Goal: Complete application form: Complete application form

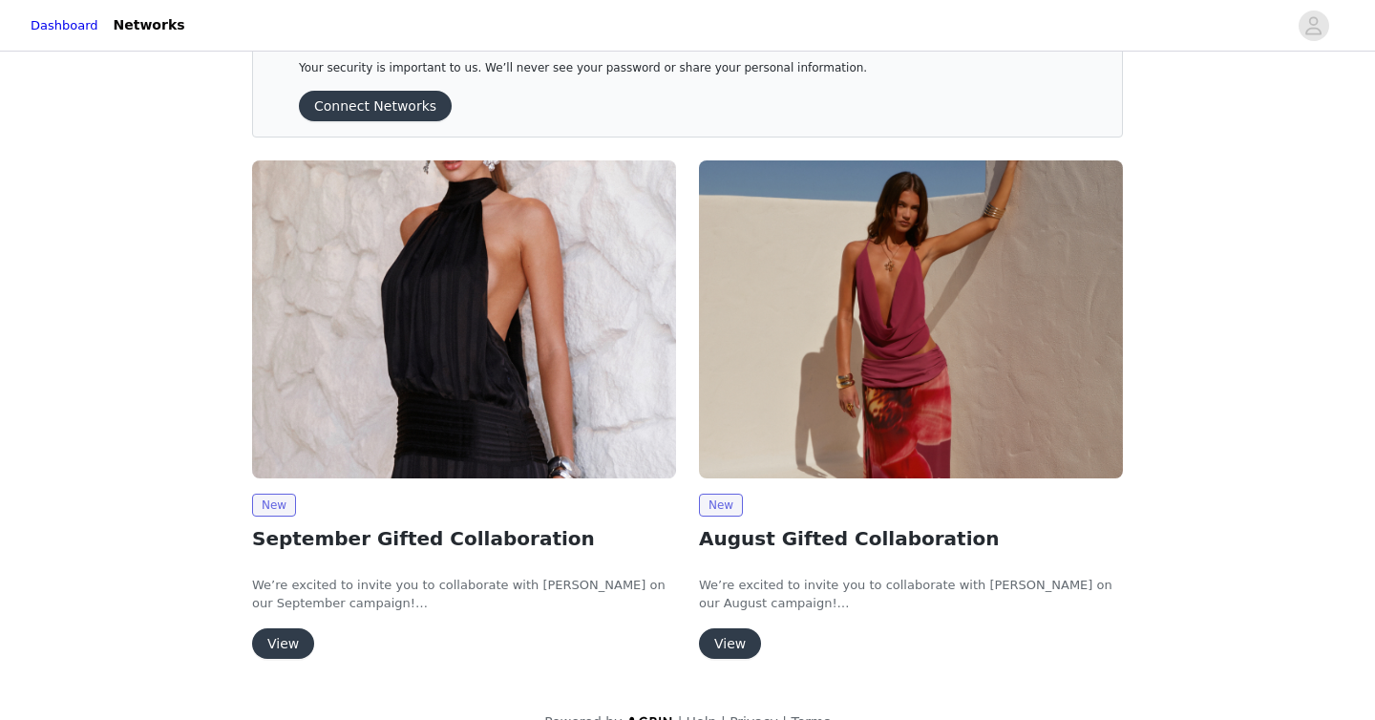
scroll to position [58, 0]
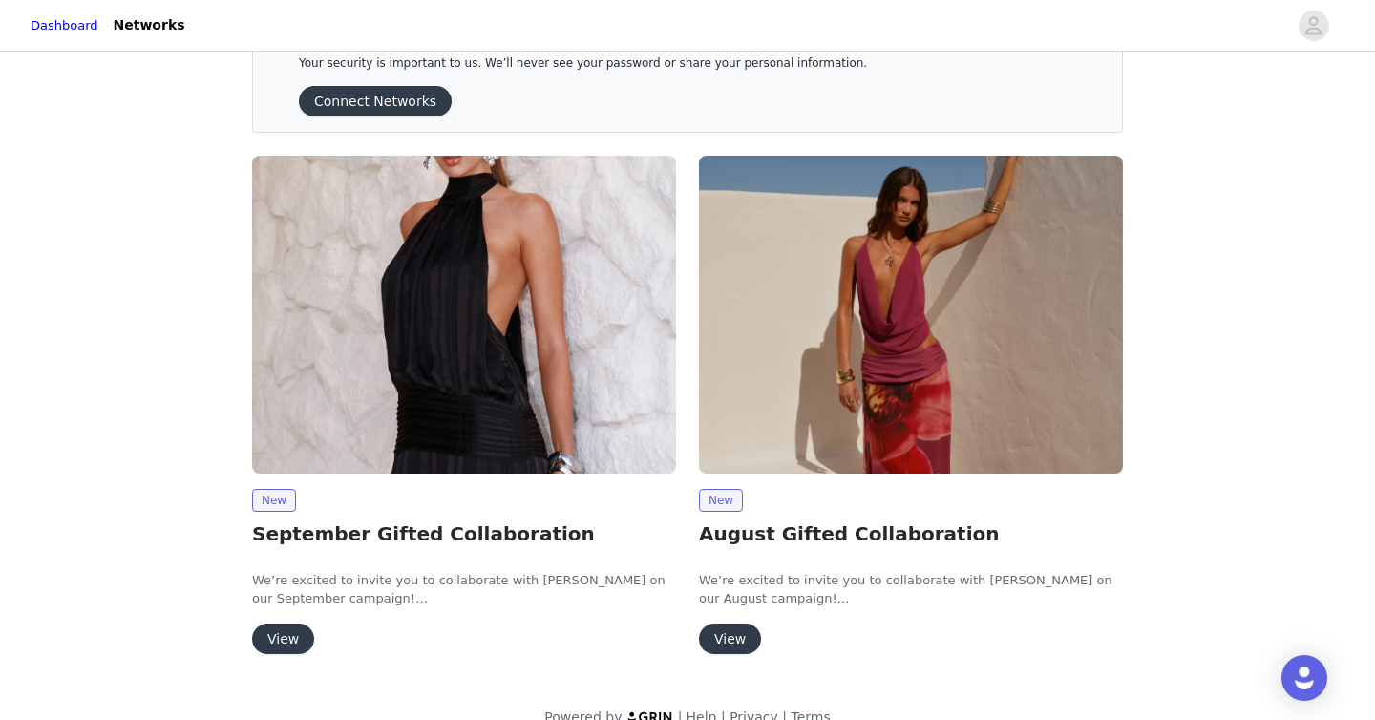
click at [289, 648] on button "View" at bounding box center [283, 638] width 62 height 31
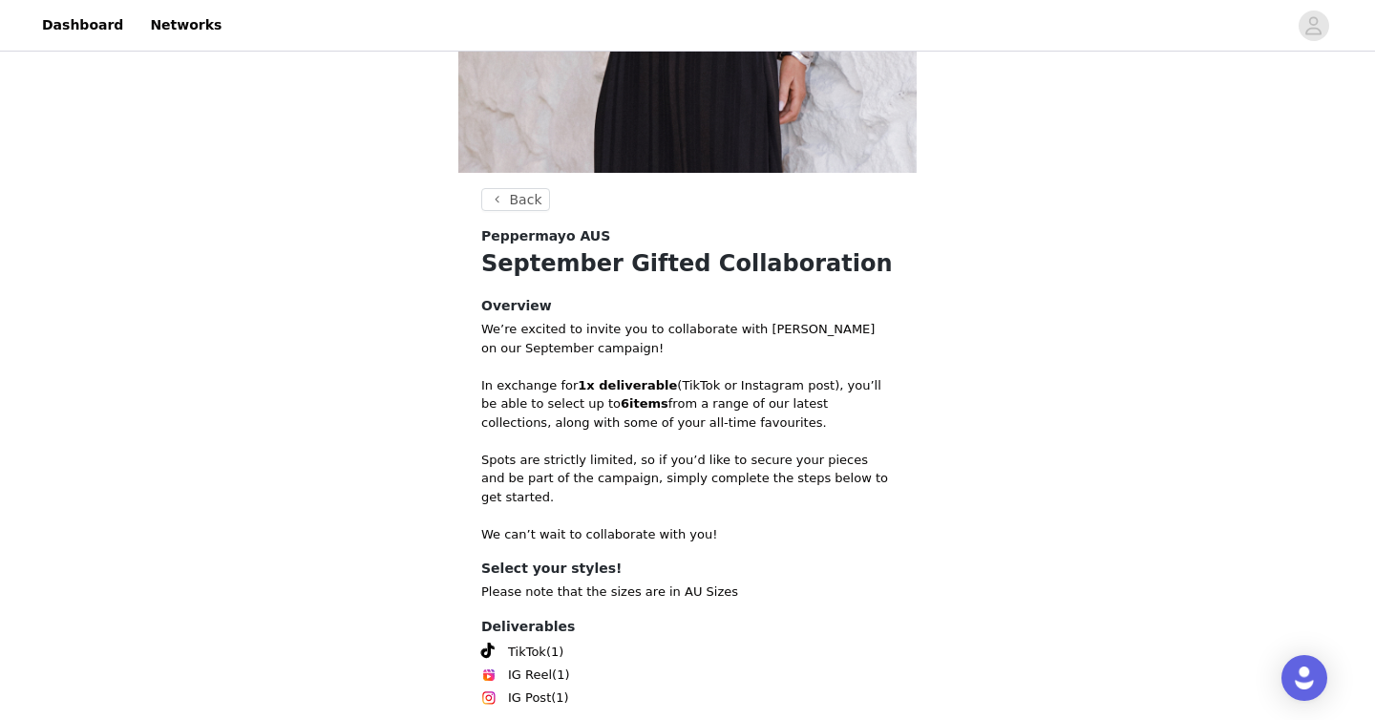
scroll to position [595, 0]
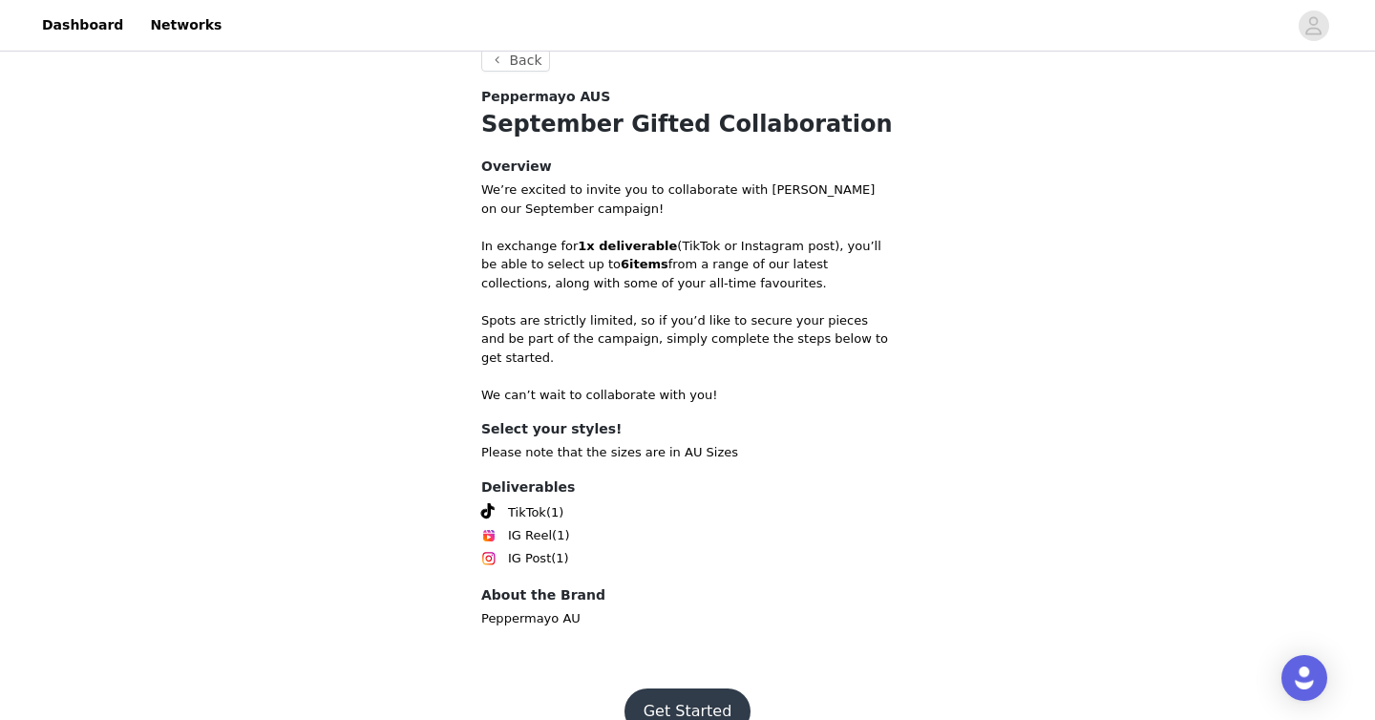
click at [663, 695] on button "Get Started" at bounding box center [687, 711] width 127 height 46
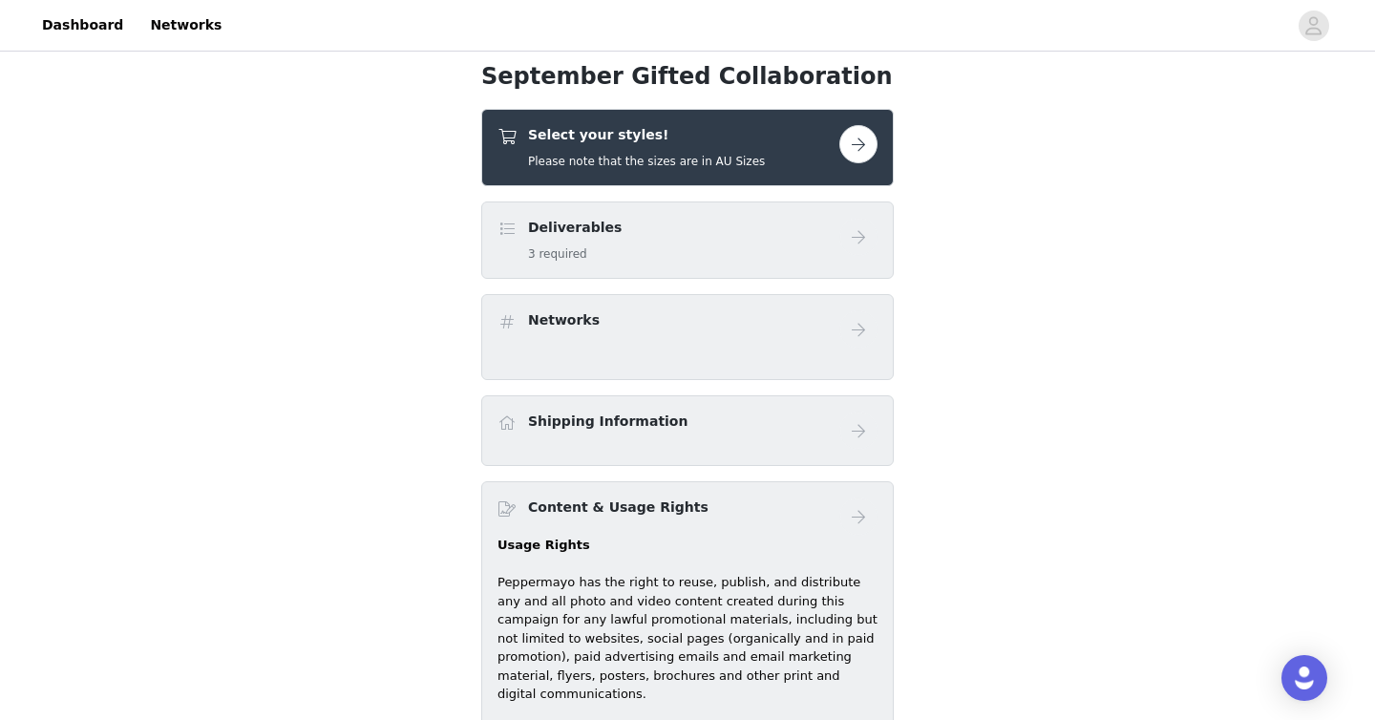
scroll to position [706, 0]
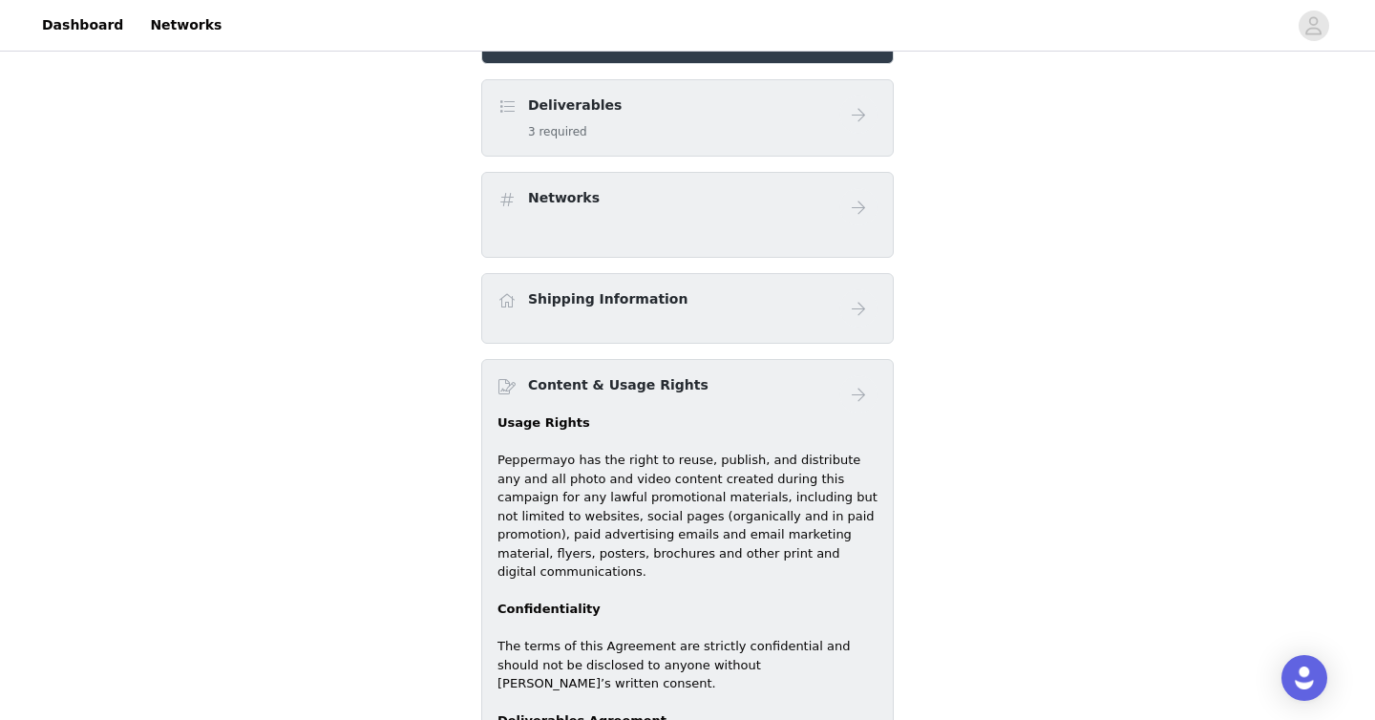
click at [730, 155] on div "Deliverables 3 required" at bounding box center [687, 117] width 412 height 77
click at [720, 137] on div "Deliverables 3 required" at bounding box center [668, 117] width 342 height 45
click at [743, 136] on div "Deliverables 3 required" at bounding box center [668, 117] width 342 height 45
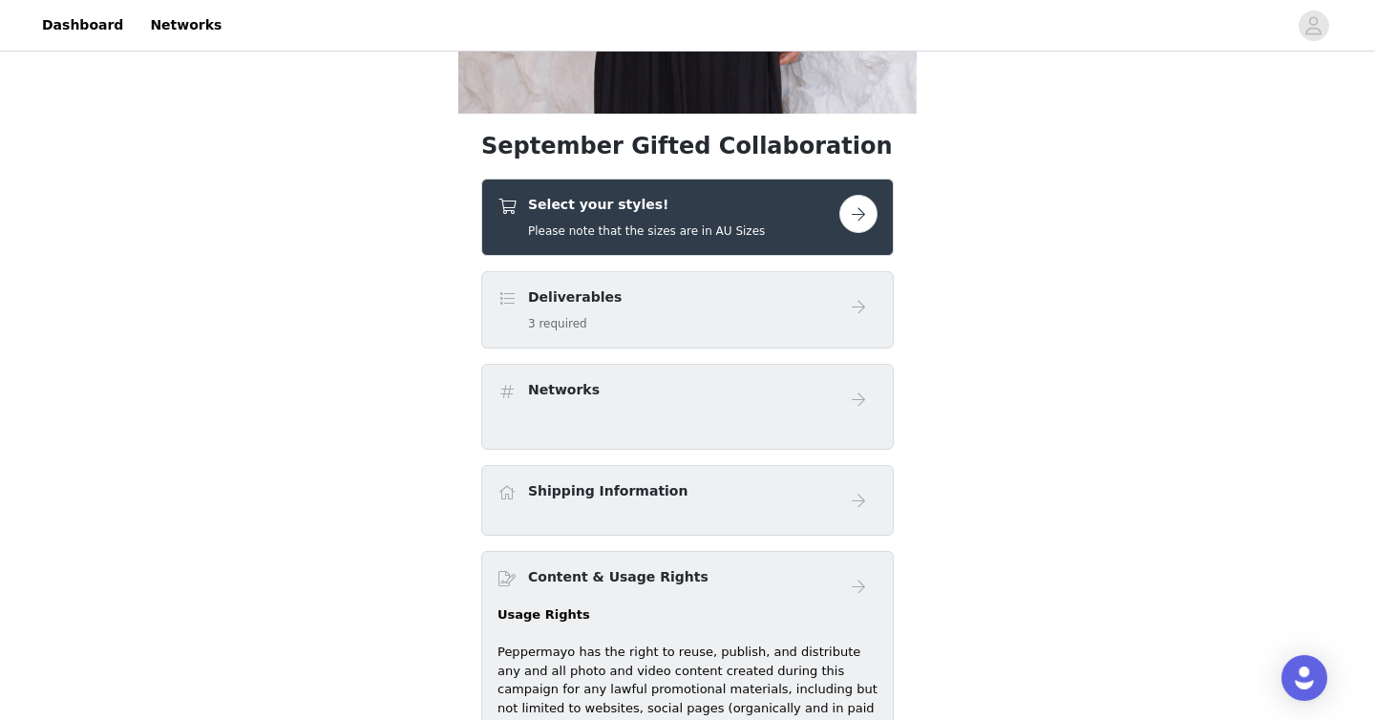
scroll to position [474, 0]
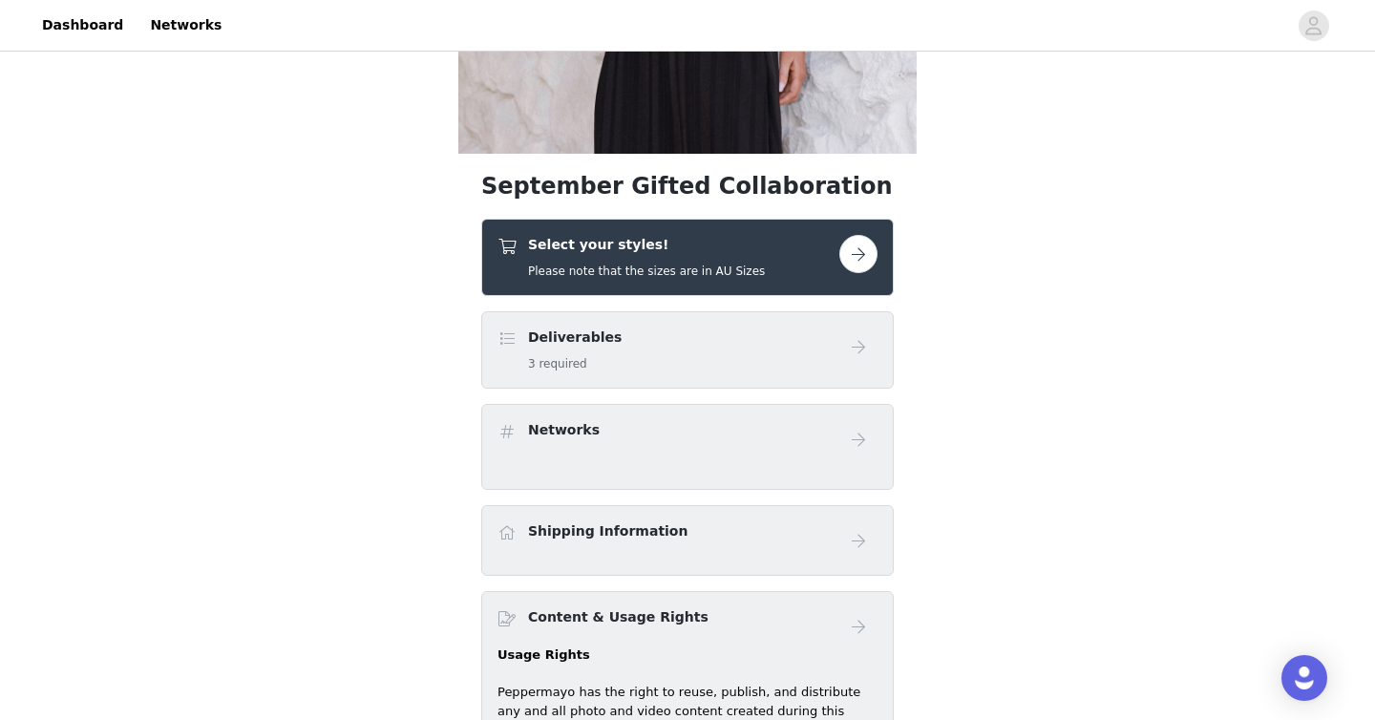
click at [861, 251] on button "button" at bounding box center [858, 254] width 38 height 38
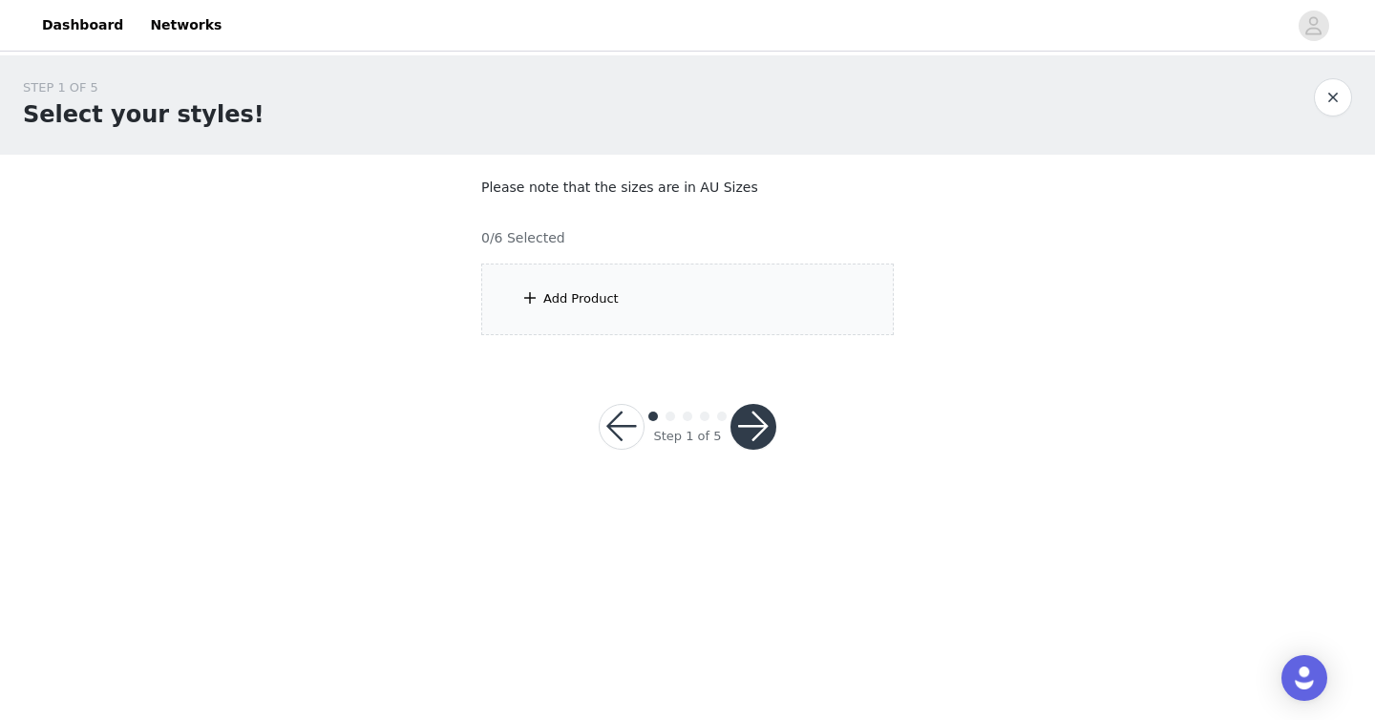
click at [787, 318] on div "Add Product" at bounding box center [687, 299] width 412 height 72
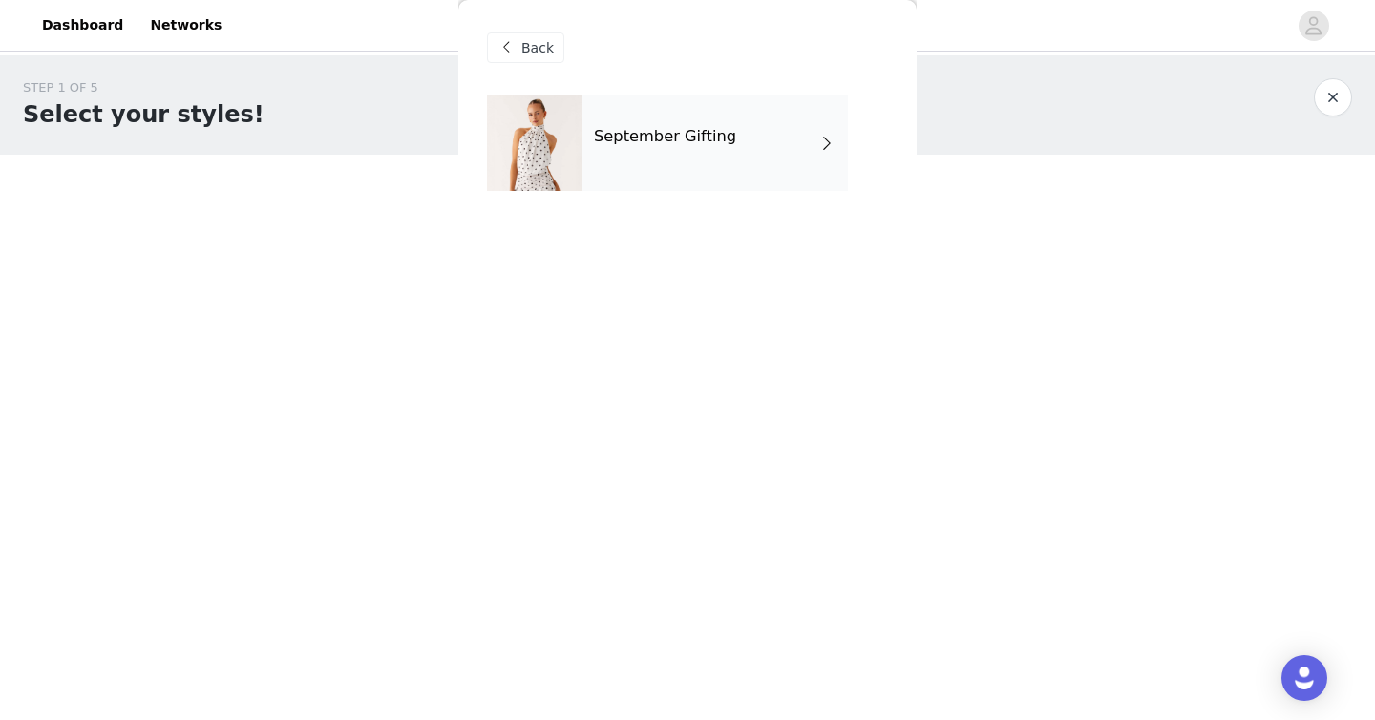
click at [619, 128] on h4 "September Gifting" at bounding box center [665, 136] width 142 height 17
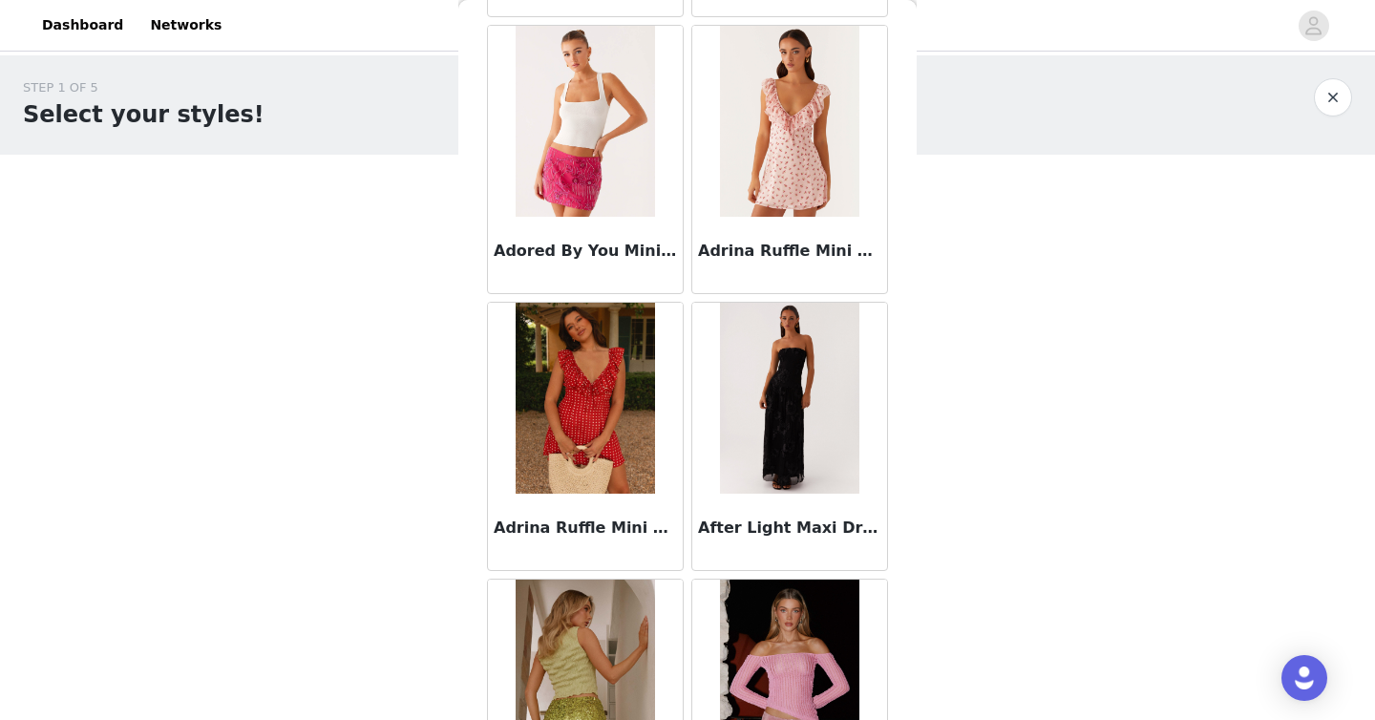
scroll to position [368, 0]
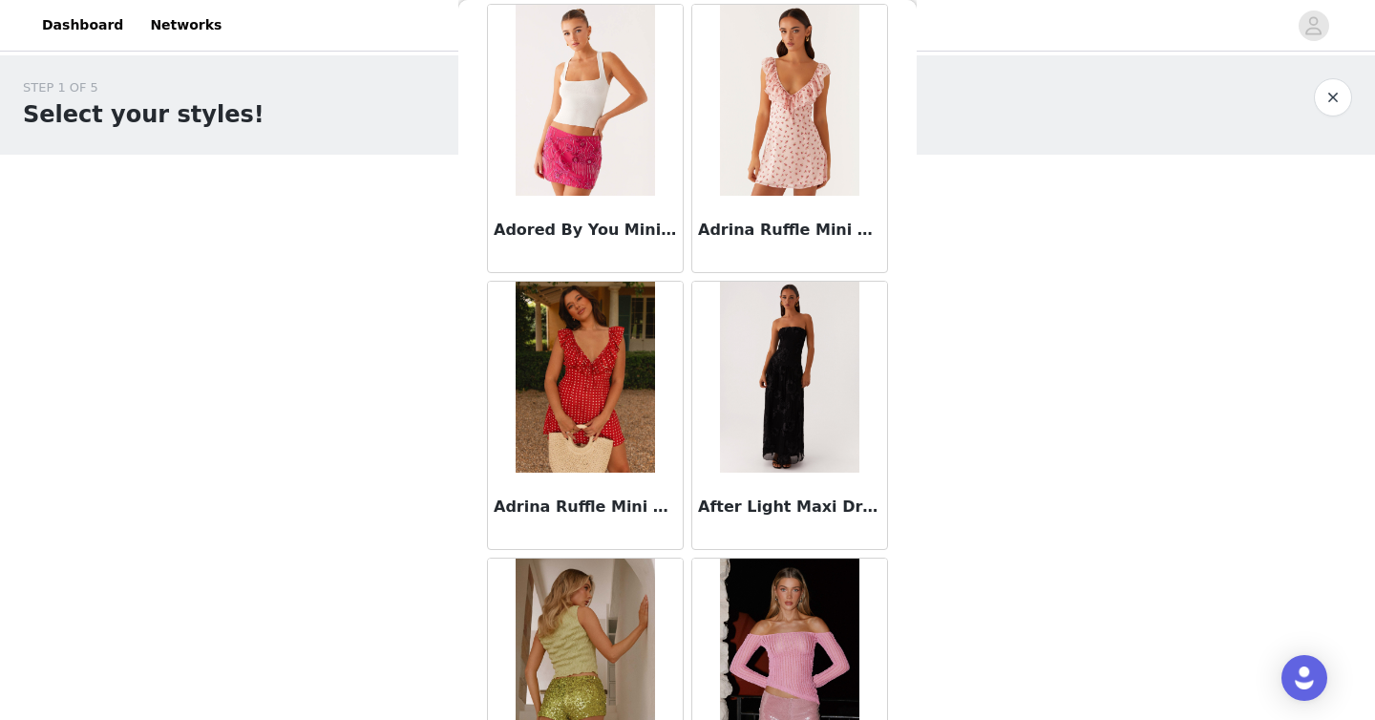
click at [589, 341] on img at bounding box center [585, 377] width 138 height 191
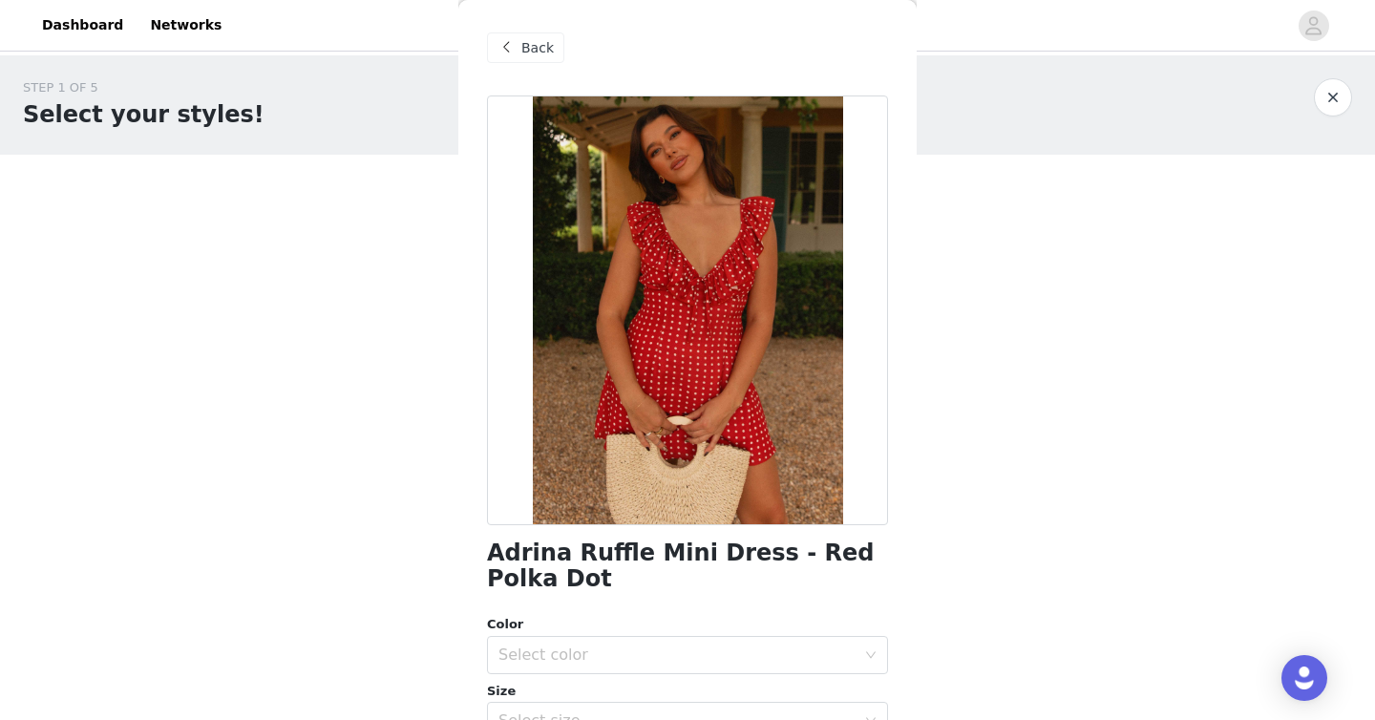
scroll to position [352, 0]
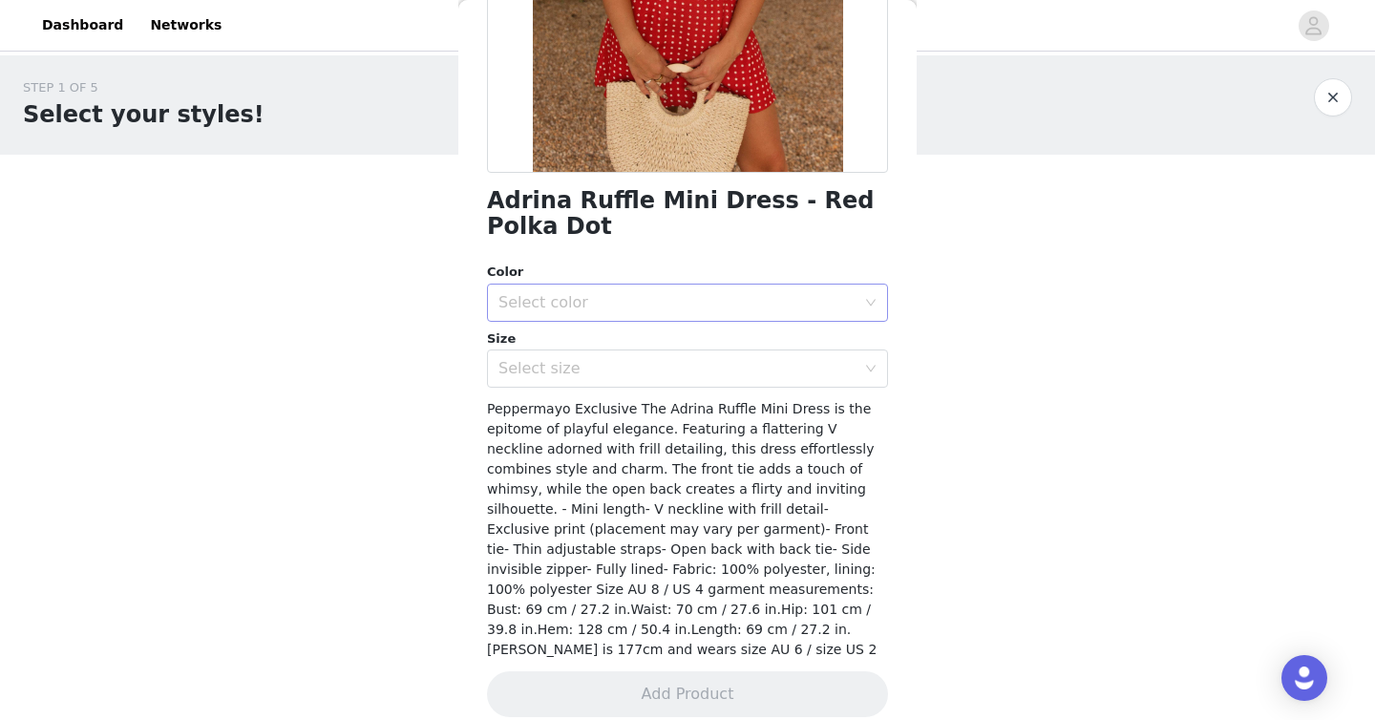
click at [566, 308] on div "Select color" at bounding box center [676, 302] width 357 height 19
click at [552, 341] on li "Red Polka Dot" at bounding box center [687, 344] width 401 height 31
click at [552, 357] on div "Select size" at bounding box center [681, 368] width 366 height 36
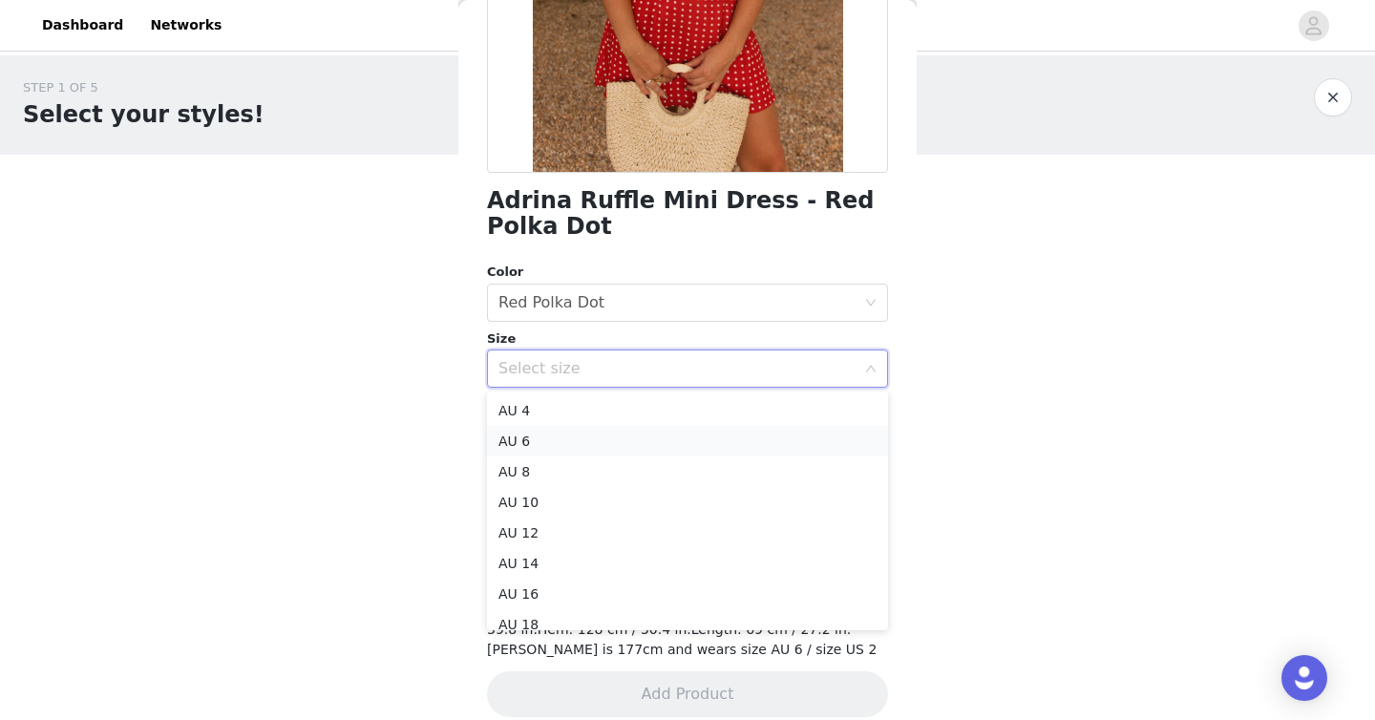
click at [564, 439] on li "AU 6" at bounding box center [687, 441] width 401 height 31
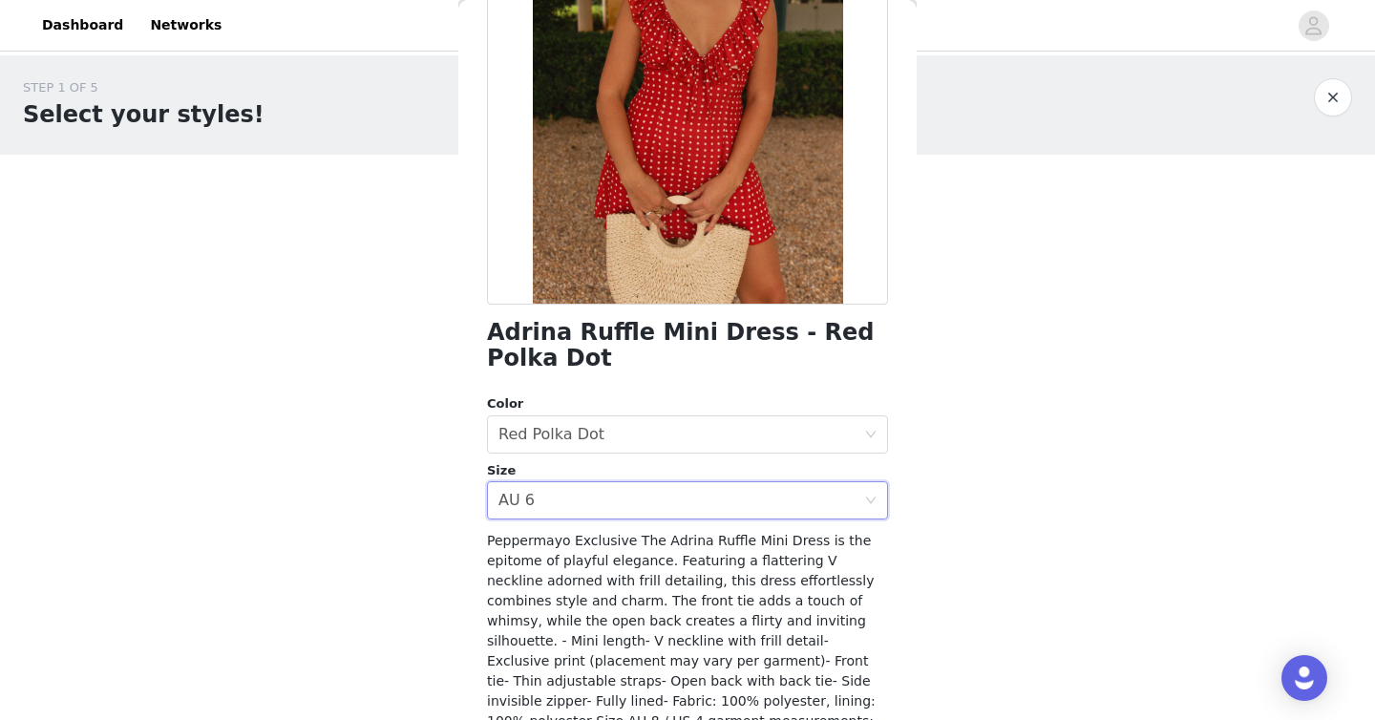
scroll to position [303, 0]
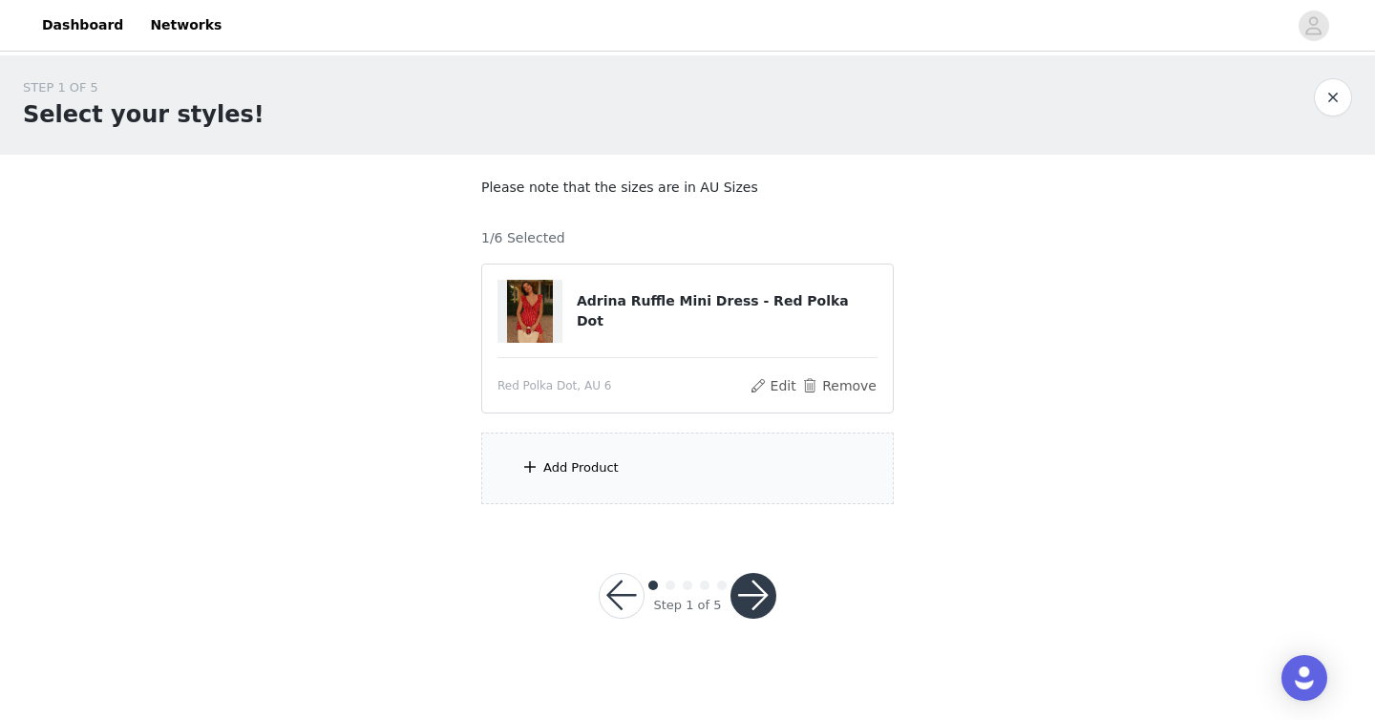
click at [634, 486] on div "Add Product" at bounding box center [687, 468] width 412 height 72
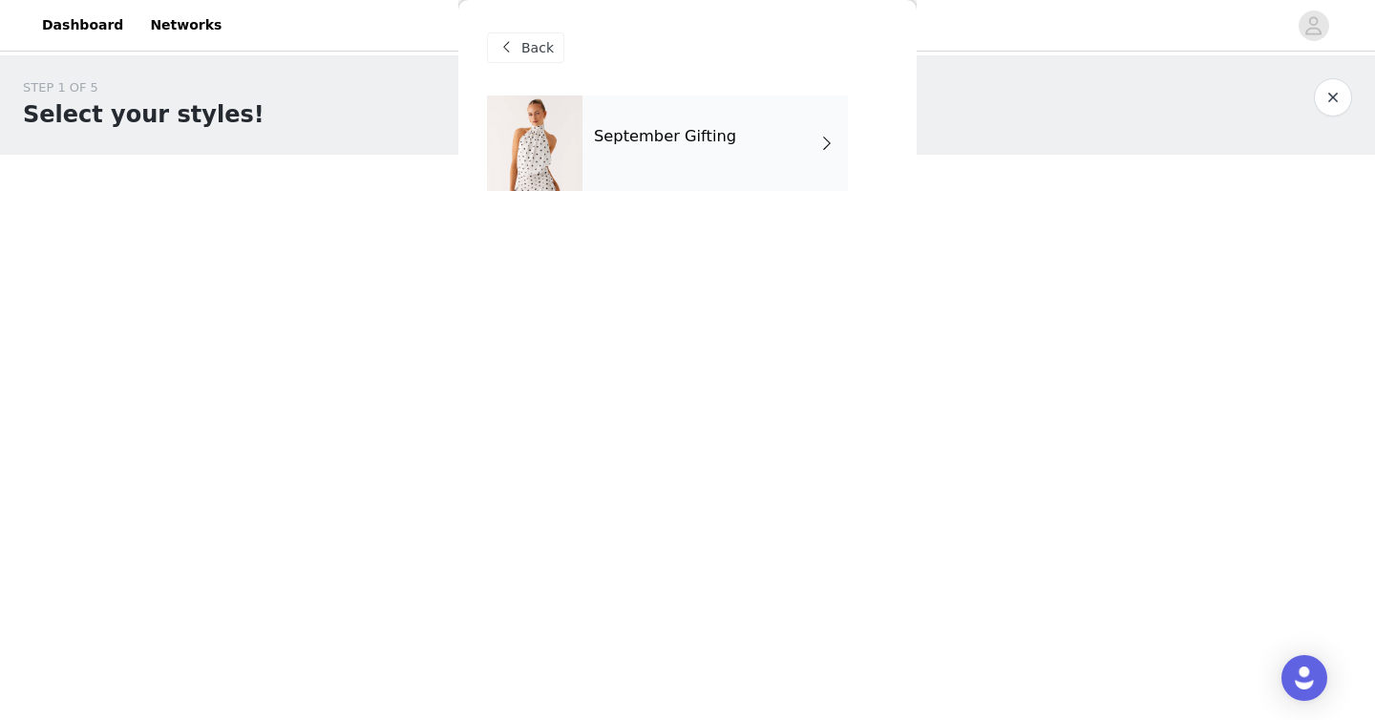
click at [620, 147] on div "September Gifting" at bounding box center [714, 142] width 265 height 95
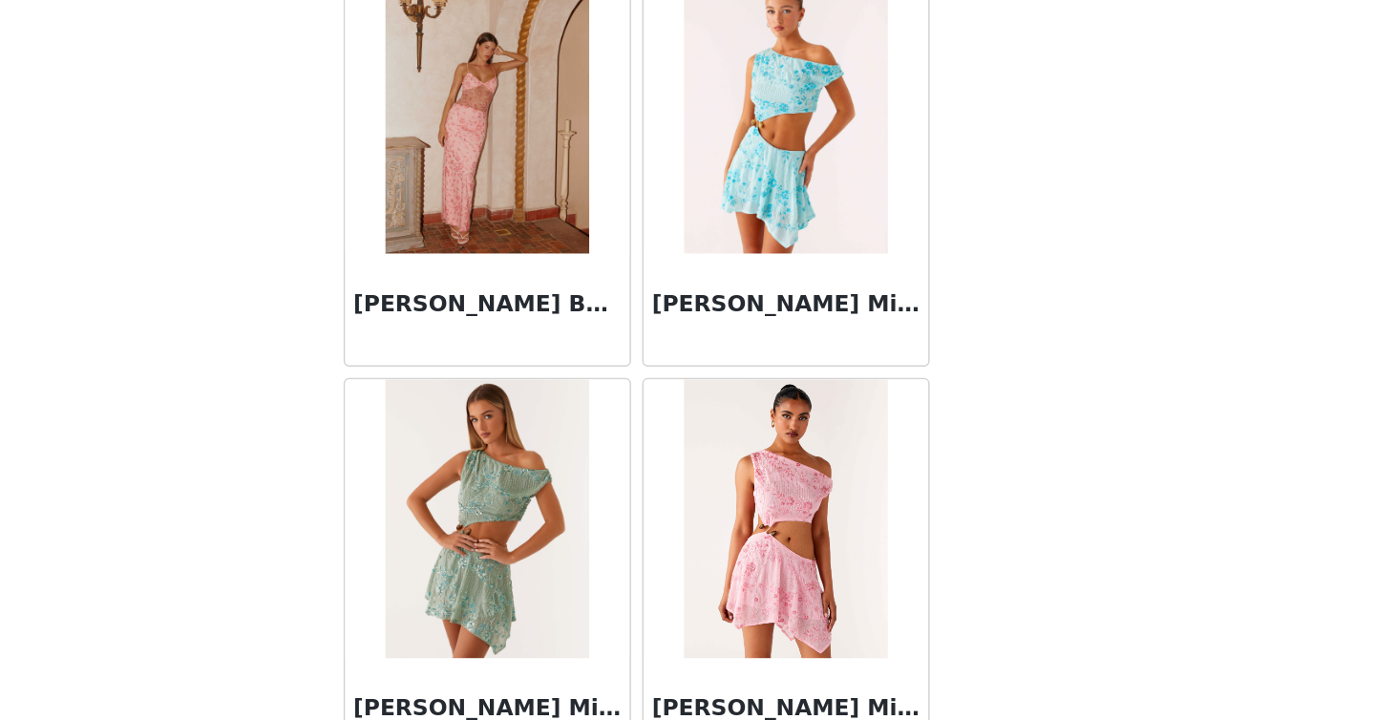
scroll to position [1591, 0]
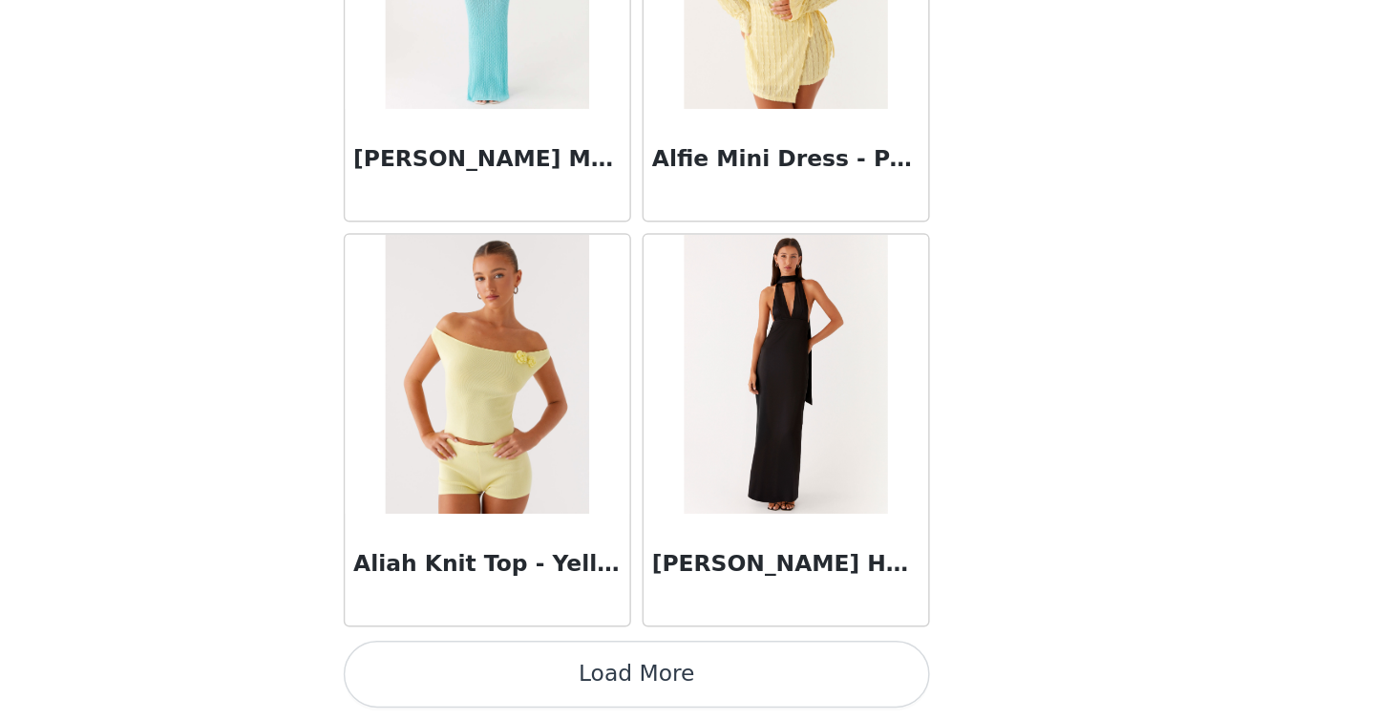
click at [725, 701] on button "Load More" at bounding box center [687, 687] width 401 height 46
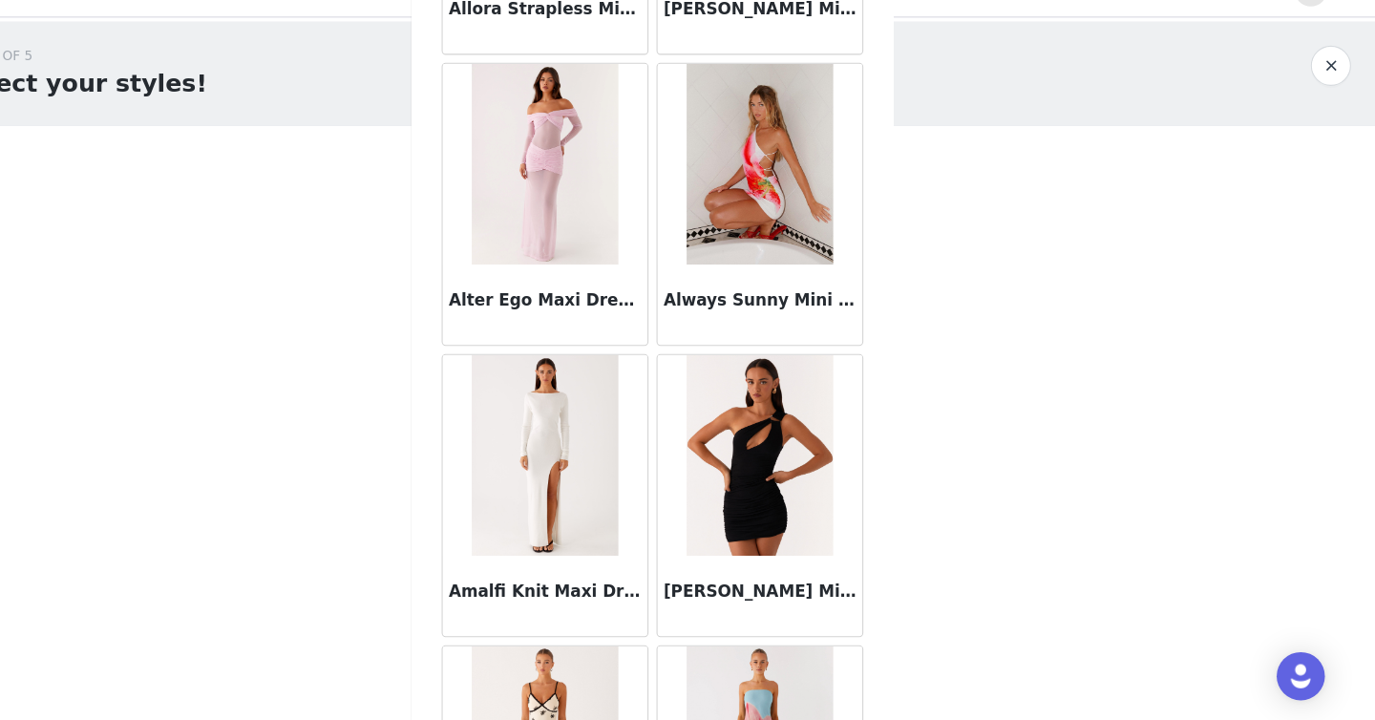
scroll to position [4970, 0]
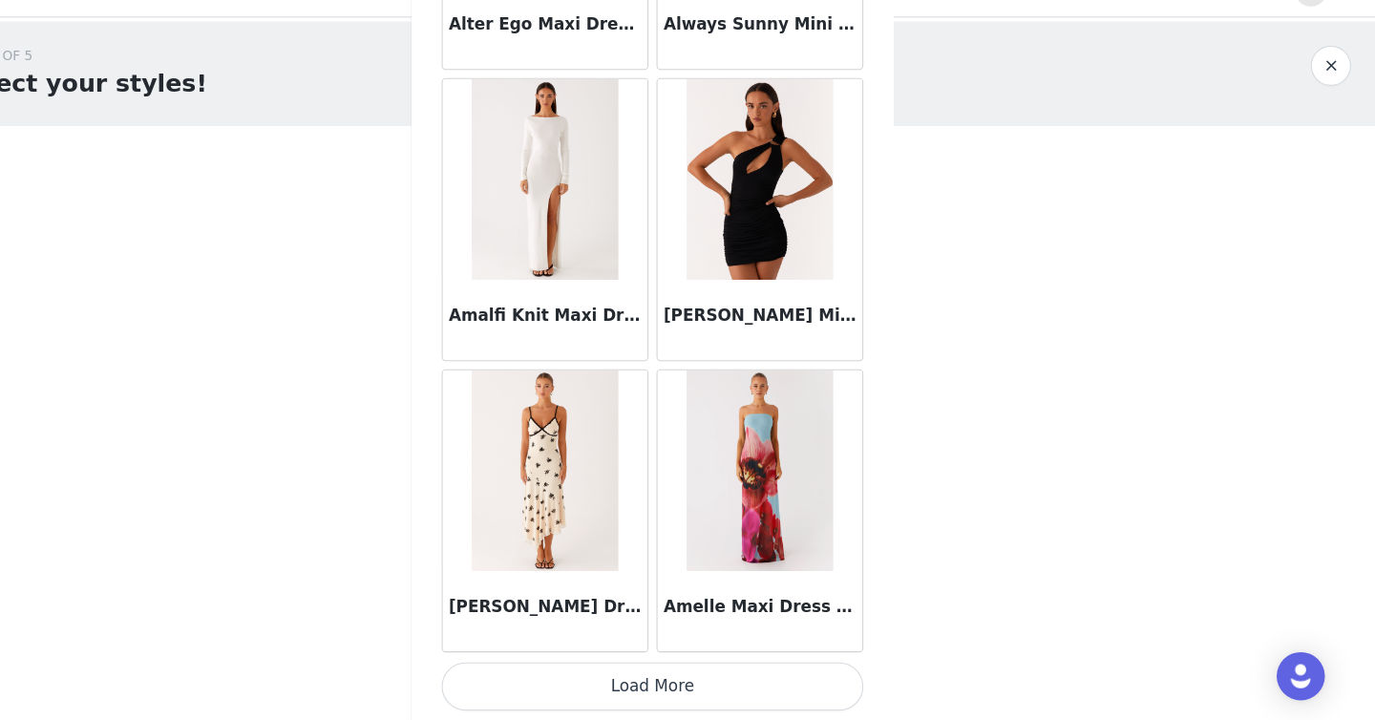
click at [692, 683] on button "Load More" at bounding box center [687, 687] width 401 height 46
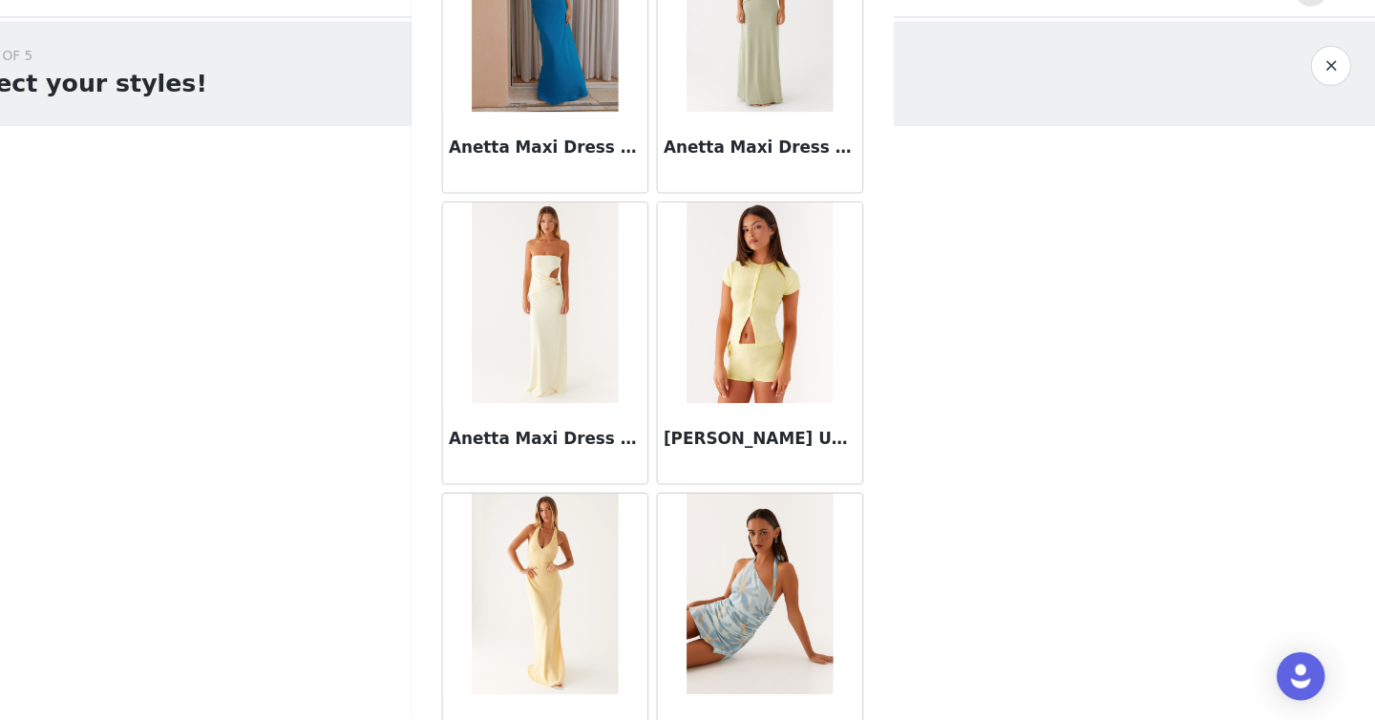
scroll to position [7738, 0]
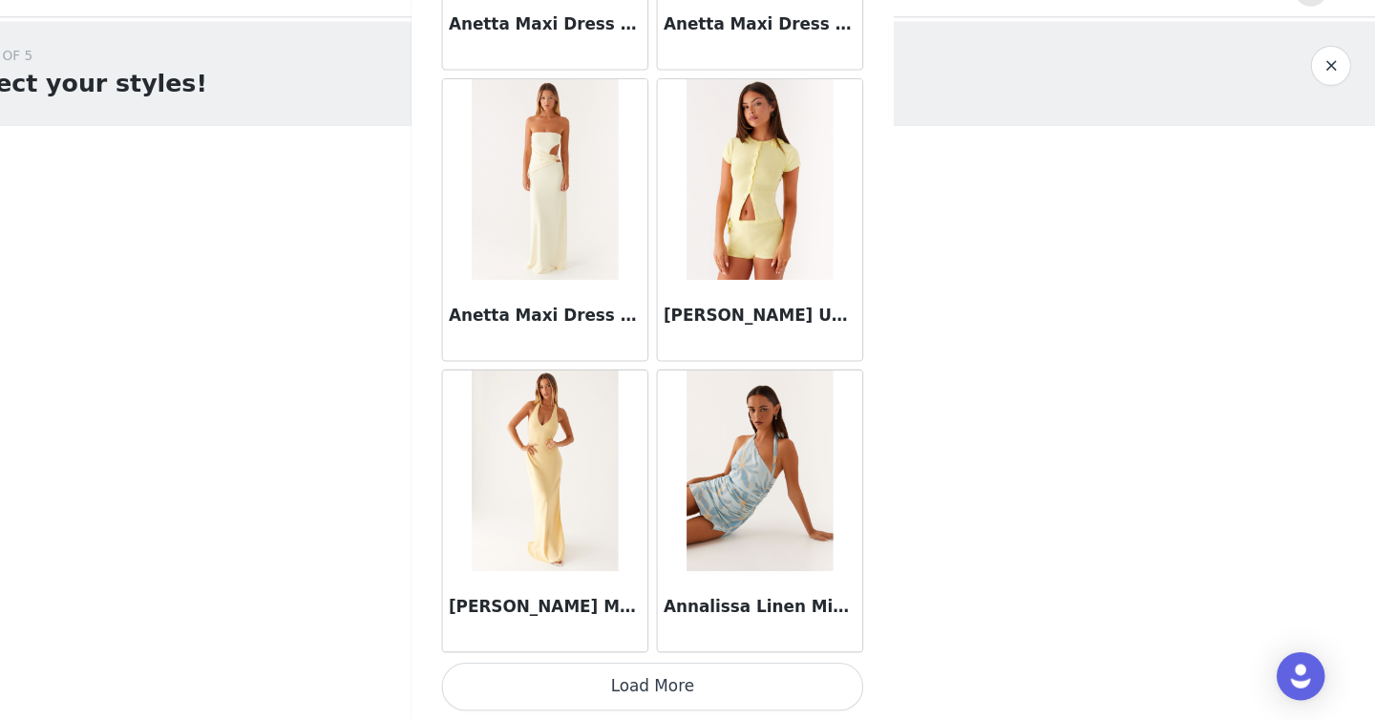
click at [700, 687] on button "Load More" at bounding box center [687, 687] width 401 height 46
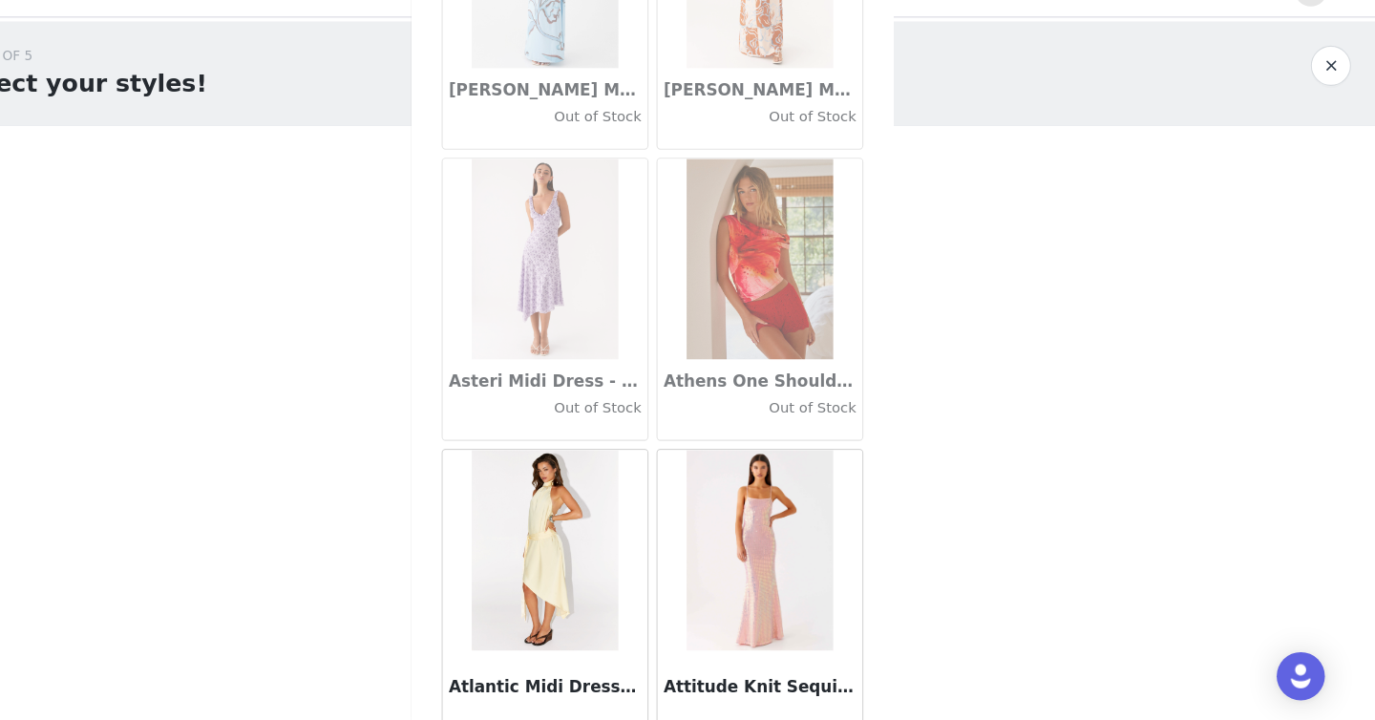
scroll to position [10507, 0]
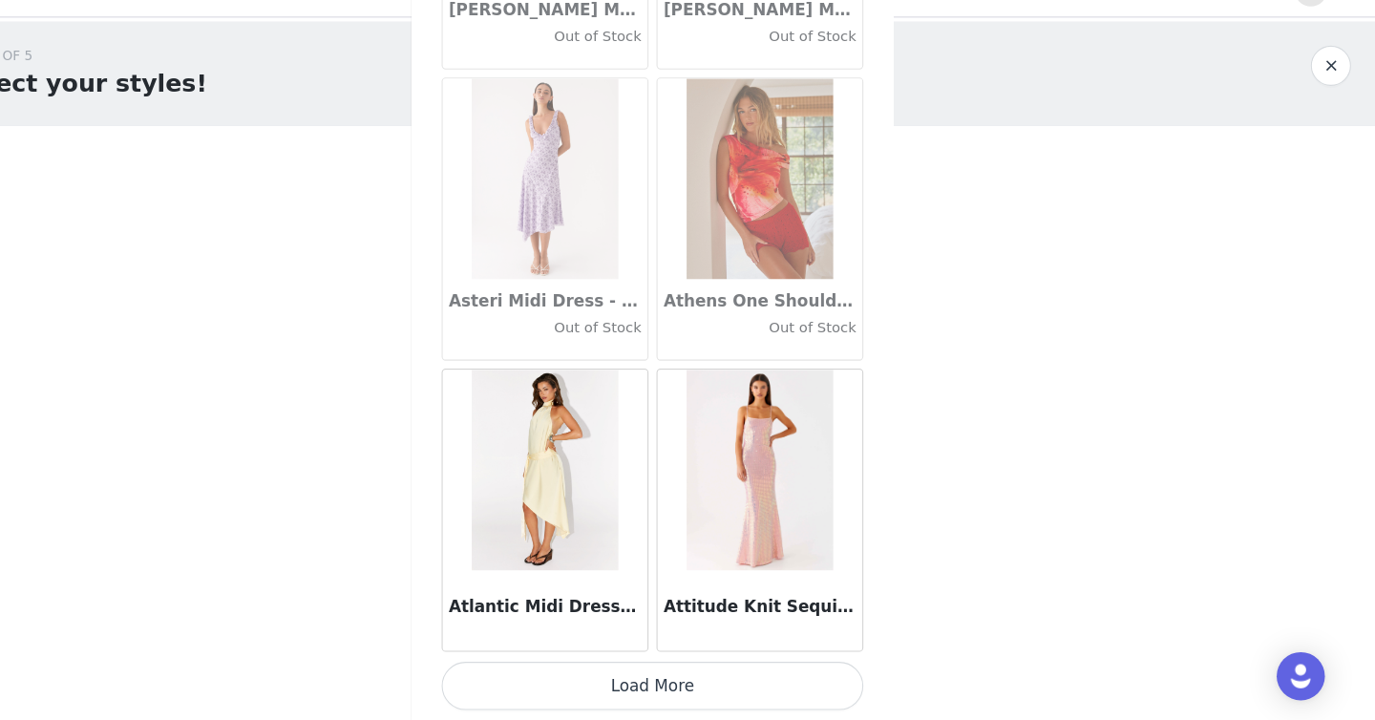
click at [713, 675] on button "Load More" at bounding box center [687, 687] width 401 height 46
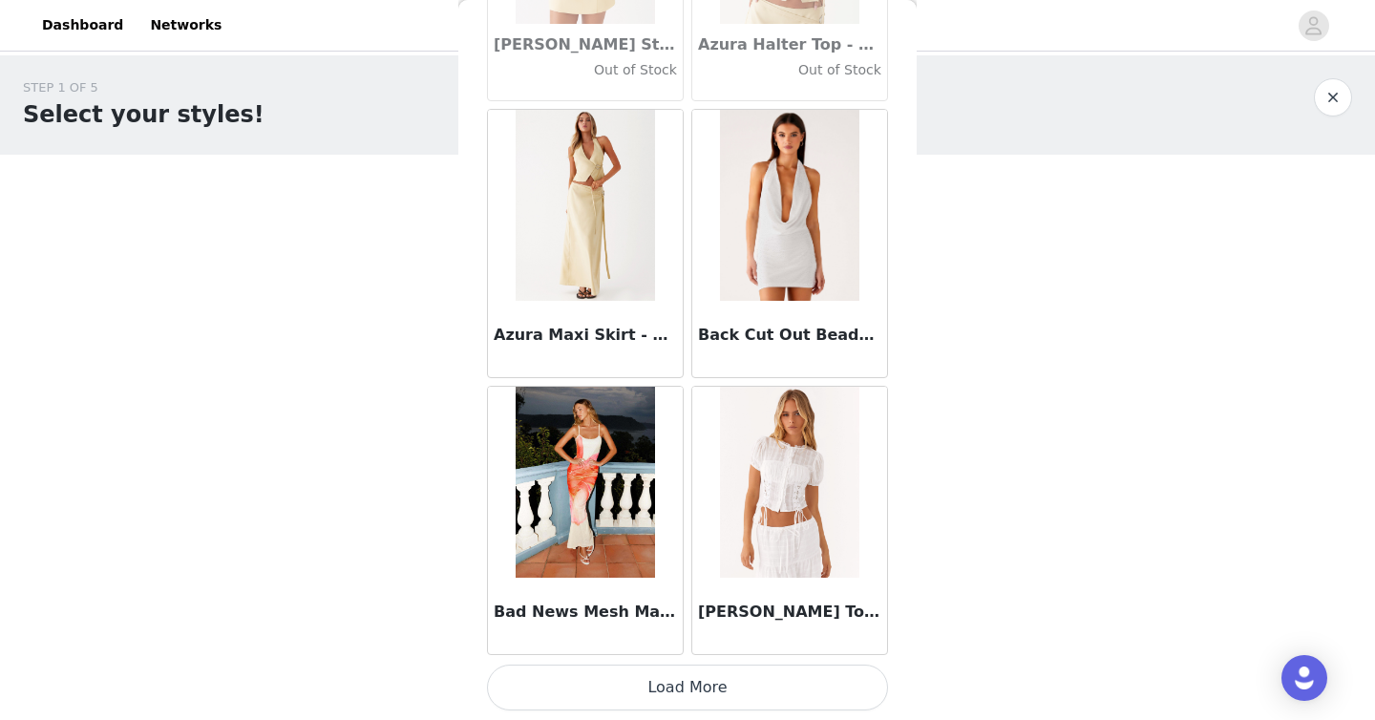
scroll to position [13275, 0]
click at [782, 690] on button "Load More" at bounding box center [687, 687] width 401 height 46
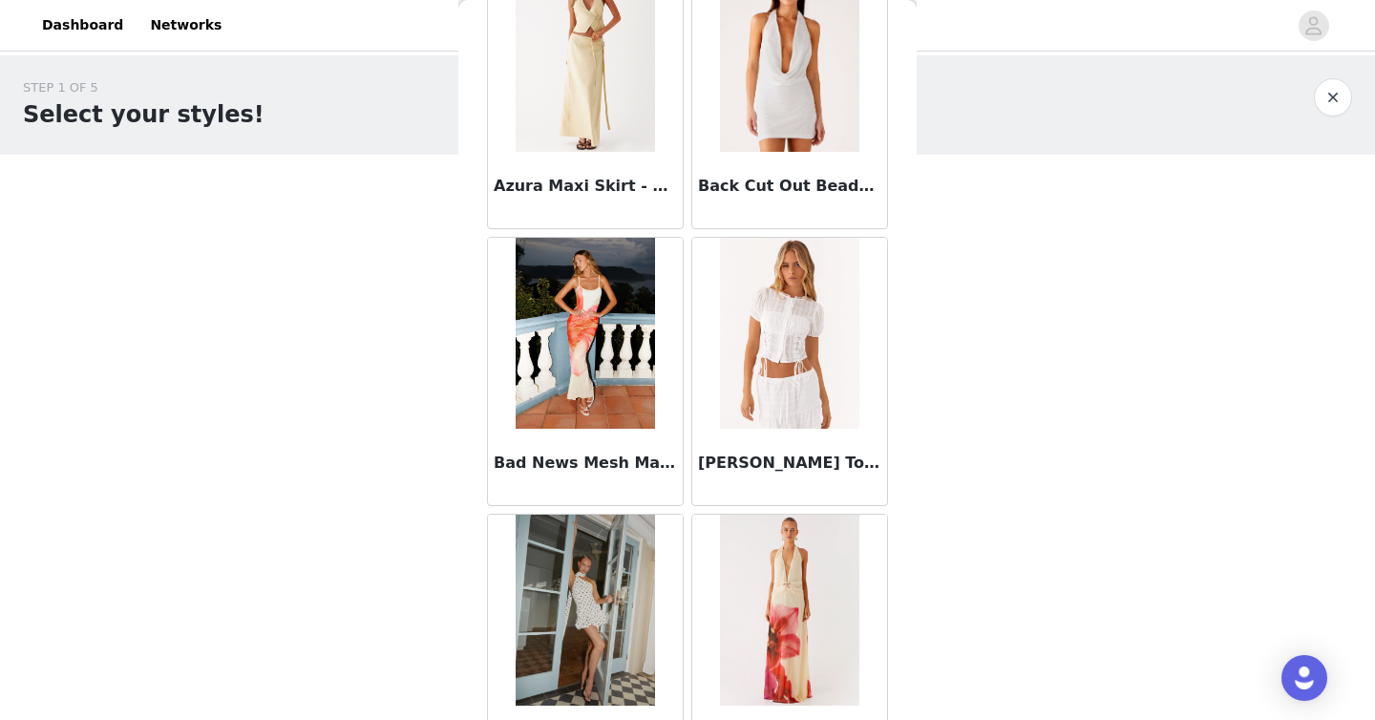
scroll to position [13905, 0]
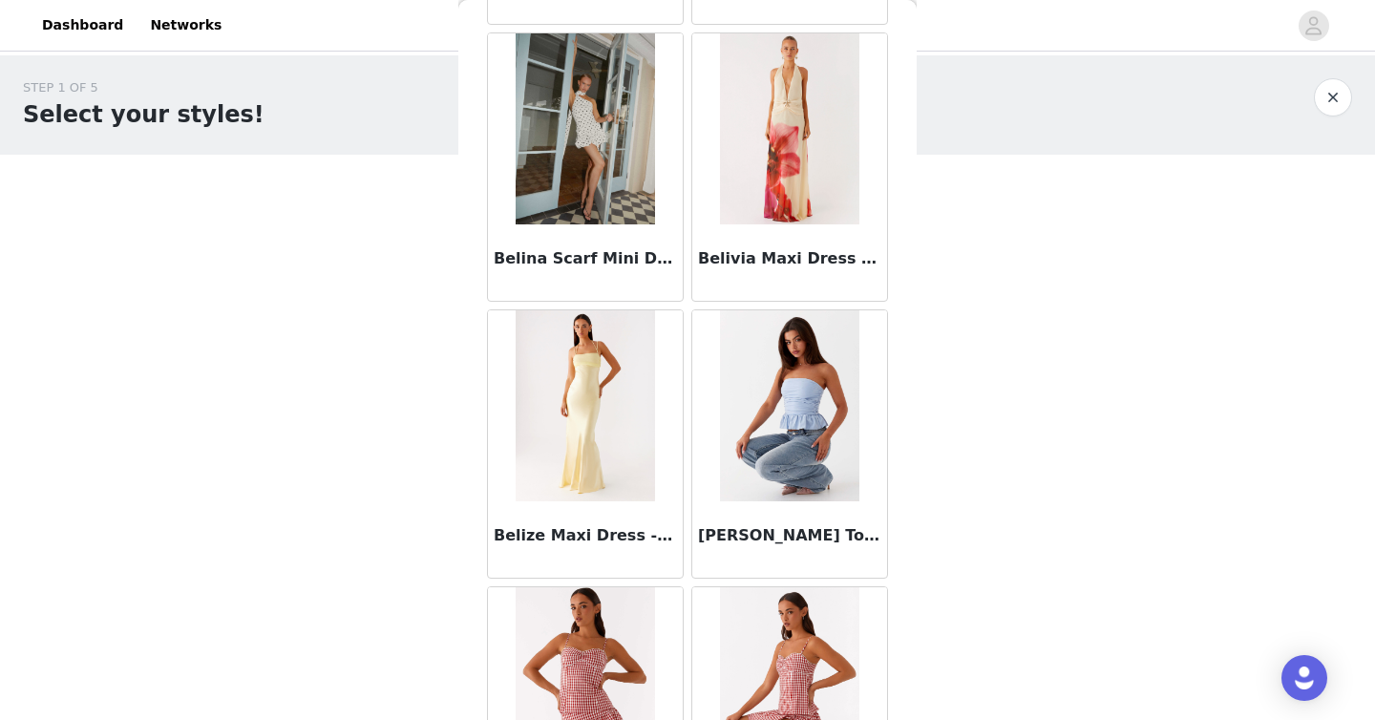
click at [766, 206] on img at bounding box center [789, 128] width 138 height 191
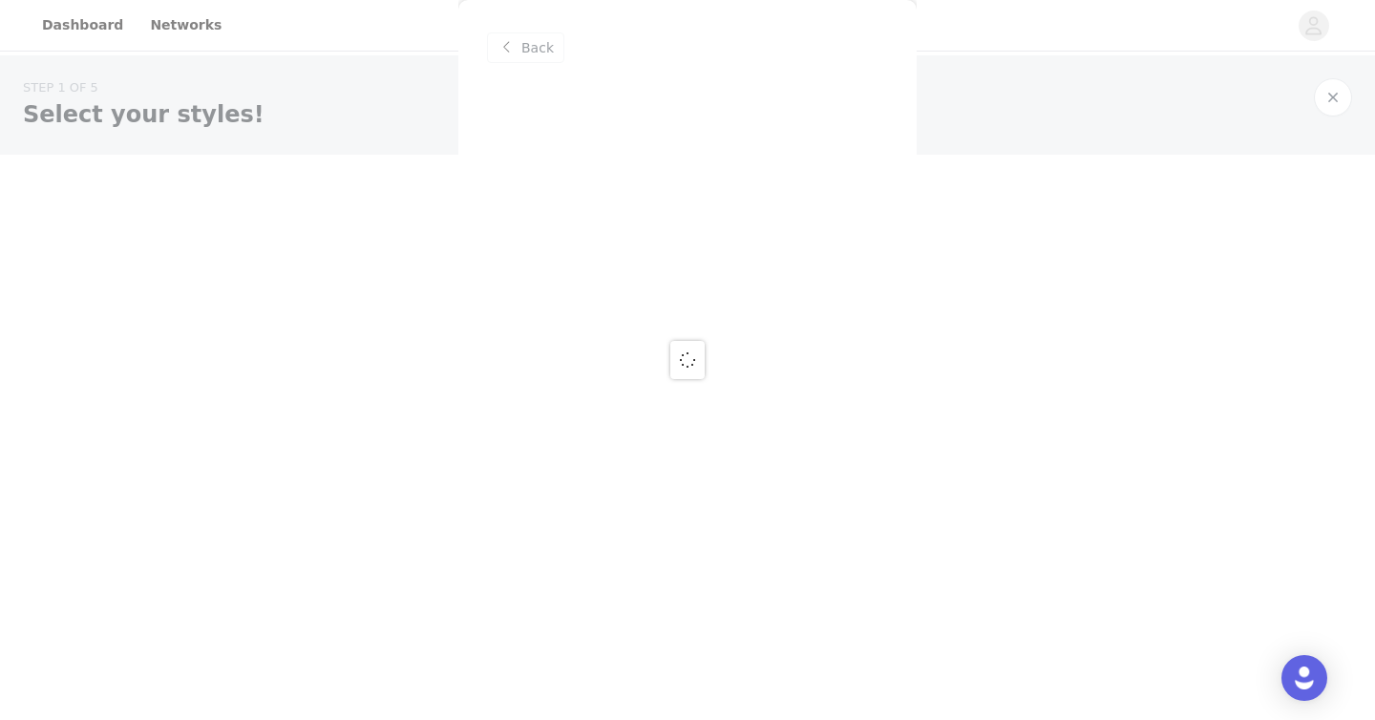
scroll to position [0, 0]
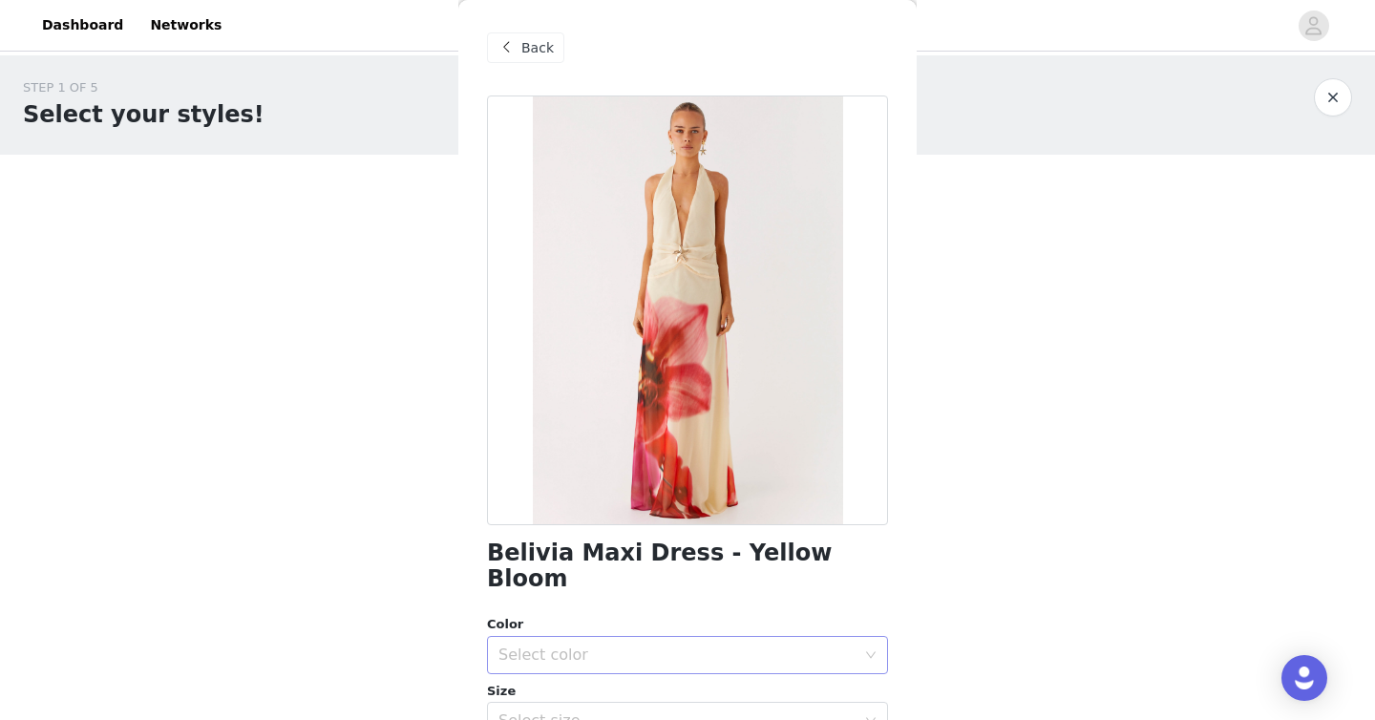
click at [659, 637] on div "Select color" at bounding box center [681, 655] width 366 height 36
click at [639, 671] on li "Yellow Bloom" at bounding box center [687, 671] width 401 height 31
click at [635, 711] on div "Select size" at bounding box center [676, 720] width 357 height 19
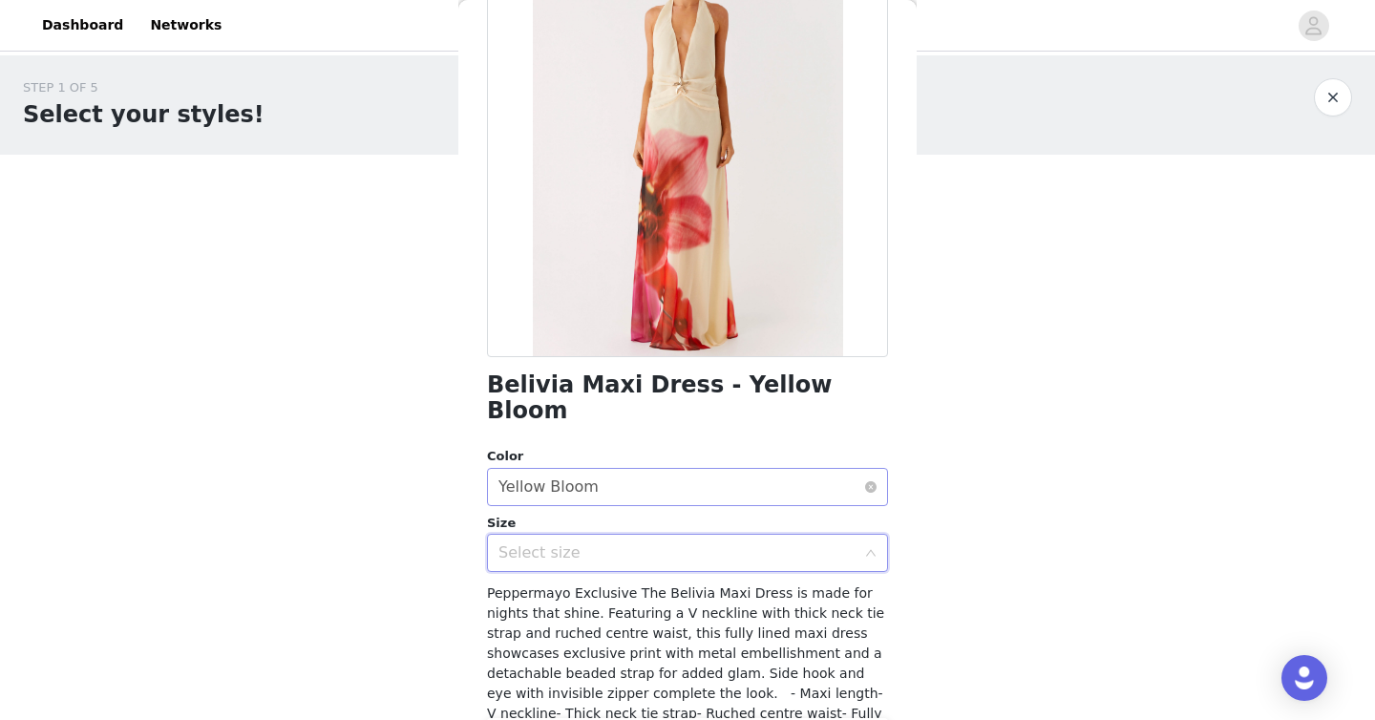
scroll to position [202, 0]
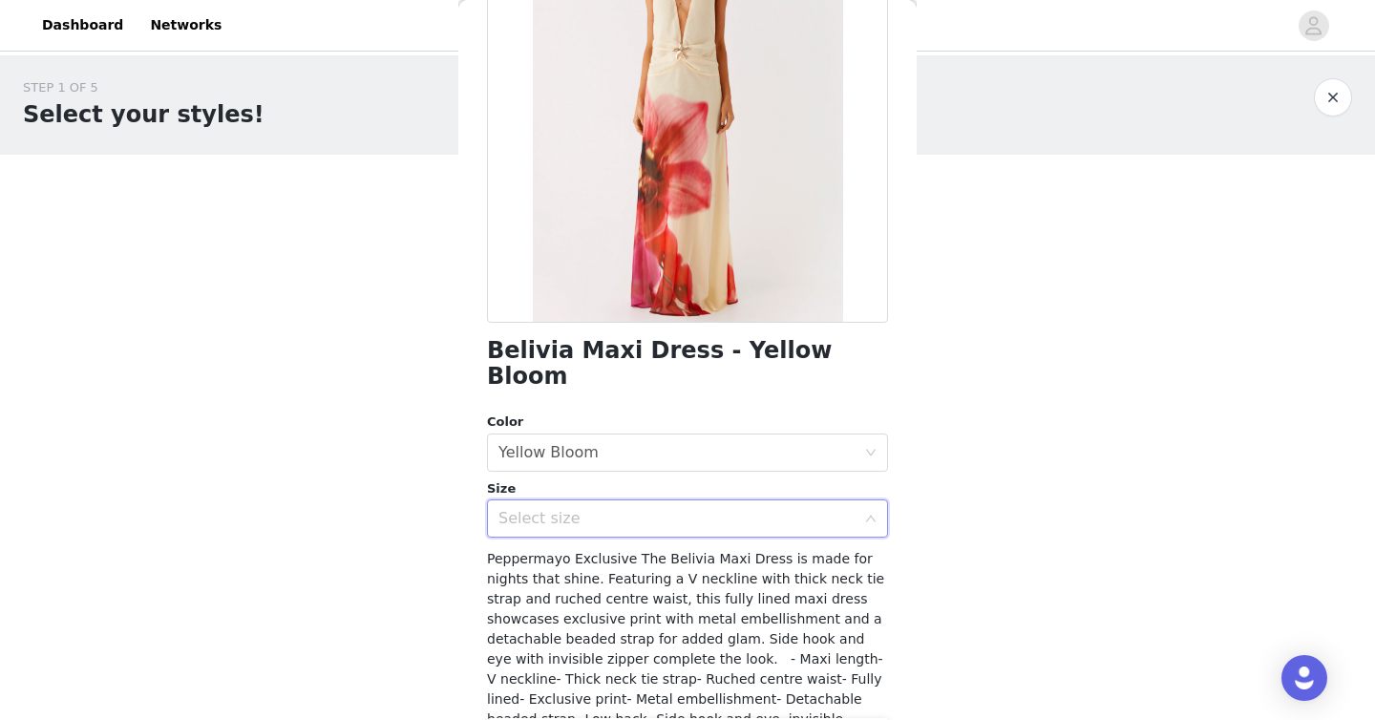
click at [600, 509] on div "Select size" at bounding box center [676, 518] width 357 height 19
click at [873, 499] on div "Select size" at bounding box center [687, 518] width 401 height 38
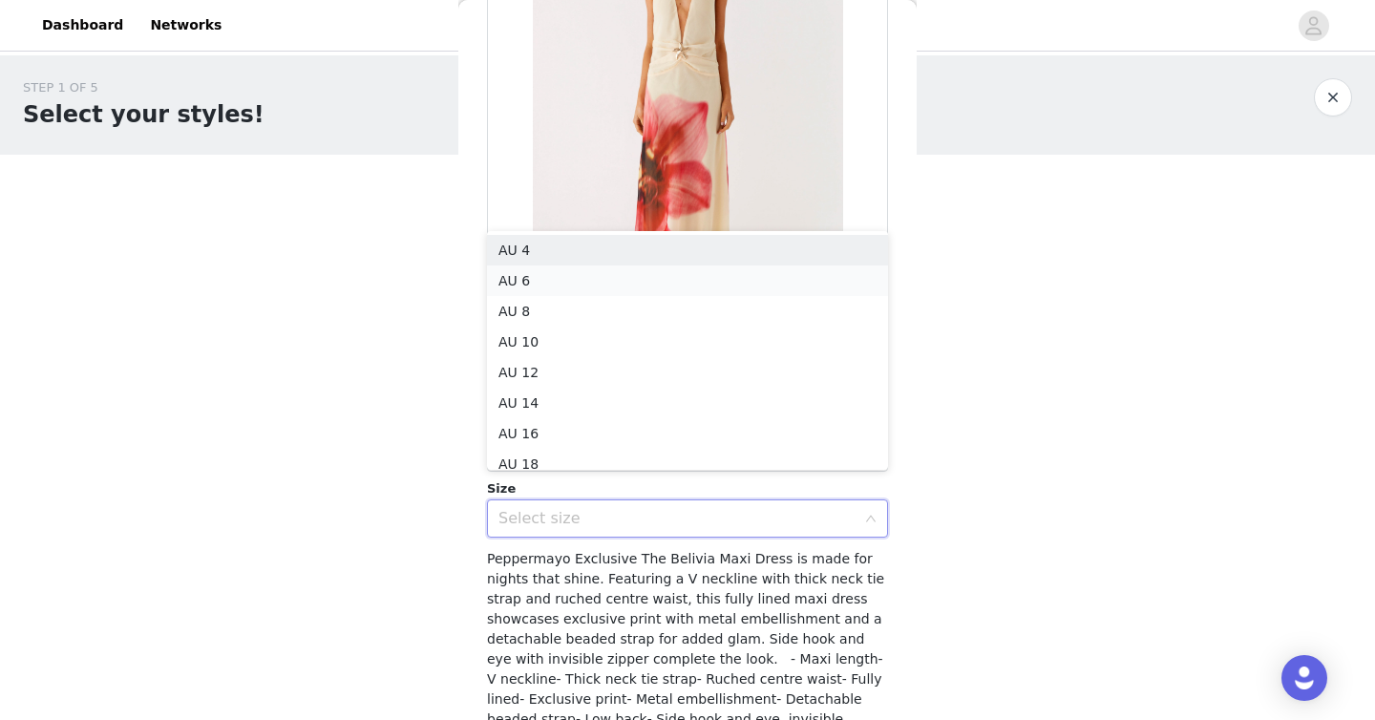
scroll to position [10, 0]
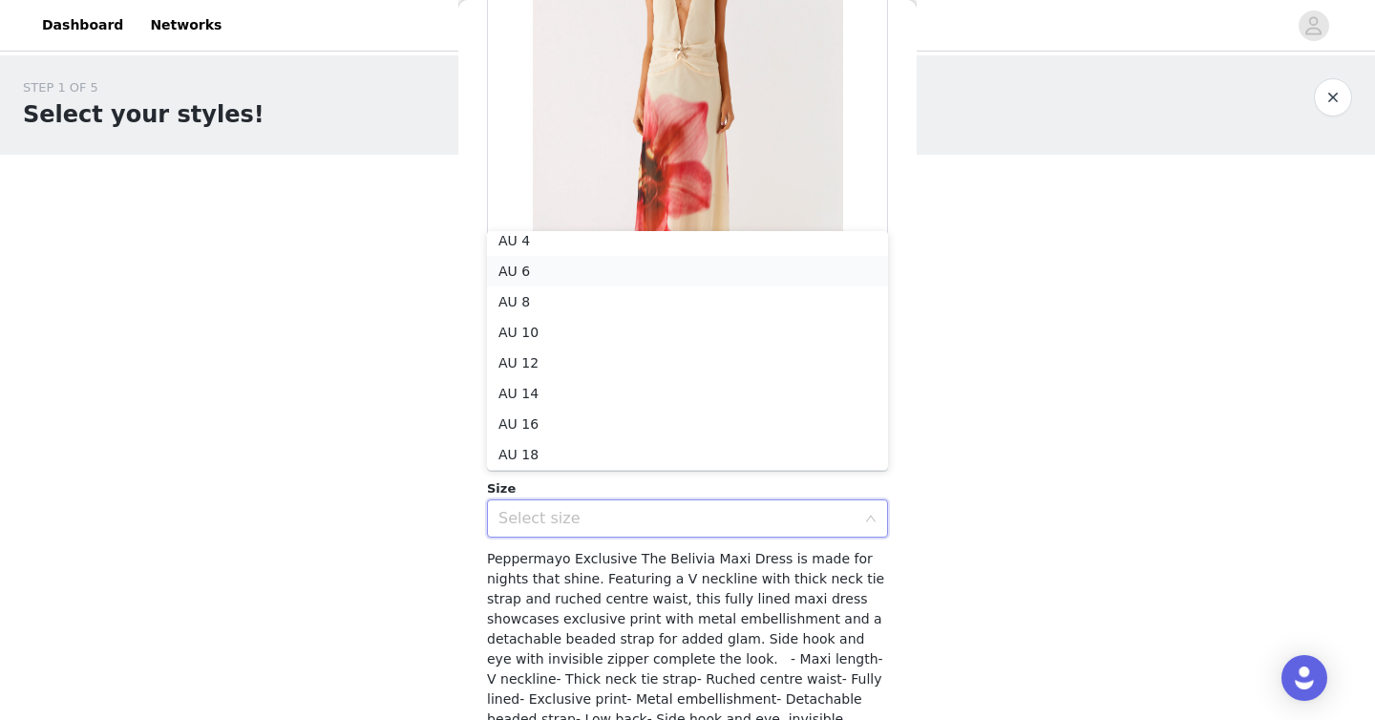
click at [664, 271] on li "AU 6" at bounding box center [687, 271] width 401 height 31
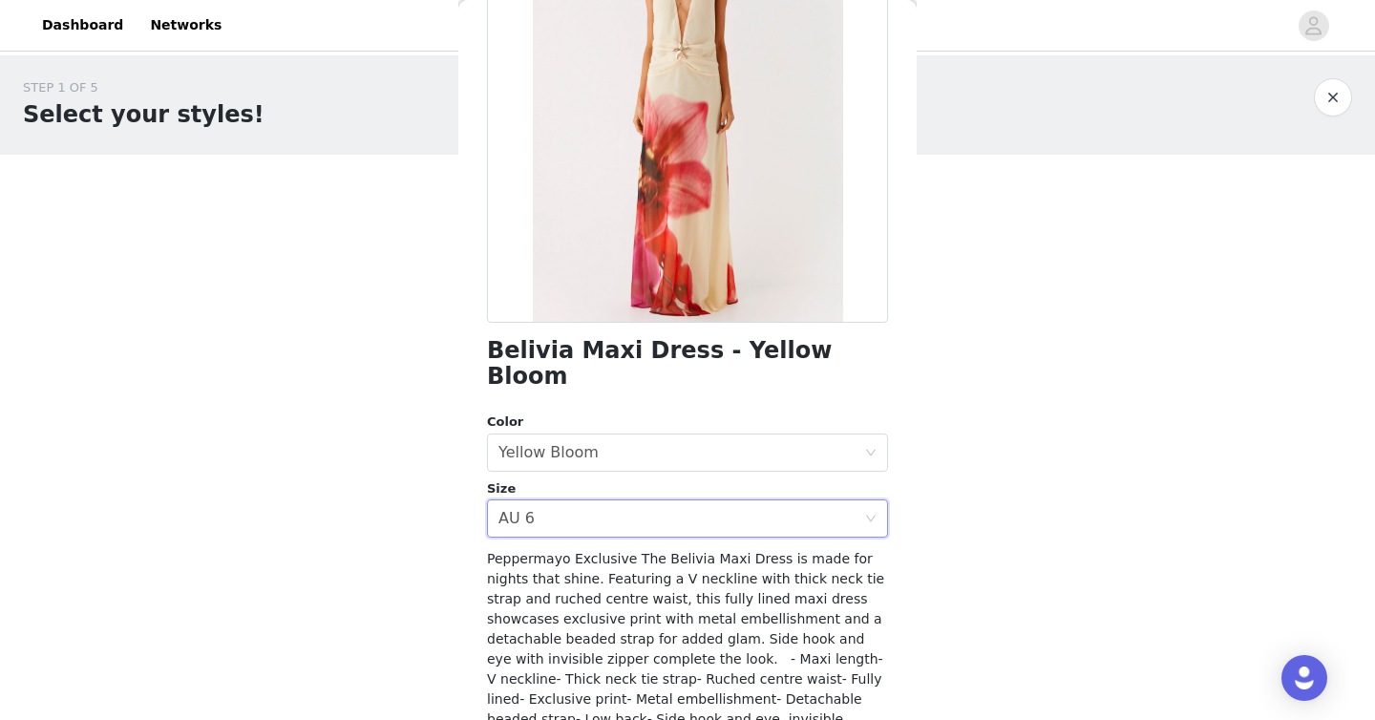
scroll to position [175, 0]
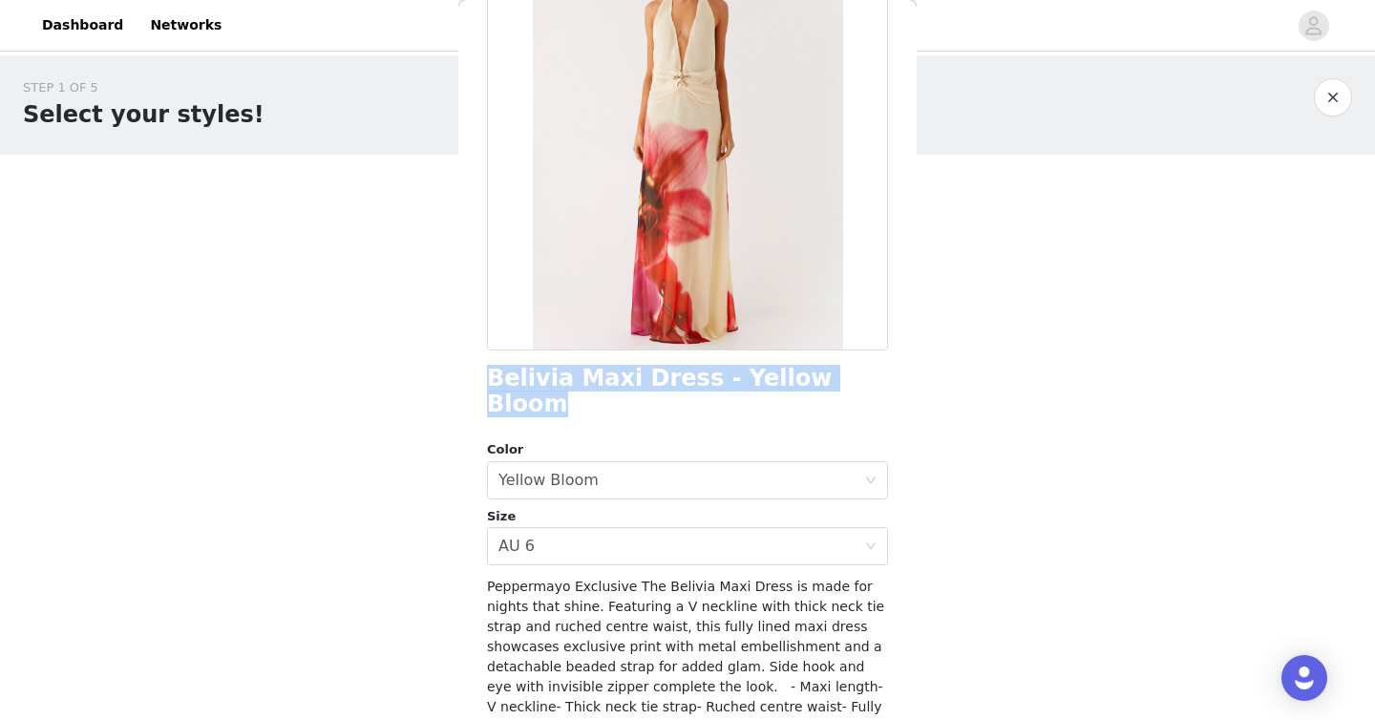
drag, startPoint x: 479, startPoint y: 382, endPoint x: 845, endPoint y: 385, distance: 365.6
click at [845, 385] on div "Back Belivia Maxi Dress - Yellow Bloom Color Select color Yellow Bloom Size Sel…" at bounding box center [687, 360] width 458 height 720
copy h1 "Belivia Maxi Dress - Yellow Bloom"
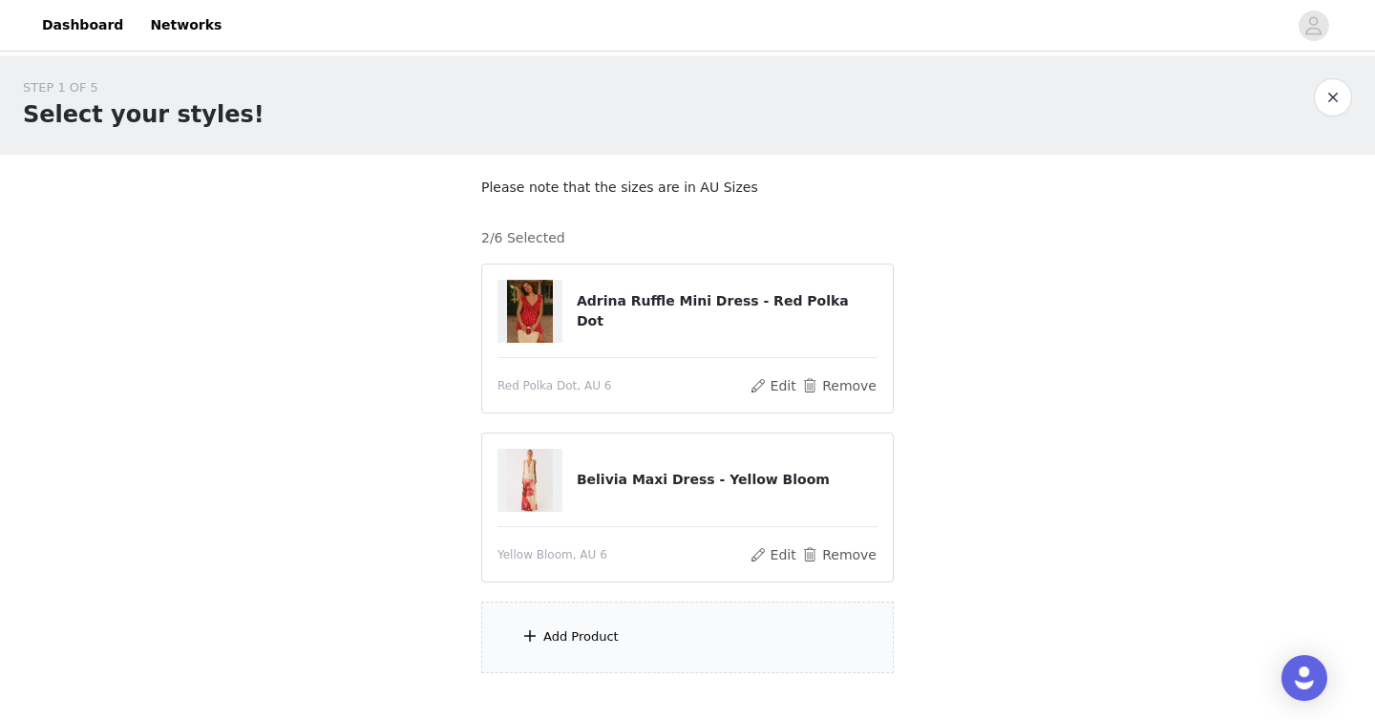
click at [659, 669] on div "Add Product" at bounding box center [687, 637] width 412 height 72
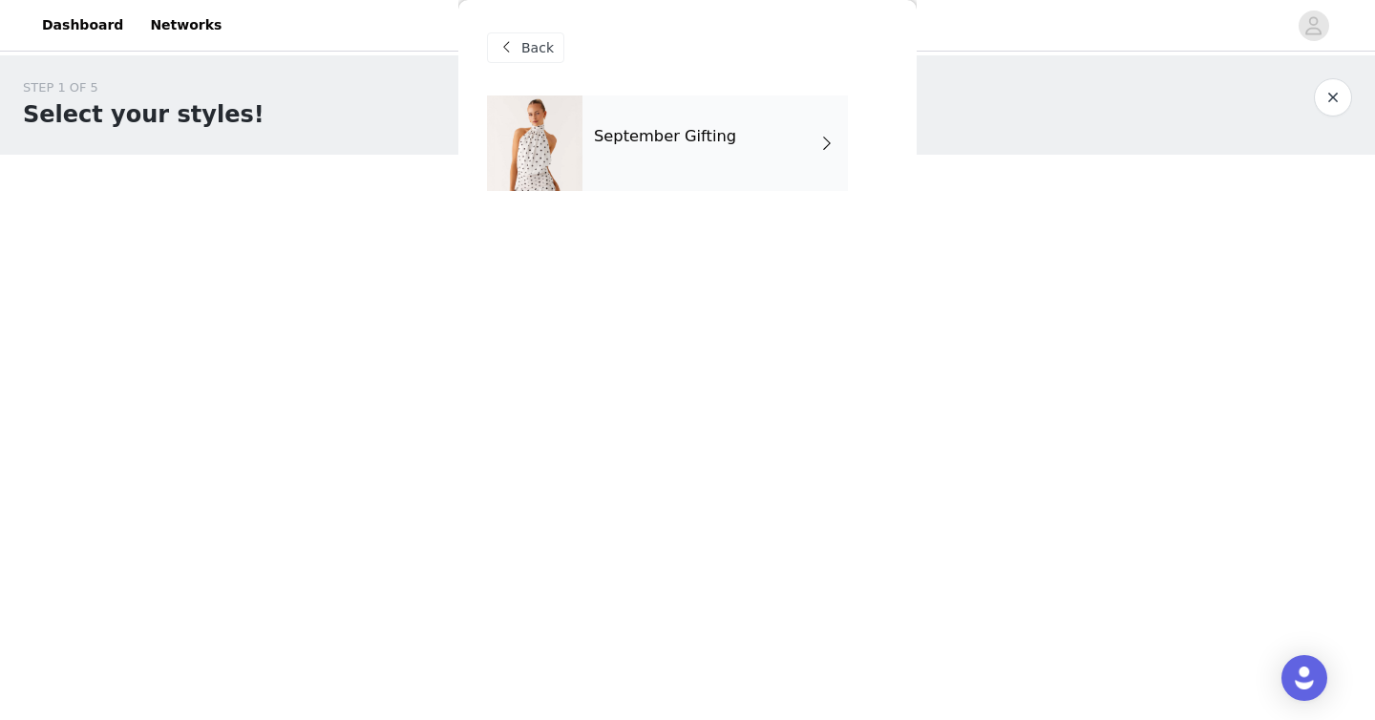
click at [576, 145] on div at bounding box center [534, 142] width 95 height 95
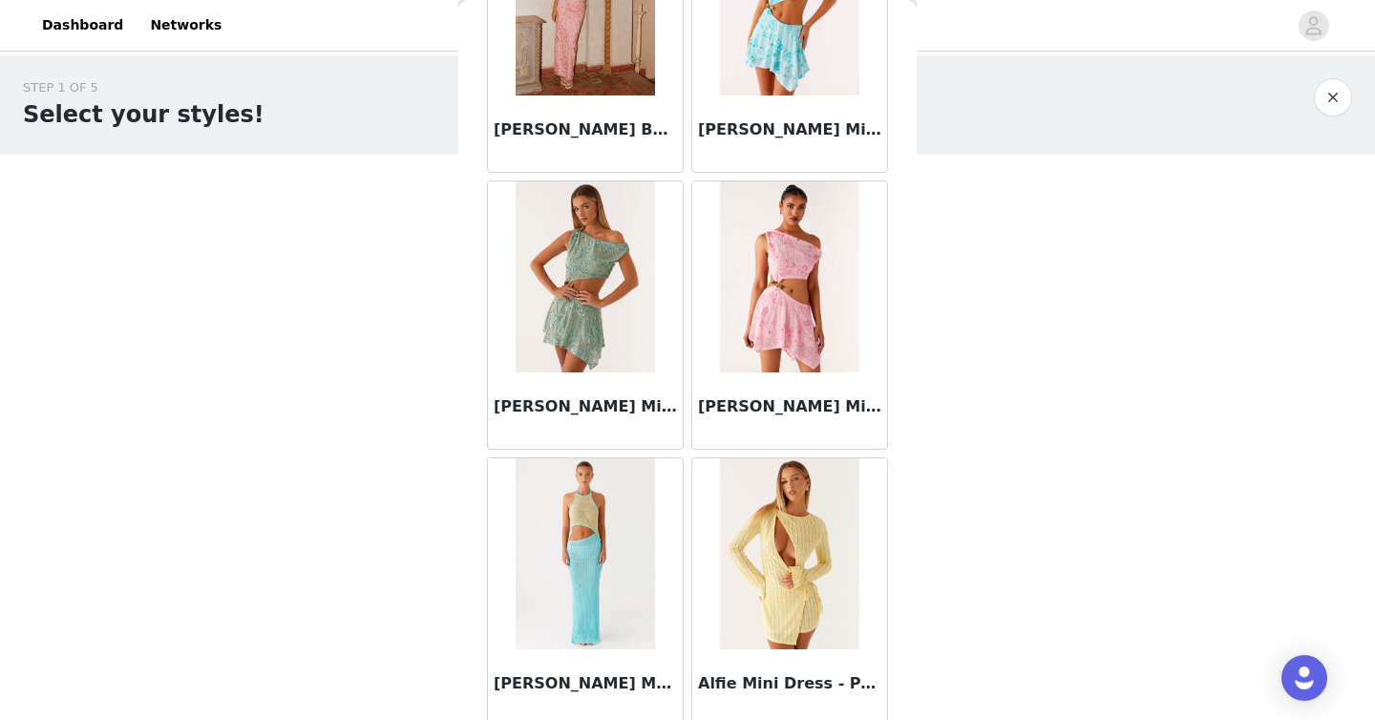
scroll to position [2201, 0]
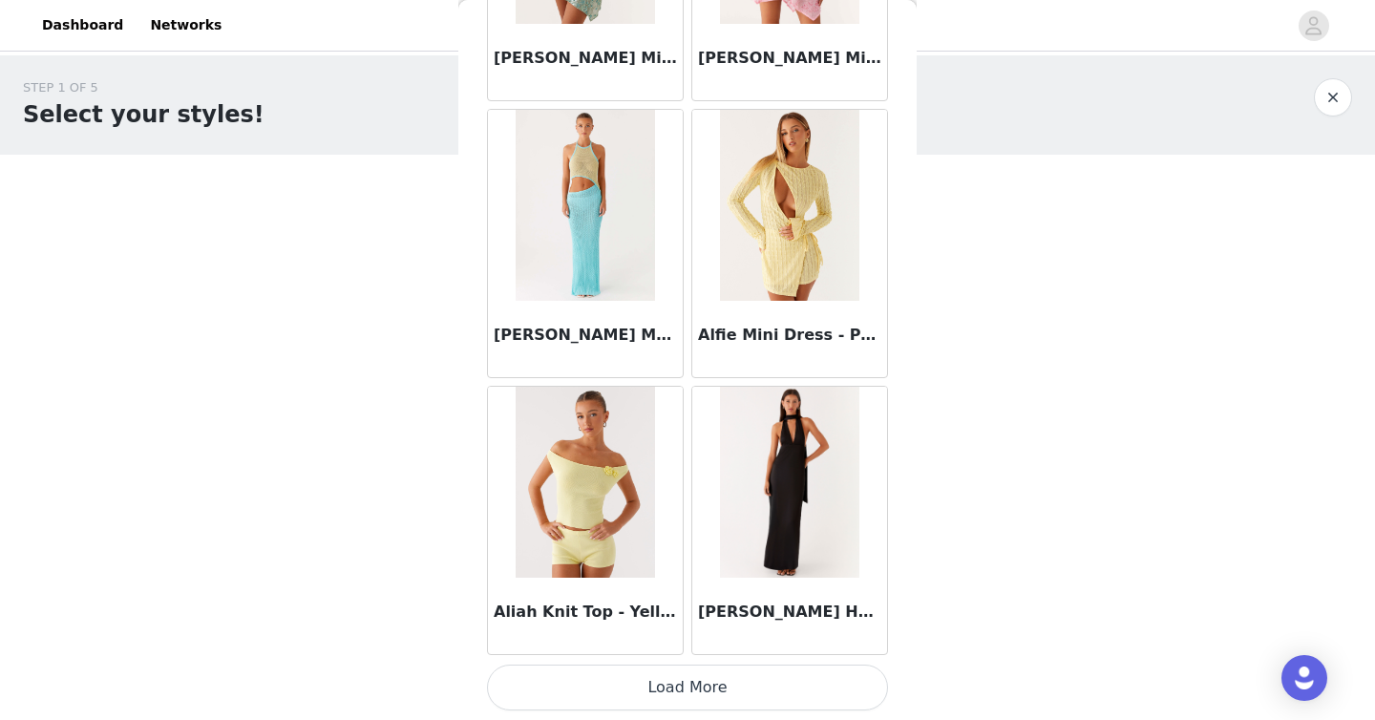
click at [585, 691] on button "Load More" at bounding box center [687, 687] width 401 height 46
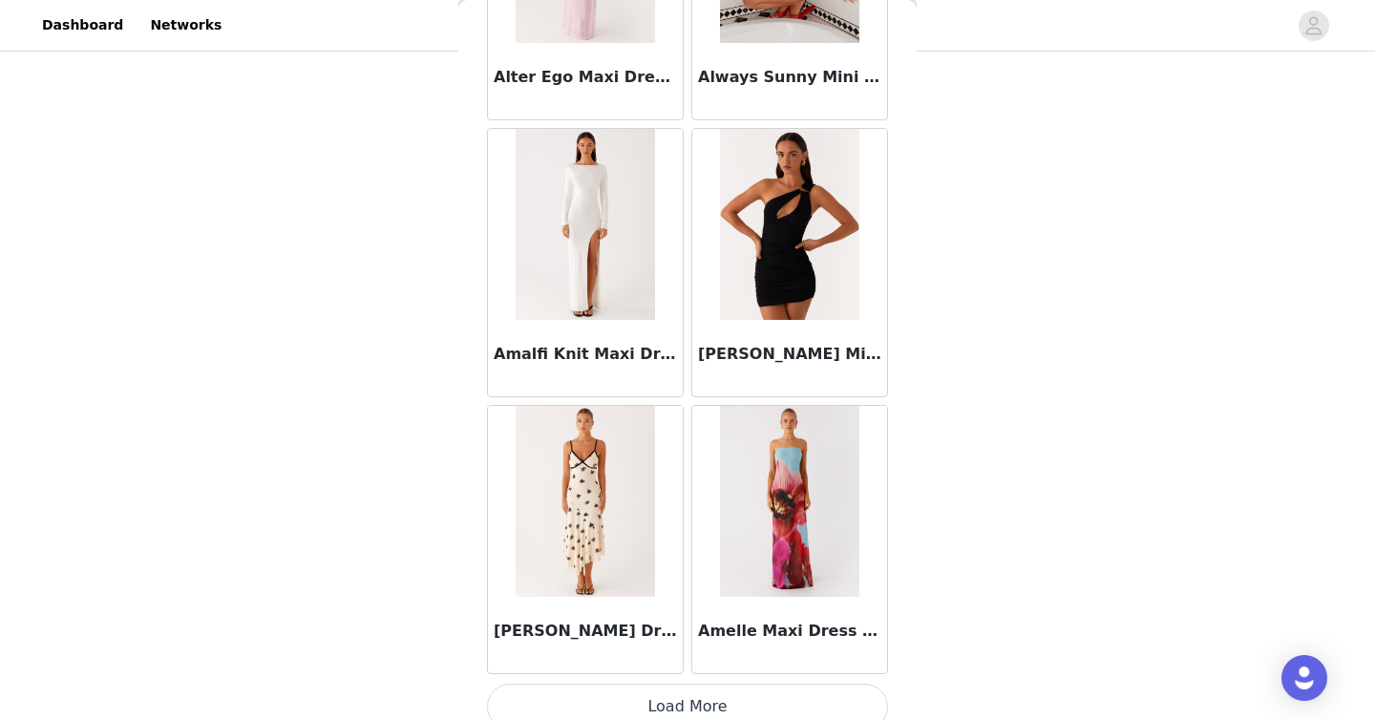
scroll to position [4970, 0]
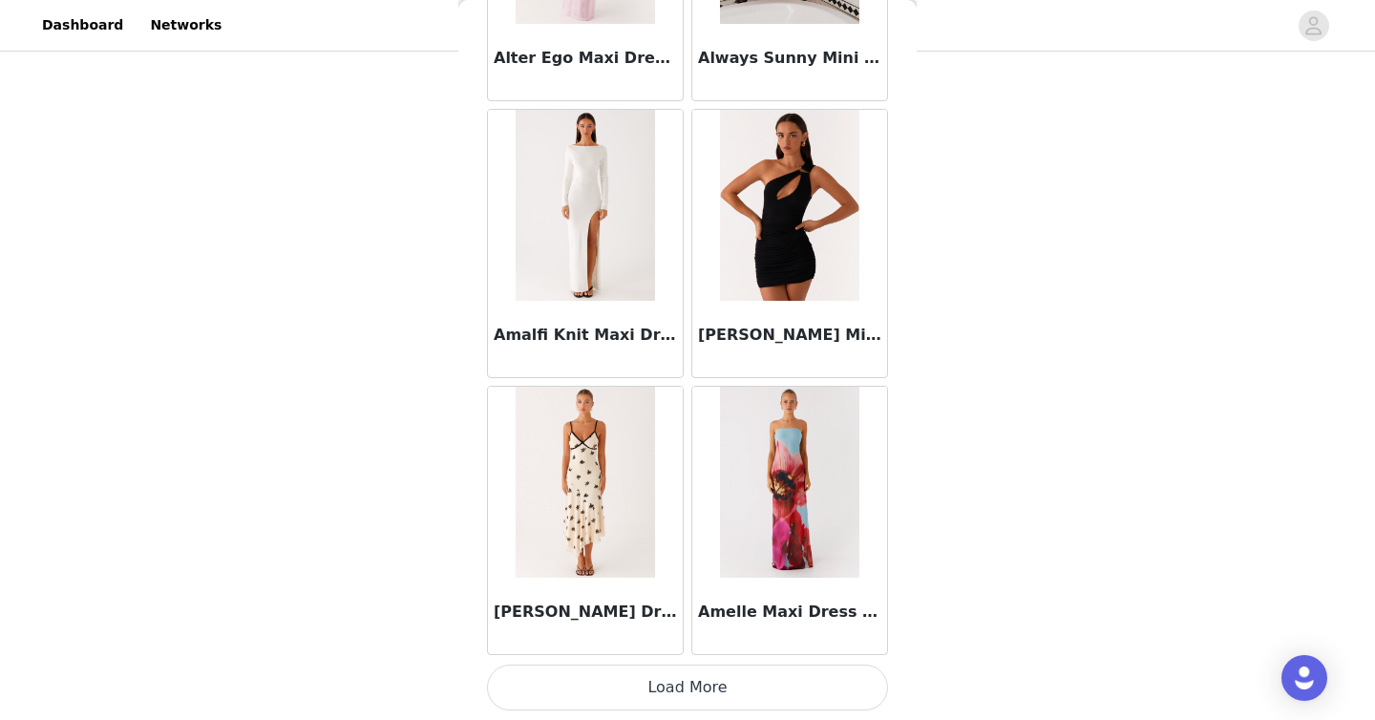
click at [667, 692] on button "Load More" at bounding box center [687, 687] width 401 height 46
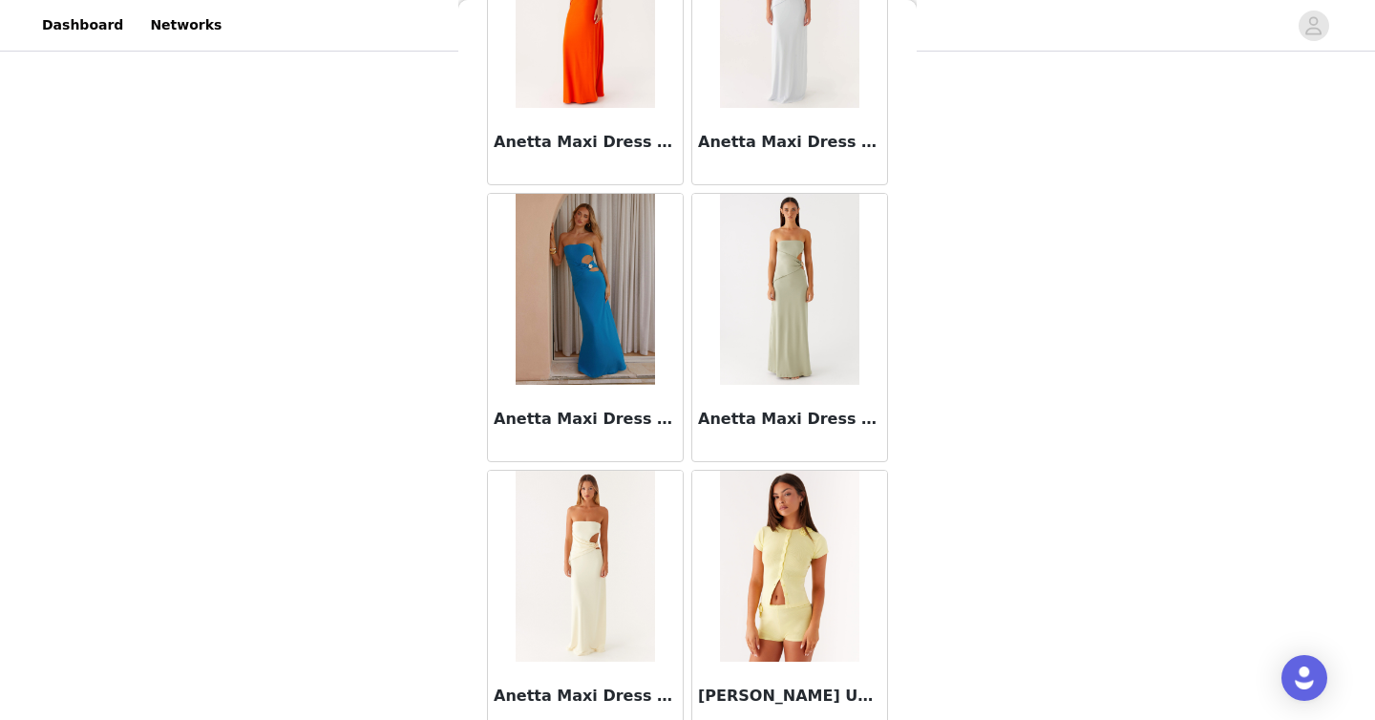
scroll to position [7738, 0]
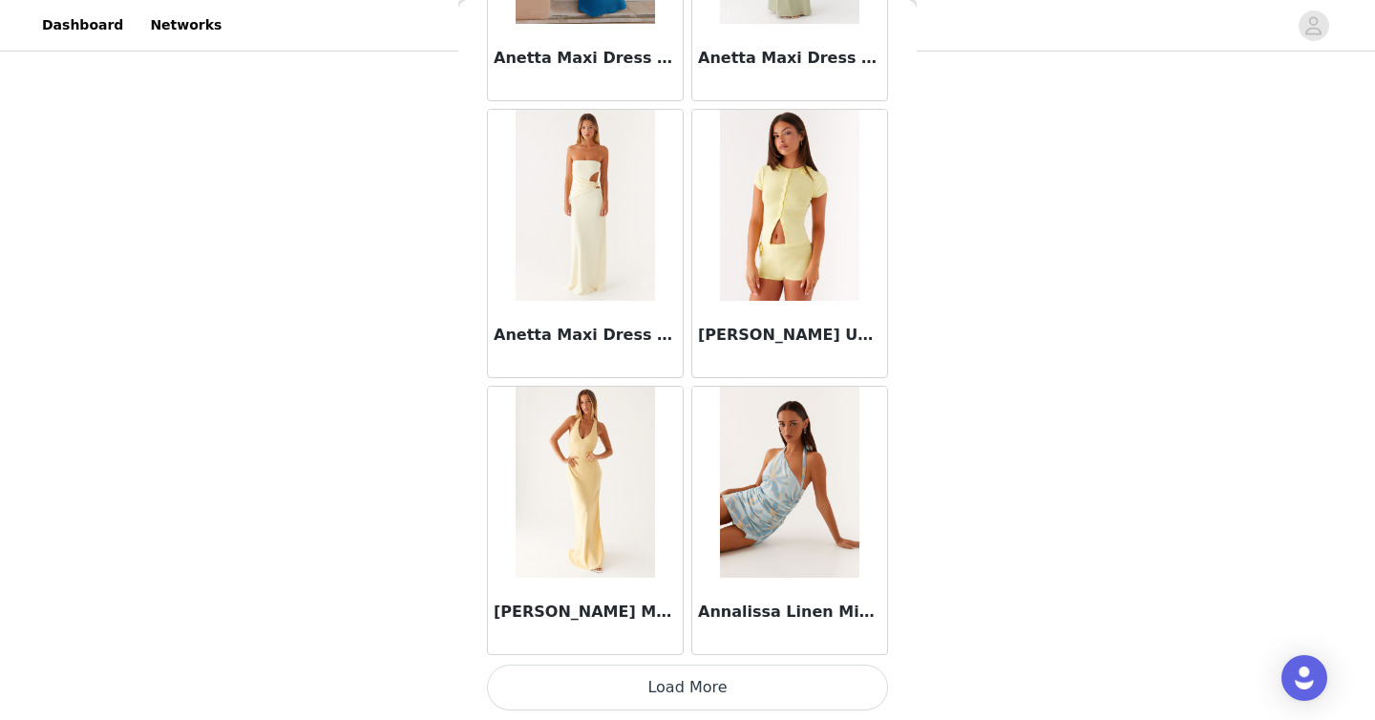
click at [655, 693] on button "Load More" at bounding box center [687, 687] width 401 height 46
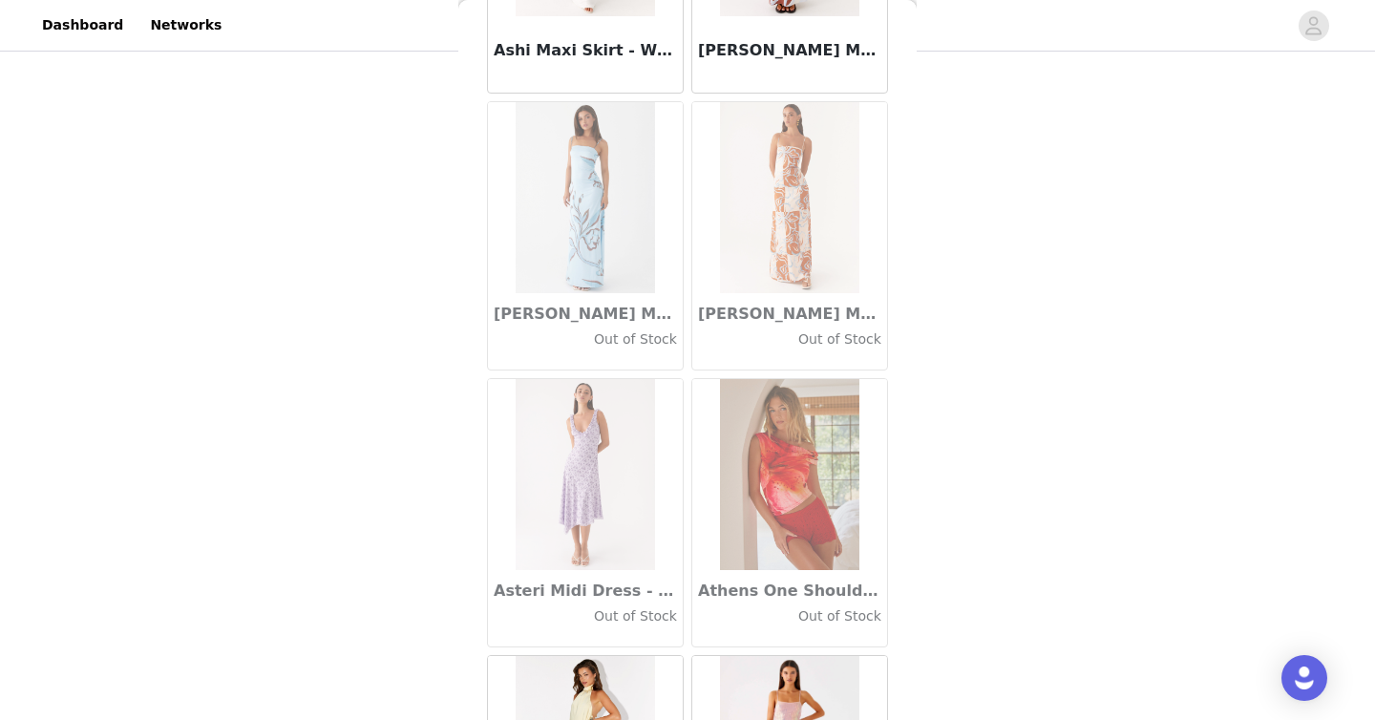
scroll to position [10507, 0]
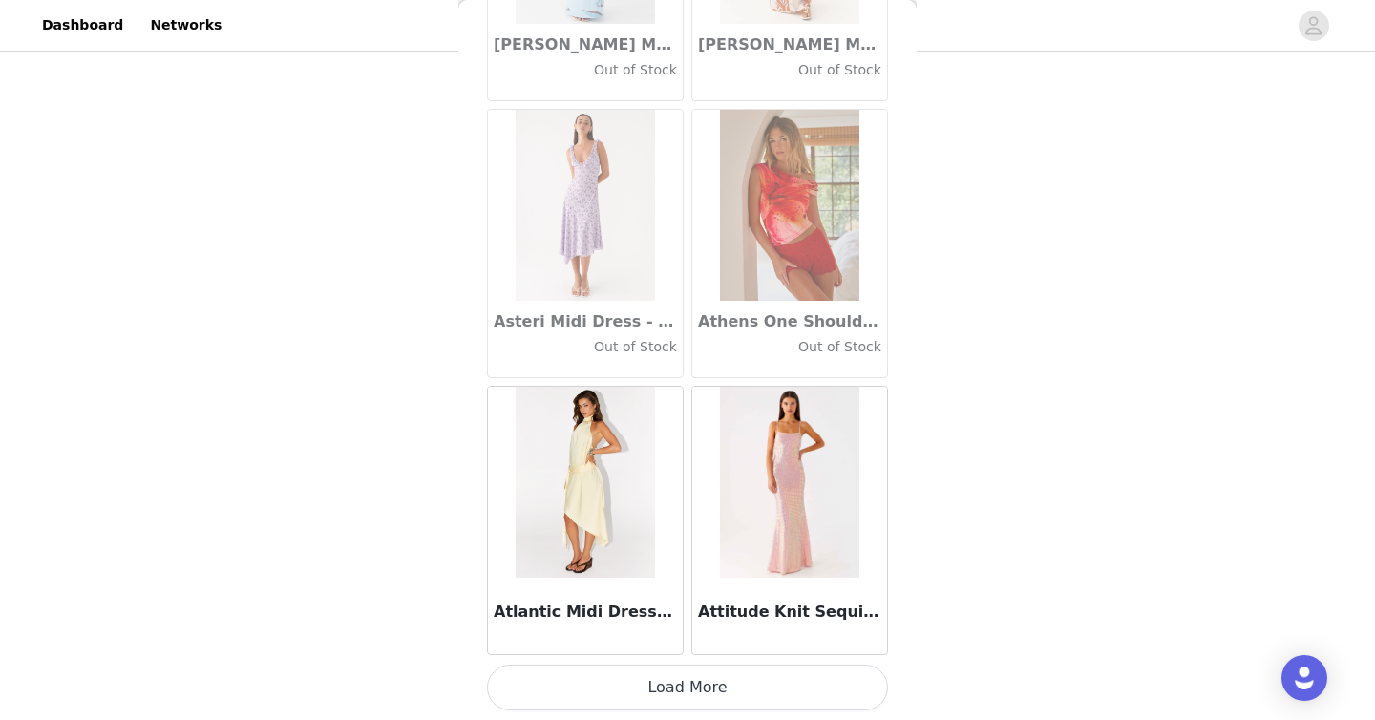
click at [653, 696] on button "Load More" at bounding box center [687, 687] width 401 height 46
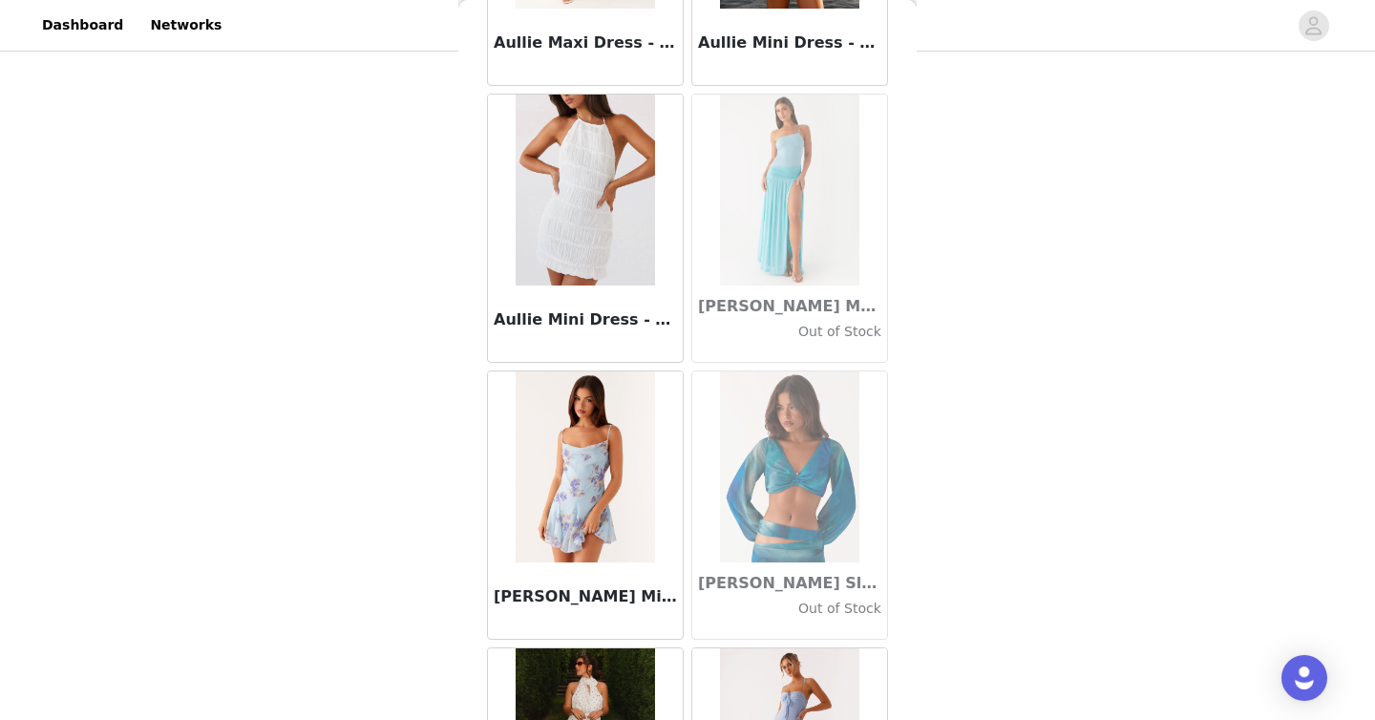
scroll to position [13275, 0]
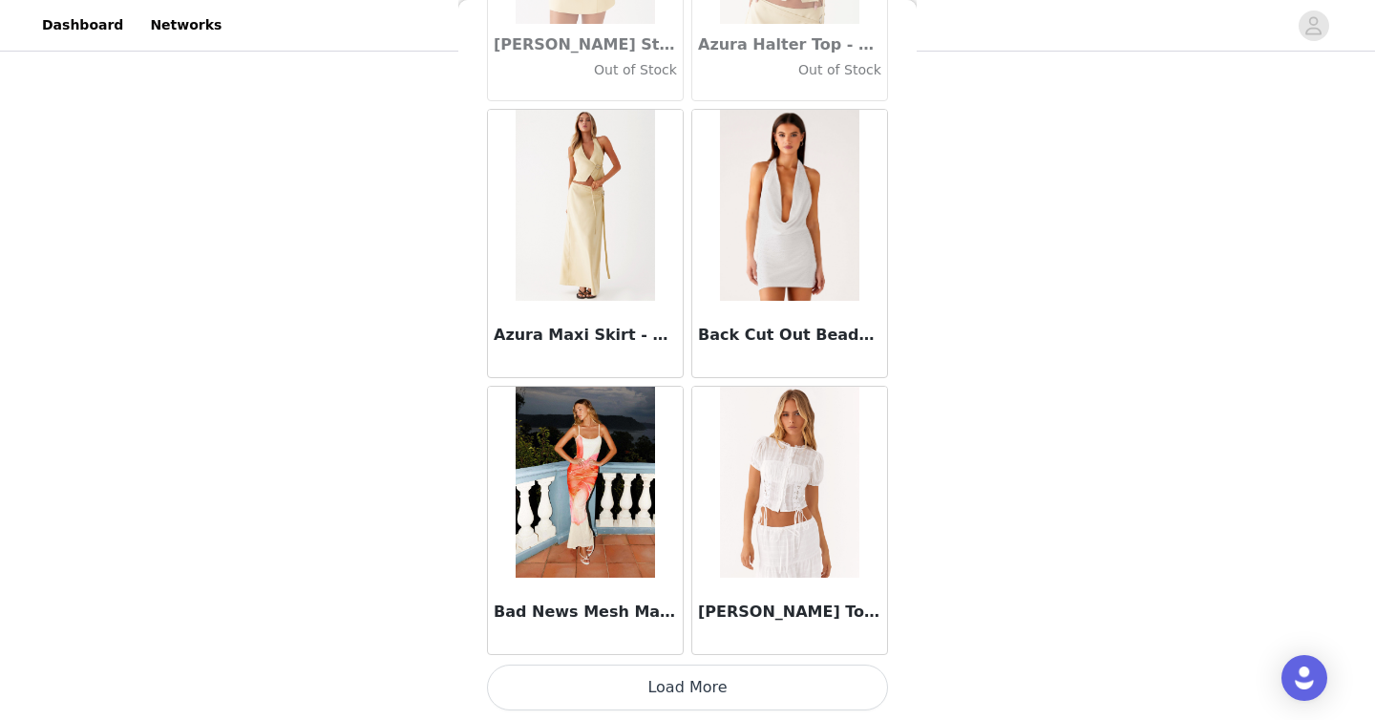
click at [648, 684] on button "Load More" at bounding box center [687, 687] width 401 height 46
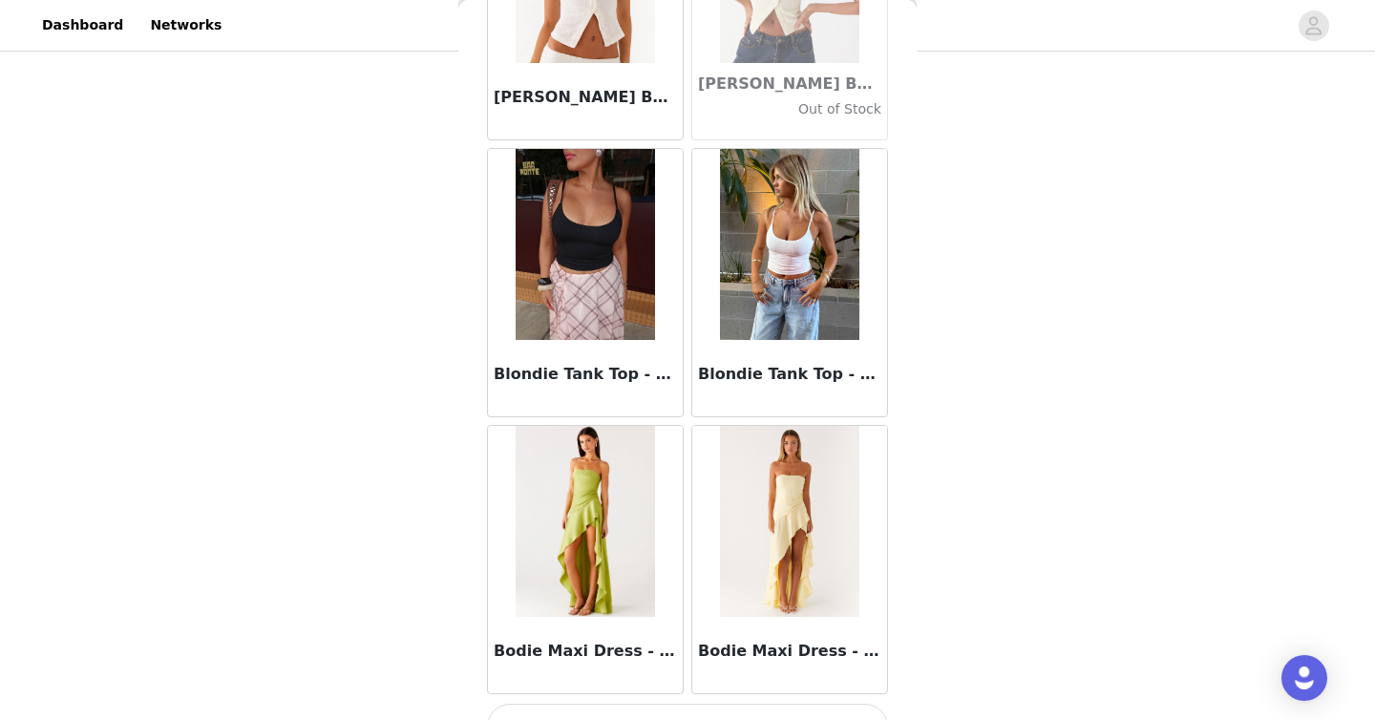
scroll to position [16044, 0]
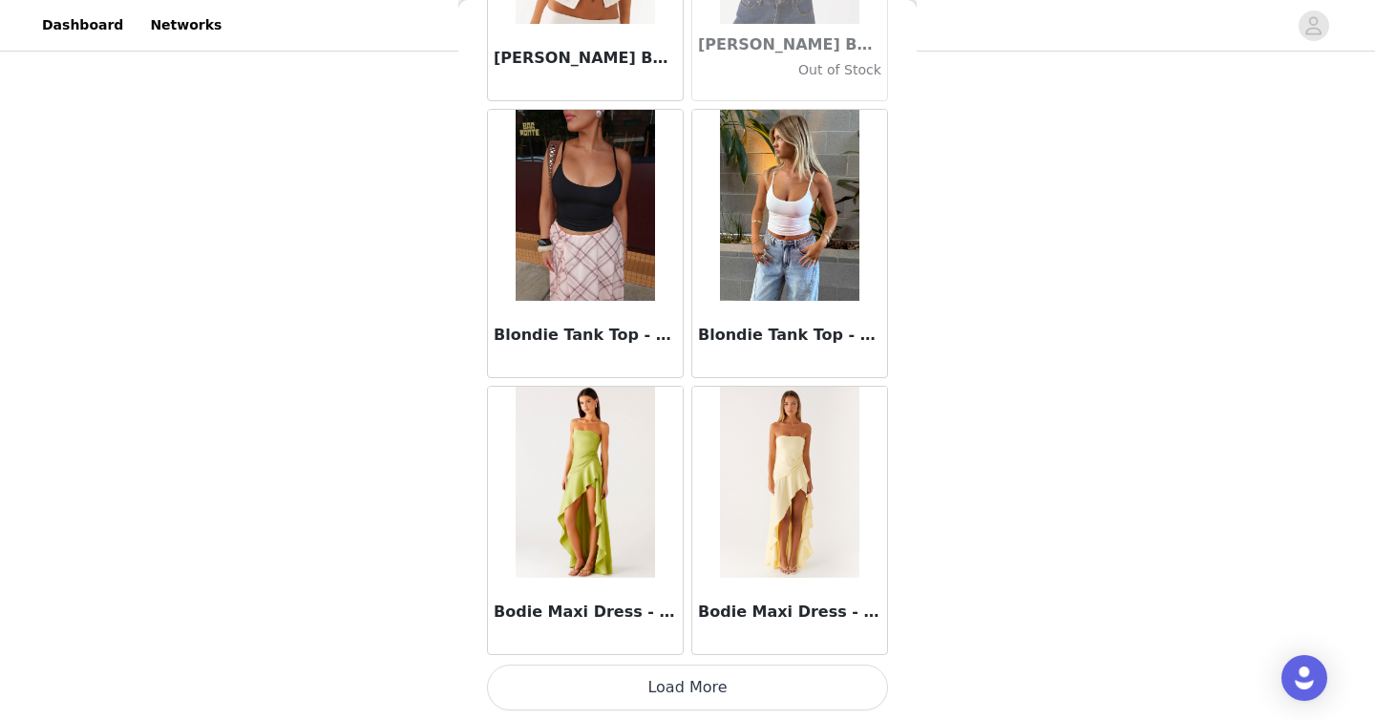
click at [663, 687] on button "Load More" at bounding box center [687, 687] width 401 height 46
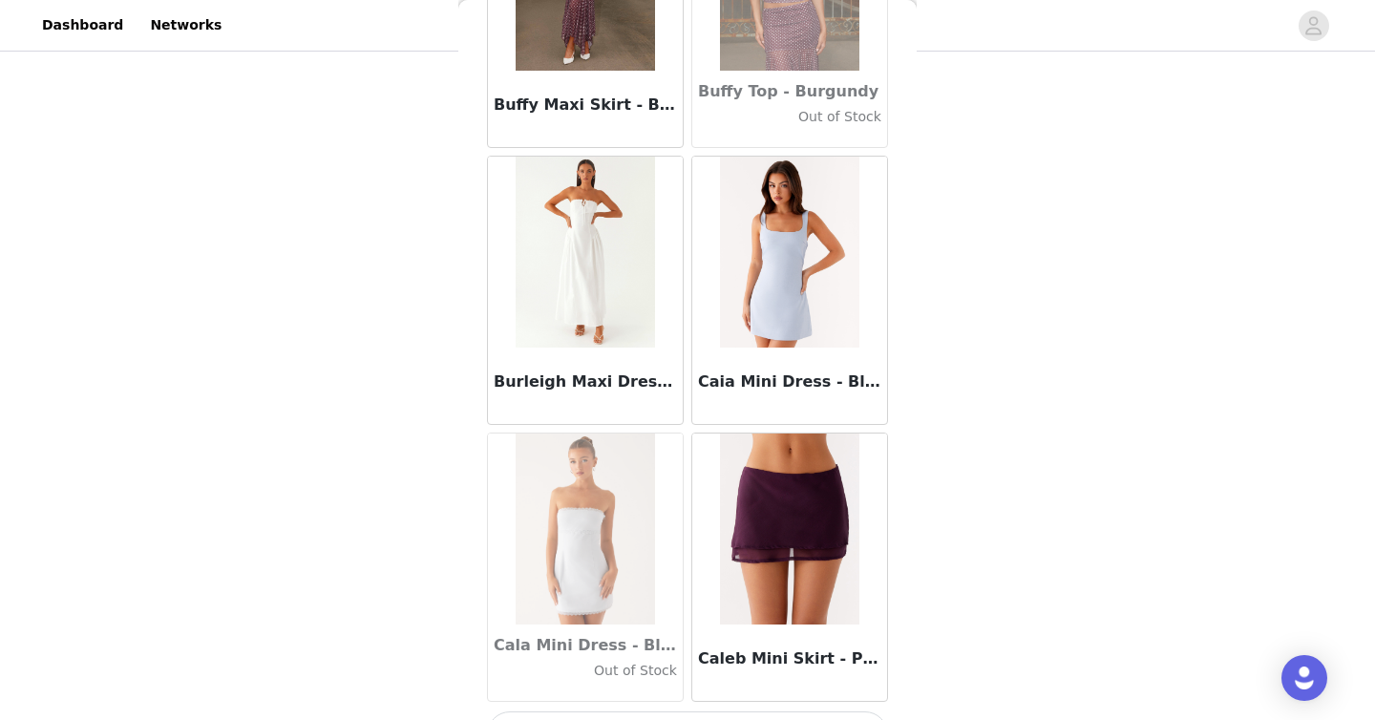
scroll to position [18812, 0]
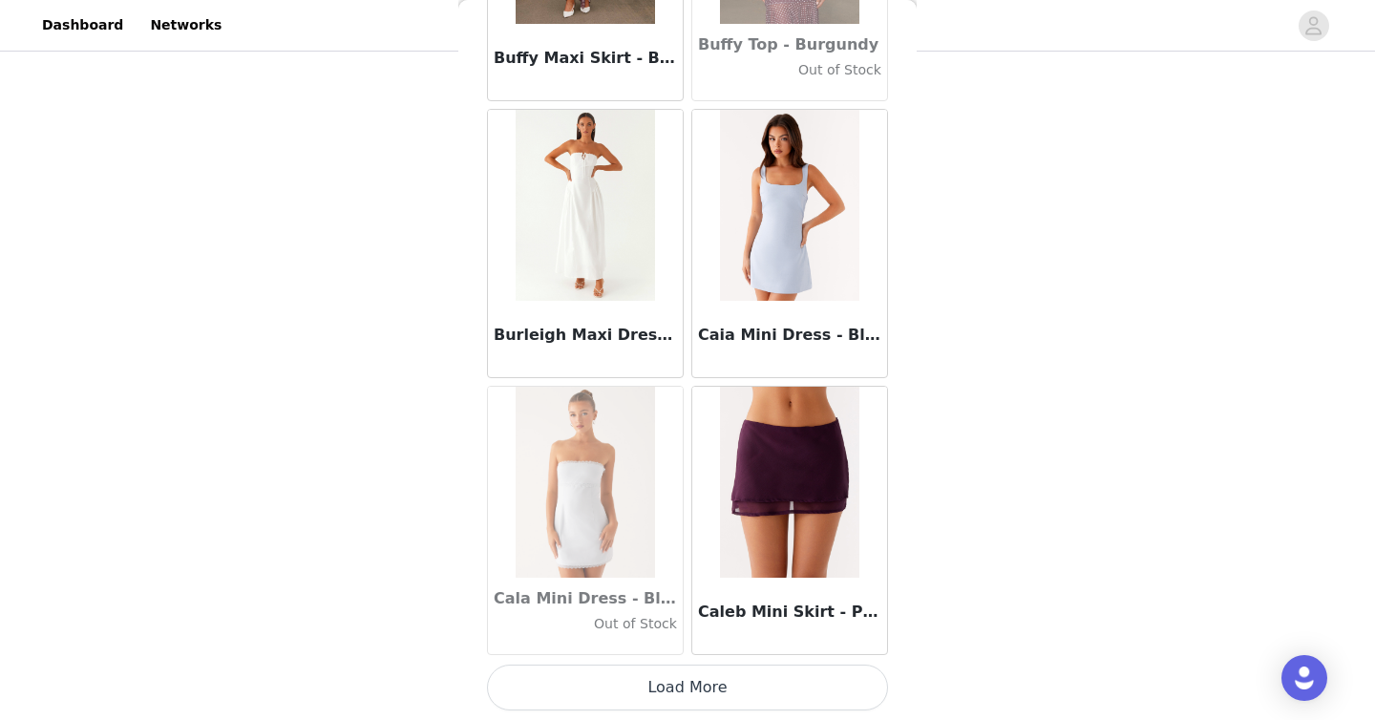
click at [784, 704] on button "Load More" at bounding box center [687, 687] width 401 height 46
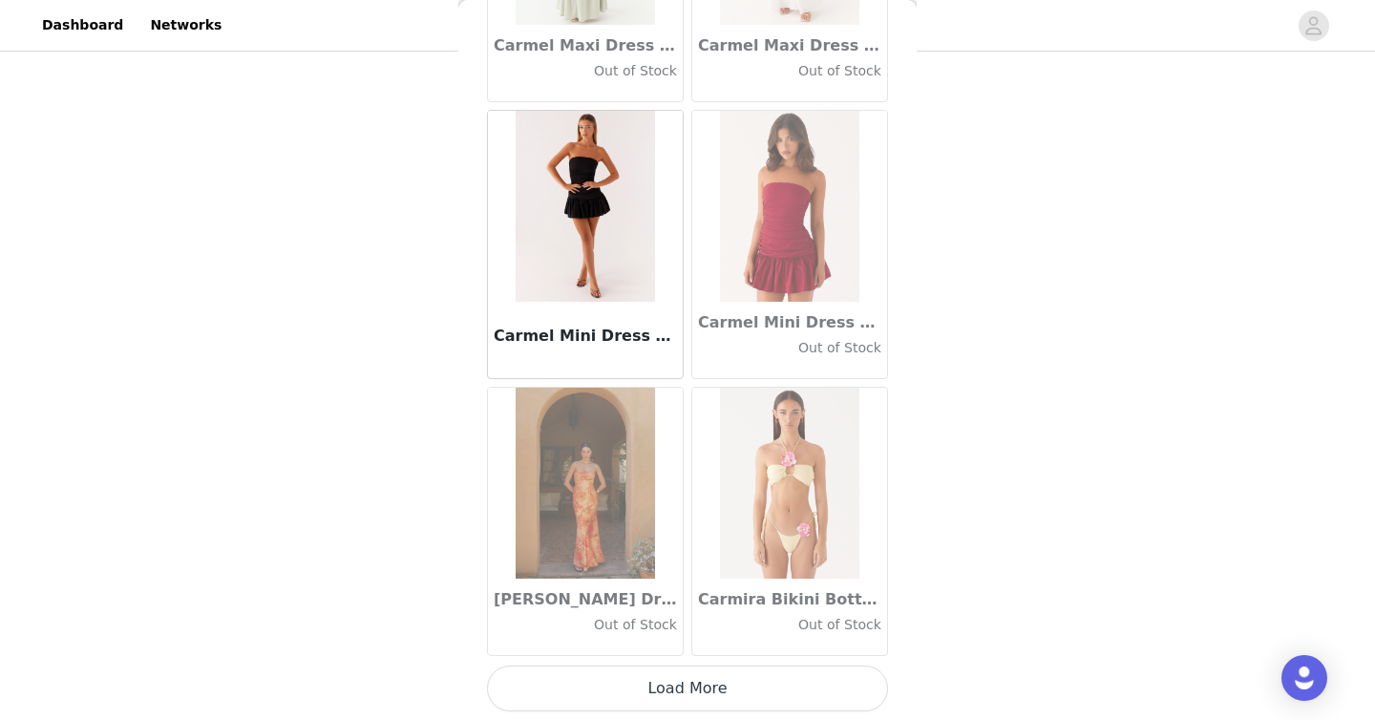
scroll to position [21581, 0]
click at [732, 700] on button "Load More" at bounding box center [687, 687] width 401 height 46
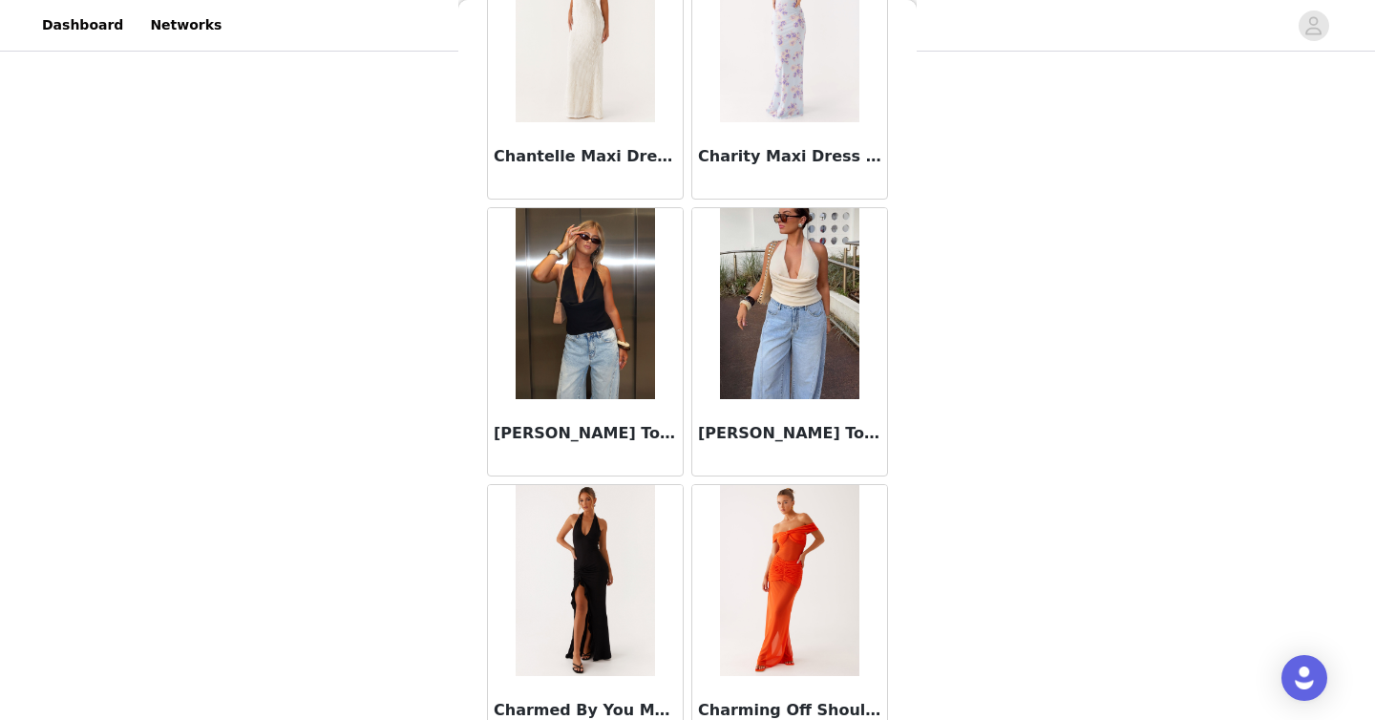
scroll to position [24349, 0]
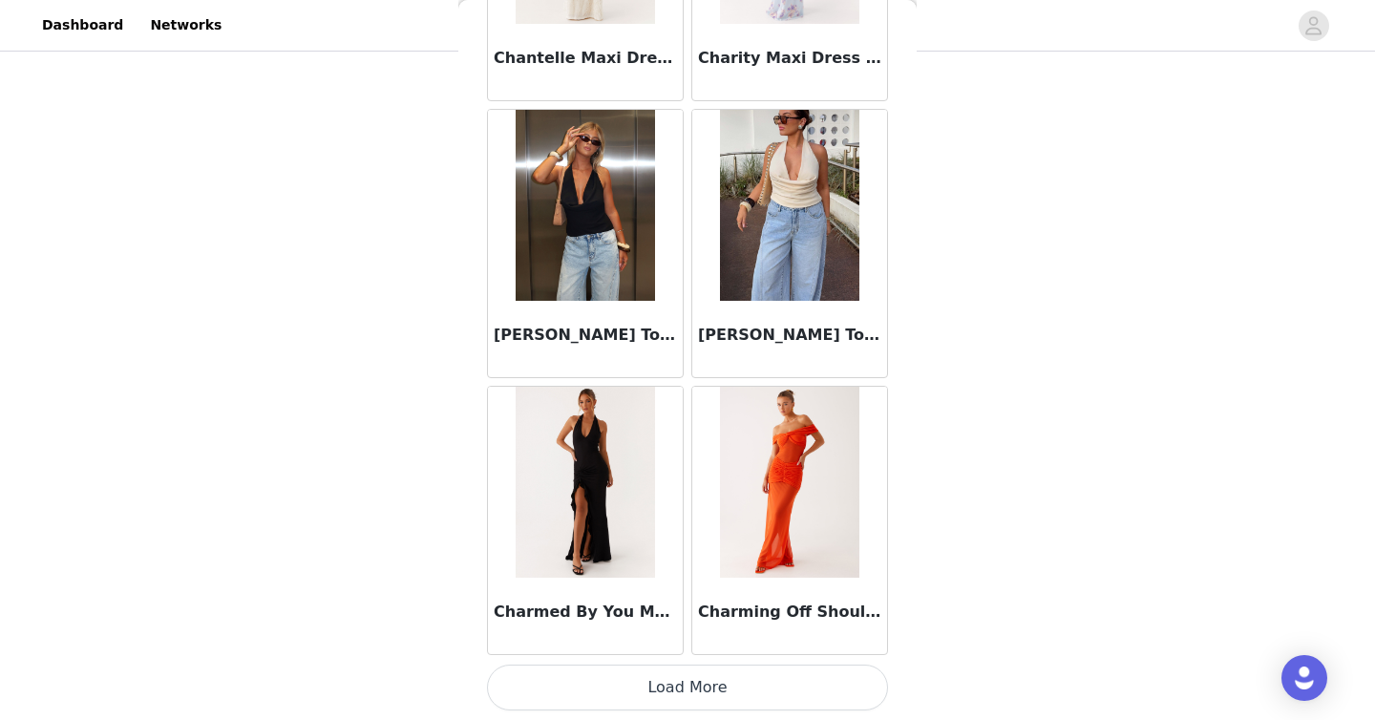
click at [724, 678] on button "Load More" at bounding box center [687, 687] width 401 height 46
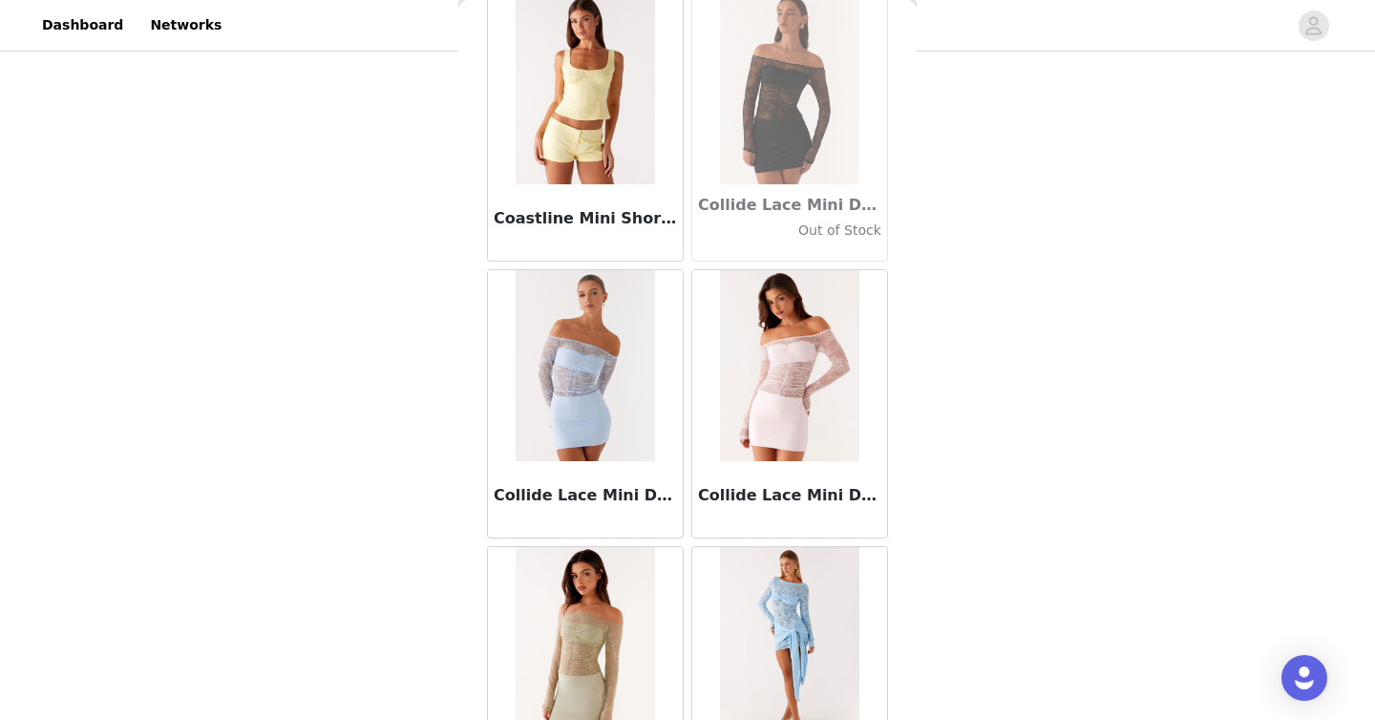
scroll to position [27118, 0]
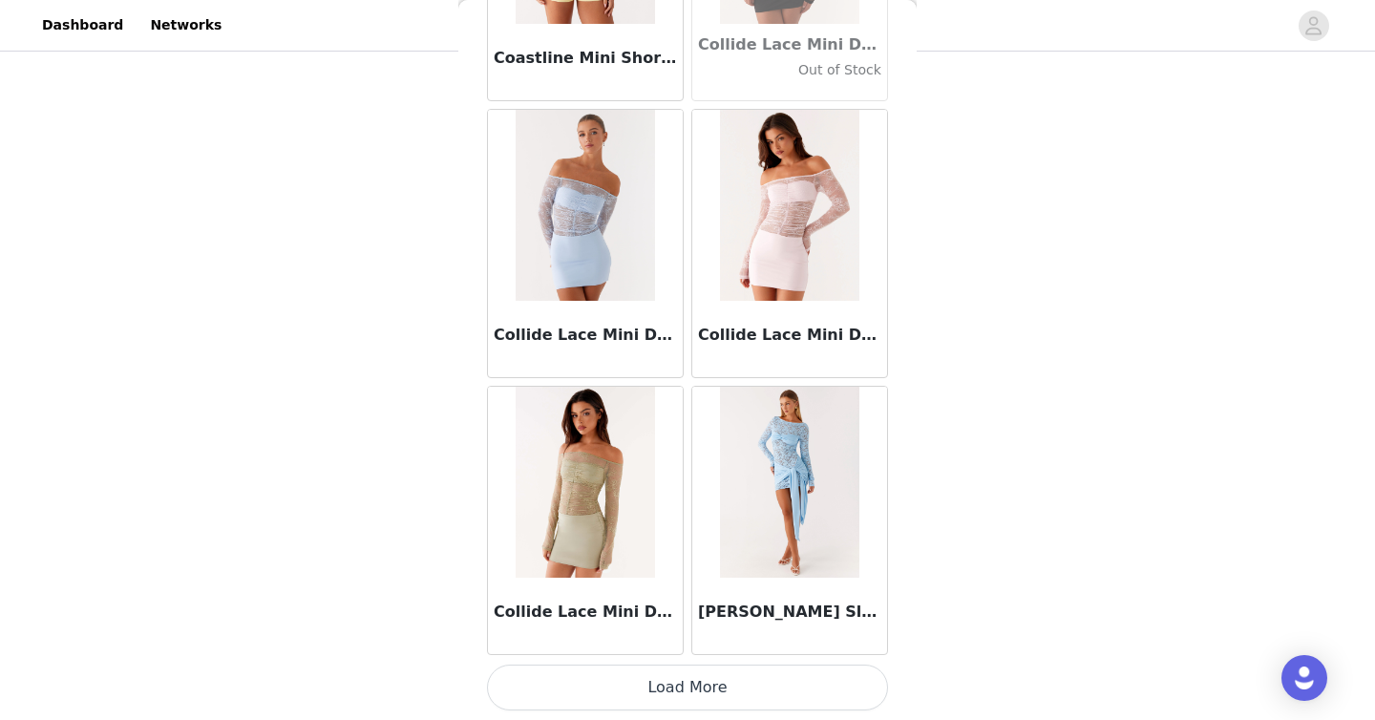
click at [726, 689] on button "Load More" at bounding box center [687, 687] width 401 height 46
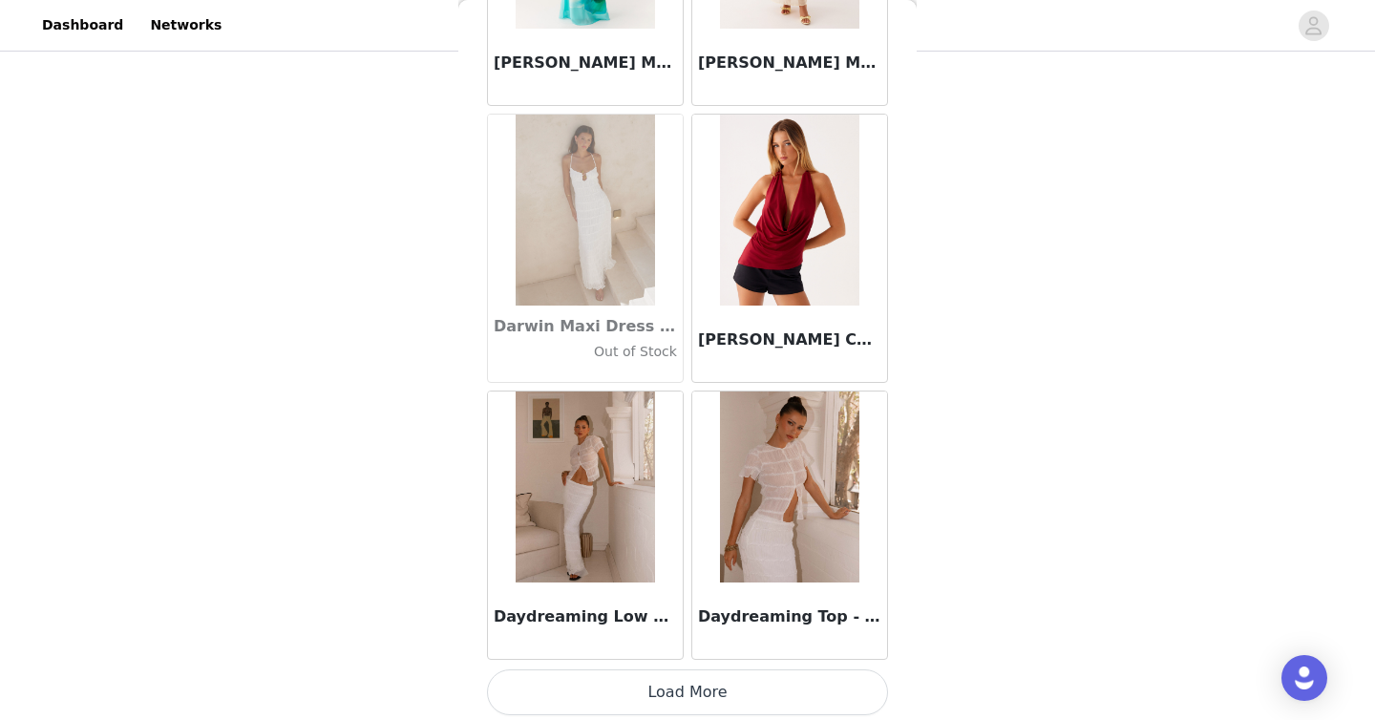
scroll to position [29886, 0]
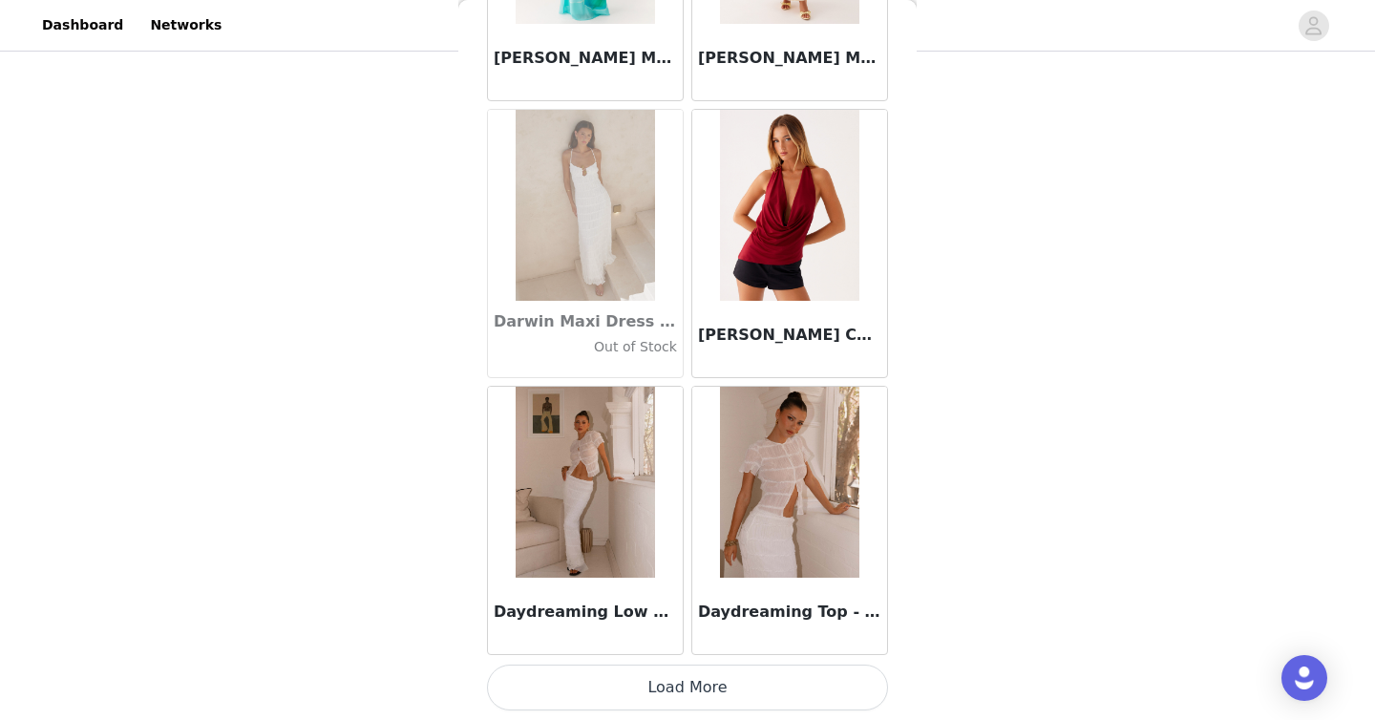
click at [720, 681] on button "Load More" at bounding box center [687, 687] width 401 height 46
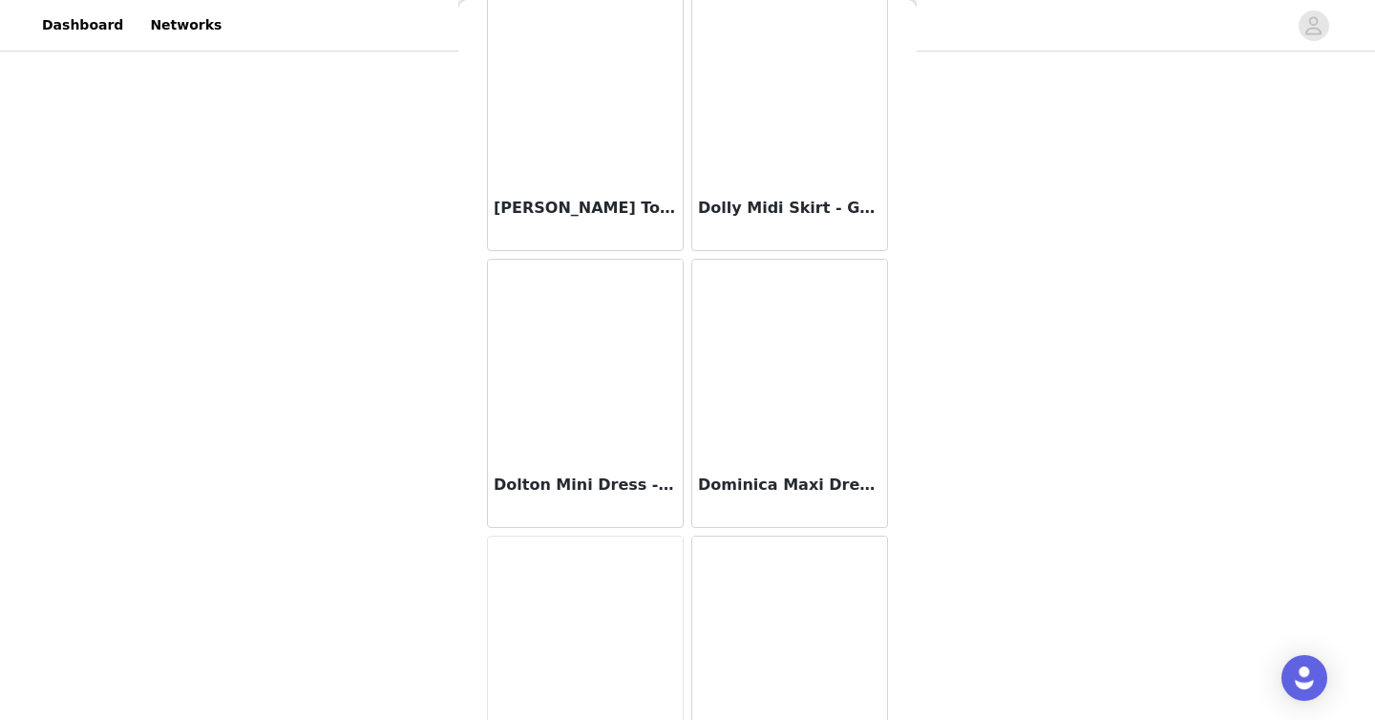
scroll to position [32616, 0]
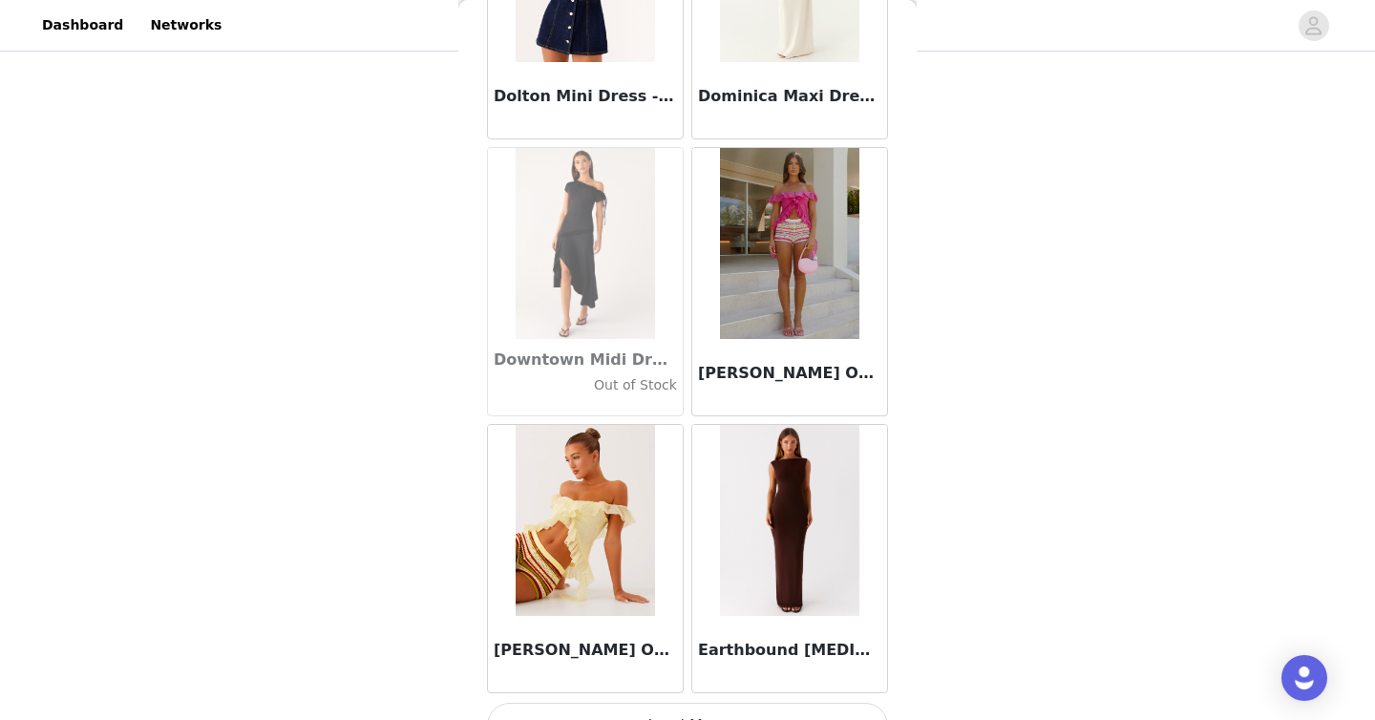
click at [748, 267] on img at bounding box center [789, 243] width 138 height 191
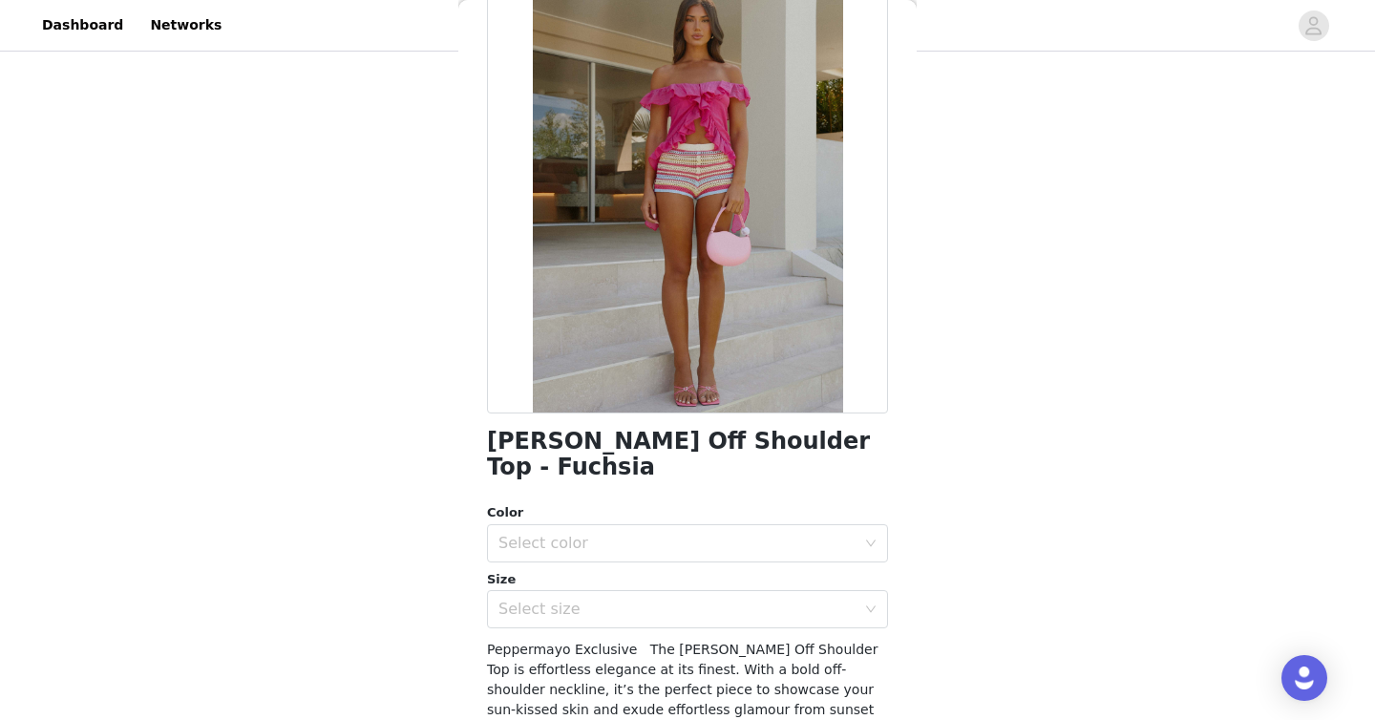
scroll to position [126, 0]
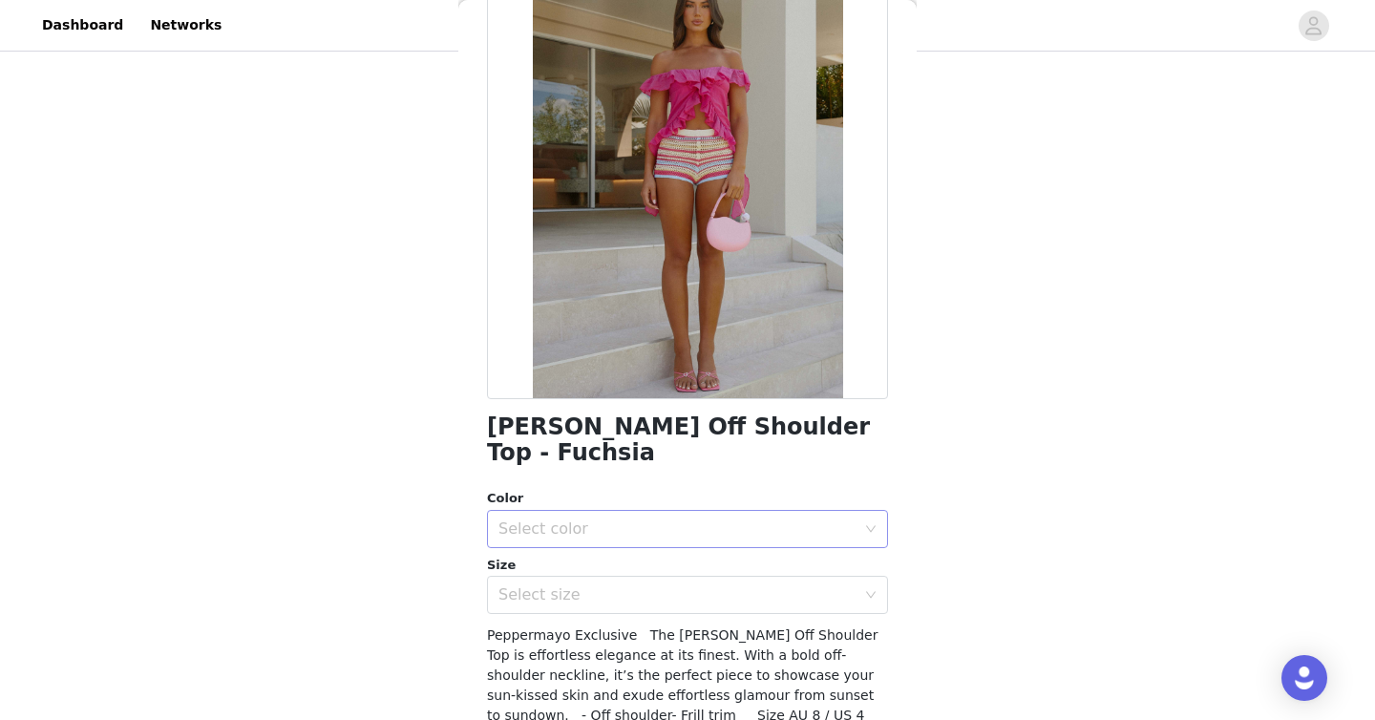
click at [622, 511] on div "Select color" at bounding box center [681, 529] width 366 height 36
click at [592, 541] on li "Fuchsia" at bounding box center [687, 545] width 401 height 31
click at [596, 585] on div "Select size" at bounding box center [676, 594] width 357 height 19
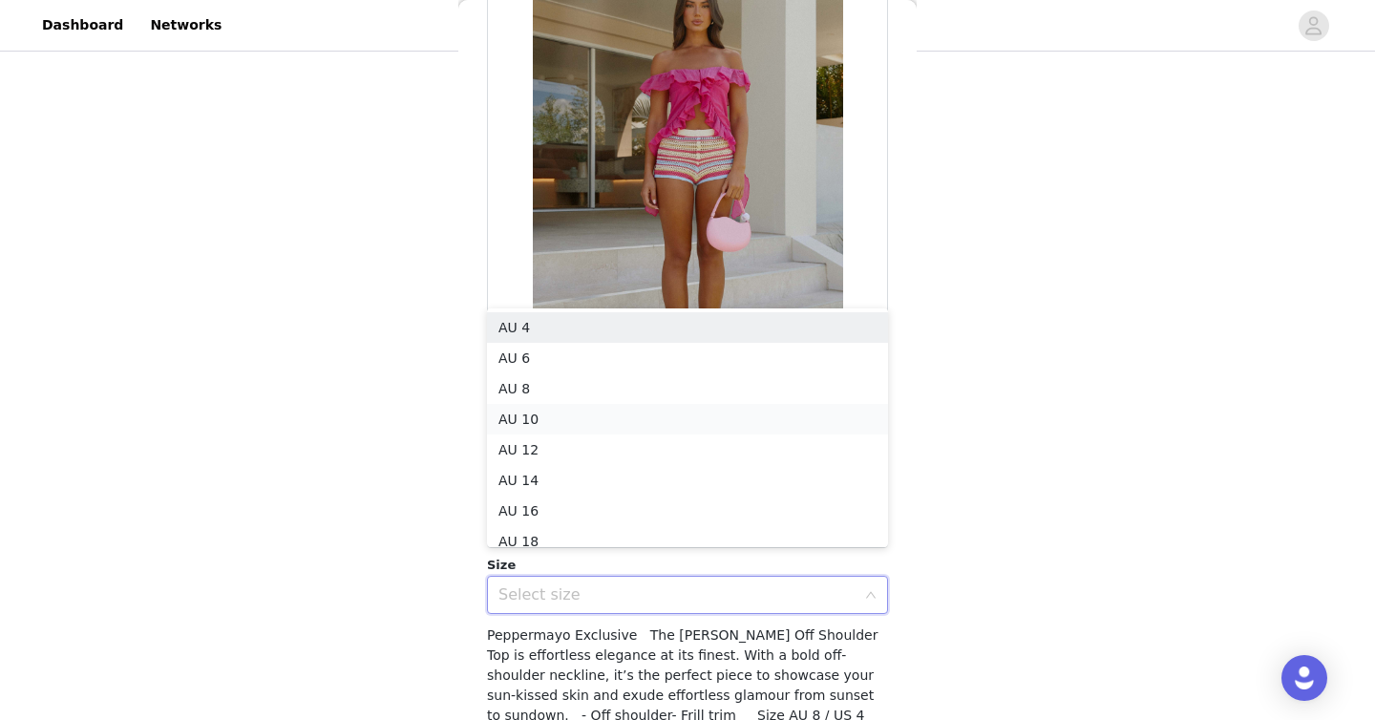
scroll to position [10, 0]
click at [539, 353] on li "AU 6" at bounding box center [687, 348] width 401 height 31
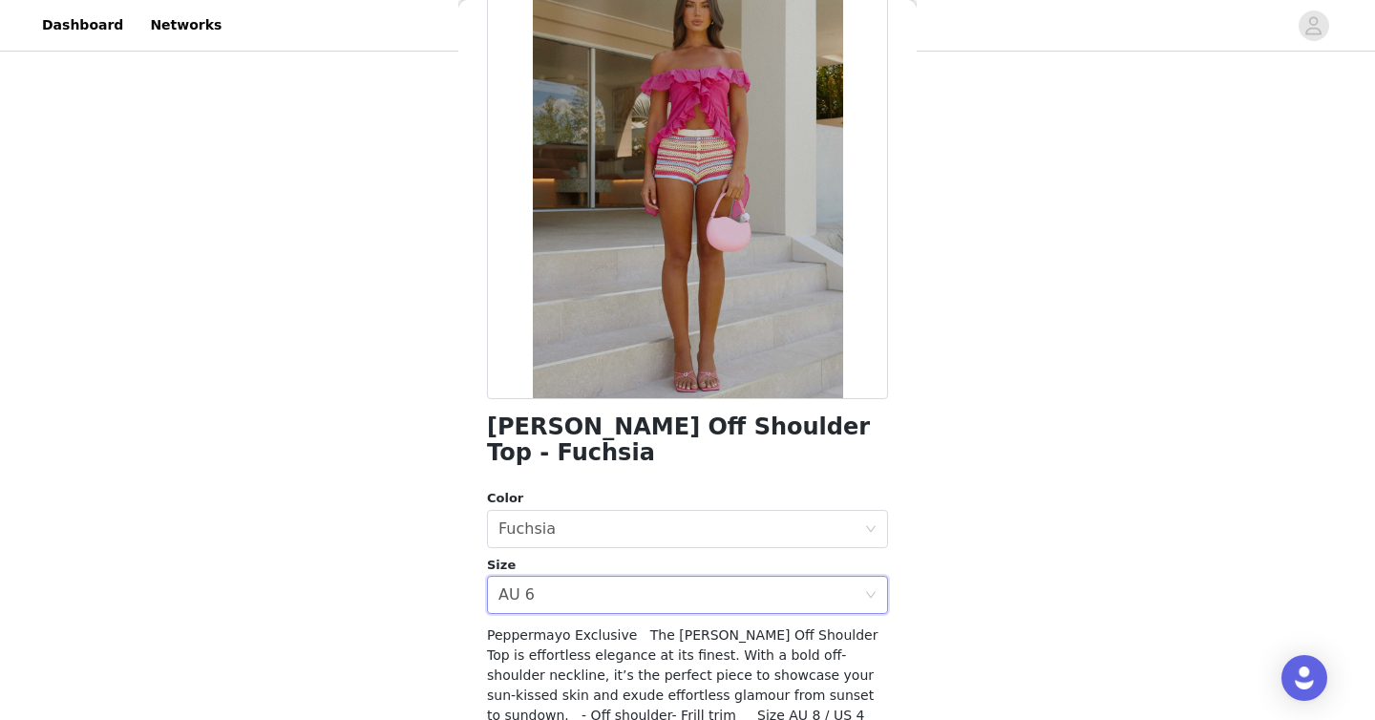
scroll to position [226, 0]
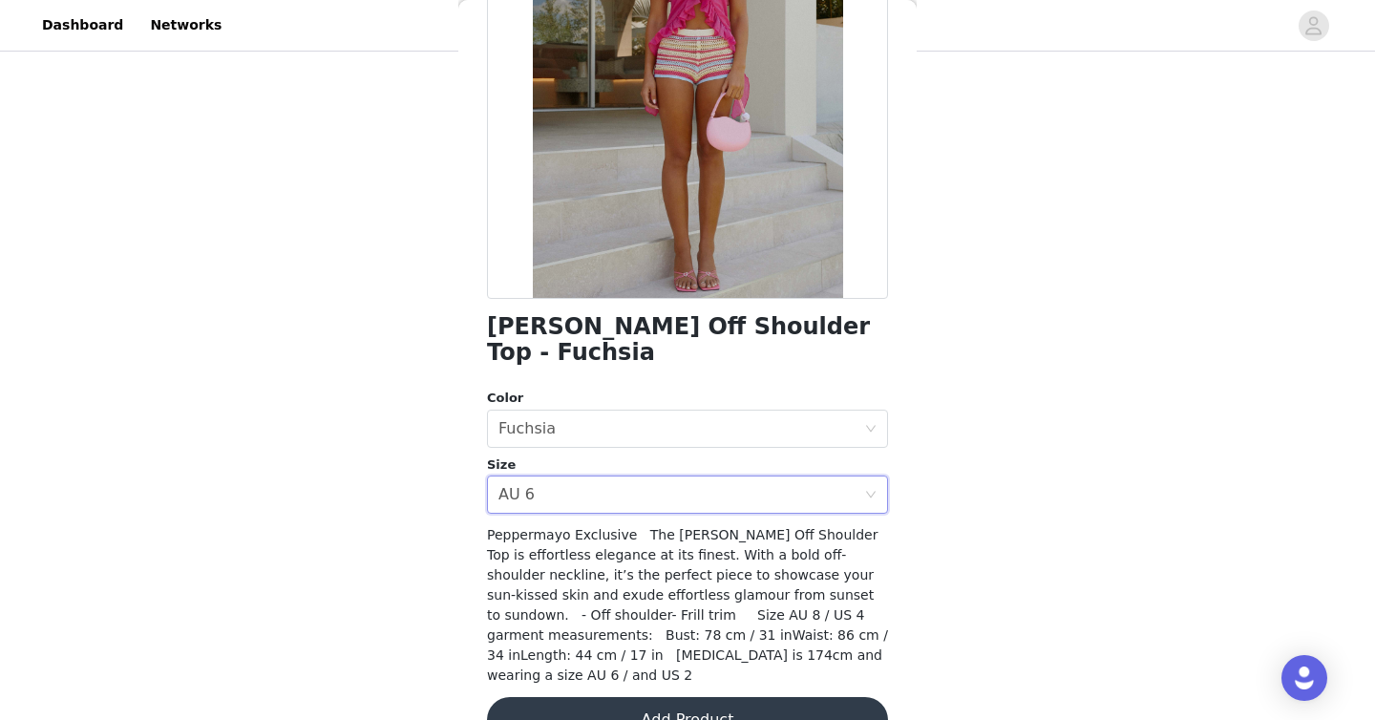
click at [641, 697] on button "Add Product" at bounding box center [687, 720] width 401 height 46
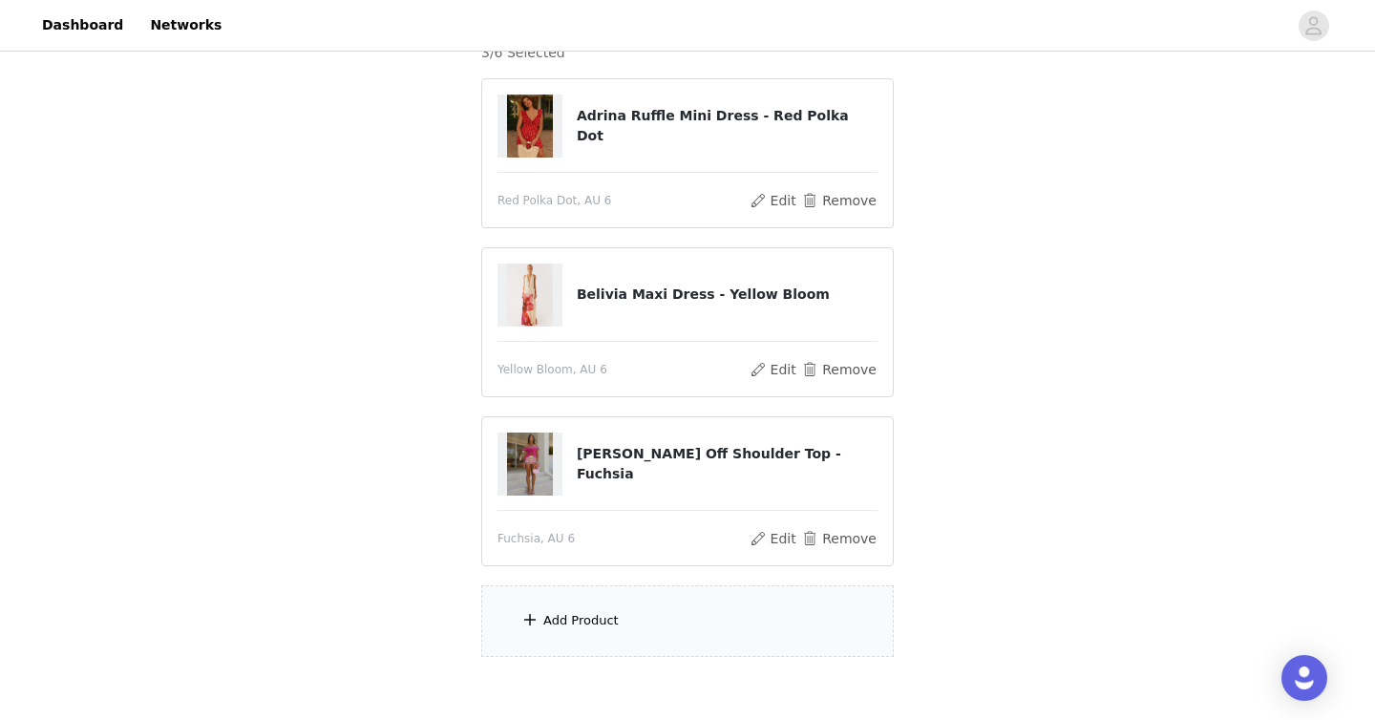
scroll to position [282, 0]
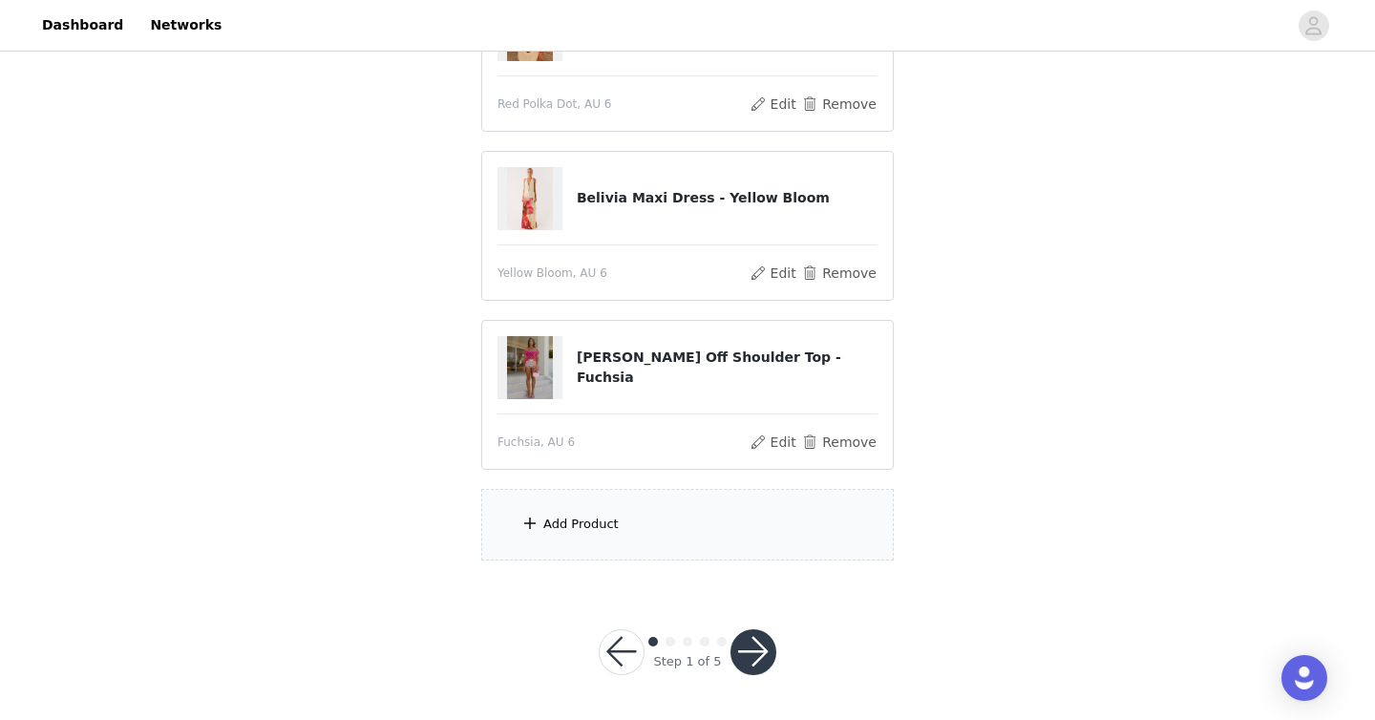
click at [595, 498] on div "Add Product" at bounding box center [687, 525] width 412 height 72
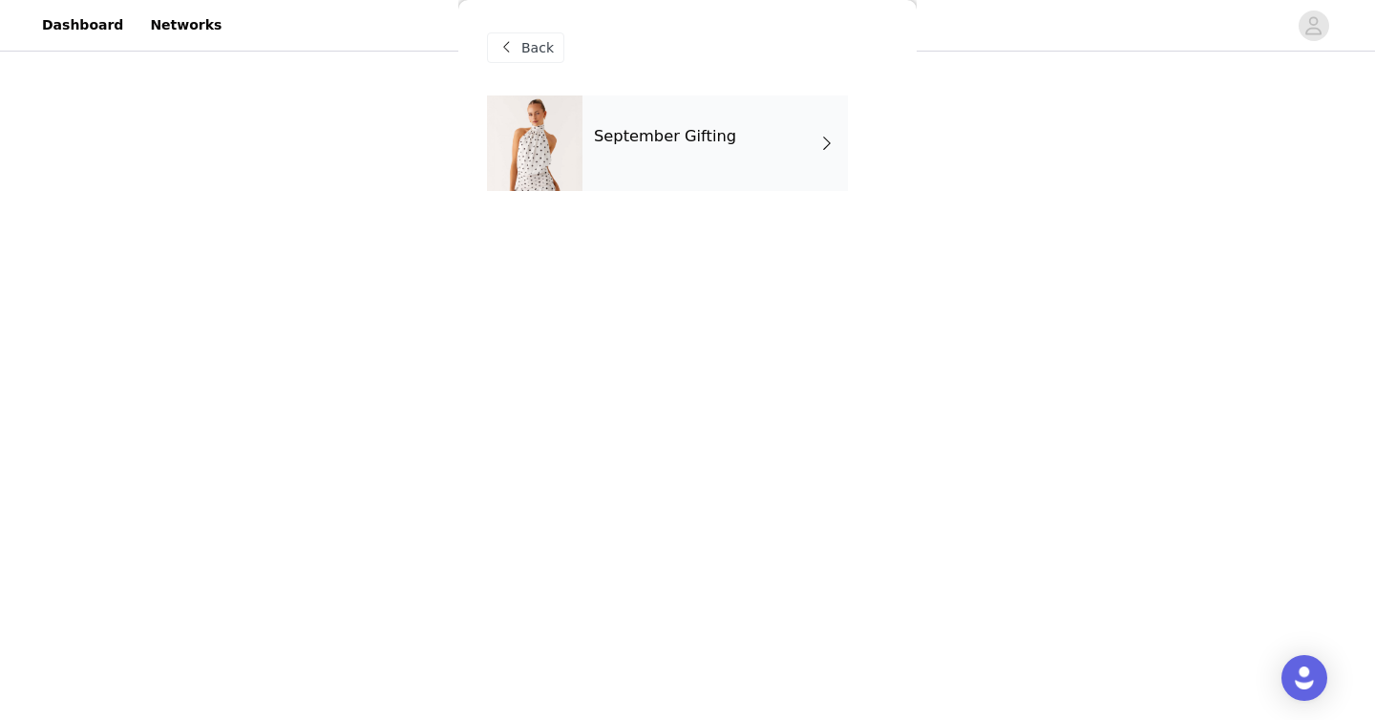
click at [581, 132] on div at bounding box center [534, 142] width 95 height 95
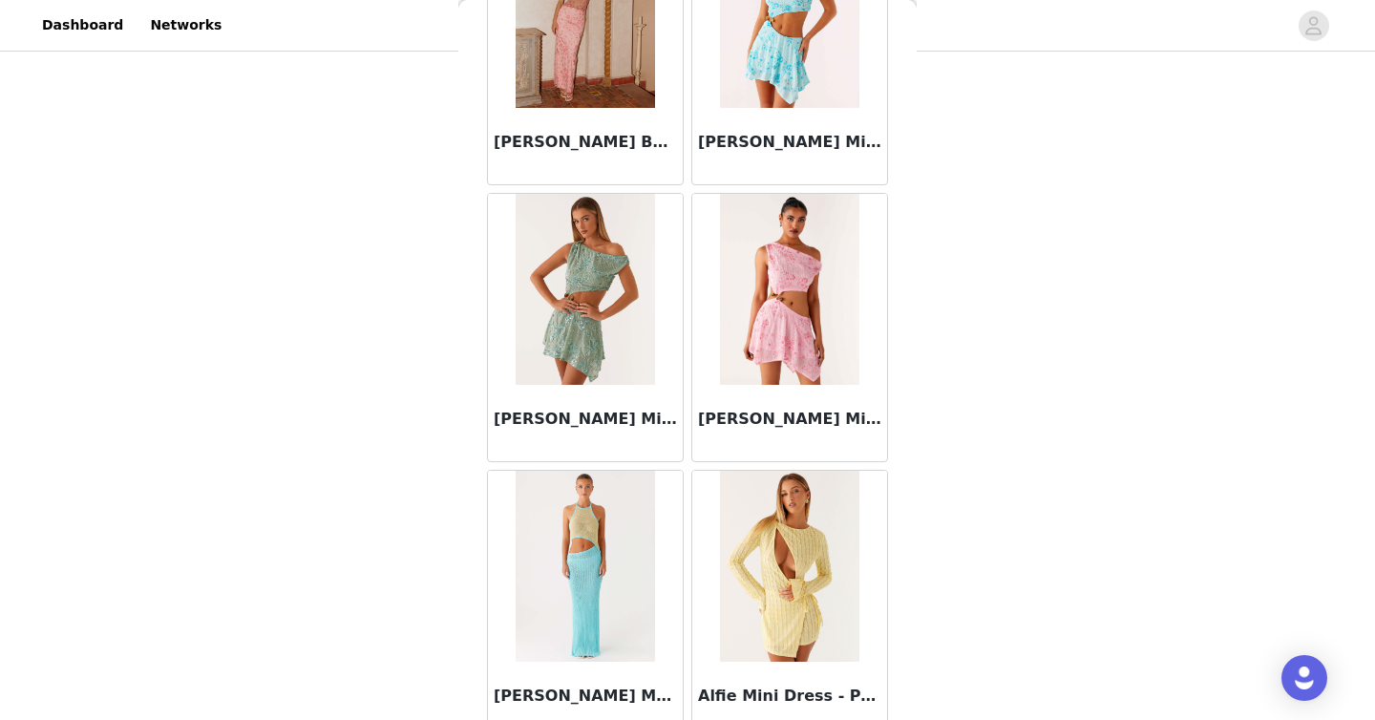
scroll to position [2201, 0]
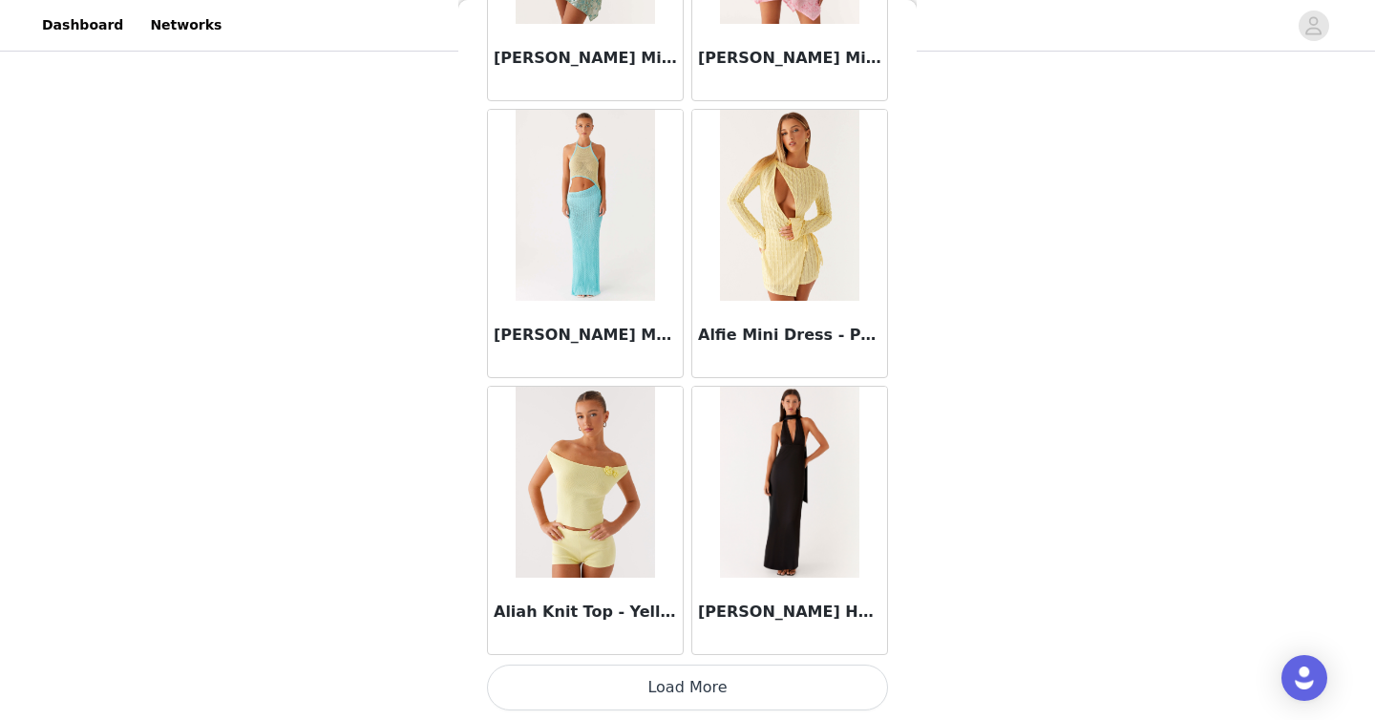
click at [649, 698] on button "Load More" at bounding box center [687, 687] width 401 height 46
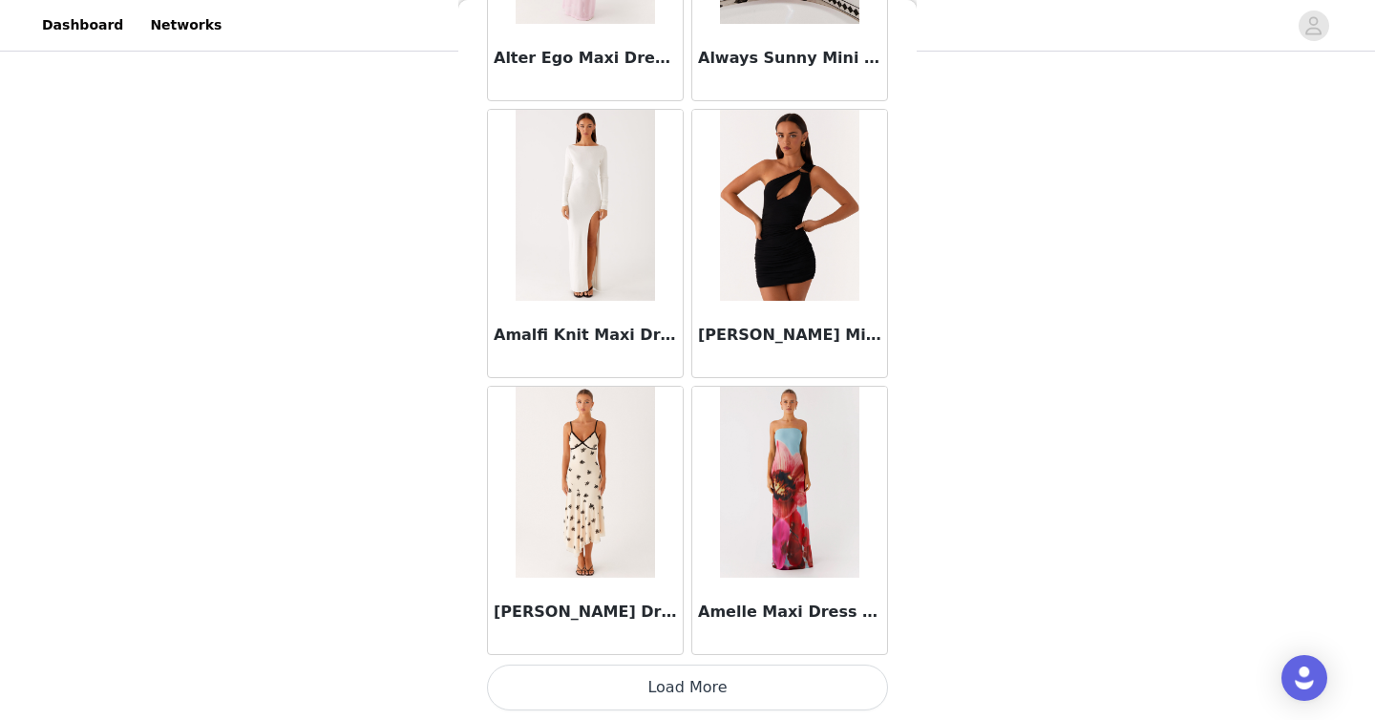
click at [679, 699] on button "Load More" at bounding box center [687, 687] width 401 height 46
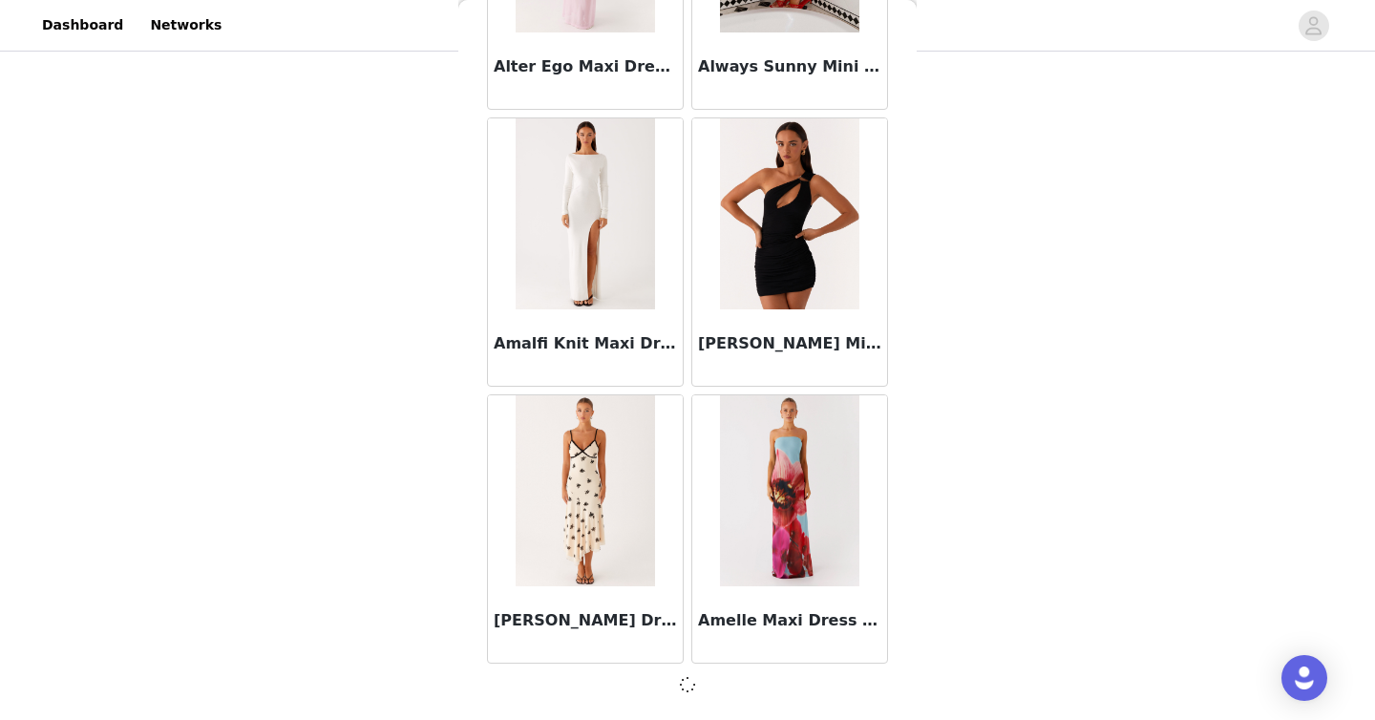
scroll to position [4961, 0]
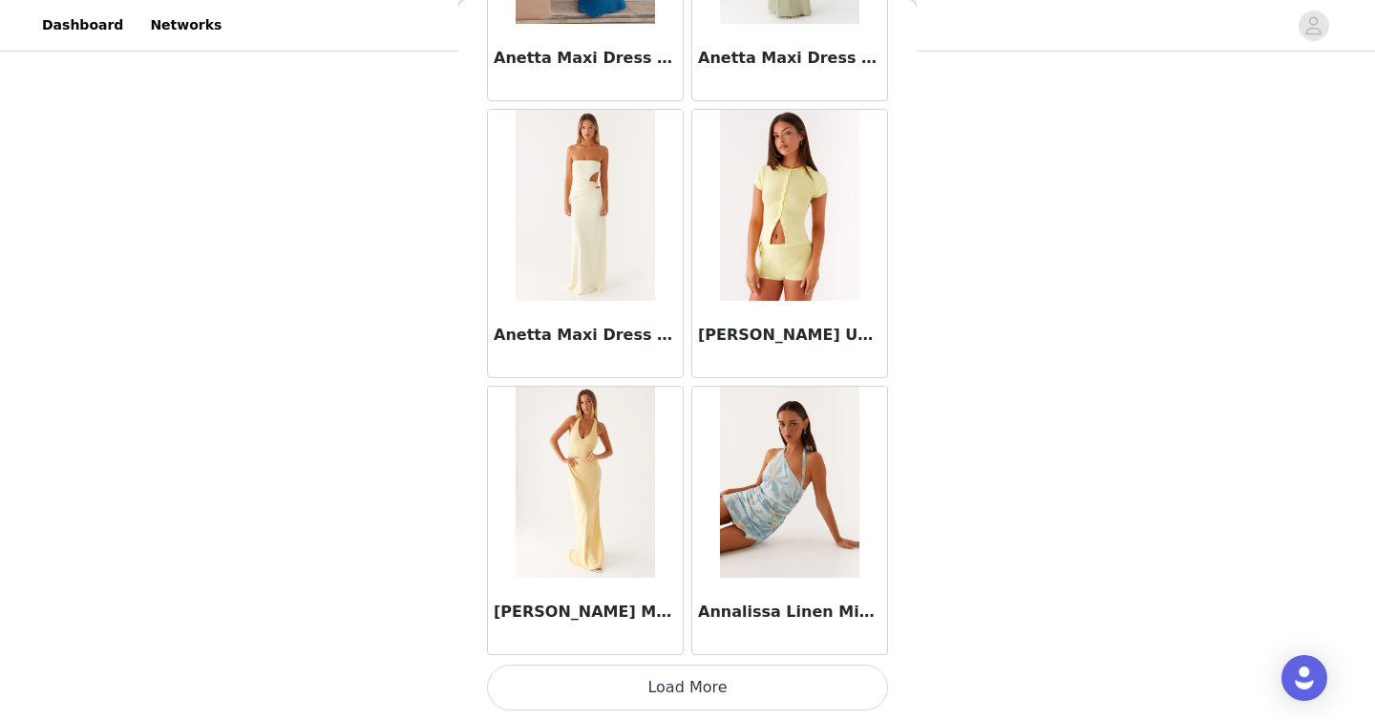
click at [680, 672] on button "Load More" at bounding box center [687, 687] width 401 height 46
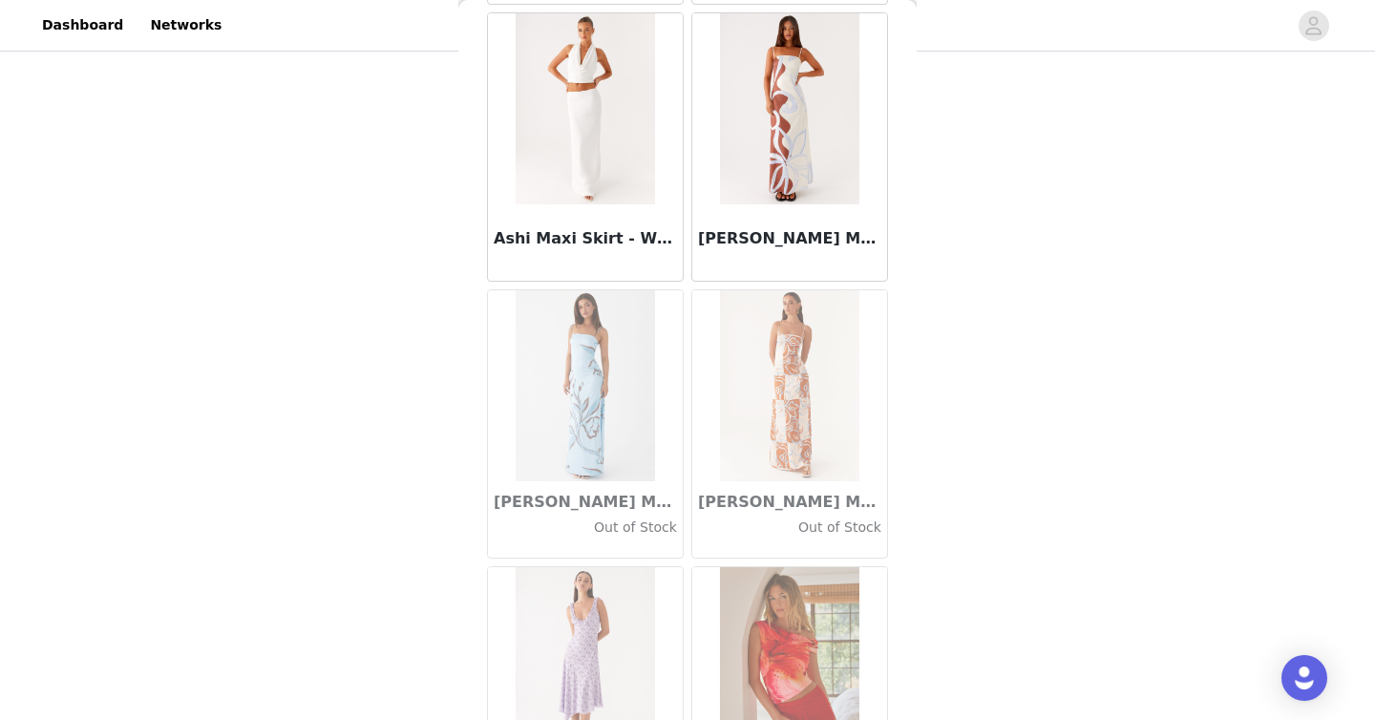
scroll to position [10507, 0]
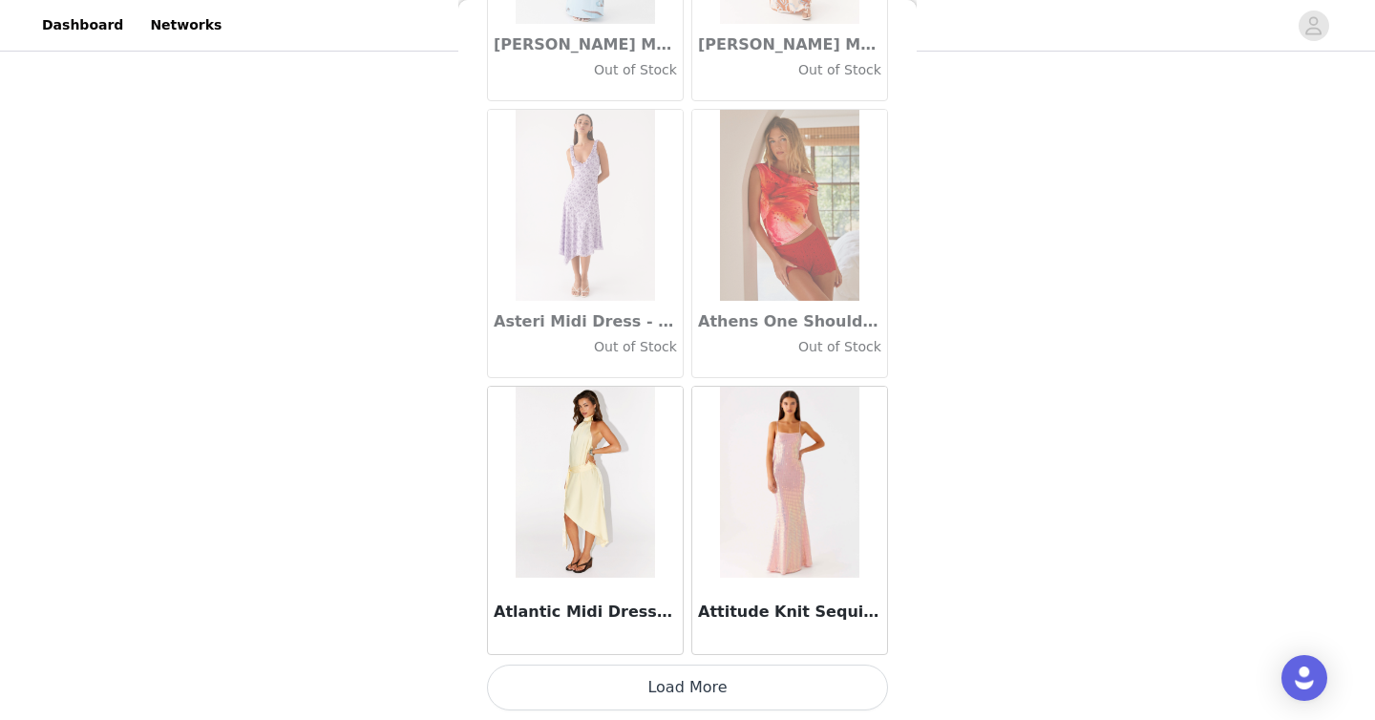
click at [700, 690] on button "Load More" at bounding box center [687, 687] width 401 height 46
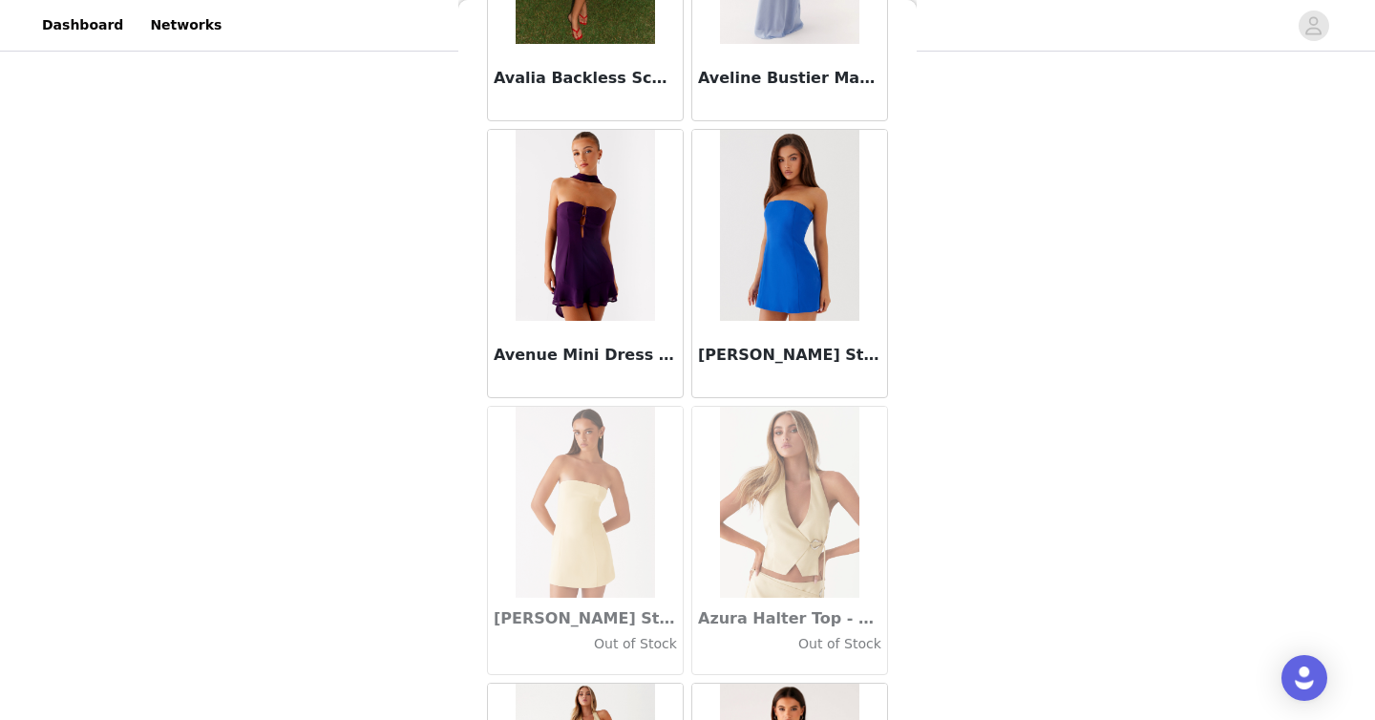
scroll to position [13275, 0]
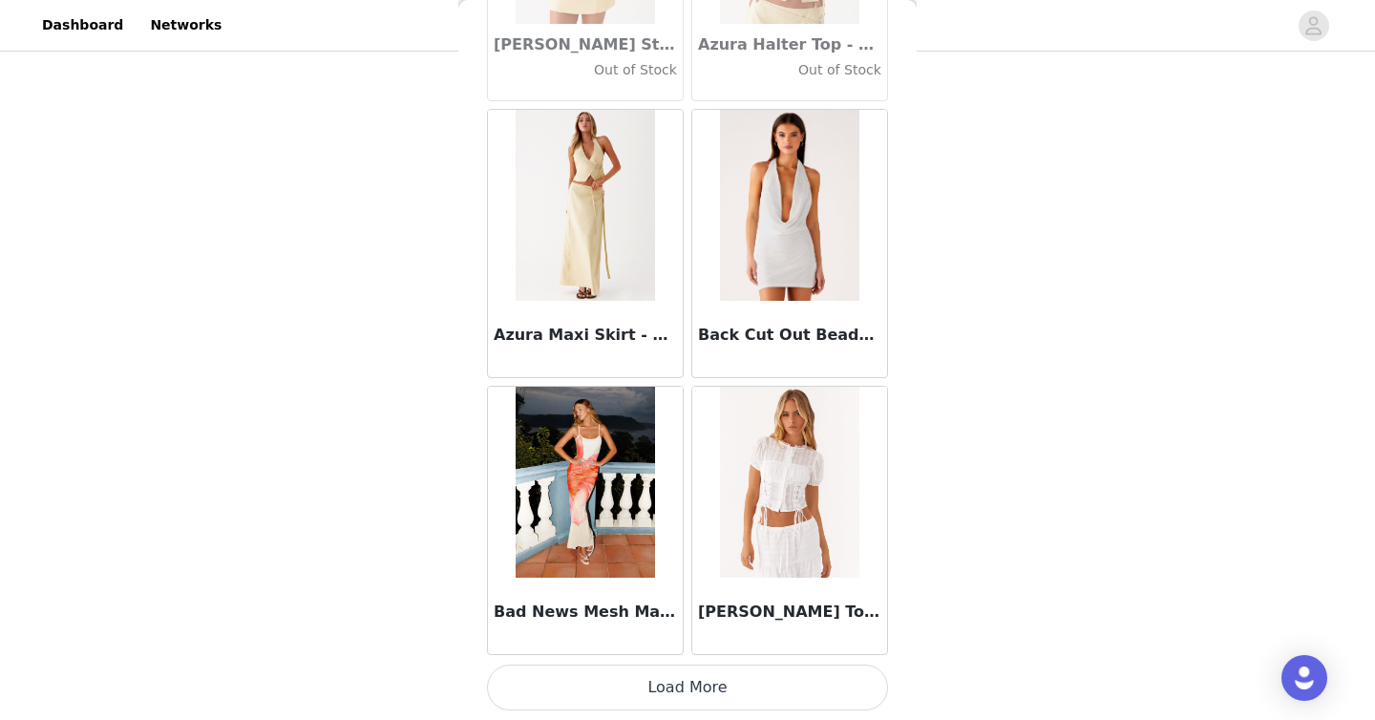
click at [704, 689] on button "Load More" at bounding box center [687, 687] width 401 height 46
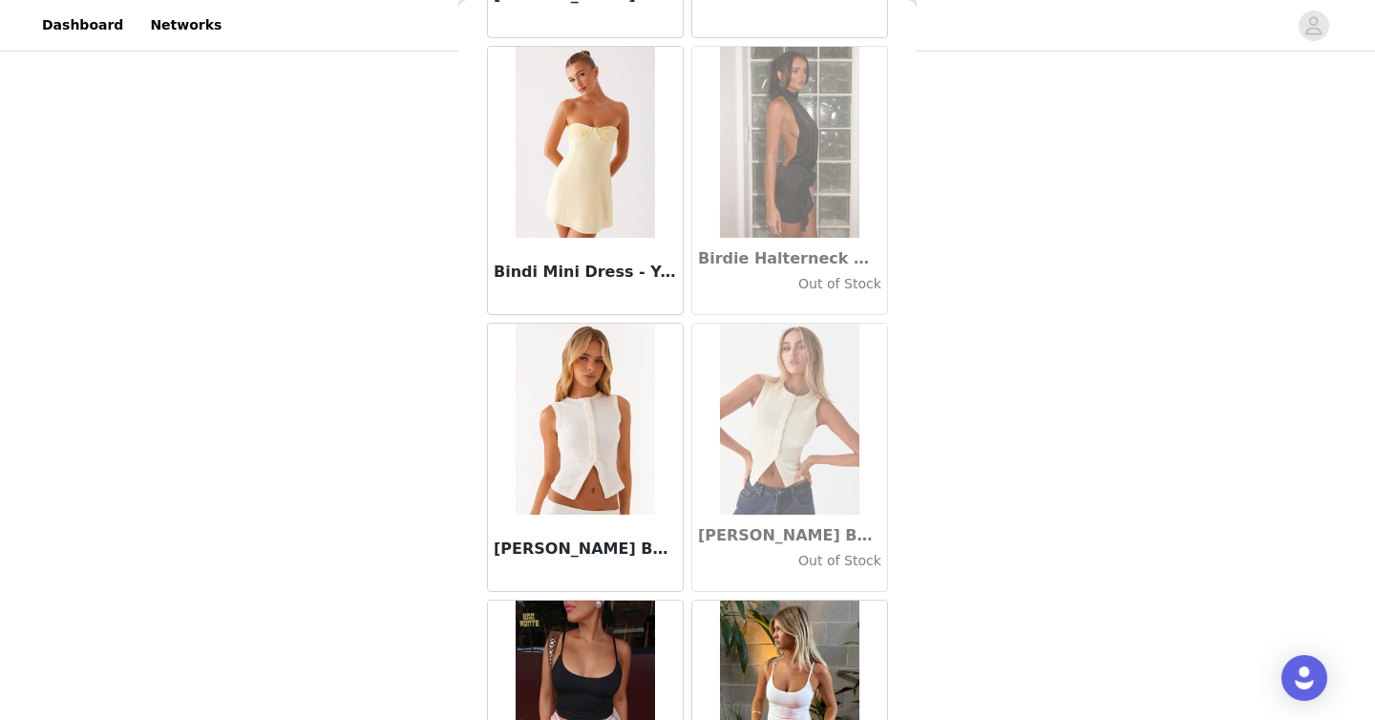
scroll to position [16044, 0]
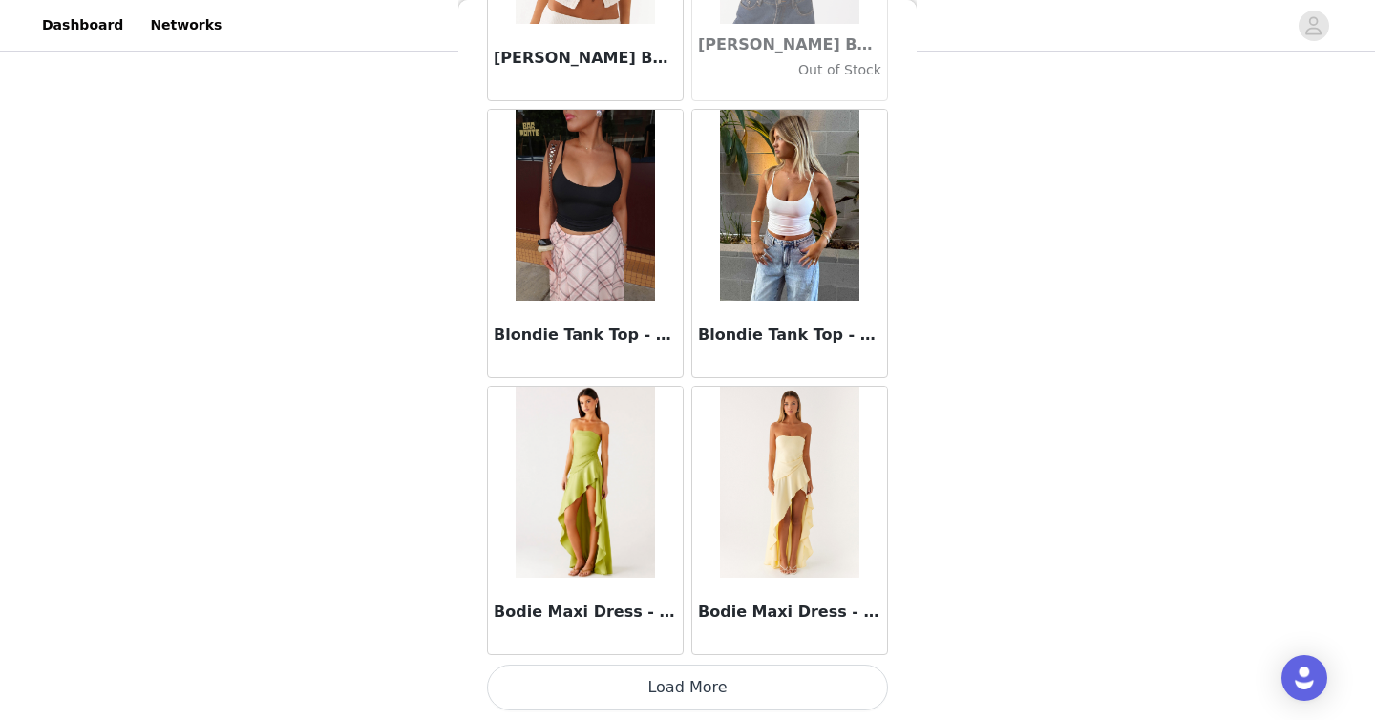
click at [703, 690] on button "Load More" at bounding box center [687, 687] width 401 height 46
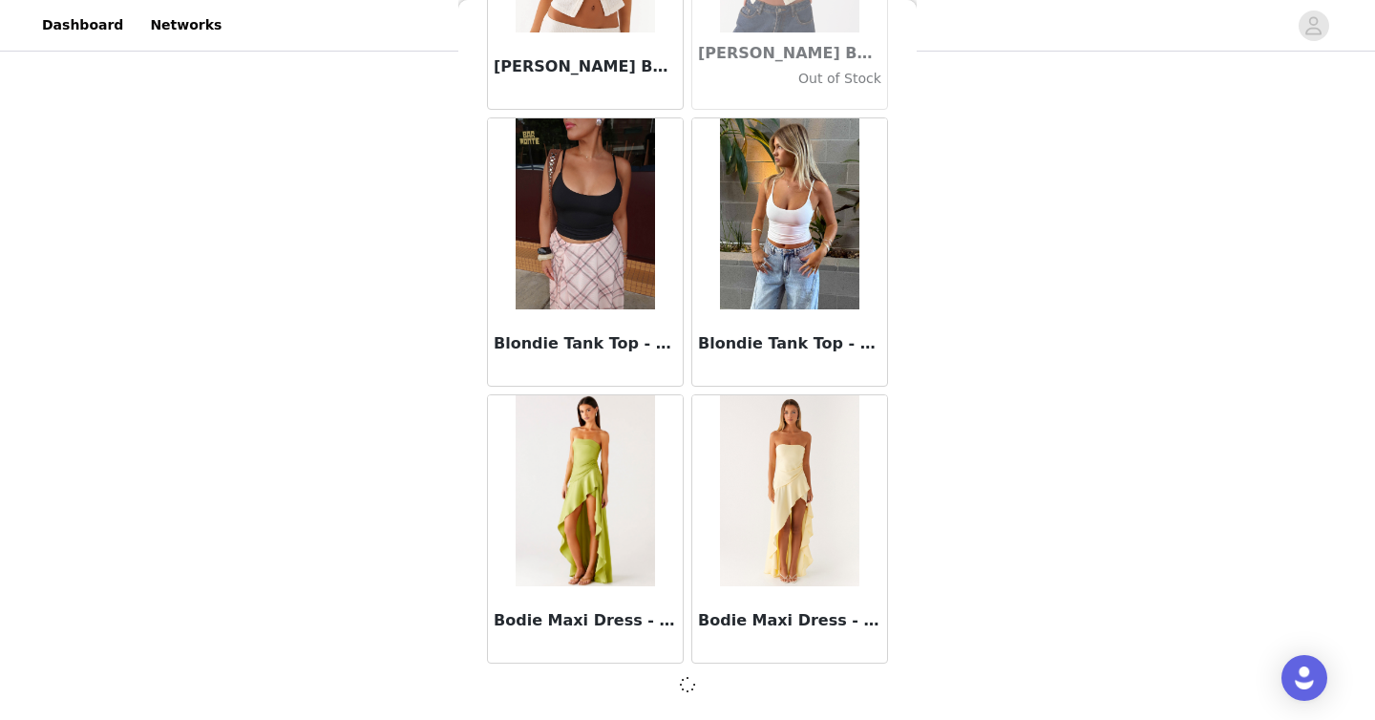
scroll to position [16035, 0]
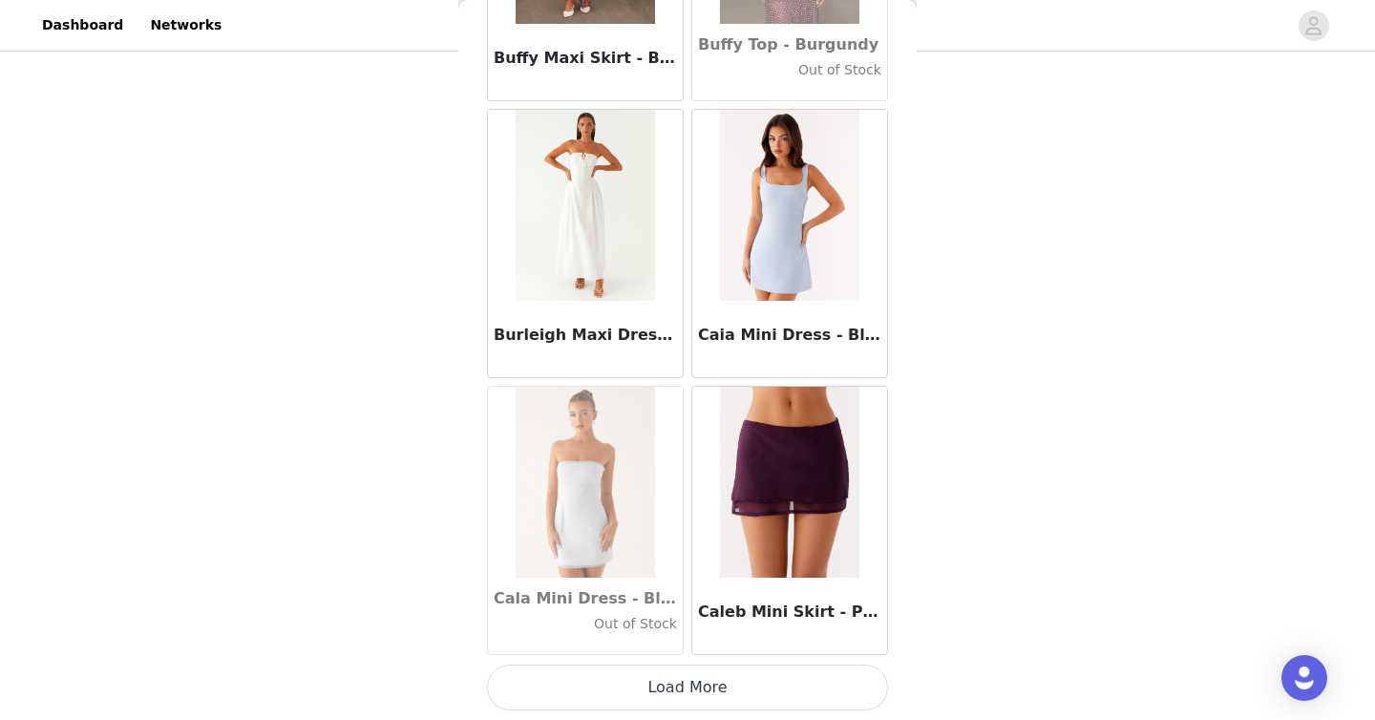
click at [699, 698] on button "Load More" at bounding box center [687, 687] width 401 height 46
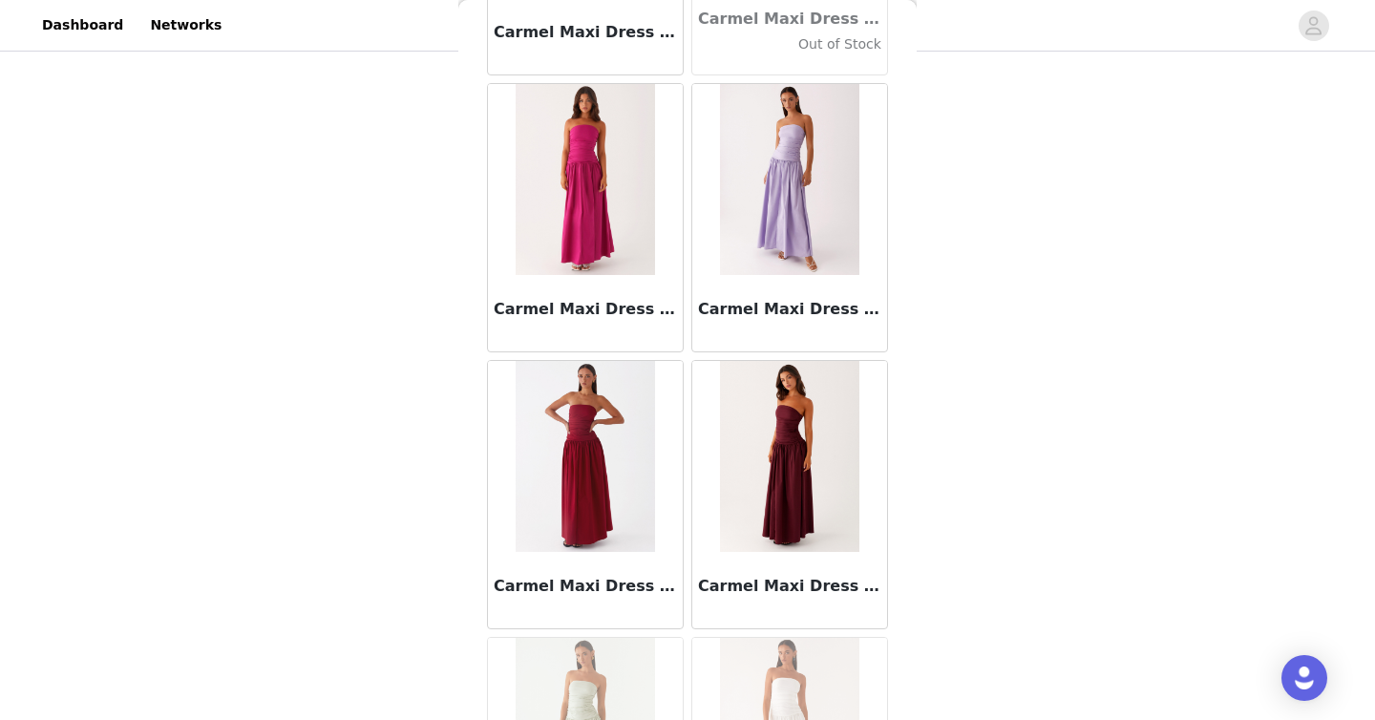
scroll to position [21581, 0]
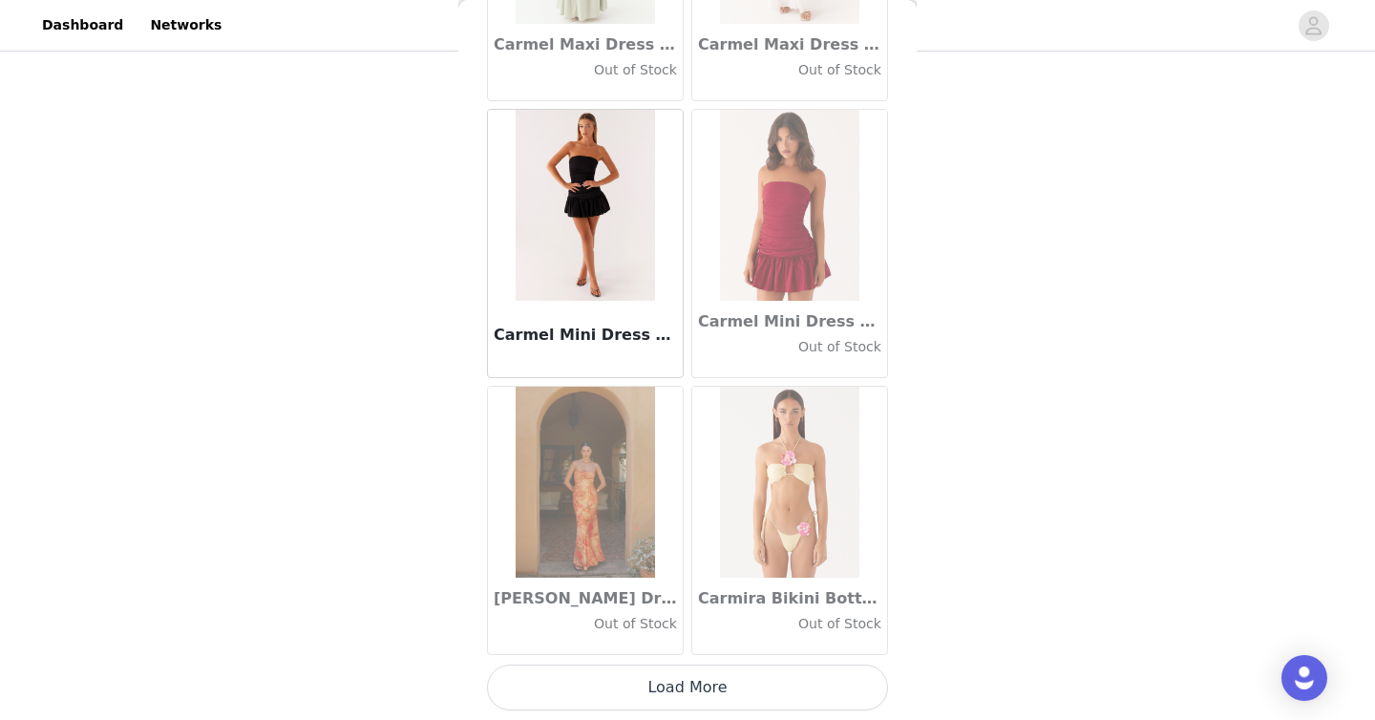
click at [710, 692] on button "Load More" at bounding box center [687, 687] width 401 height 46
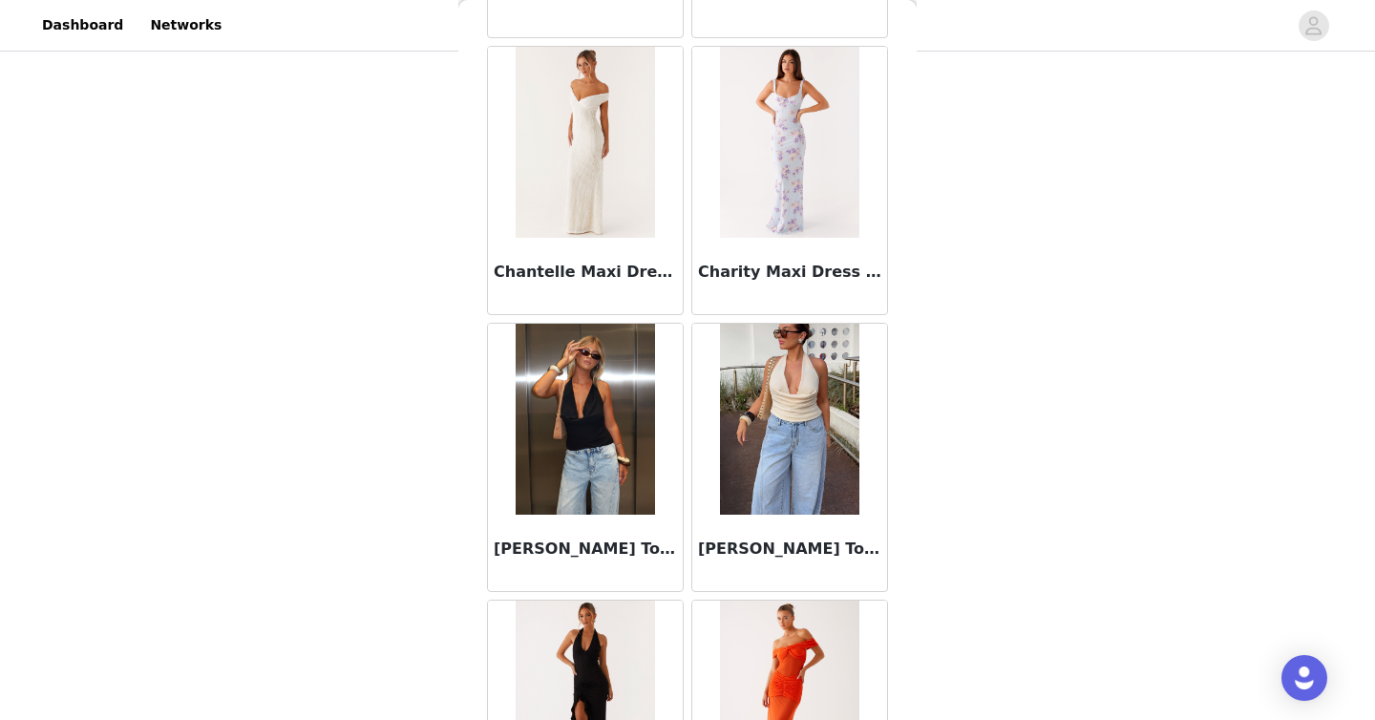
scroll to position [24349, 0]
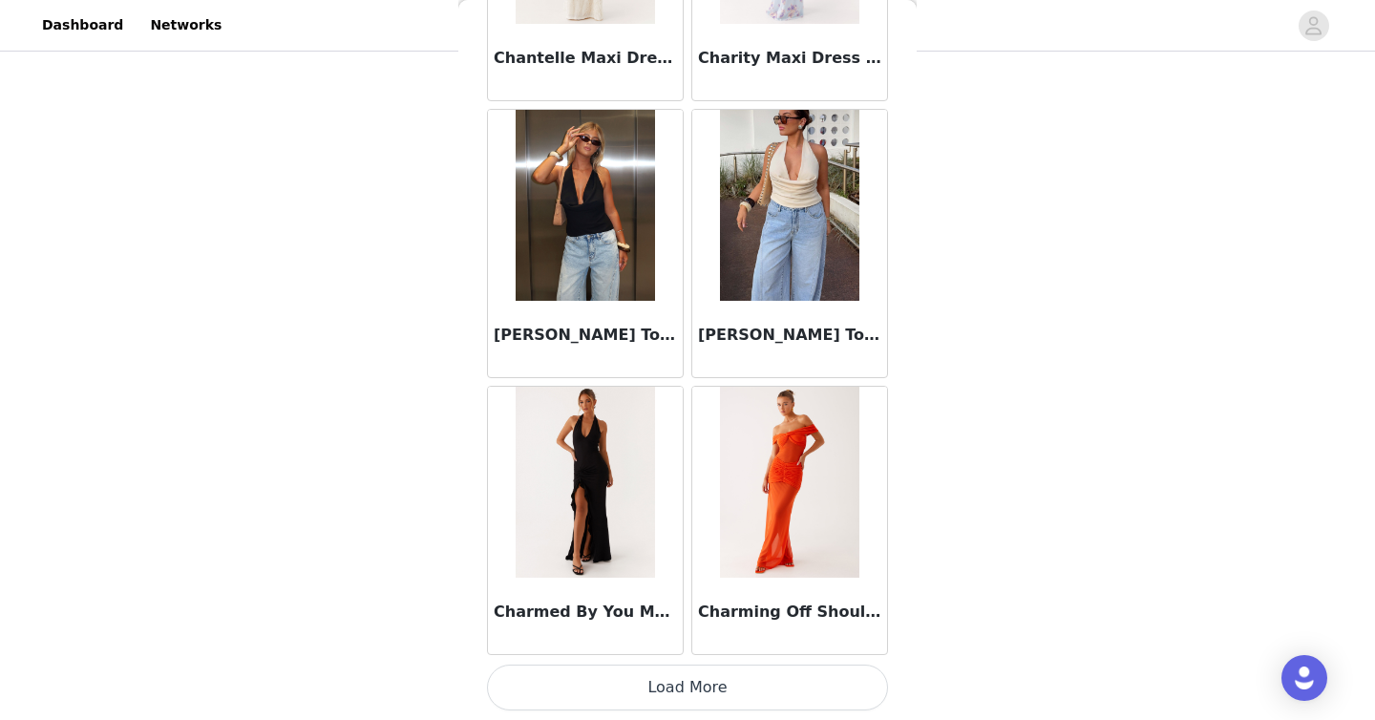
click at [696, 672] on button "Load More" at bounding box center [687, 687] width 401 height 46
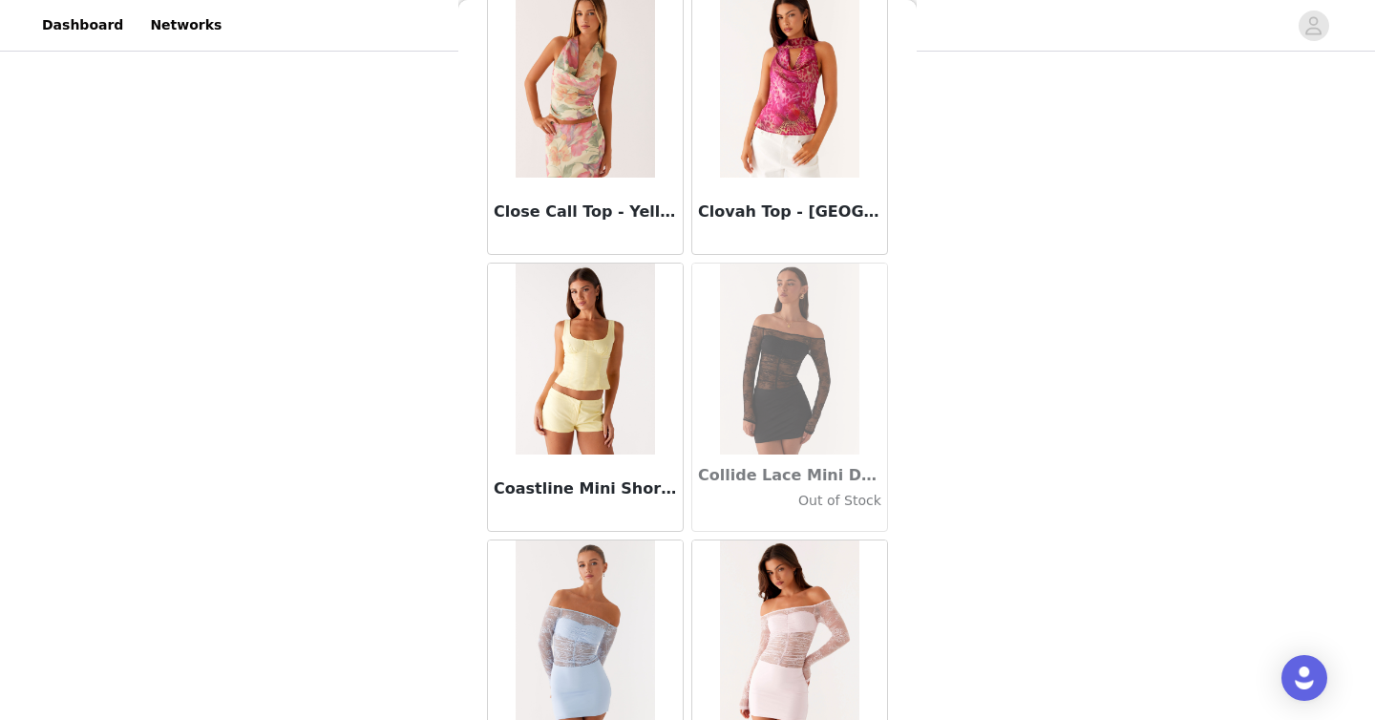
scroll to position [27118, 0]
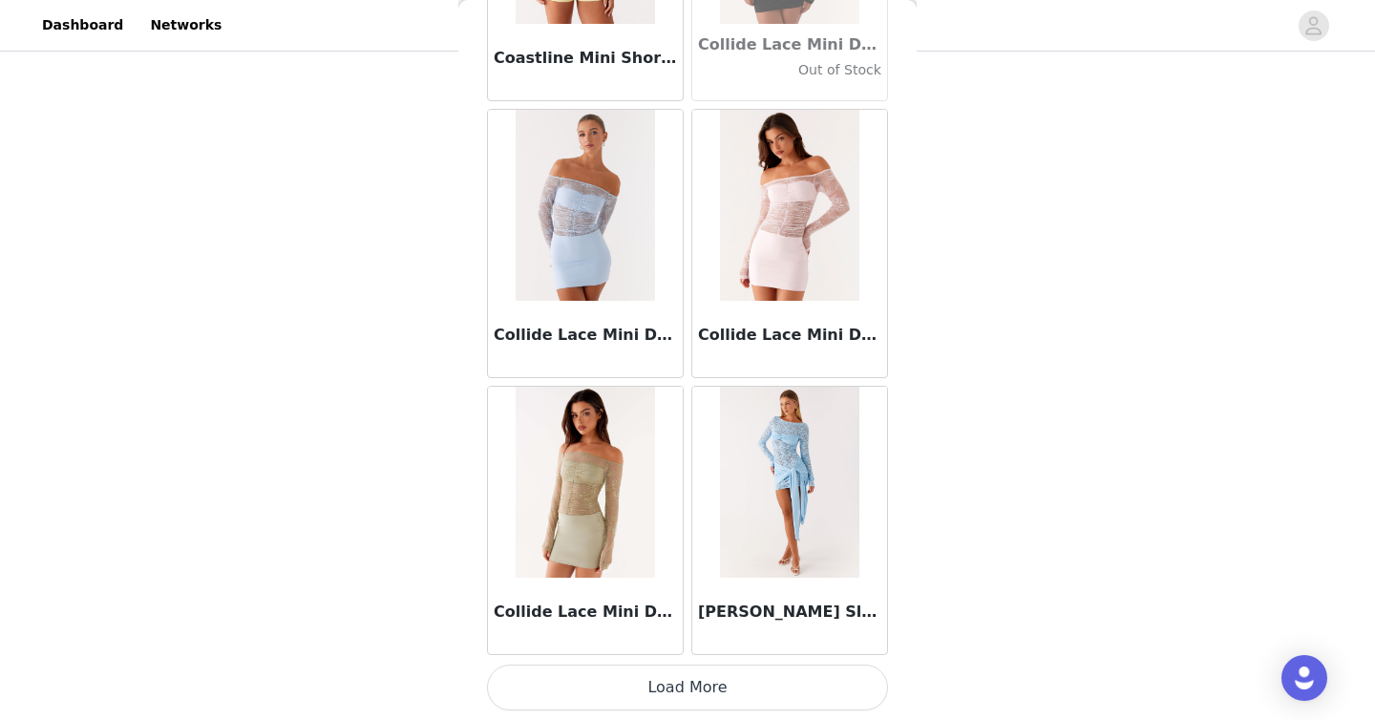
click at [684, 683] on button "Load More" at bounding box center [687, 687] width 401 height 46
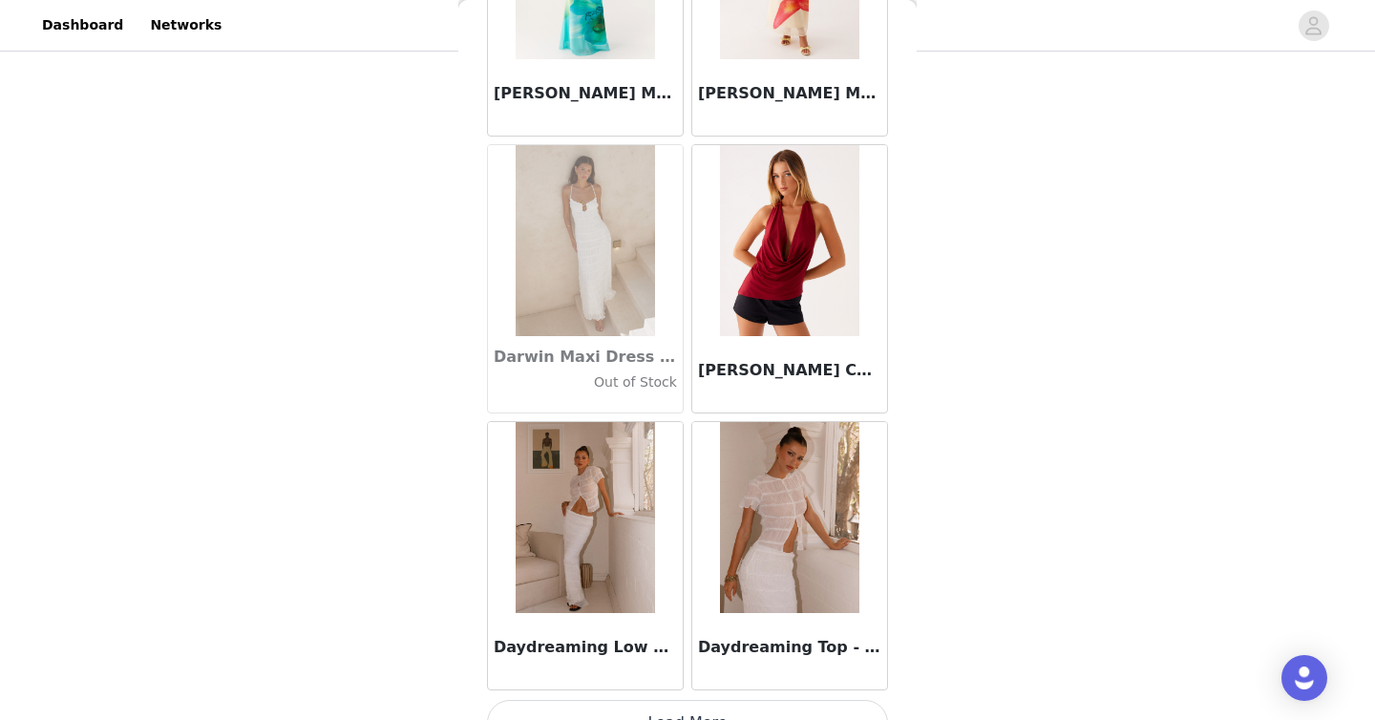
scroll to position [29886, 0]
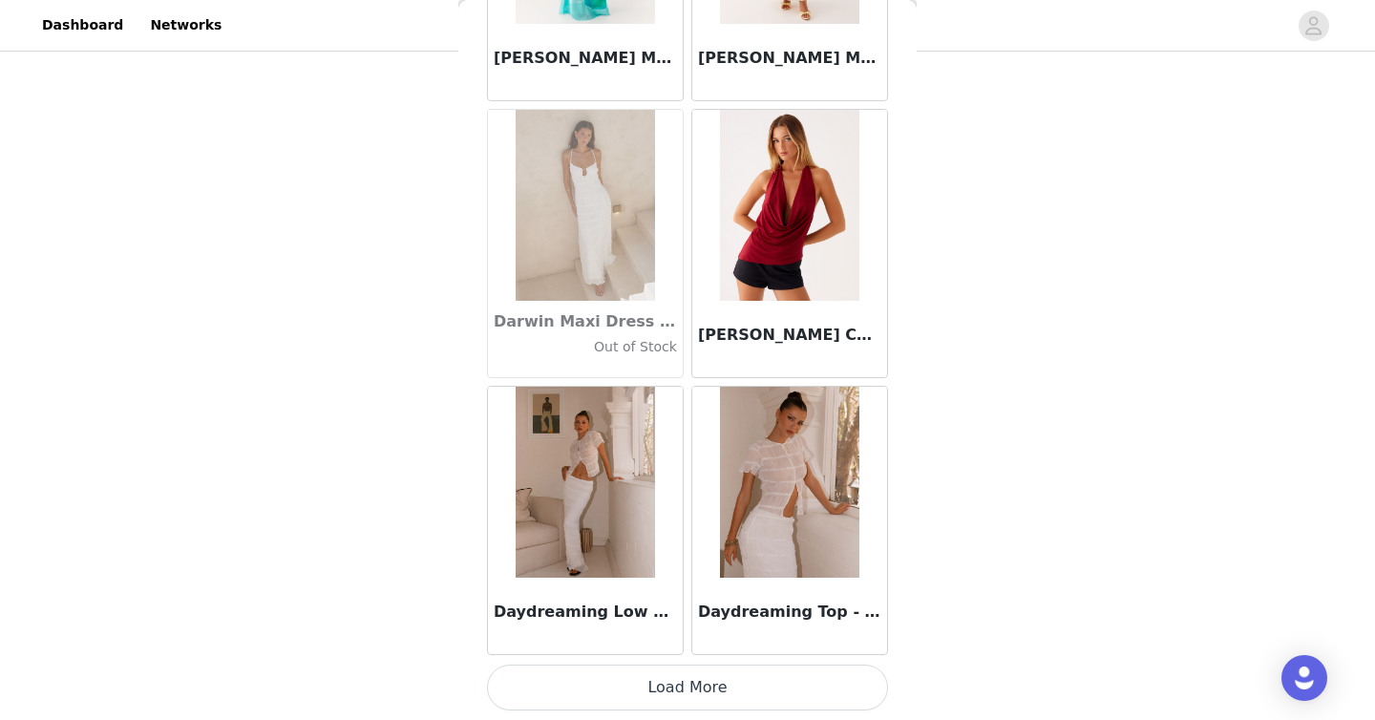
click at [678, 684] on button "Load More" at bounding box center [687, 687] width 401 height 46
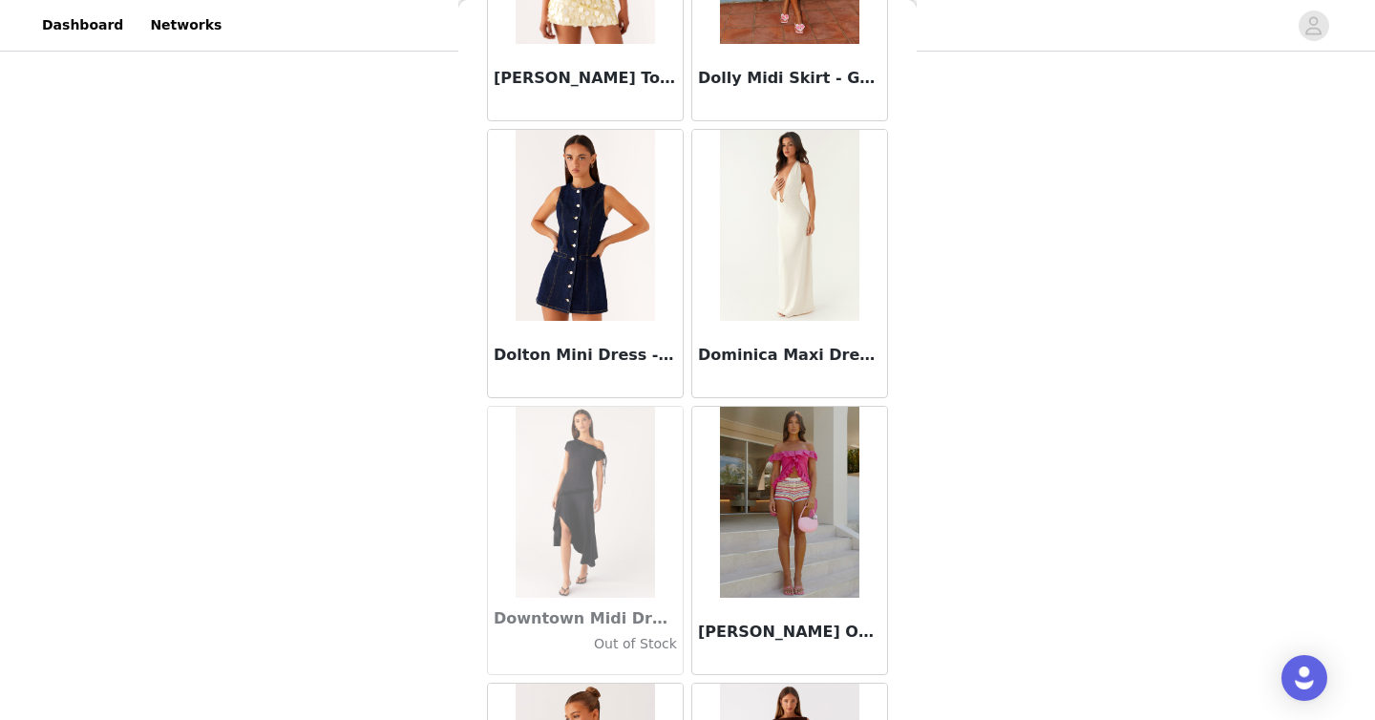
scroll to position [32655, 0]
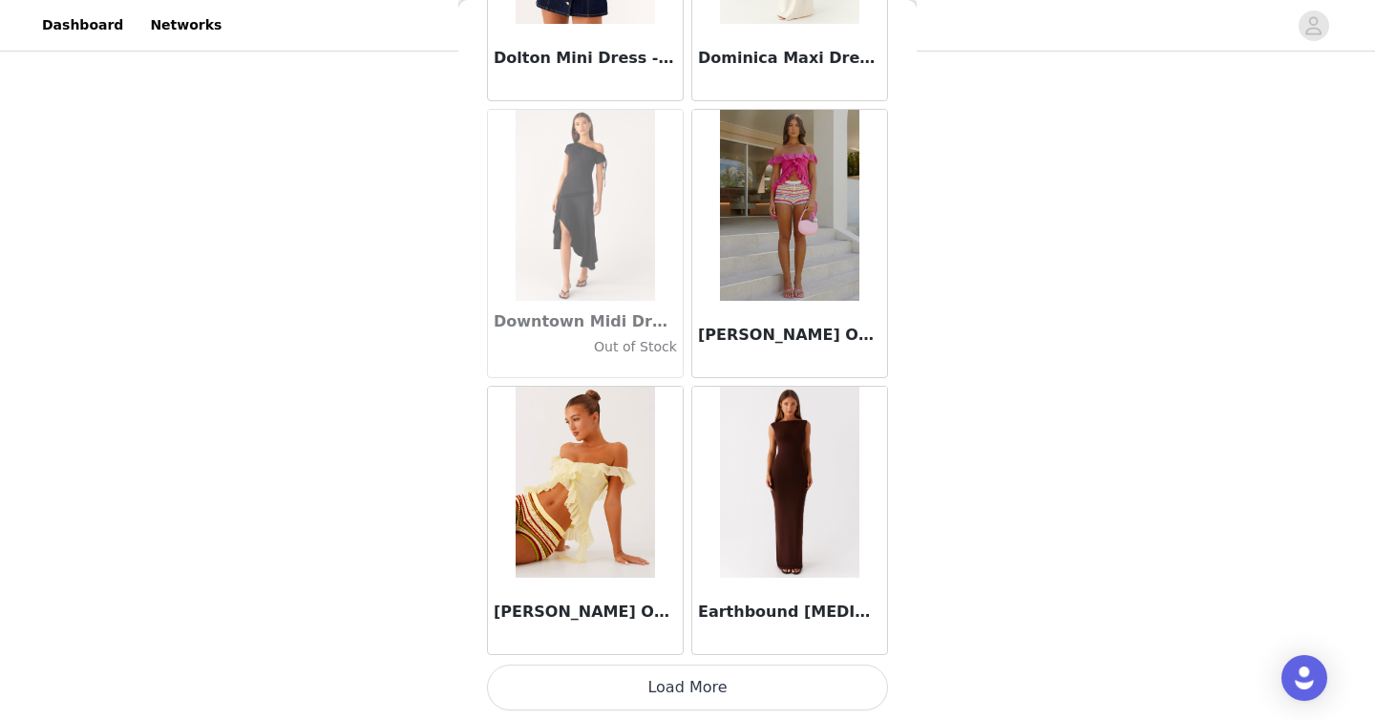
click at [700, 690] on button "Load More" at bounding box center [687, 687] width 401 height 46
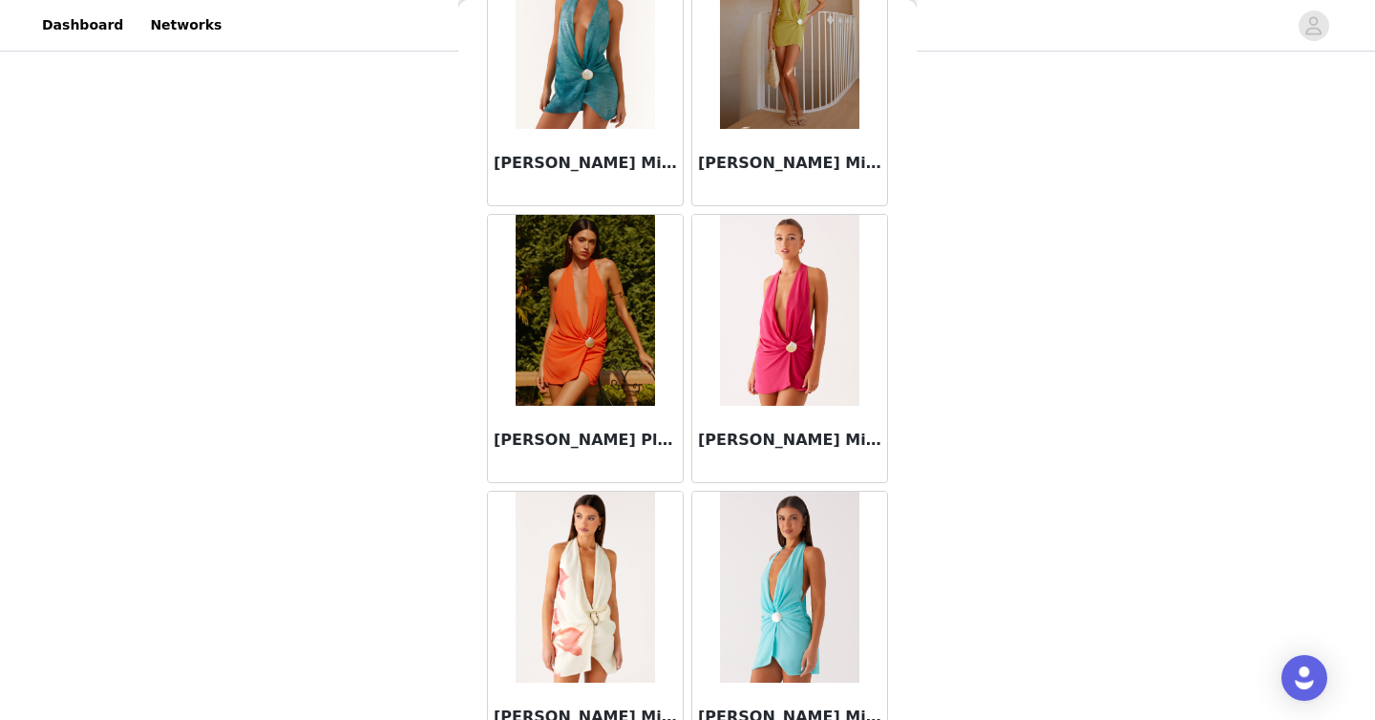
scroll to position [35423, 0]
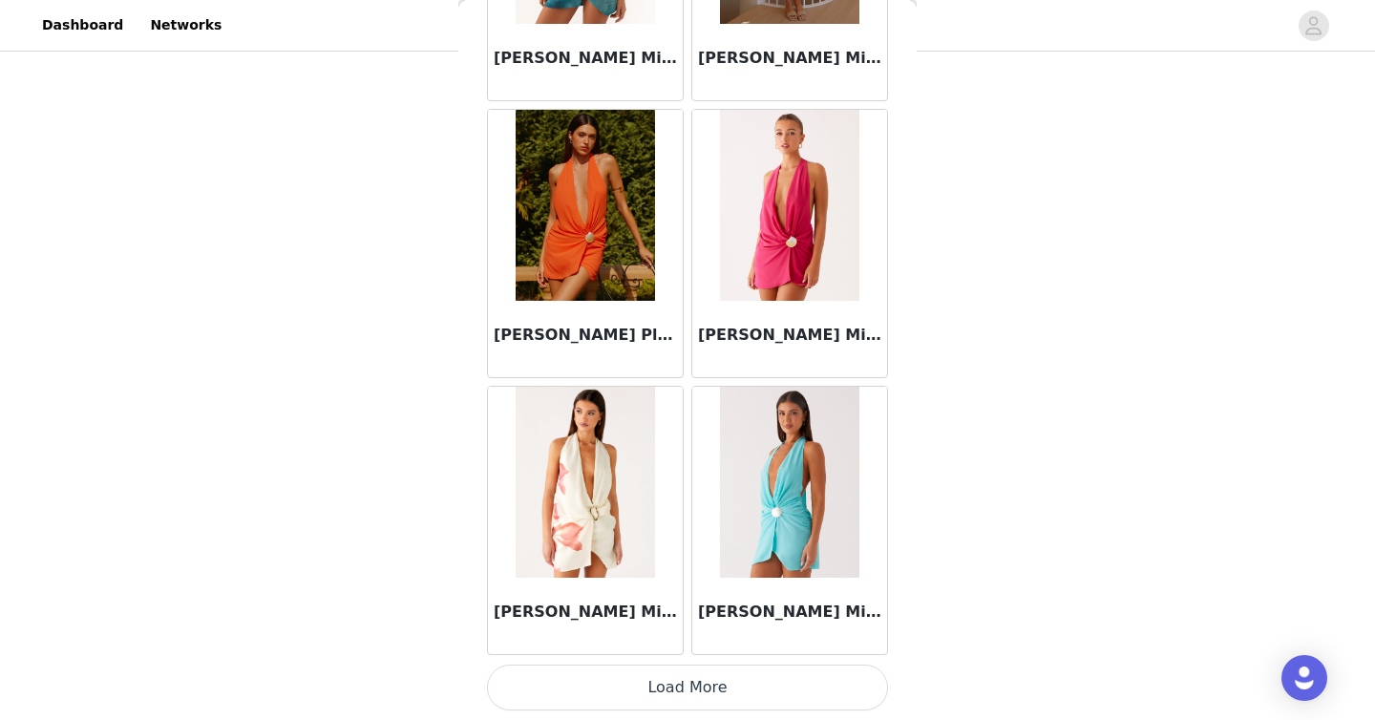
click at [686, 680] on button "Load More" at bounding box center [687, 687] width 401 height 46
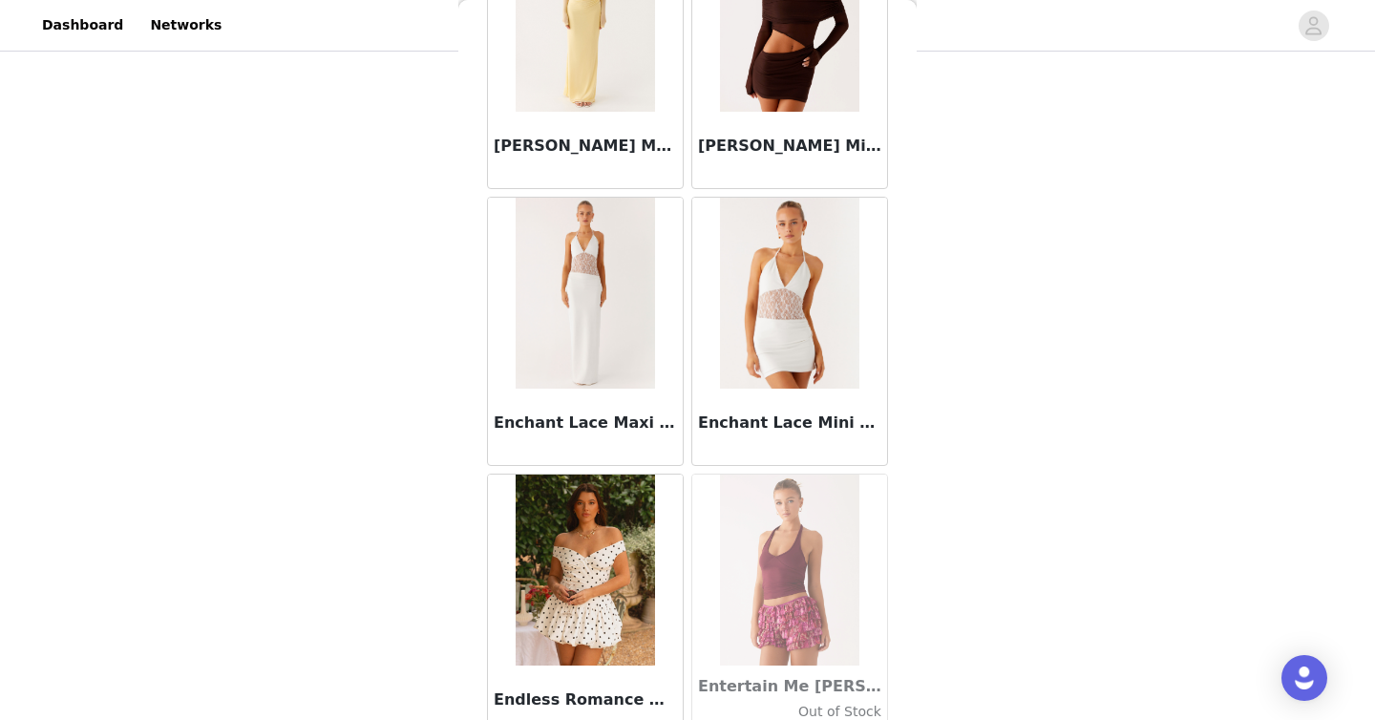
scroll to position [38192, 0]
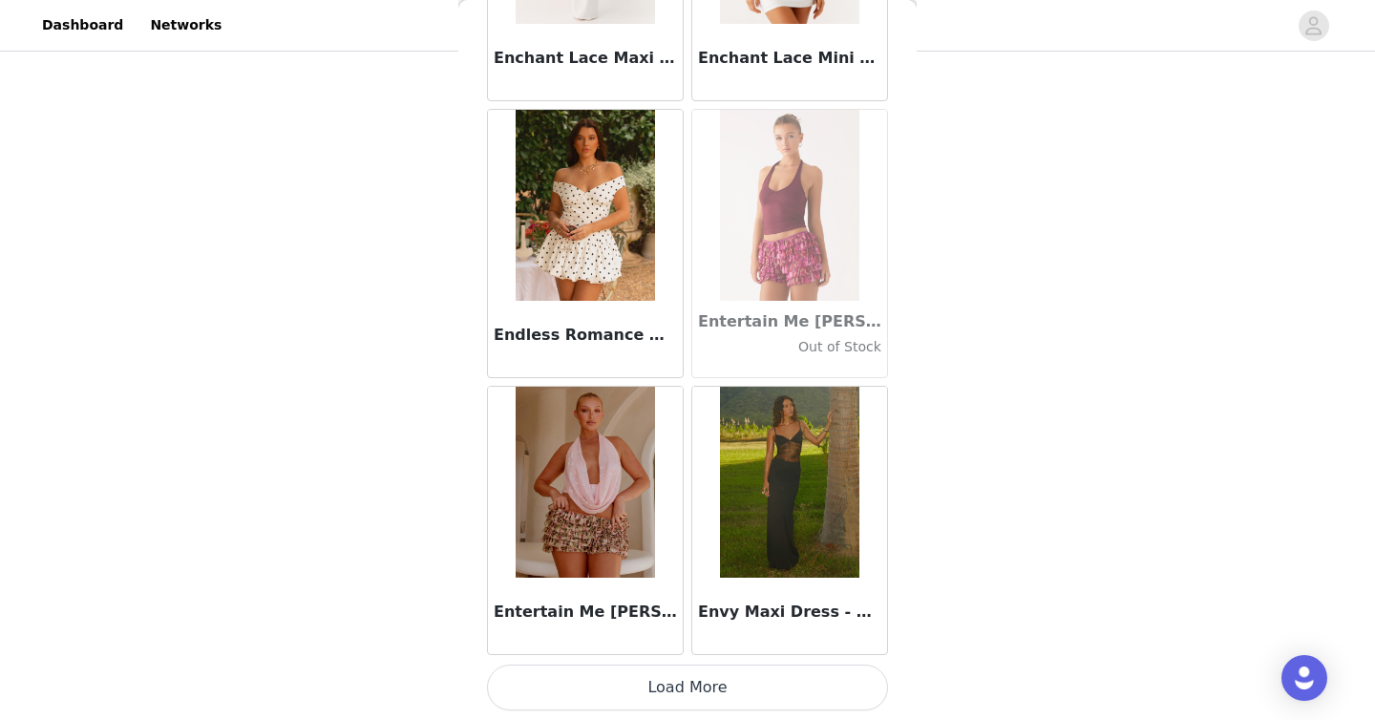
click at [593, 247] on img at bounding box center [585, 205] width 138 height 191
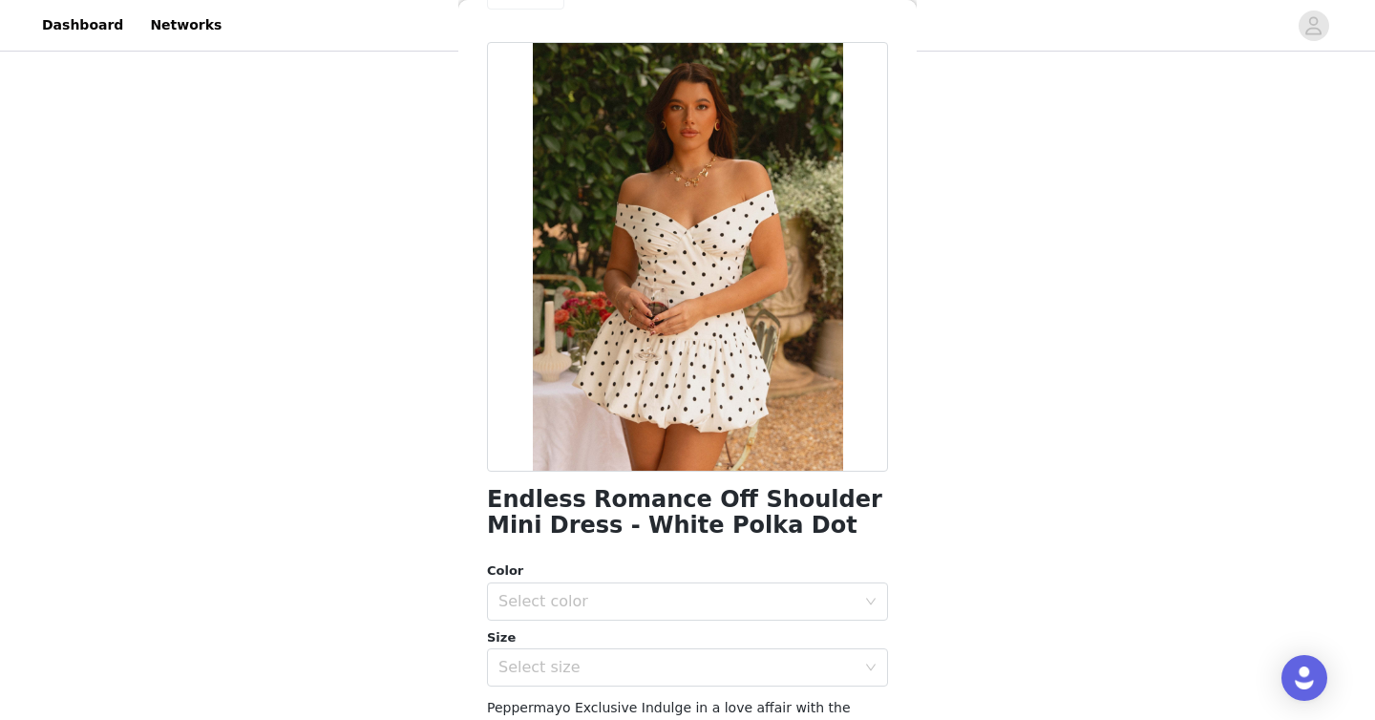
scroll to position [71, 0]
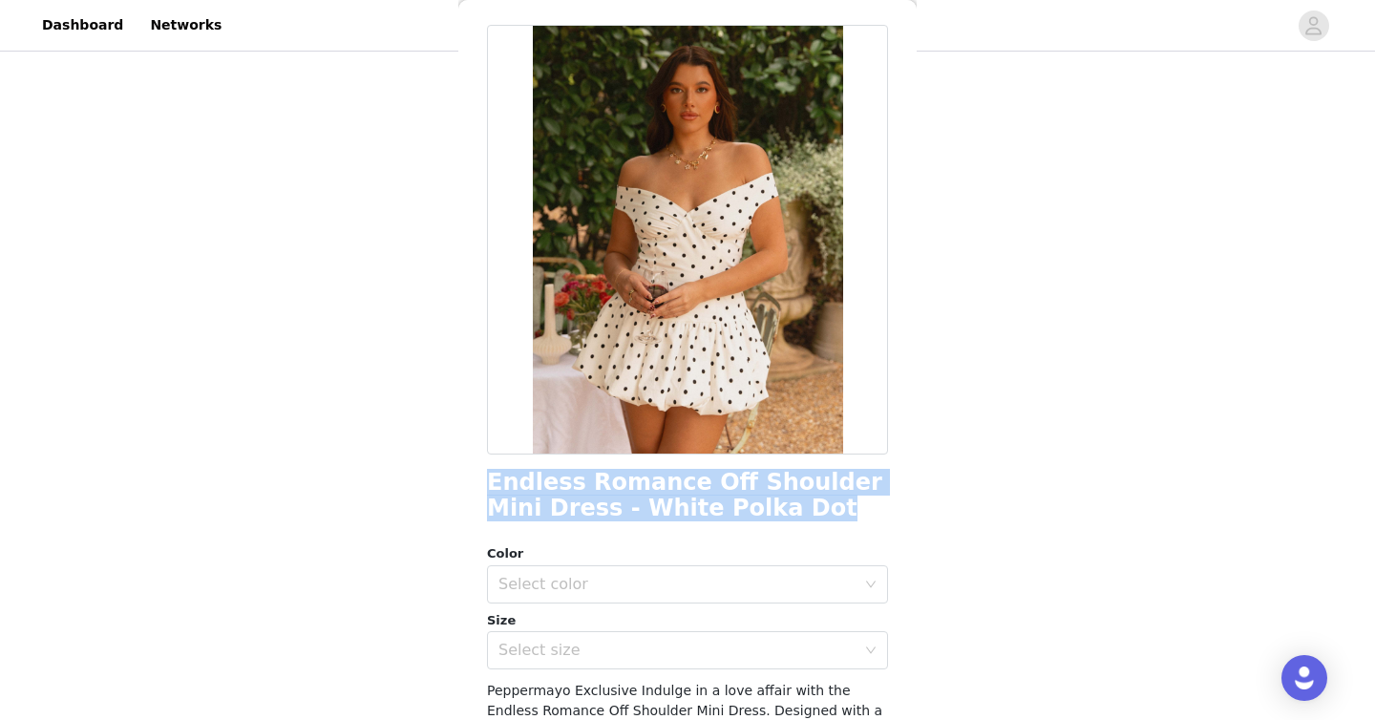
drag, startPoint x: 485, startPoint y: 480, endPoint x: 782, endPoint y: 498, distance: 297.4
click at [804, 506] on div "Back Endless Romance Off Shoulder Mini Dress - White Polka Dot Color Select col…" at bounding box center [687, 360] width 458 height 720
copy h1 "Endless Romance Off Shoulder Mini Dress - White Polka Dot"
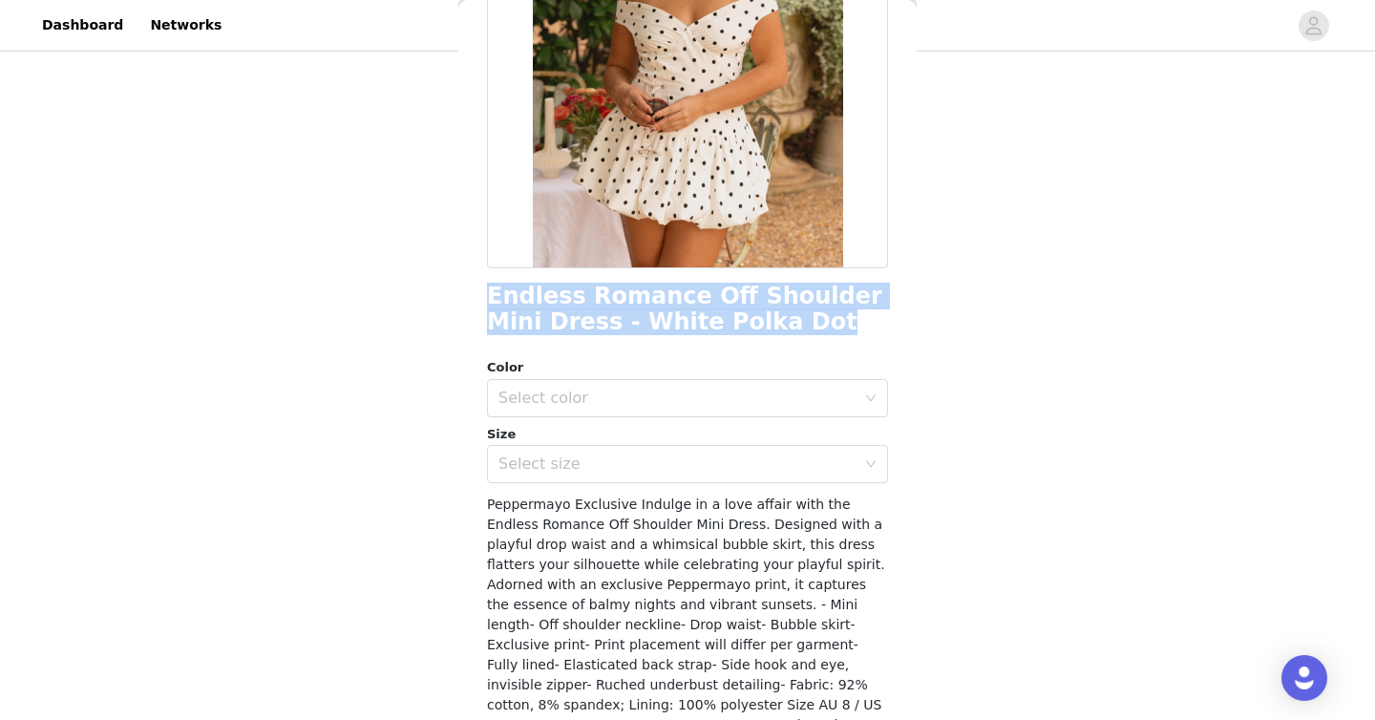
scroll to position [291, 0]
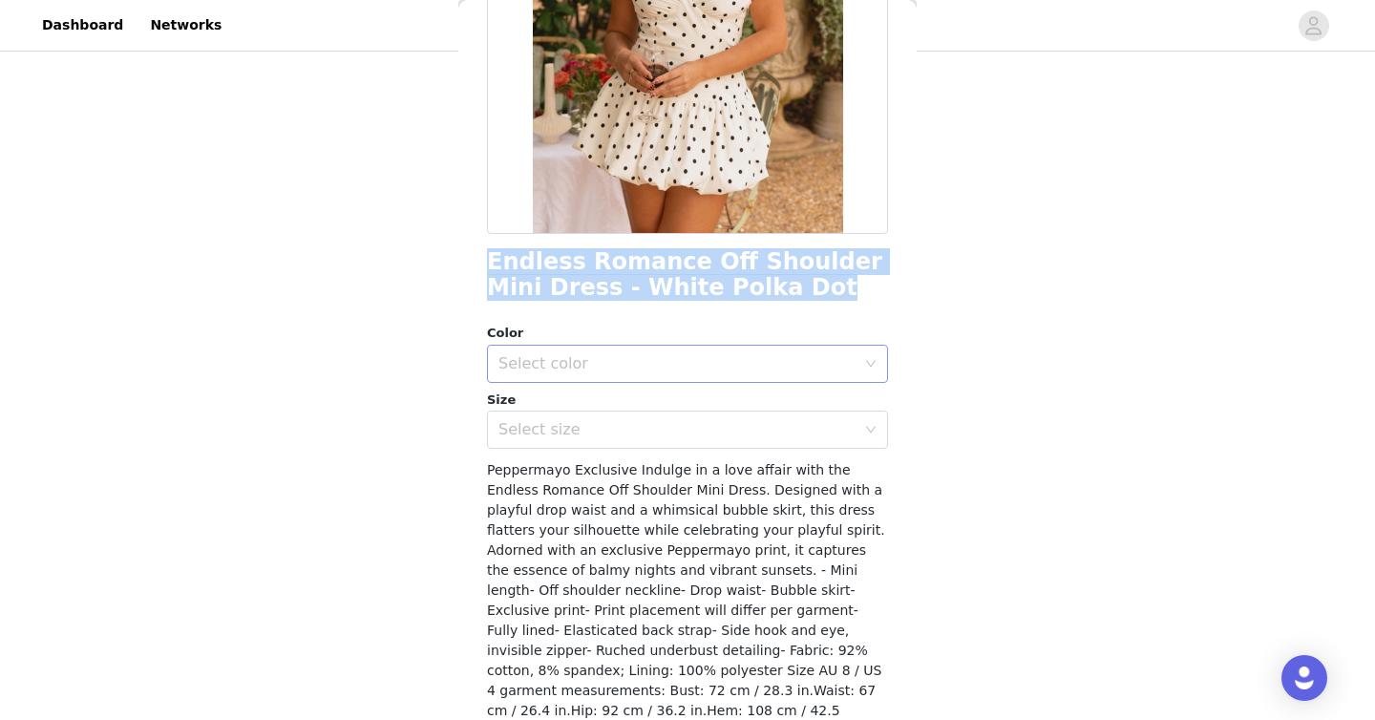
click at [667, 368] on div "Select color" at bounding box center [676, 363] width 357 height 19
click at [651, 402] on li "White Polka Dot" at bounding box center [687, 405] width 401 height 31
click at [578, 438] on div "Select size" at bounding box center [676, 429] width 357 height 19
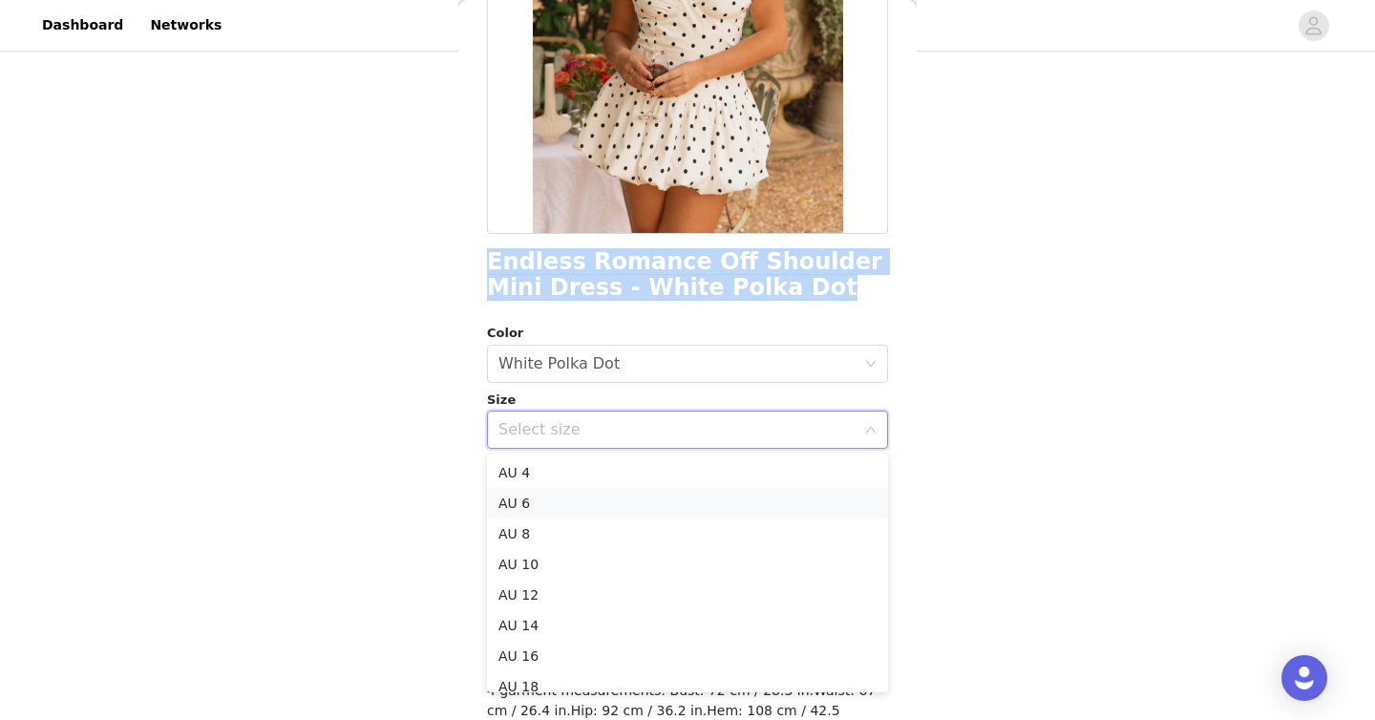
click at [573, 496] on li "AU 6" at bounding box center [687, 503] width 401 height 31
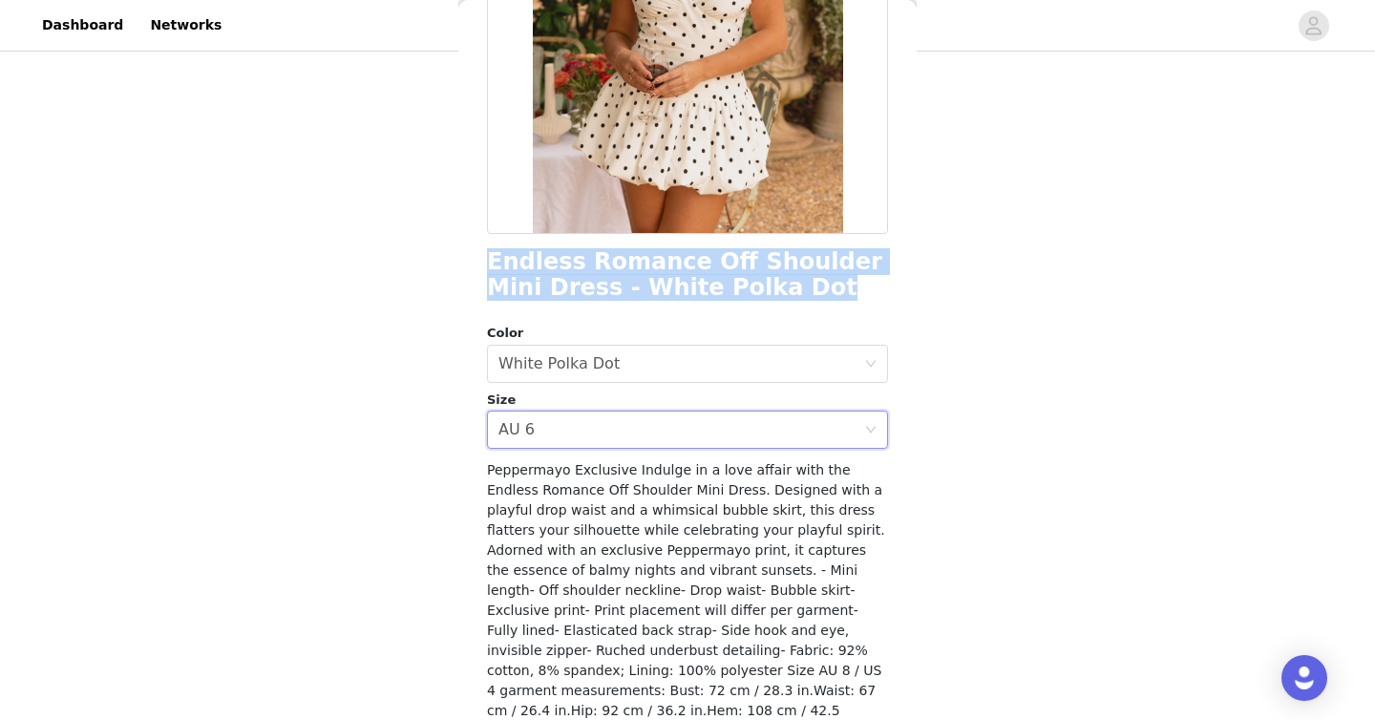
scroll to position [372, 0]
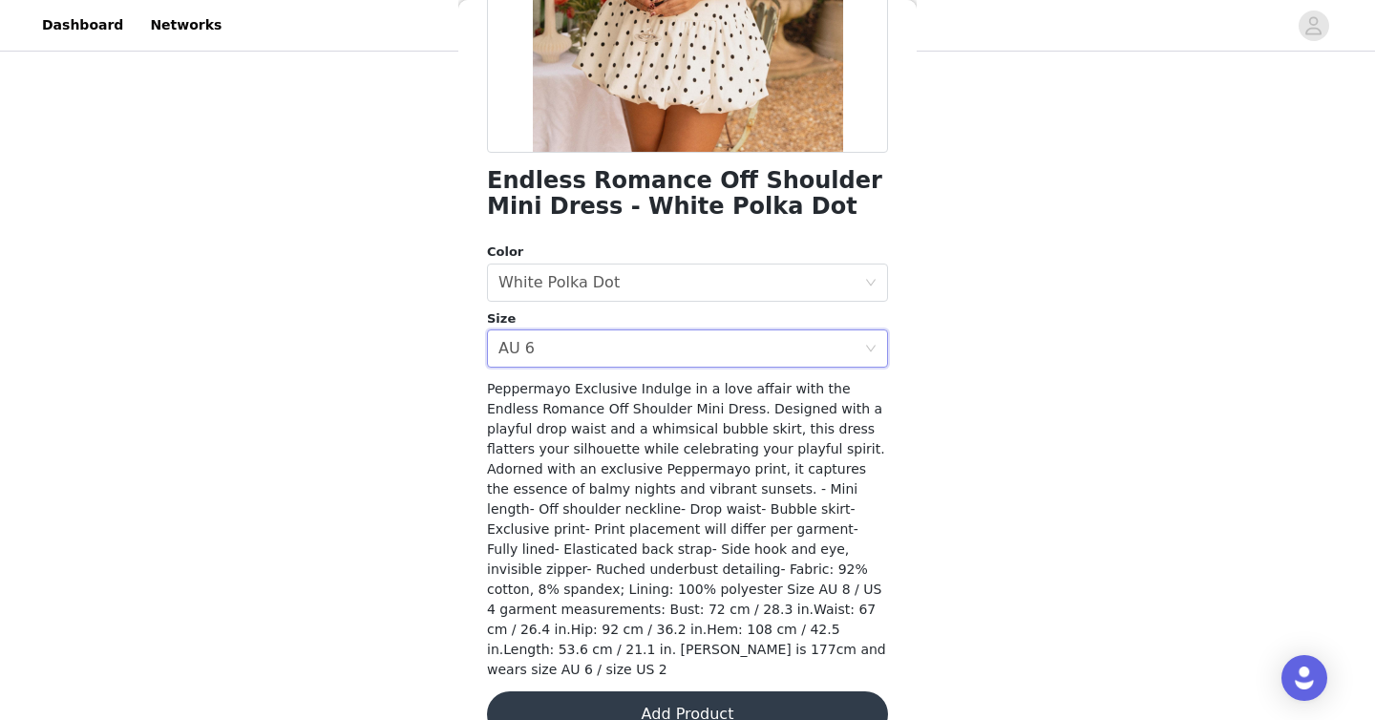
click at [401, 586] on div "STEP 1 OF 5 Select your styles! Please note that the sizes are in AU Sizes 3/6 …" at bounding box center [687, 247] width 1375 height 947
click at [559, 693] on button "Add Product" at bounding box center [687, 714] width 401 height 46
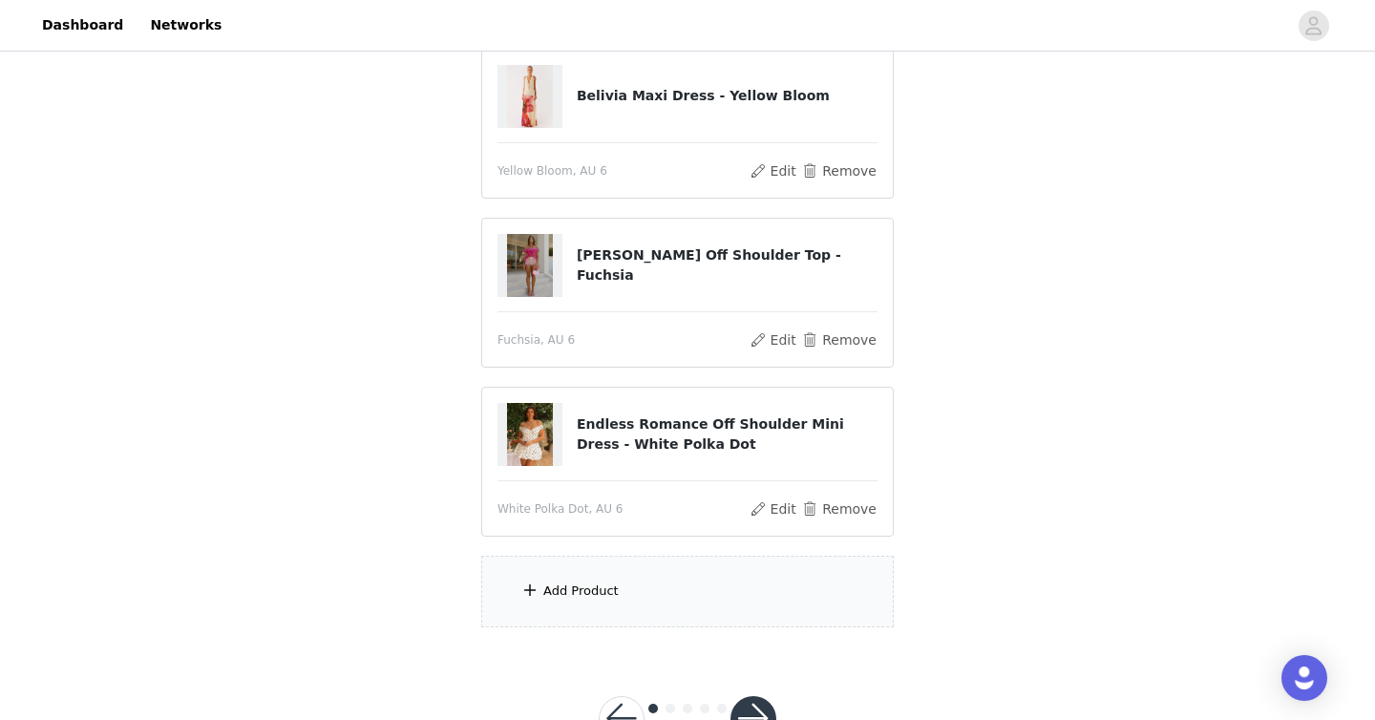
scroll to position [451, 0]
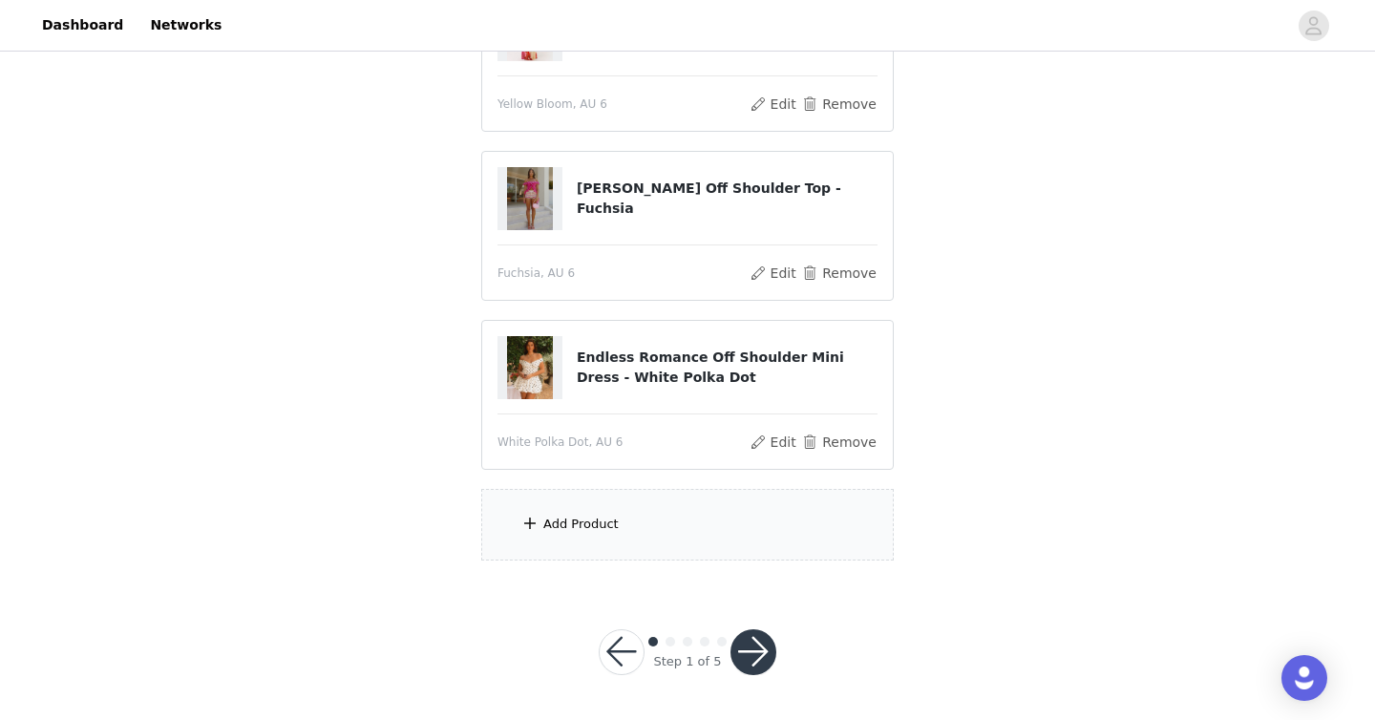
click at [569, 528] on div "Add Product" at bounding box center [580, 524] width 75 height 19
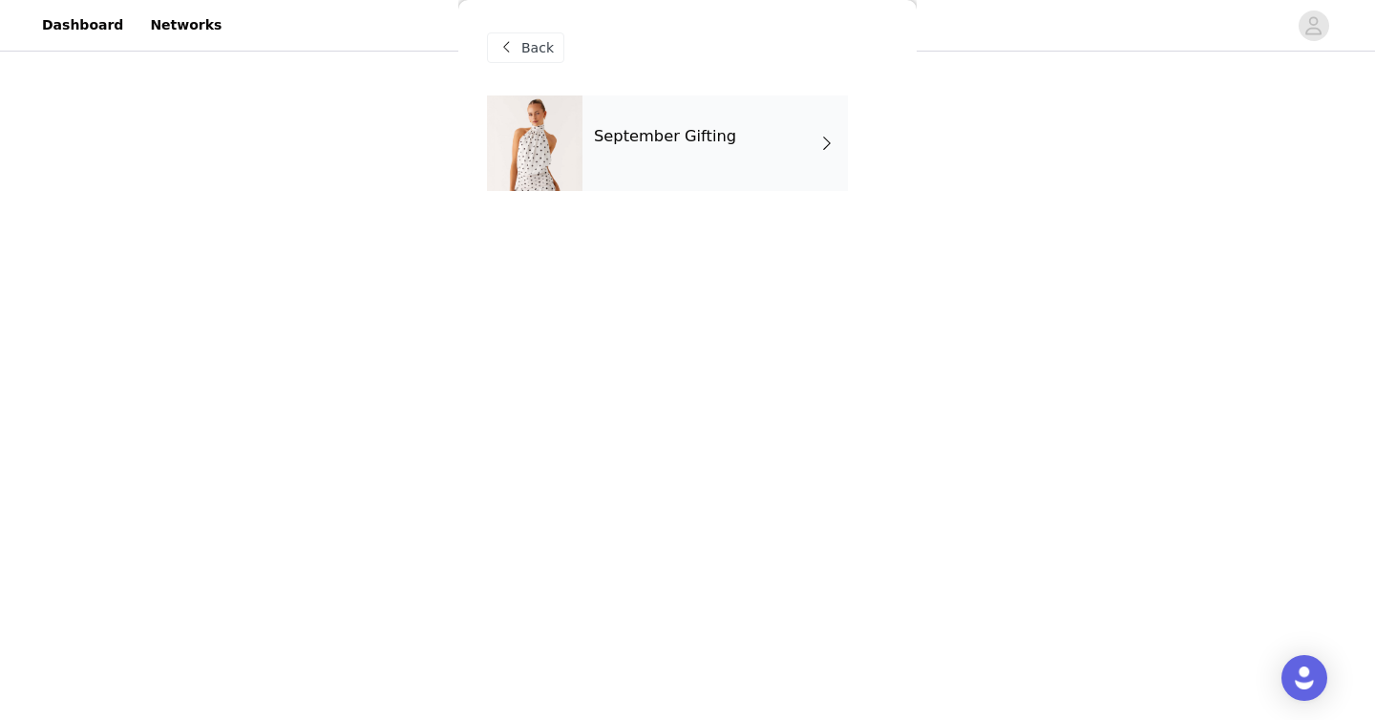
click at [574, 146] on div at bounding box center [534, 142] width 95 height 95
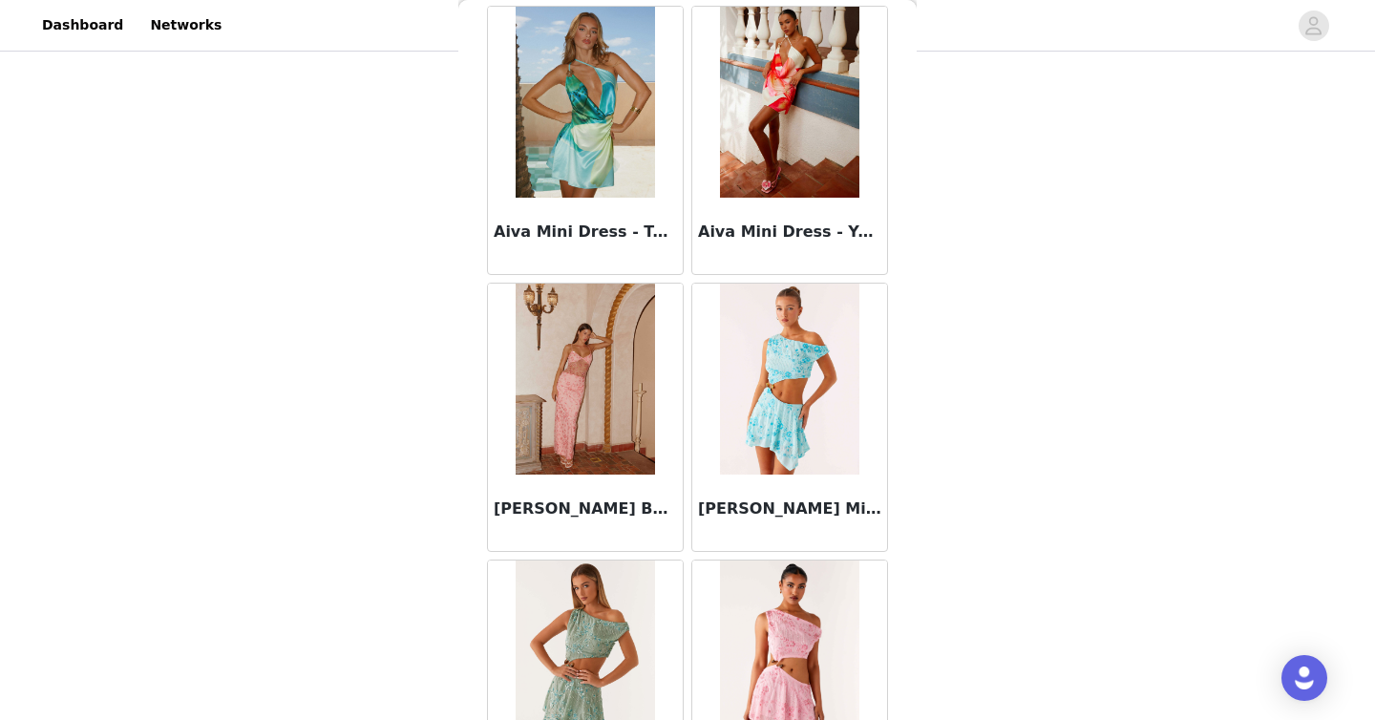
scroll to position [2201, 0]
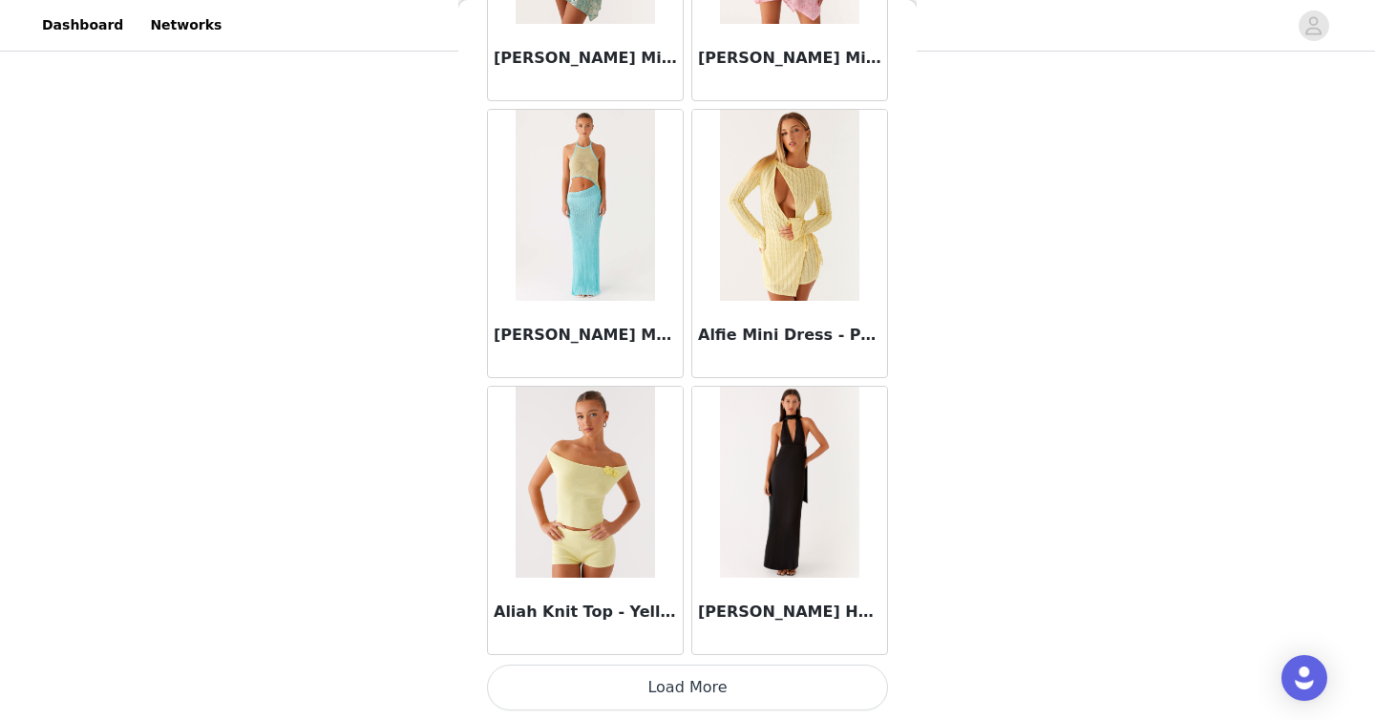
click at [679, 703] on button "Load More" at bounding box center [687, 687] width 401 height 46
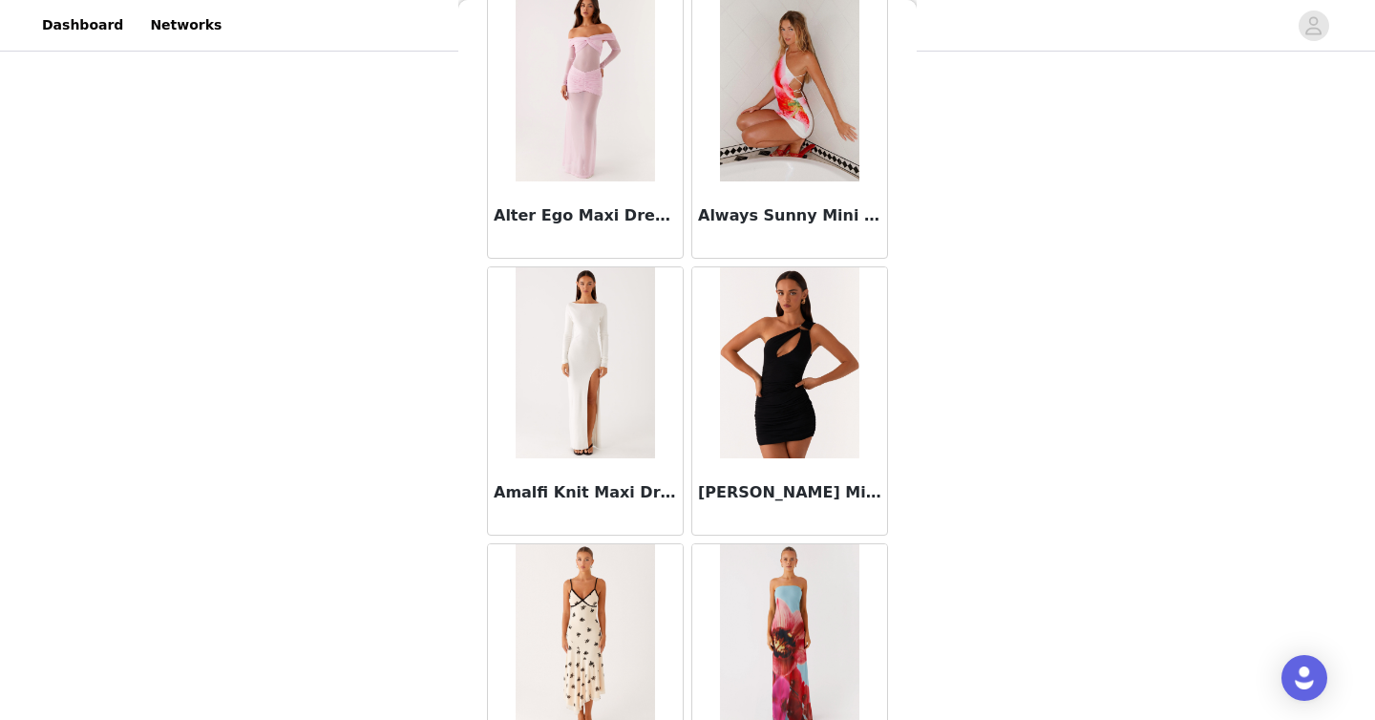
scroll to position [4970, 0]
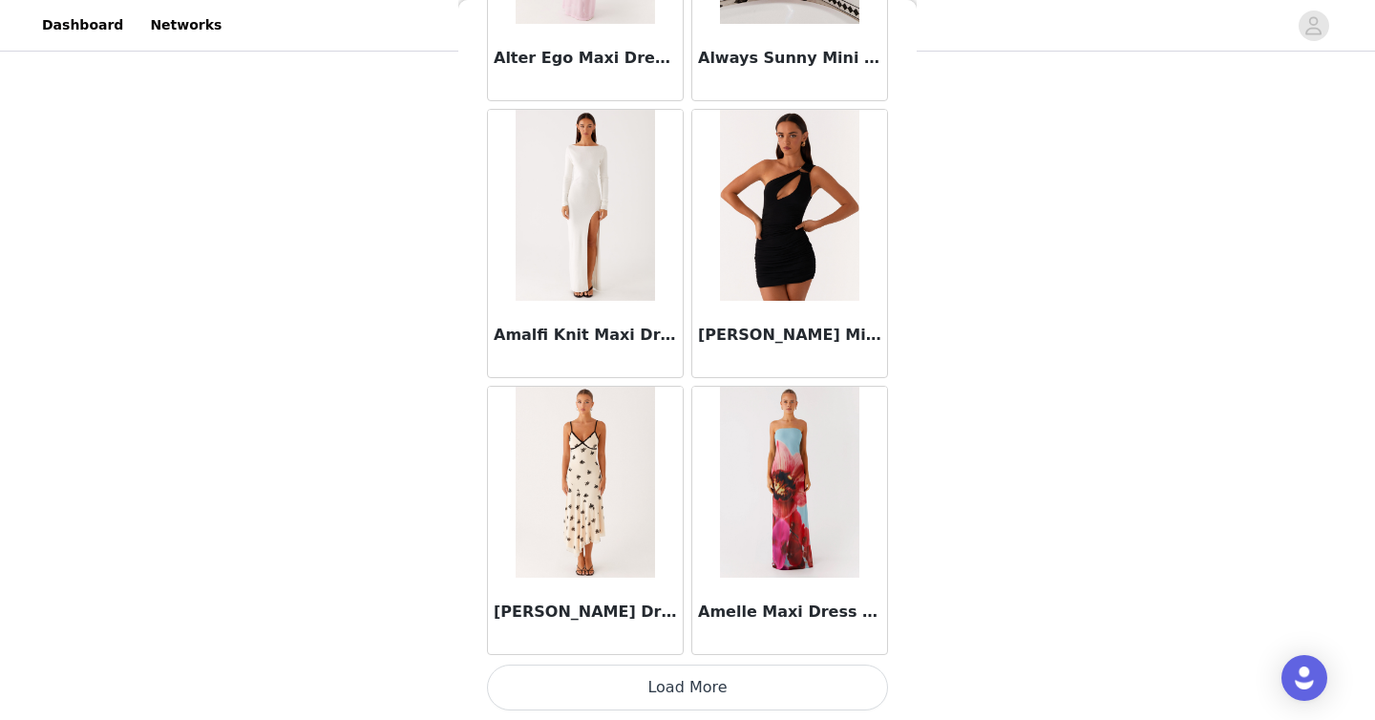
click at [767, 704] on button "Load More" at bounding box center [687, 687] width 401 height 46
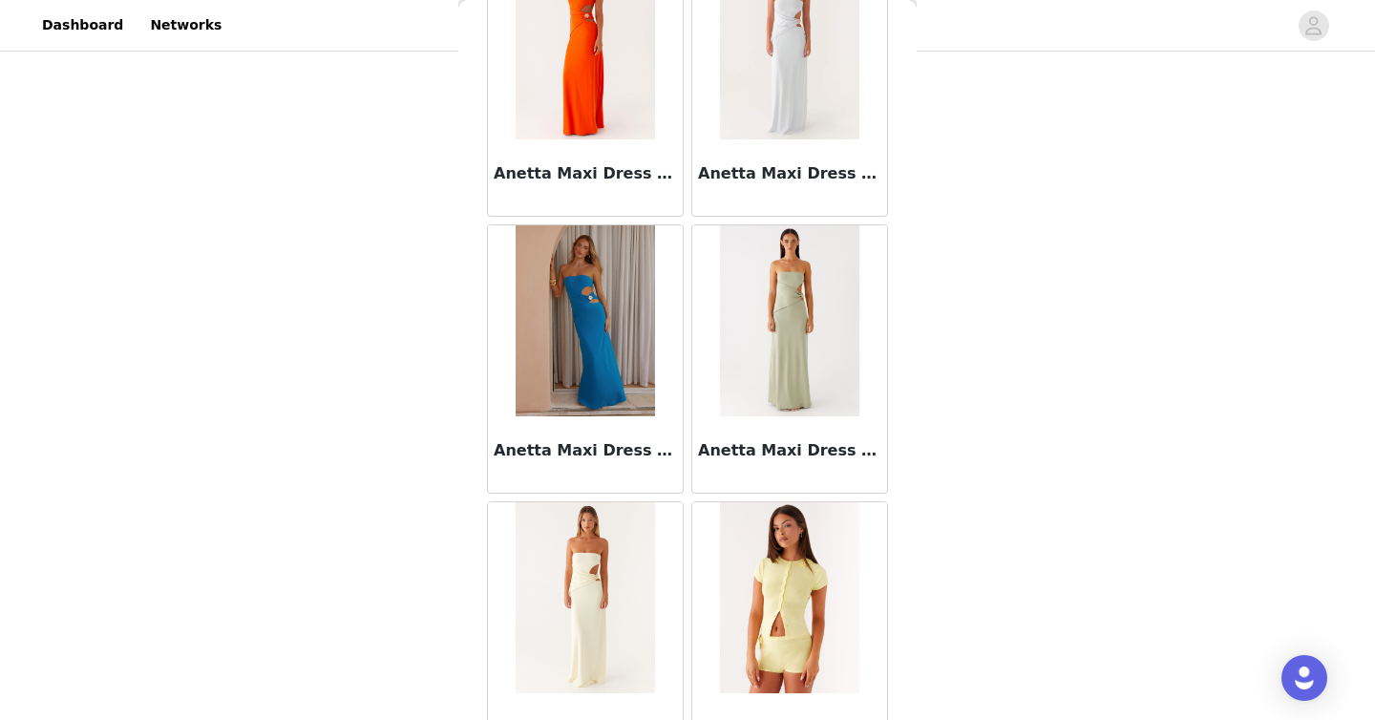
scroll to position [7738, 0]
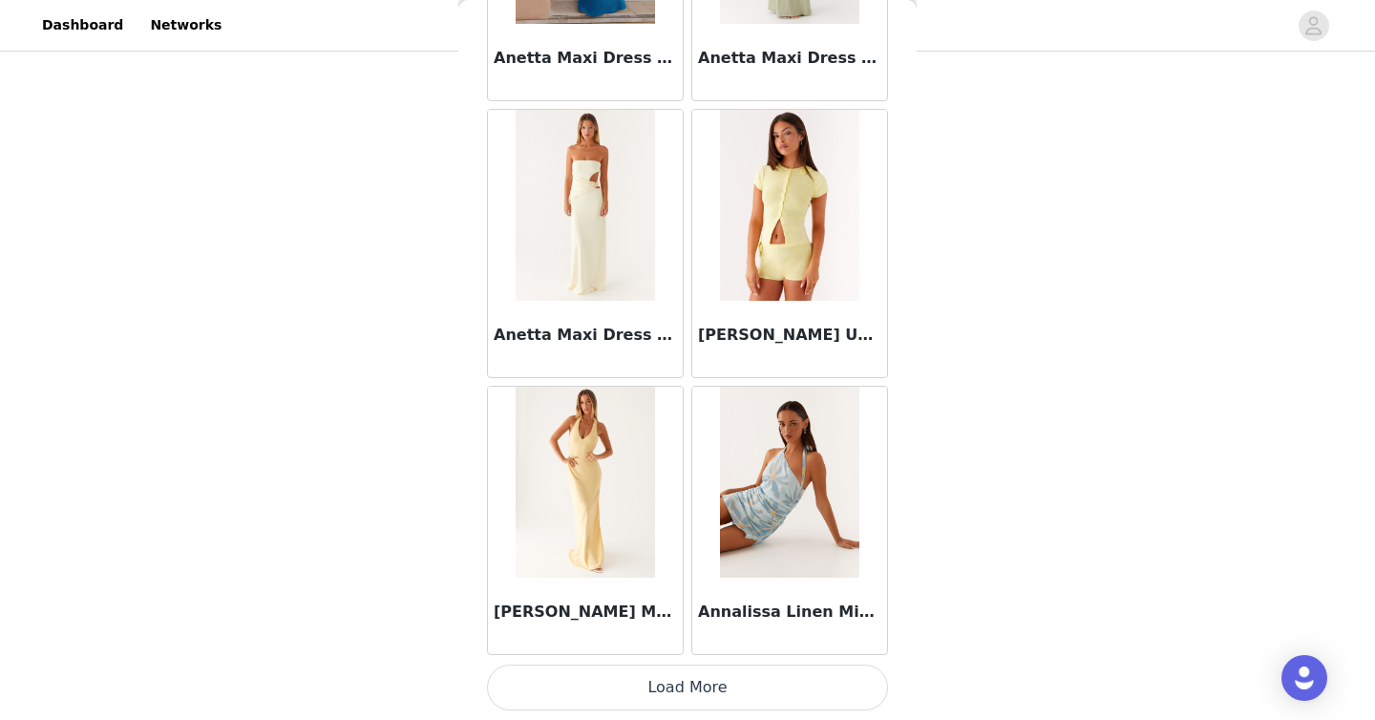
click at [748, 693] on button "Load More" at bounding box center [687, 687] width 401 height 46
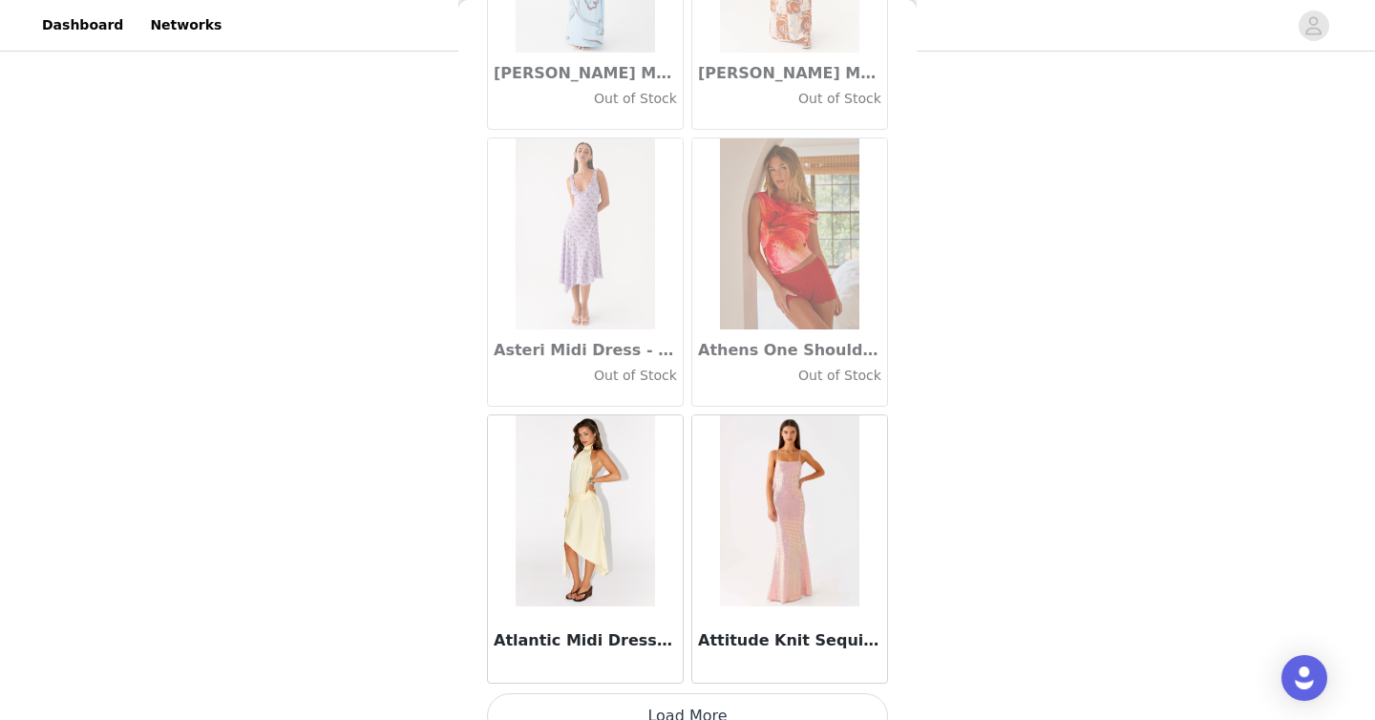
scroll to position [10507, 0]
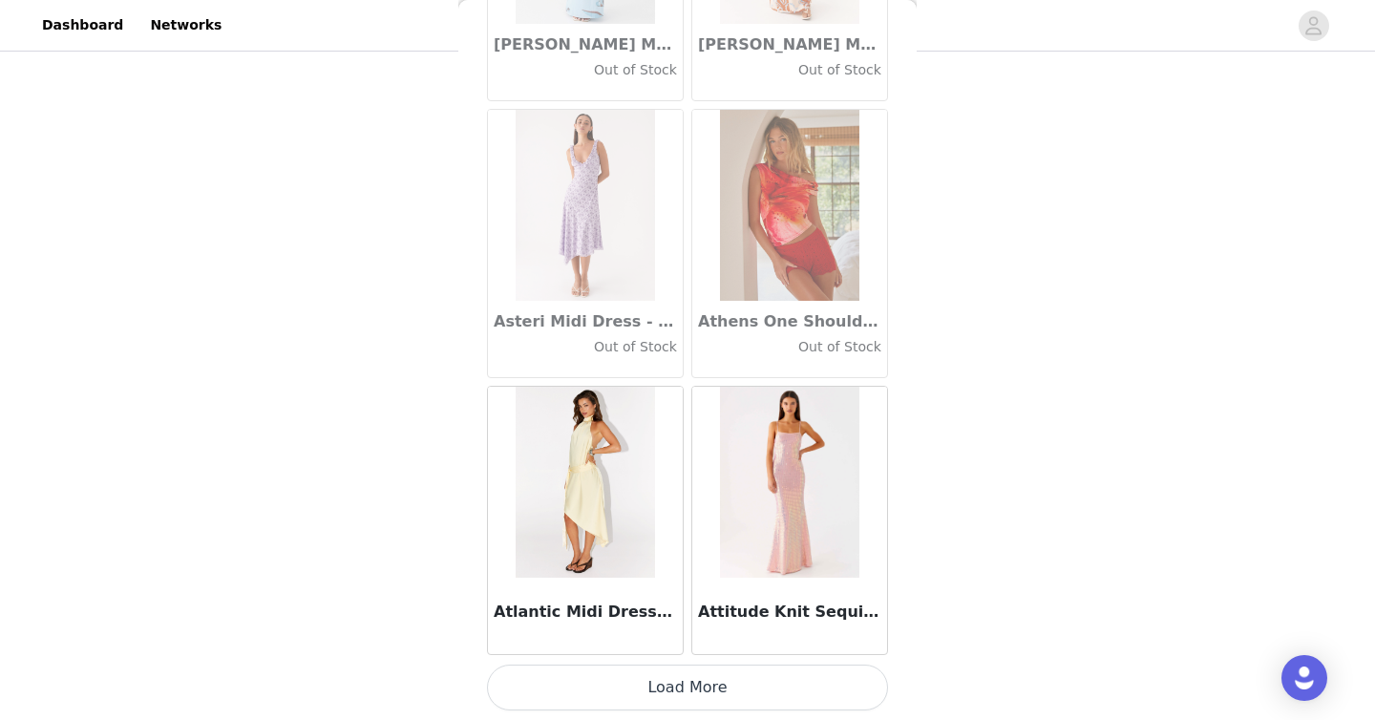
click at [729, 692] on button "Load More" at bounding box center [687, 687] width 401 height 46
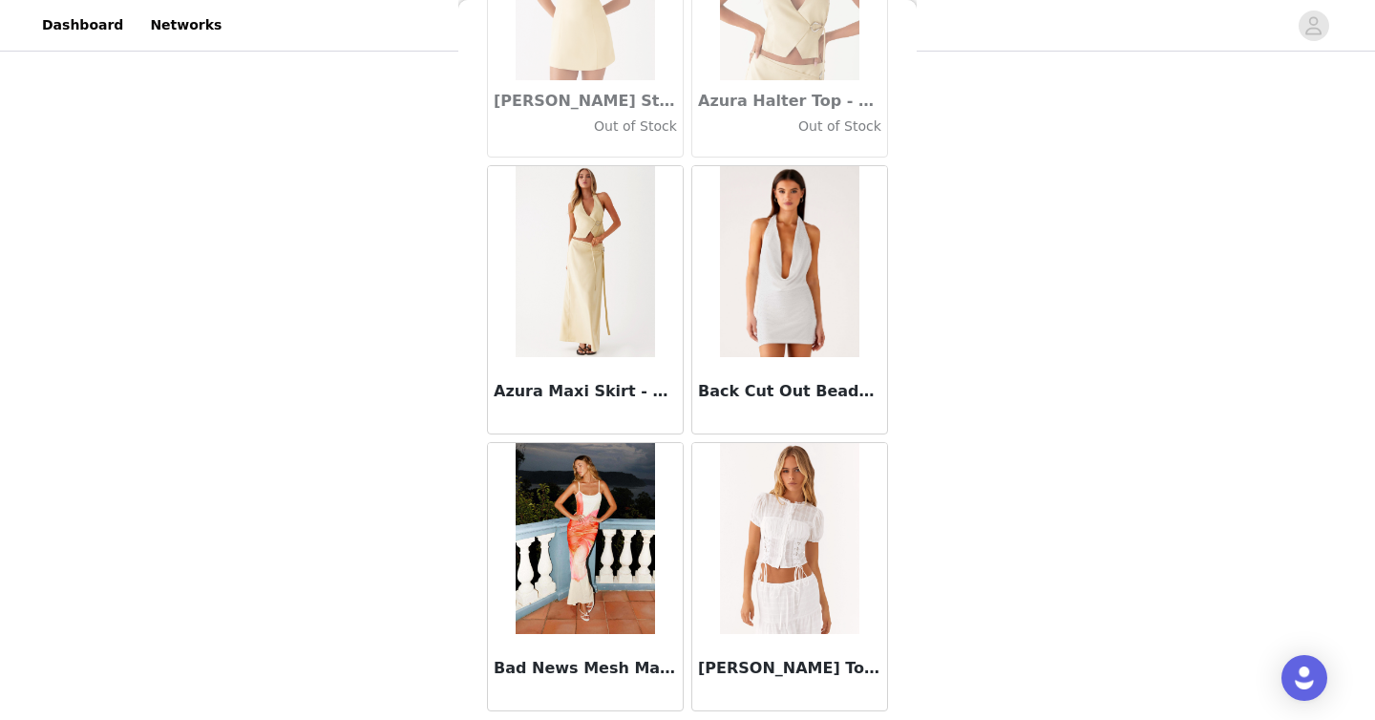
scroll to position [13275, 0]
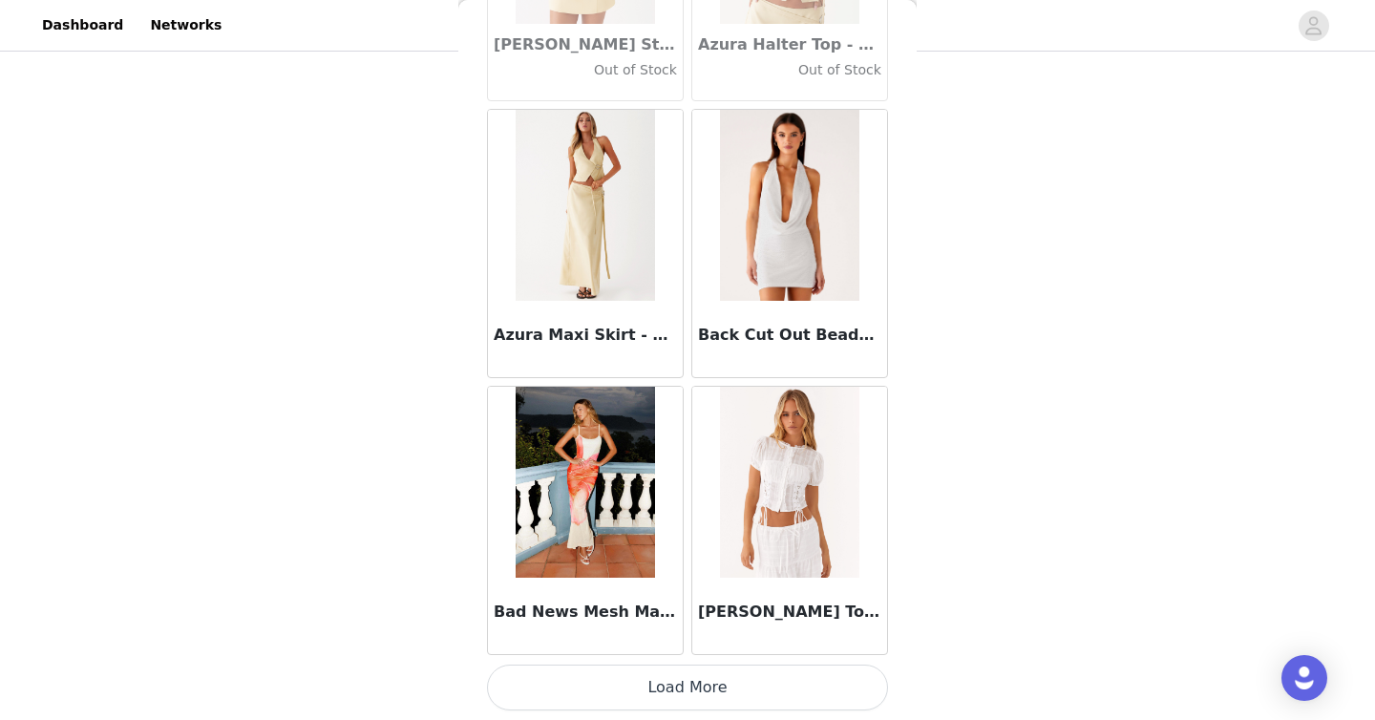
click at [727, 683] on button "Load More" at bounding box center [687, 687] width 401 height 46
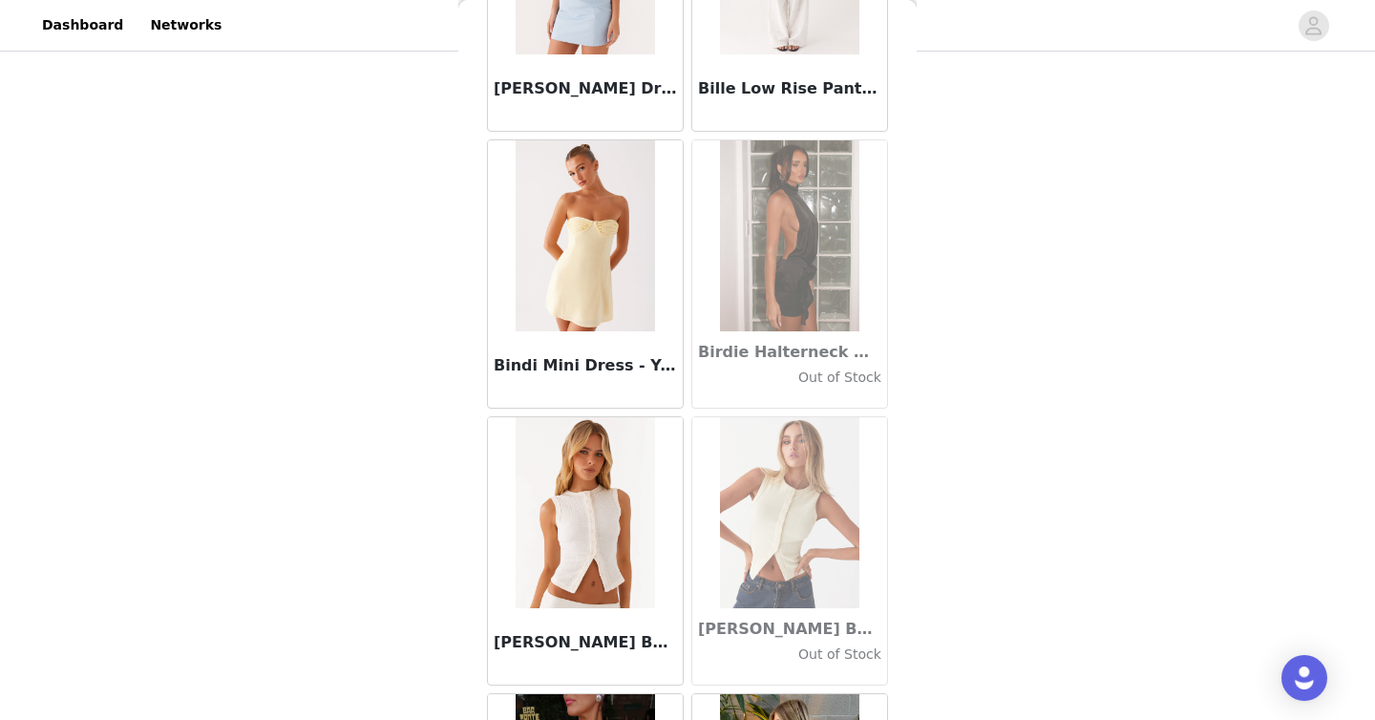
scroll to position [16044, 0]
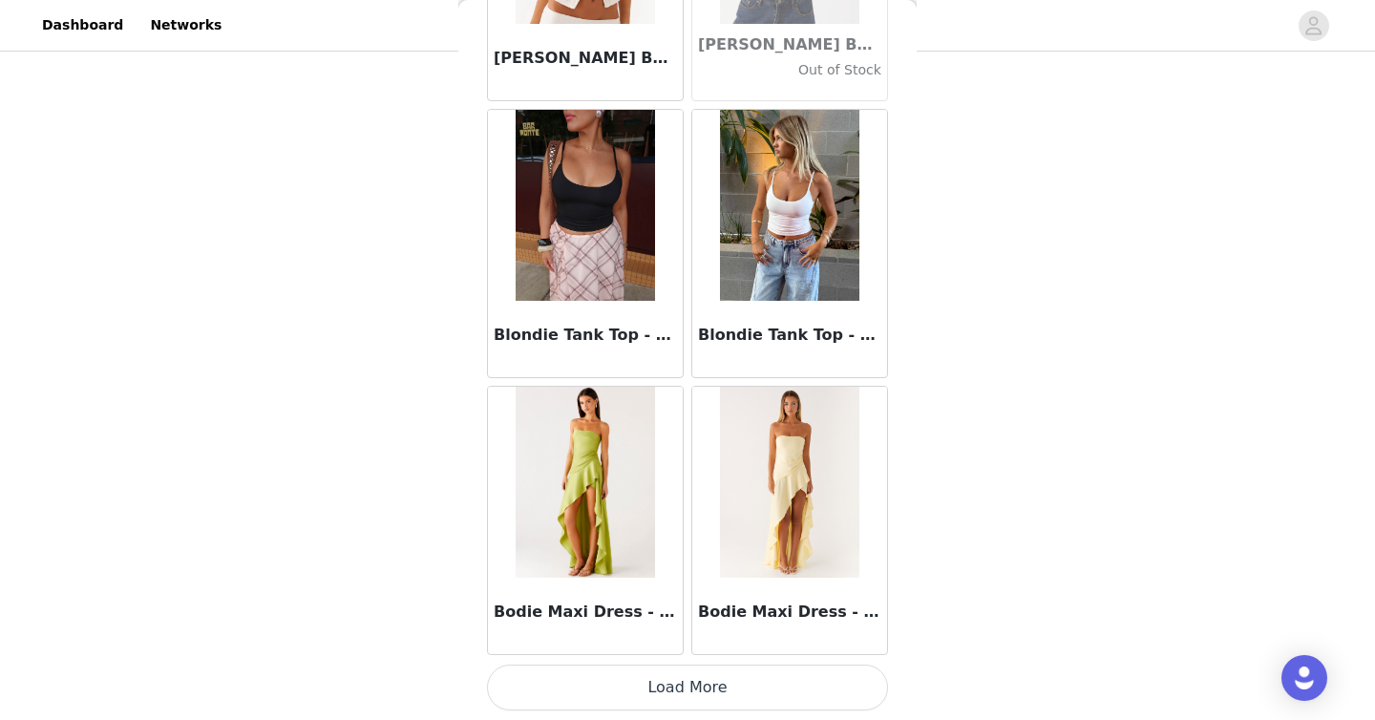
click at [729, 676] on button "Load More" at bounding box center [687, 687] width 401 height 46
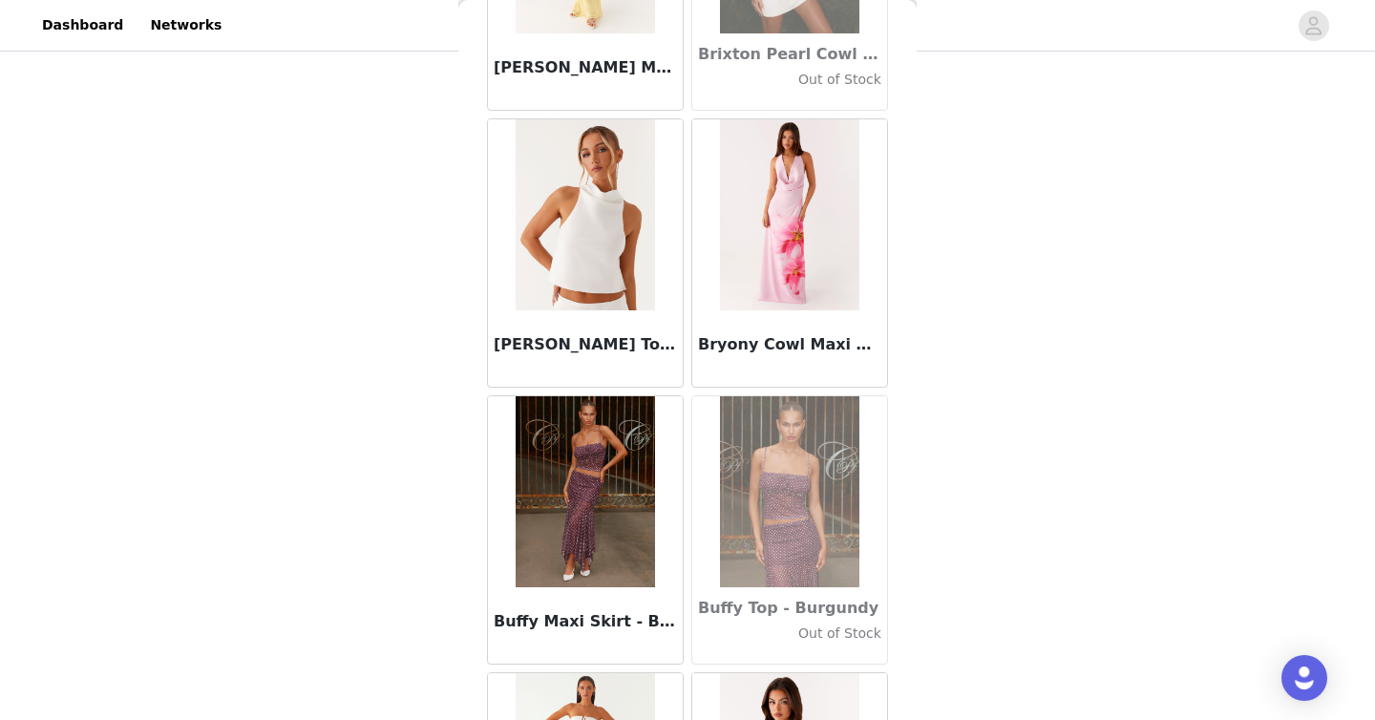
scroll to position [18812, 0]
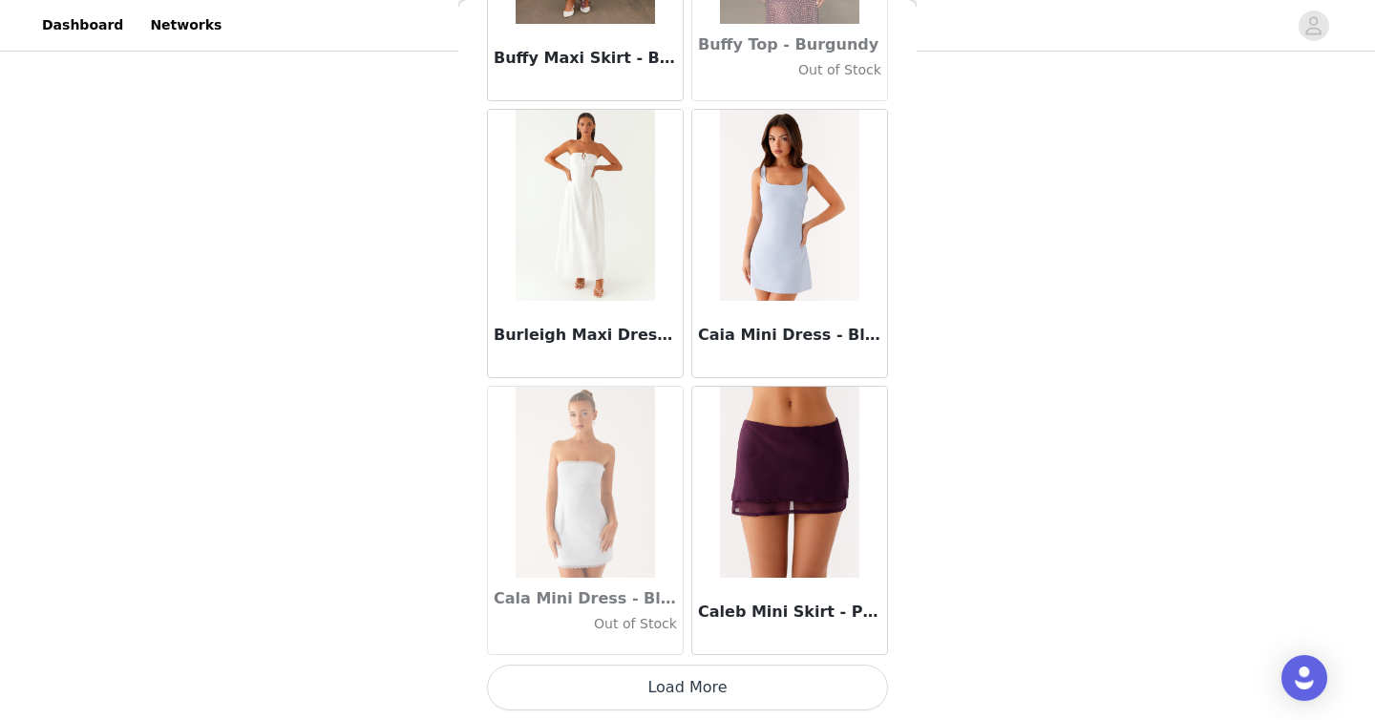
click at [742, 677] on button "Load More" at bounding box center [687, 687] width 401 height 46
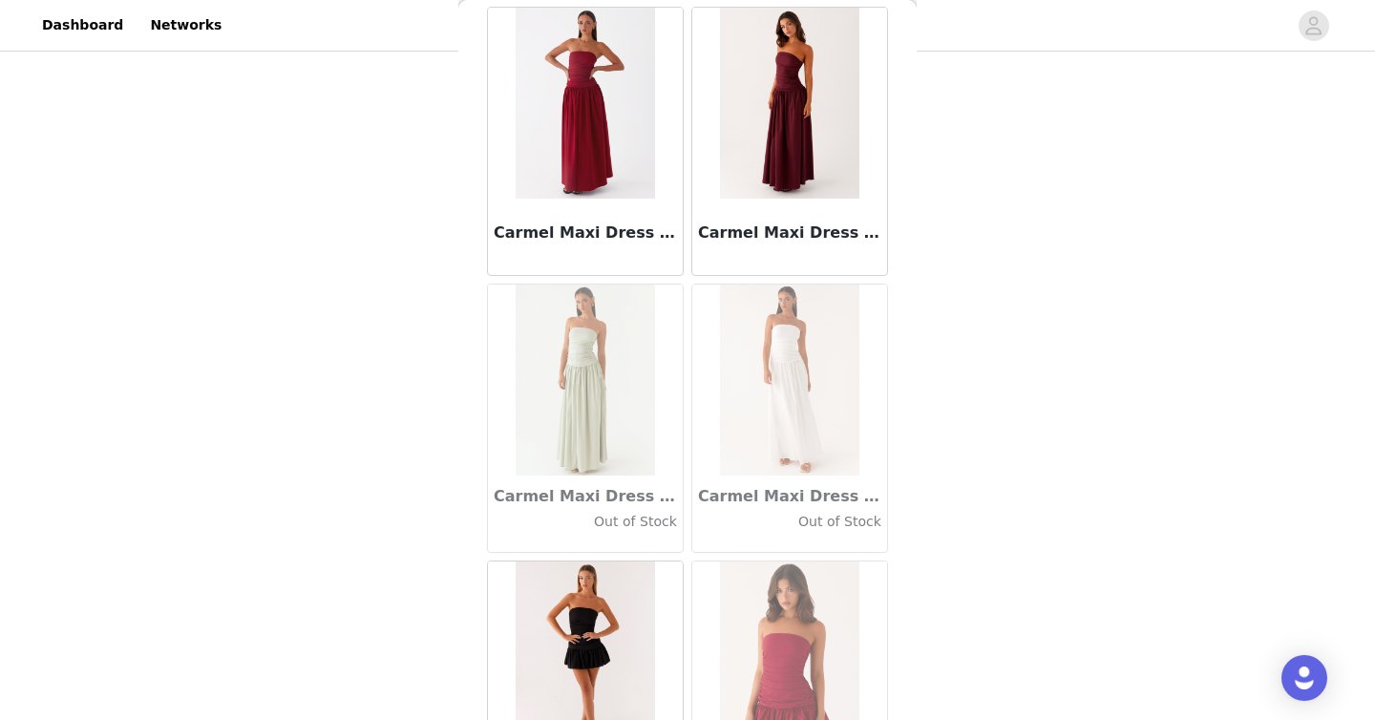
scroll to position [21581, 0]
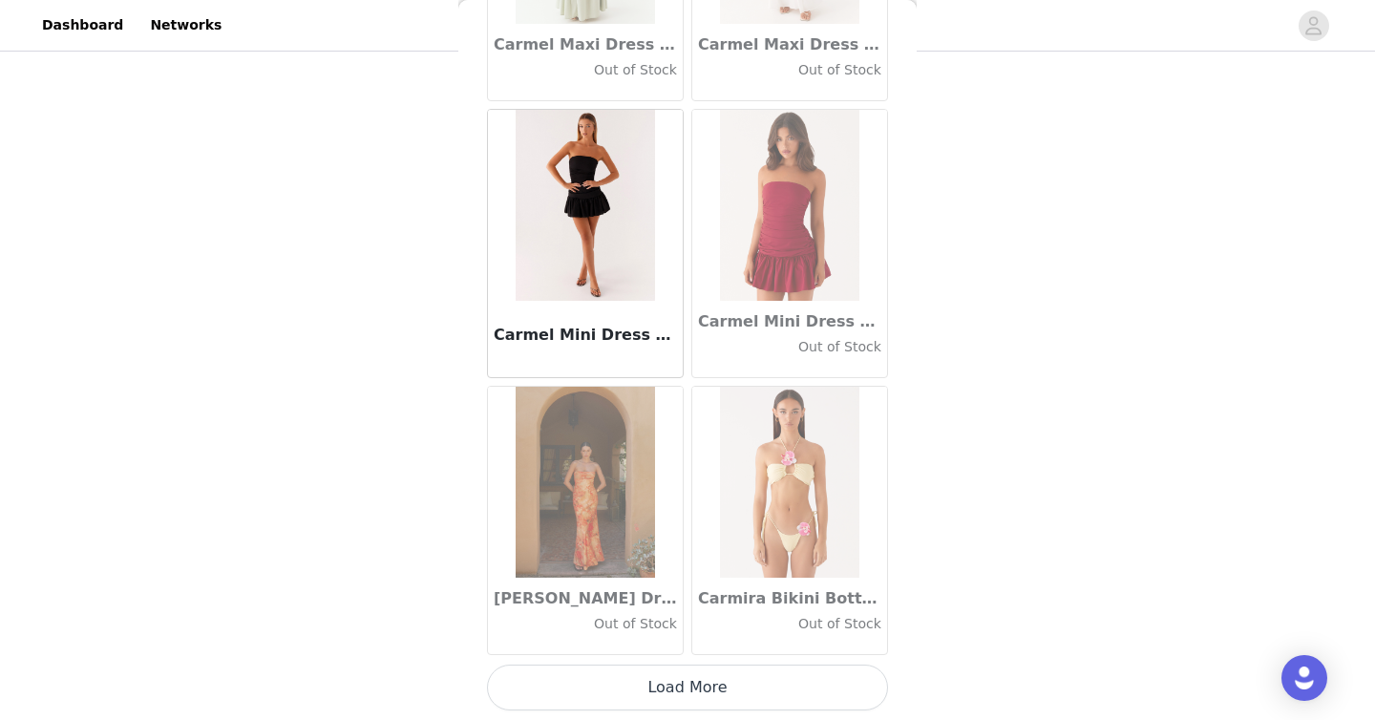
click at [751, 684] on button "Load More" at bounding box center [687, 687] width 401 height 46
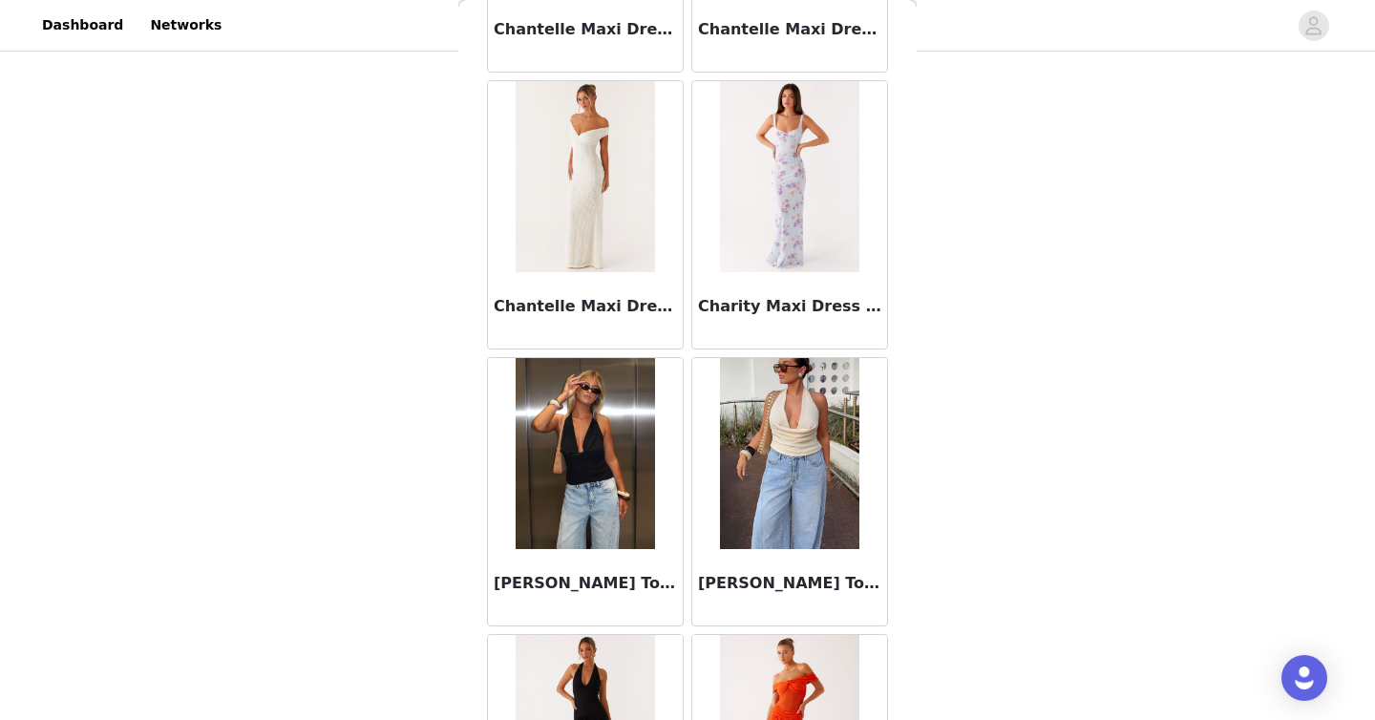
scroll to position [24349, 0]
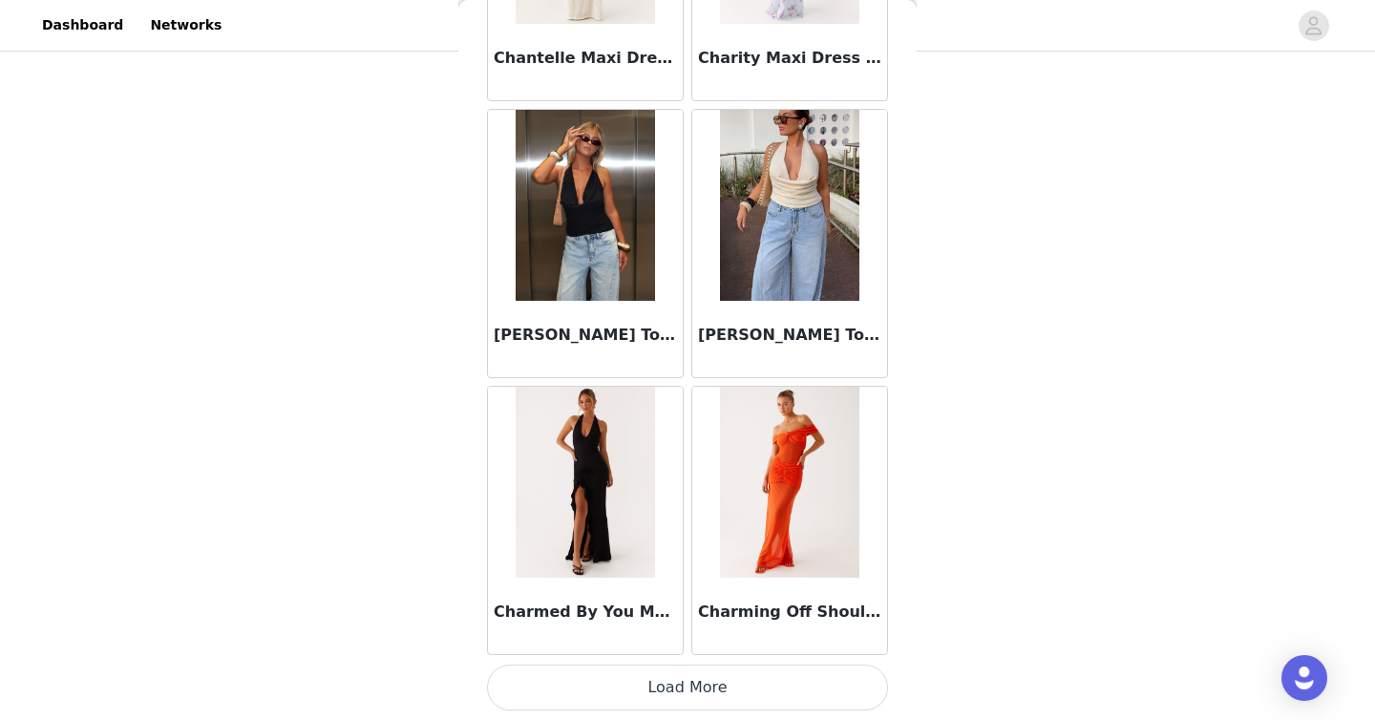
click at [754, 697] on button "Load More" at bounding box center [687, 687] width 401 height 46
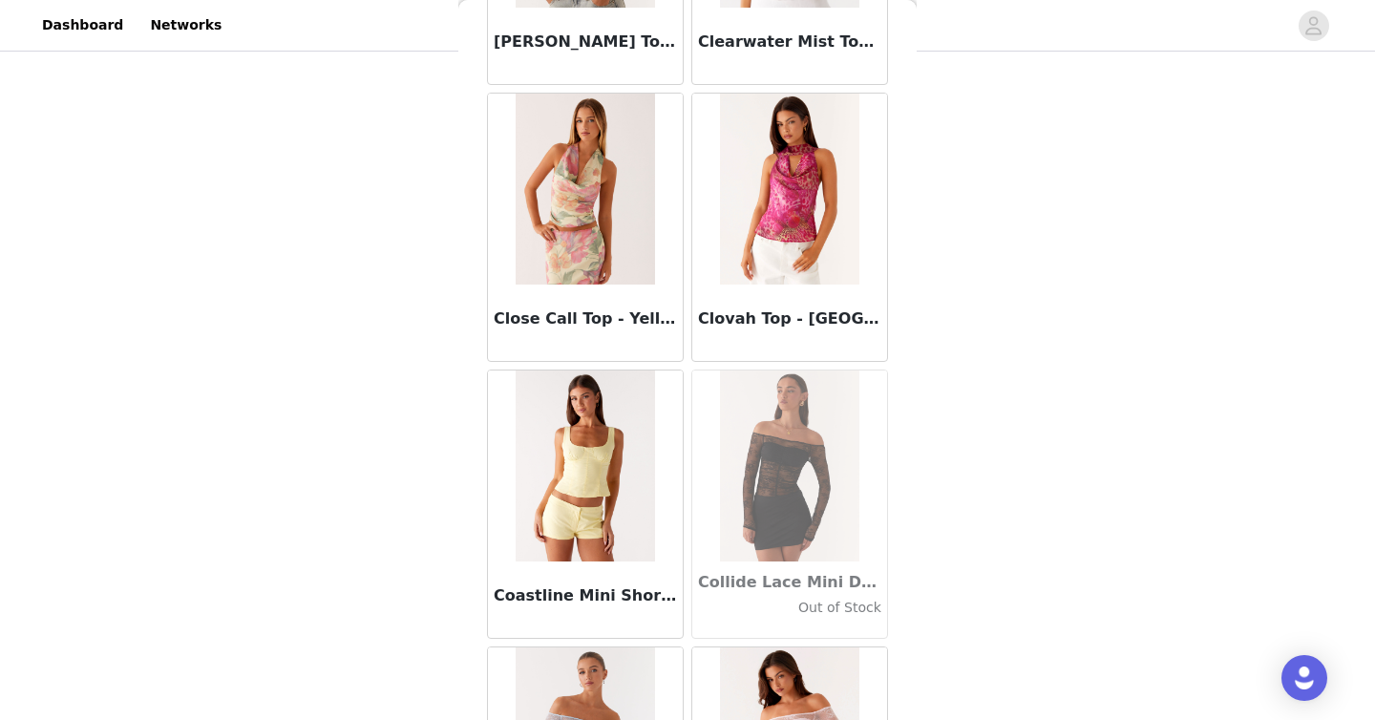
scroll to position [27118, 0]
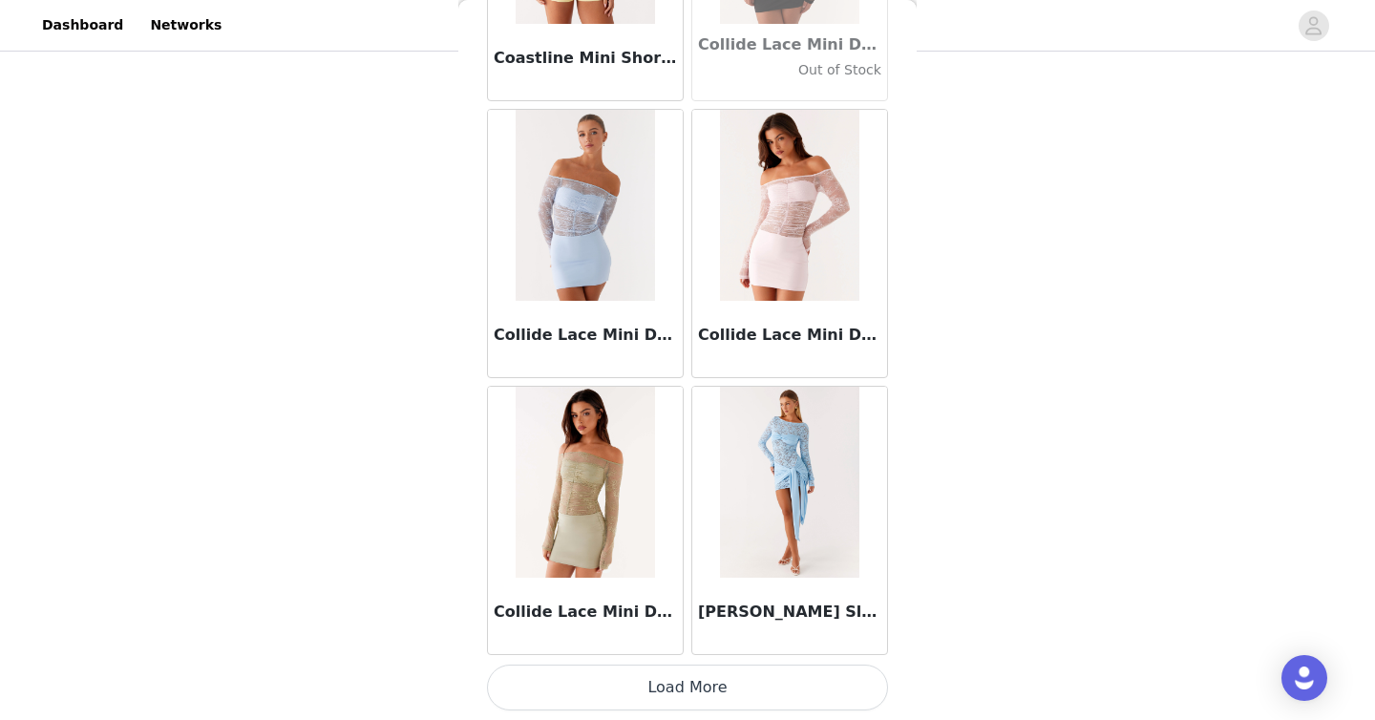
click at [750, 680] on button "Load More" at bounding box center [687, 687] width 401 height 46
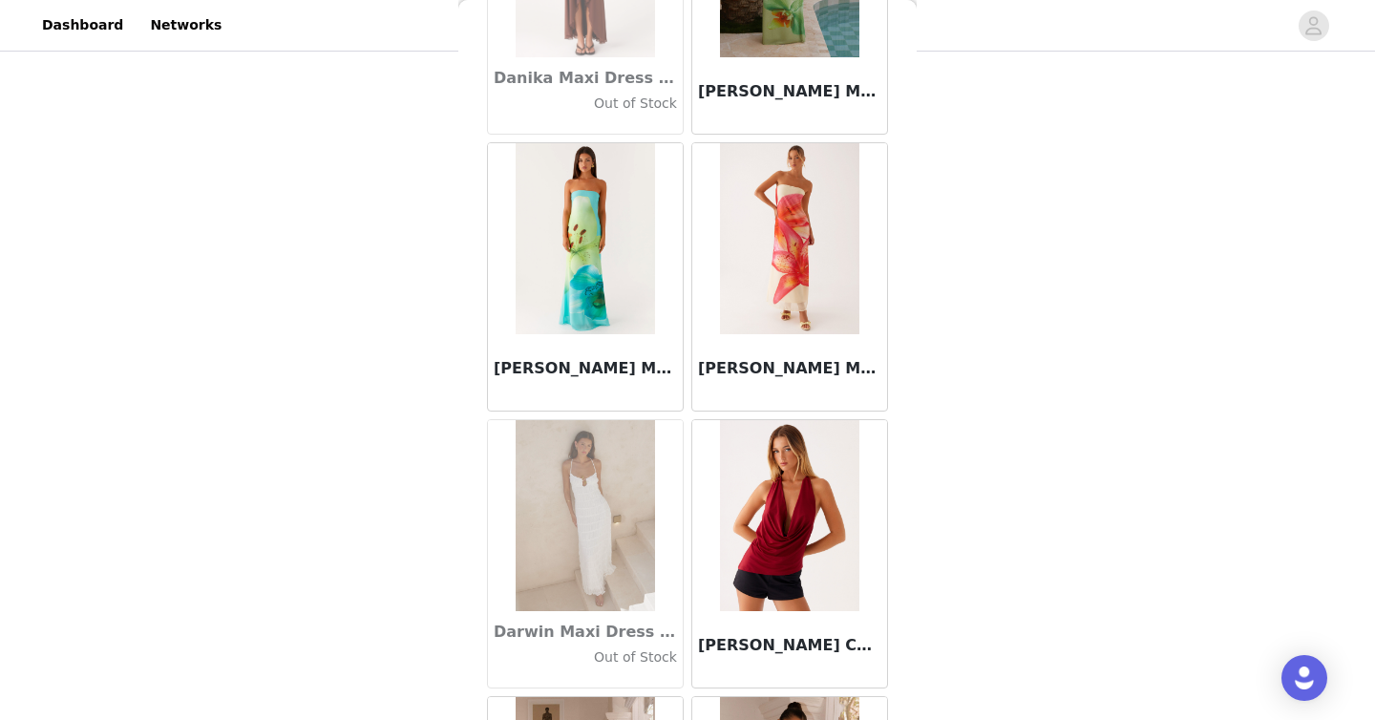
scroll to position [29886, 0]
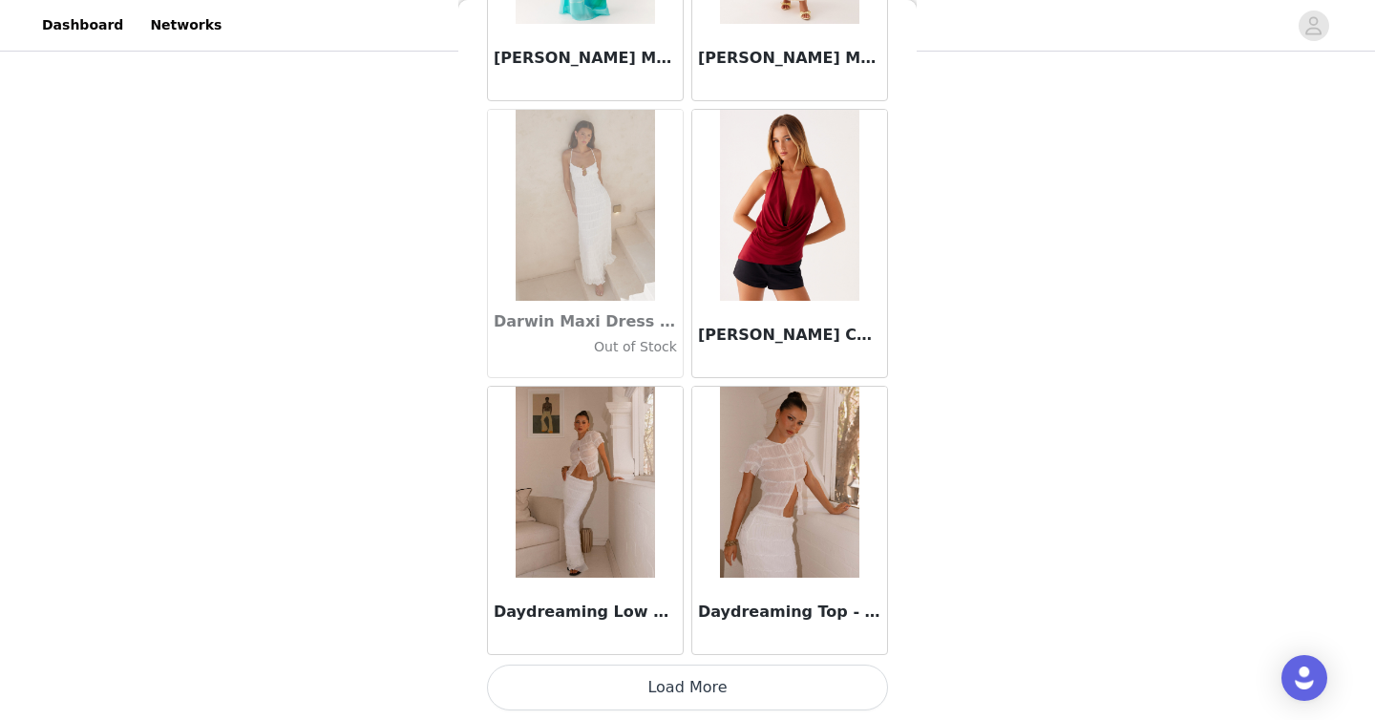
click at [754, 669] on button "Load More" at bounding box center [687, 687] width 401 height 46
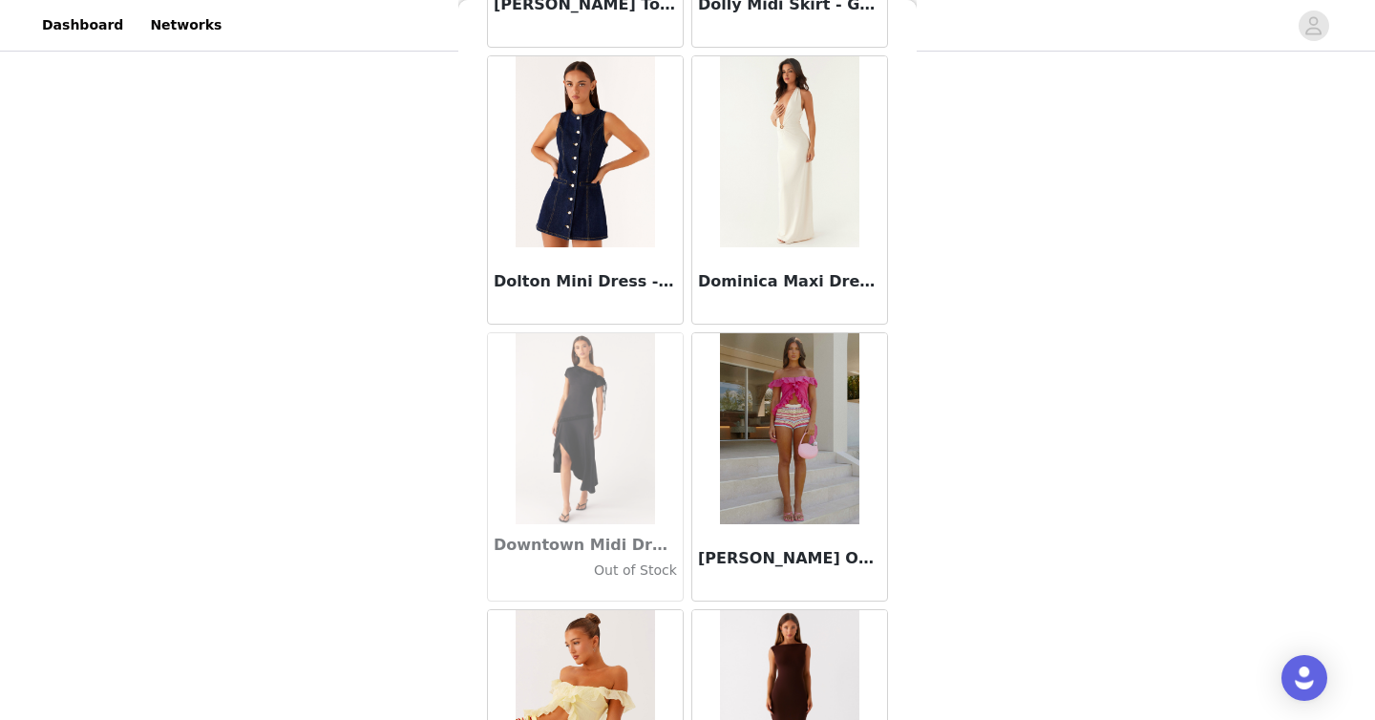
scroll to position [32655, 0]
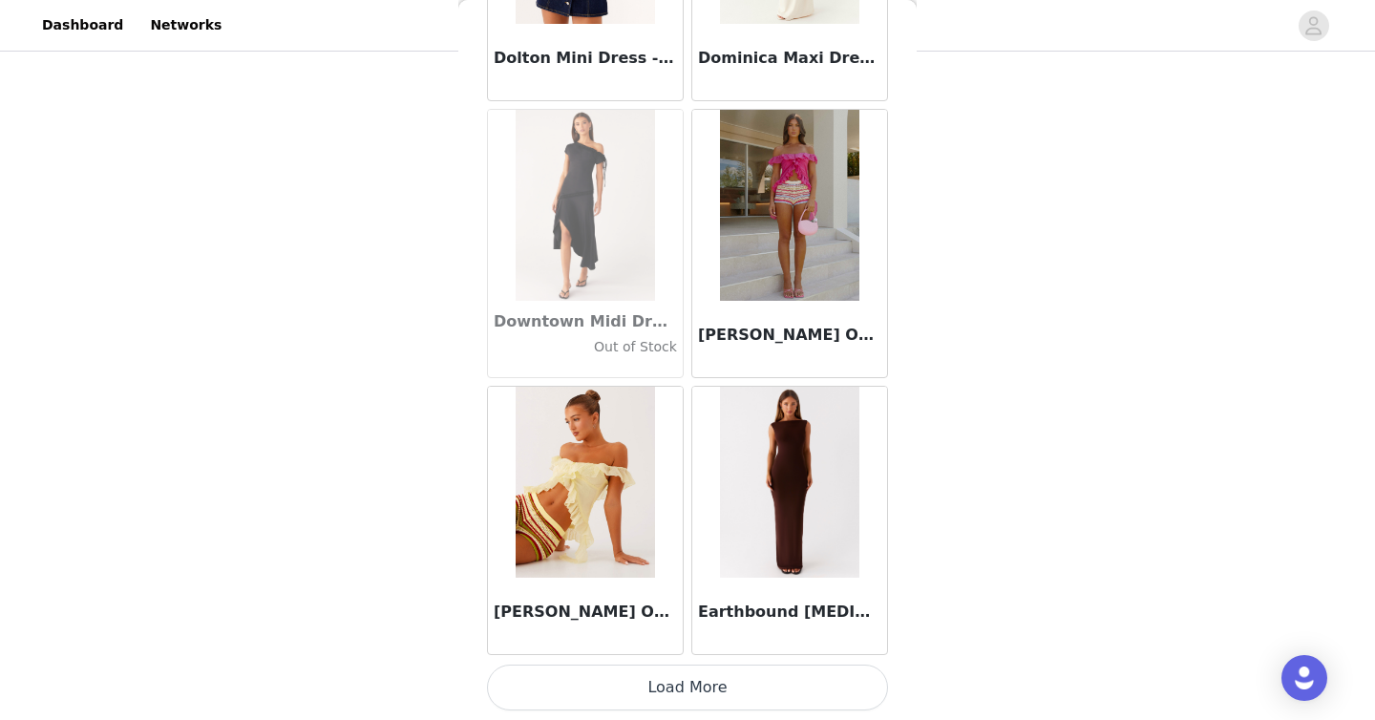
click at [734, 688] on button "Load More" at bounding box center [687, 687] width 401 height 46
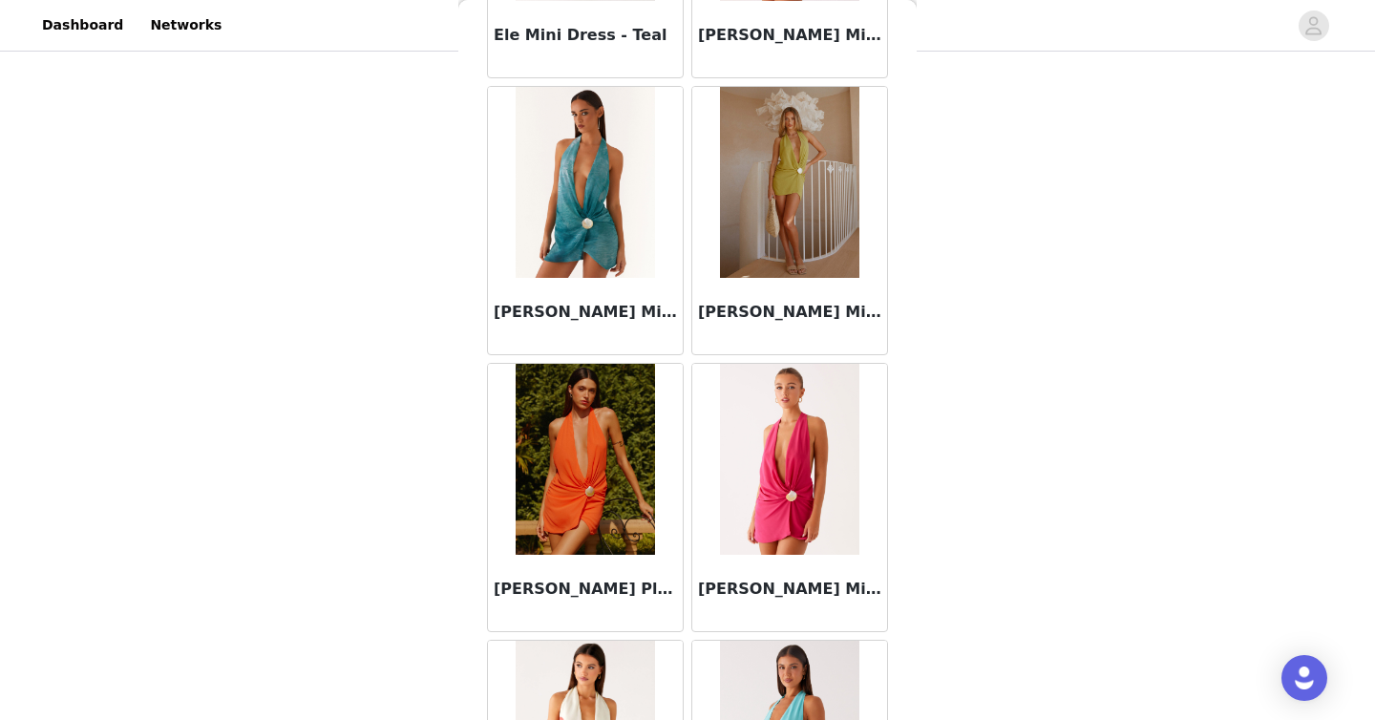
scroll to position [35423, 0]
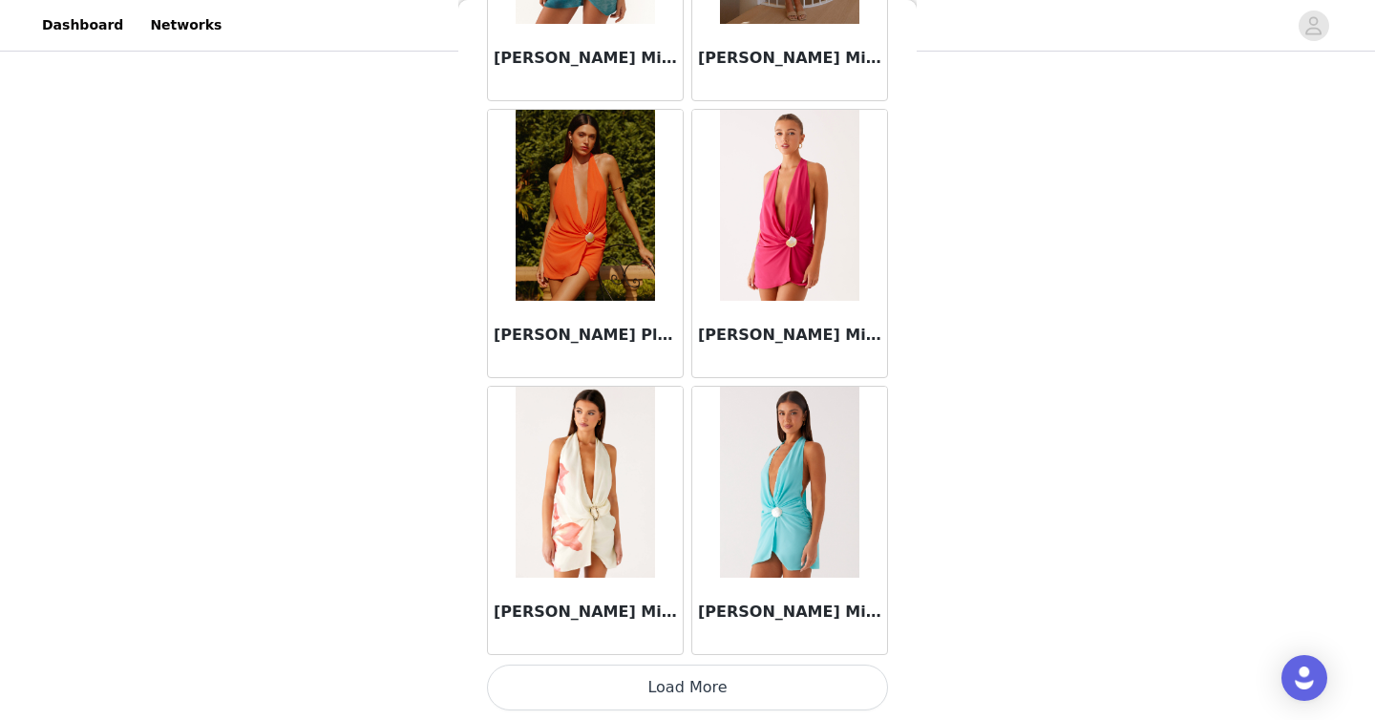
click at [737, 680] on button "Load More" at bounding box center [687, 687] width 401 height 46
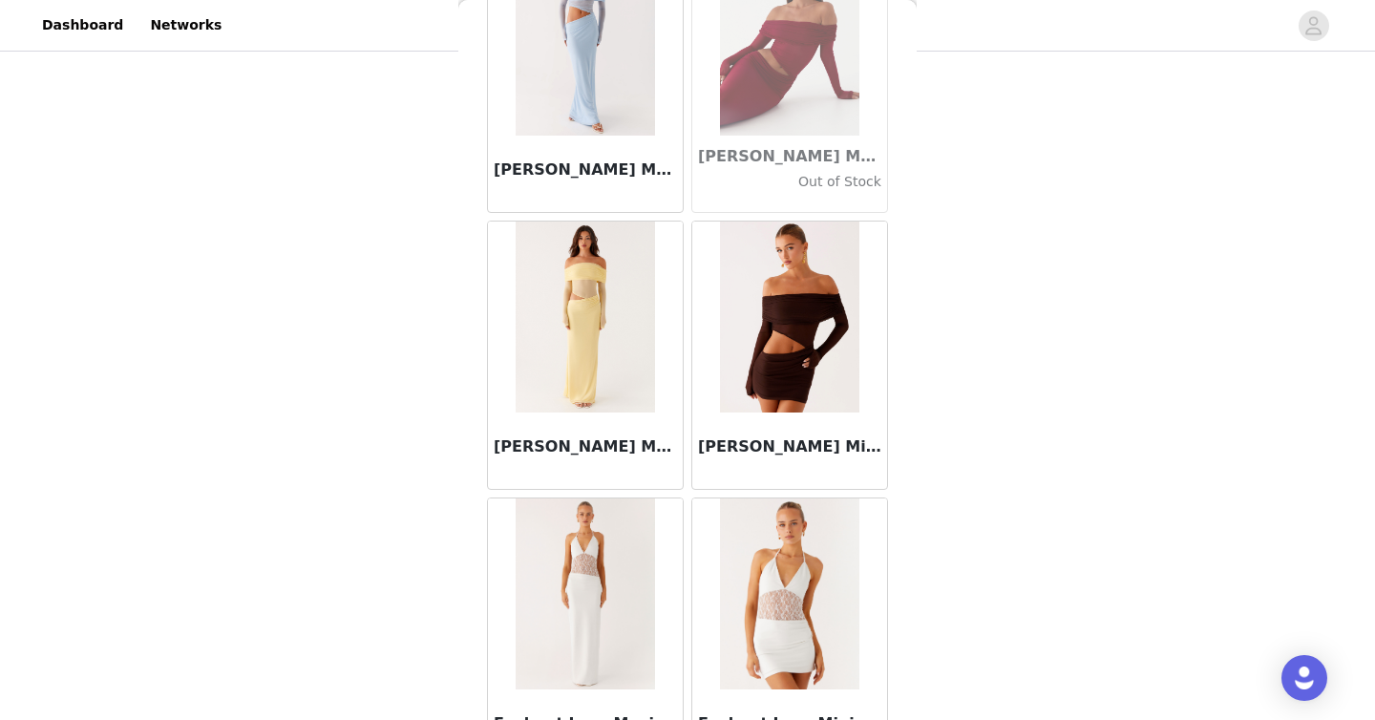
scroll to position [38192, 0]
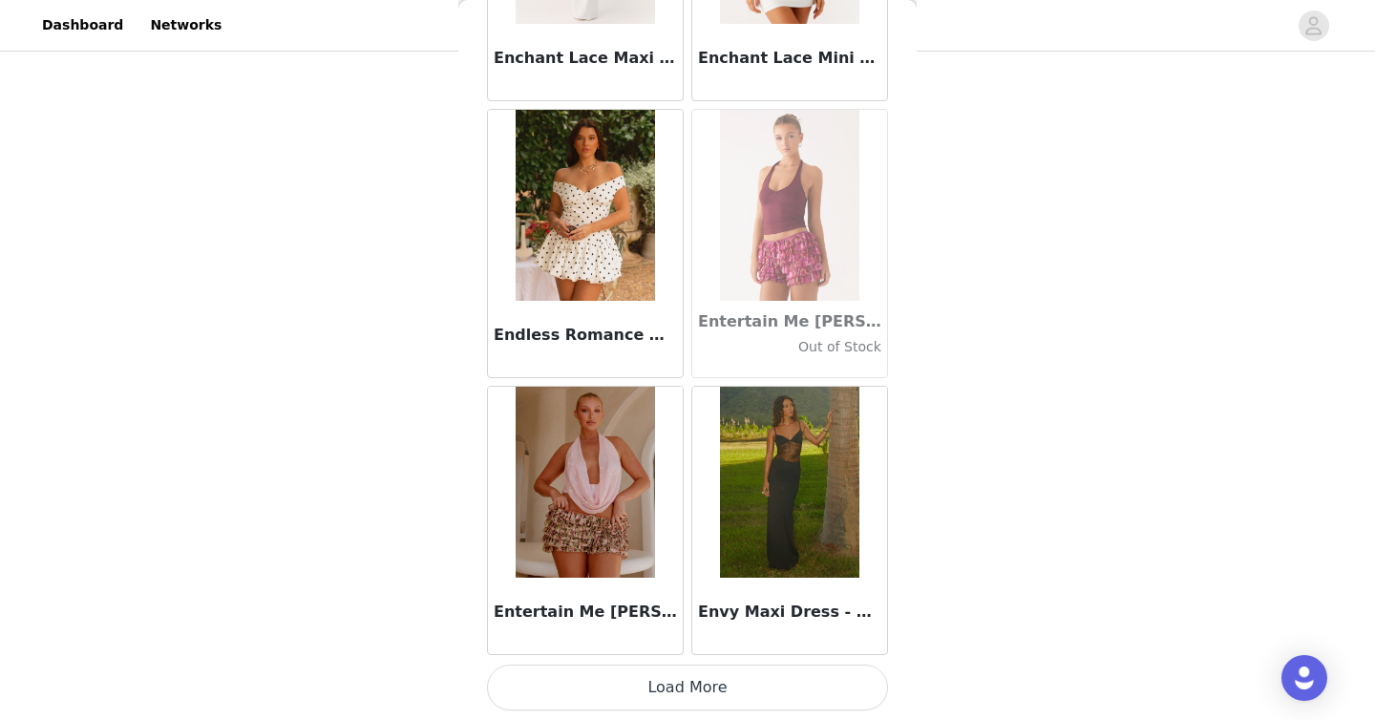
click at [739, 689] on button "Load More" at bounding box center [687, 687] width 401 height 46
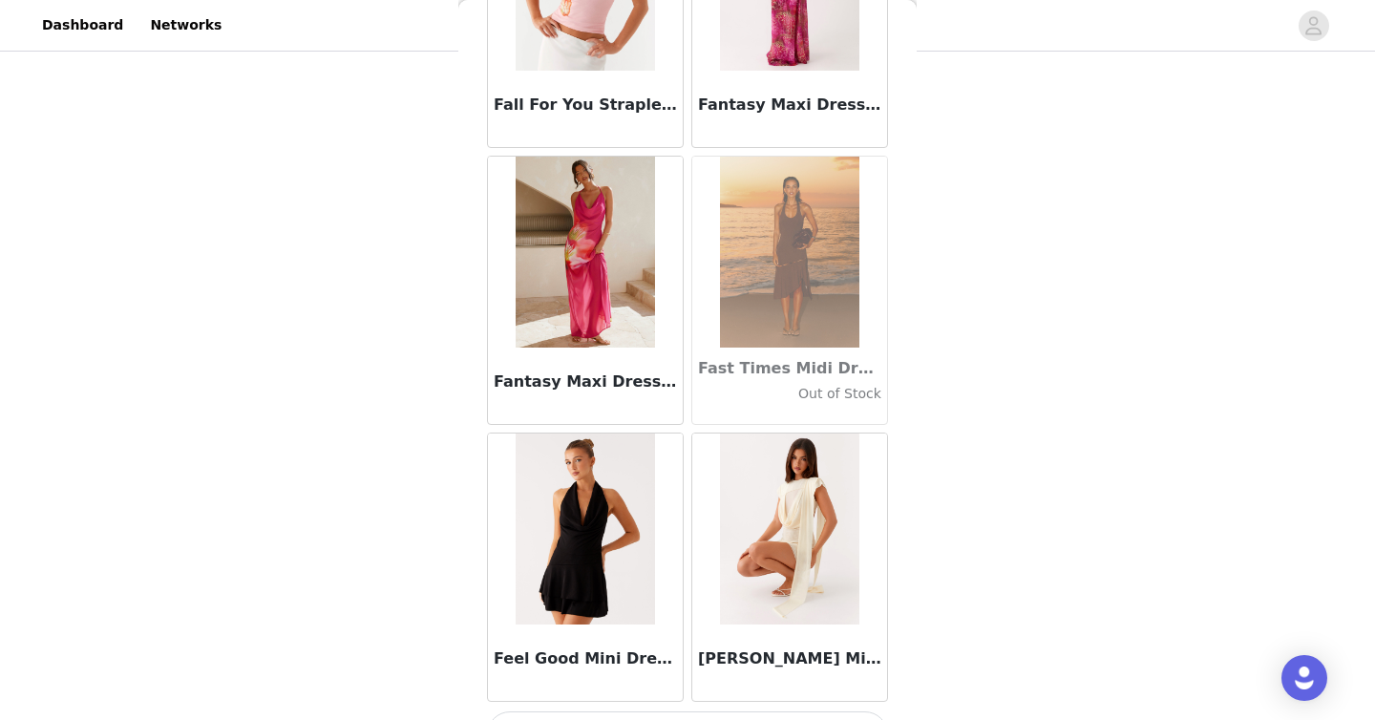
scroll to position [40960, 0]
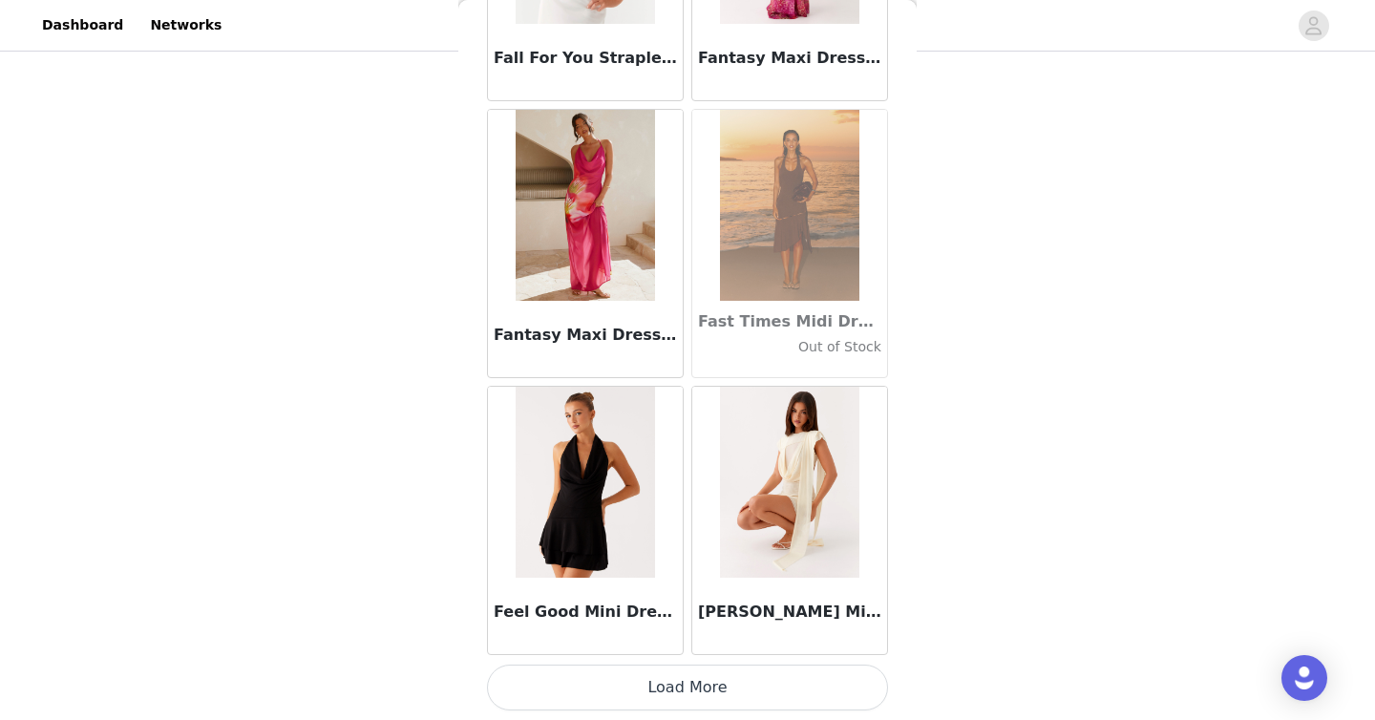
click at [768, 699] on button "Load More" at bounding box center [687, 687] width 401 height 46
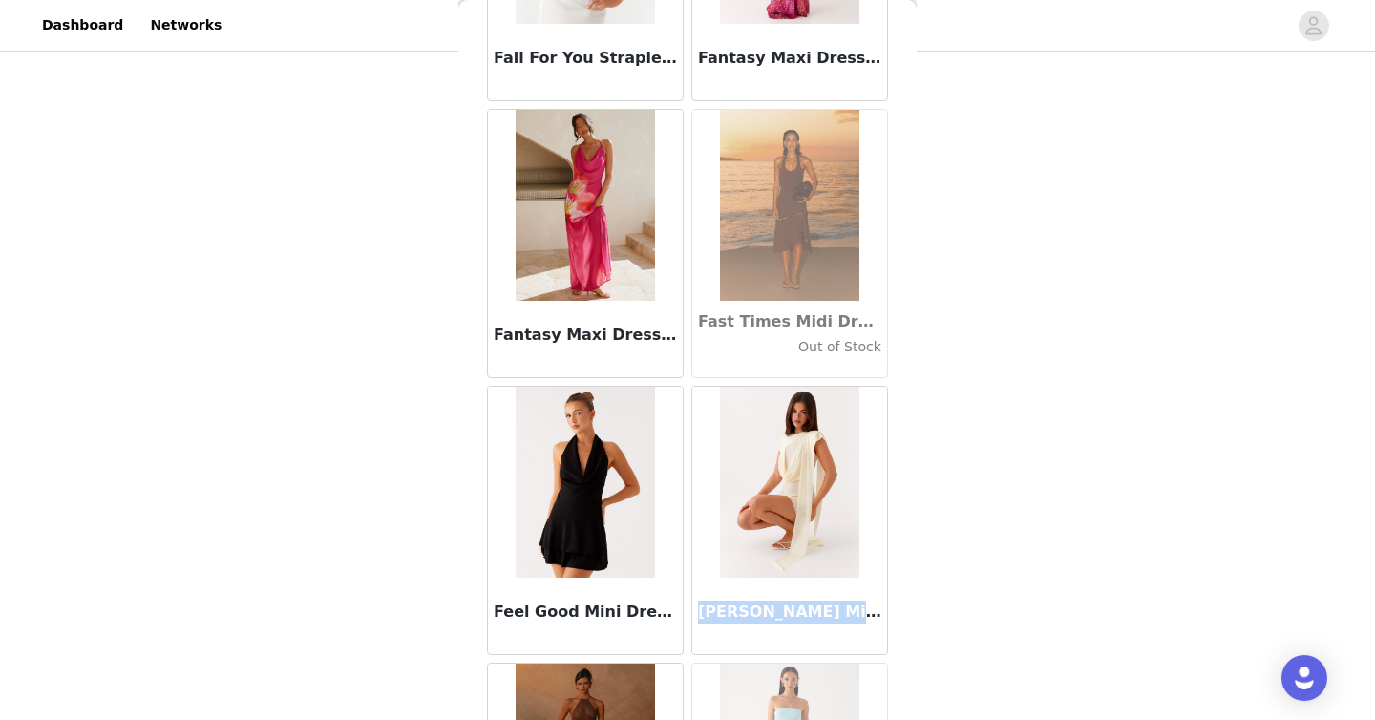
drag, startPoint x: 697, startPoint y: 625, endPoint x: 840, endPoint y: 622, distance: 143.2
click at [840, 622] on div "[PERSON_NAME] Mini Dress - Yellow" at bounding box center [789, 616] width 195 height 76
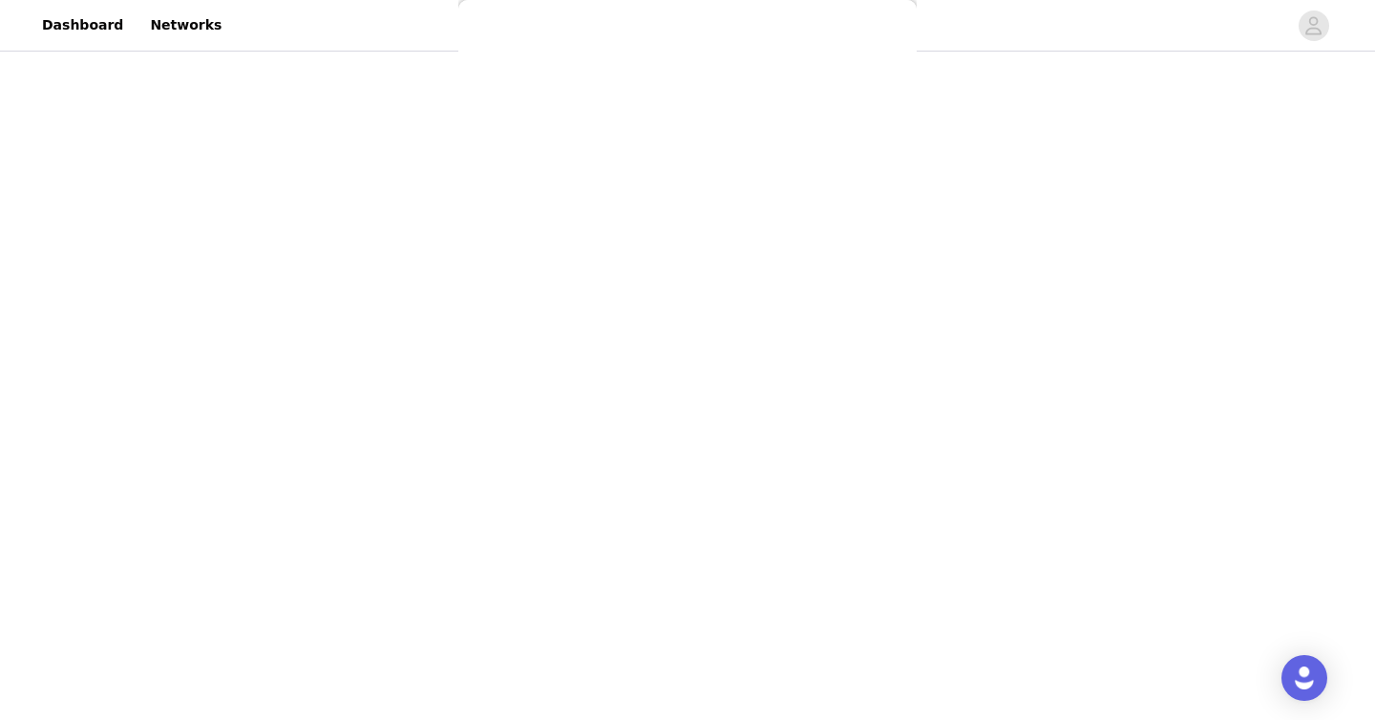
scroll to position [0, 0]
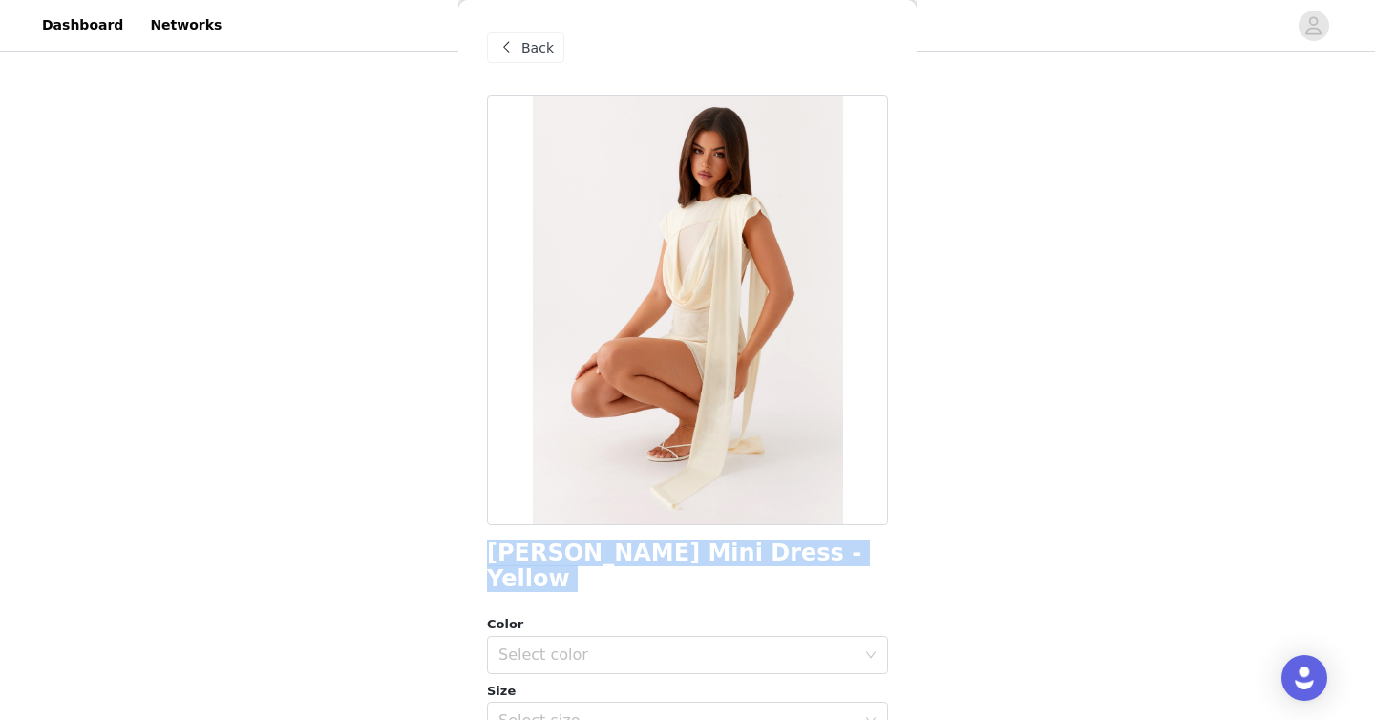
drag, startPoint x: 474, startPoint y: 553, endPoint x: 869, endPoint y: 573, distance: 394.8
click at [878, 573] on div "Back [PERSON_NAME] Mini Dress - Yellow Color Select color Size Select size Pepp…" at bounding box center [687, 360] width 458 height 720
copy div "[PERSON_NAME] Mini Dress - Yellow"
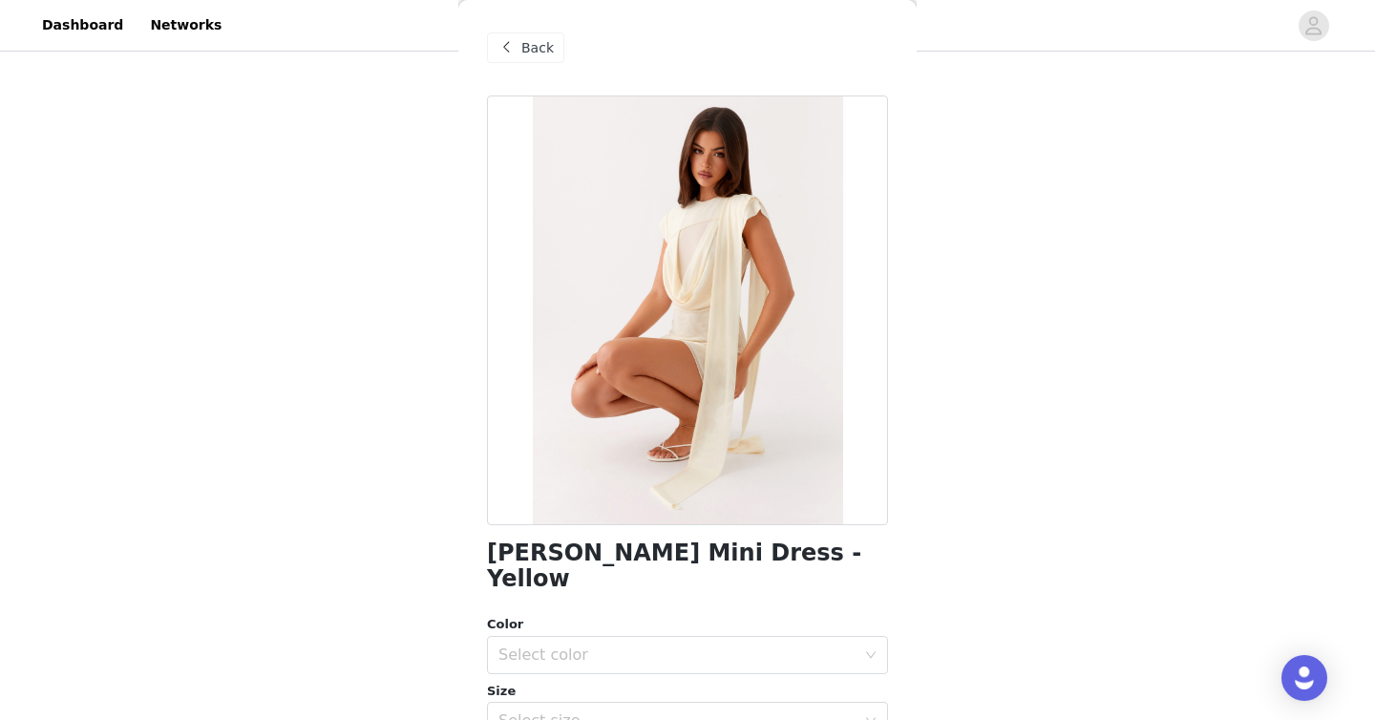
click at [519, 43] on div "Back" at bounding box center [525, 47] width 77 height 31
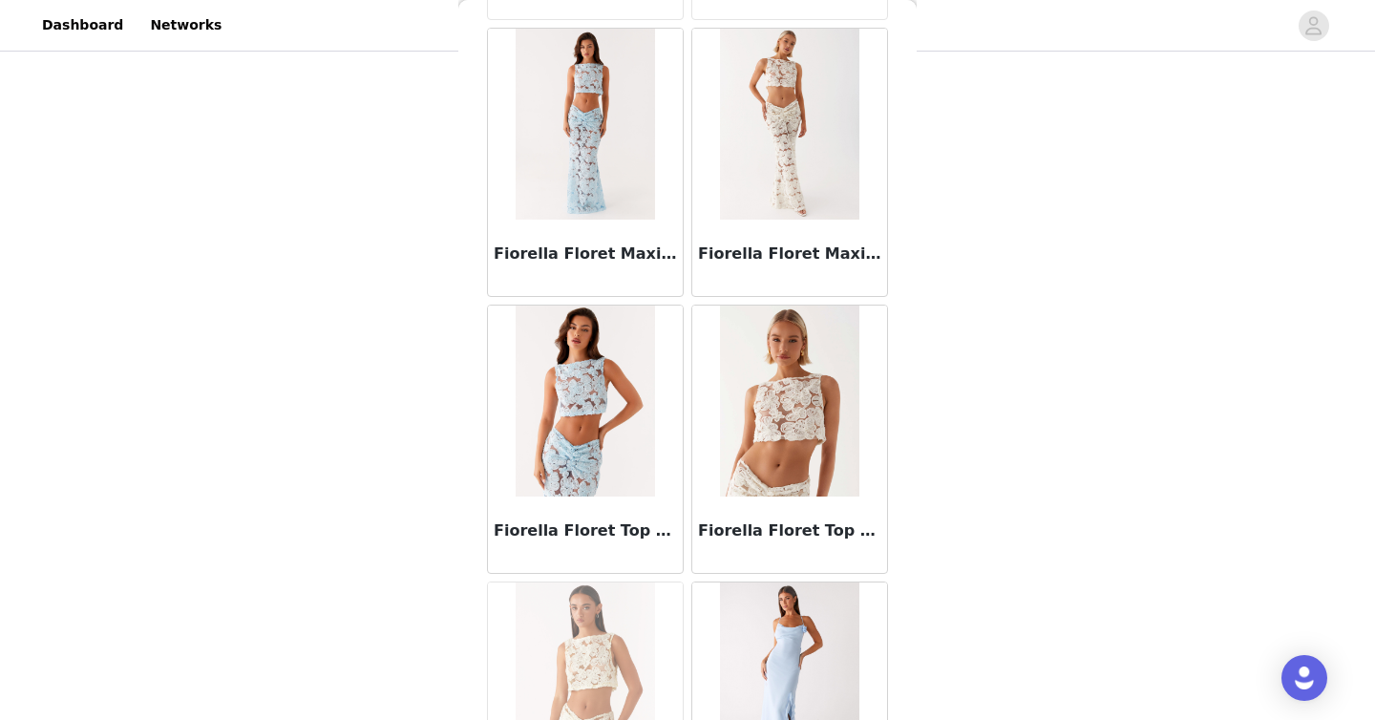
scroll to position [43729, 0]
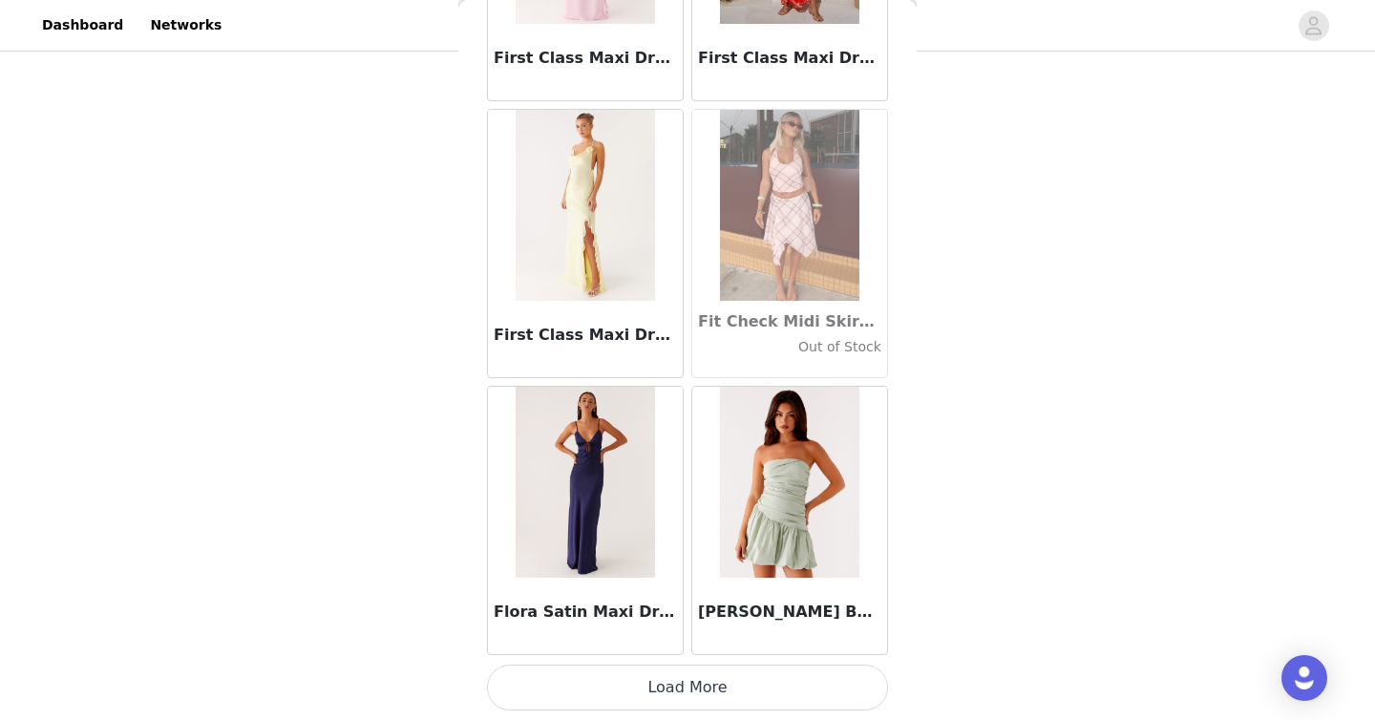
click at [807, 672] on button "Load More" at bounding box center [687, 687] width 401 height 46
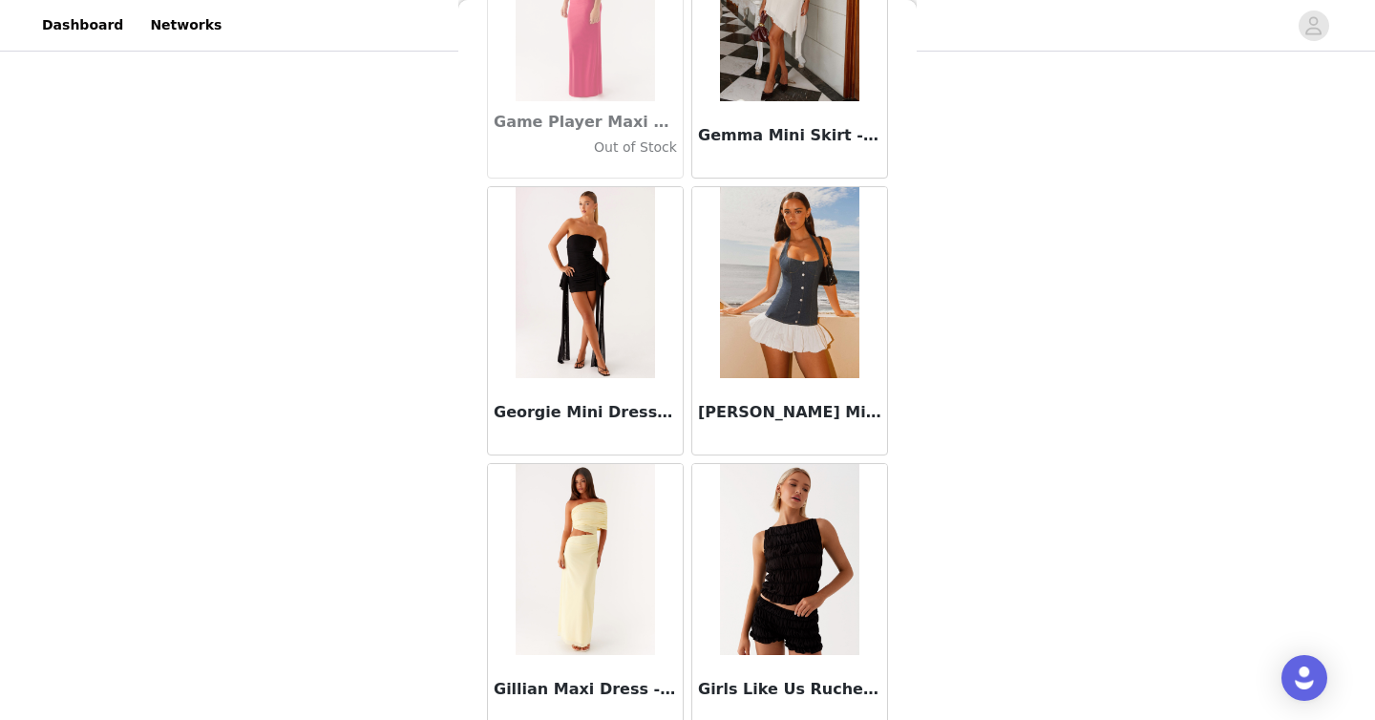
scroll to position [46497, 0]
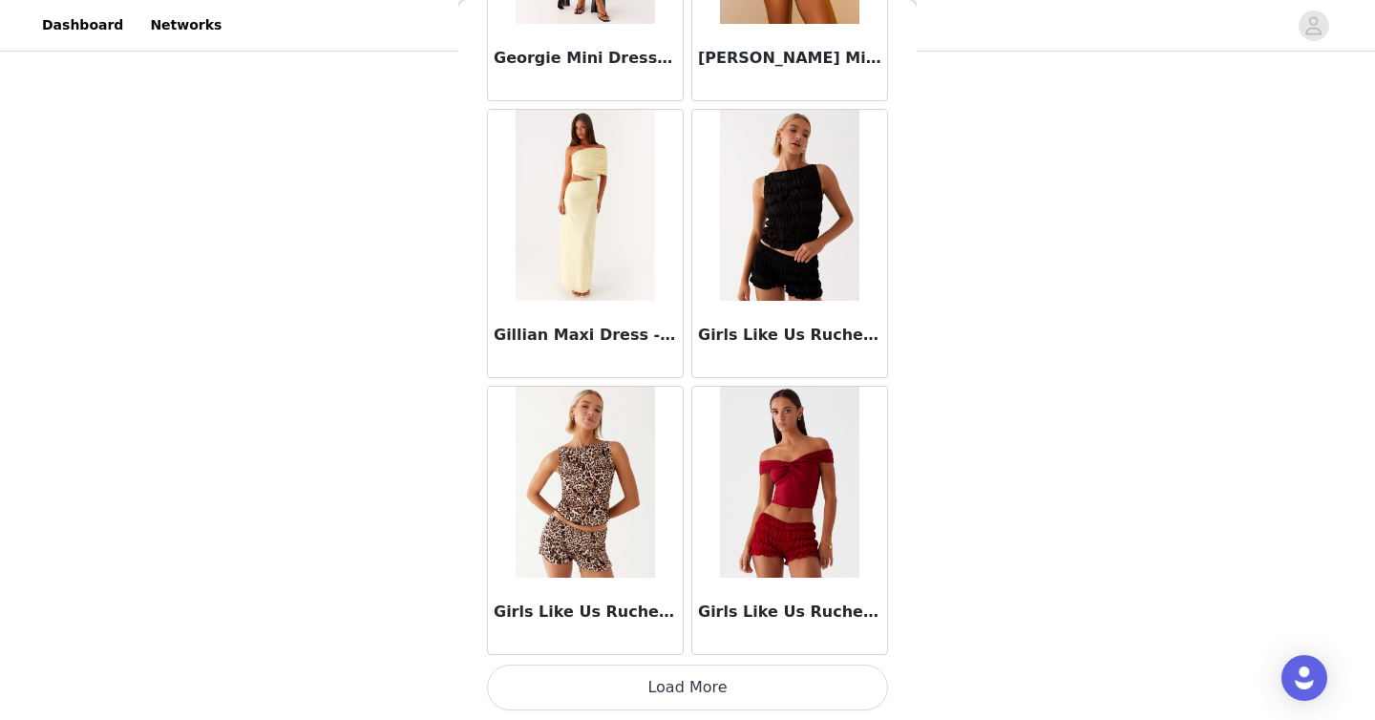
click at [777, 686] on button "Load More" at bounding box center [687, 687] width 401 height 46
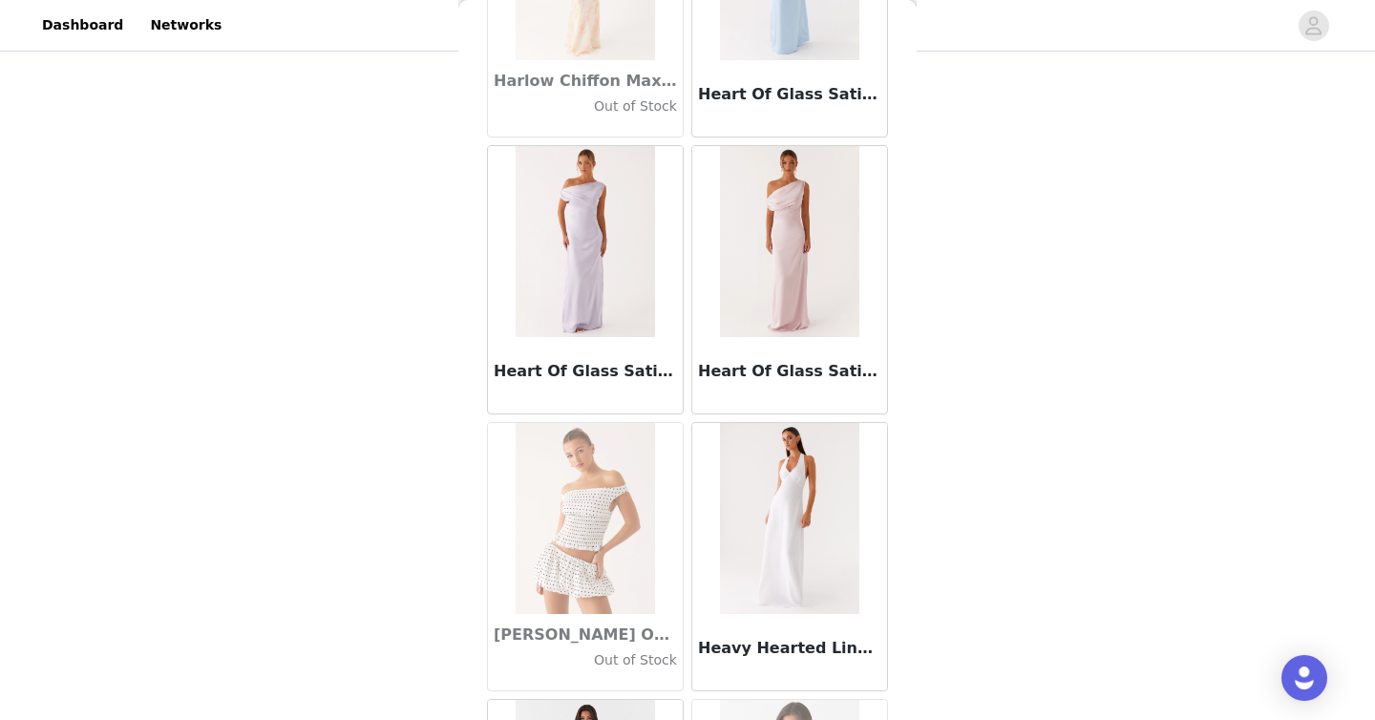
scroll to position [49266, 0]
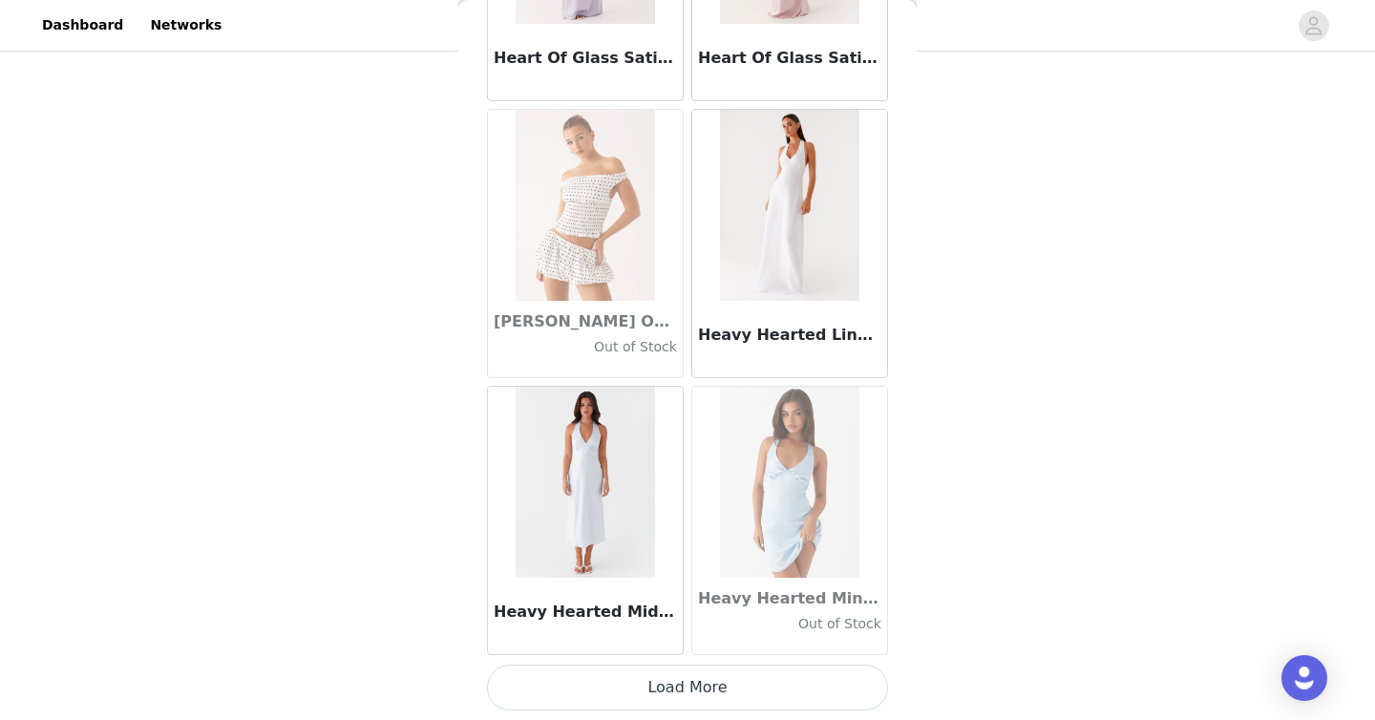
click at [739, 698] on button "Load More" at bounding box center [687, 687] width 401 height 46
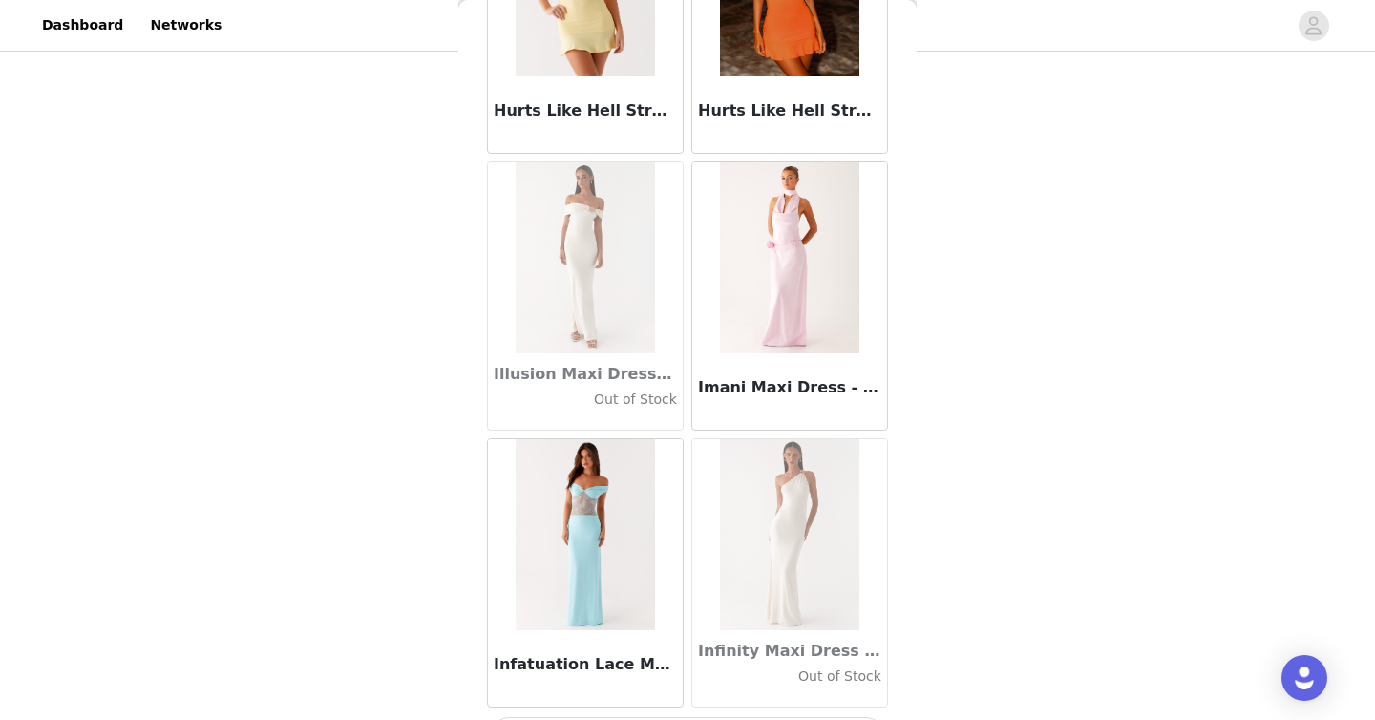
scroll to position [52034, 0]
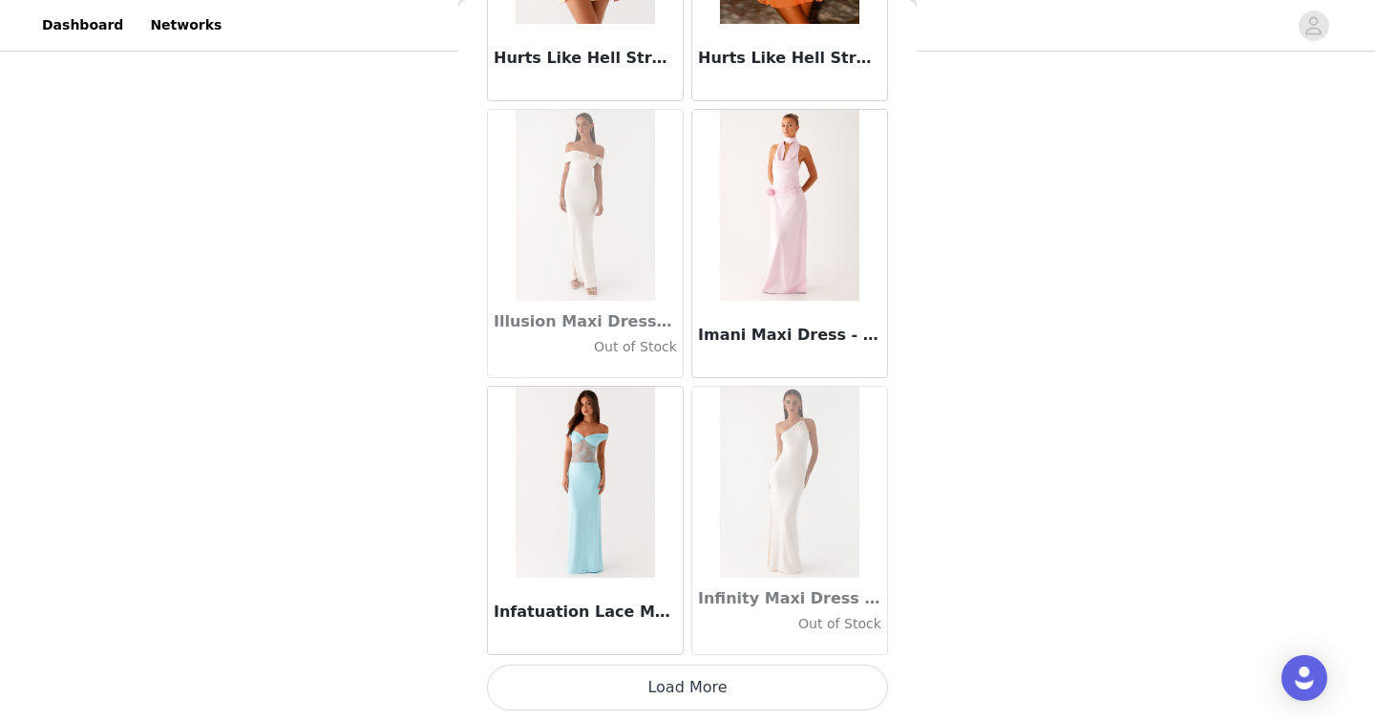
click at [743, 694] on button "Load More" at bounding box center [687, 687] width 401 height 46
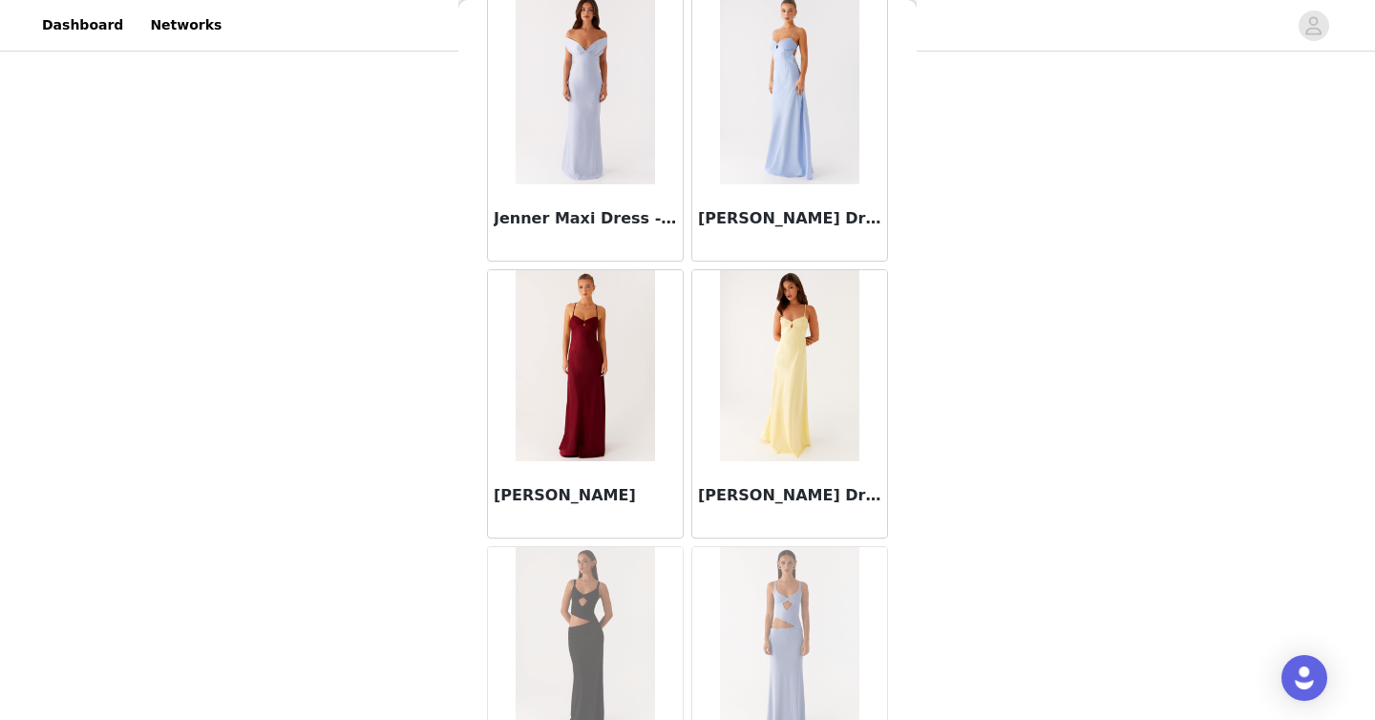
scroll to position [54802, 0]
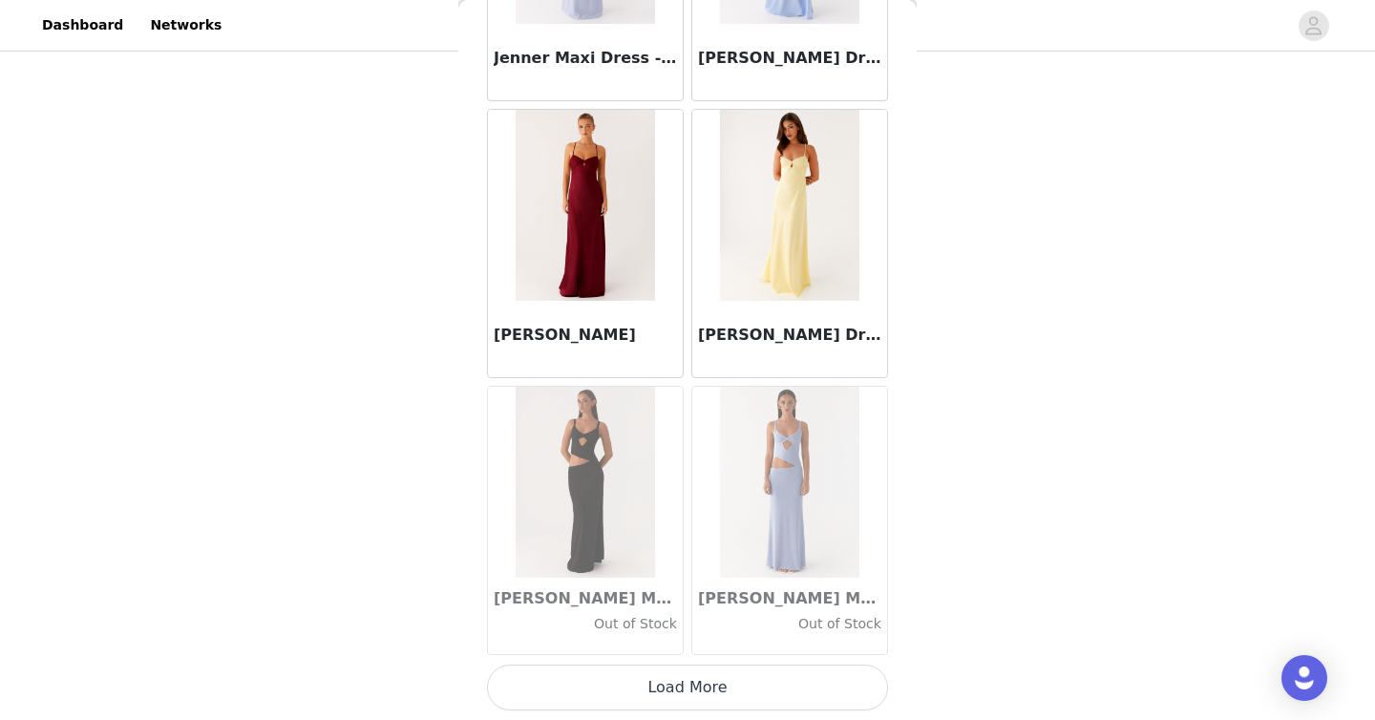
click at [736, 684] on button "Load More" at bounding box center [687, 687] width 401 height 46
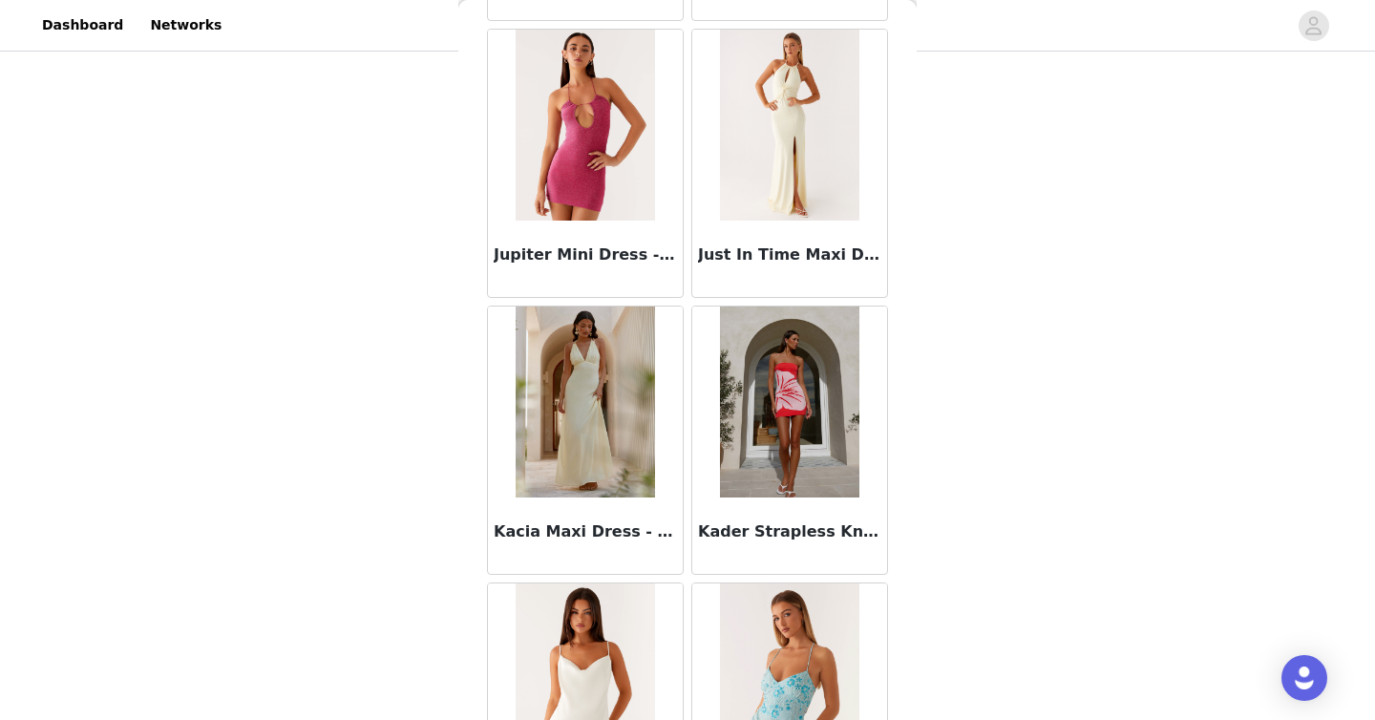
scroll to position [57571, 0]
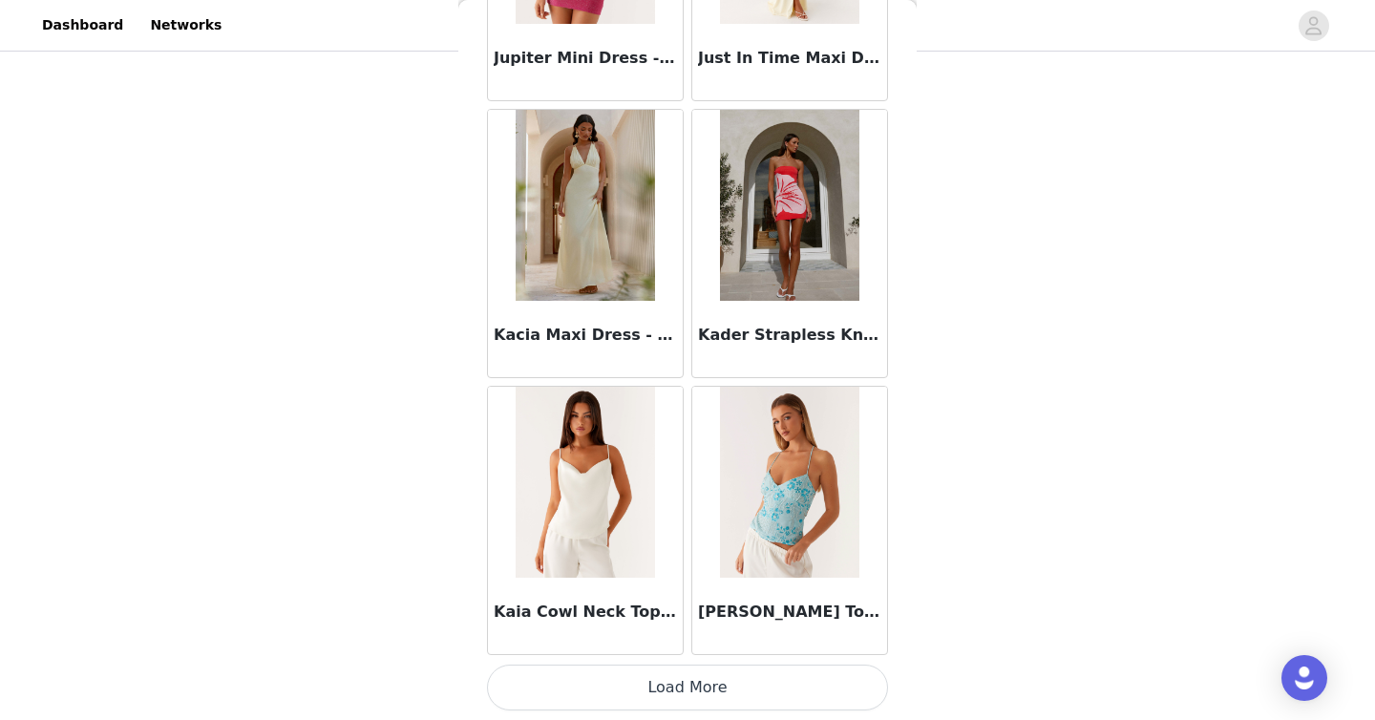
click at [733, 685] on button "Load More" at bounding box center [687, 687] width 401 height 46
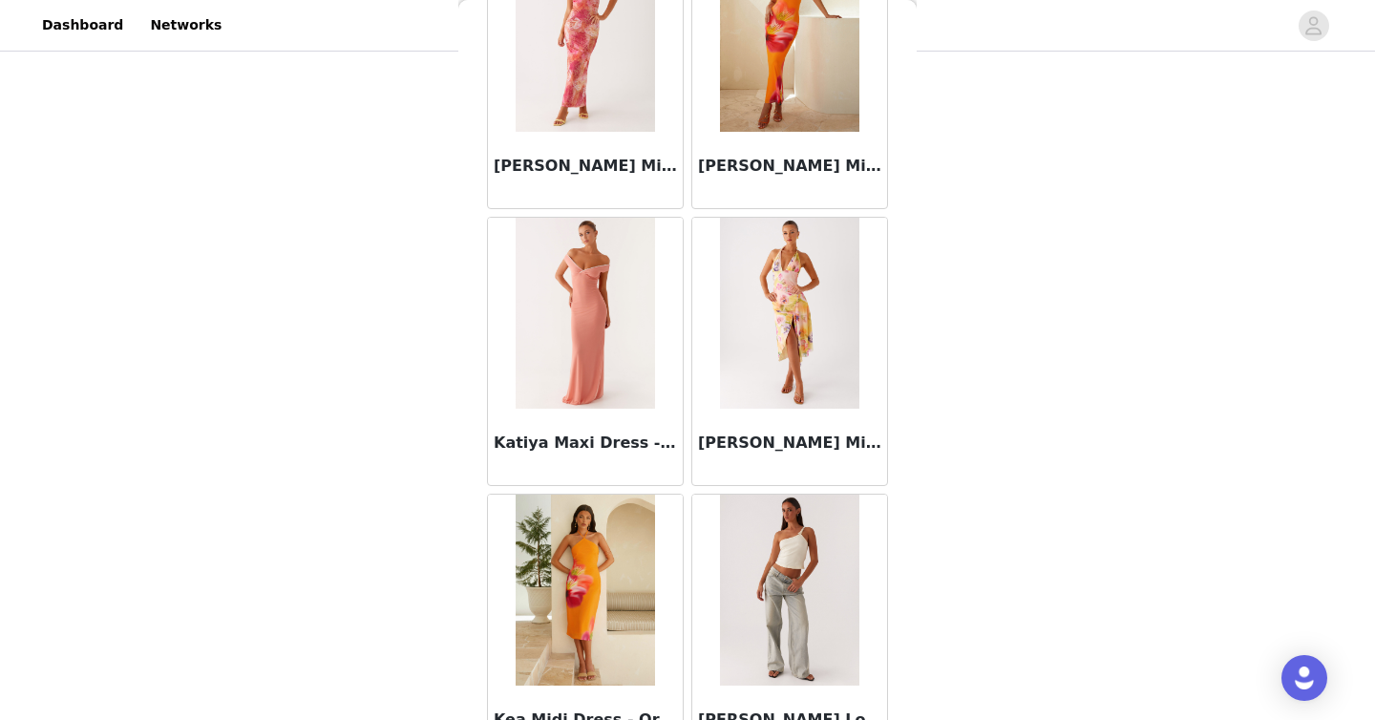
scroll to position [60339, 0]
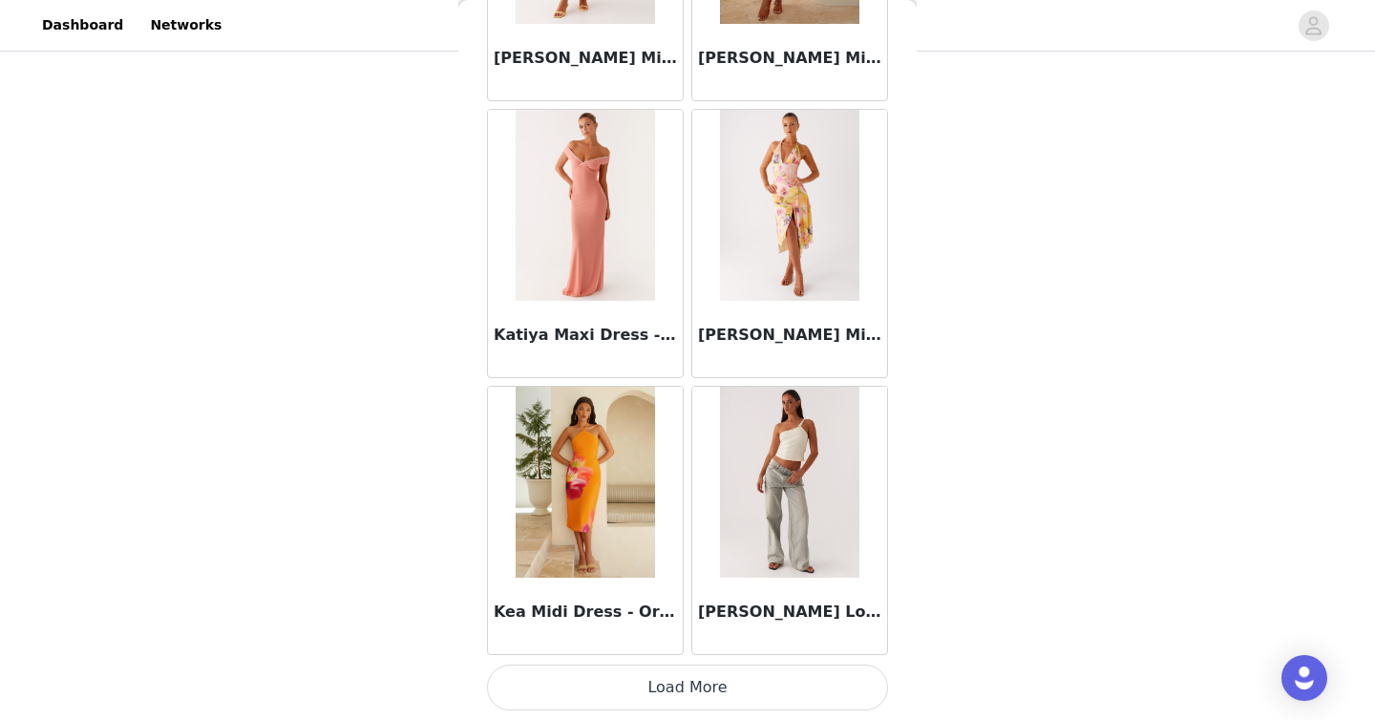
click at [717, 683] on button "Load More" at bounding box center [687, 687] width 401 height 46
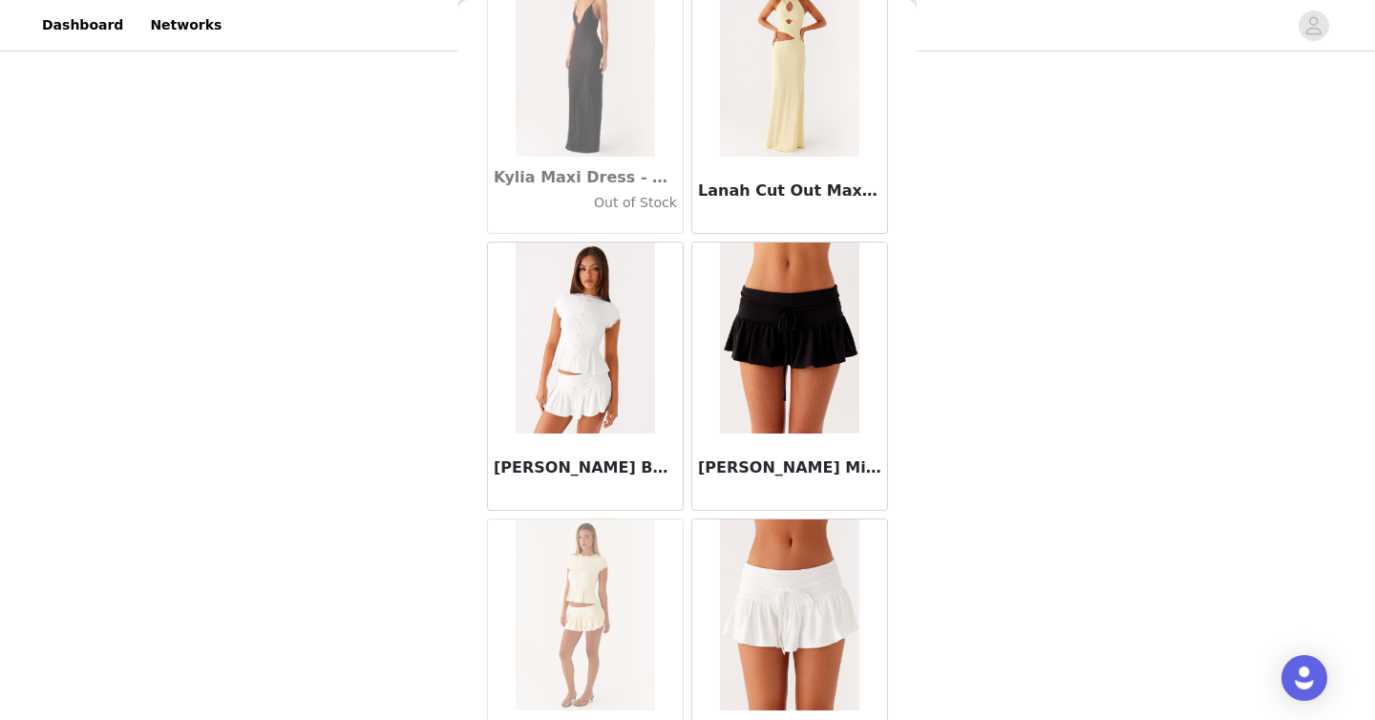
scroll to position [63108, 0]
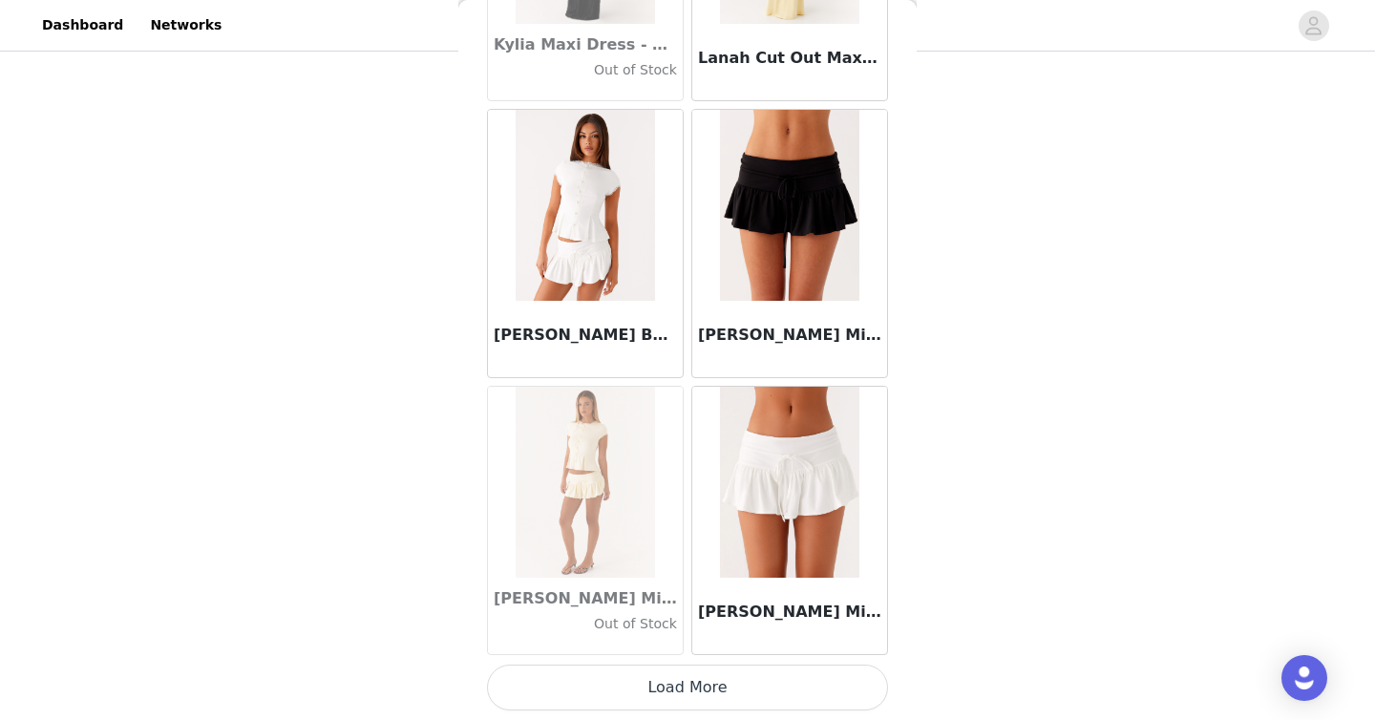
click at [716, 673] on button "Load More" at bounding box center [687, 687] width 401 height 46
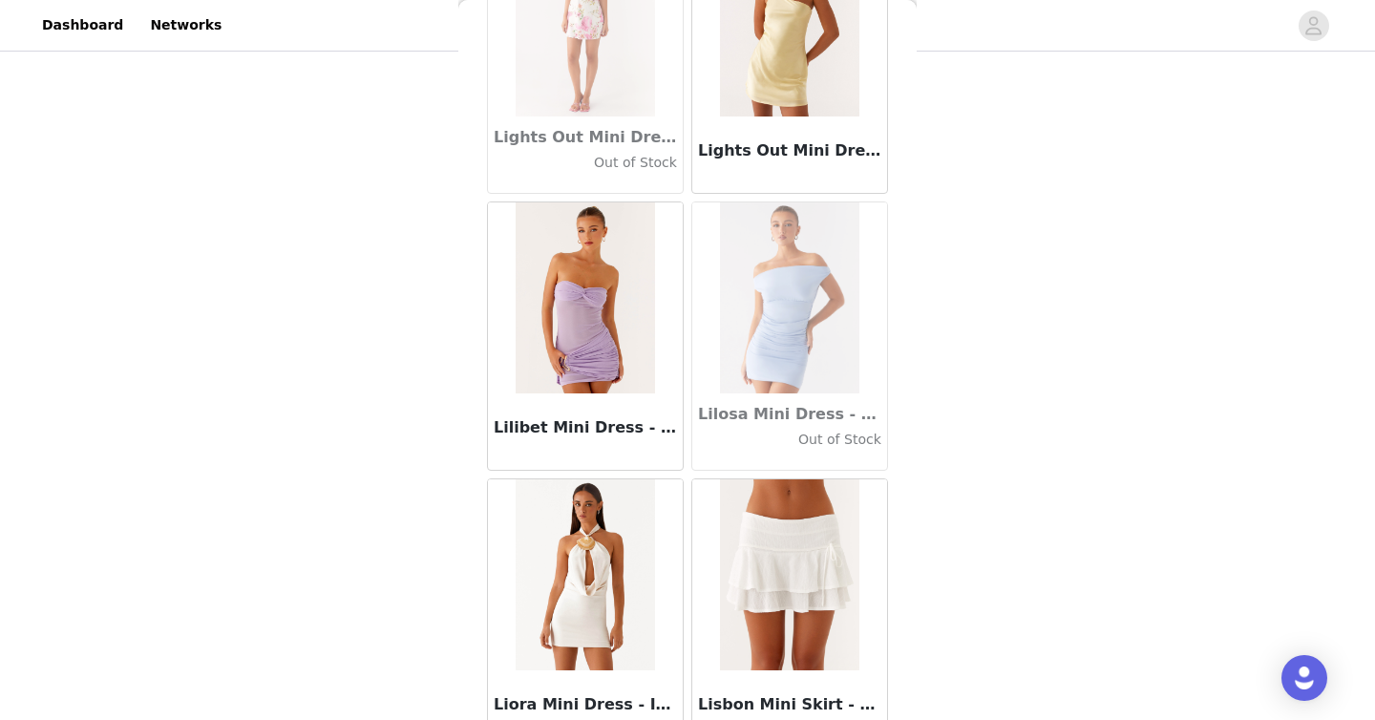
scroll to position [65876, 0]
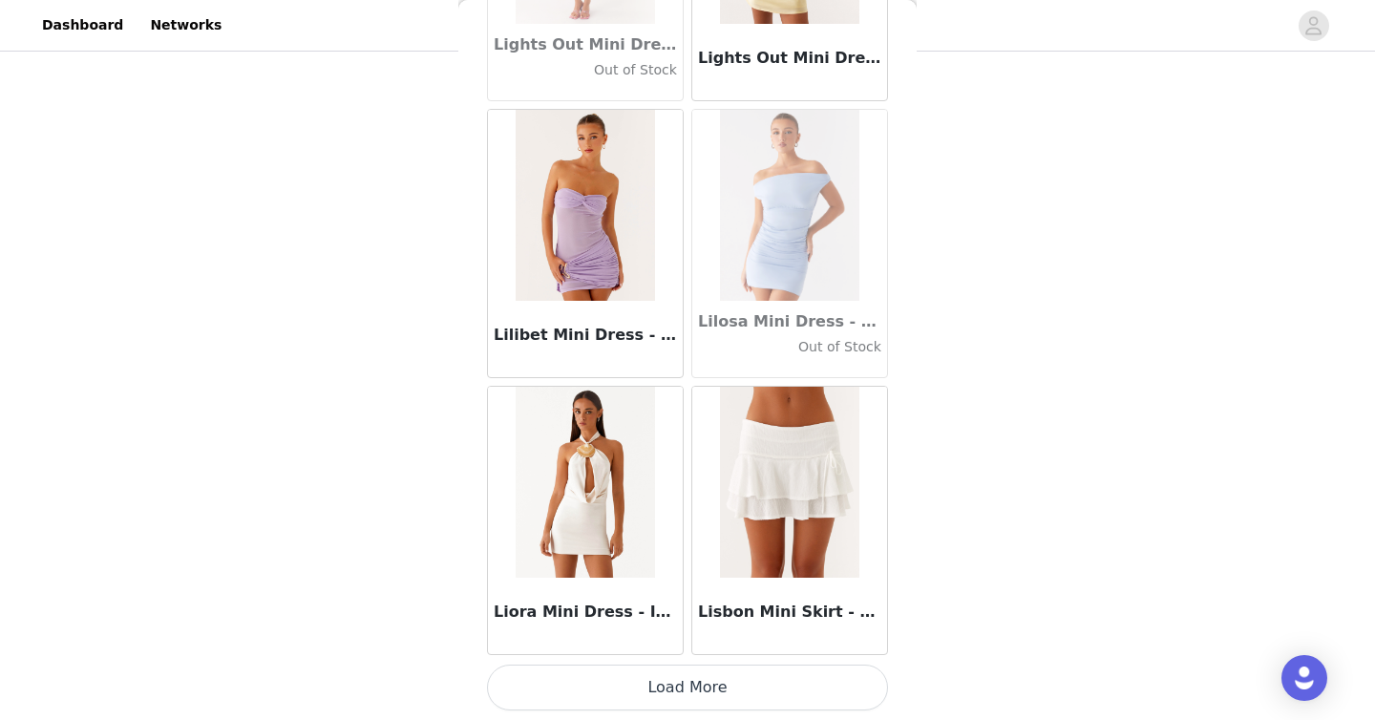
click at [707, 686] on button "Load More" at bounding box center [687, 687] width 401 height 46
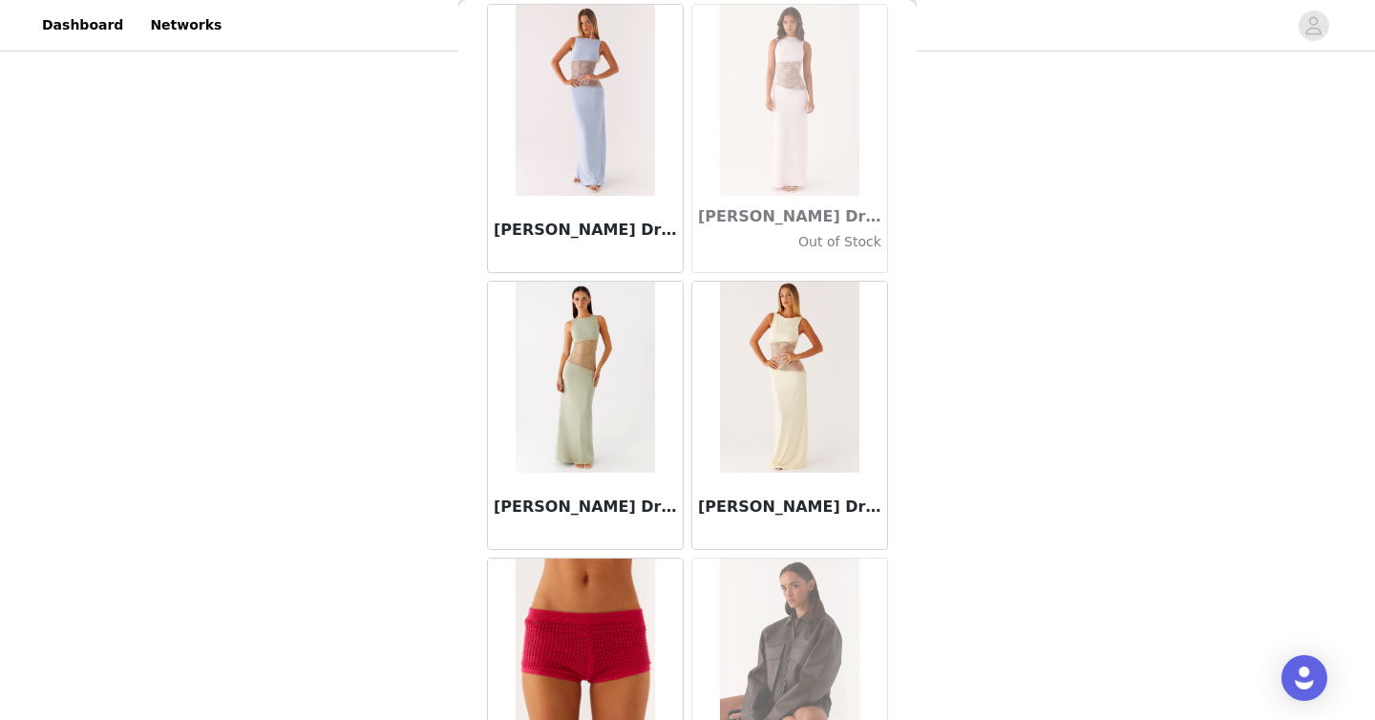
scroll to position [68645, 0]
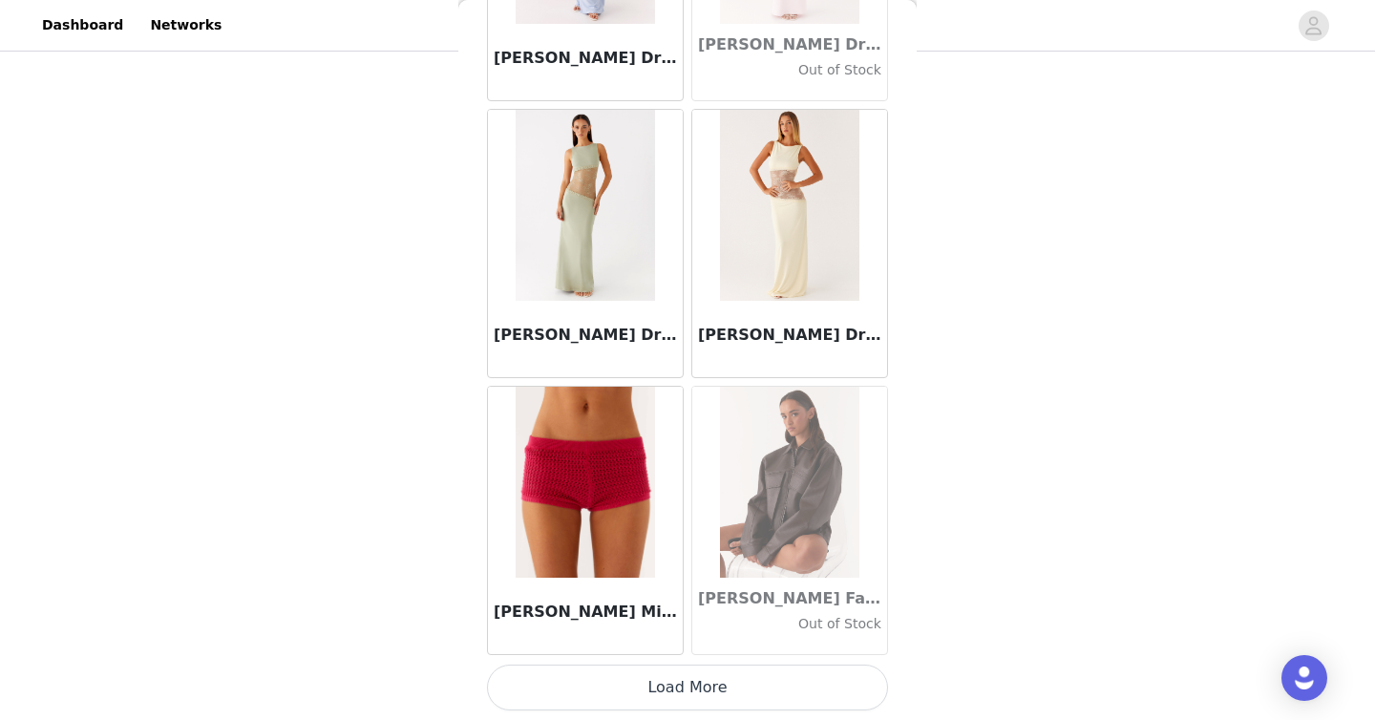
click at [726, 685] on button "Load More" at bounding box center [687, 687] width 401 height 46
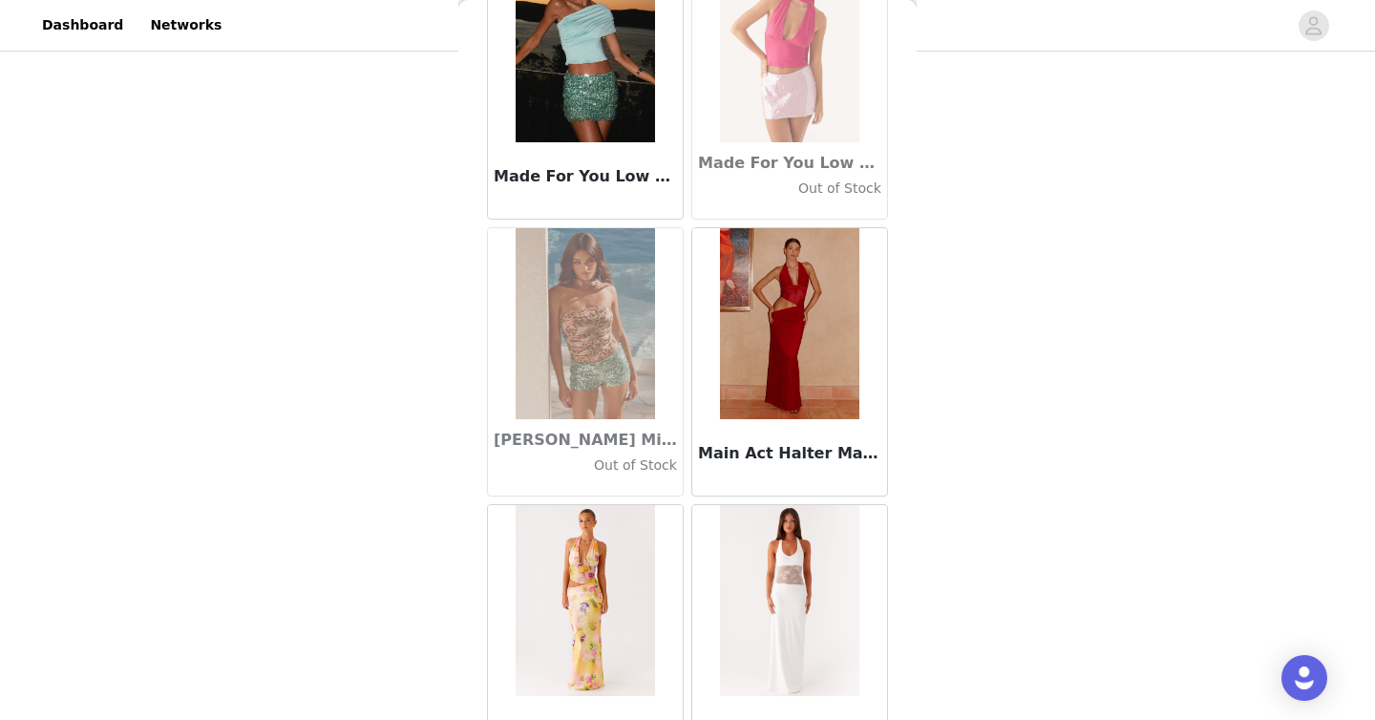
scroll to position [71413, 0]
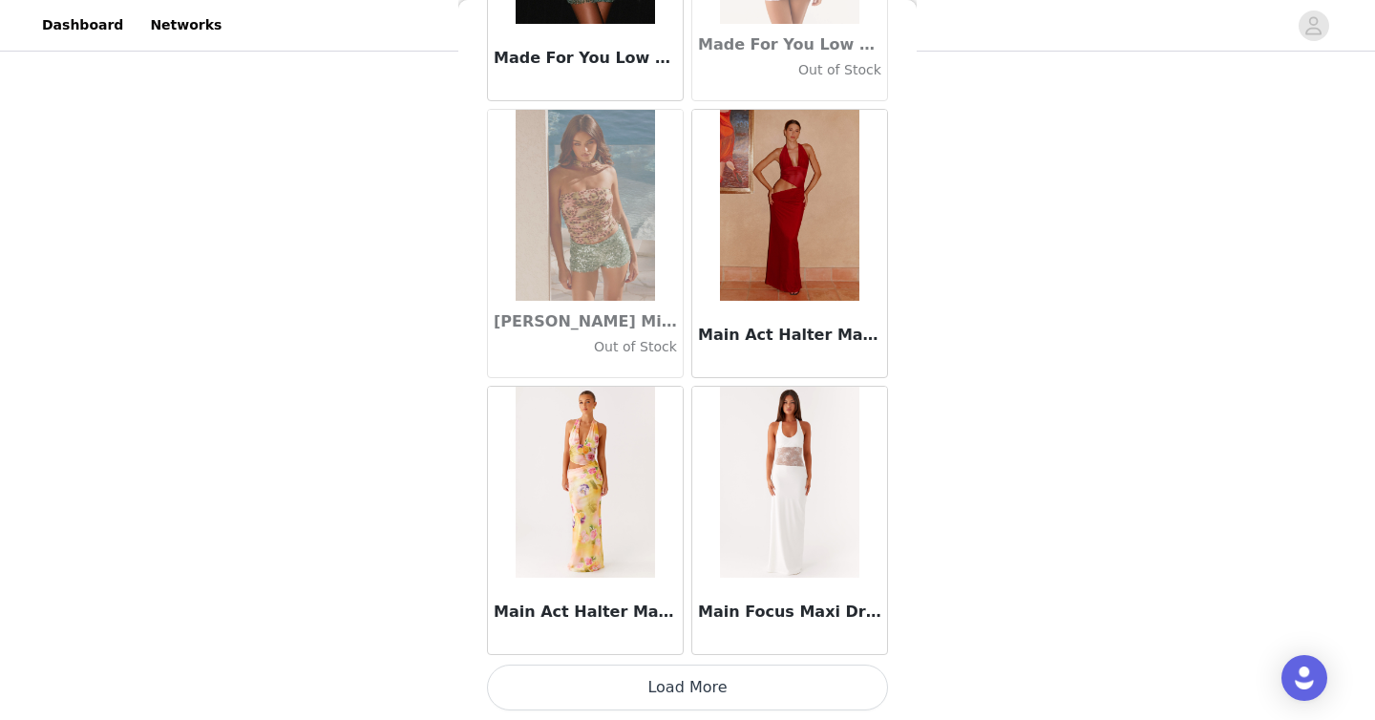
click at [713, 704] on button "Load More" at bounding box center [687, 687] width 401 height 46
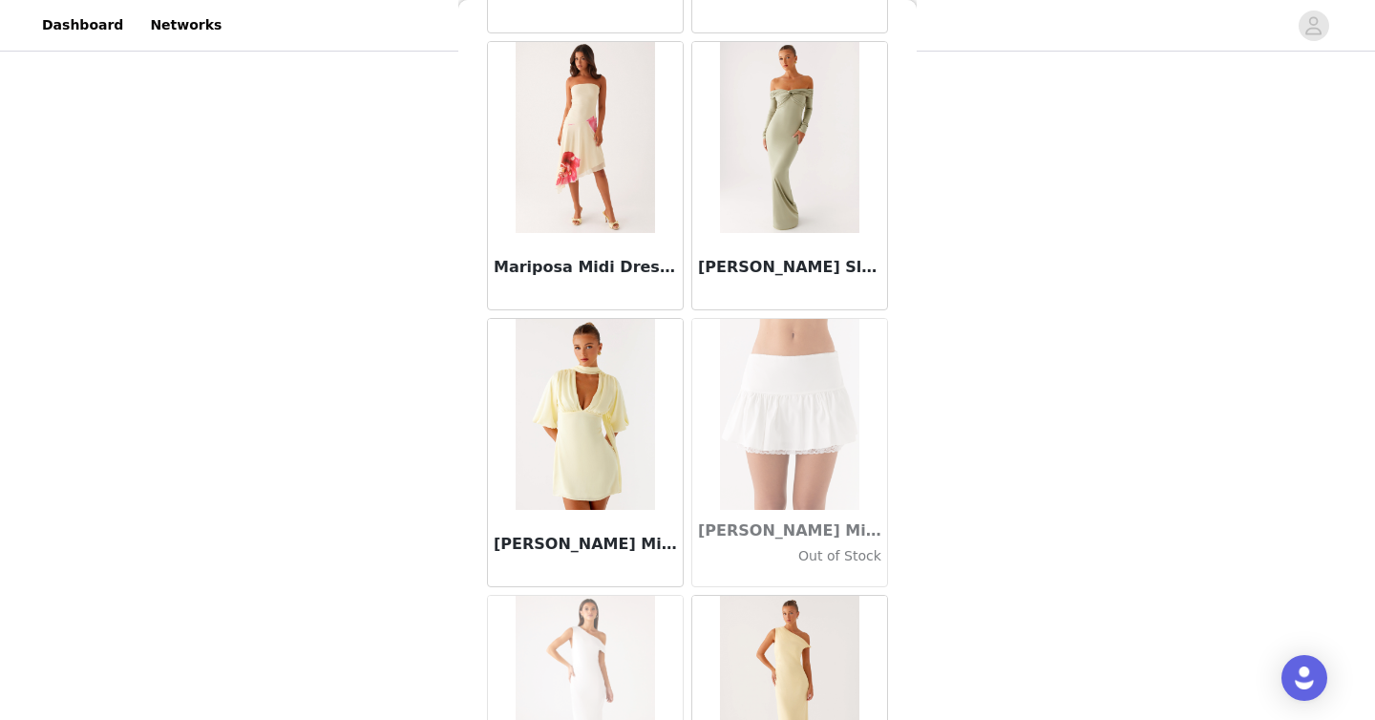
scroll to position [74182, 0]
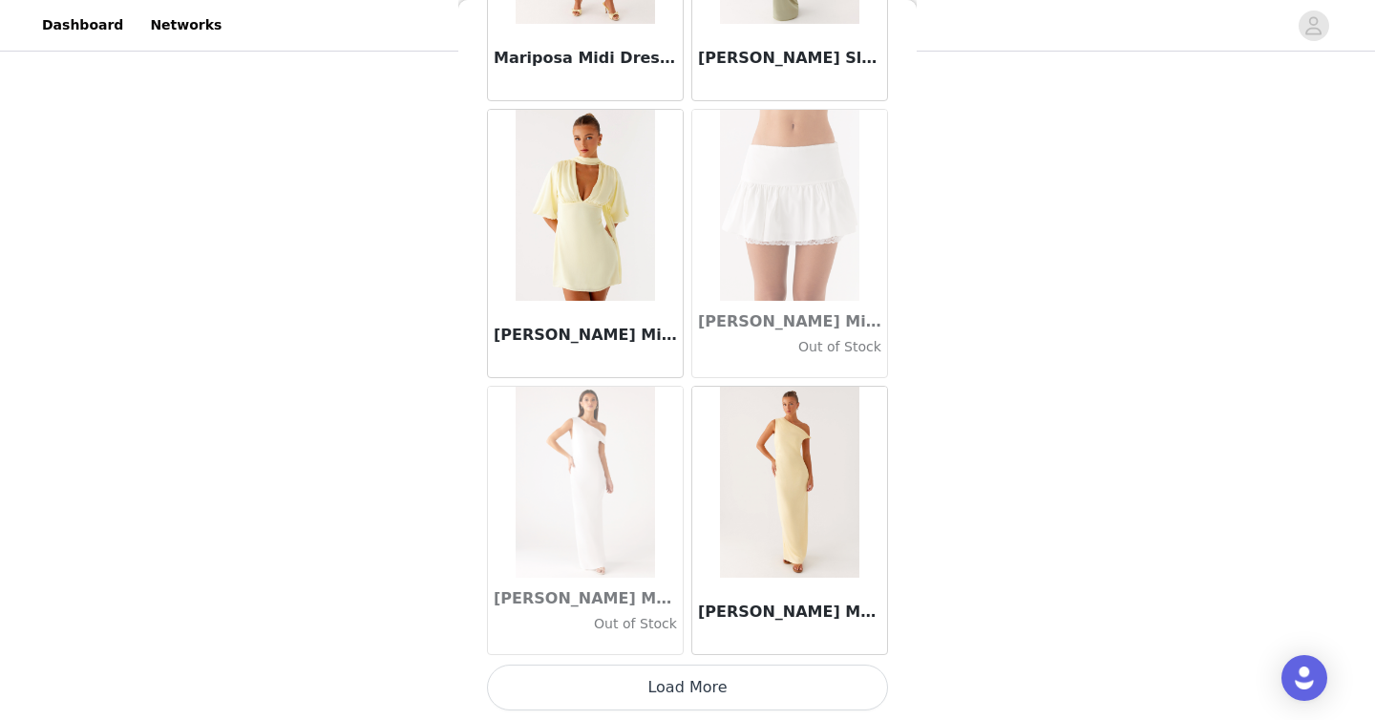
click at [732, 689] on button "Load More" at bounding box center [687, 687] width 401 height 46
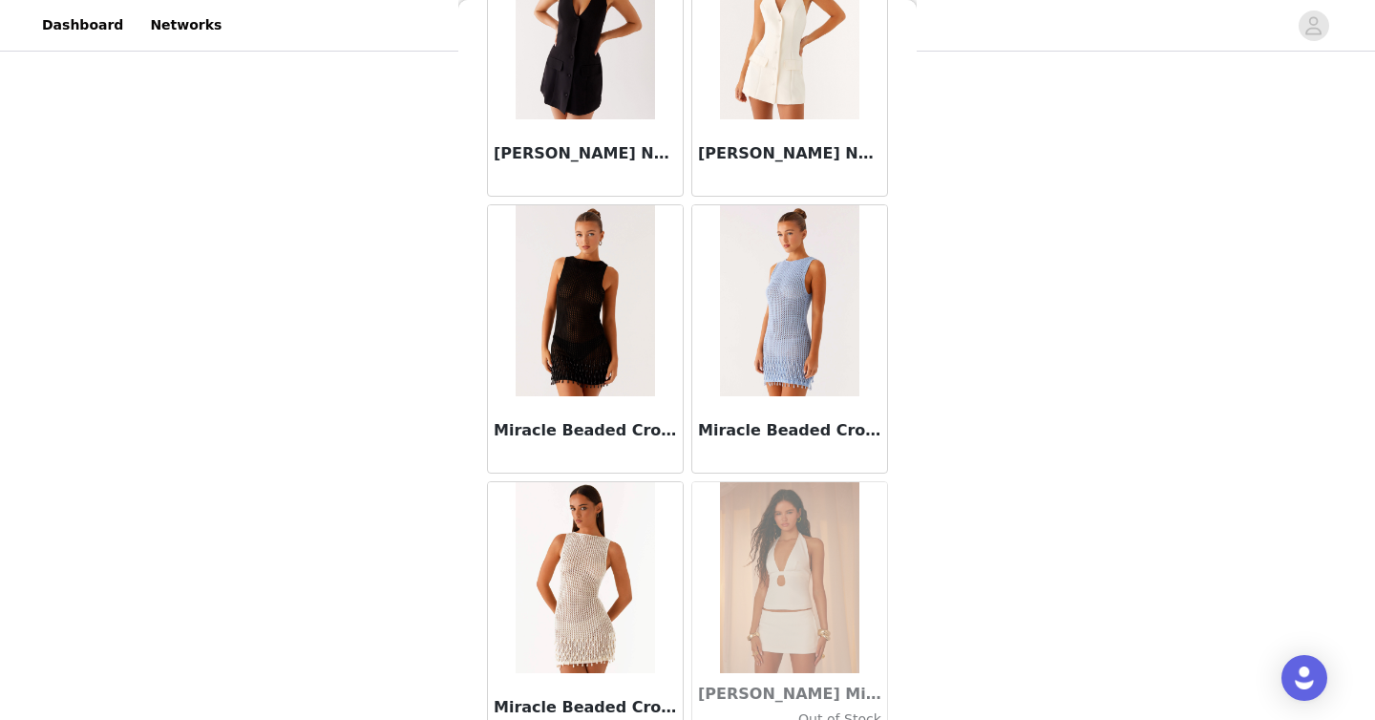
scroll to position [76950, 0]
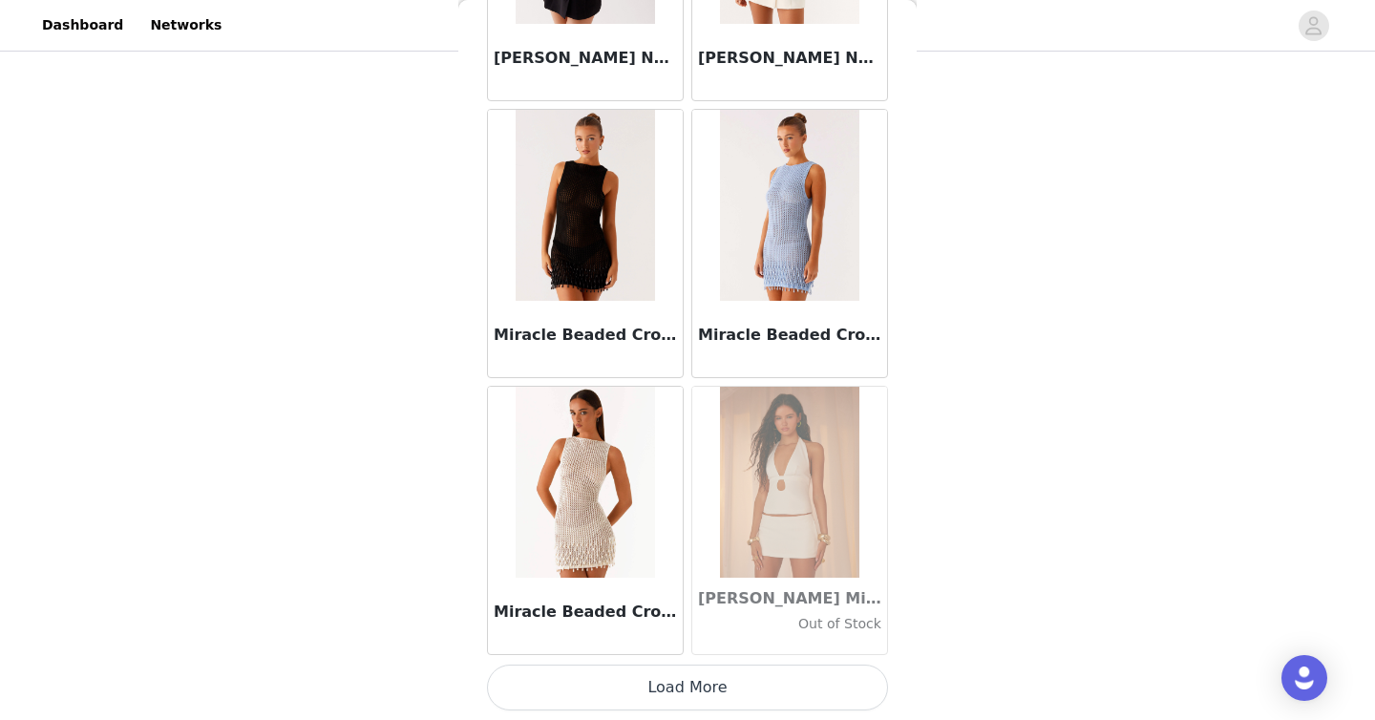
click at [686, 707] on button "Load More" at bounding box center [687, 687] width 401 height 46
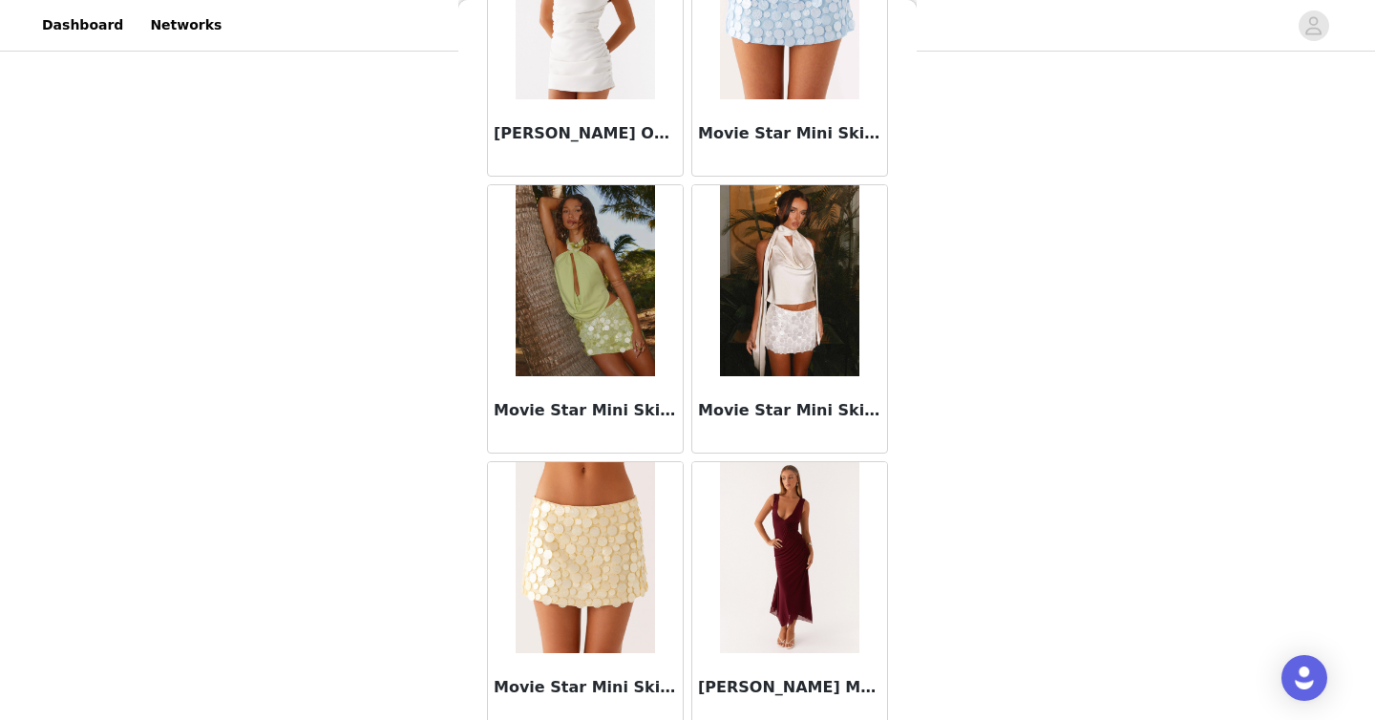
scroll to position [79719, 0]
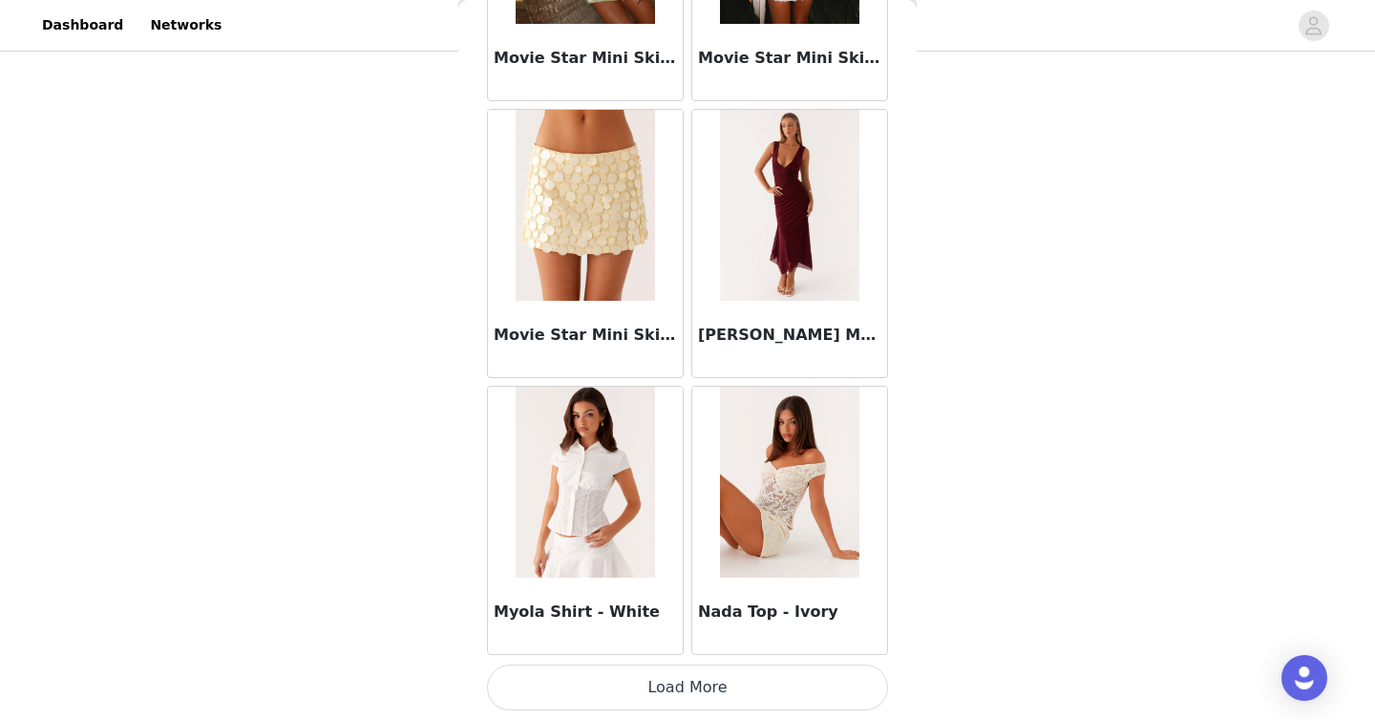
click at [757, 703] on button "Load More" at bounding box center [687, 687] width 401 height 46
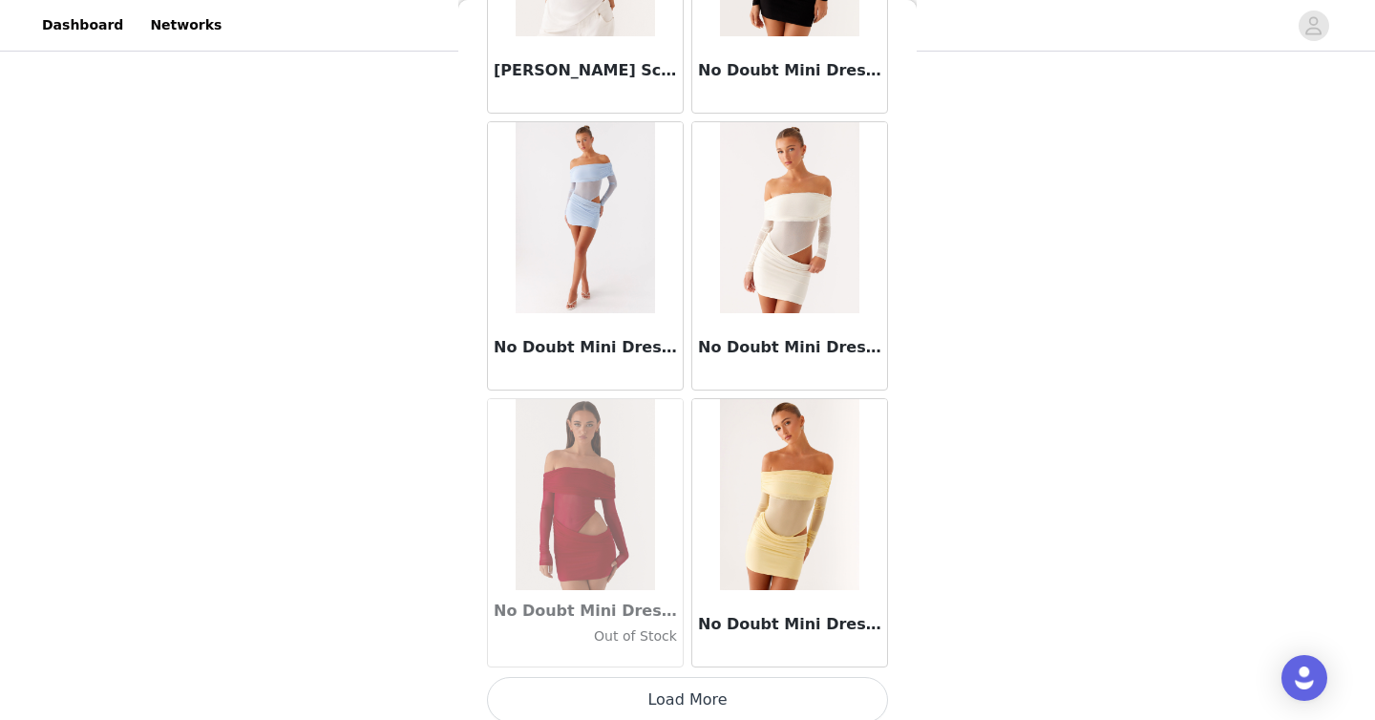
scroll to position [82487, 0]
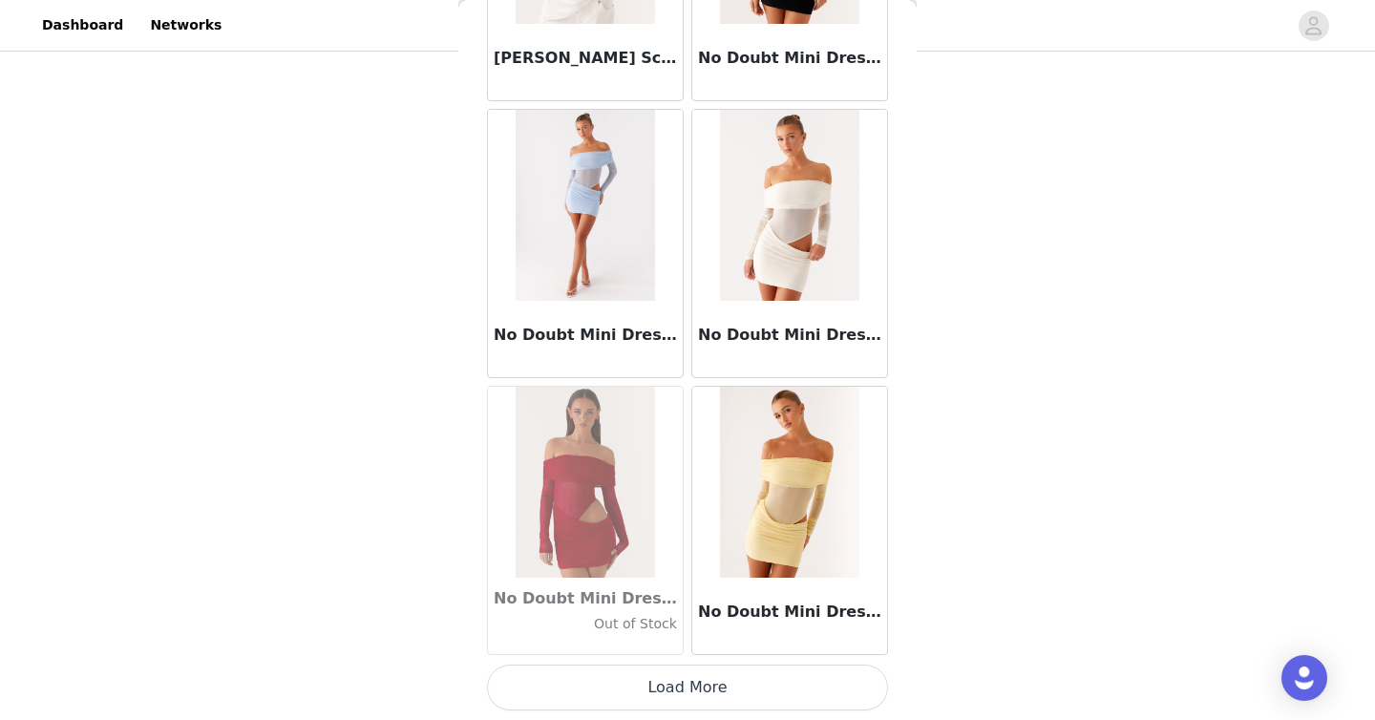
click at [755, 697] on button "Load More" at bounding box center [687, 687] width 401 height 46
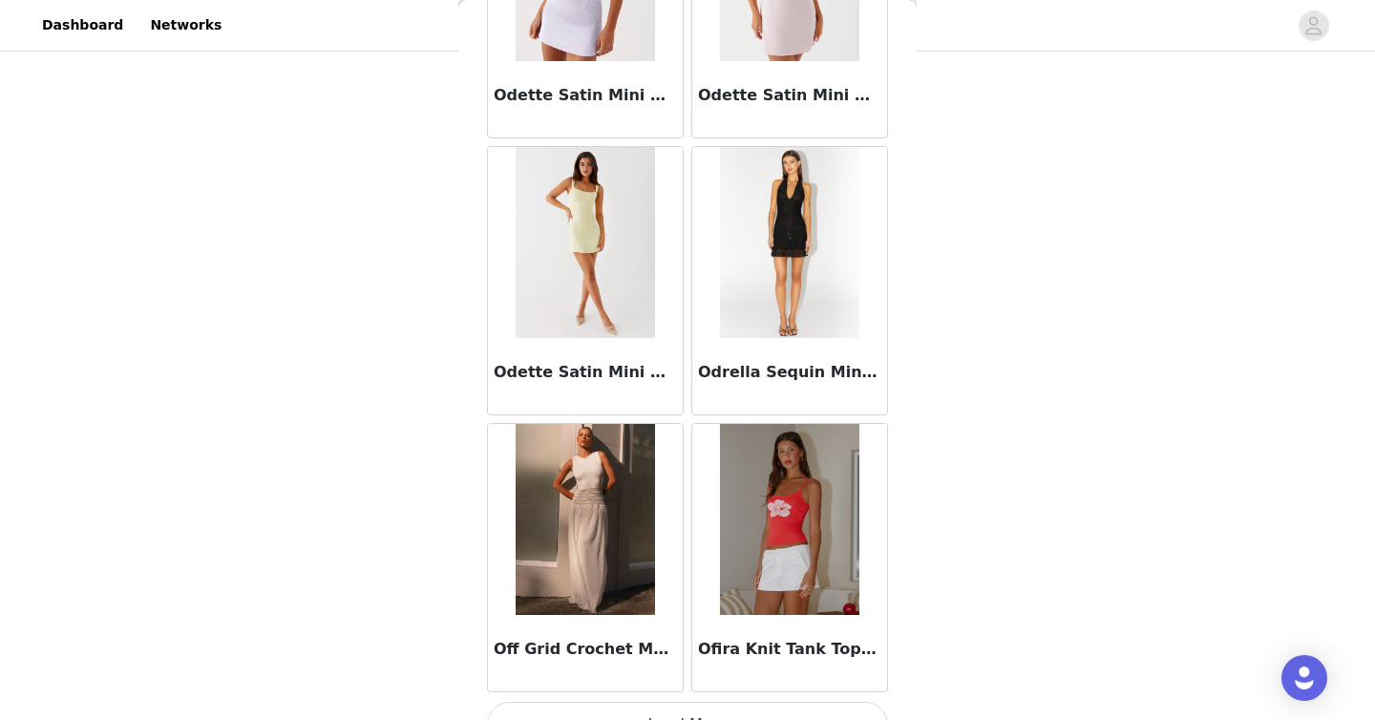
scroll to position [85256, 0]
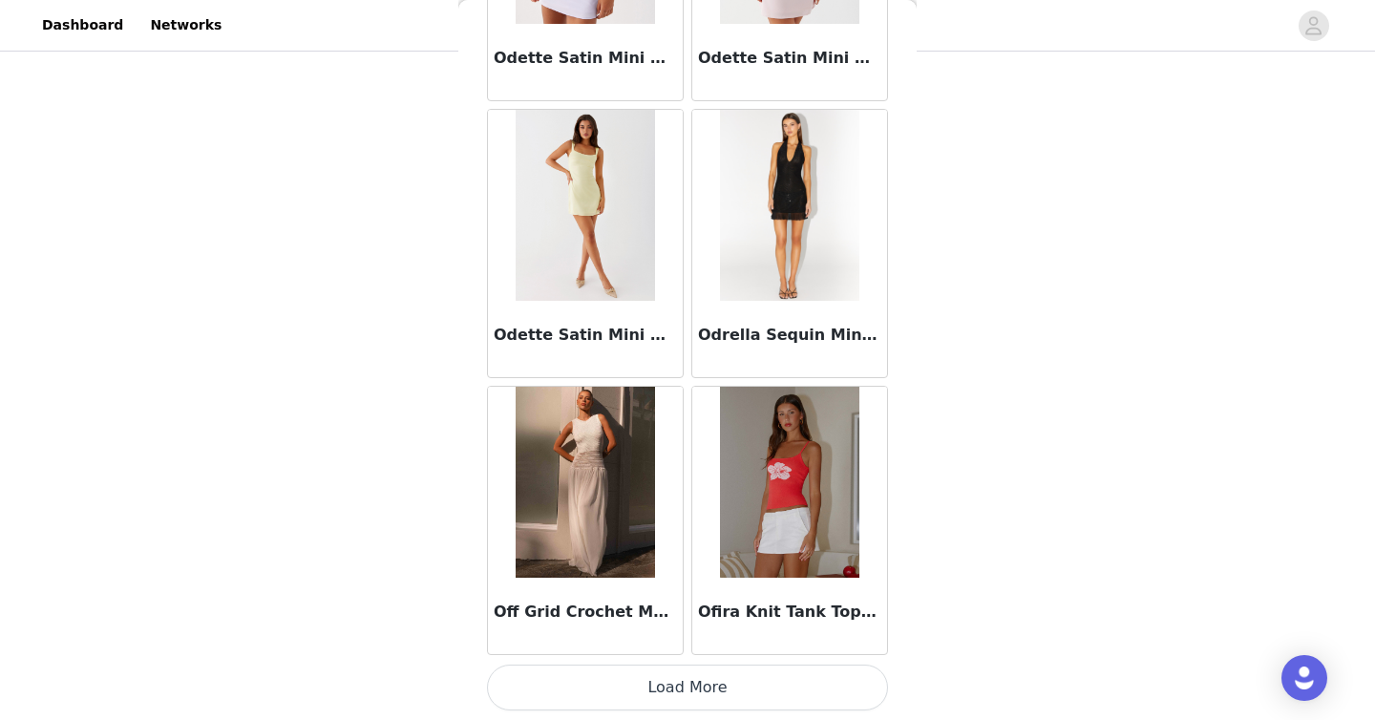
click at [740, 677] on button "Load More" at bounding box center [687, 687] width 401 height 46
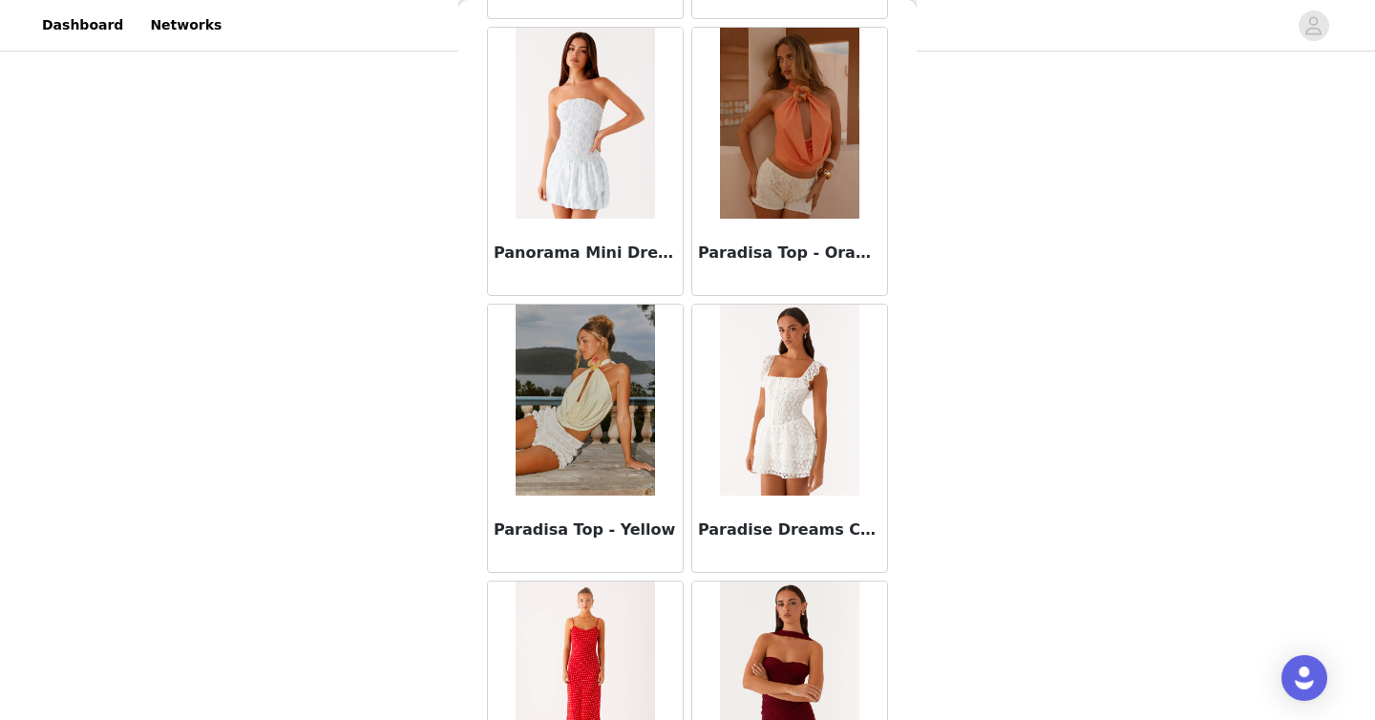
scroll to position [88024, 0]
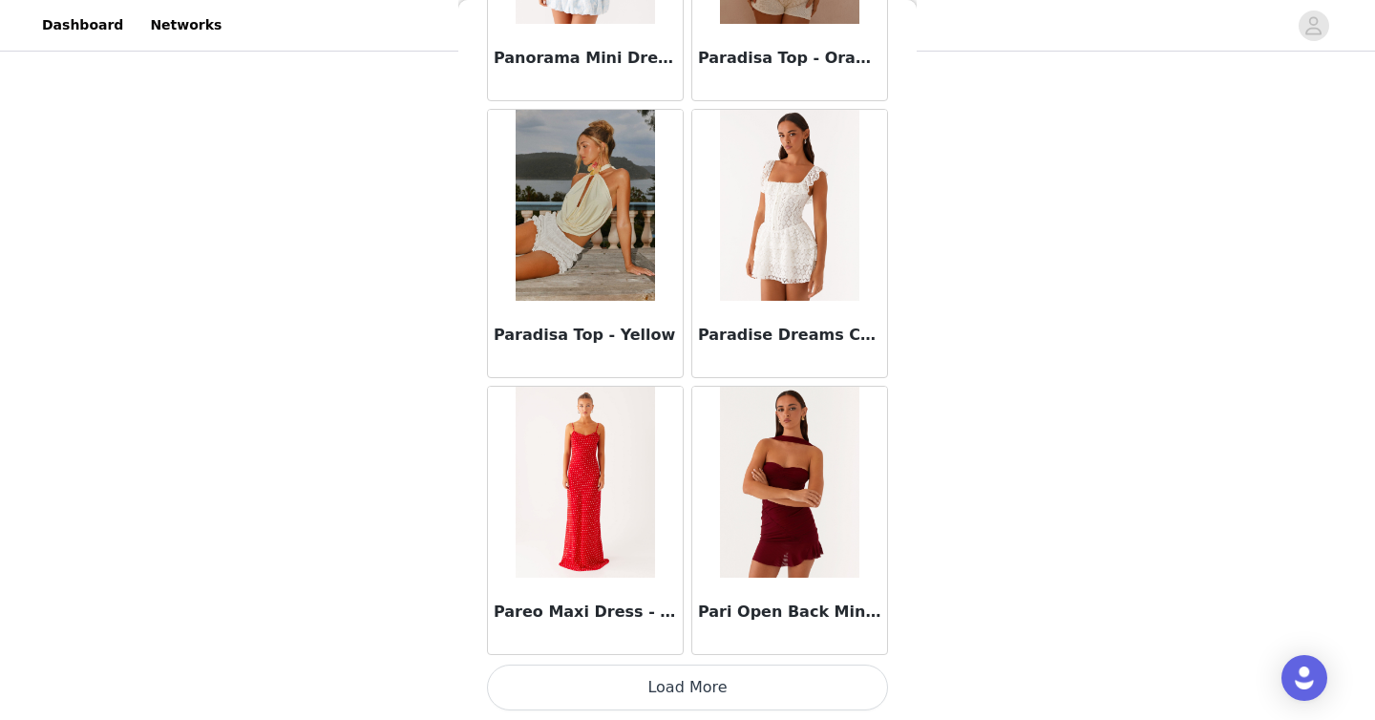
click at [742, 686] on button "Load More" at bounding box center [687, 687] width 401 height 46
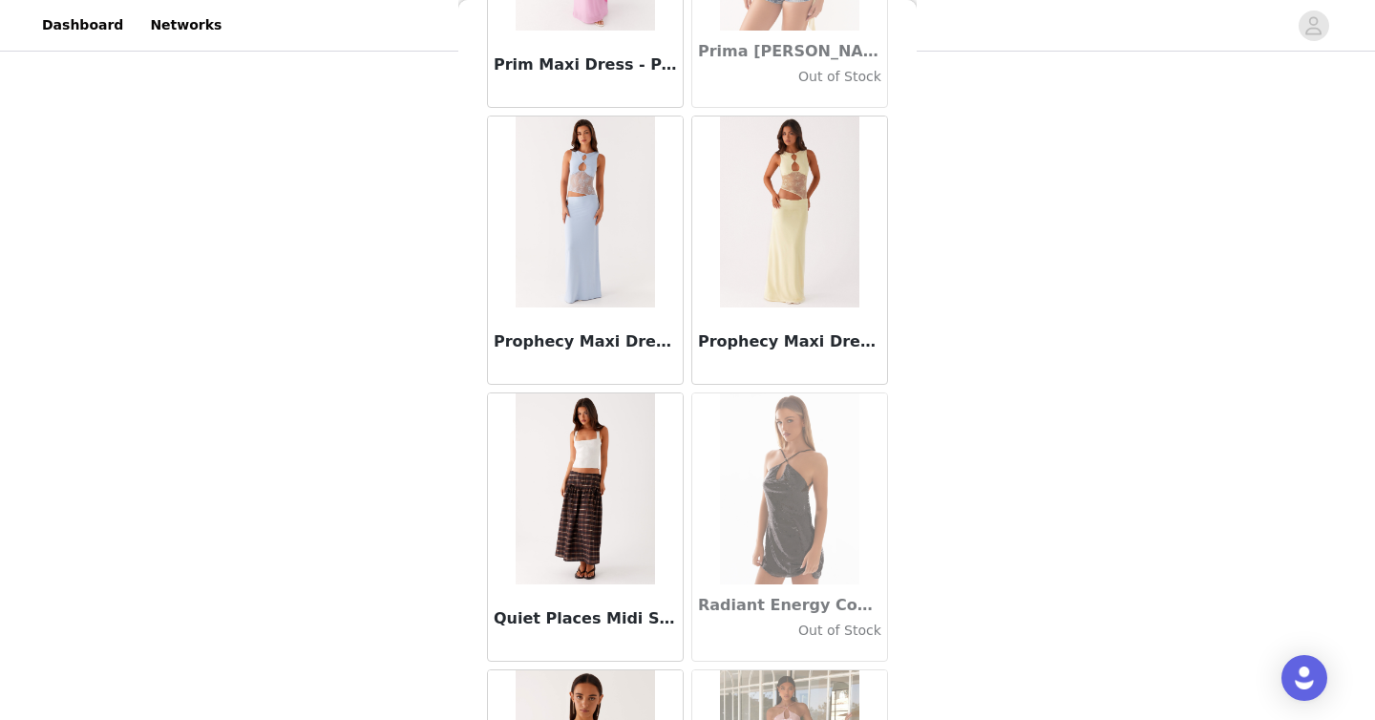
scroll to position [90793, 0]
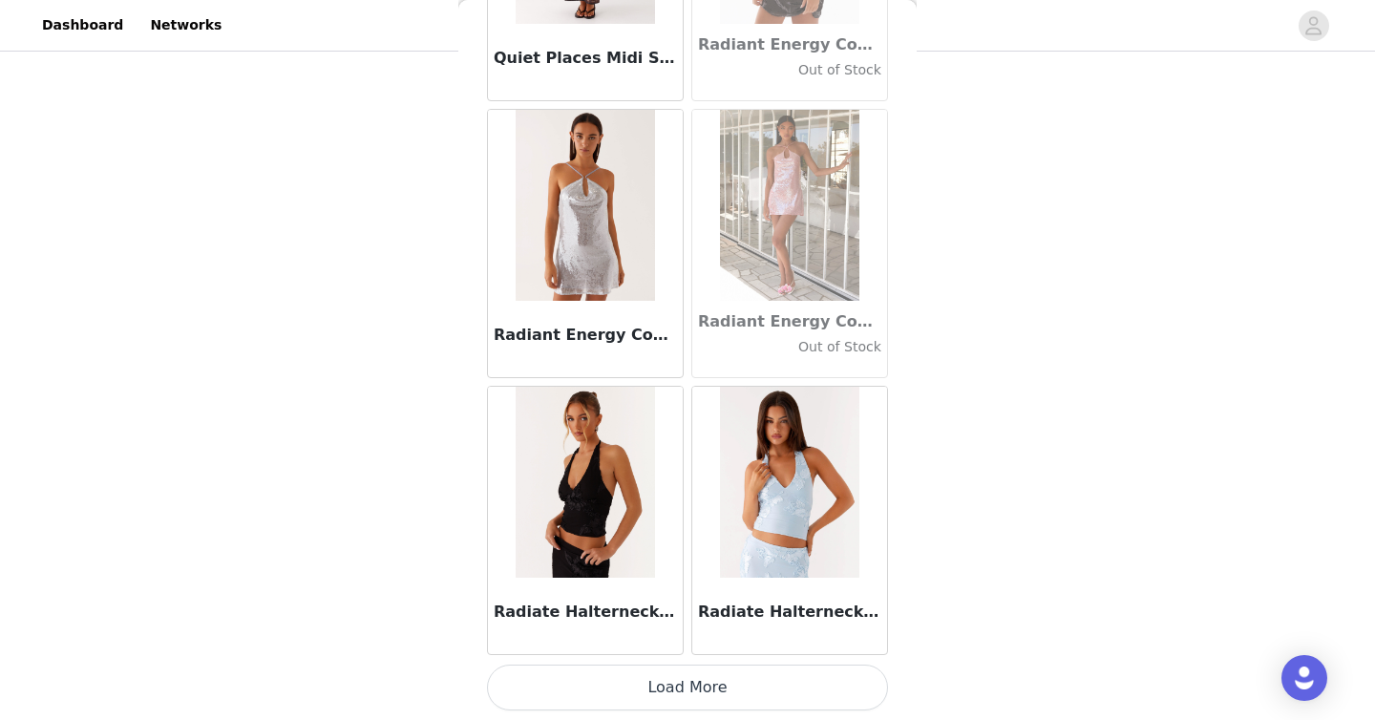
click at [613, 684] on button "Load More" at bounding box center [687, 687] width 401 height 46
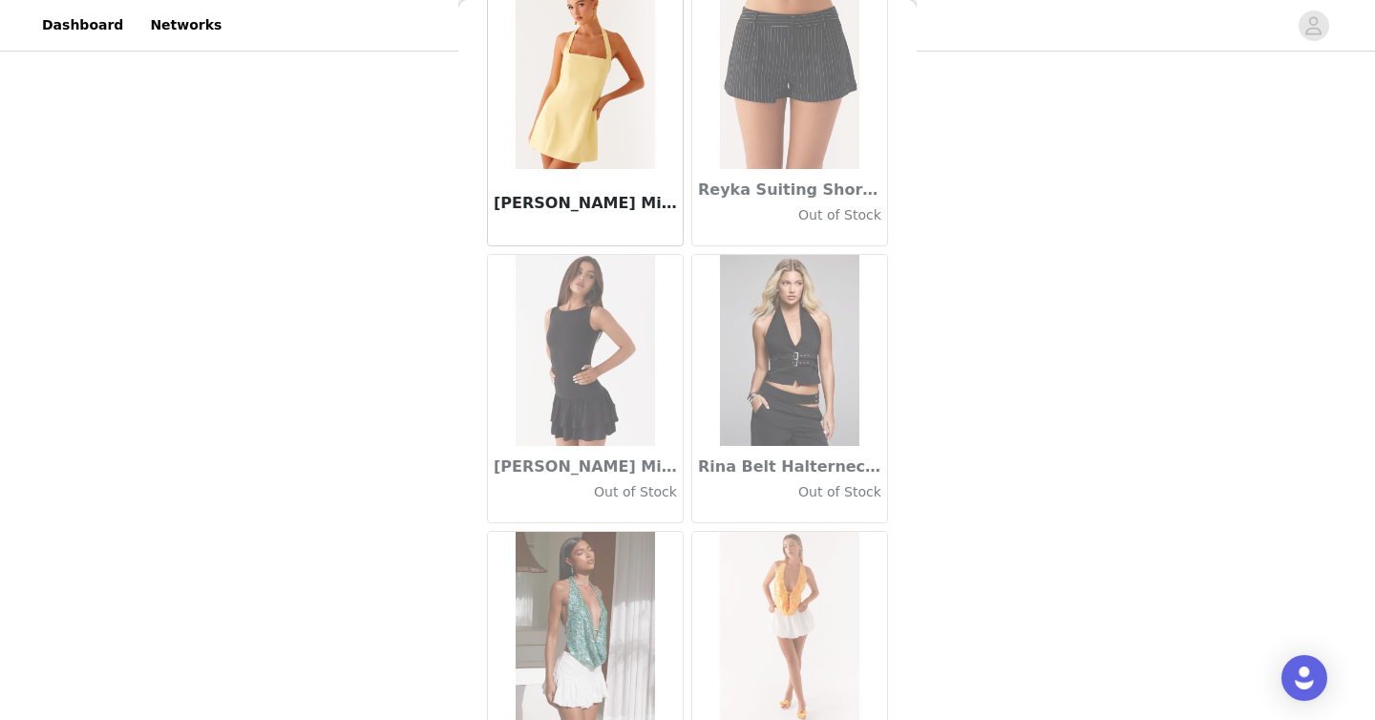
scroll to position [93561, 0]
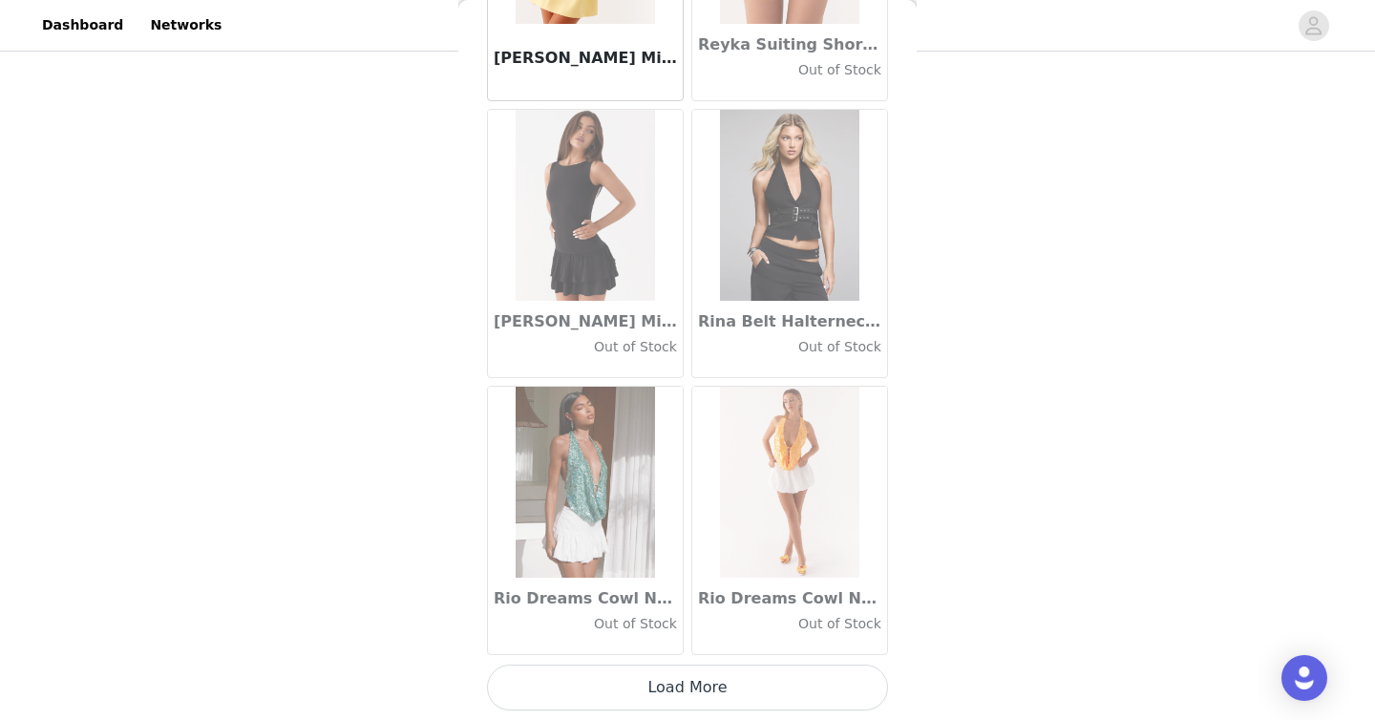
click at [666, 698] on button "Load More" at bounding box center [687, 687] width 401 height 46
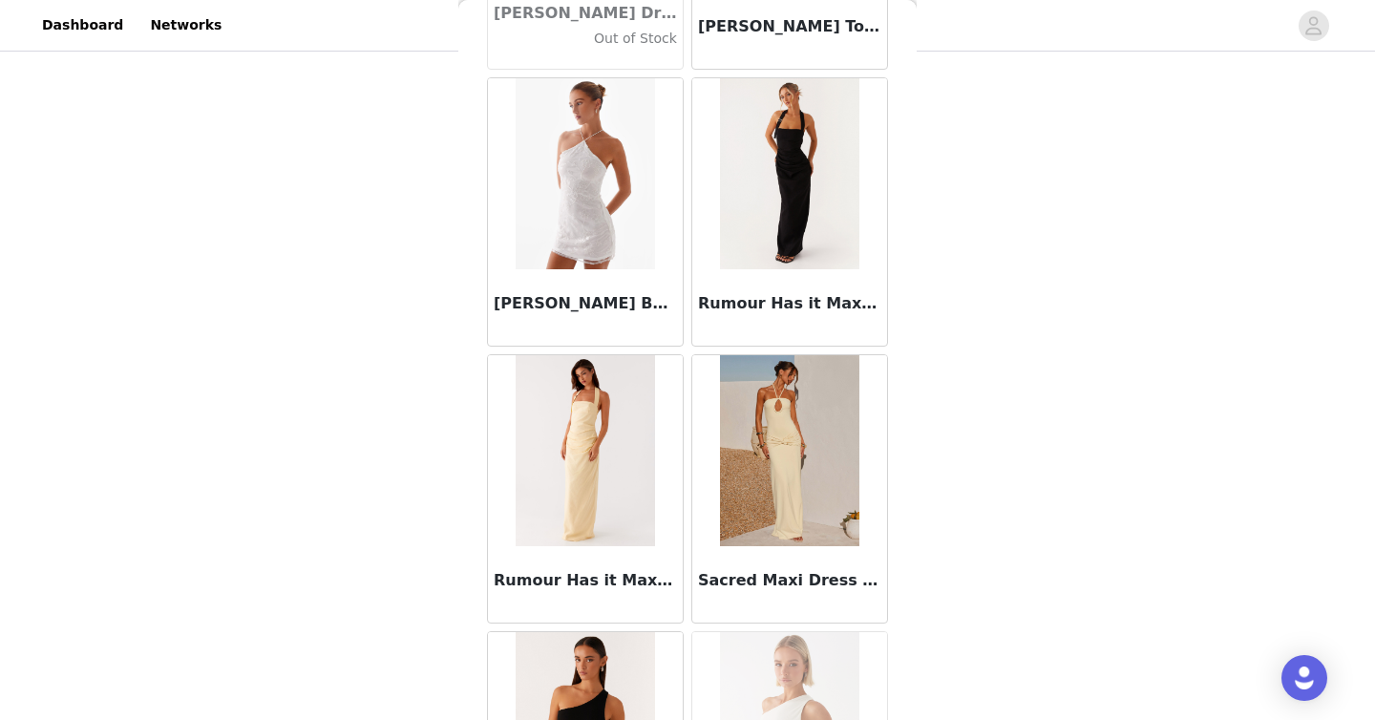
scroll to position [96330, 0]
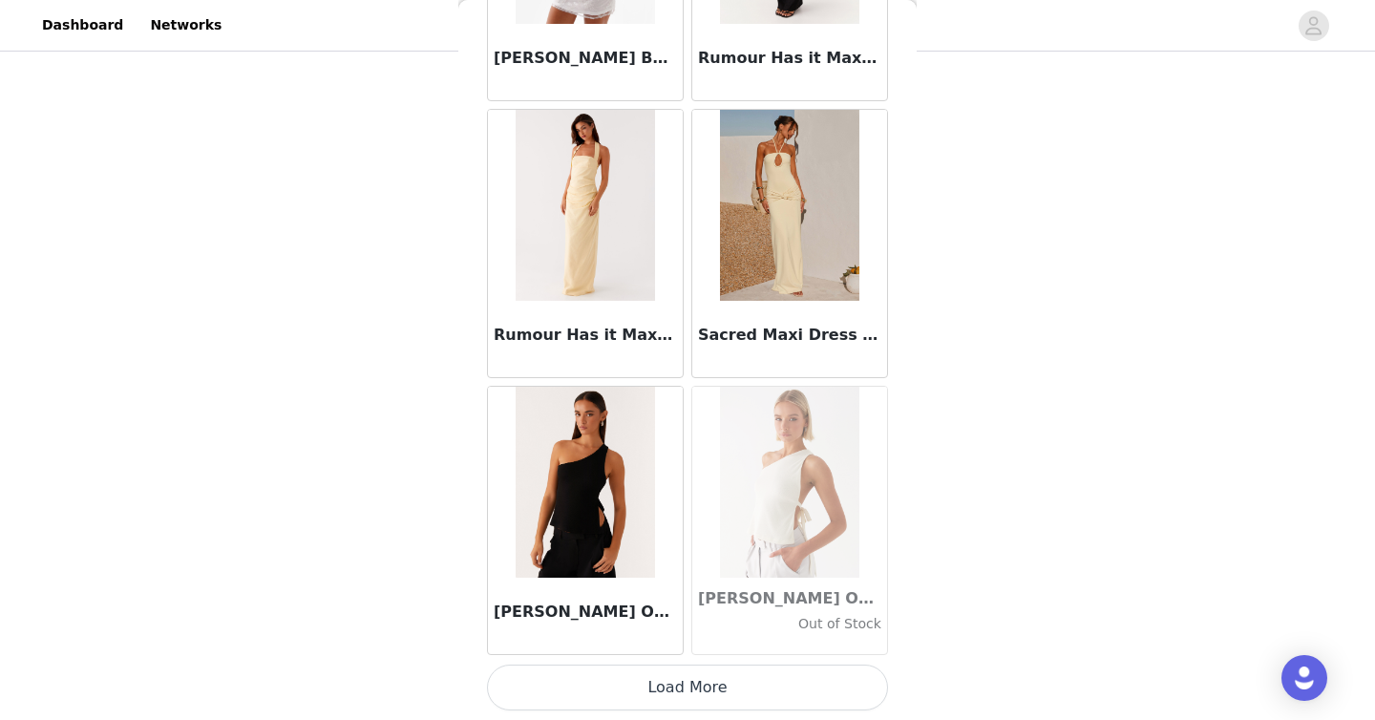
click at [689, 692] on button "Load More" at bounding box center [687, 687] width 401 height 46
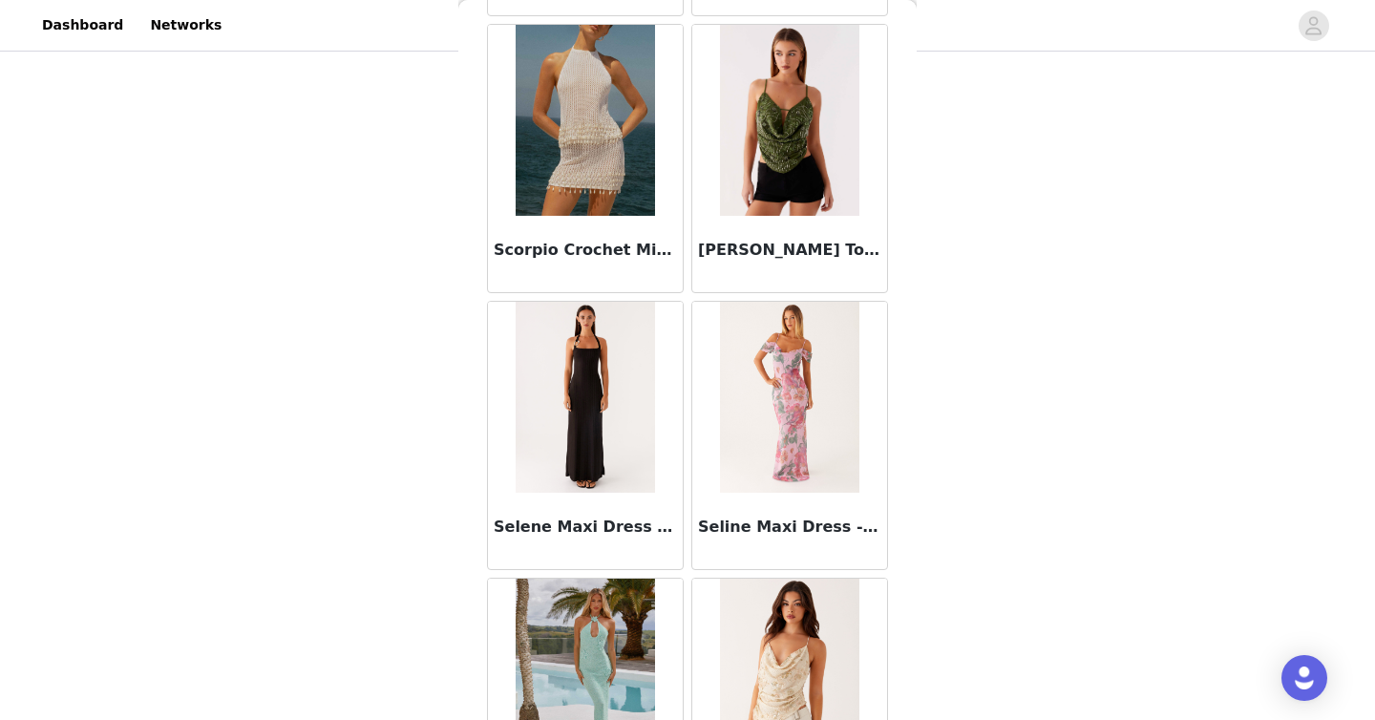
scroll to position [99098, 0]
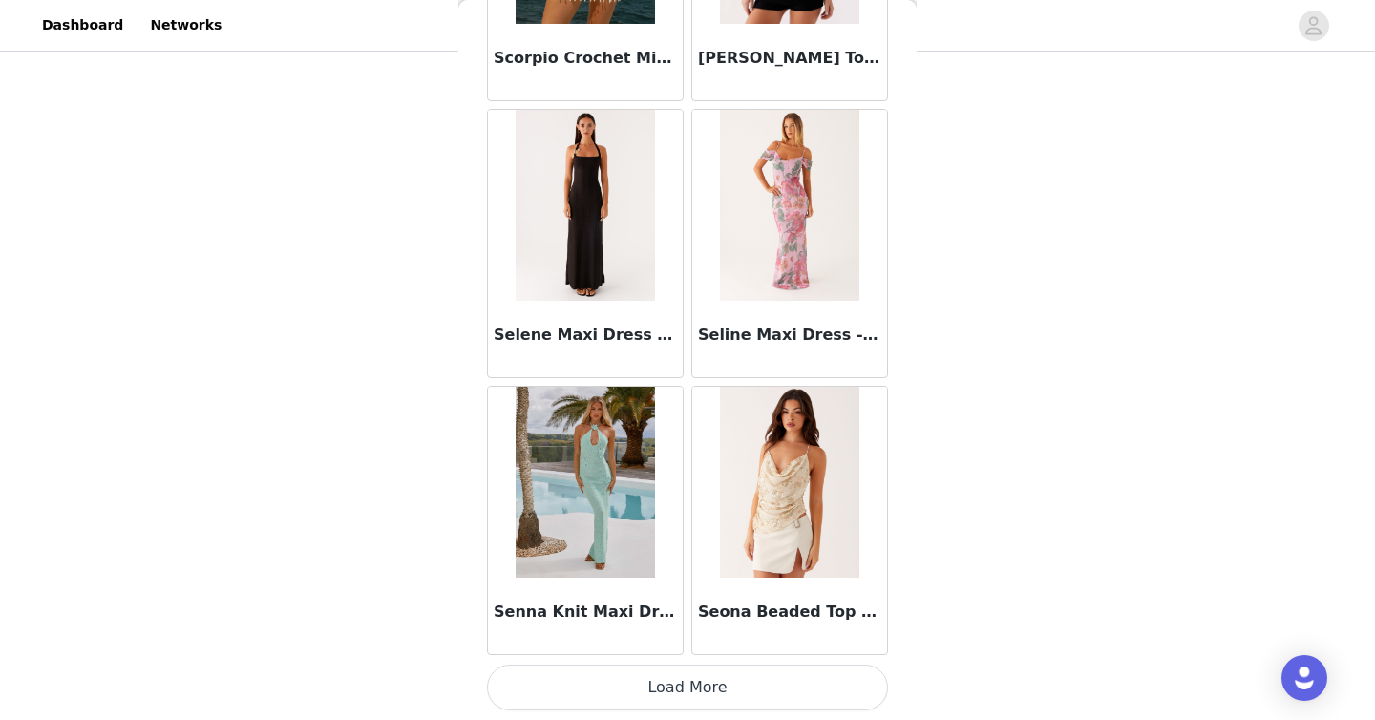
click at [712, 674] on button "Load More" at bounding box center [687, 687] width 401 height 46
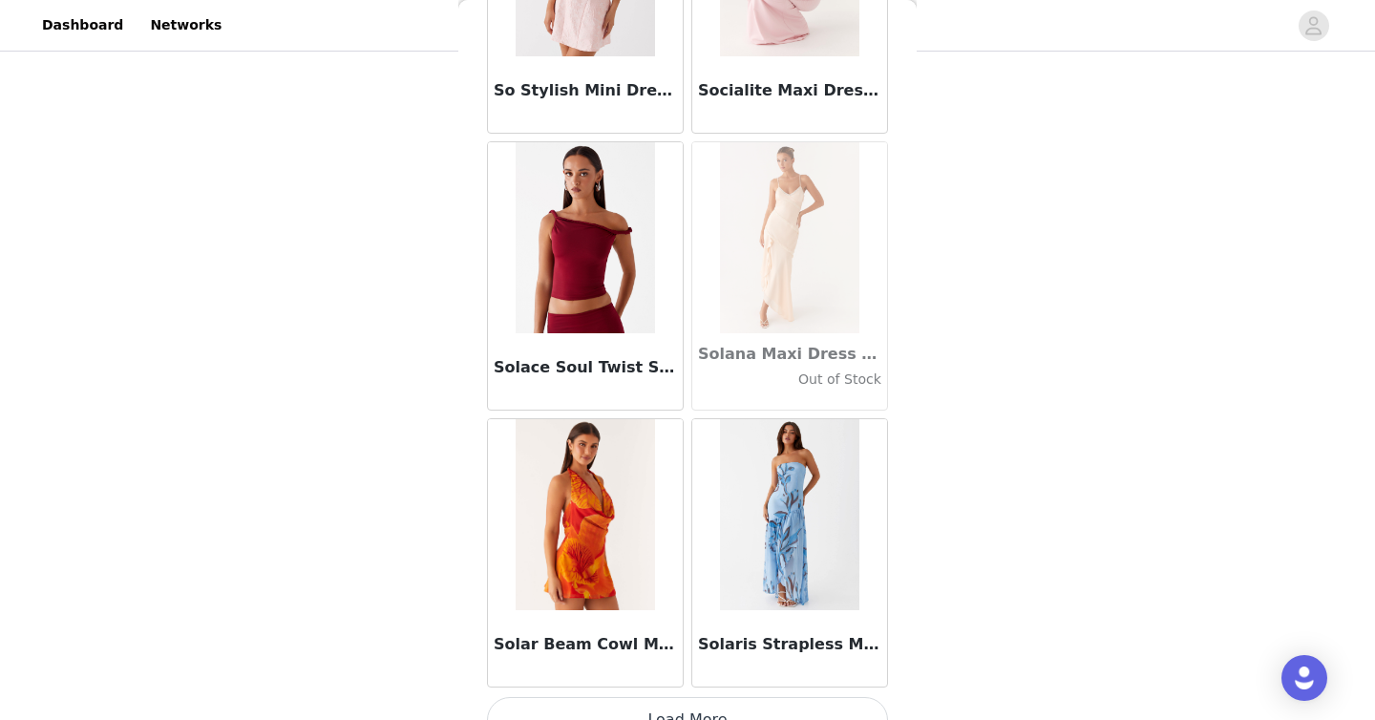
scroll to position [101867, 0]
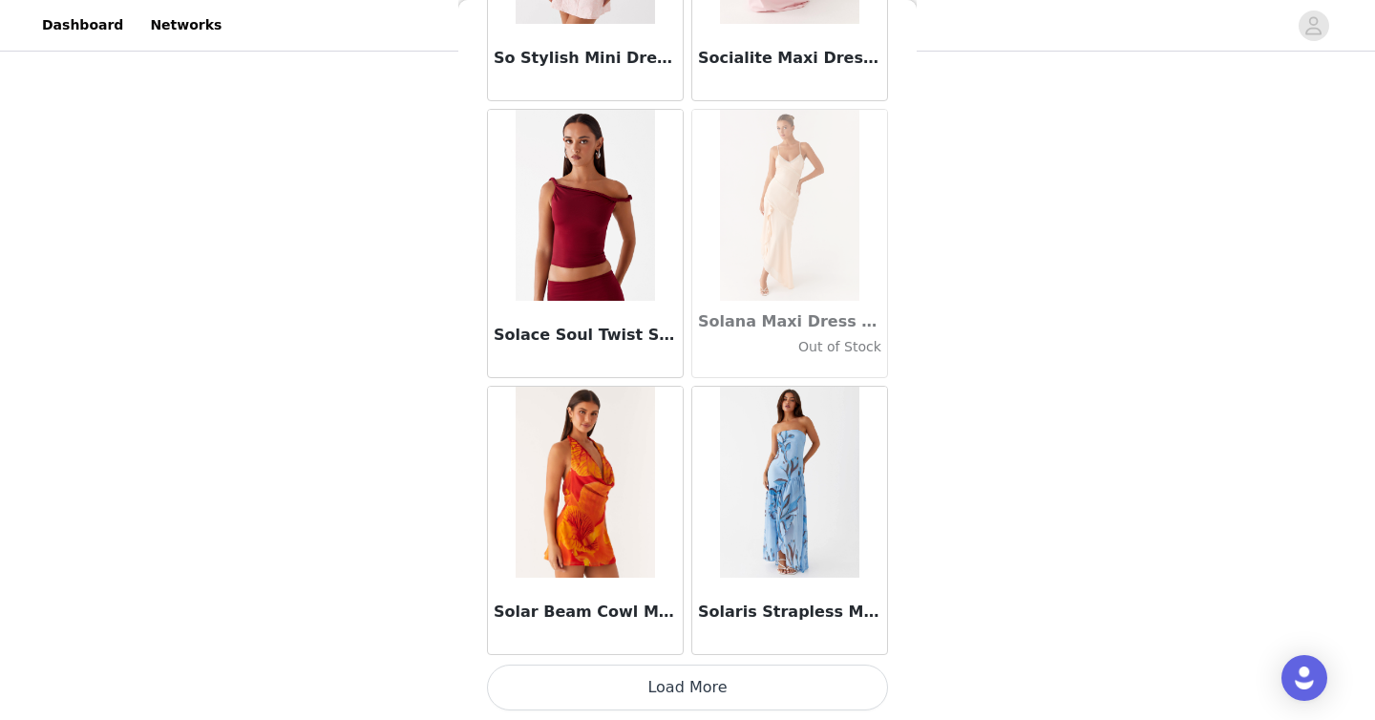
click at [726, 671] on button "Load More" at bounding box center [687, 687] width 401 height 46
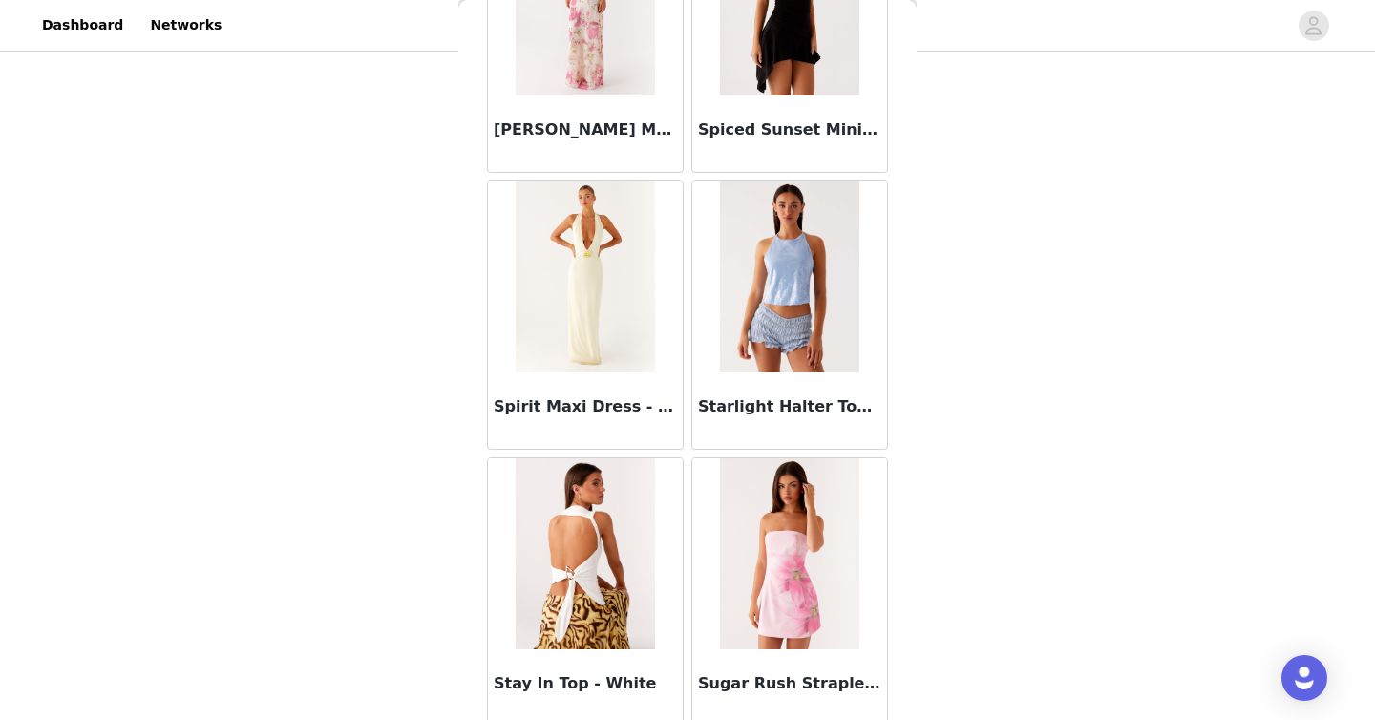
scroll to position [104635, 0]
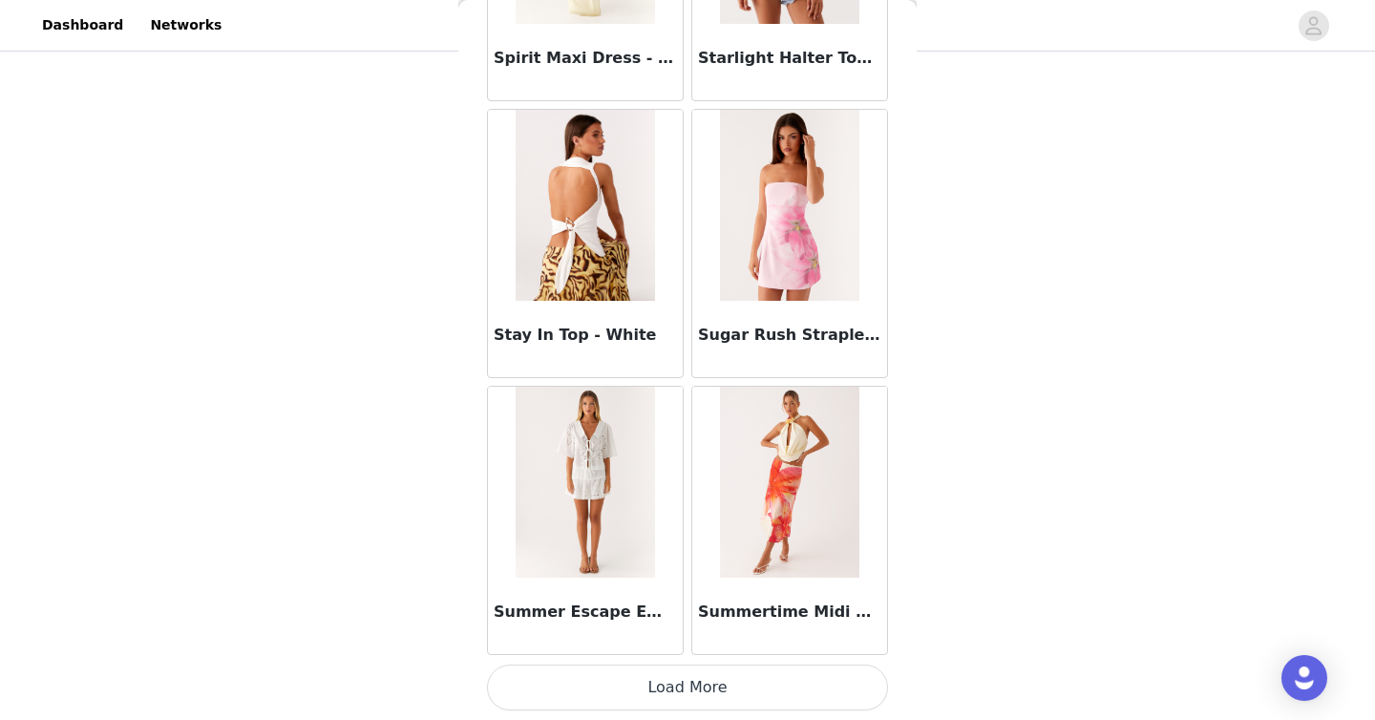
click at [789, 689] on button "Load More" at bounding box center [687, 687] width 401 height 46
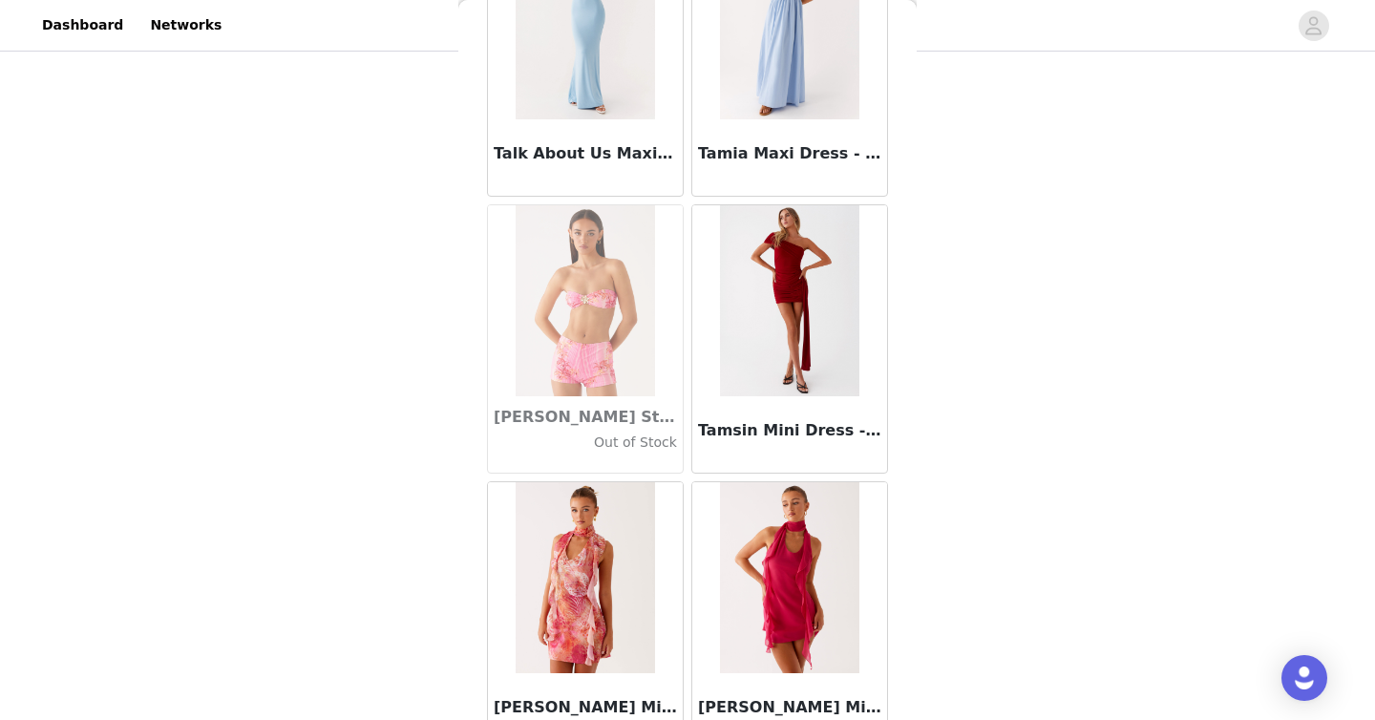
scroll to position [107404, 0]
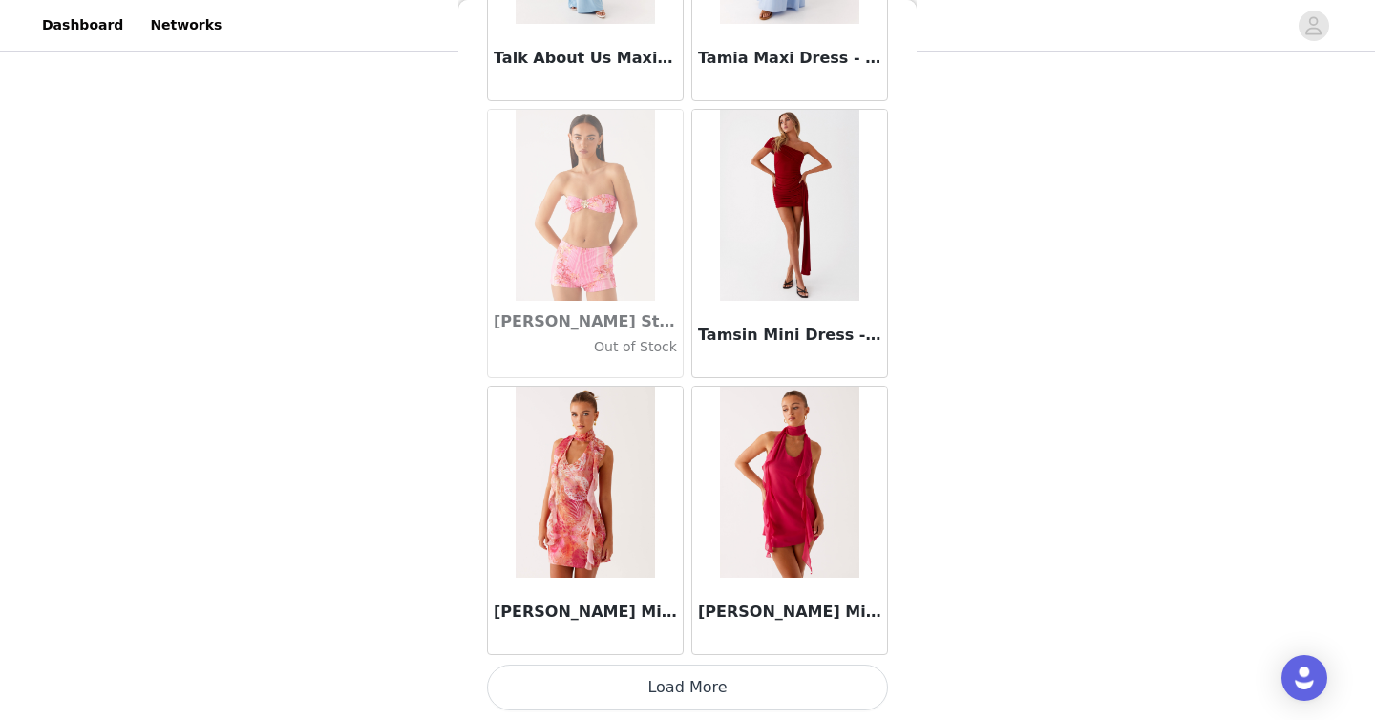
click at [621, 686] on button "Load More" at bounding box center [687, 687] width 401 height 46
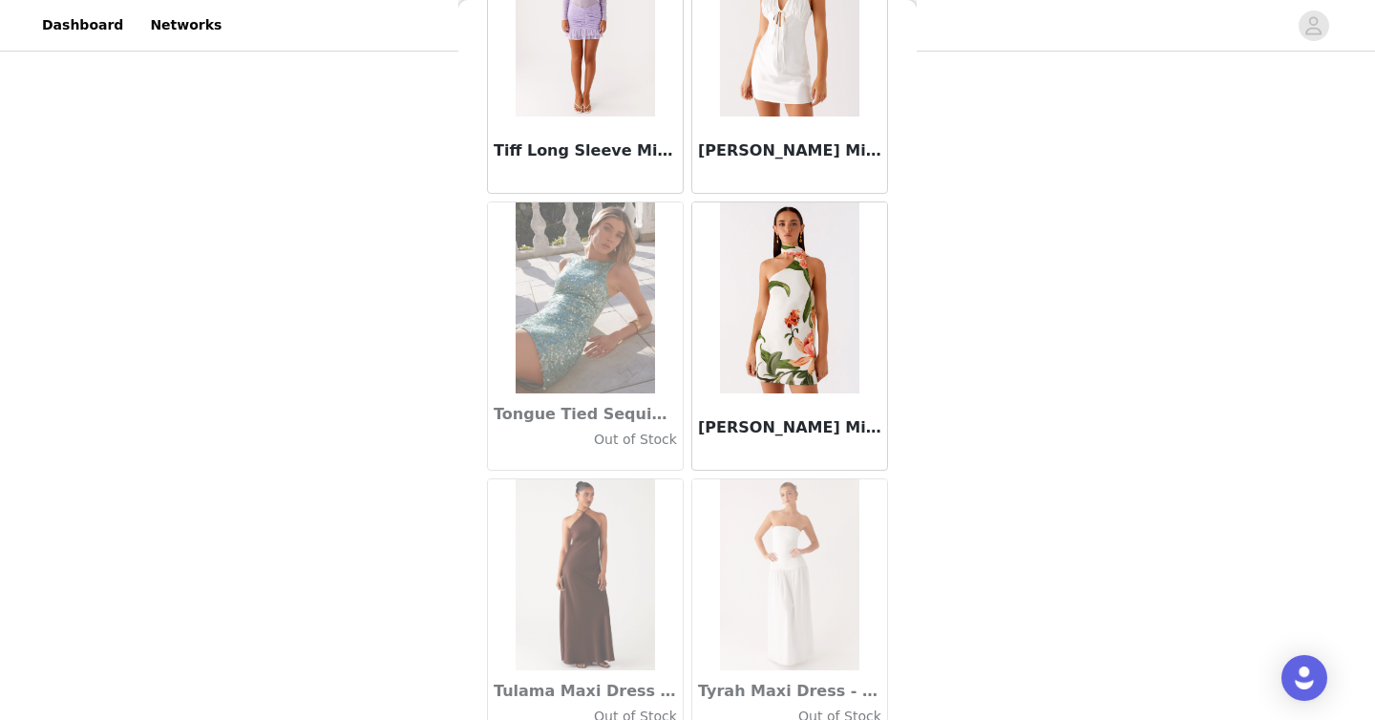
scroll to position [110172, 0]
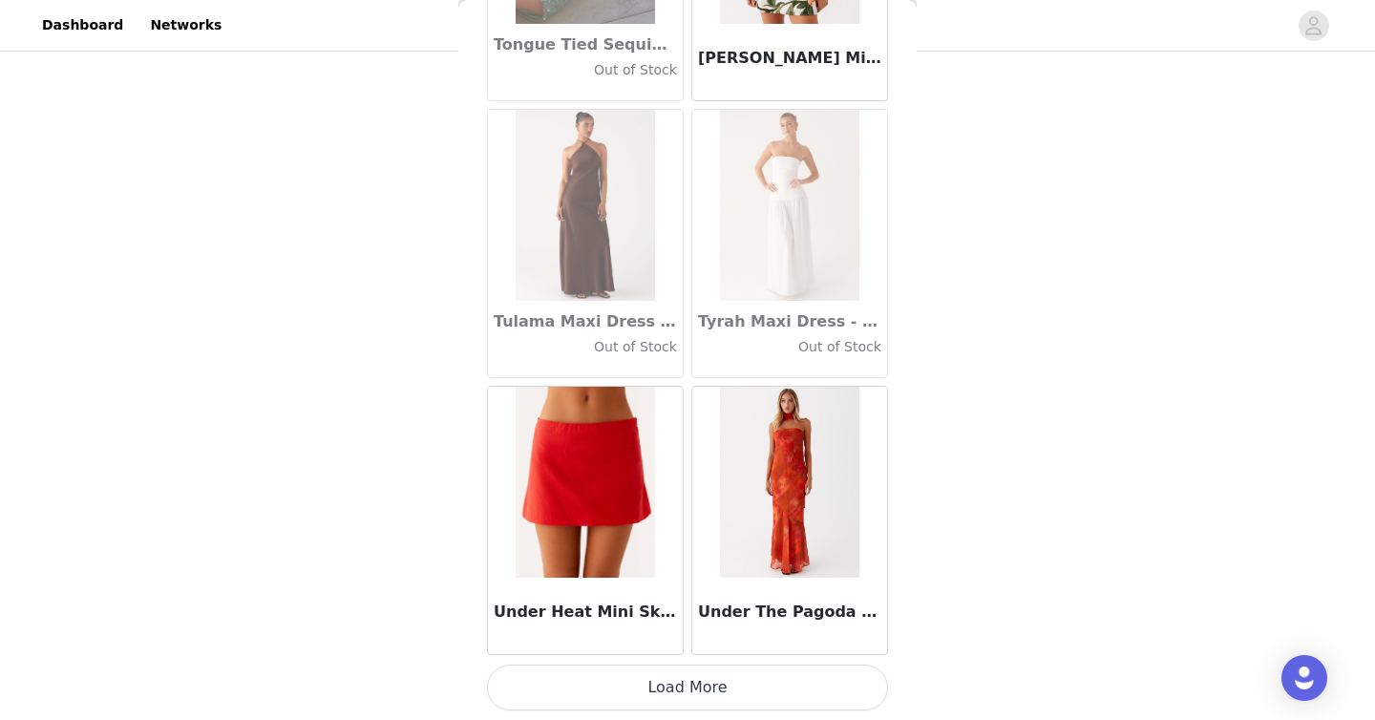
click at [643, 698] on button "Load More" at bounding box center [687, 687] width 401 height 46
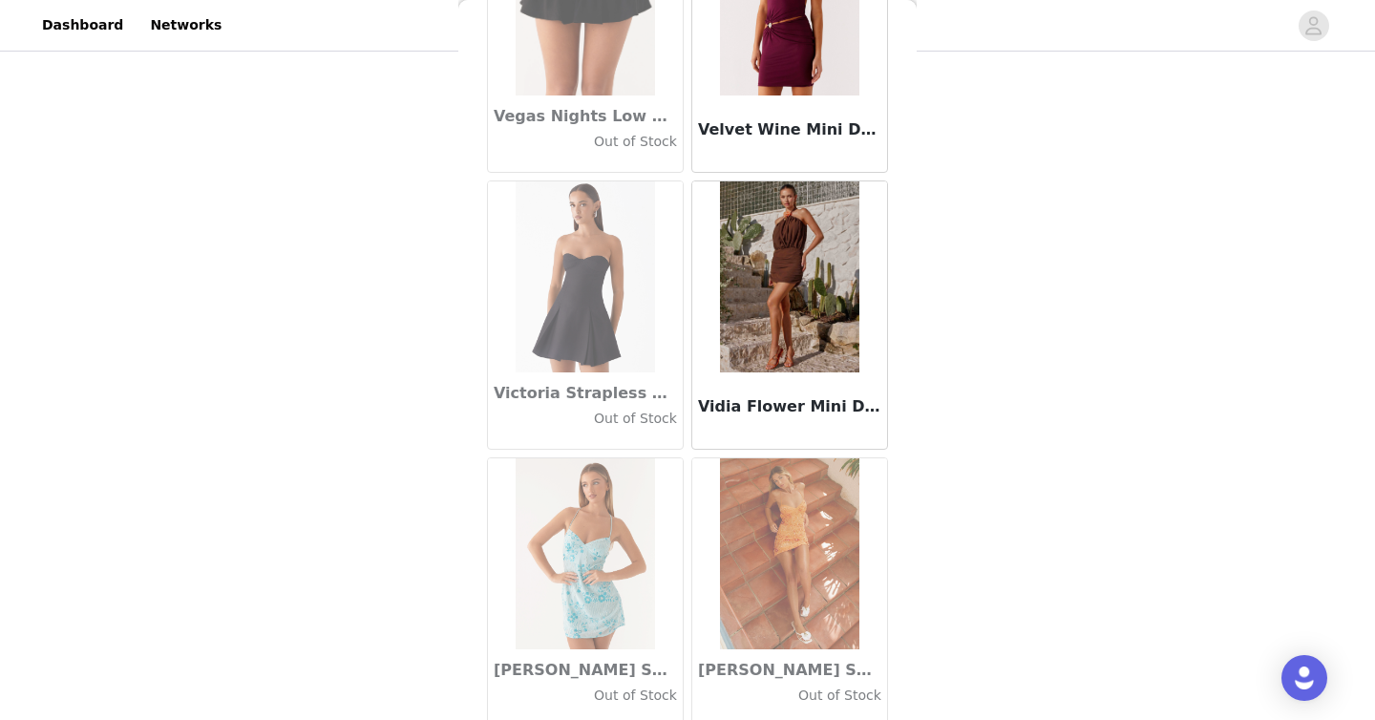
scroll to position [112940, 0]
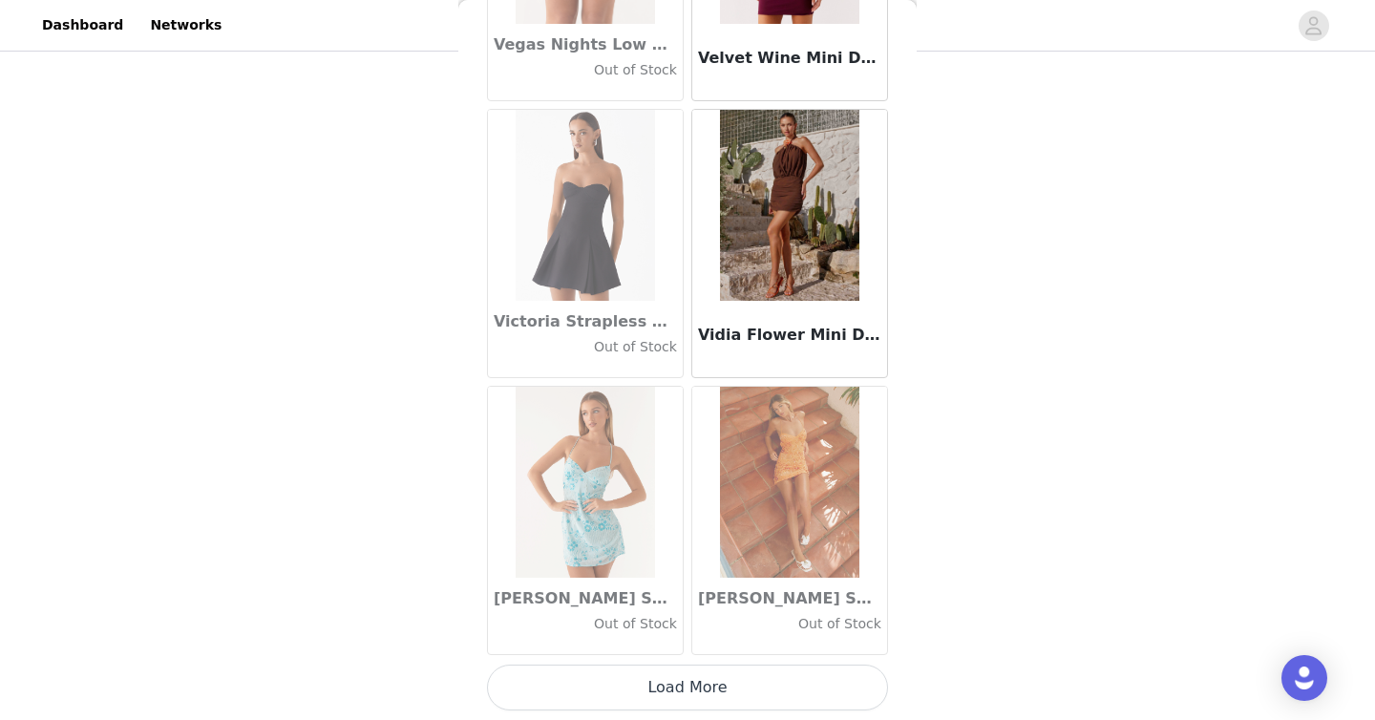
click at [678, 699] on button "Load More" at bounding box center [687, 687] width 401 height 46
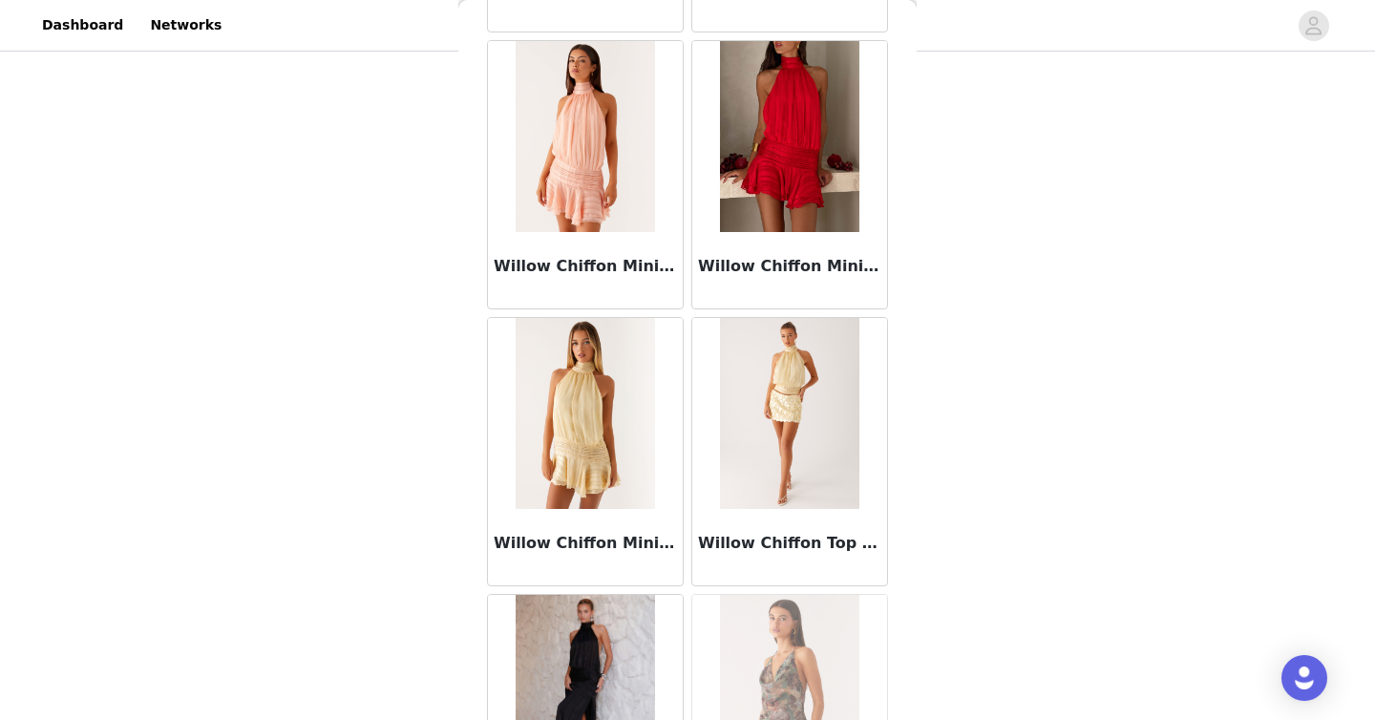
scroll to position [115709, 0]
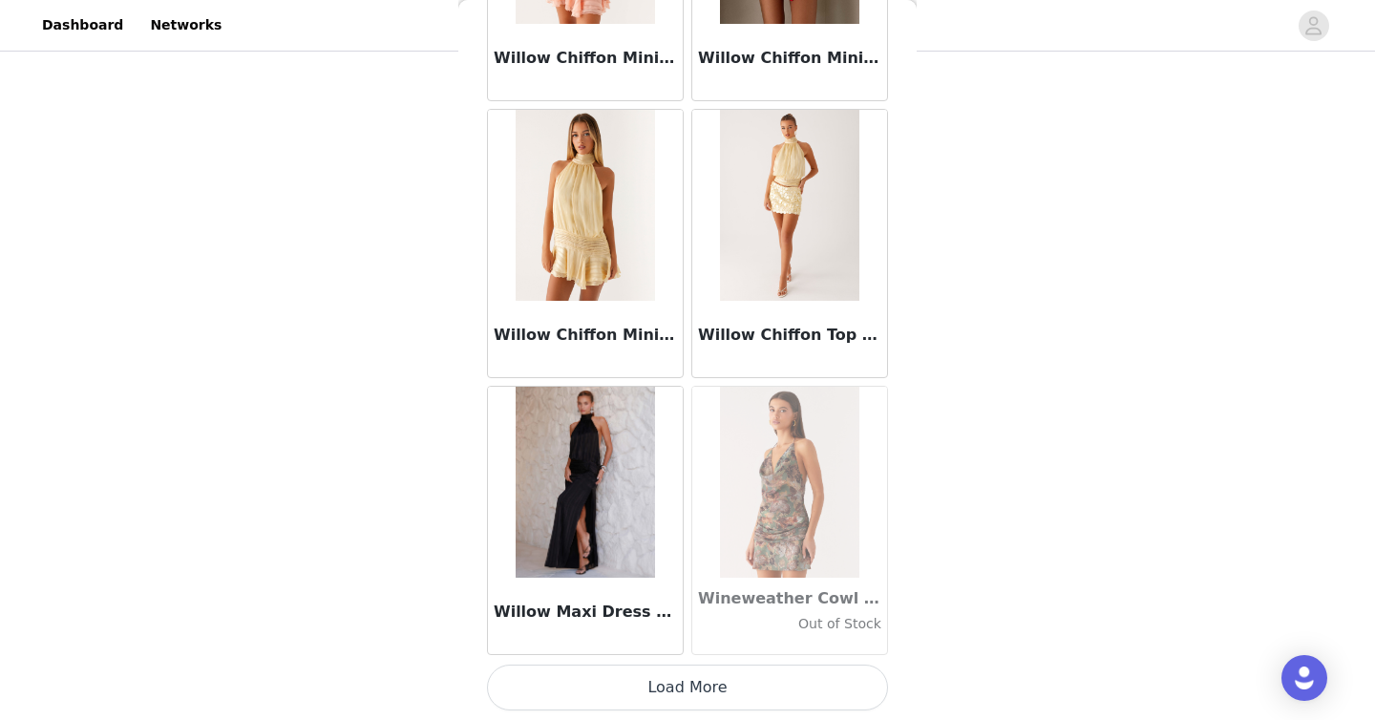
click at [702, 705] on button "Load More" at bounding box center [687, 687] width 401 height 46
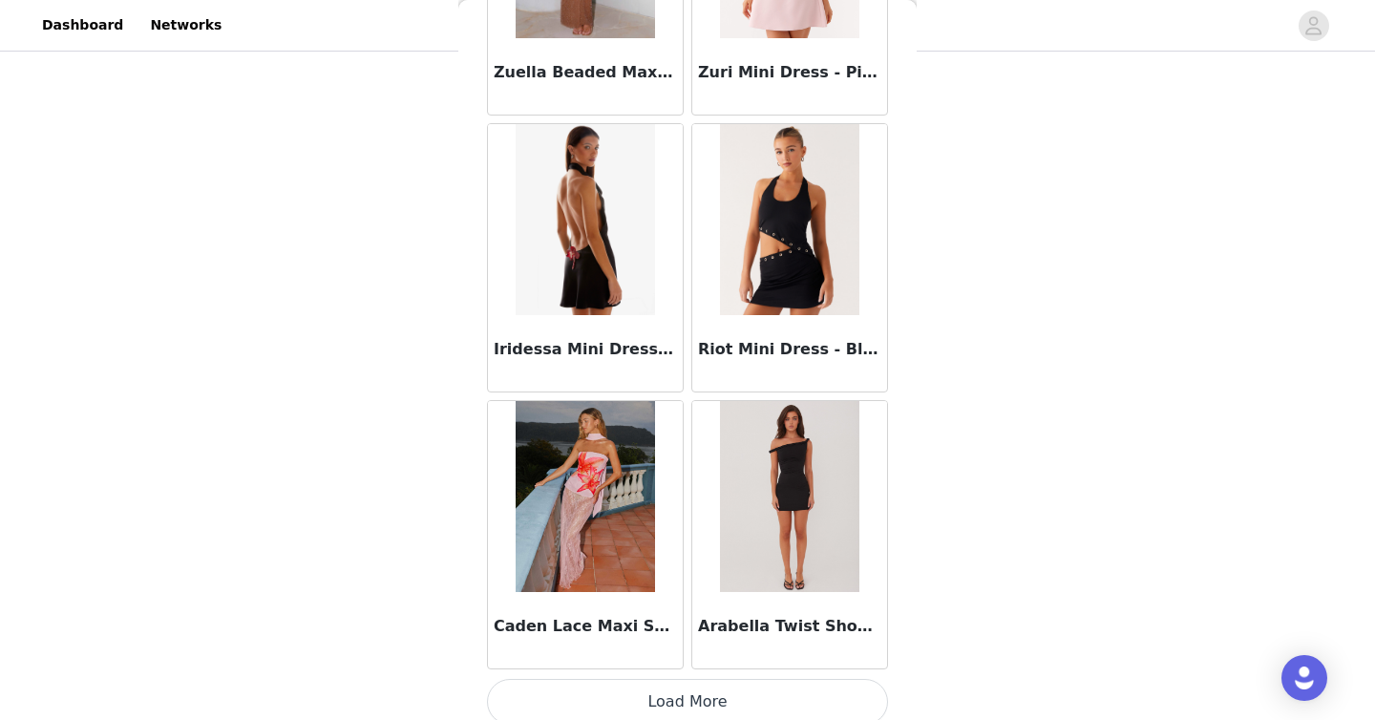
scroll to position [118477, 0]
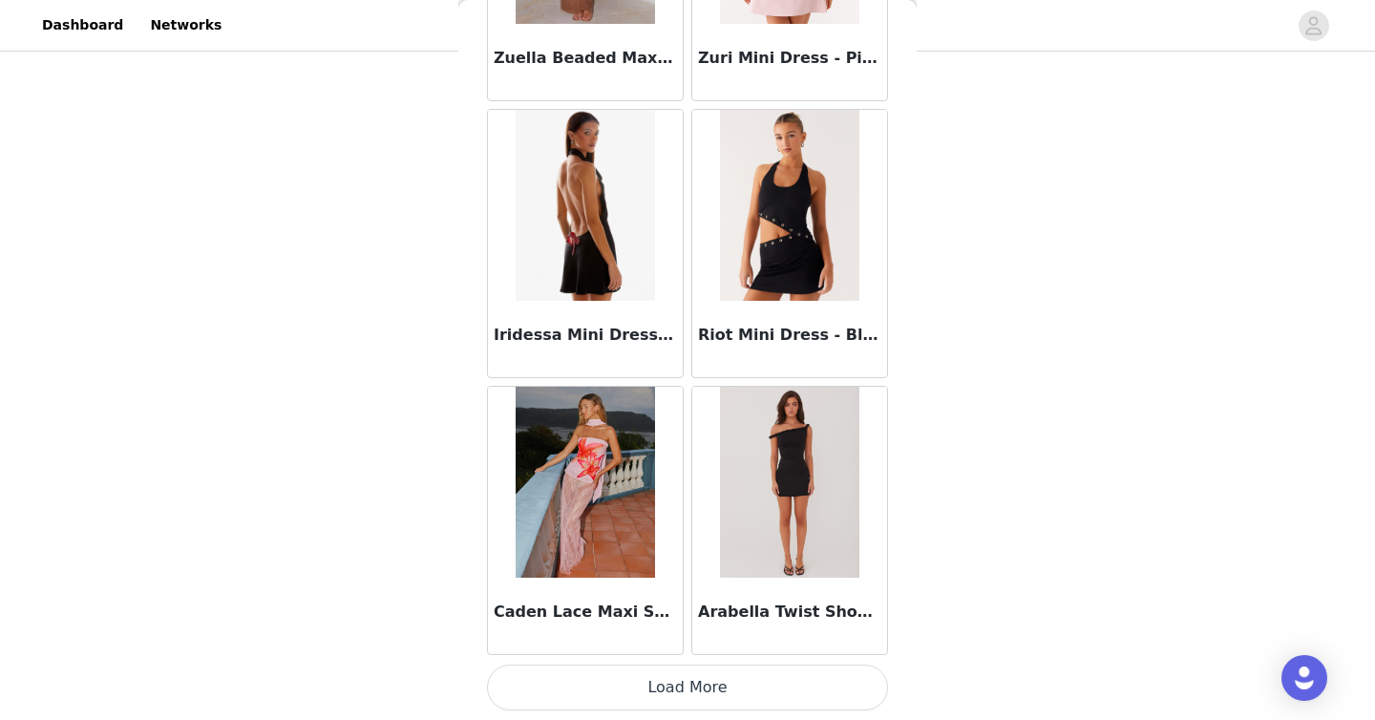
click at [714, 677] on button "Load More" at bounding box center [687, 687] width 401 height 46
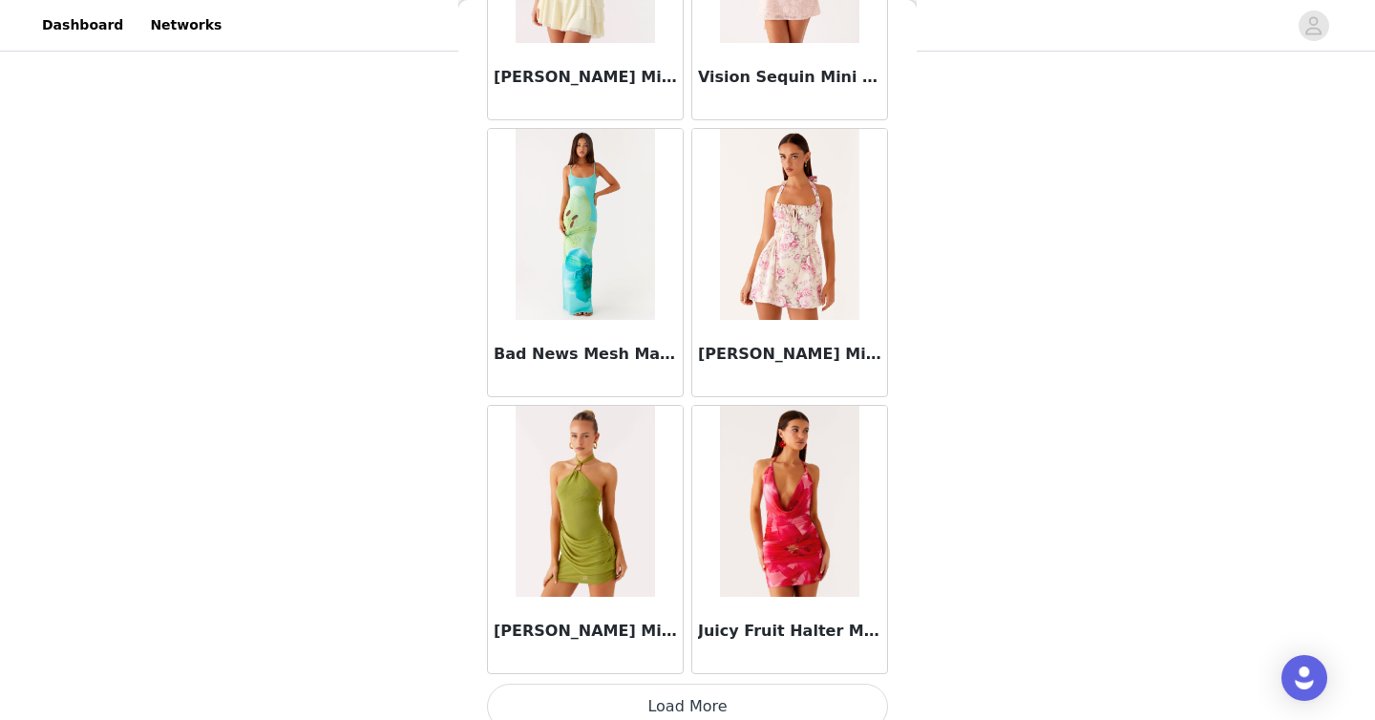
scroll to position [121246, 0]
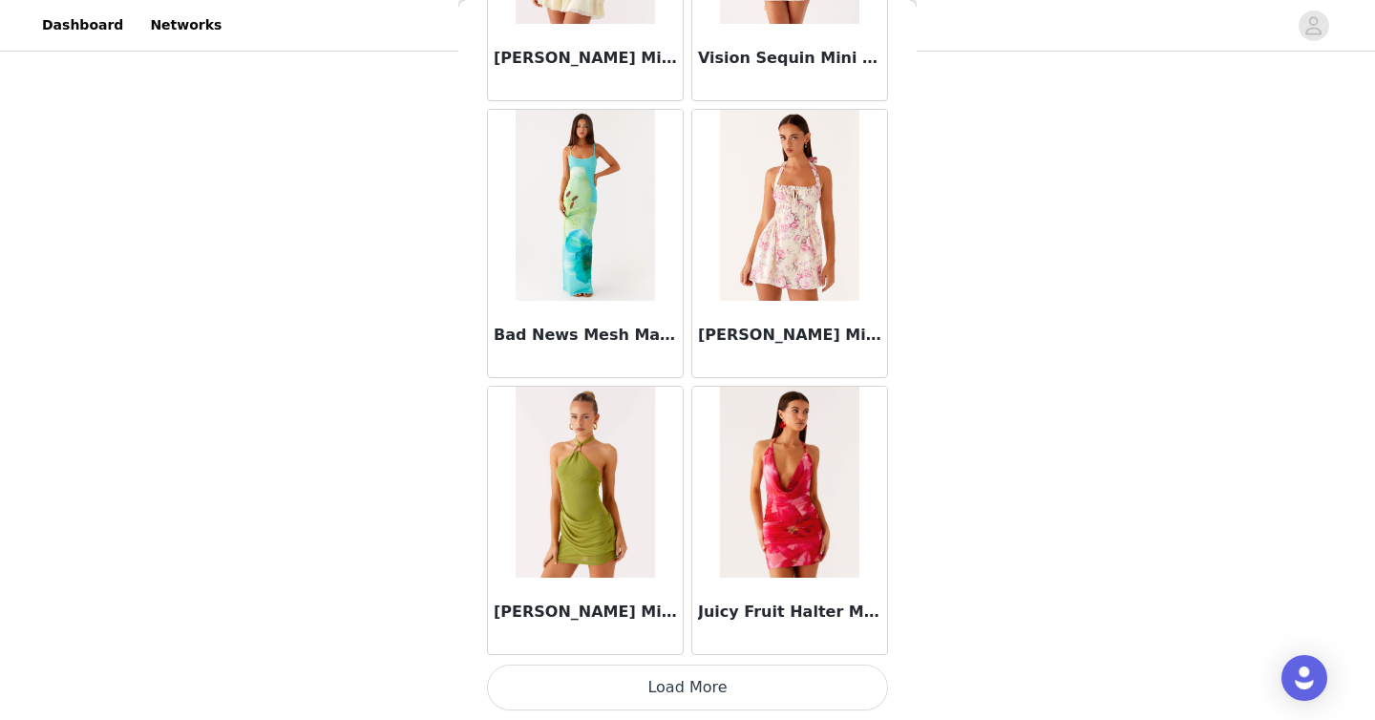
click at [739, 691] on button "Load More" at bounding box center [687, 687] width 401 height 46
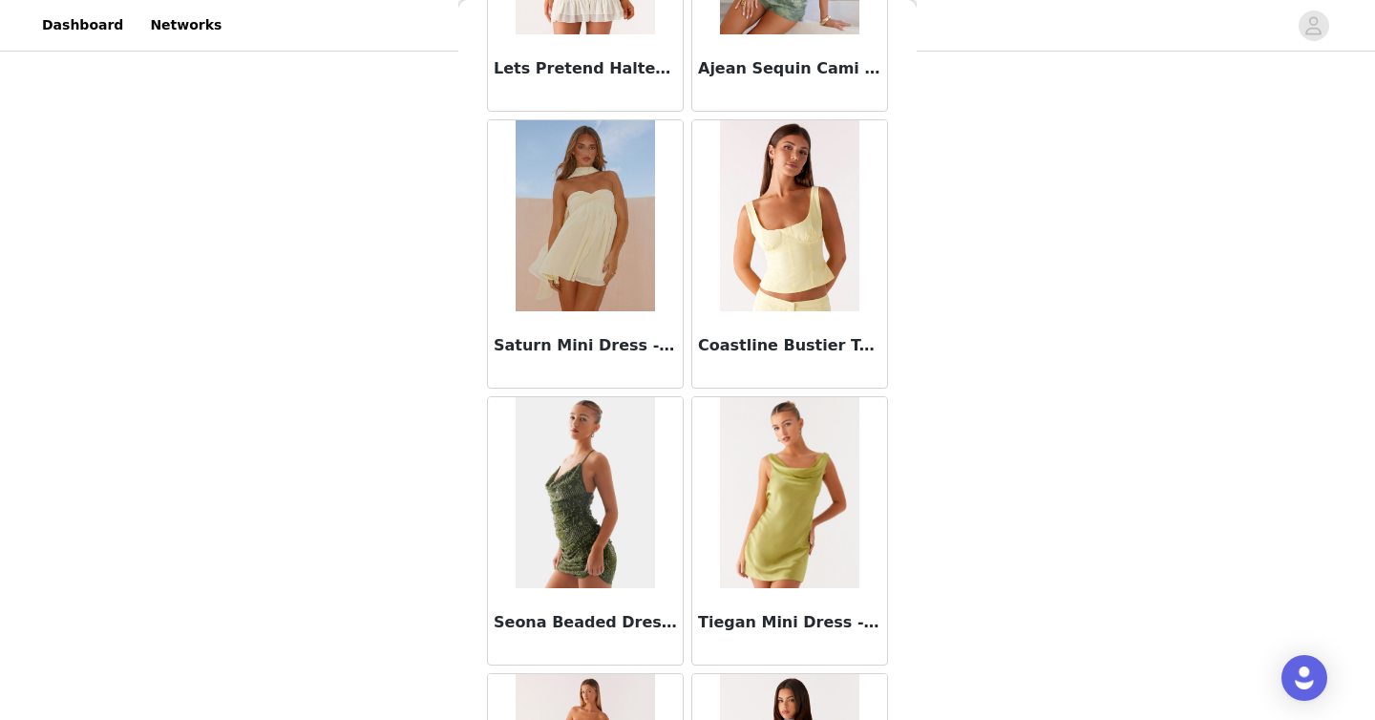
scroll to position [124014, 0]
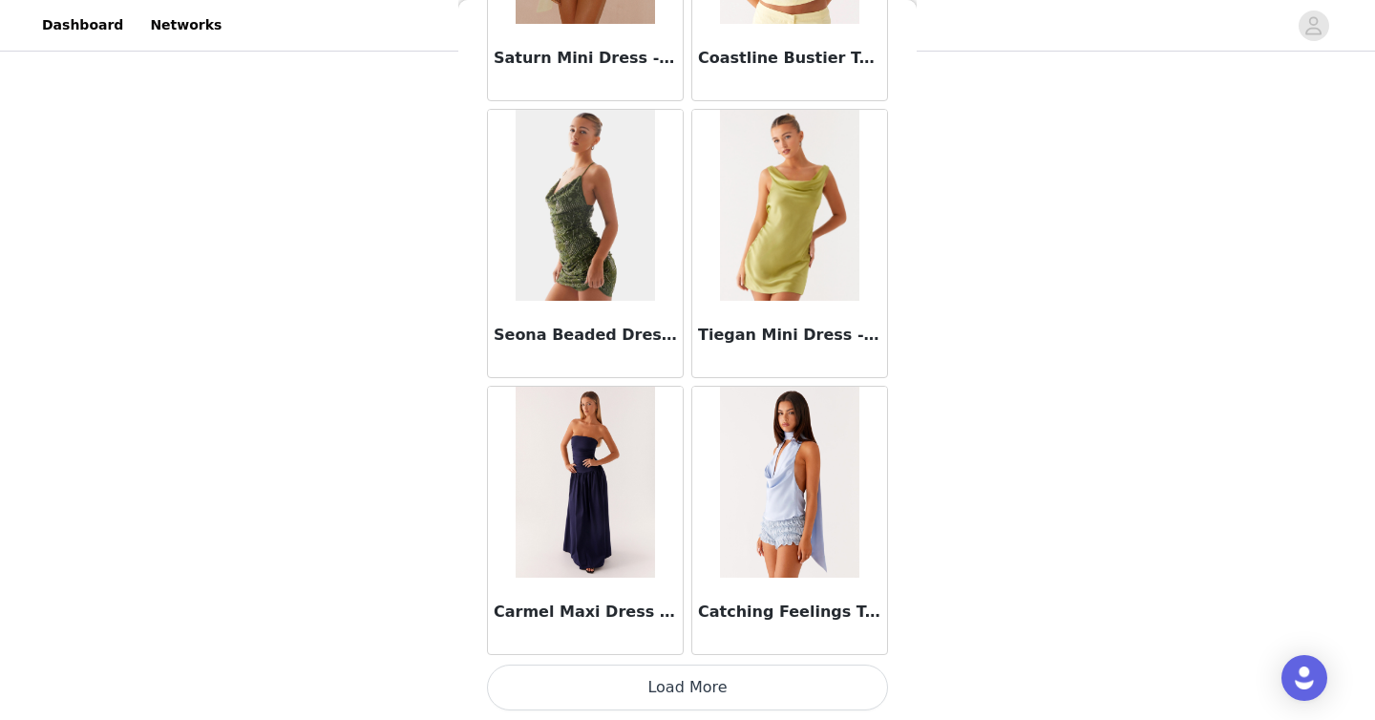
click at [759, 705] on button "Load More" at bounding box center [687, 687] width 401 height 46
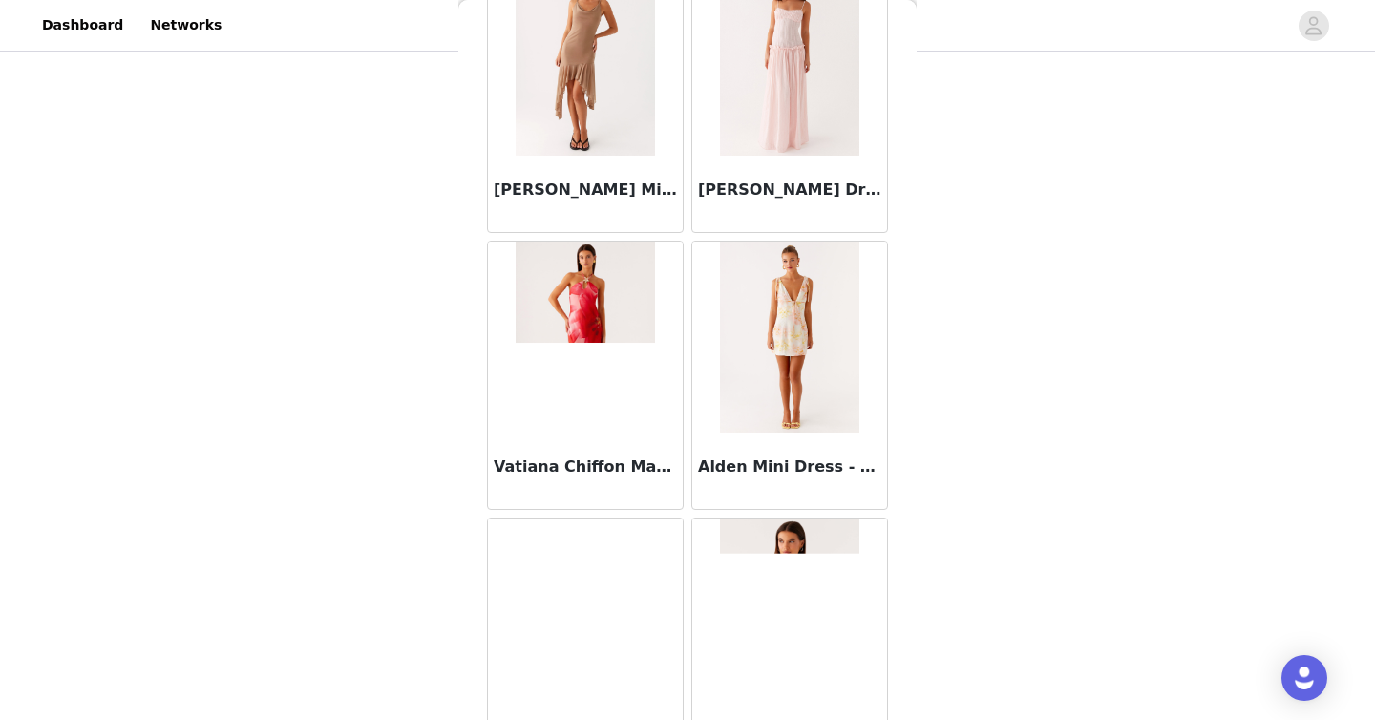
scroll to position [126783, 0]
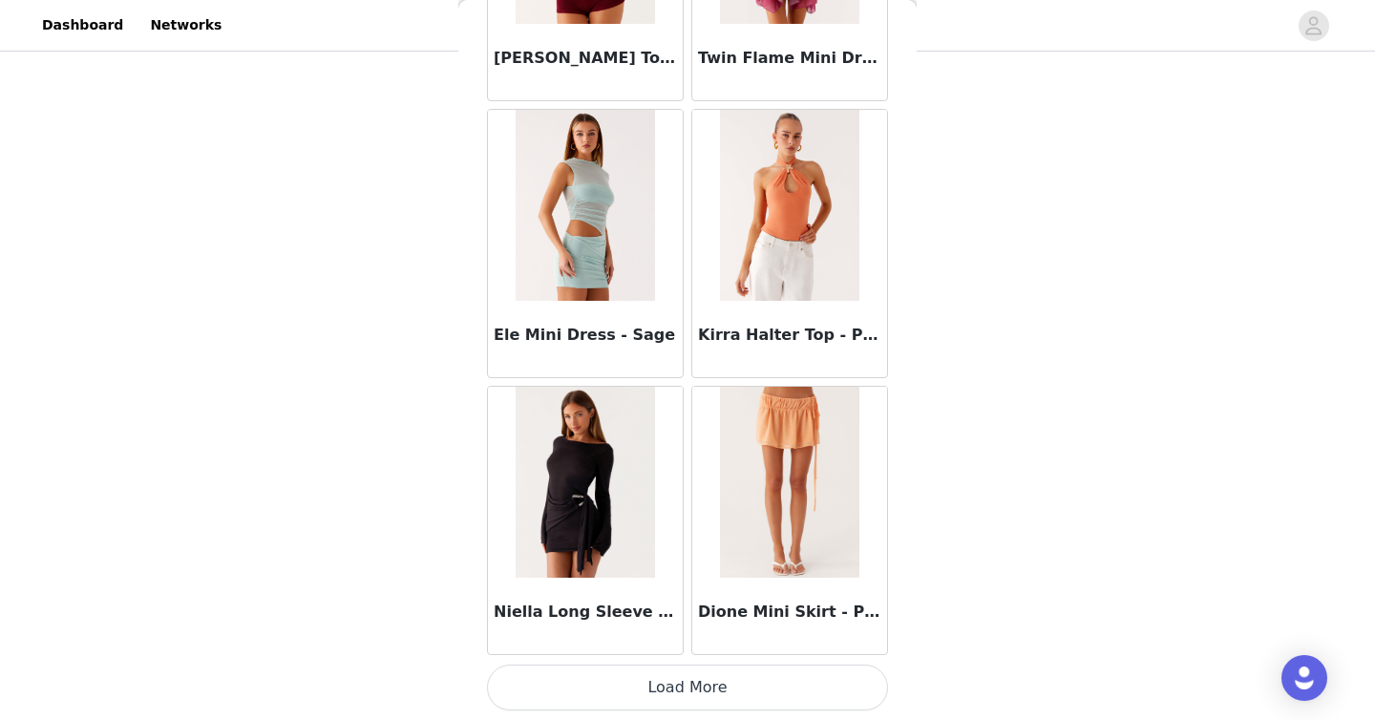
click at [784, 699] on button "Load More" at bounding box center [687, 687] width 401 height 46
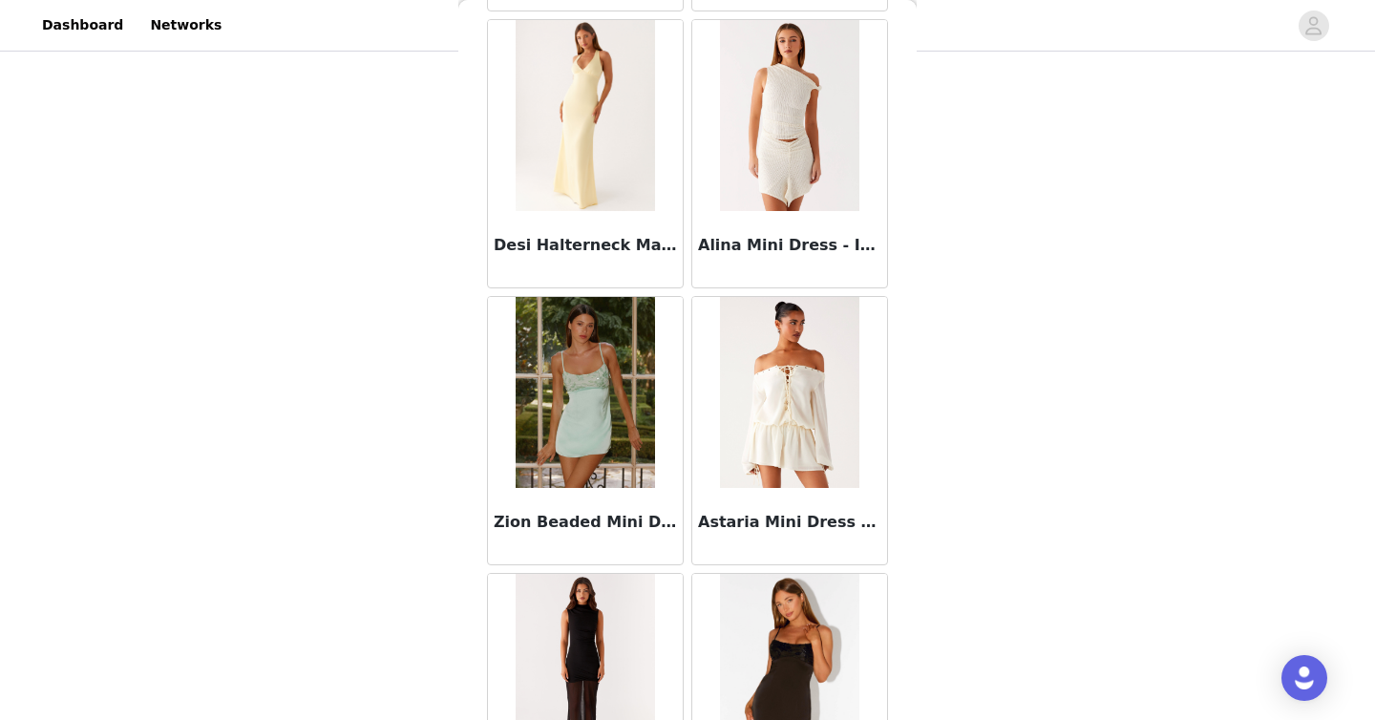
scroll to position [129551, 0]
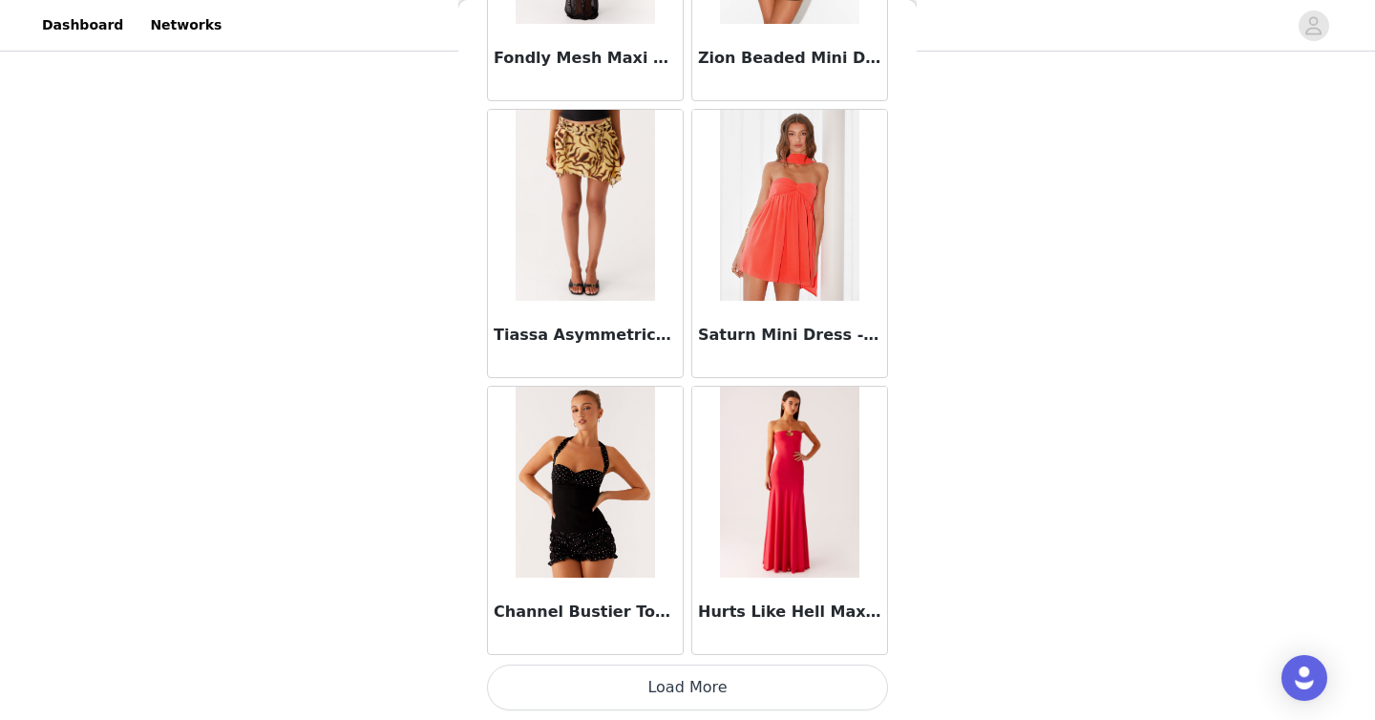
click at [747, 687] on button "Load More" at bounding box center [687, 687] width 401 height 46
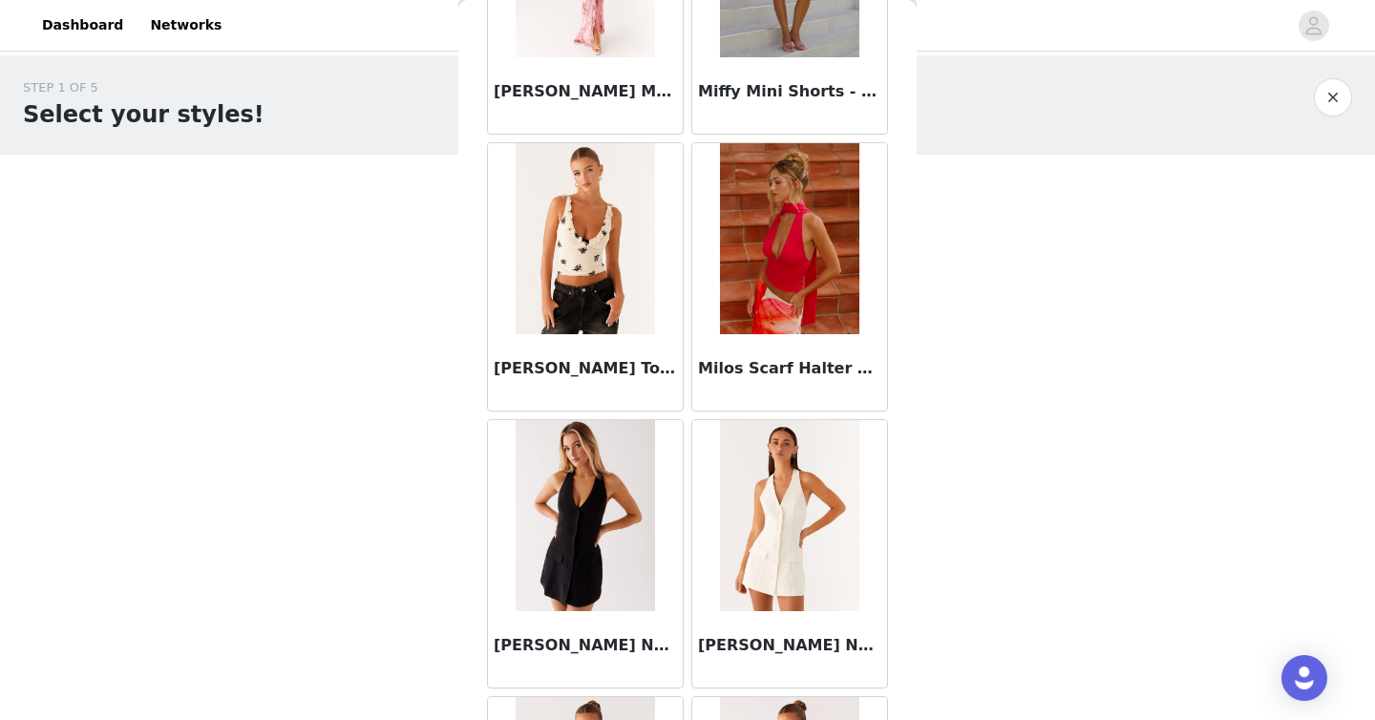
scroll to position [76044, 0]
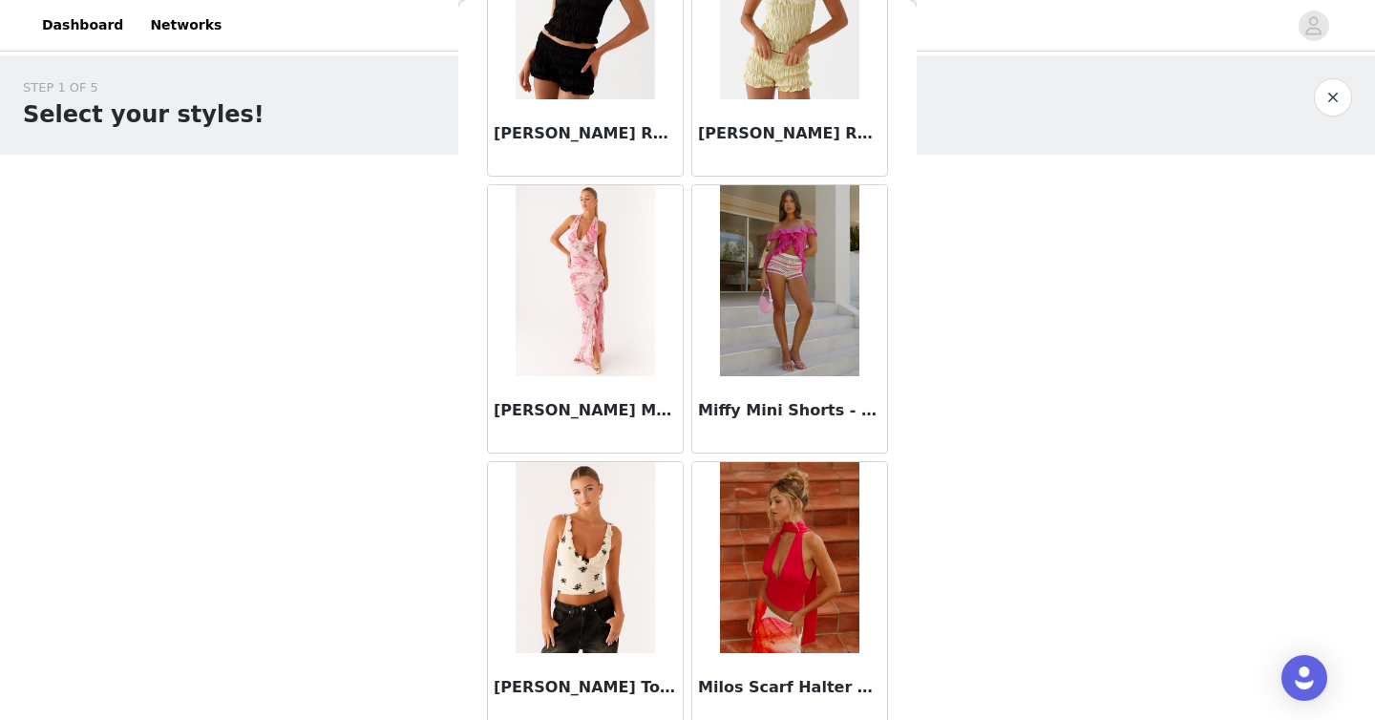
click at [827, 321] on img at bounding box center [789, 280] width 138 height 191
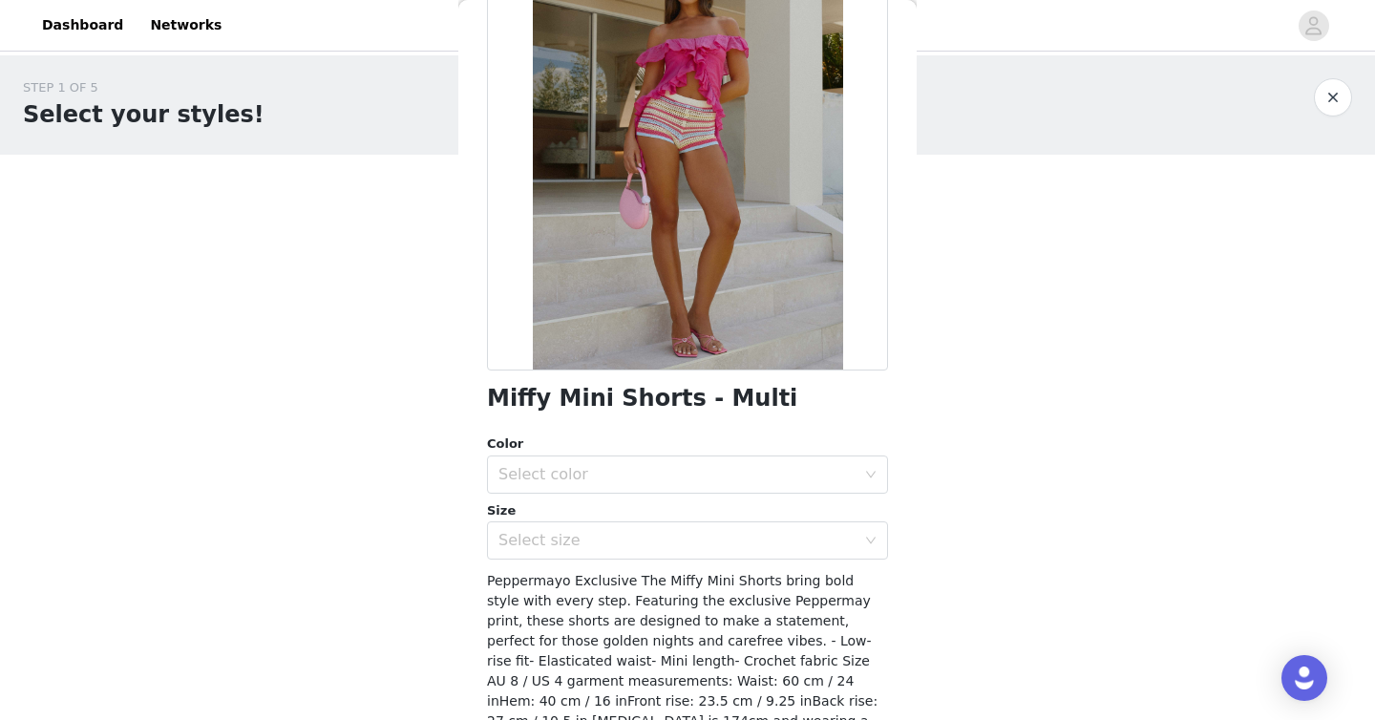
scroll to position [246, 0]
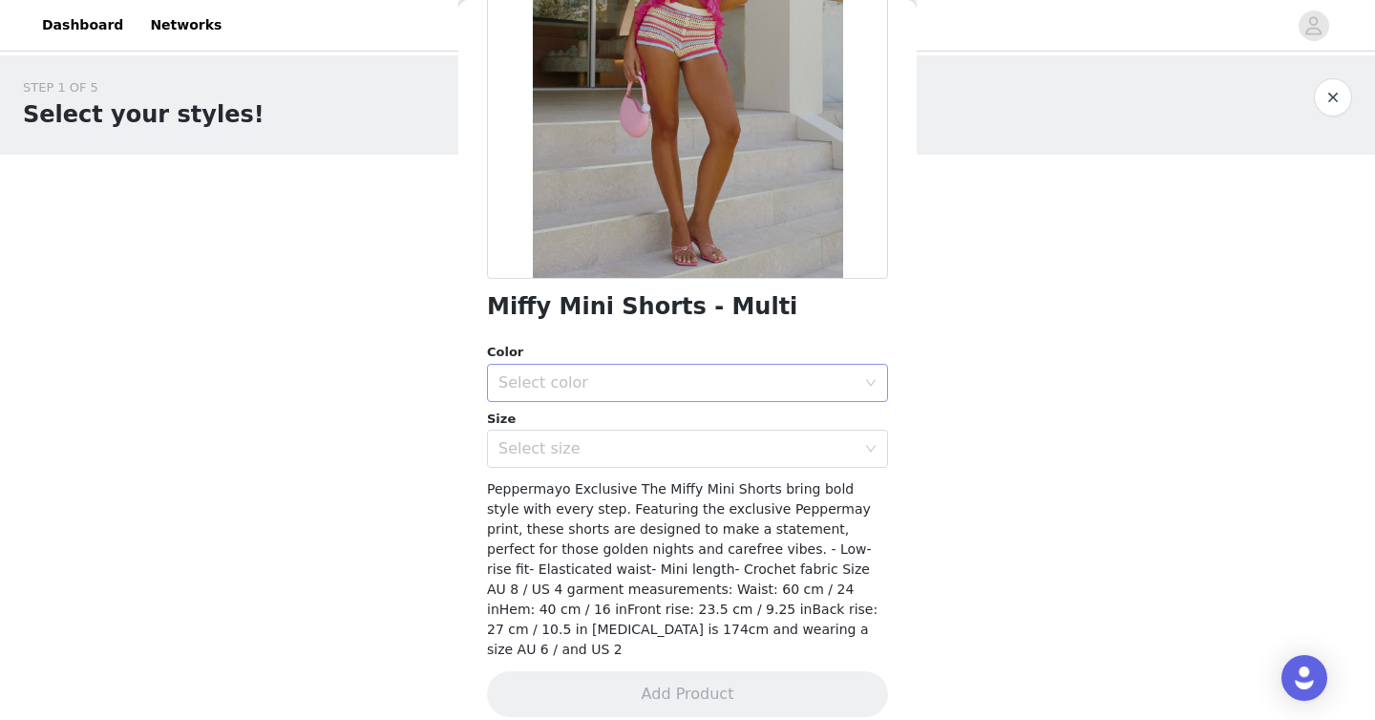
click at [715, 373] on div "Select color" at bounding box center [676, 382] width 357 height 19
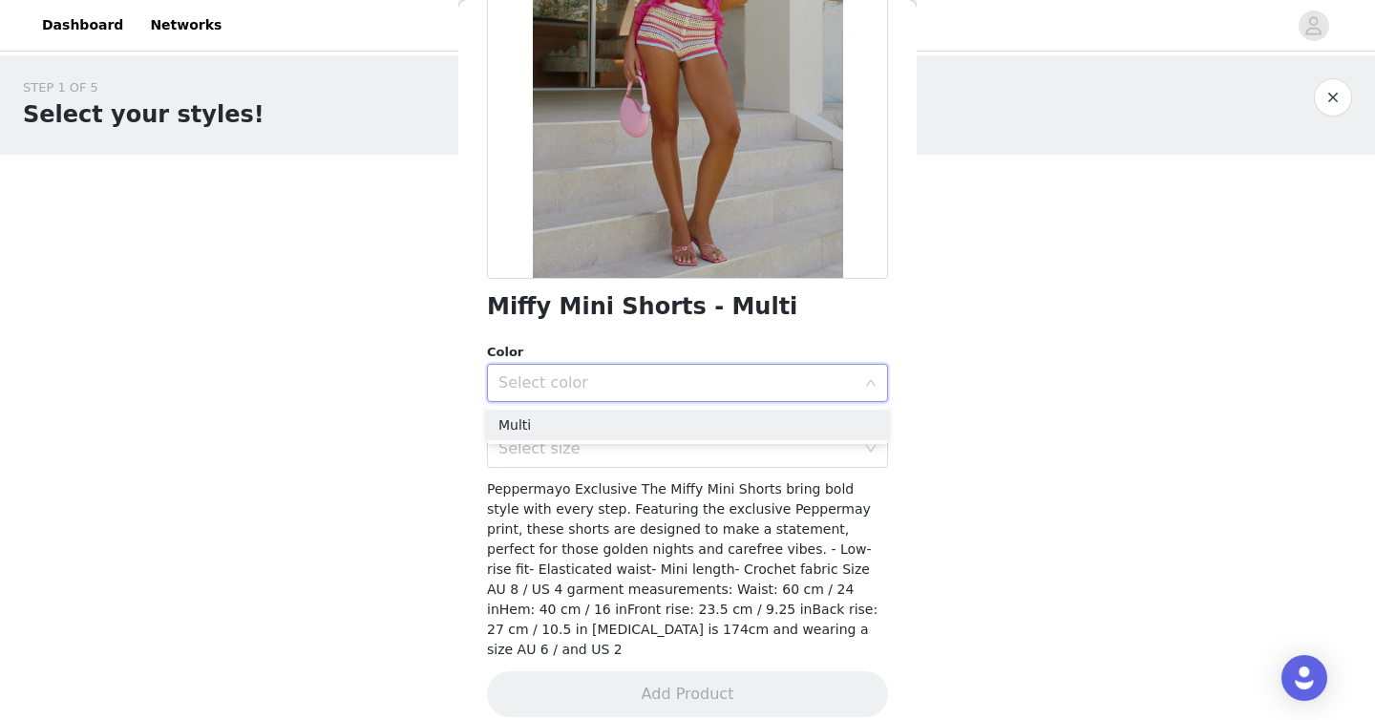
click at [715, 373] on div "Select color" at bounding box center [676, 382] width 357 height 19
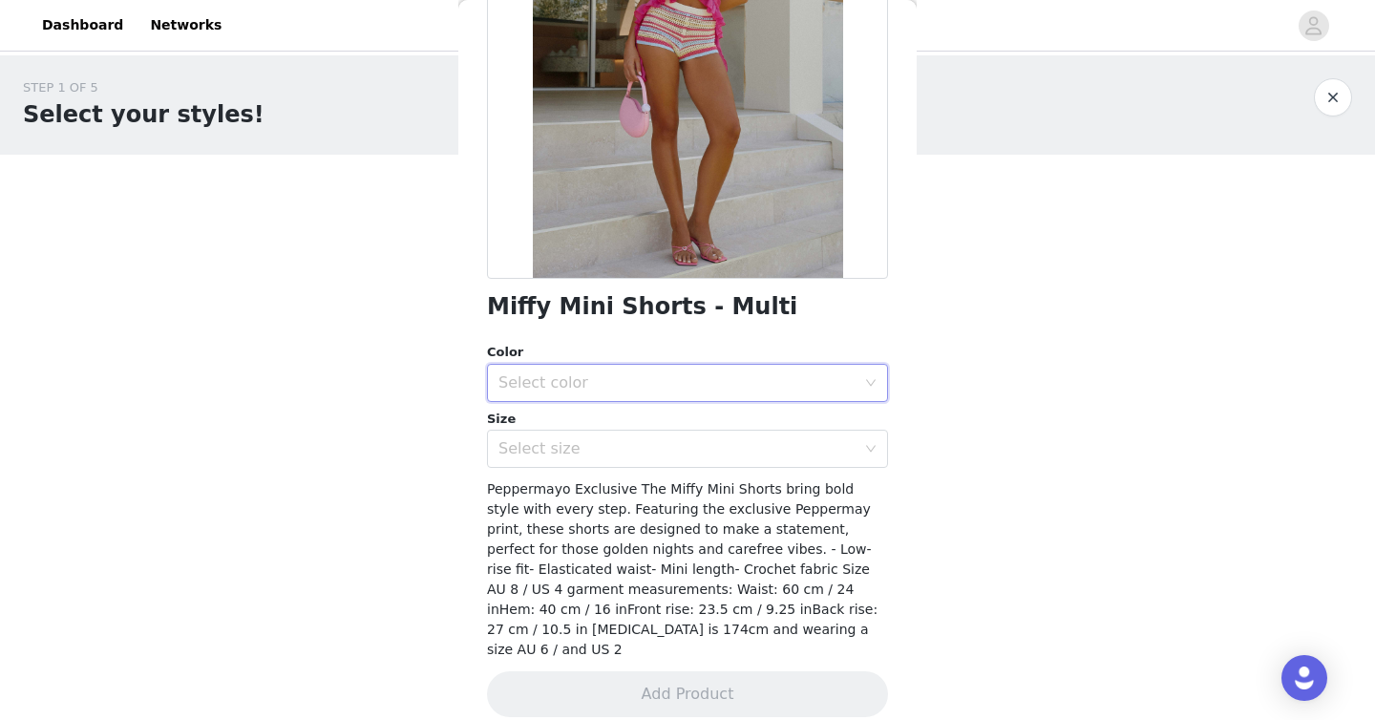
click at [692, 422] on div "Size" at bounding box center [687, 419] width 401 height 19
click at [689, 383] on div "Select color" at bounding box center [676, 382] width 357 height 19
click at [667, 427] on li "Multi" at bounding box center [687, 425] width 401 height 31
click at [648, 482] on span "Peppermayo Exclusive The Miffy Mini Shorts bring bold style with every step. Fe…" at bounding box center [682, 569] width 390 height 176
click at [630, 455] on div "Select size" at bounding box center [676, 448] width 357 height 19
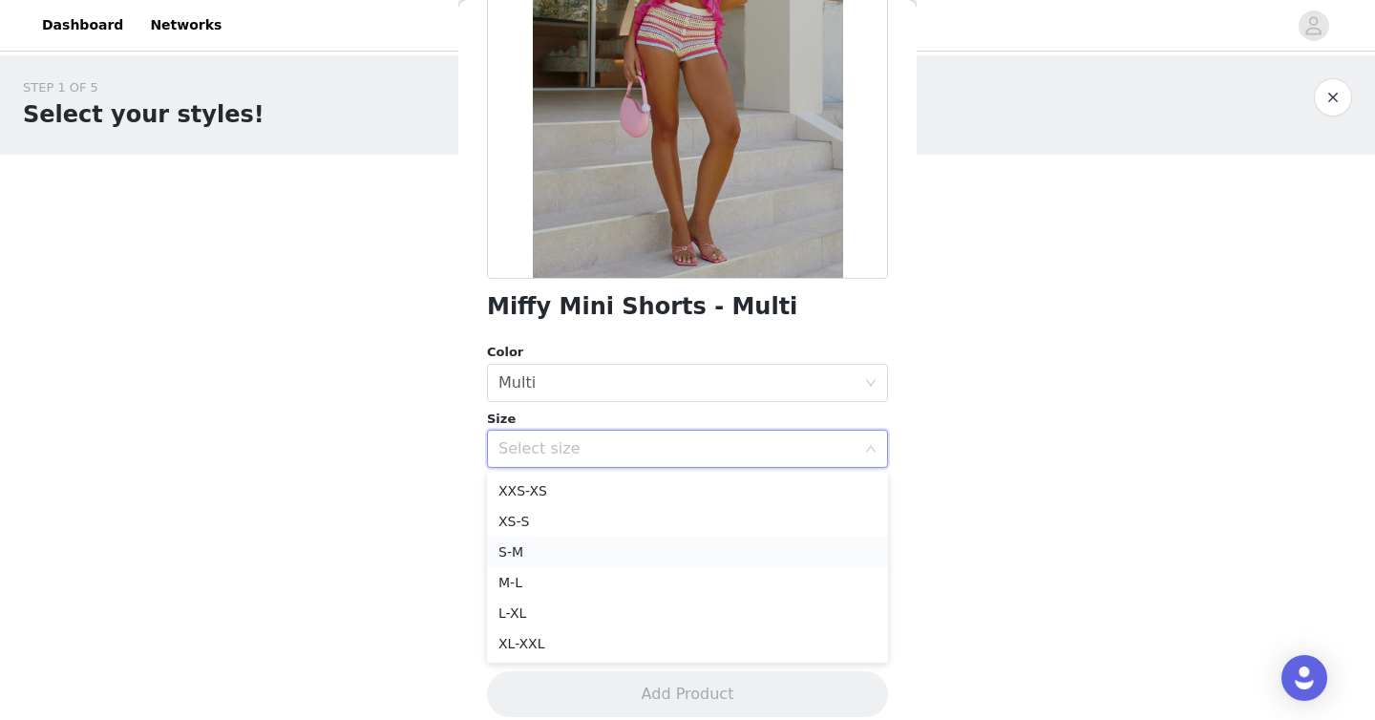
click at [585, 543] on li "S-M" at bounding box center [687, 552] width 401 height 31
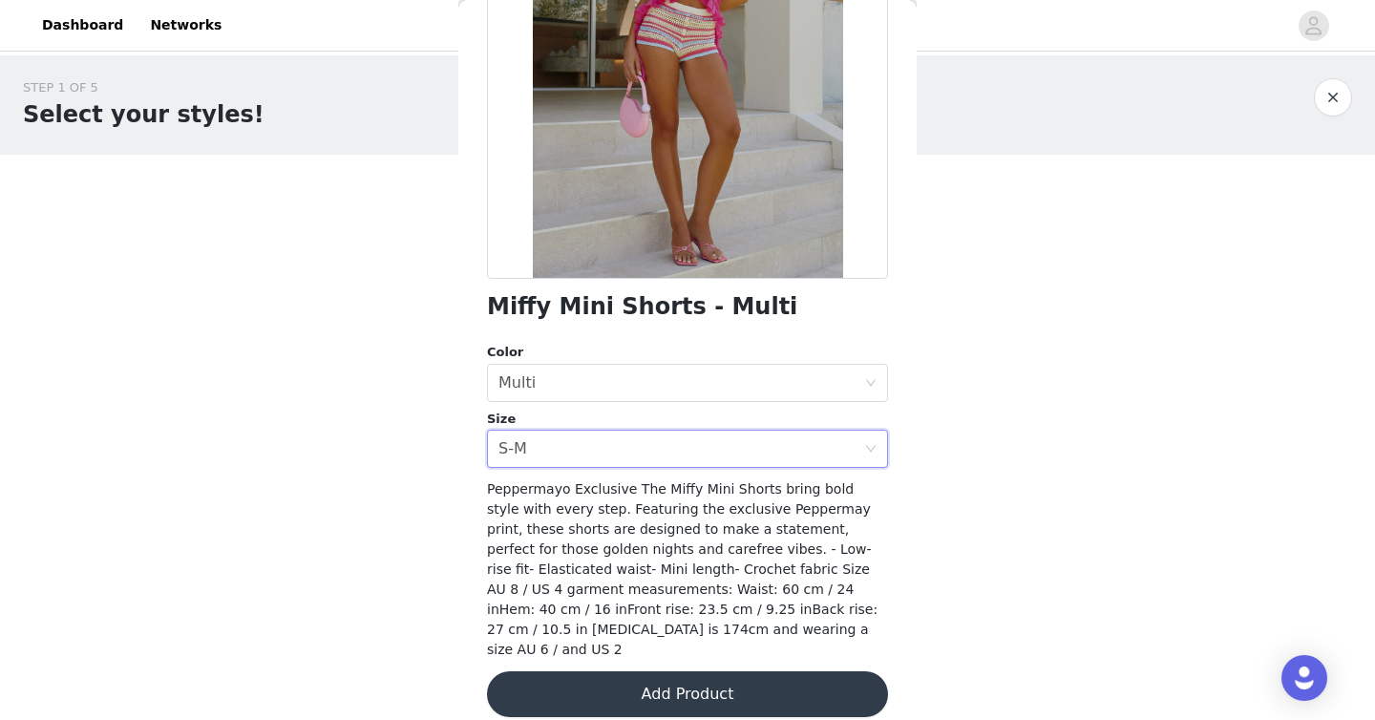
click at [607, 671] on button "Add Product" at bounding box center [687, 694] width 401 height 46
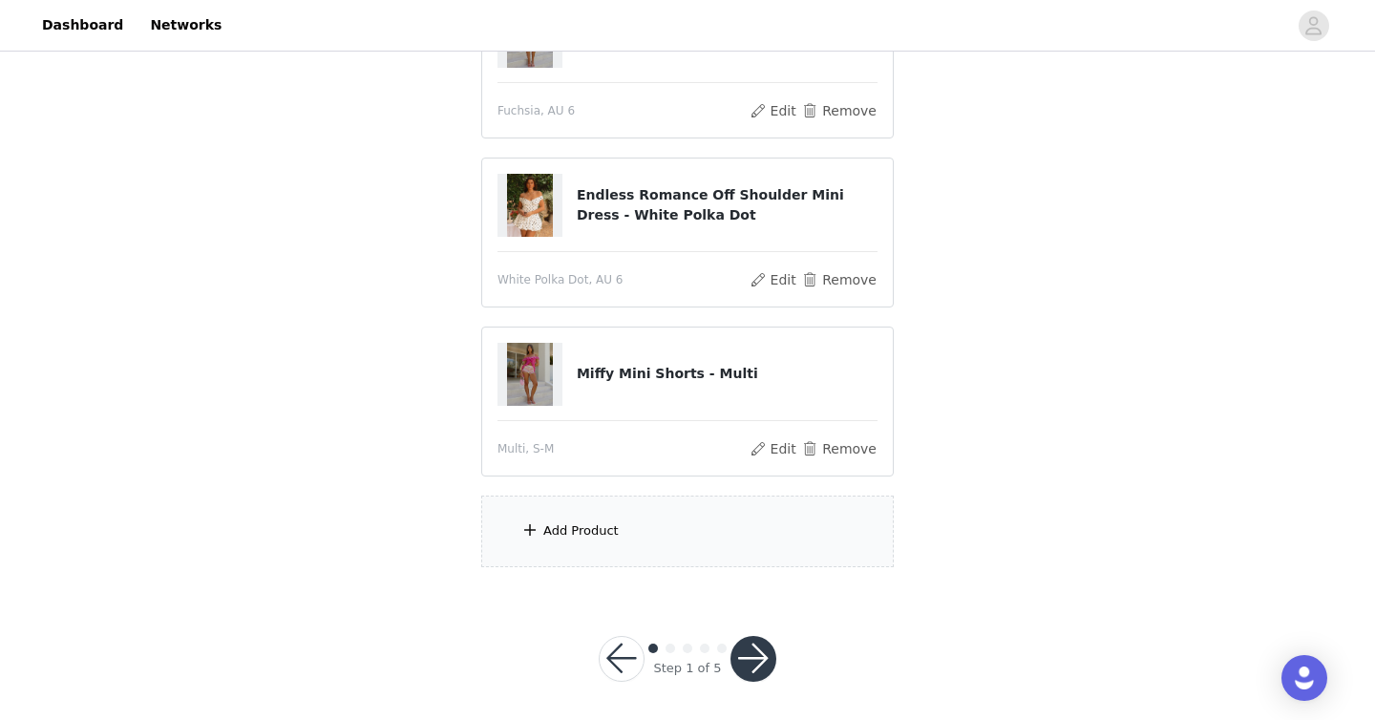
scroll to position [620, 0]
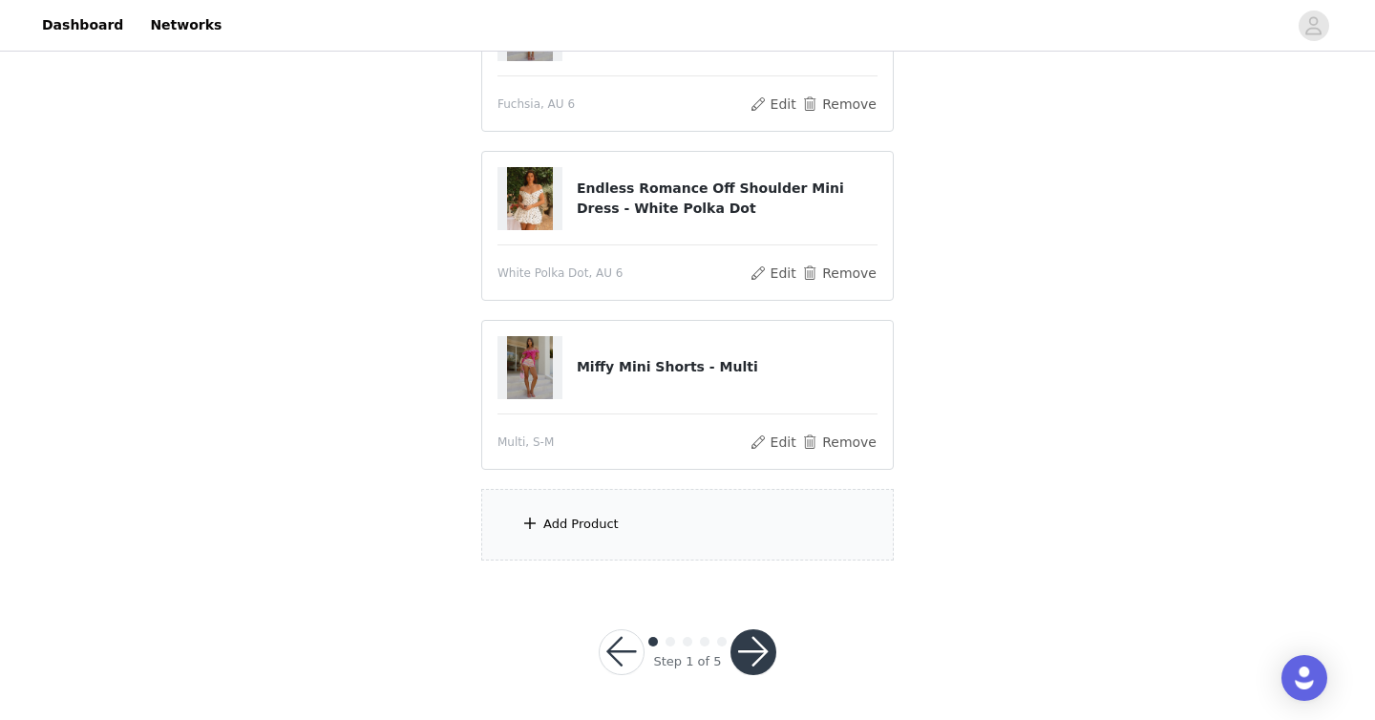
click at [694, 518] on div "Add Product" at bounding box center [687, 525] width 412 height 72
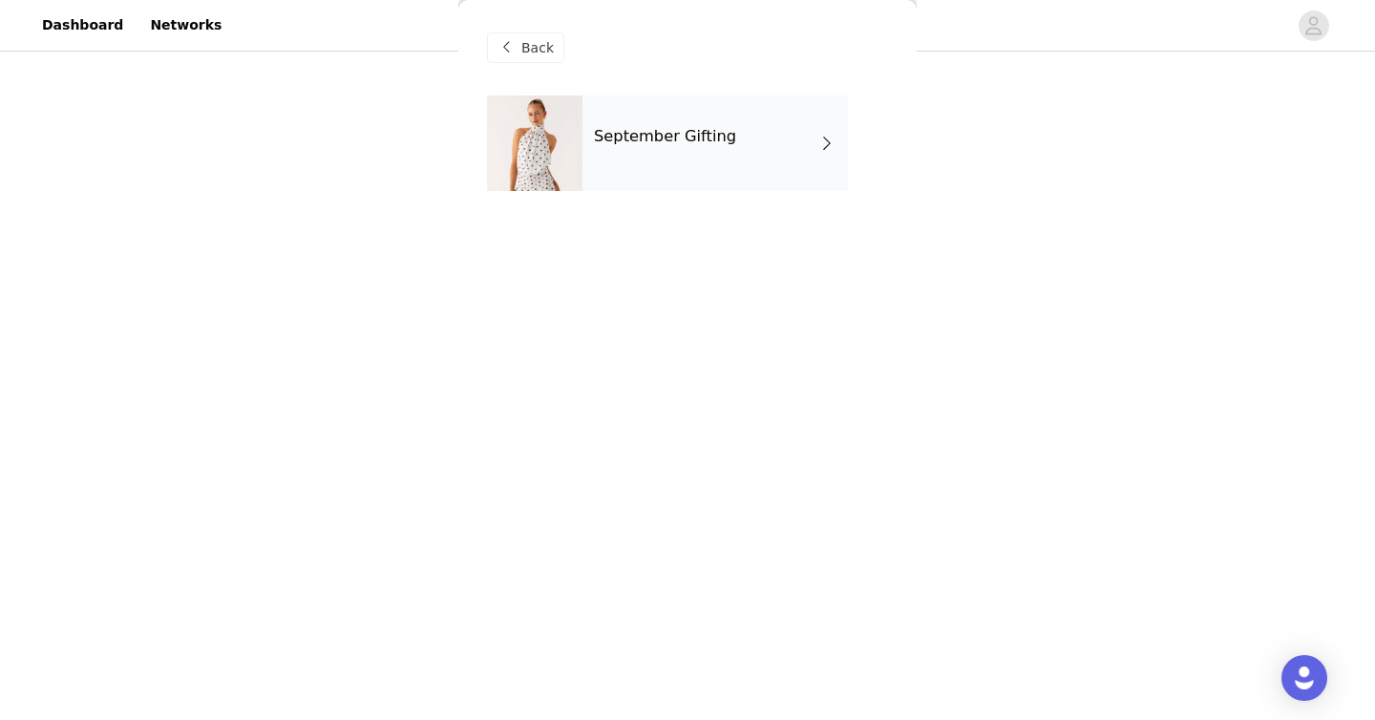
click at [699, 117] on div "September Gifting" at bounding box center [714, 142] width 265 height 95
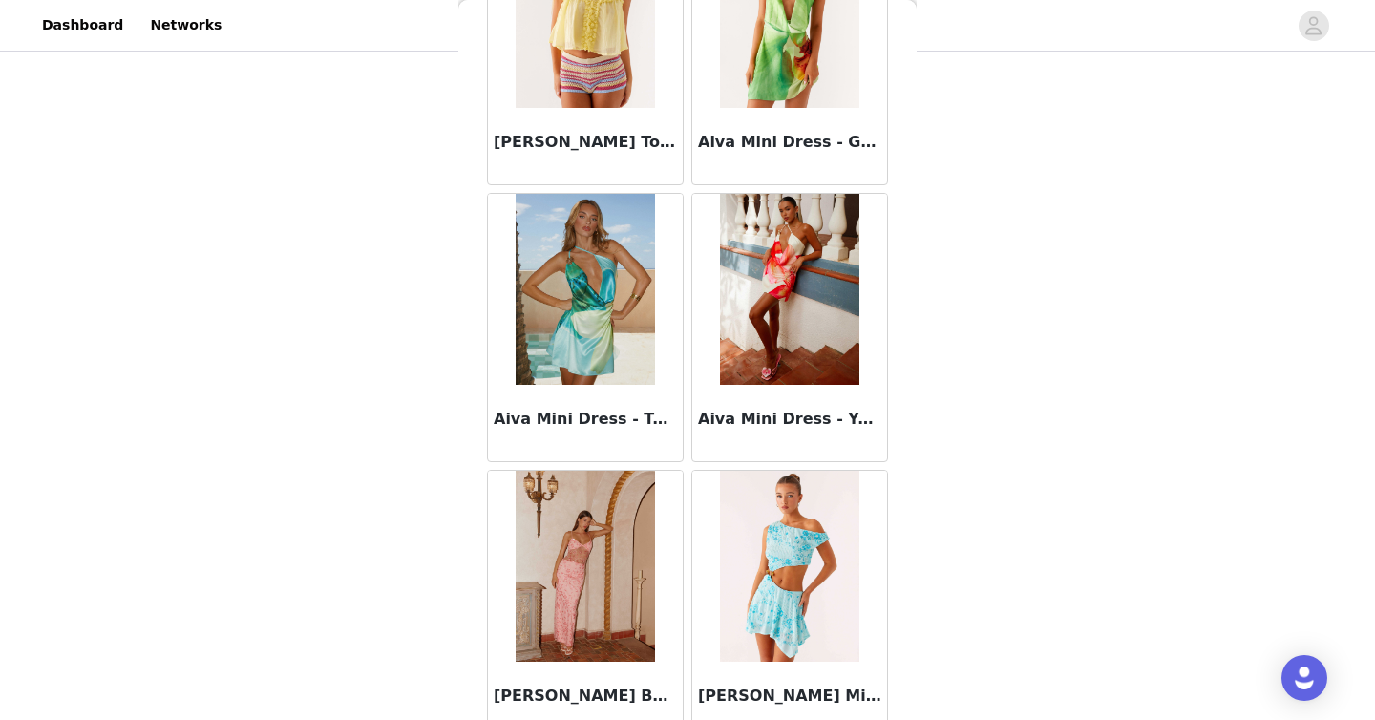
scroll to position [2201, 0]
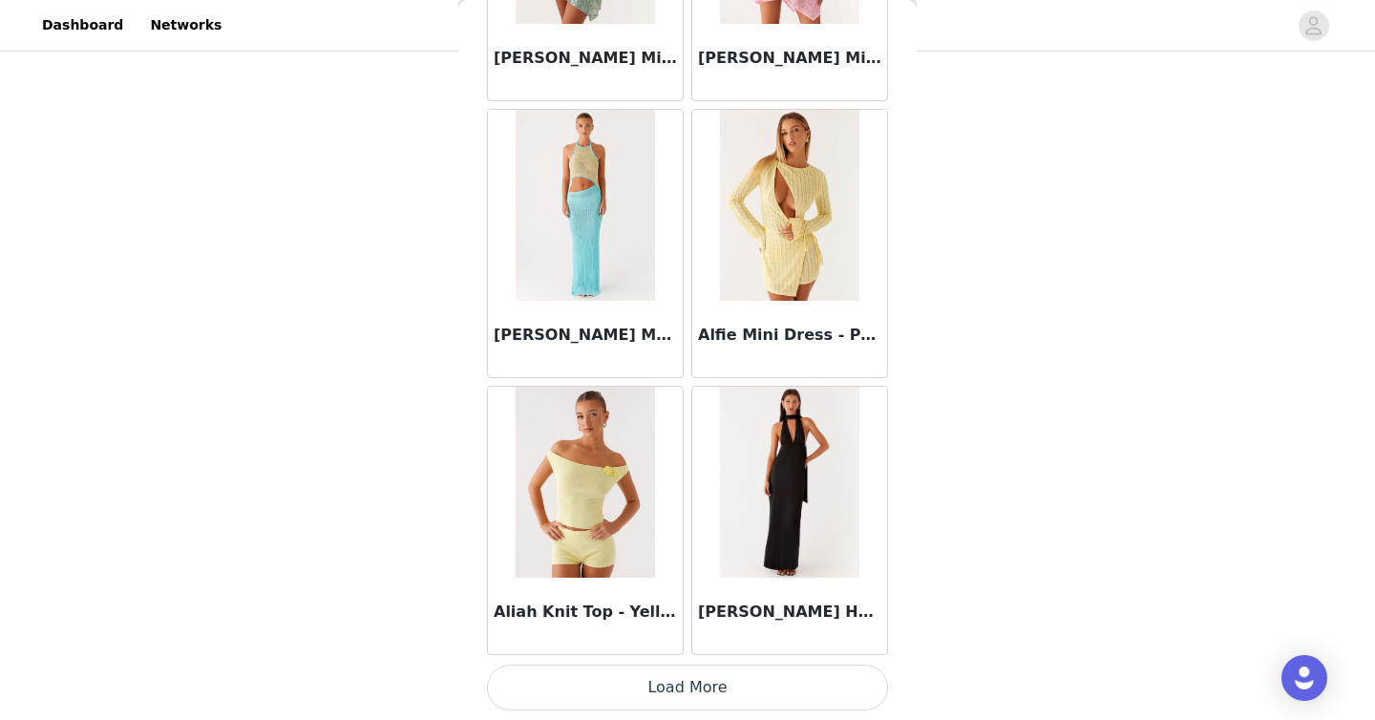
click at [747, 670] on button "Load More" at bounding box center [687, 687] width 401 height 46
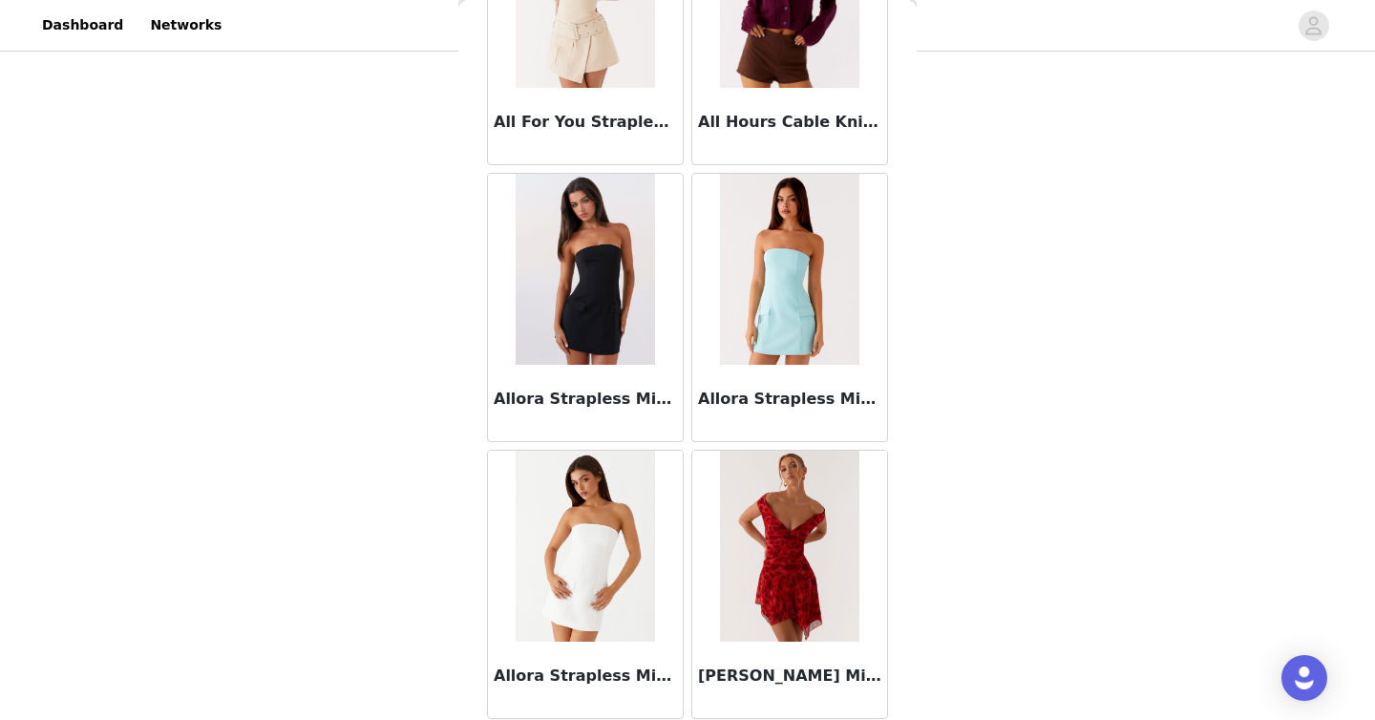
scroll to position [4970, 0]
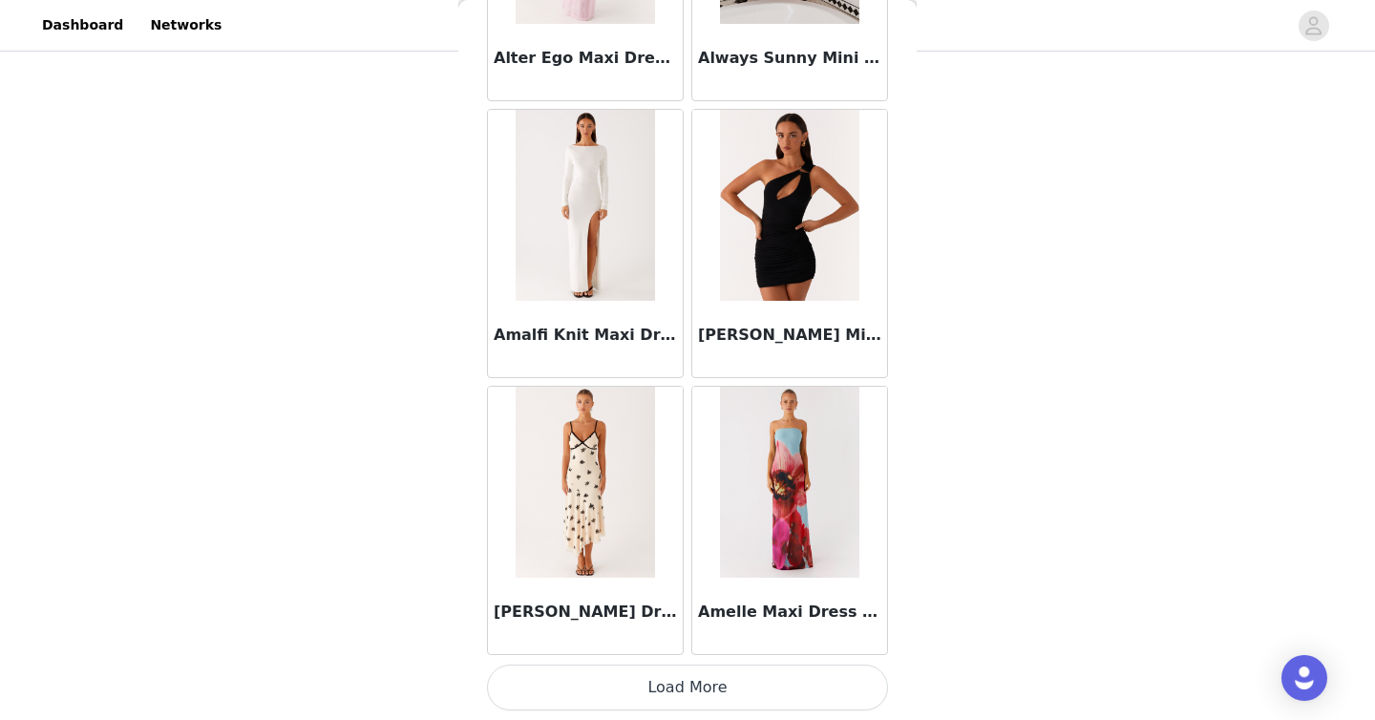
click at [730, 706] on button "Load More" at bounding box center [687, 687] width 401 height 46
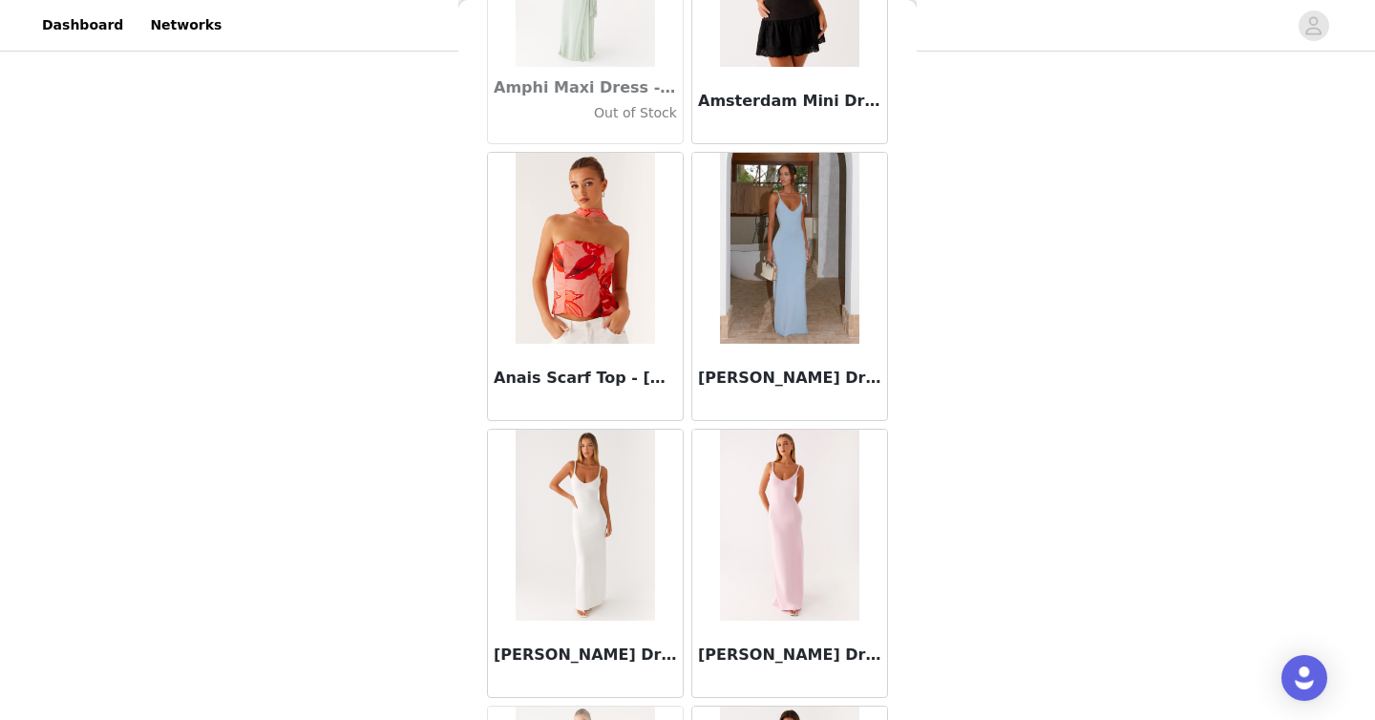
scroll to position [6050, 0]
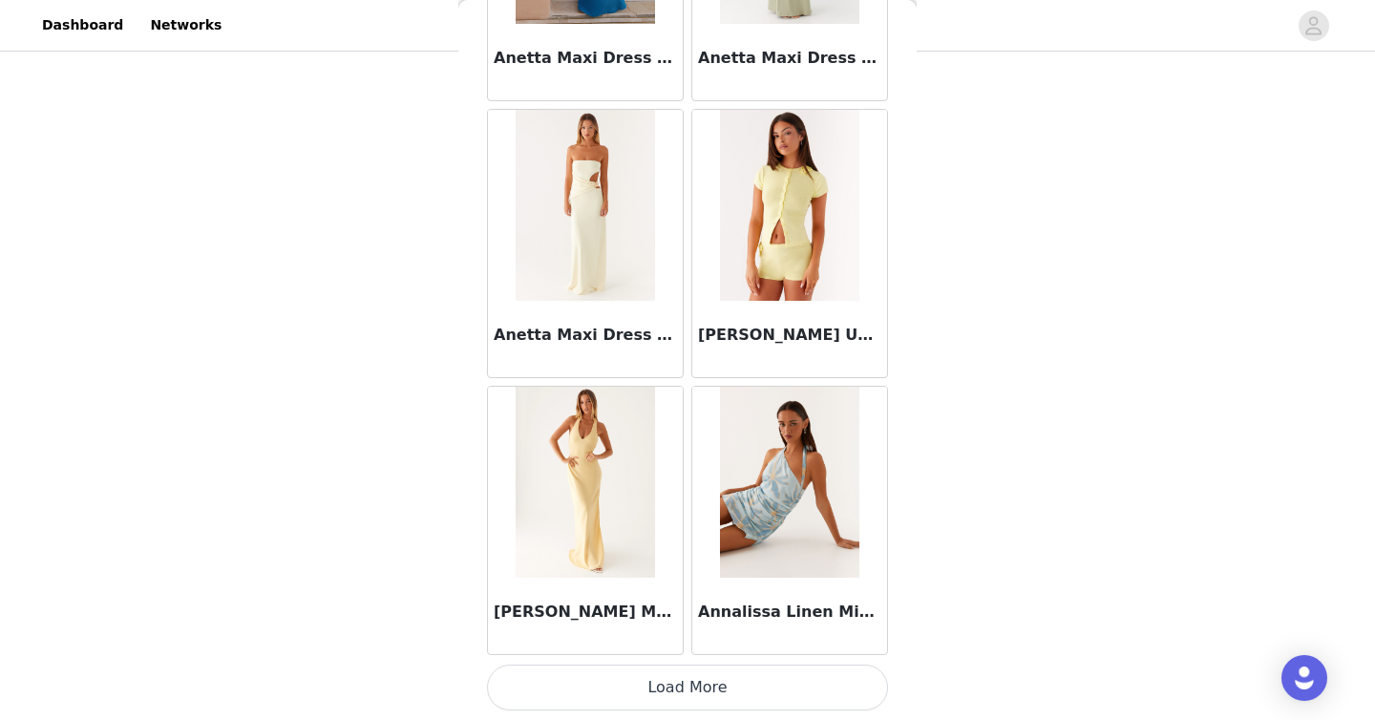
click at [712, 685] on button "Load More" at bounding box center [687, 687] width 401 height 46
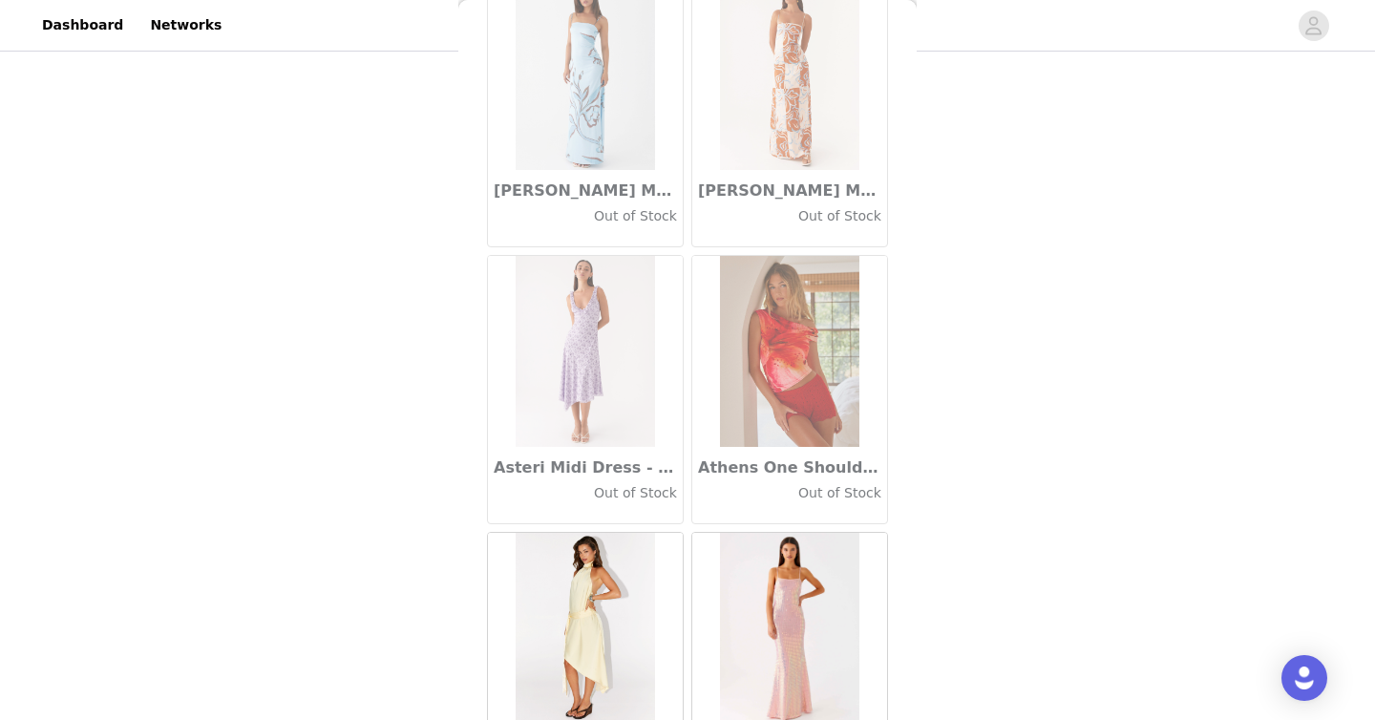
scroll to position [10507, 0]
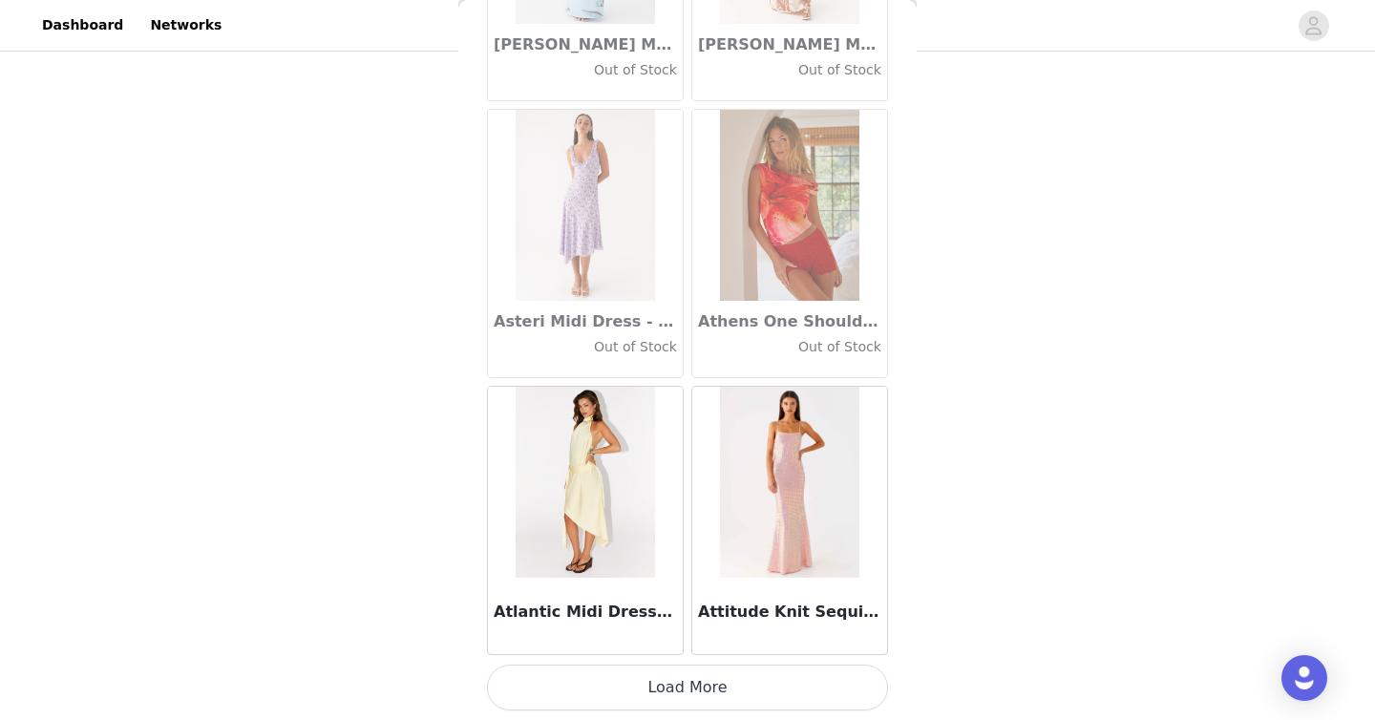
click at [716, 696] on button "Load More" at bounding box center [687, 687] width 401 height 46
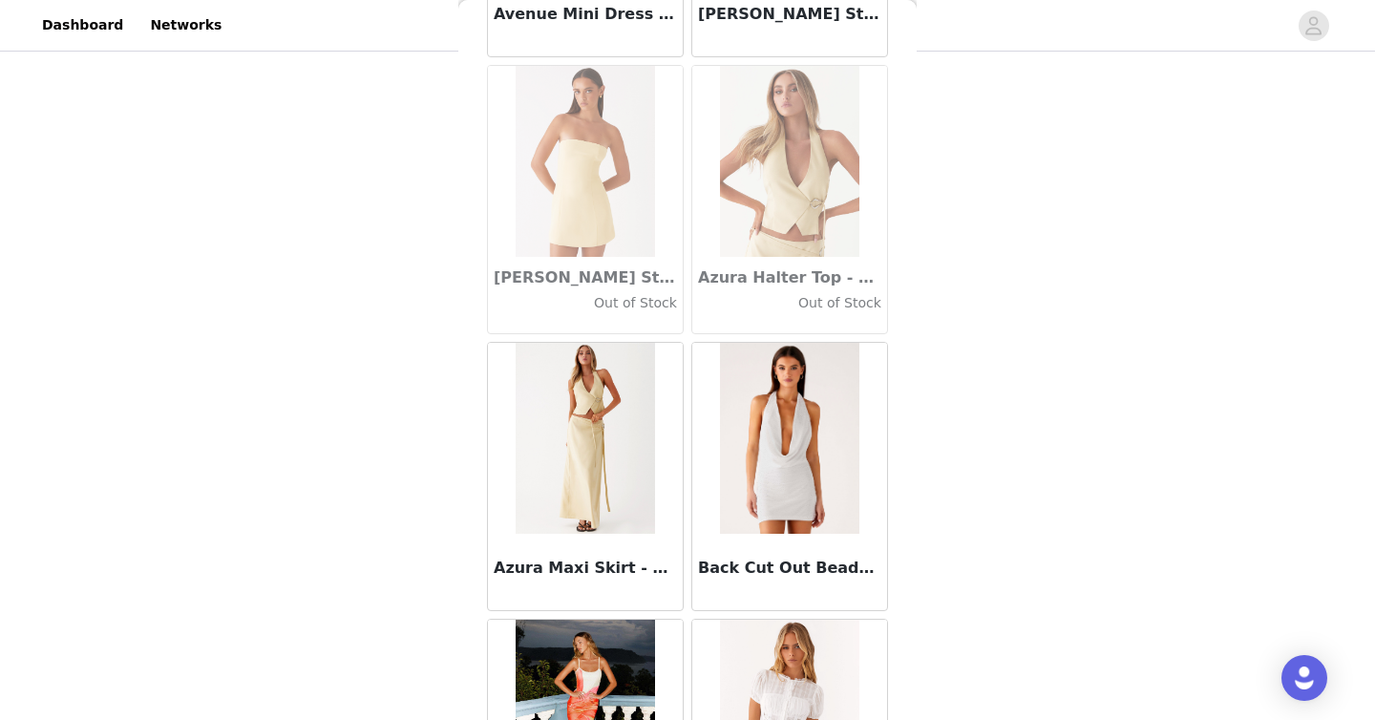
scroll to position [13275, 0]
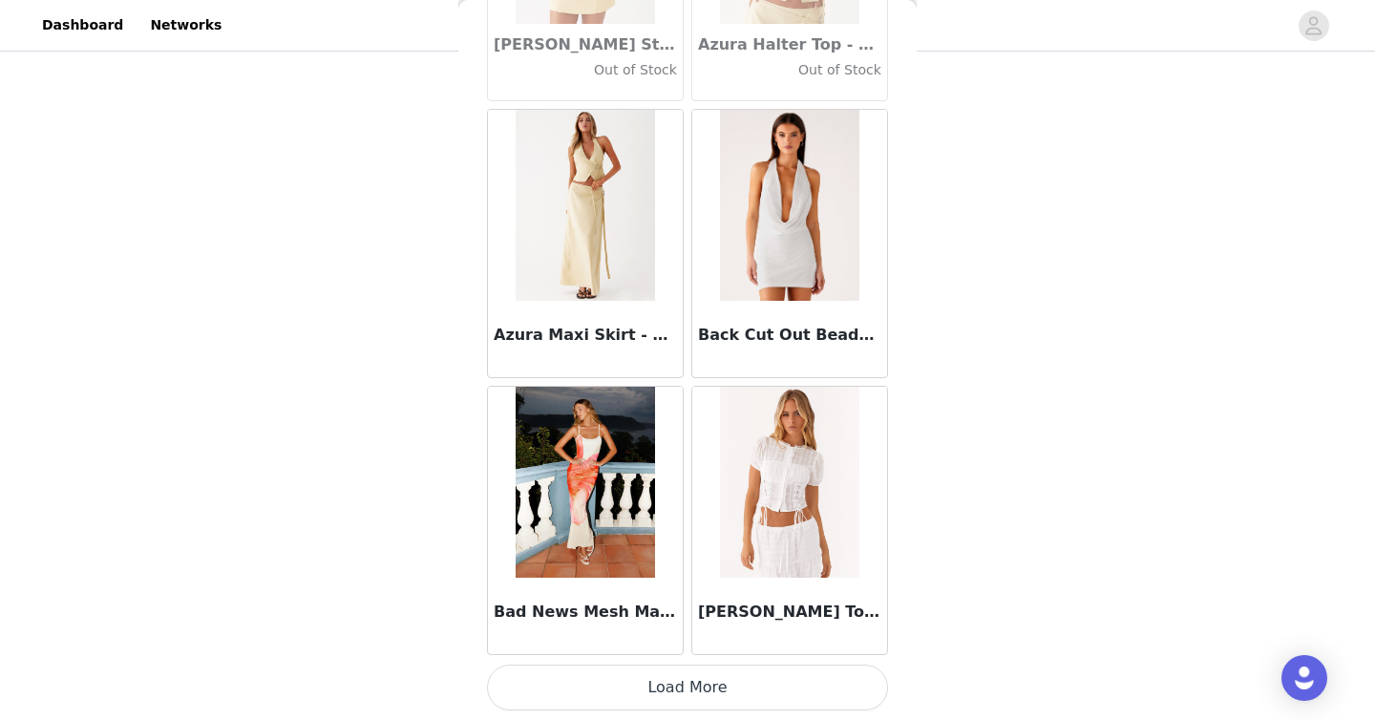
click at [702, 677] on button "Load More" at bounding box center [687, 687] width 401 height 46
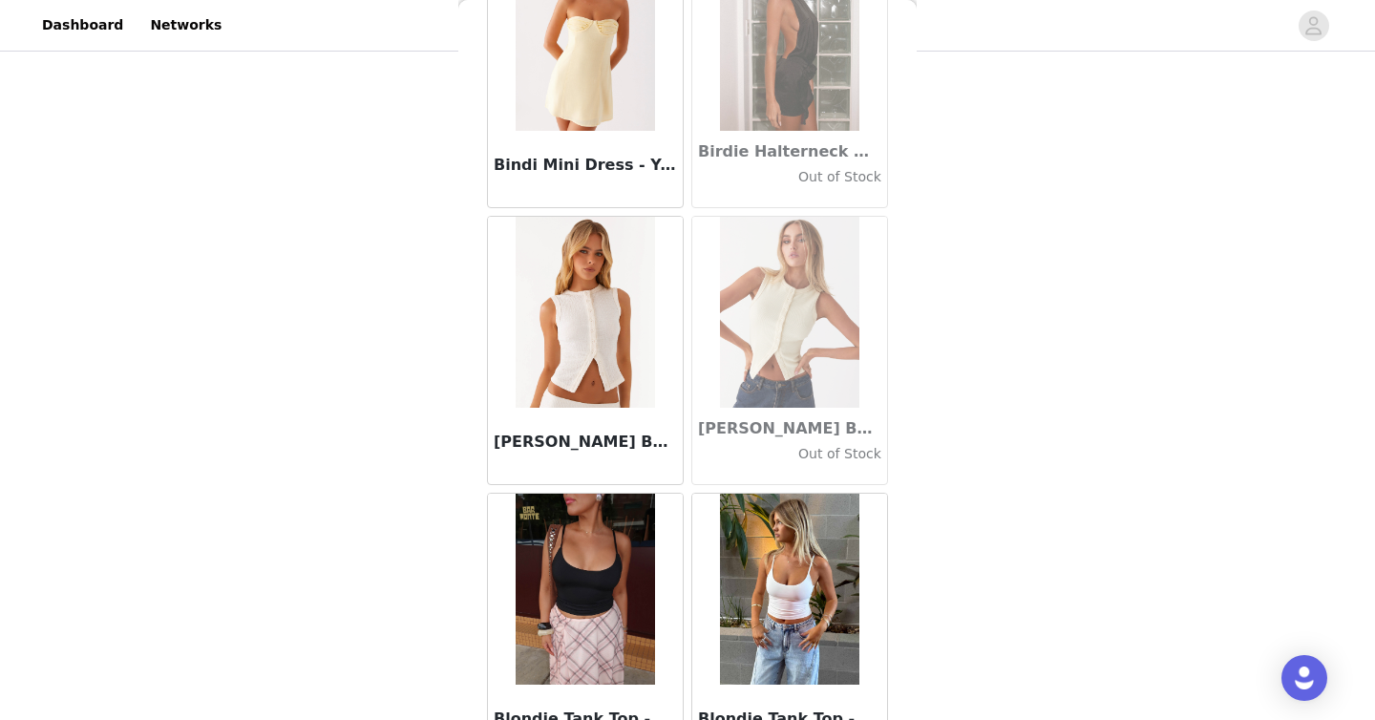
scroll to position [16044, 0]
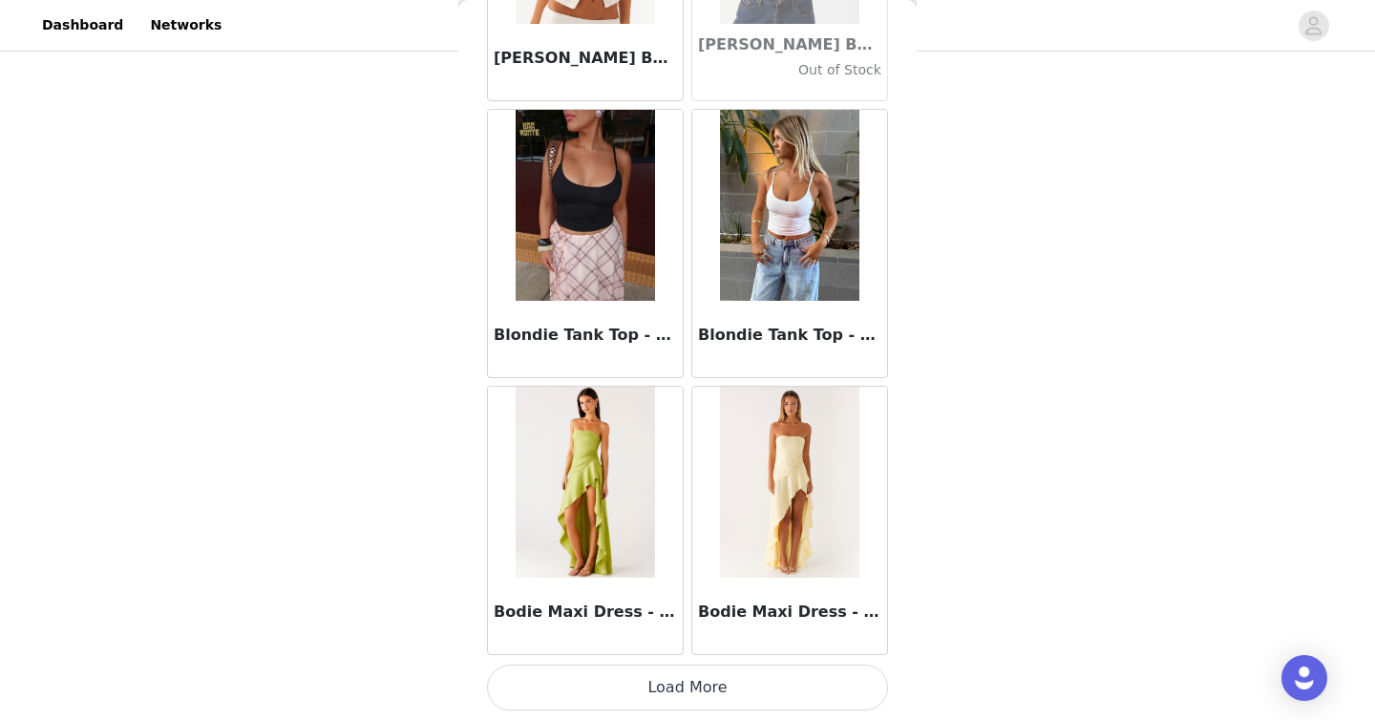
click at [725, 703] on button "Load More" at bounding box center [687, 687] width 401 height 46
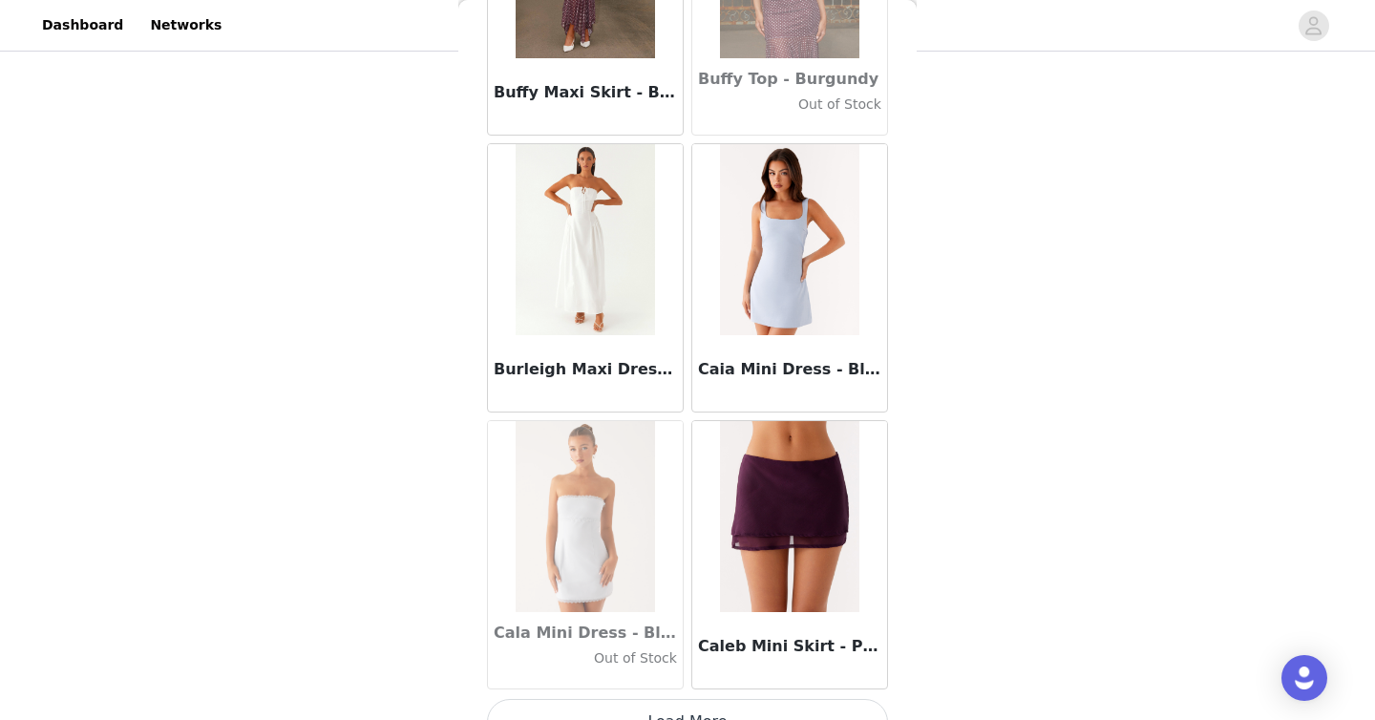
scroll to position [18812, 0]
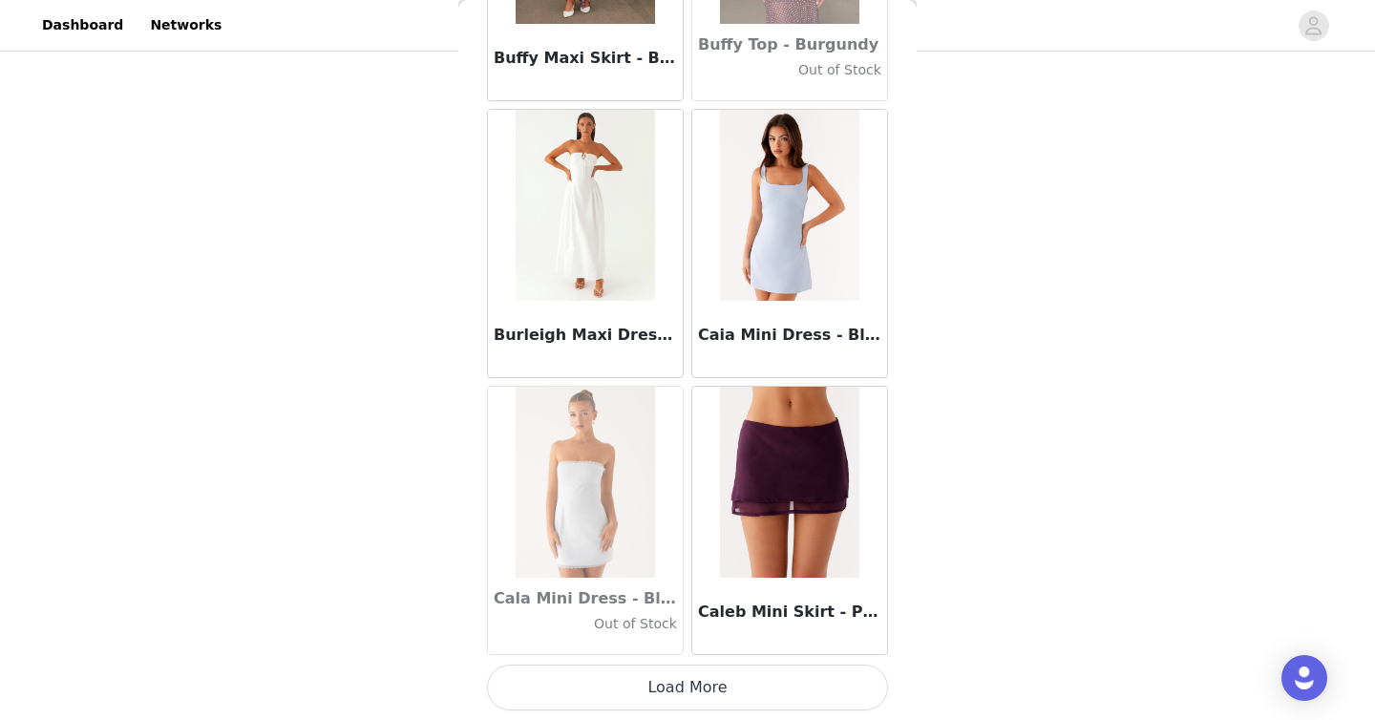
click at [741, 682] on button "Load More" at bounding box center [687, 687] width 401 height 46
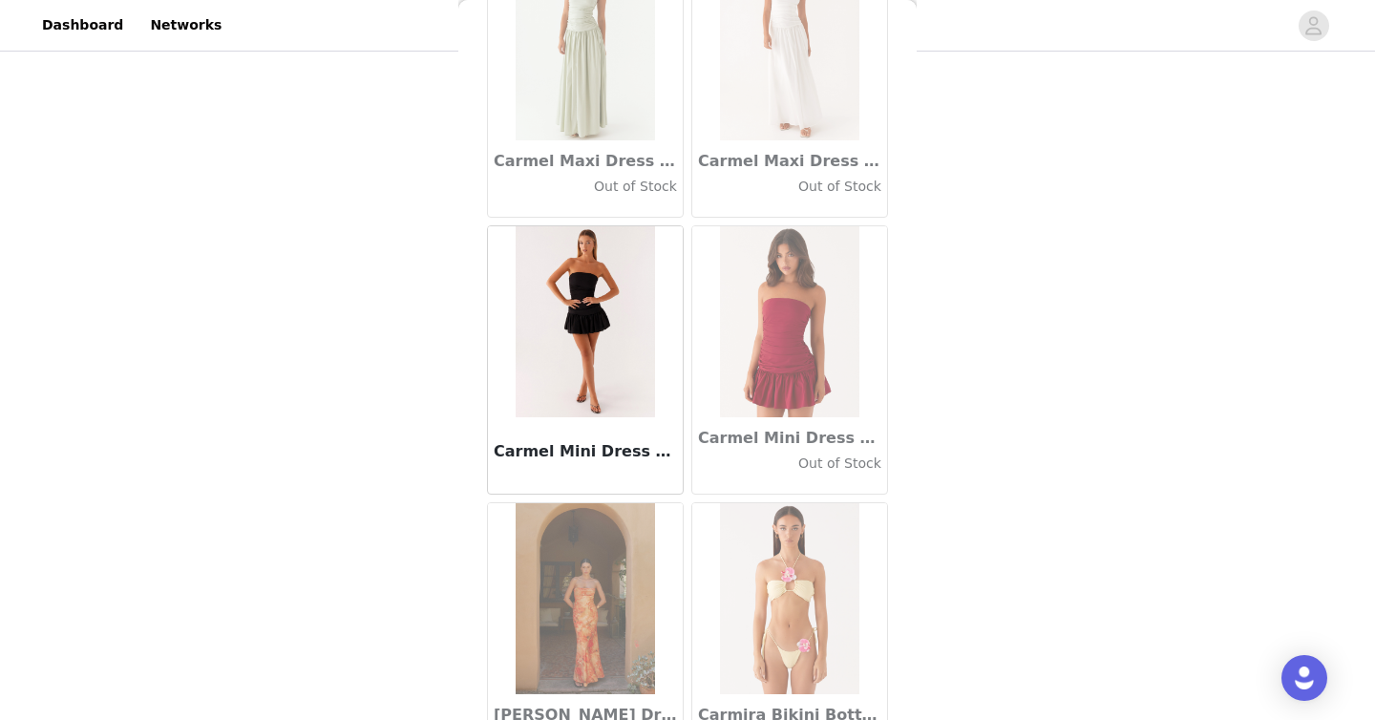
scroll to position [21581, 0]
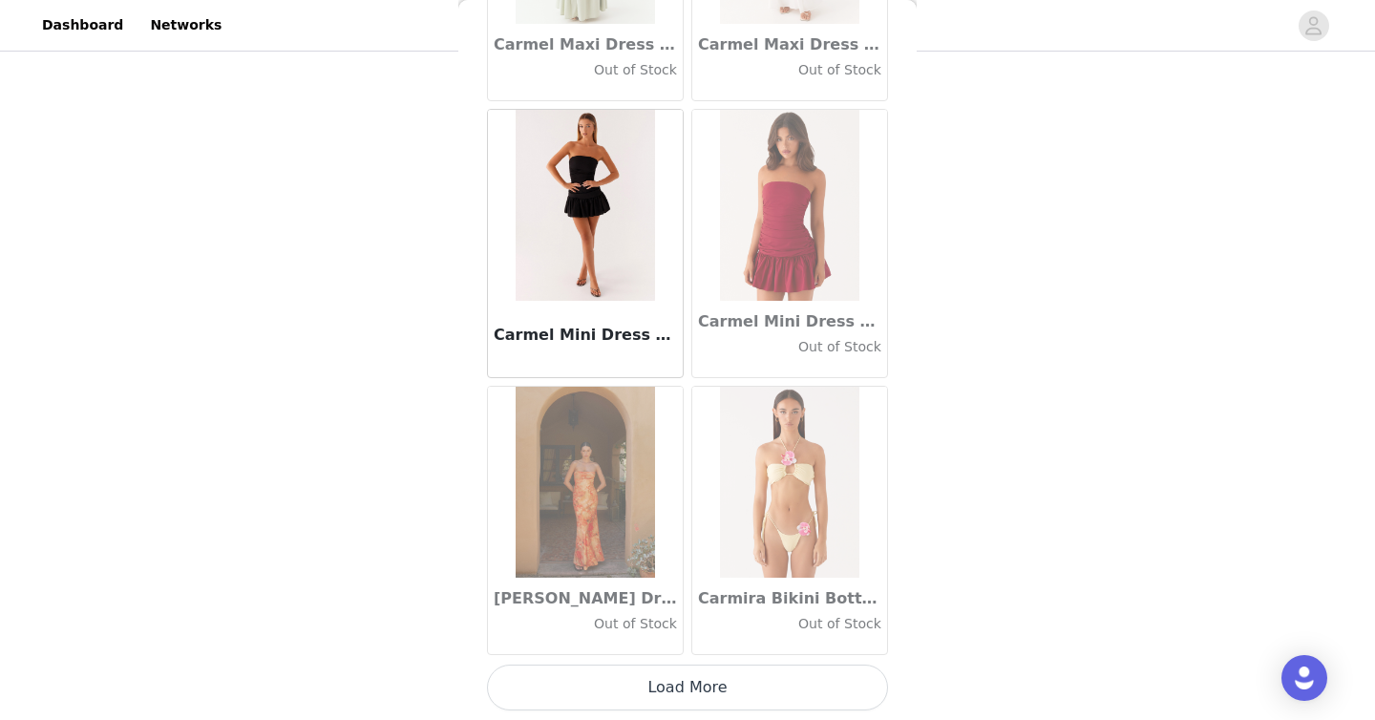
click at [745, 681] on button "Load More" at bounding box center [687, 687] width 401 height 46
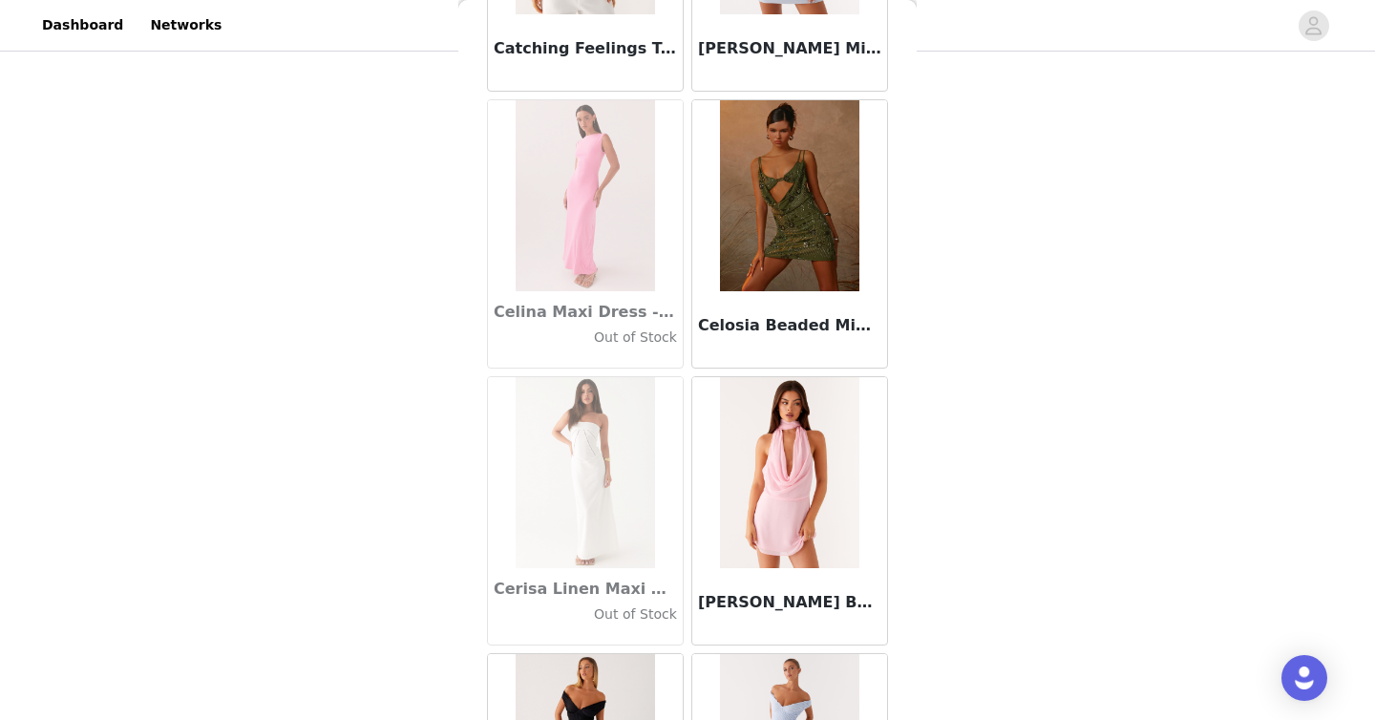
scroll to position [23225, 0]
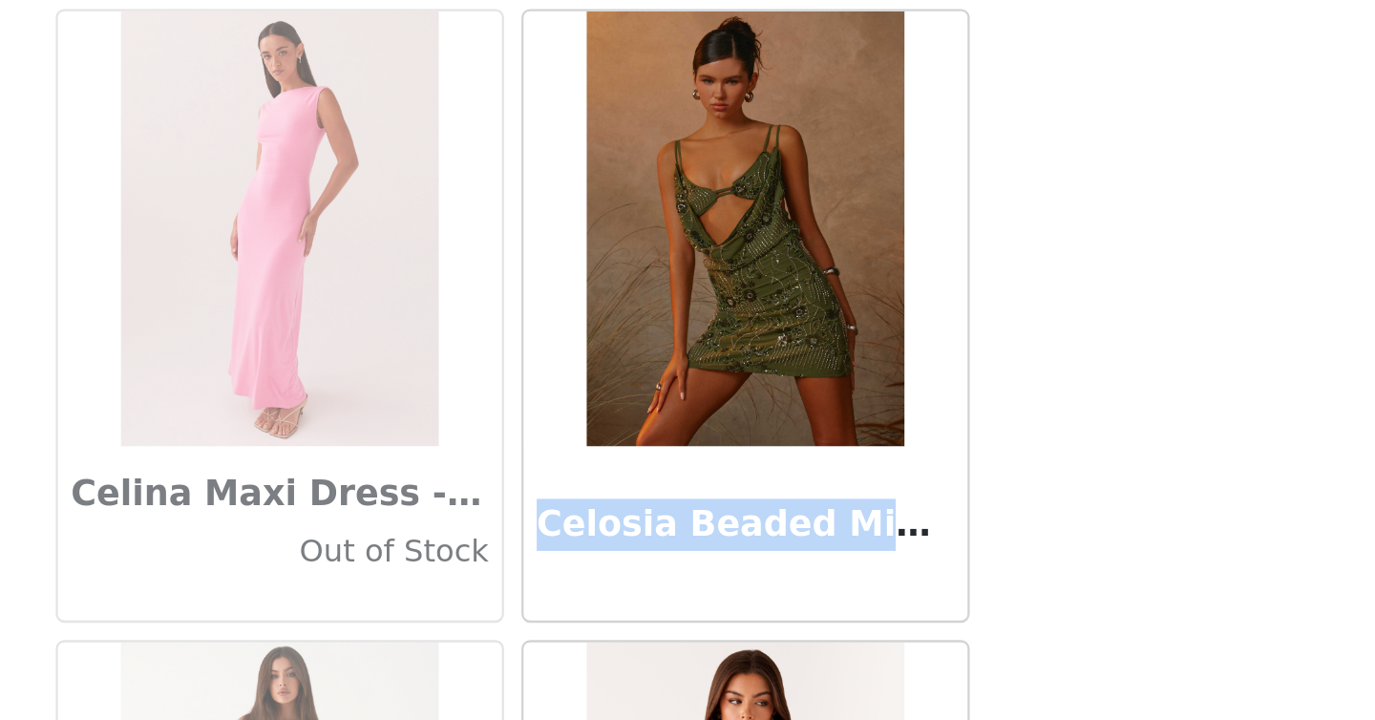
drag, startPoint x: 696, startPoint y: 353, endPoint x: 880, endPoint y: 364, distance: 184.5
click at [880, 364] on div "Celosia Beaded Mini Dress - Khaki" at bounding box center [789, 356] width 195 height 76
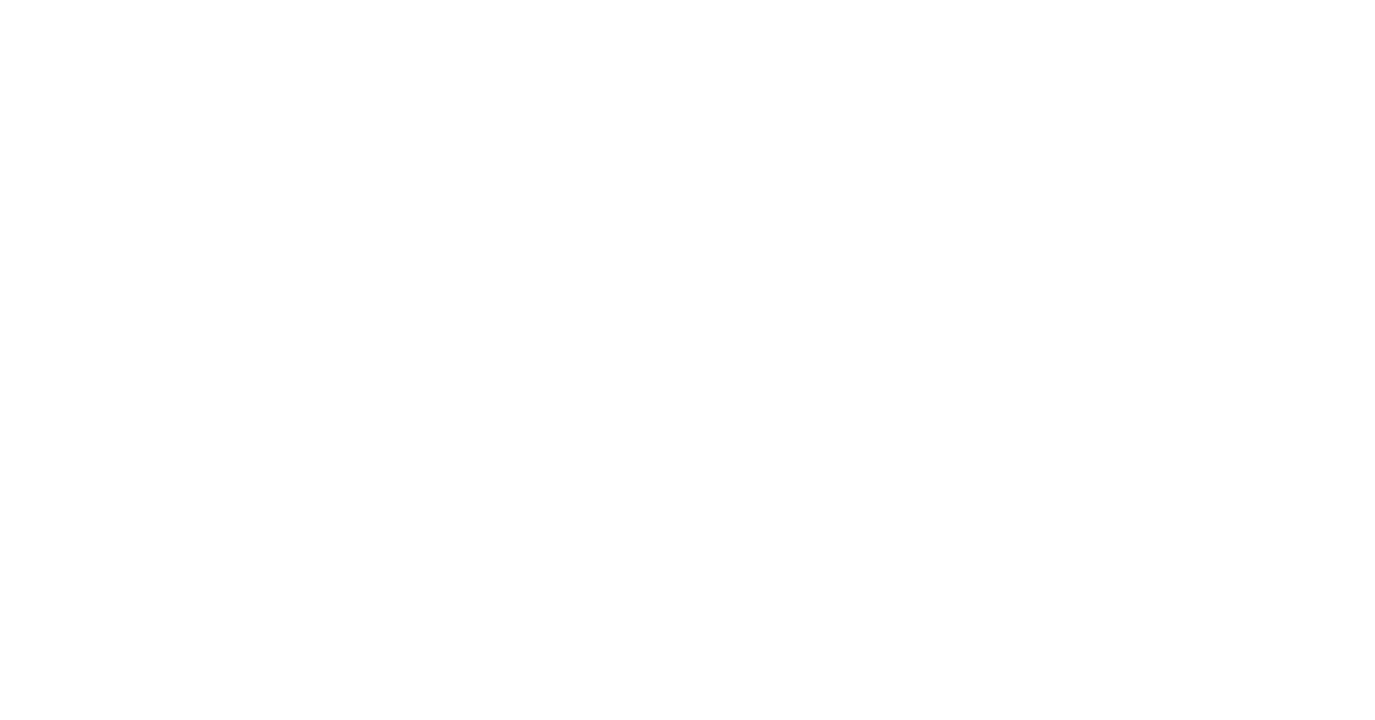
scroll to position [0, 0]
copy h3 "Celosia Beaded Mini Dress - Khaki"
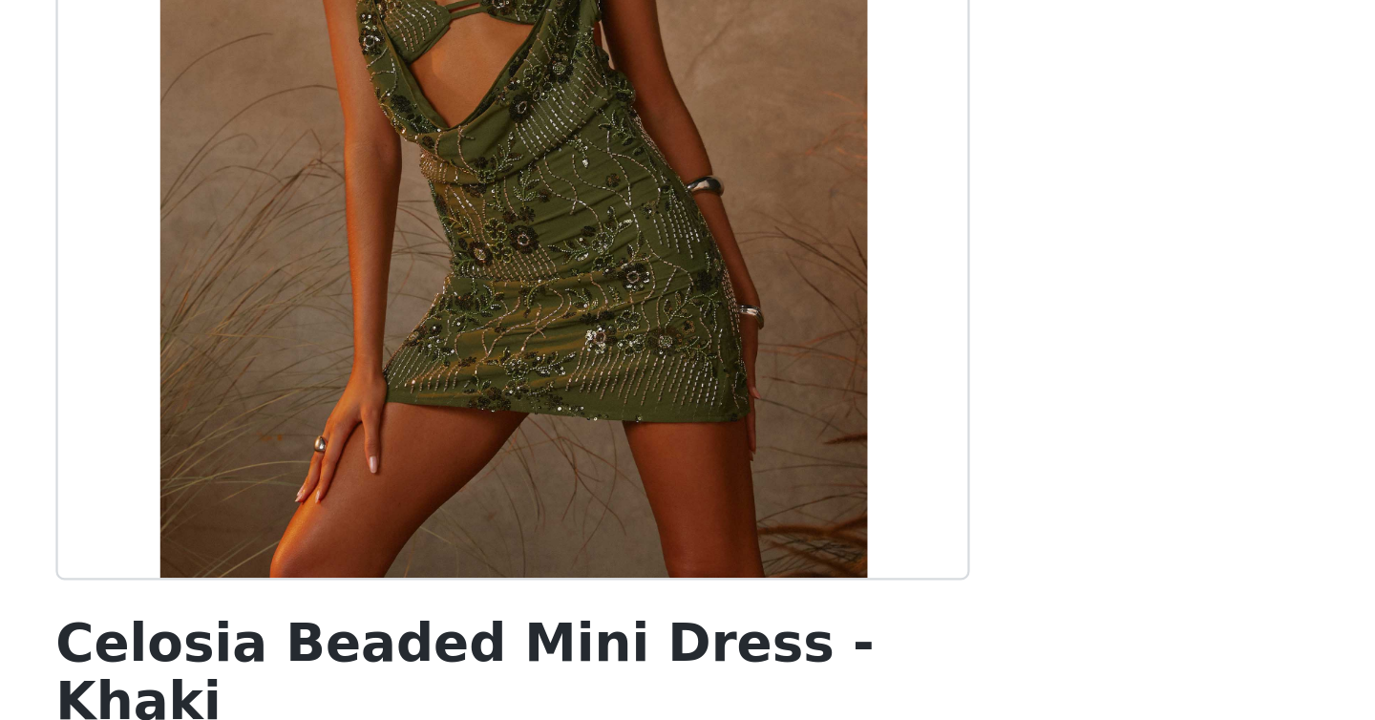
scroll to position [620, 0]
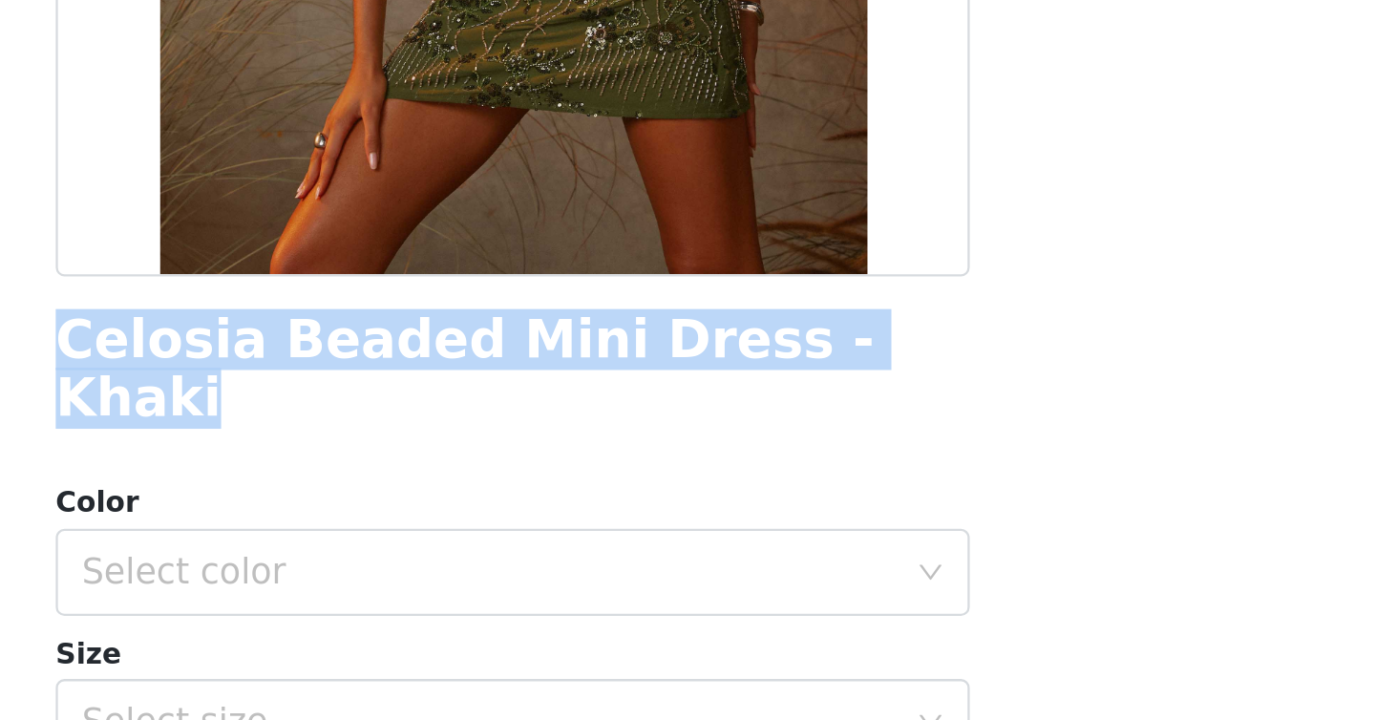
drag, startPoint x: 487, startPoint y: 556, endPoint x: 858, endPoint y: 562, distance: 371.4
click at [859, 562] on div "Celosia Beaded Mini Dress - Khaki" at bounding box center [687, 566] width 401 height 52
copy h1 "Celosia Beaded Mini Dress - Khaki"
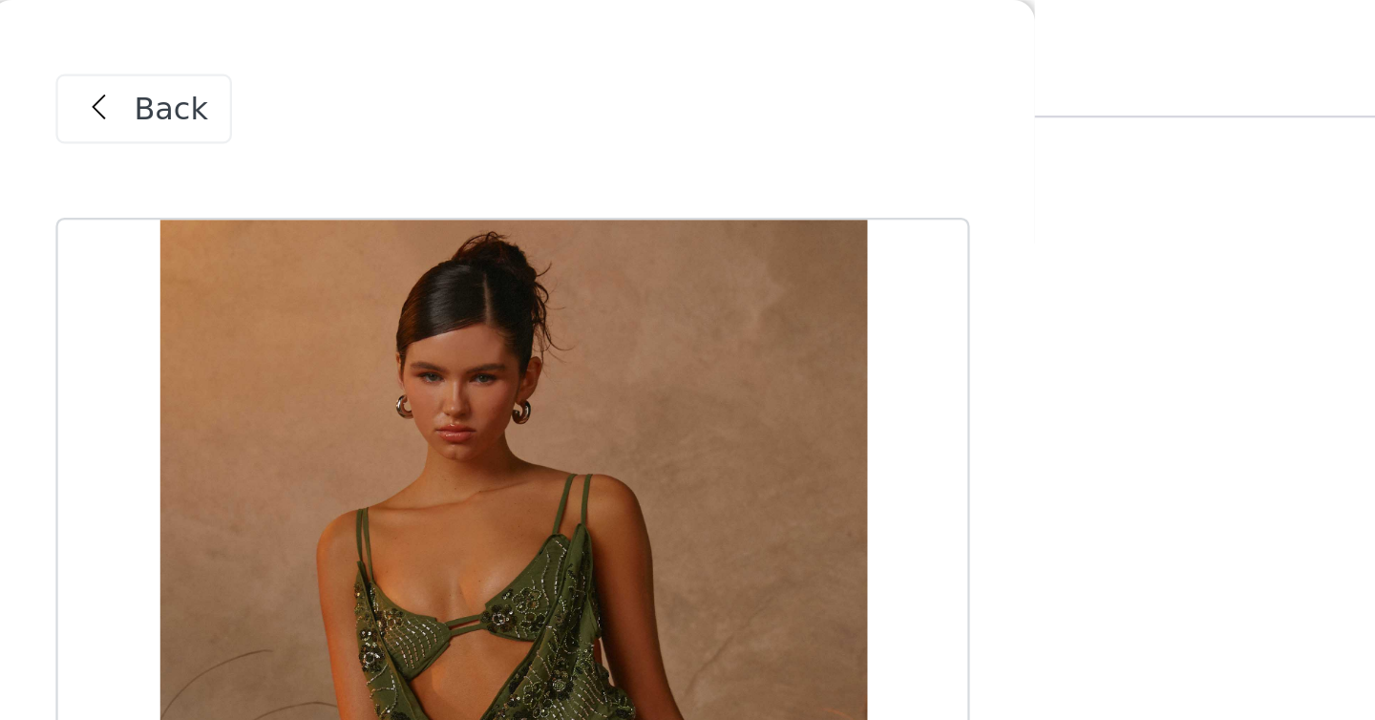
scroll to position [268, 0]
click at [530, 44] on span "Back" at bounding box center [537, 48] width 32 height 20
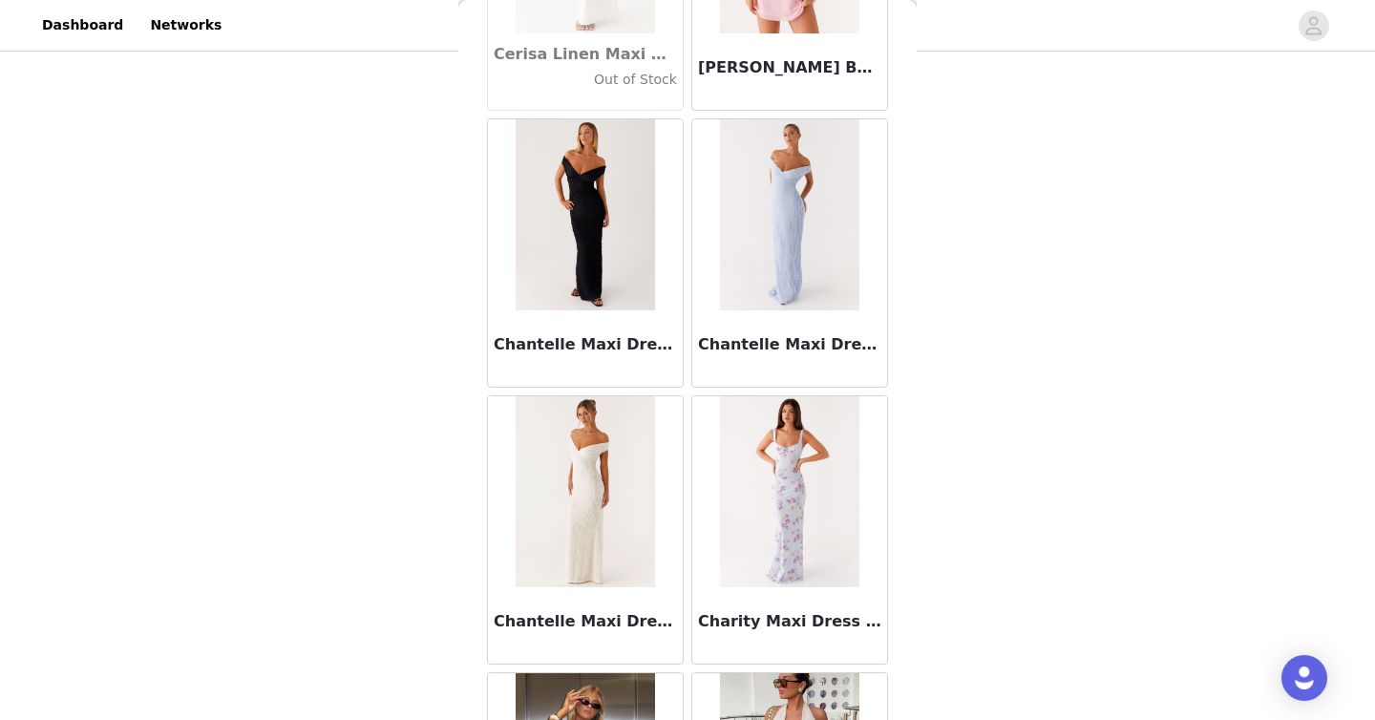
scroll to position [24349, 0]
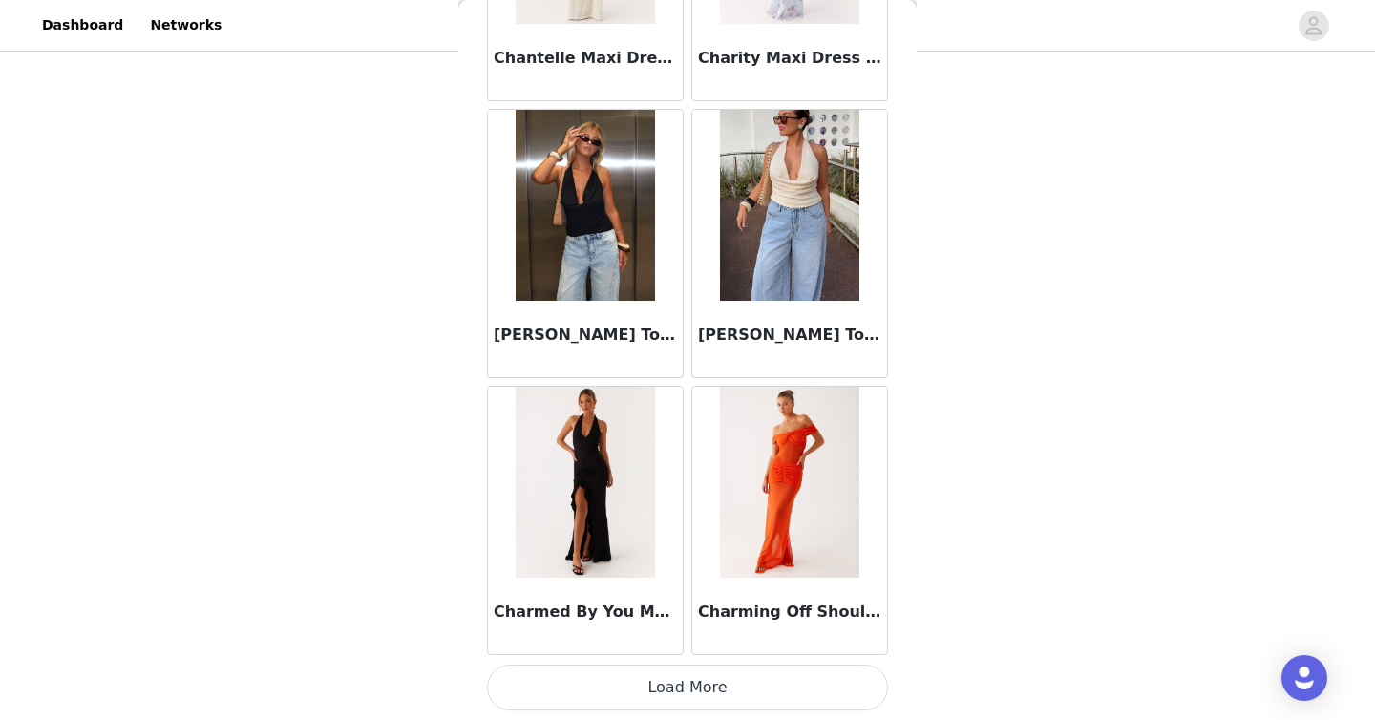
click at [764, 684] on button "Load More" at bounding box center [687, 687] width 401 height 46
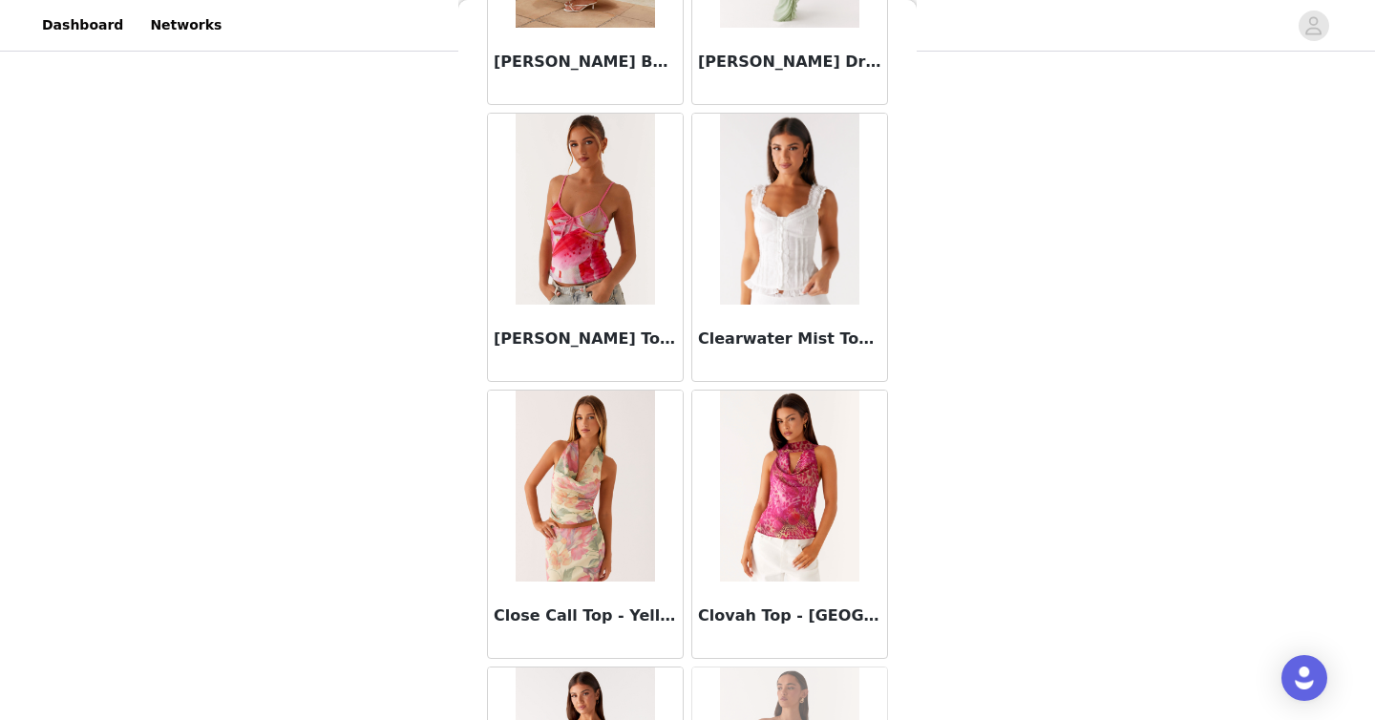
scroll to position [27118, 0]
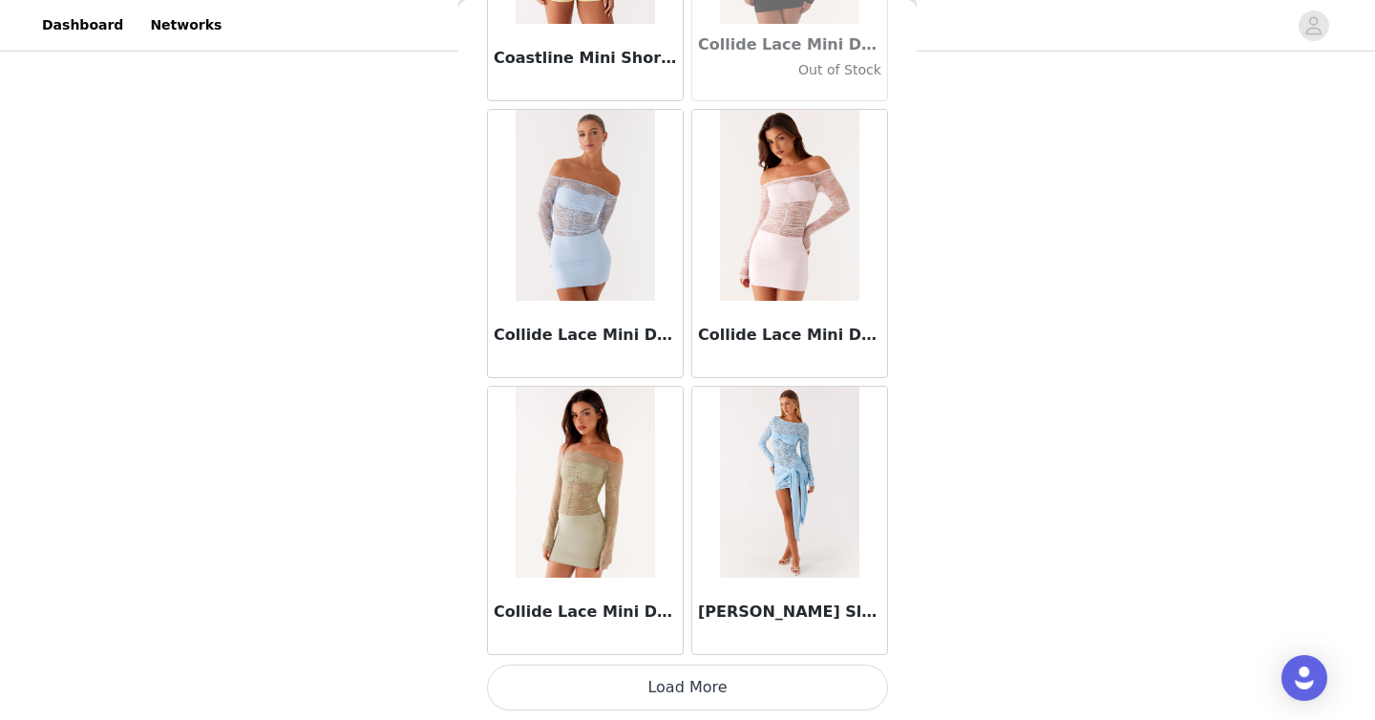
click at [760, 701] on button "Load More" at bounding box center [687, 687] width 401 height 46
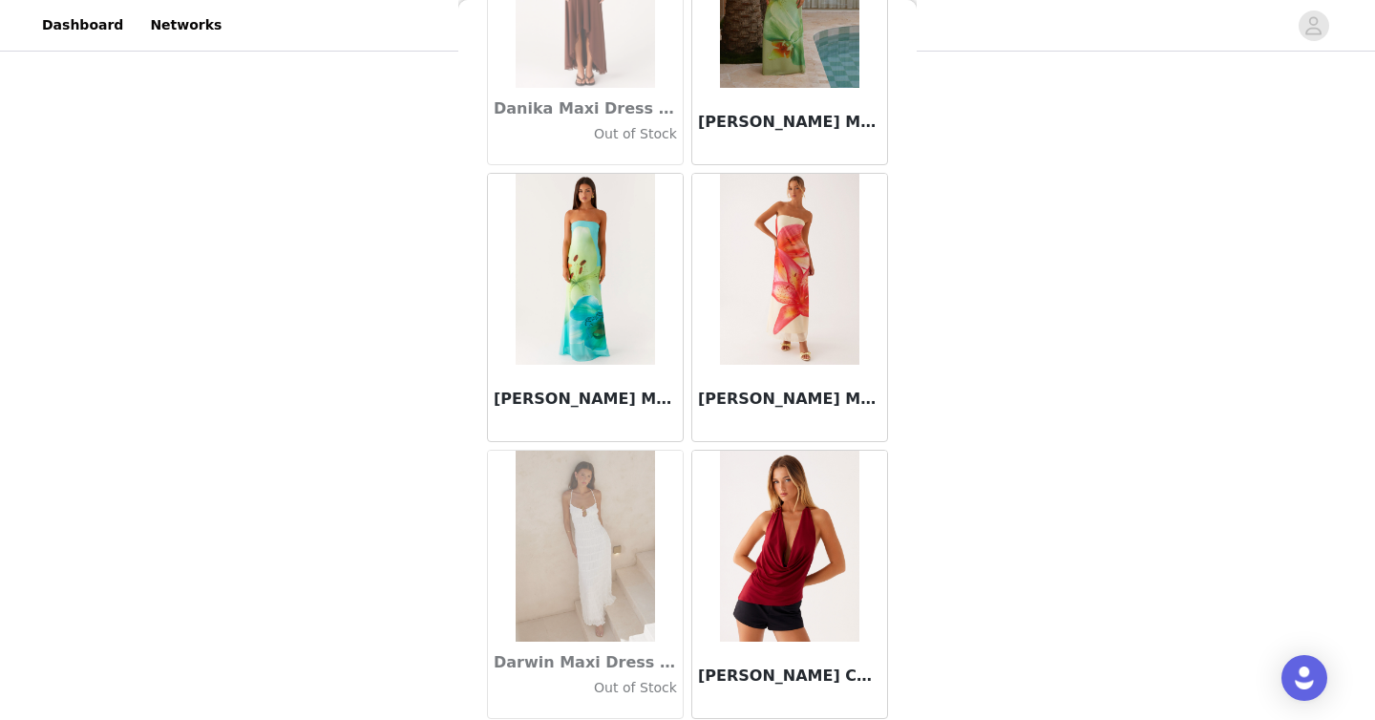
scroll to position [29886, 0]
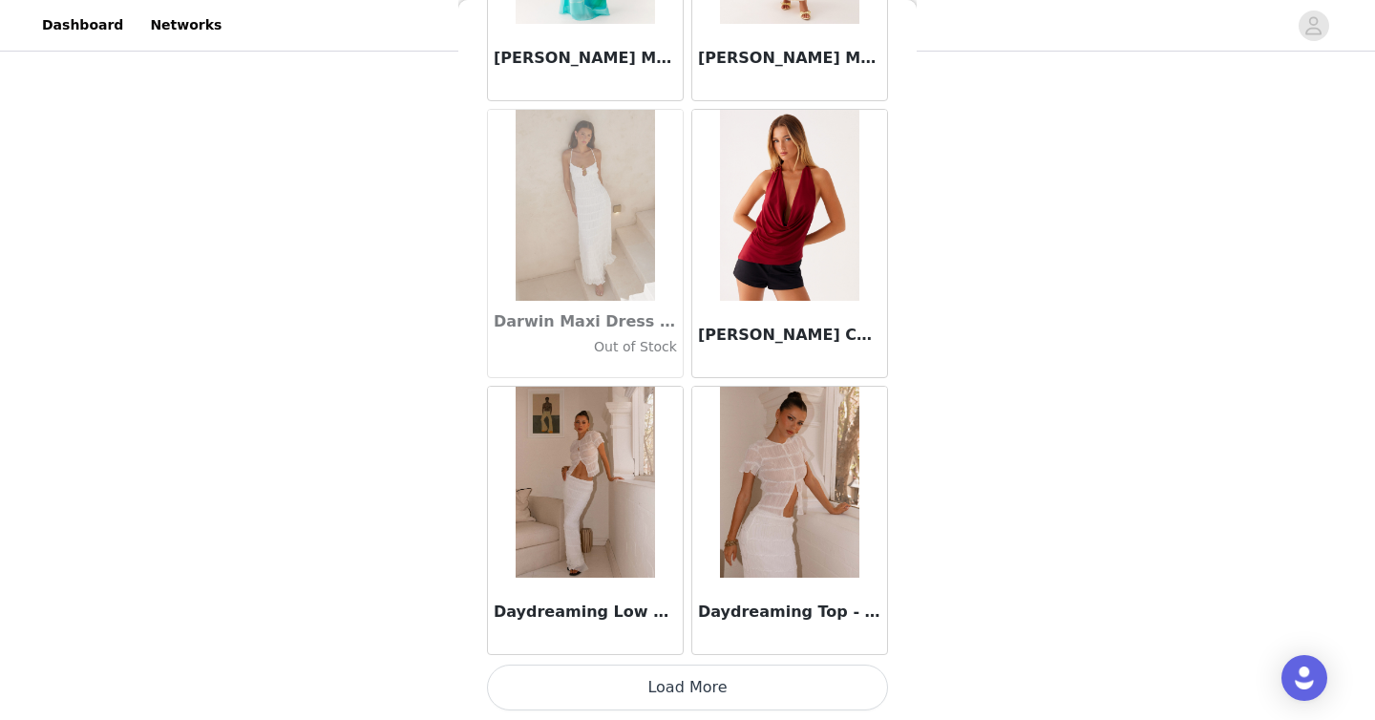
click at [788, 709] on button "Load More" at bounding box center [687, 687] width 401 height 46
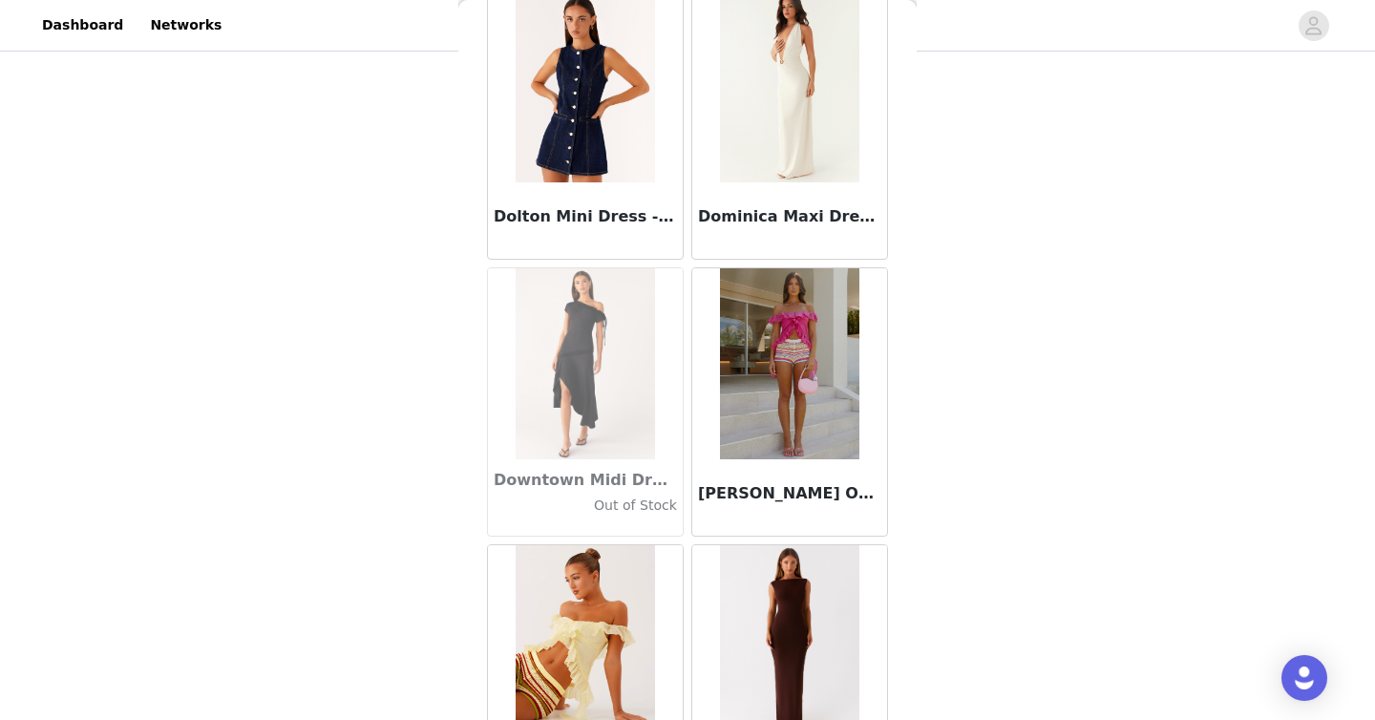
scroll to position [32655, 0]
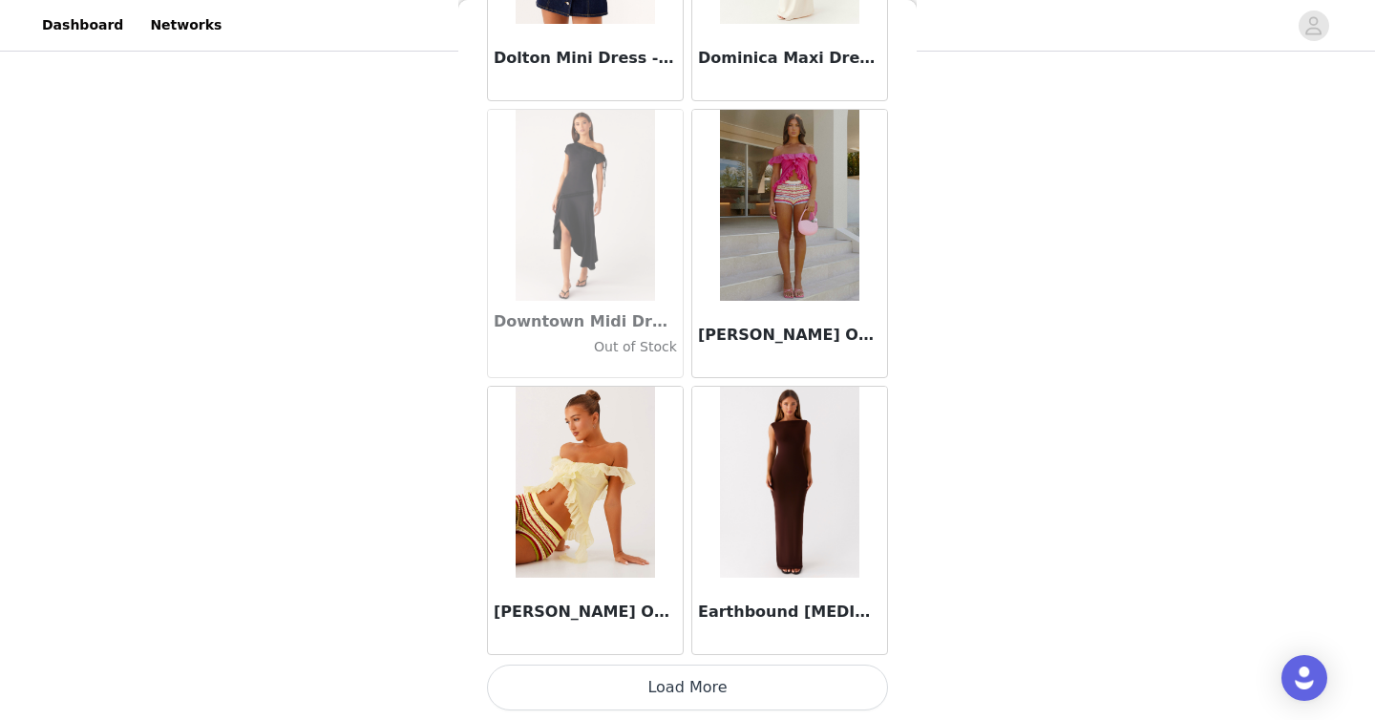
click at [789, 705] on button "Load More" at bounding box center [687, 687] width 401 height 46
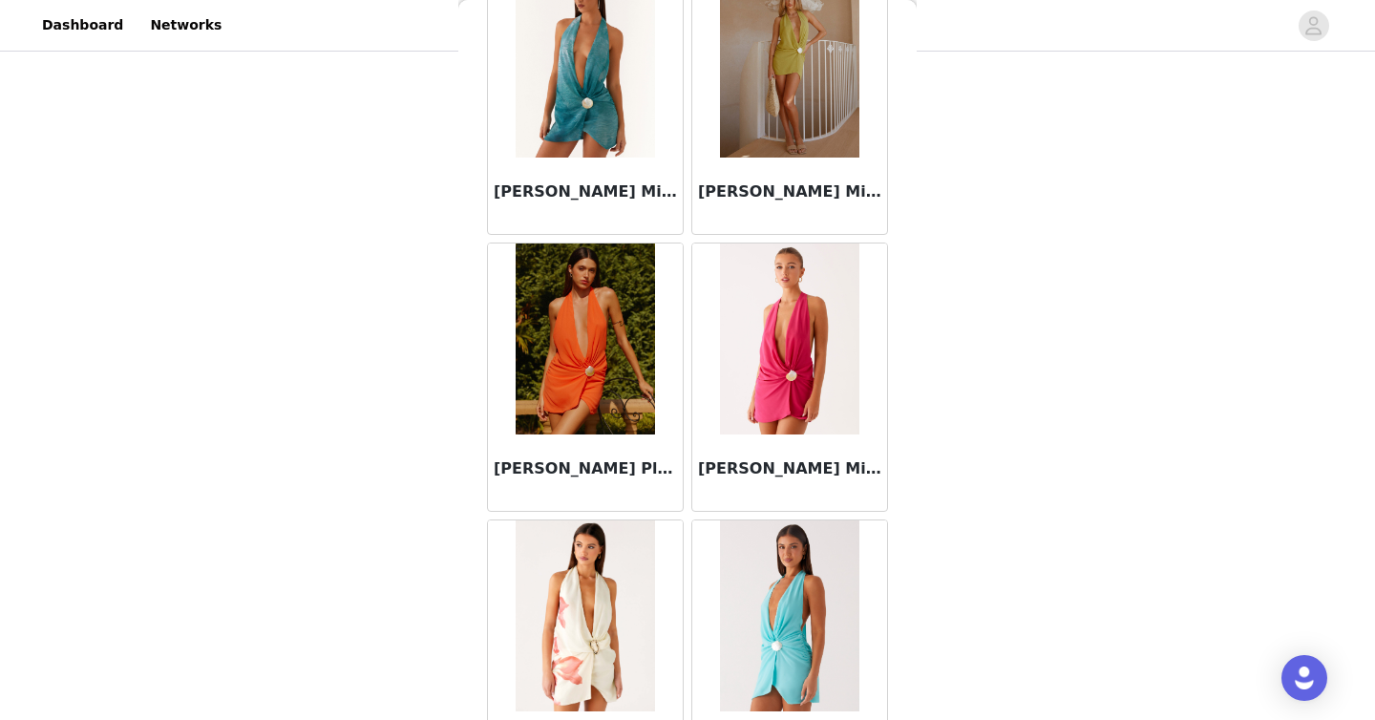
scroll to position [35423, 0]
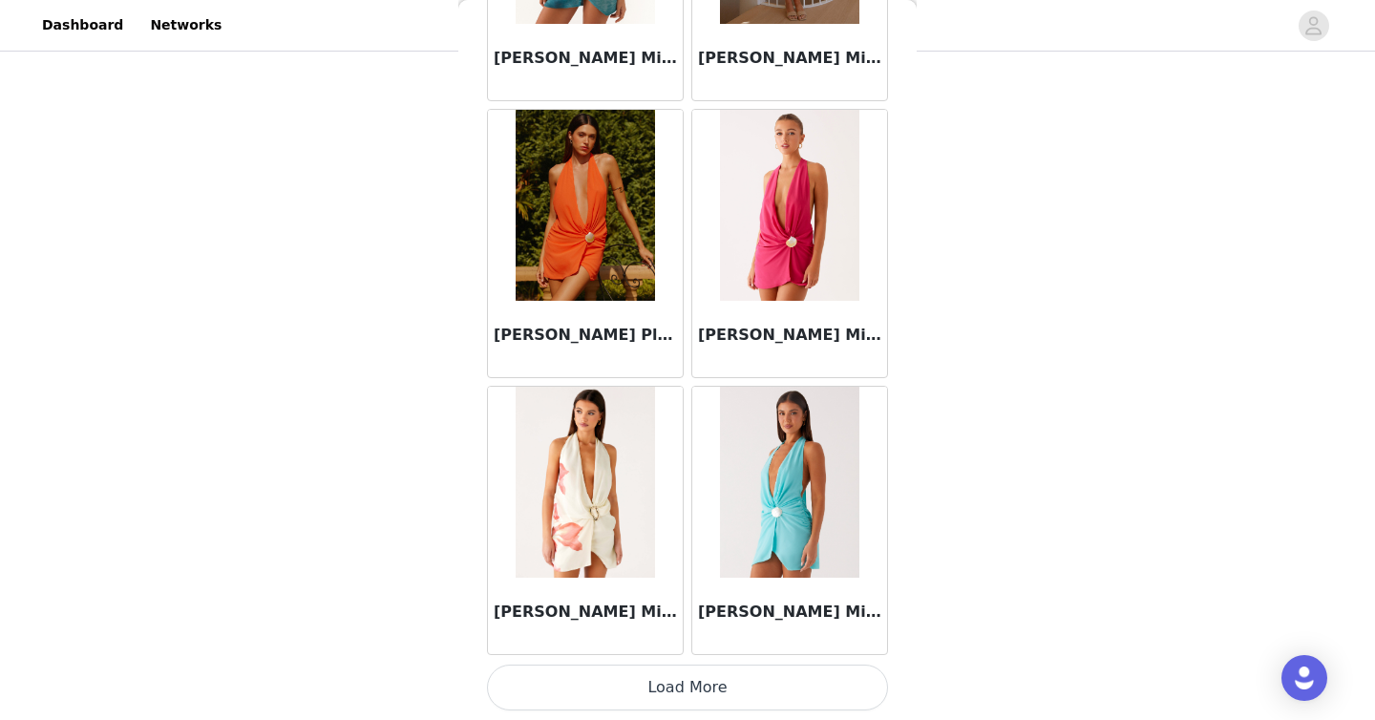
click at [794, 699] on button "Load More" at bounding box center [687, 687] width 401 height 46
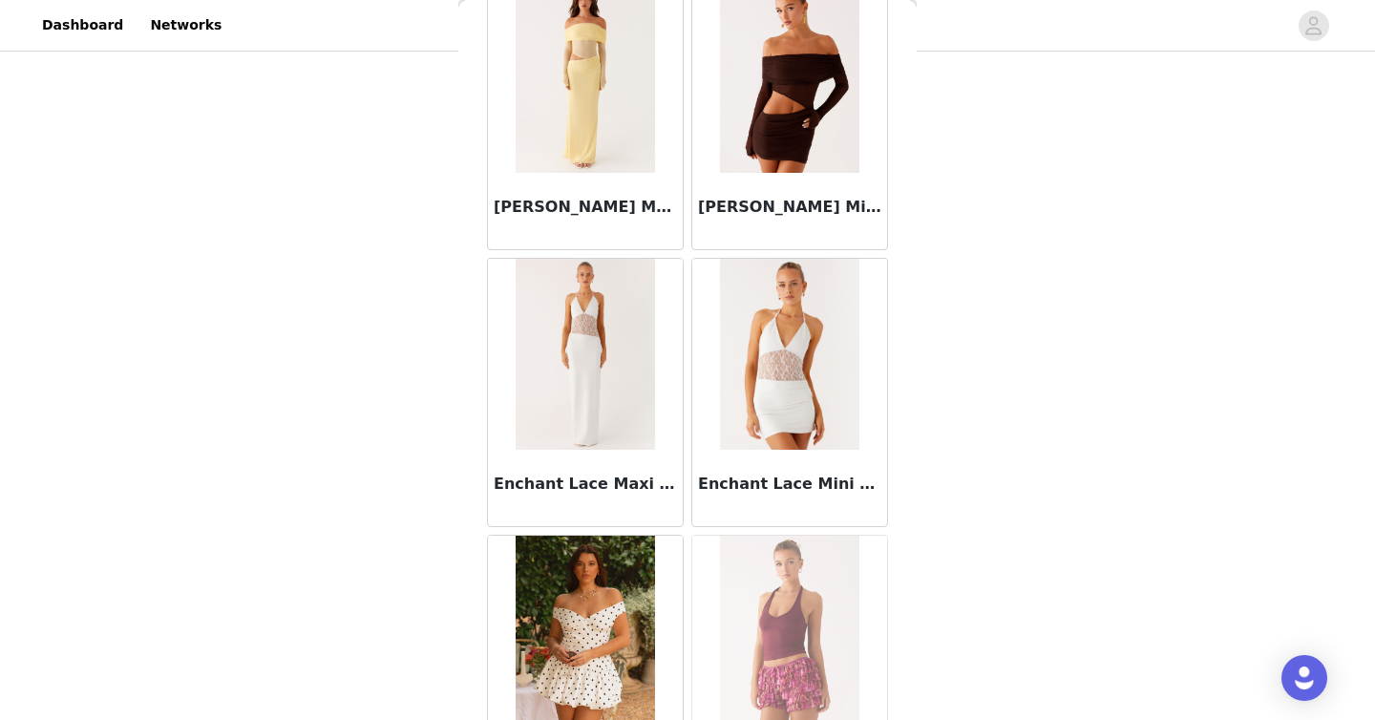
scroll to position [38192, 0]
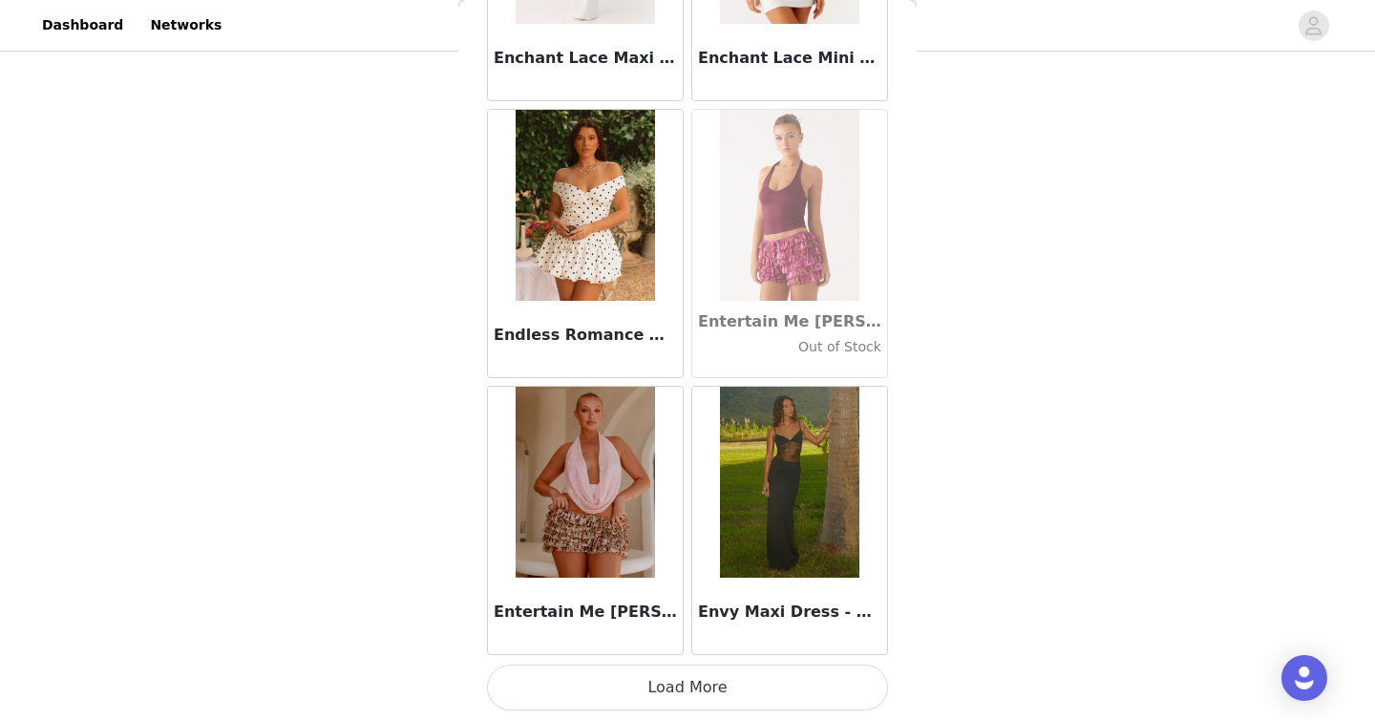
click at [815, 679] on button "Load More" at bounding box center [687, 687] width 401 height 46
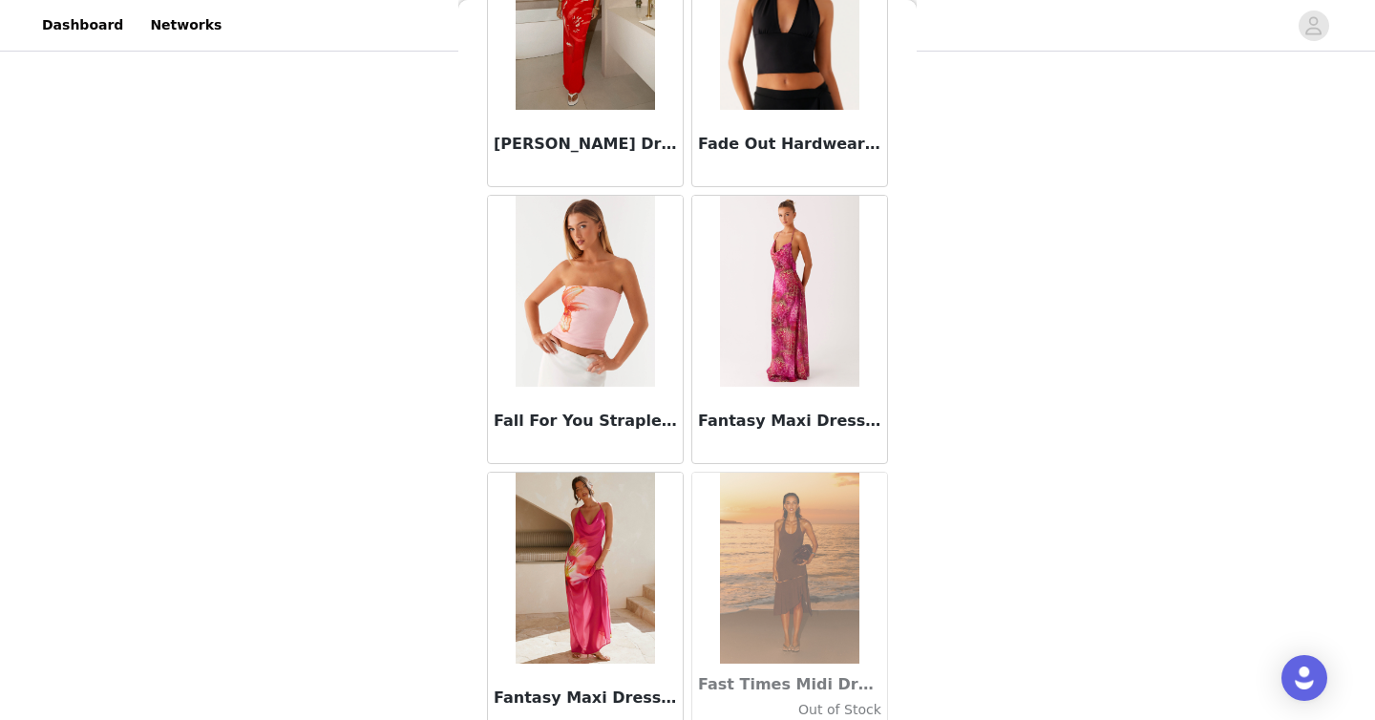
scroll to position [40960, 0]
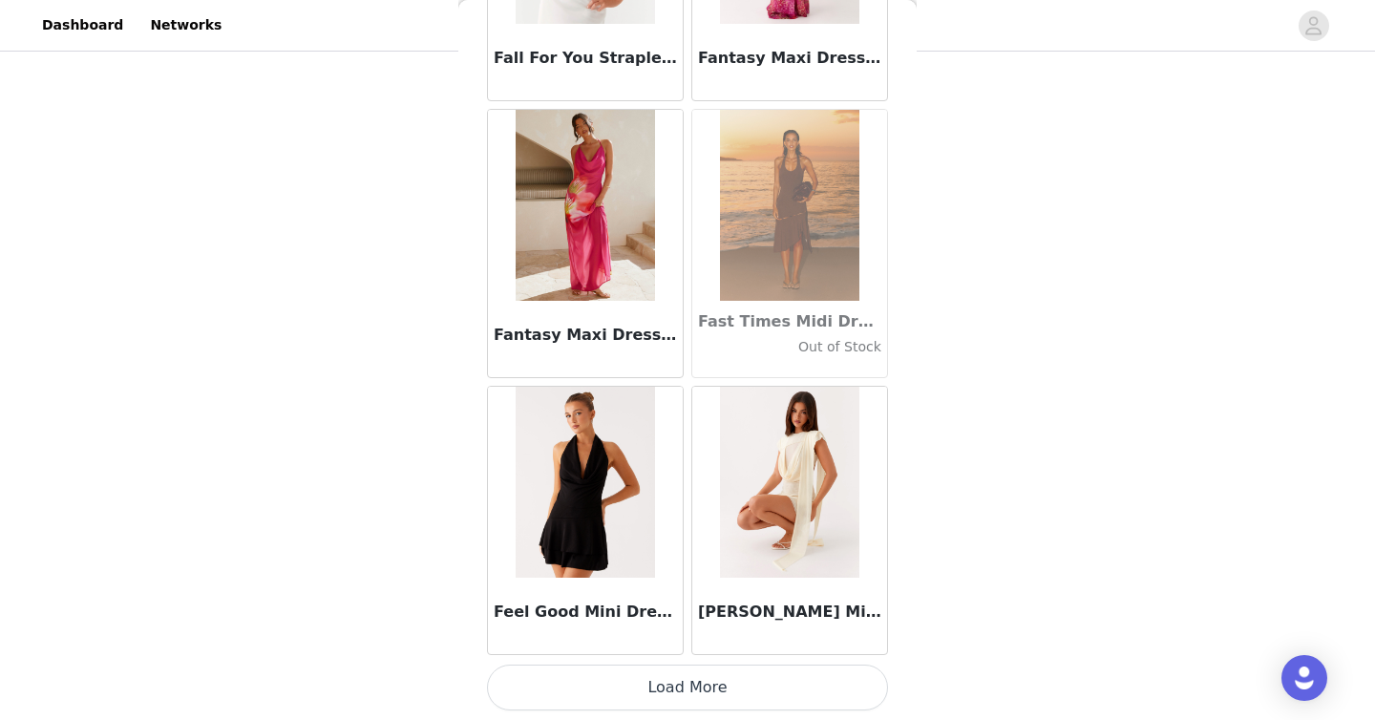
click at [716, 701] on button "Load More" at bounding box center [687, 687] width 401 height 46
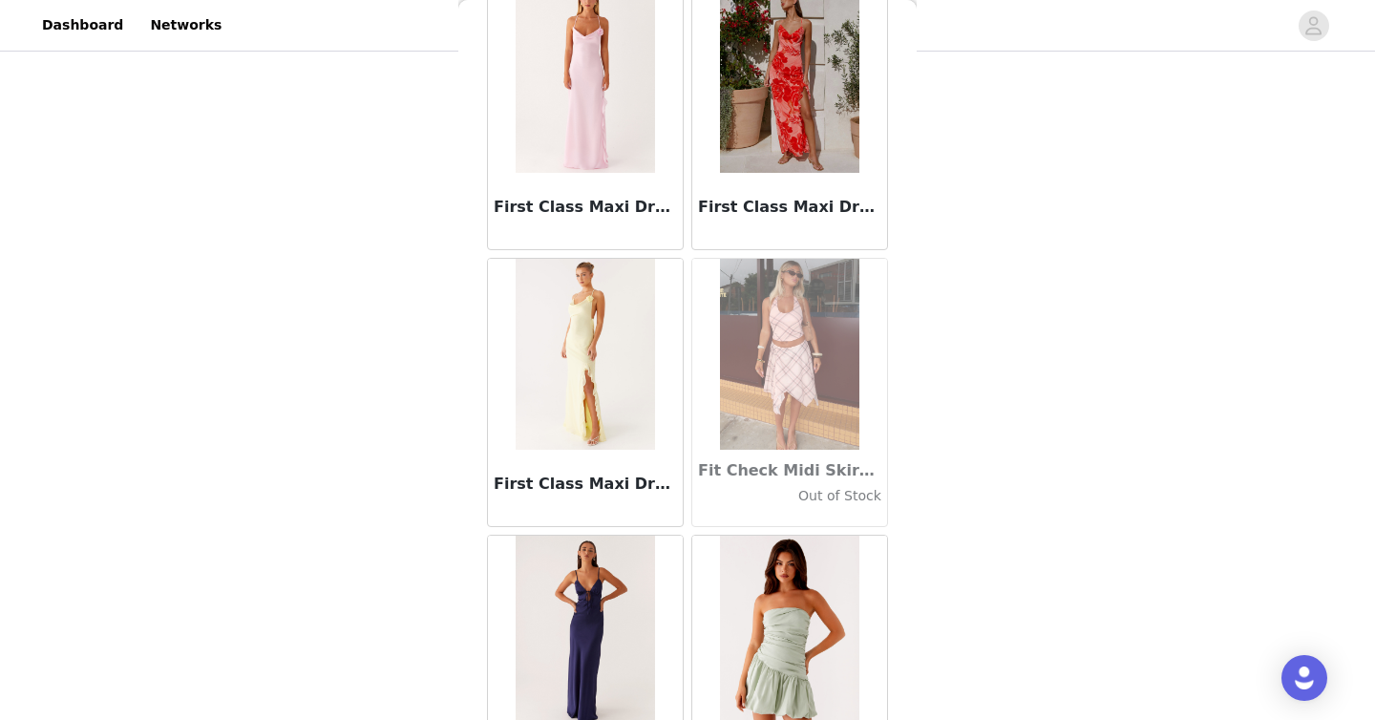
scroll to position [43729, 0]
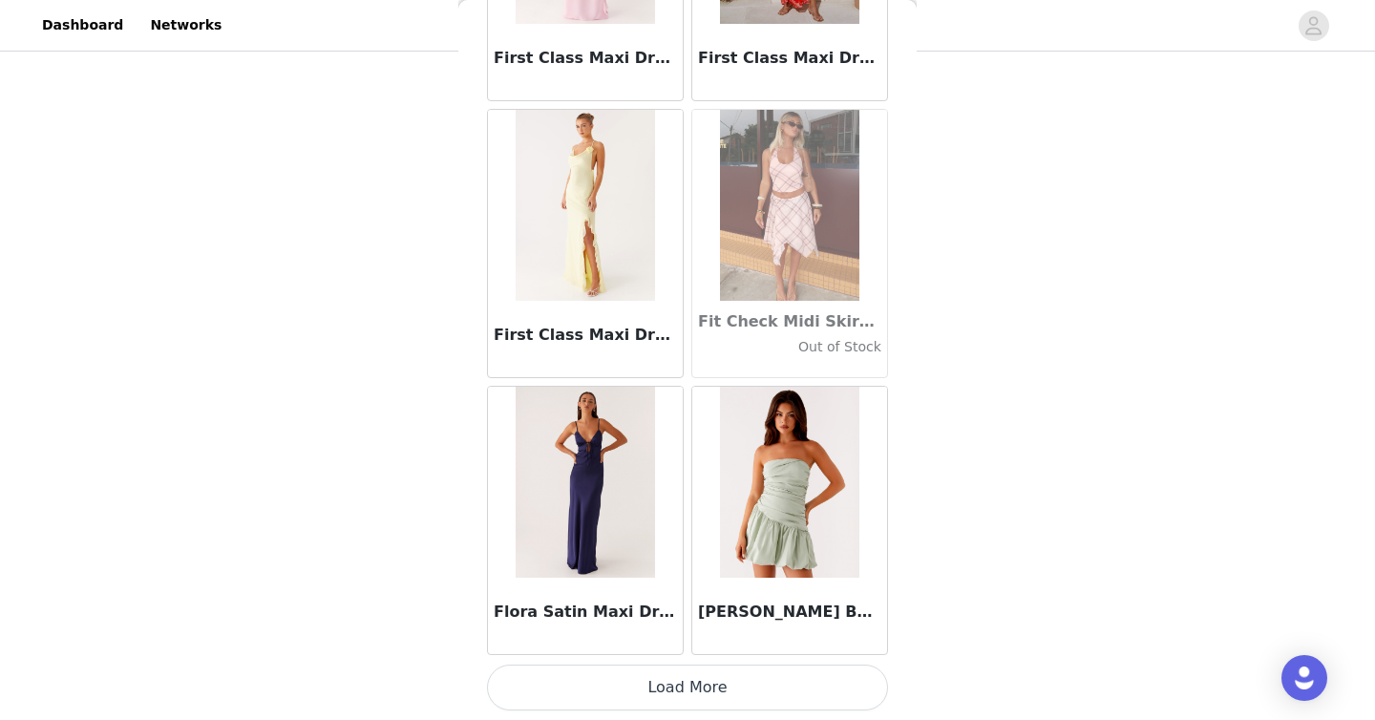
click at [744, 687] on button "Load More" at bounding box center [687, 687] width 401 height 46
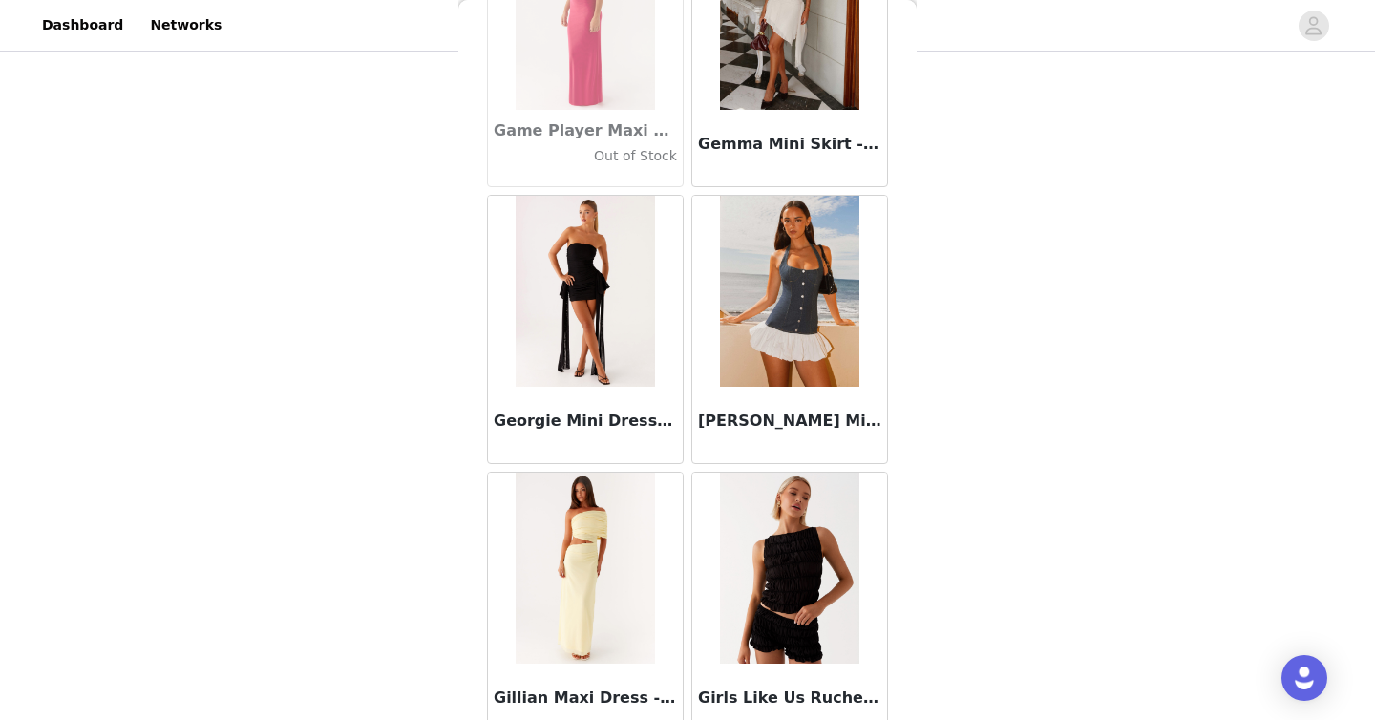
scroll to position [46497, 0]
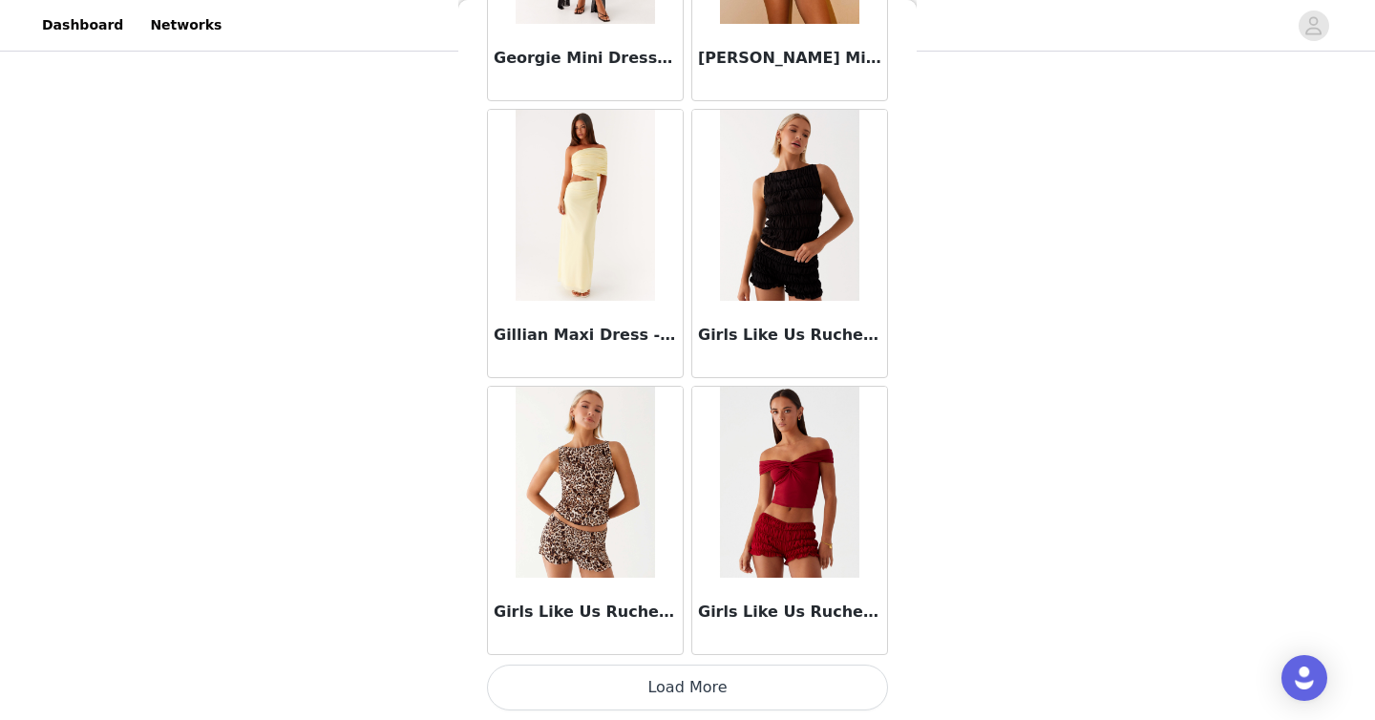
click at [760, 674] on button "Load More" at bounding box center [687, 687] width 401 height 46
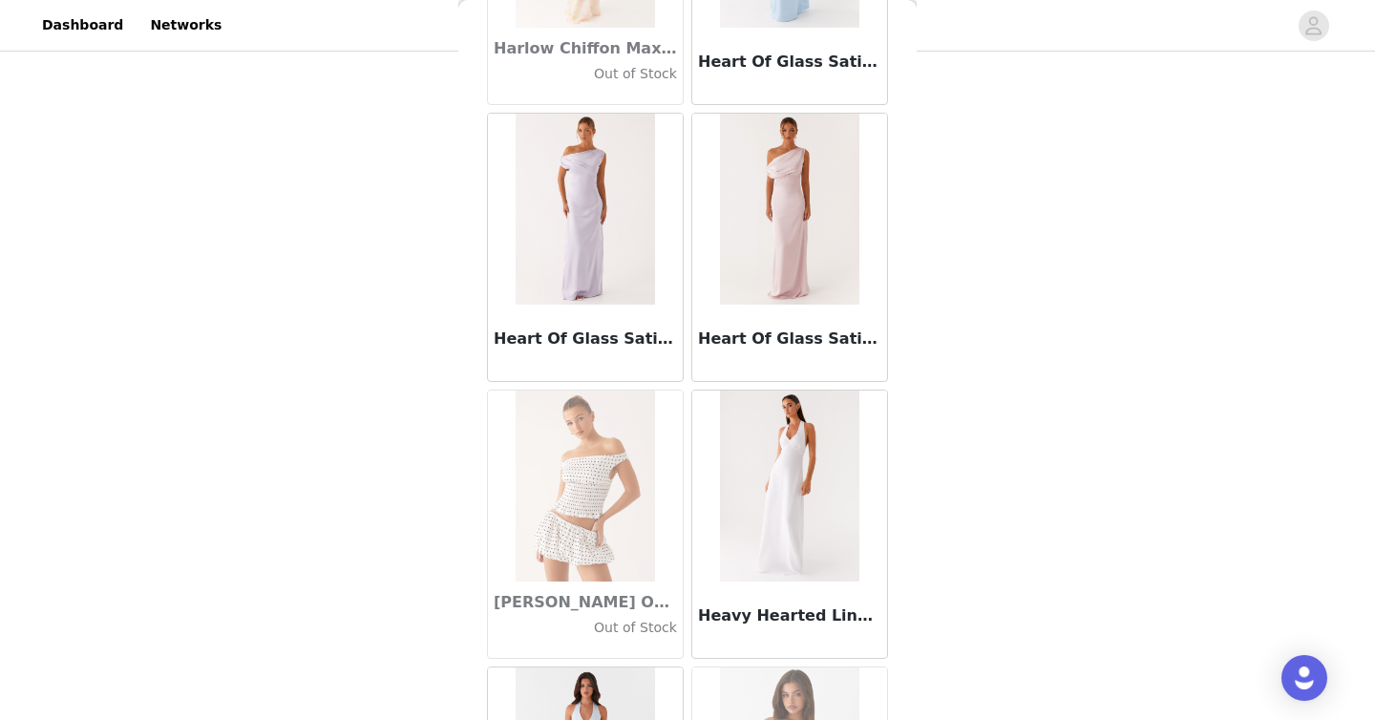
scroll to position [49266, 0]
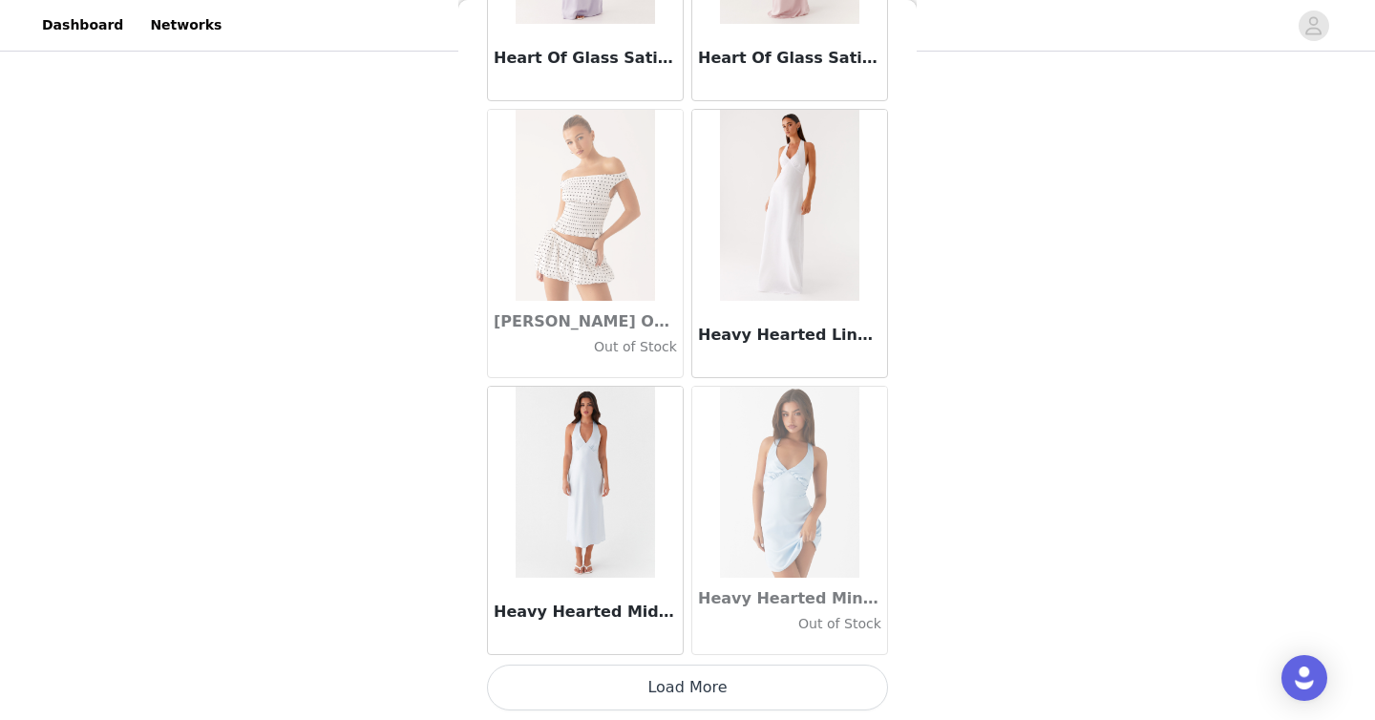
click at [824, 700] on button "Load More" at bounding box center [687, 687] width 401 height 46
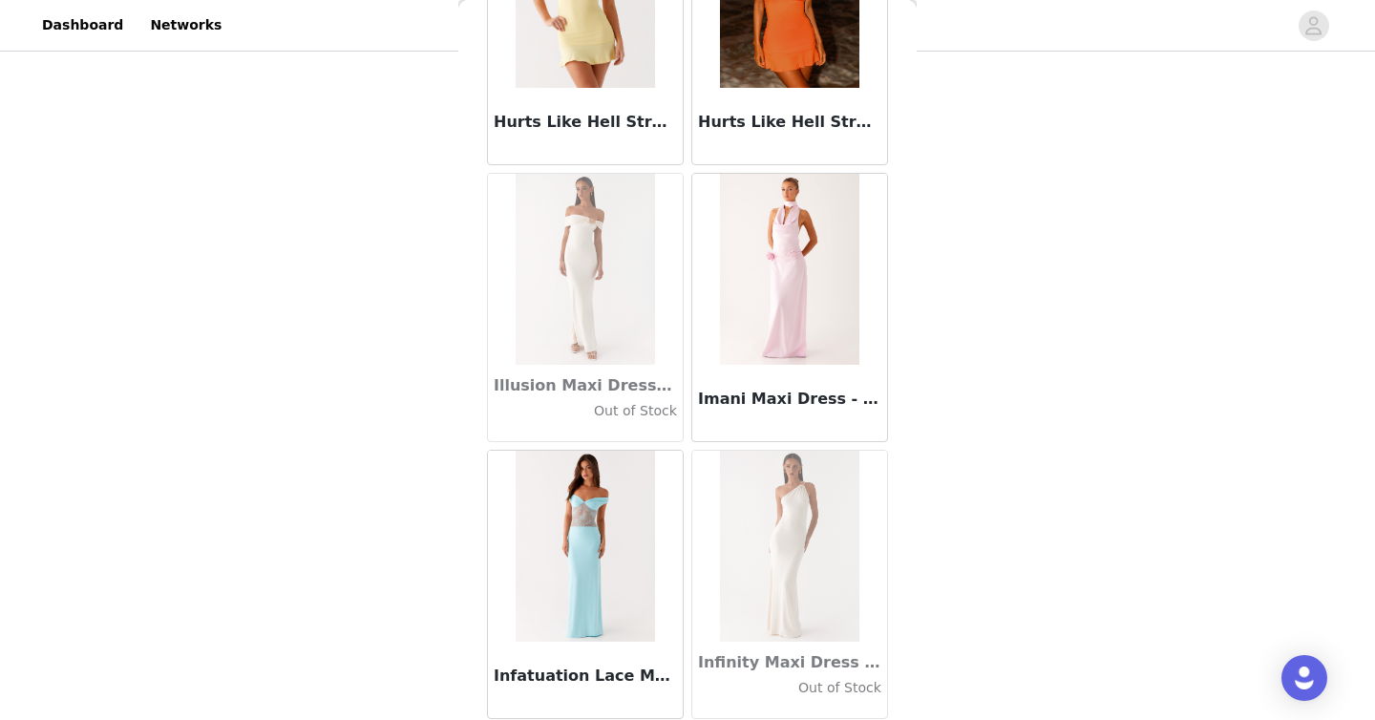
scroll to position [52034, 0]
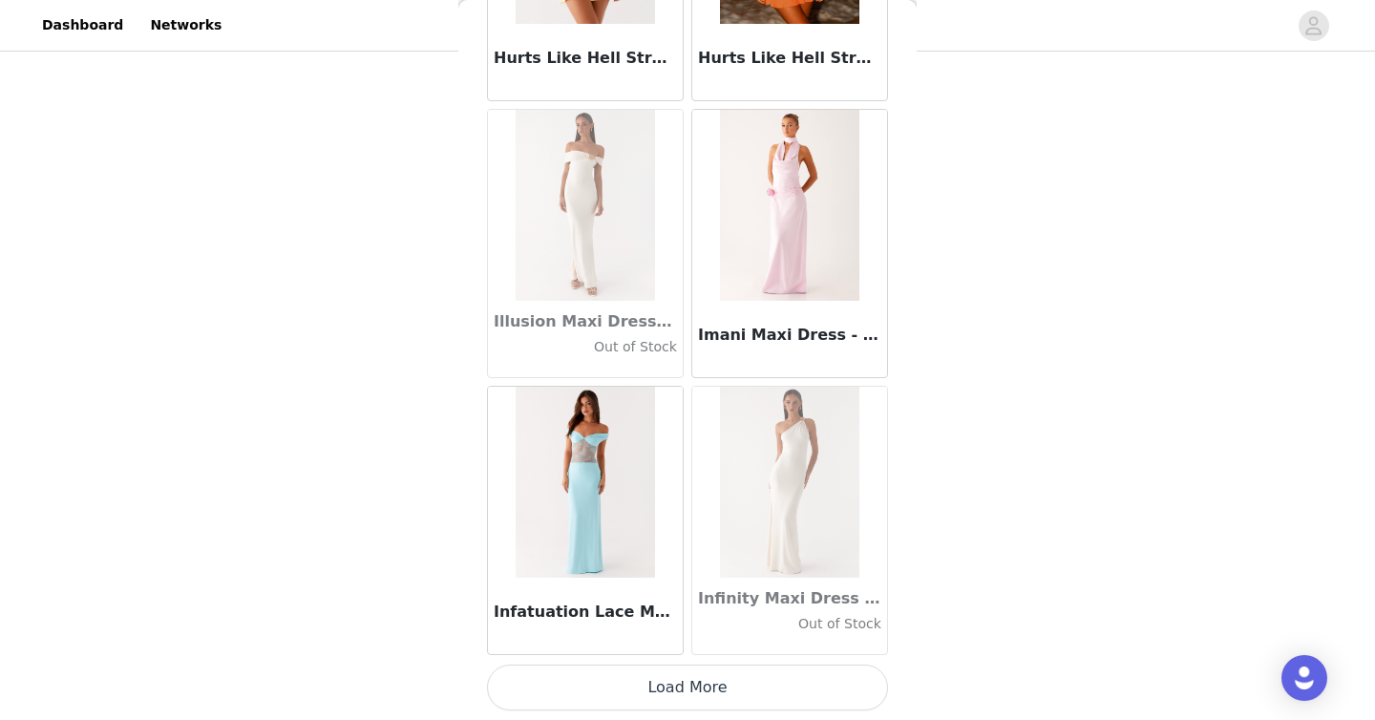
click at [805, 691] on button "Load More" at bounding box center [687, 687] width 401 height 46
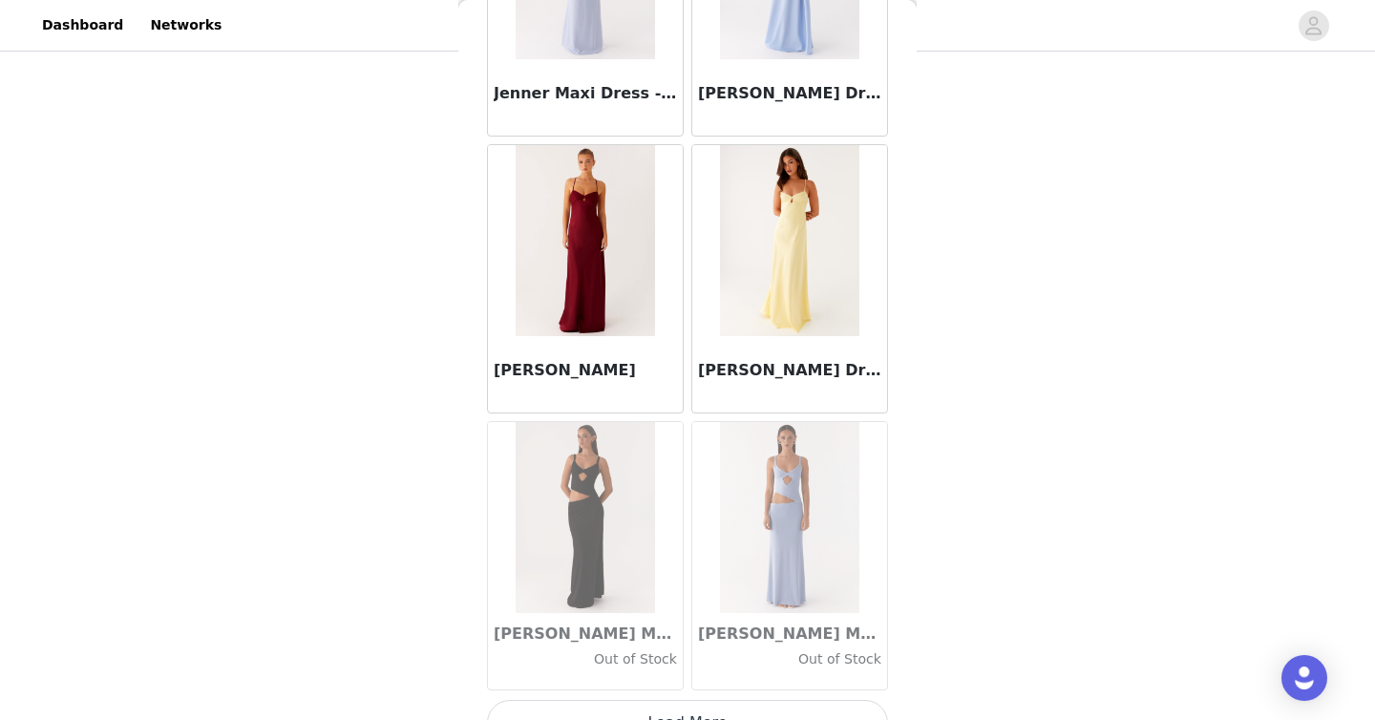
scroll to position [54802, 0]
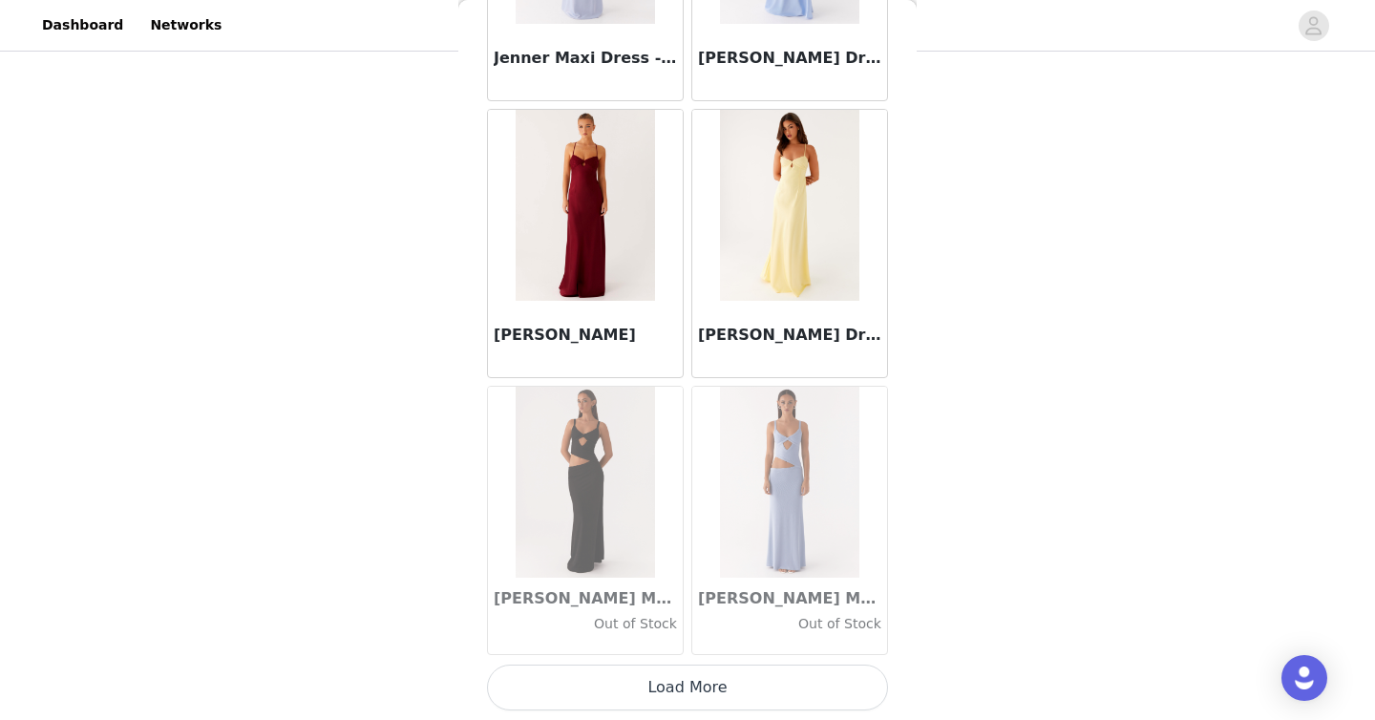
click at [807, 684] on button "Load More" at bounding box center [687, 687] width 401 height 46
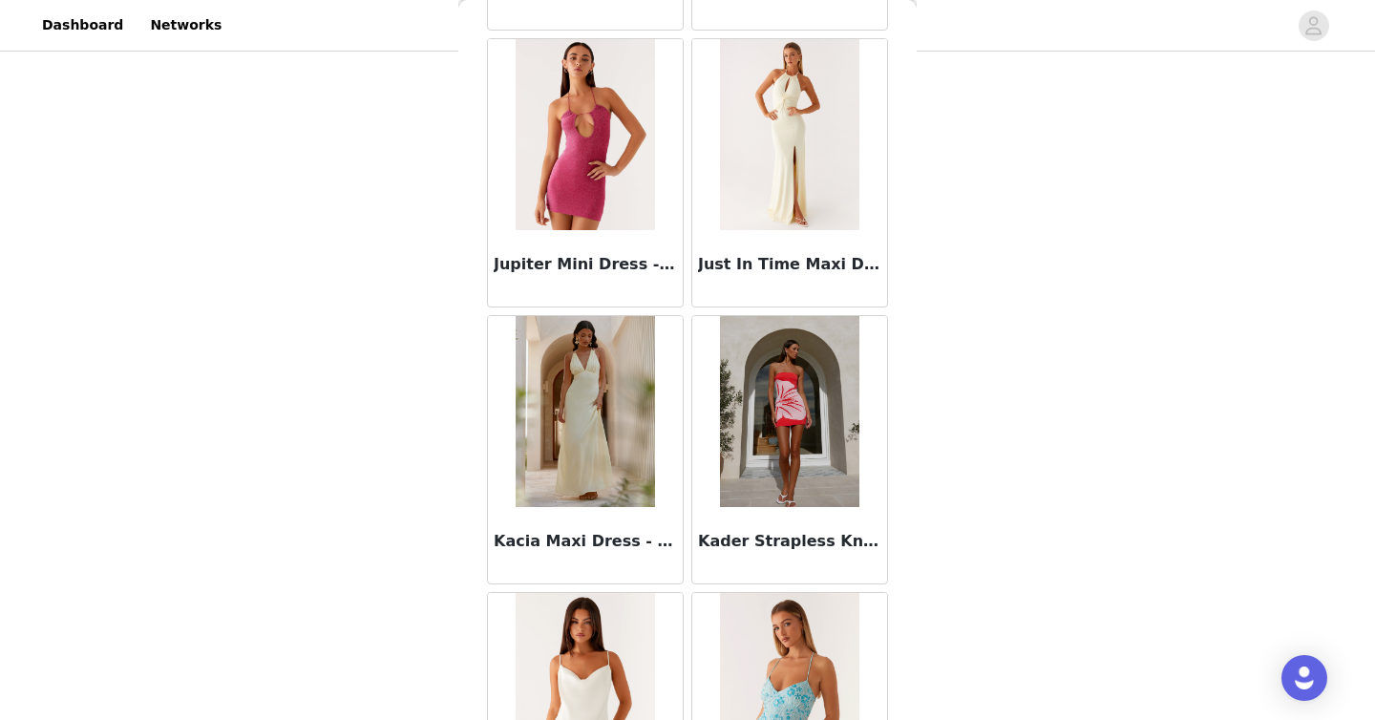
scroll to position [57571, 0]
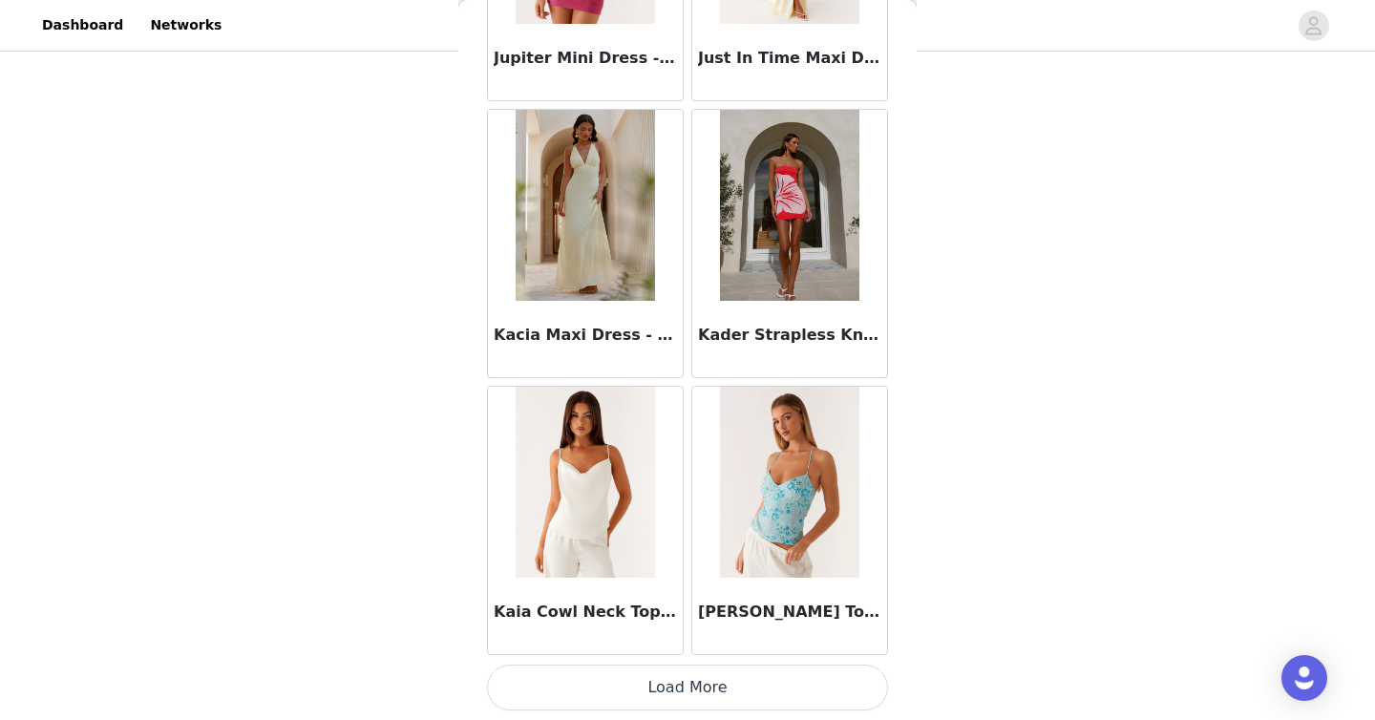
click at [842, 693] on button "Load More" at bounding box center [687, 687] width 401 height 46
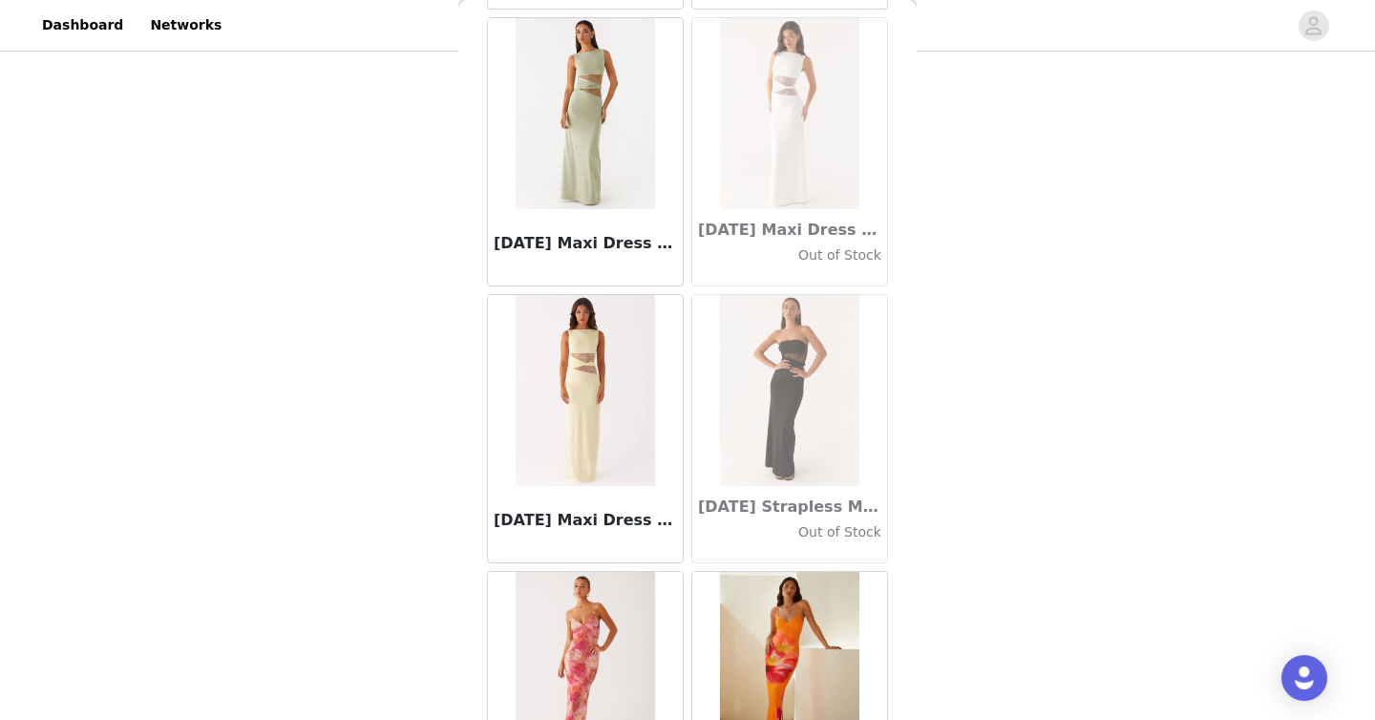
scroll to position [60339, 0]
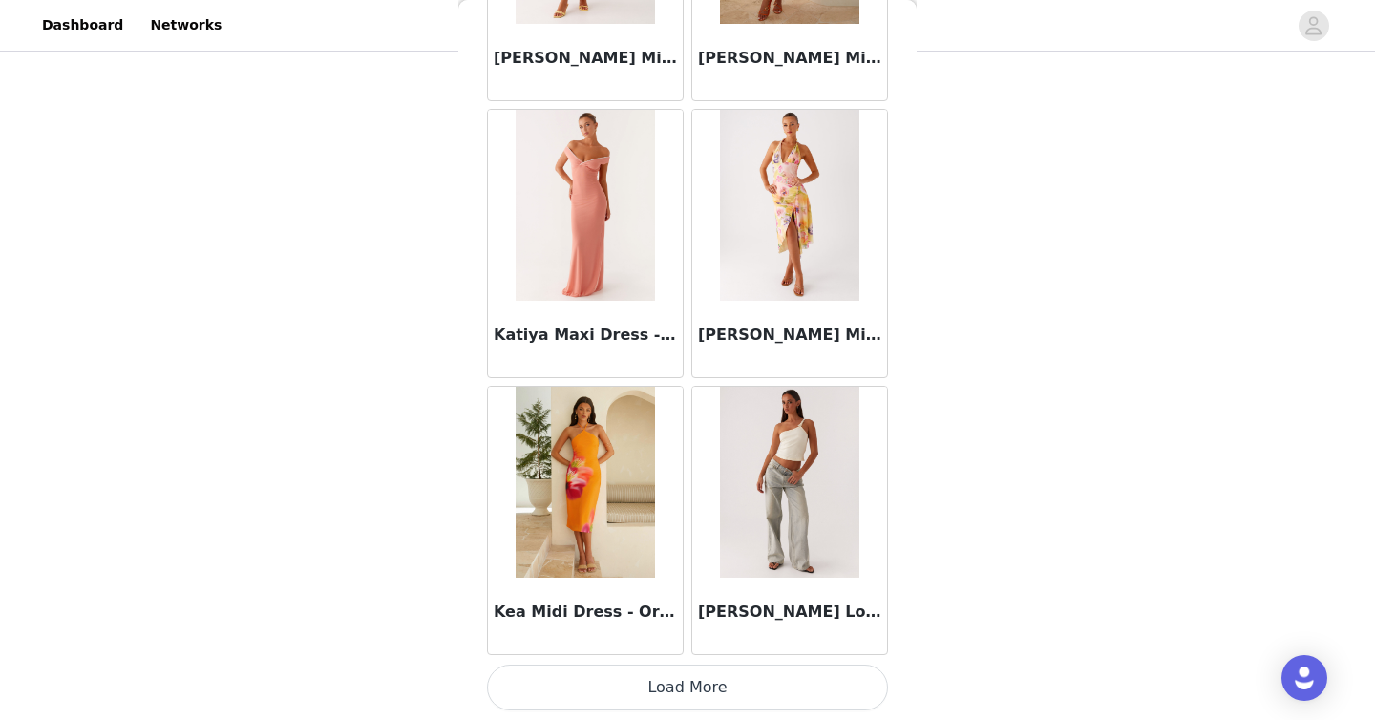
click at [749, 672] on button "Load More" at bounding box center [687, 687] width 401 height 46
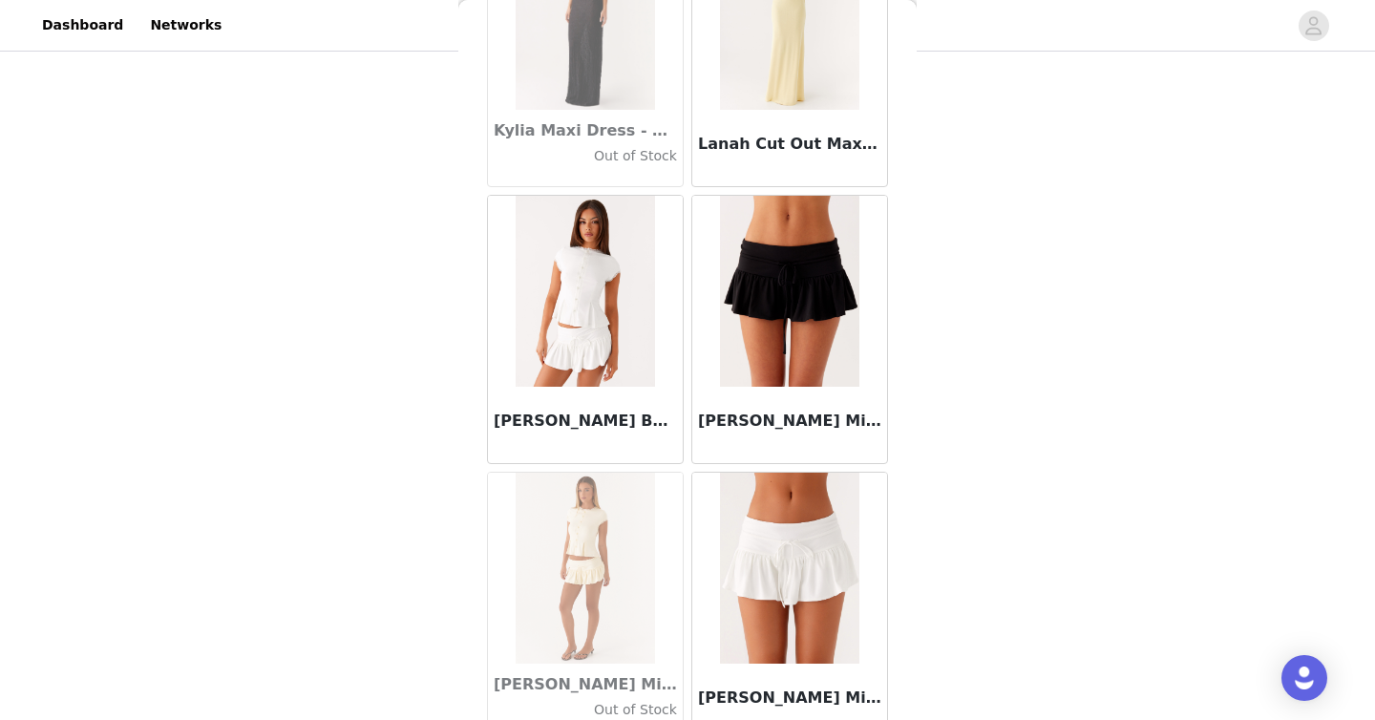
scroll to position [63108, 0]
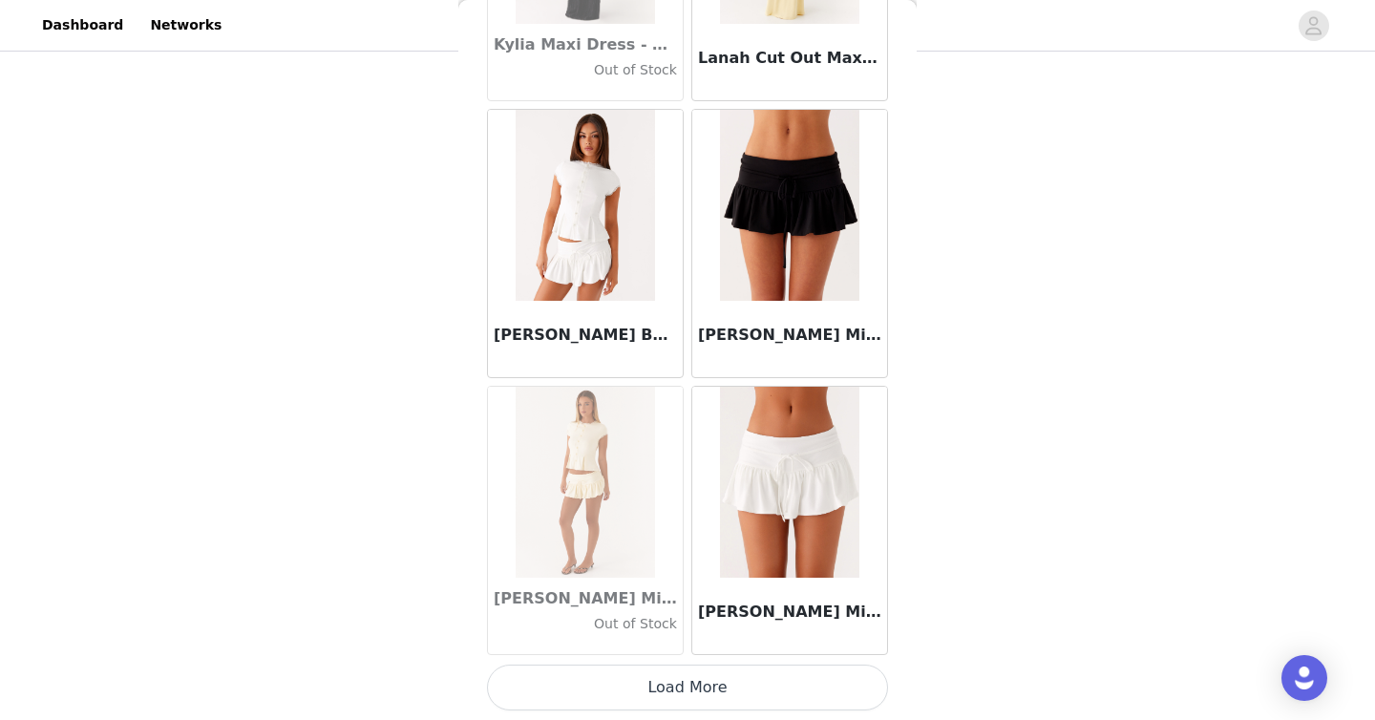
click at [768, 693] on button "Load More" at bounding box center [687, 687] width 401 height 46
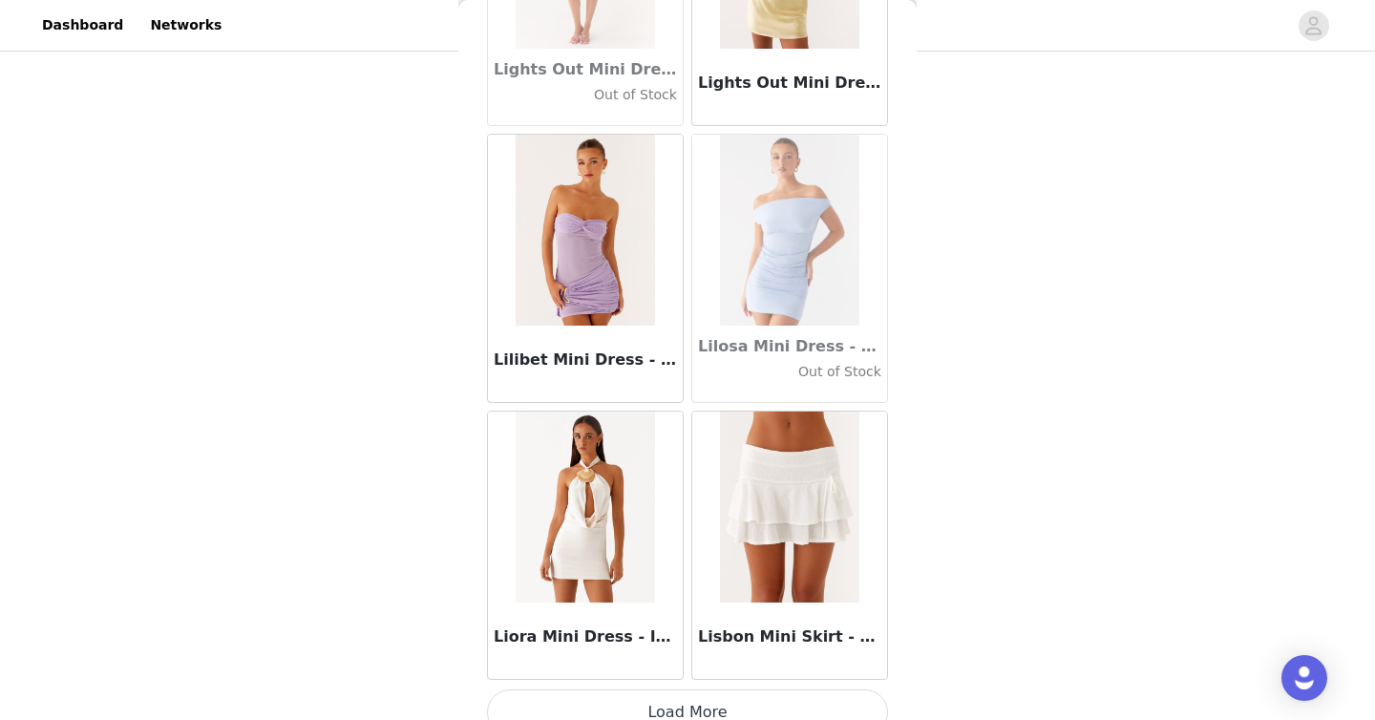
scroll to position [65876, 0]
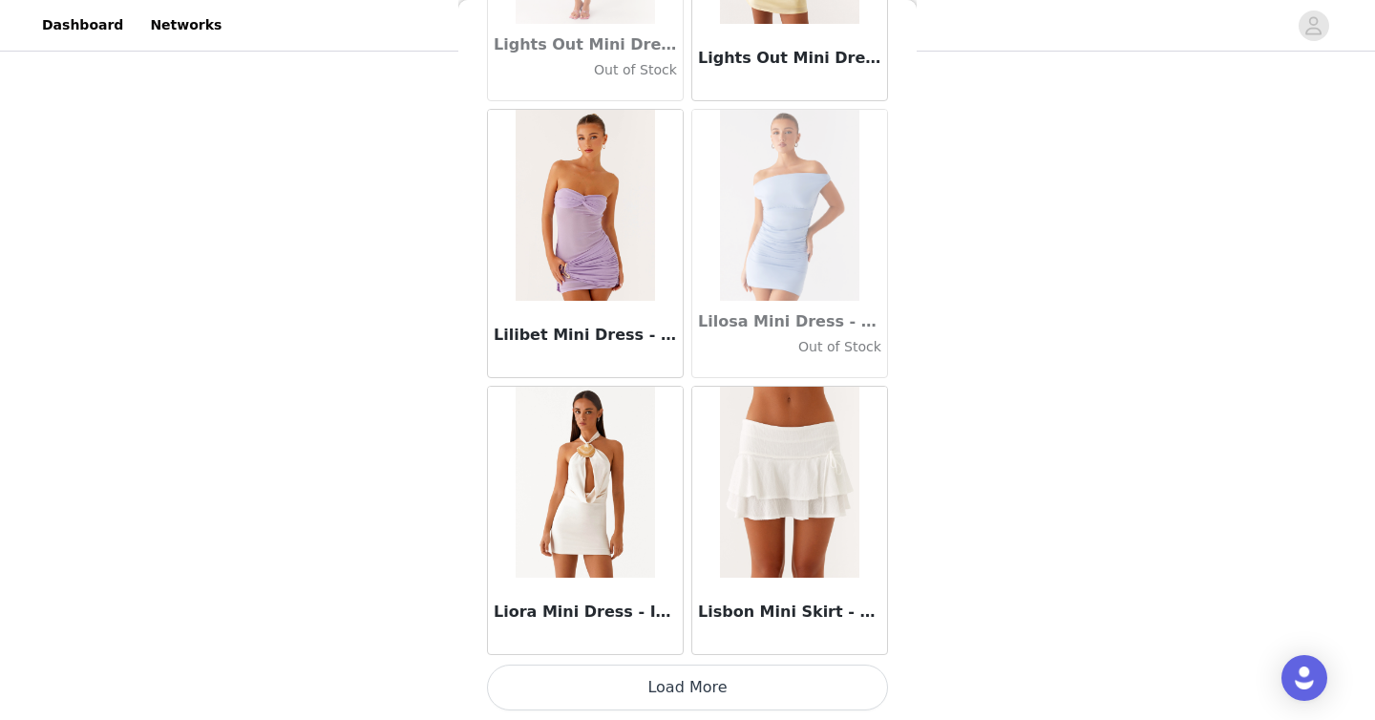
click at [749, 705] on button "Load More" at bounding box center [687, 687] width 401 height 46
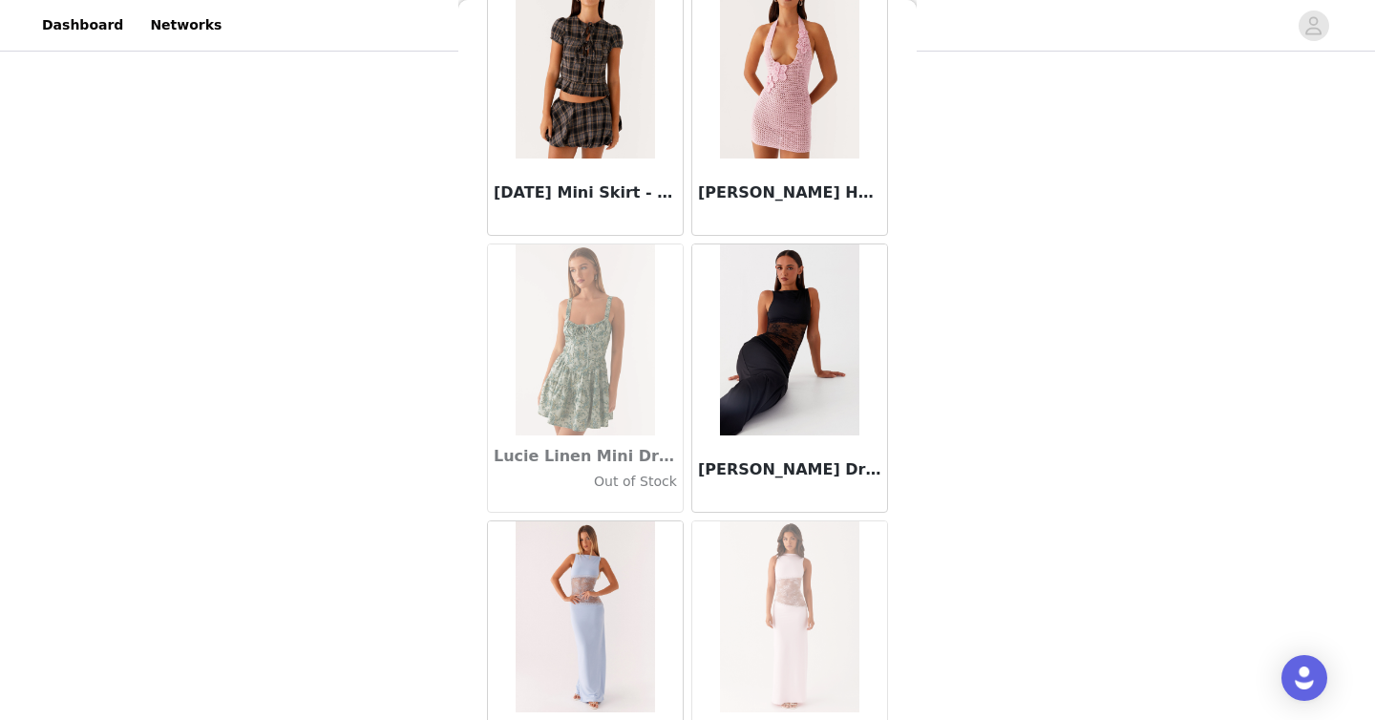
scroll to position [68645, 0]
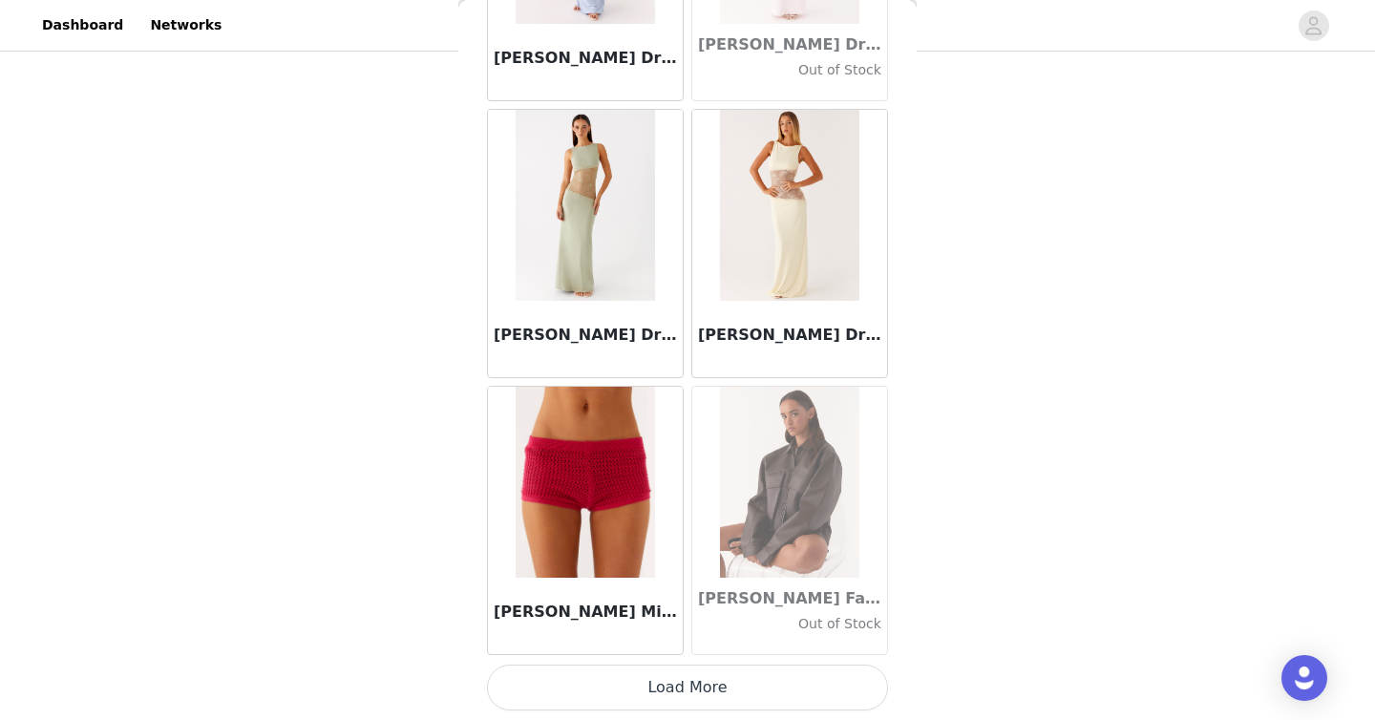
click at [768, 681] on button "Load More" at bounding box center [687, 687] width 401 height 46
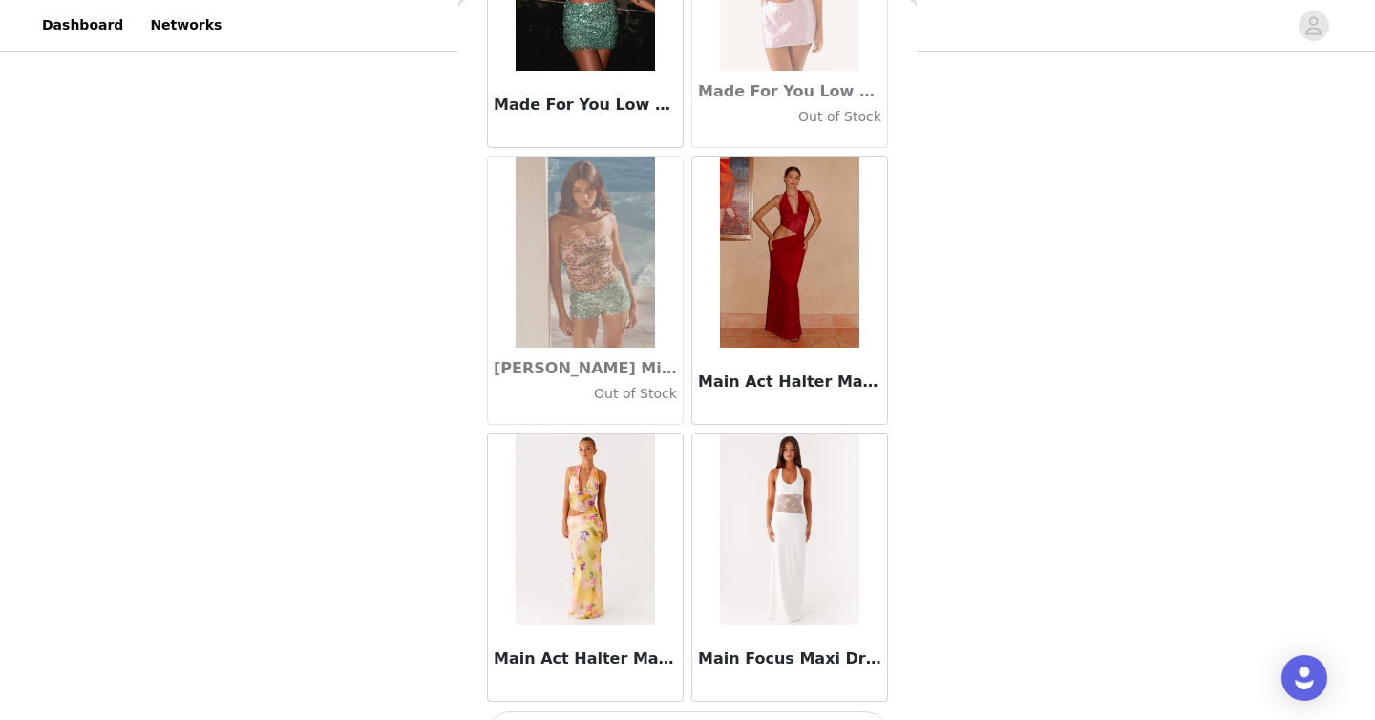
scroll to position [71413, 0]
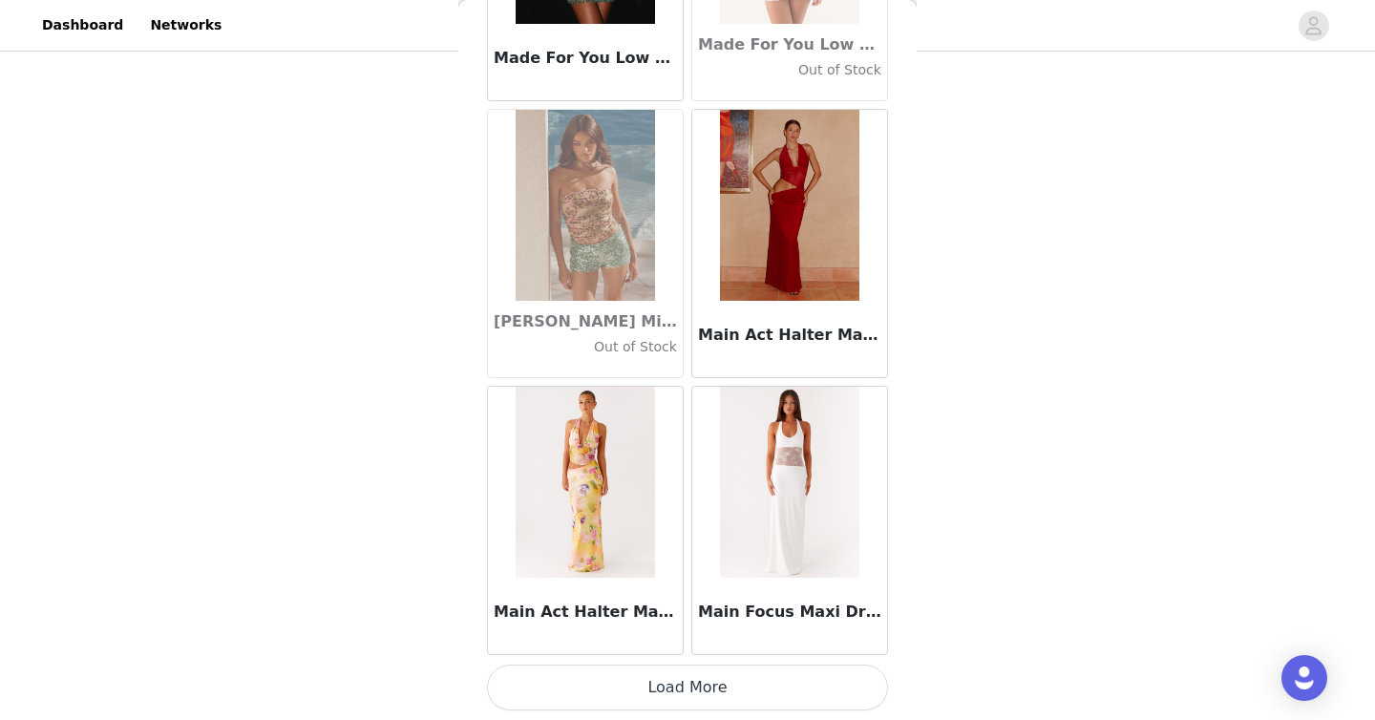
click at [768, 691] on button "Load More" at bounding box center [687, 687] width 401 height 46
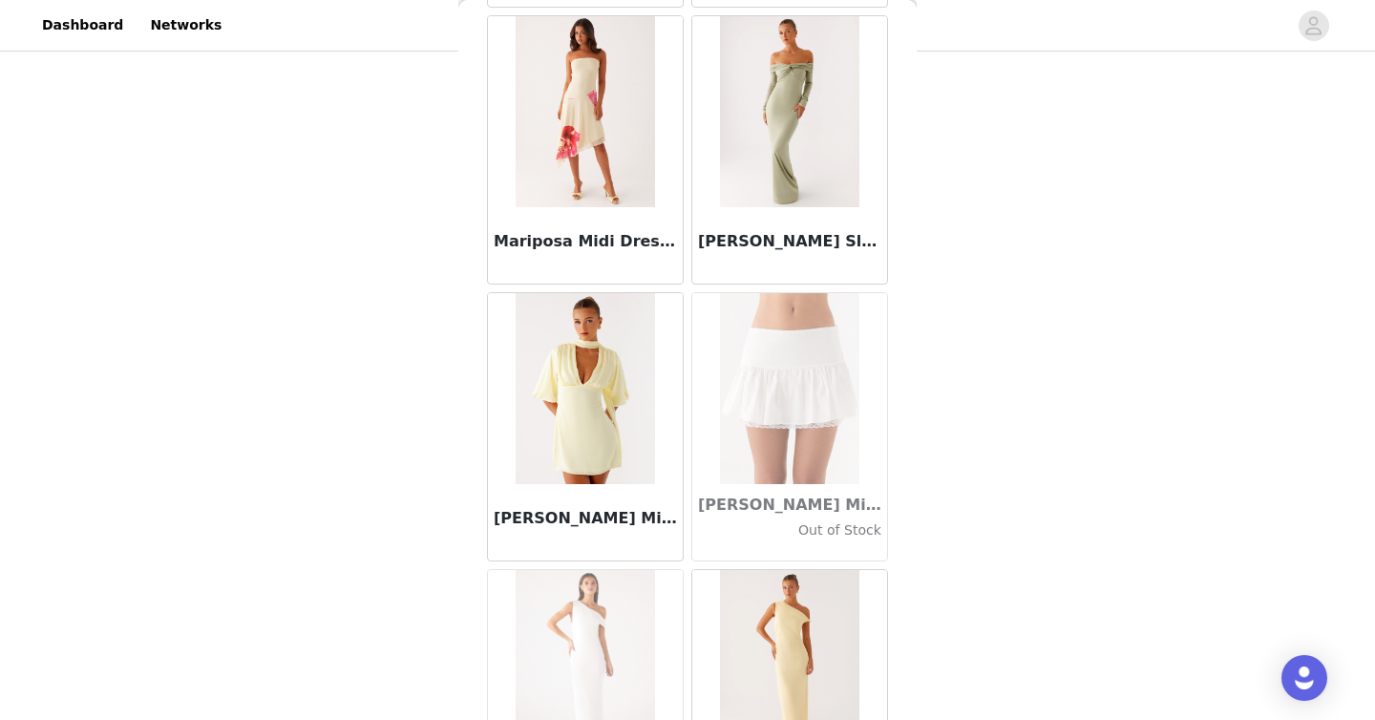
scroll to position [74182, 0]
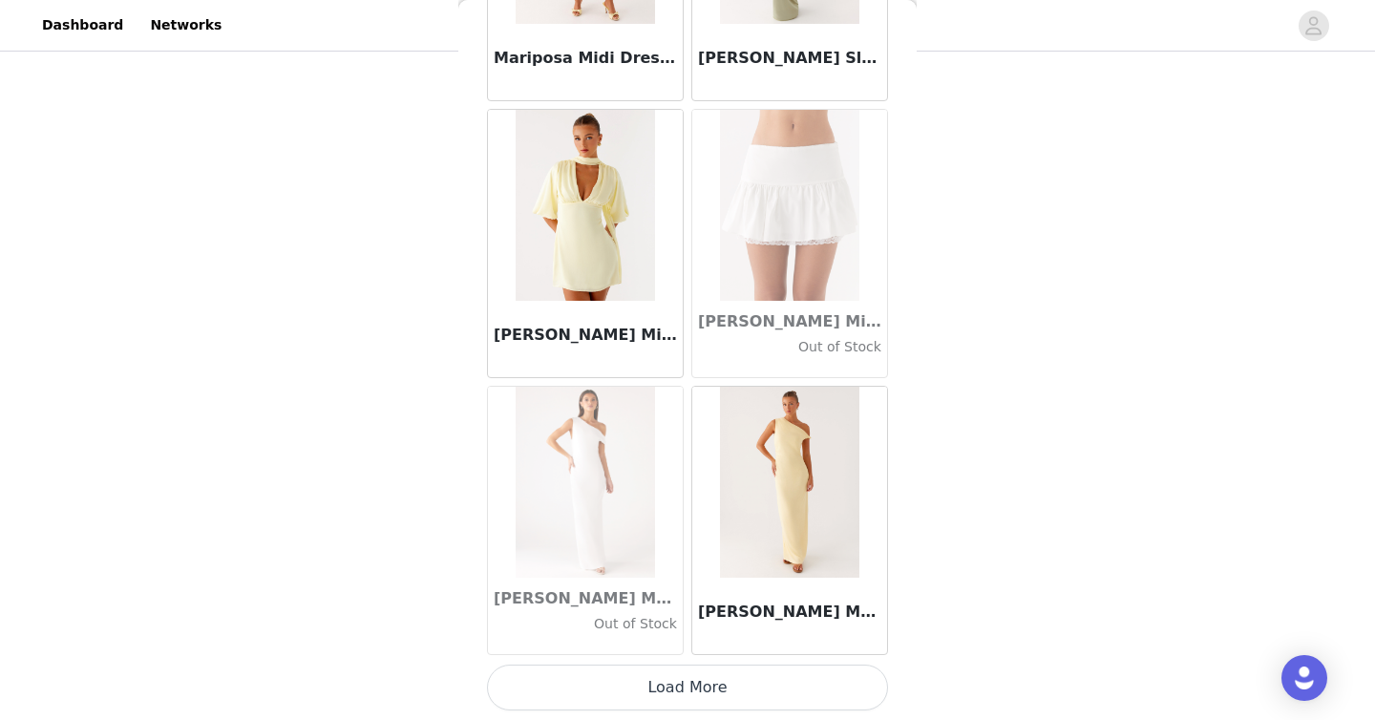
click at [761, 682] on button "Load More" at bounding box center [687, 687] width 401 height 46
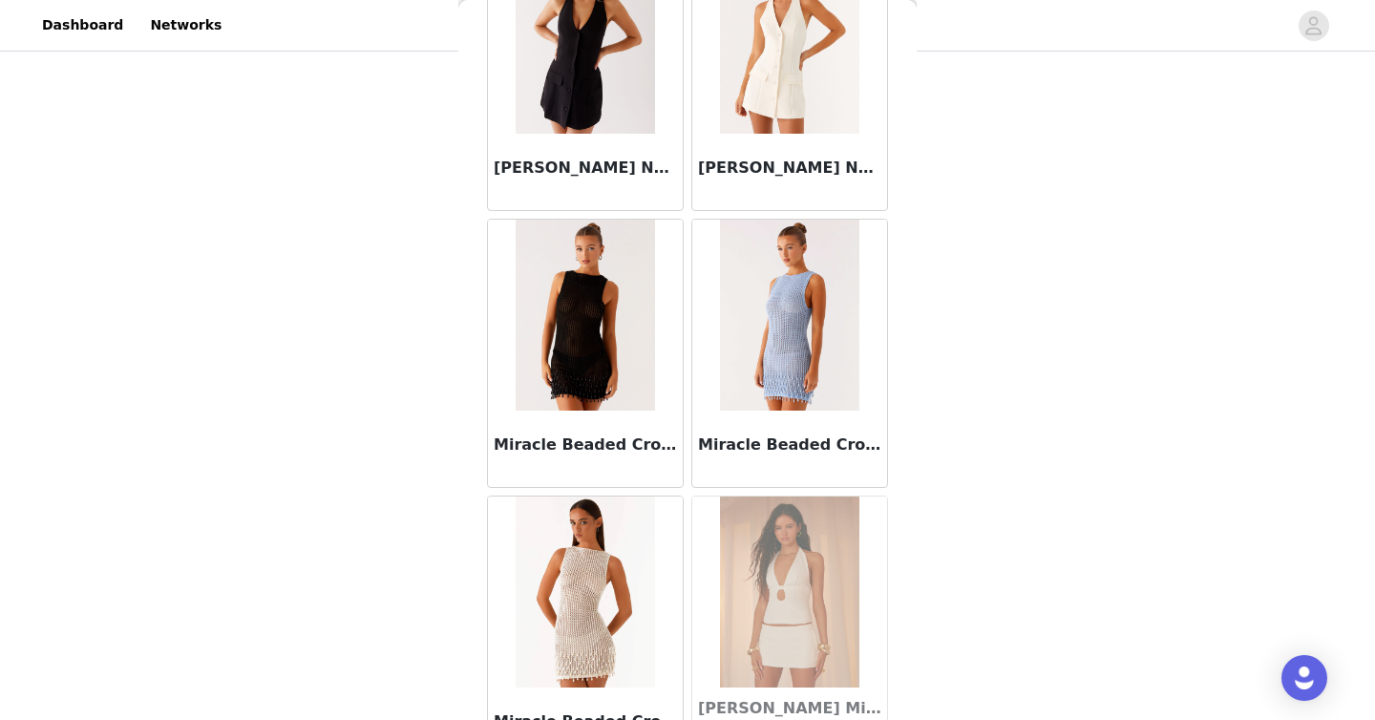
scroll to position [76950, 0]
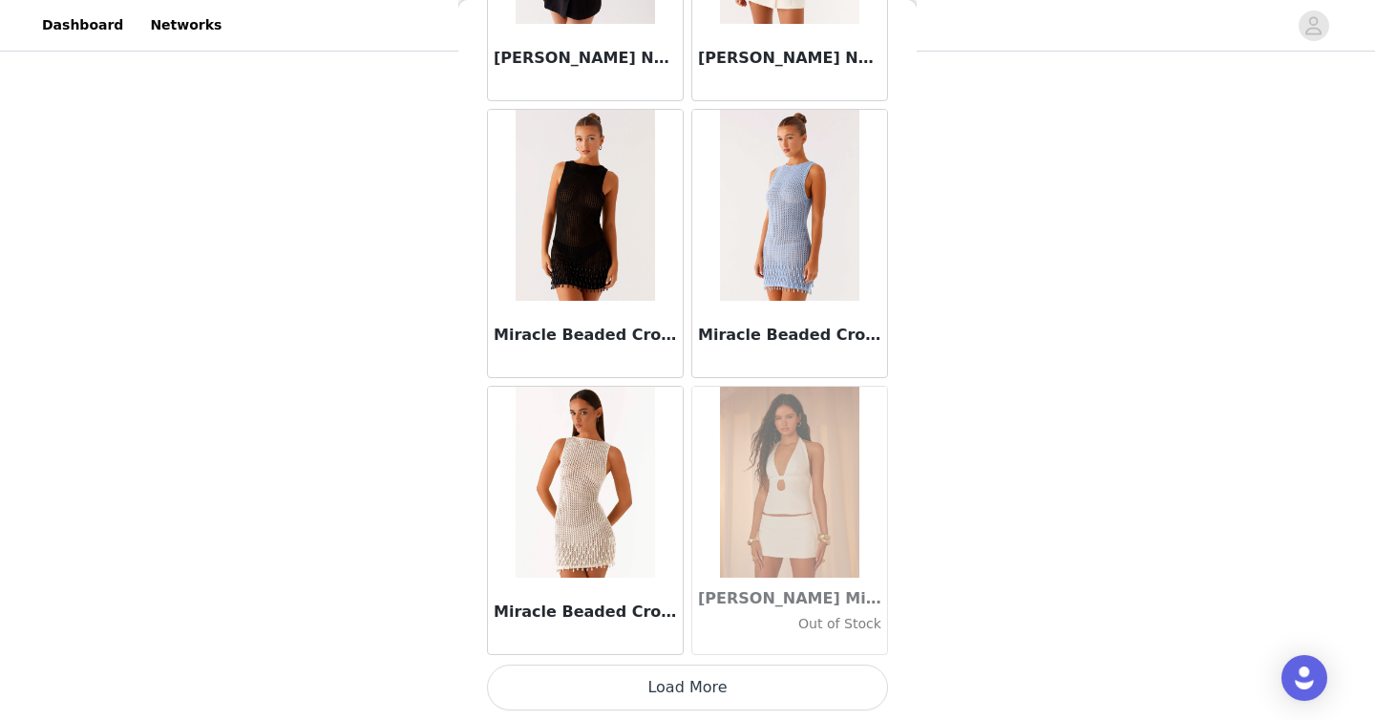
click at [747, 679] on button "Load More" at bounding box center [687, 687] width 401 height 46
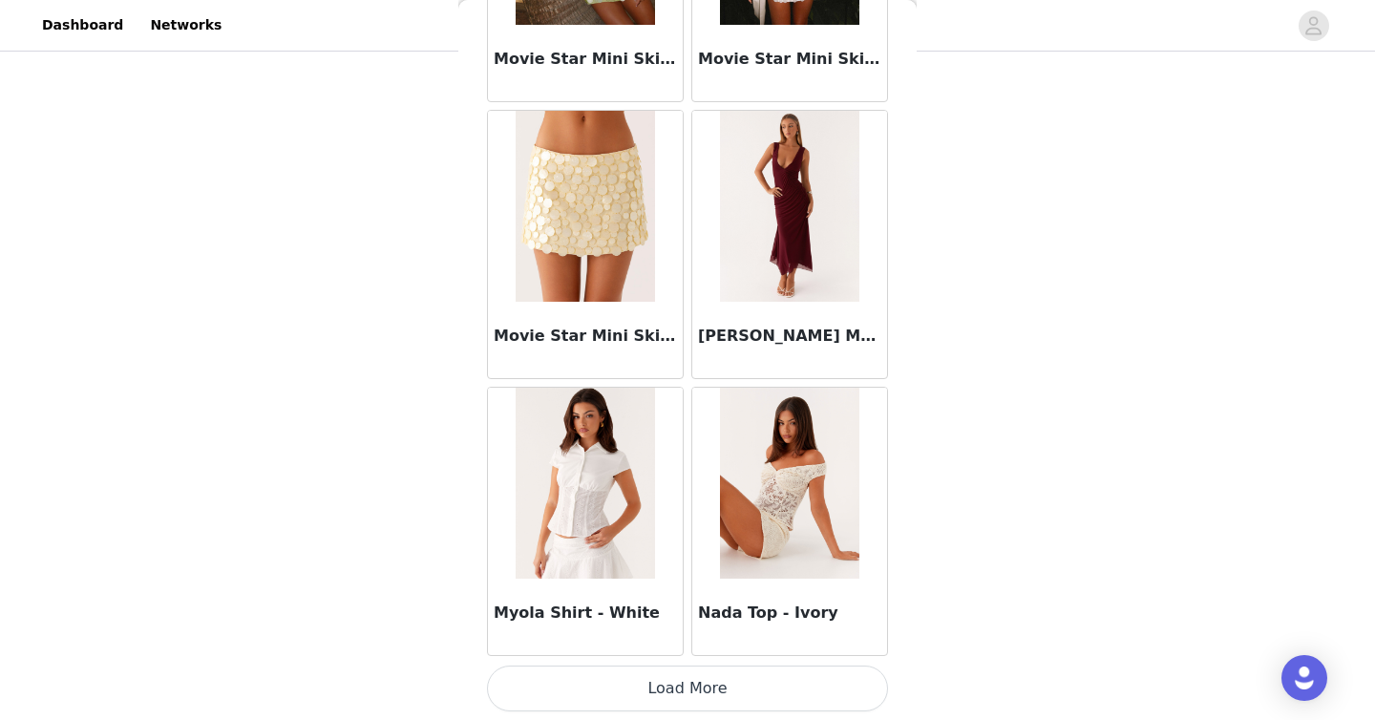
scroll to position [79719, 0]
click at [749, 689] on button "Load More" at bounding box center [687, 687] width 401 height 46
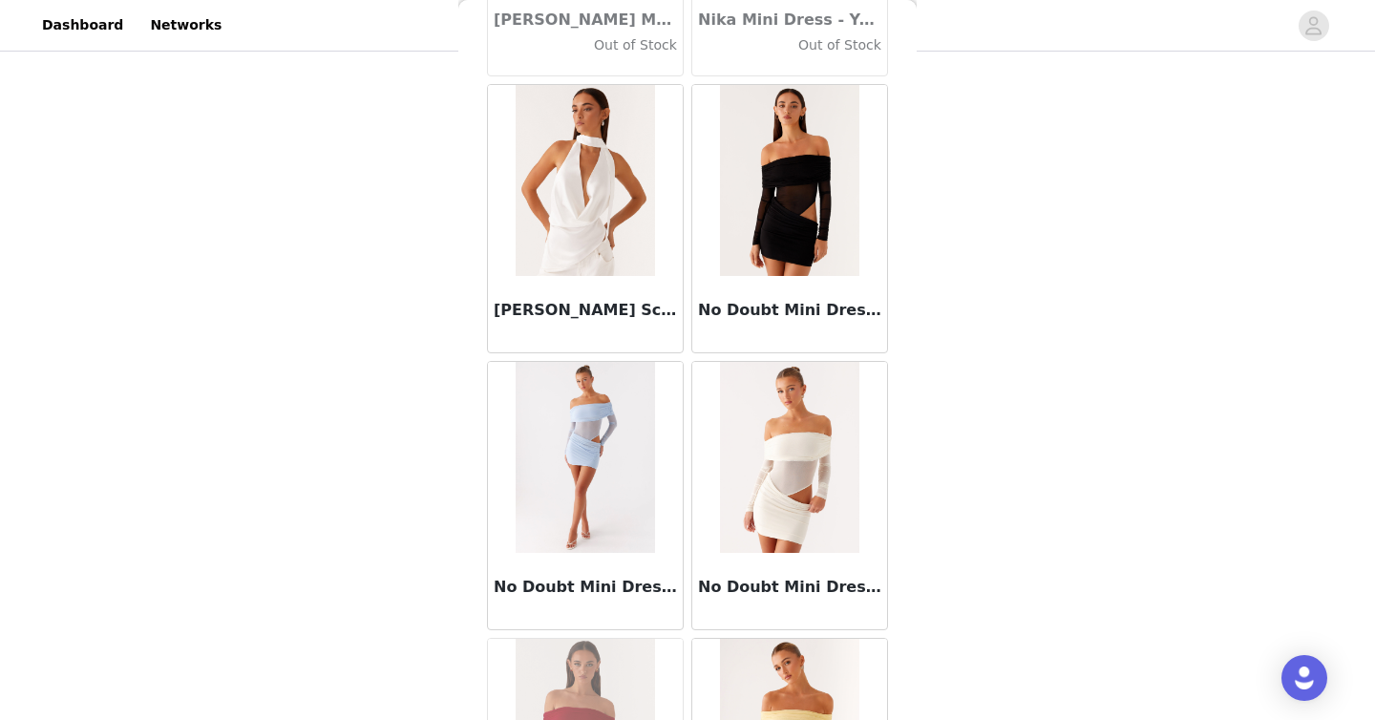
scroll to position [82487, 0]
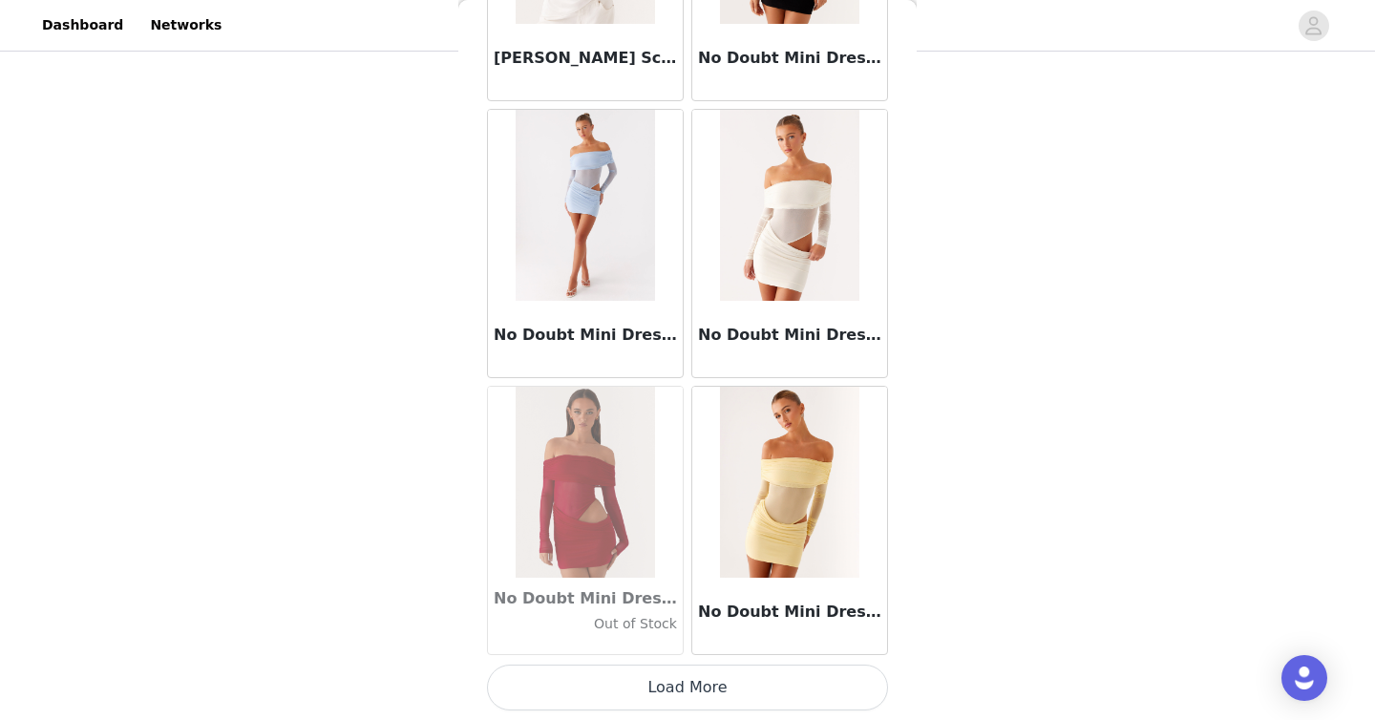
click at [741, 687] on button "Load More" at bounding box center [687, 687] width 401 height 46
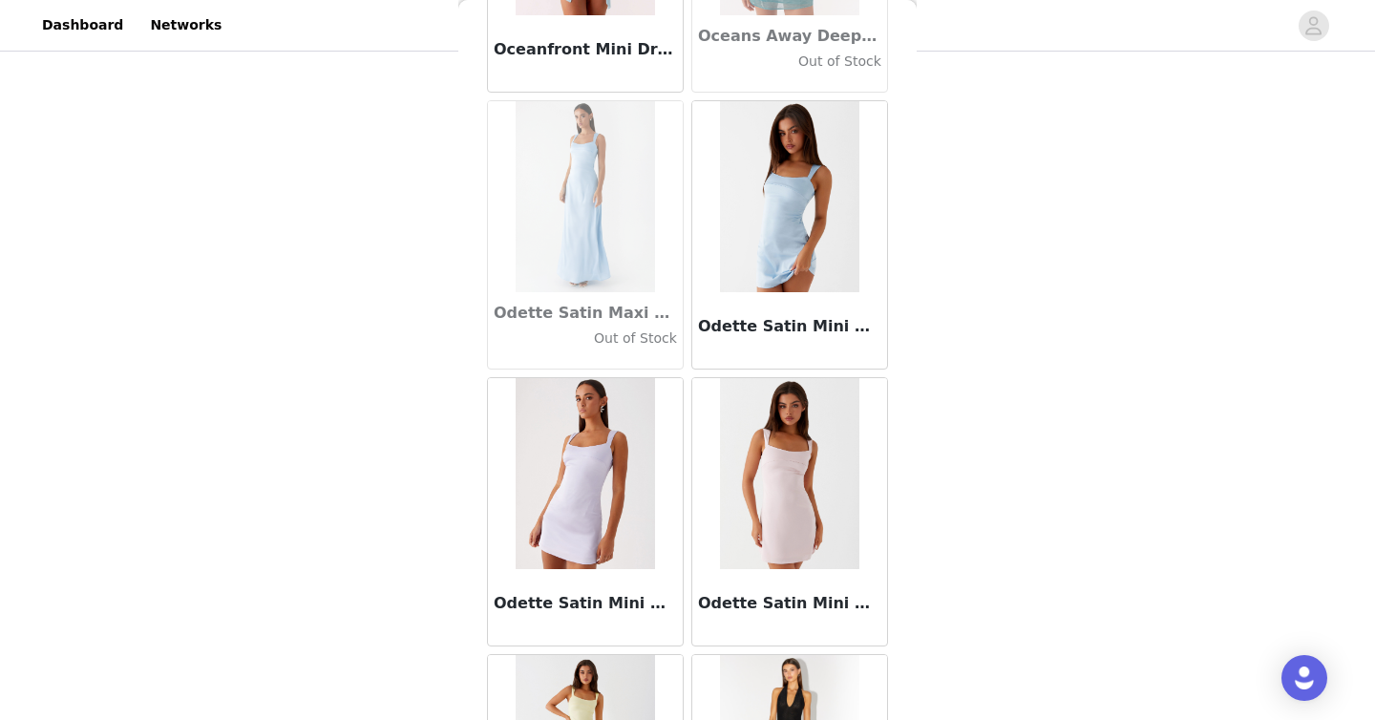
scroll to position [85256, 0]
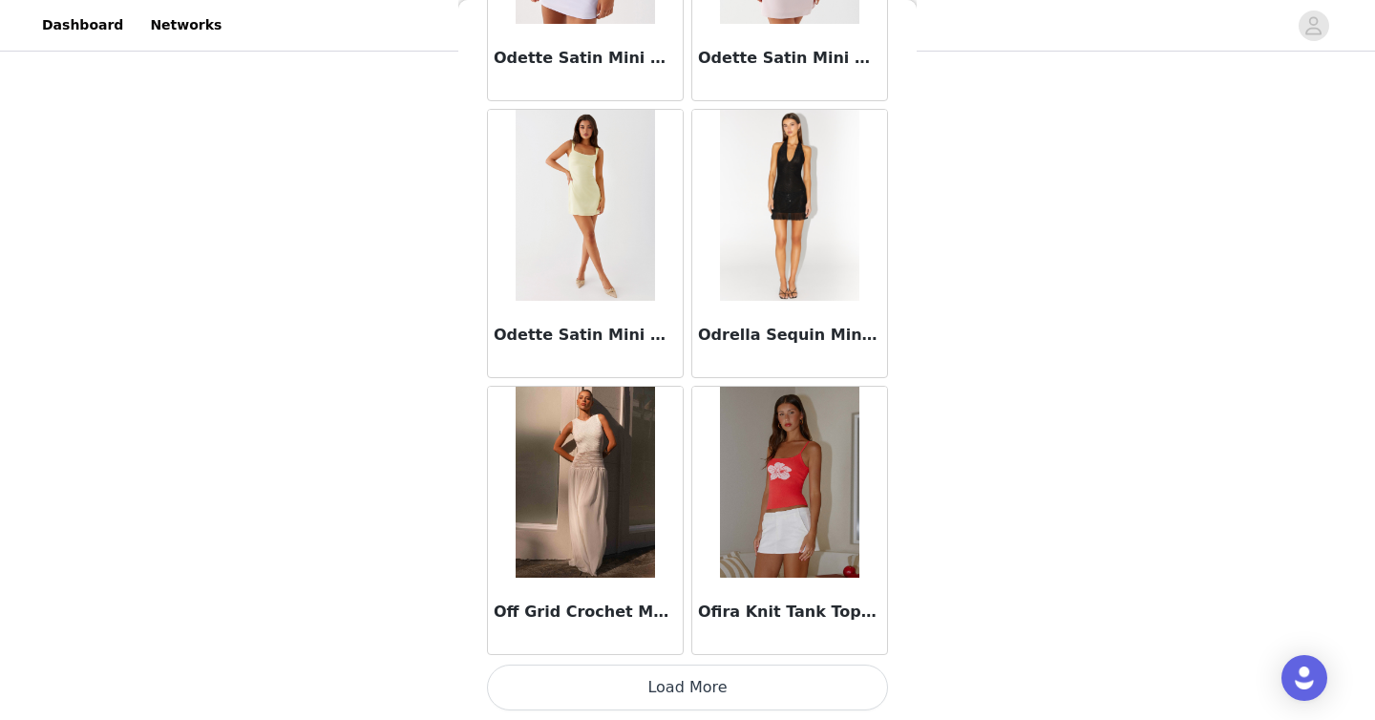
click at [727, 687] on button "Load More" at bounding box center [687, 687] width 401 height 46
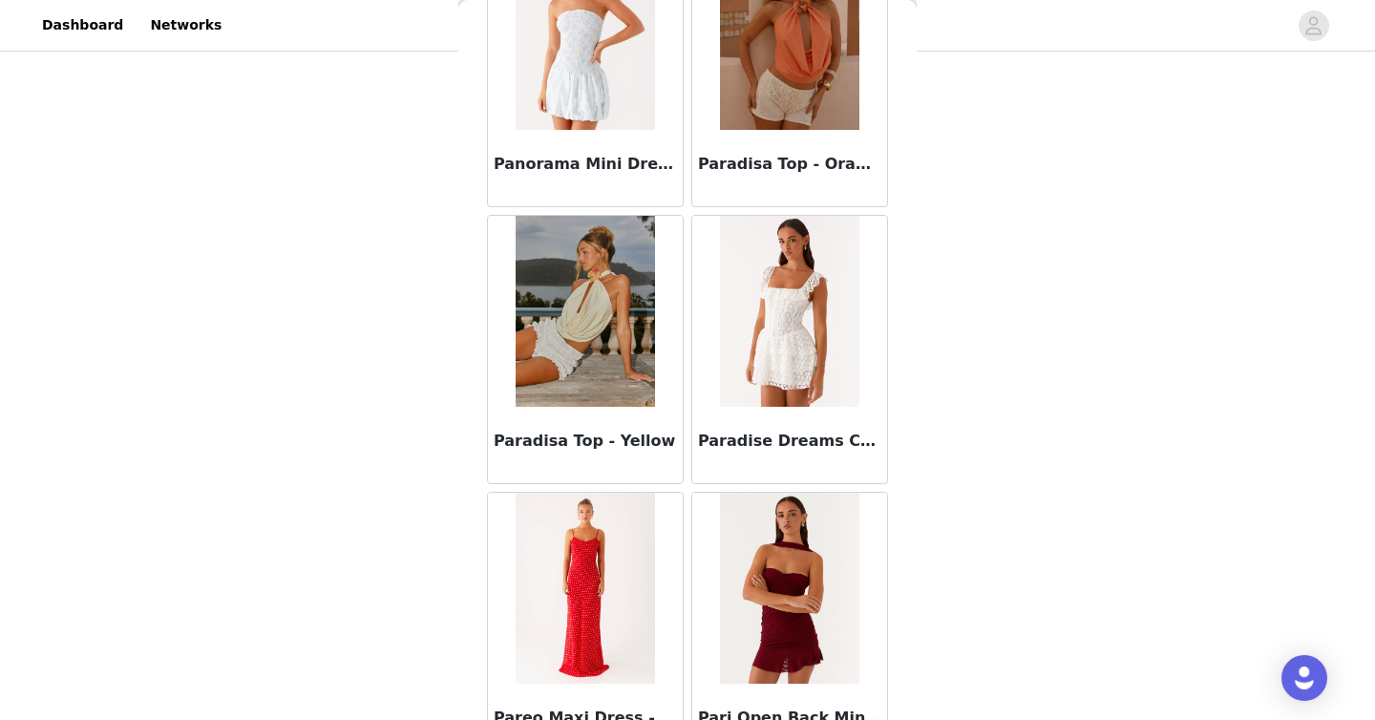
scroll to position [88024, 0]
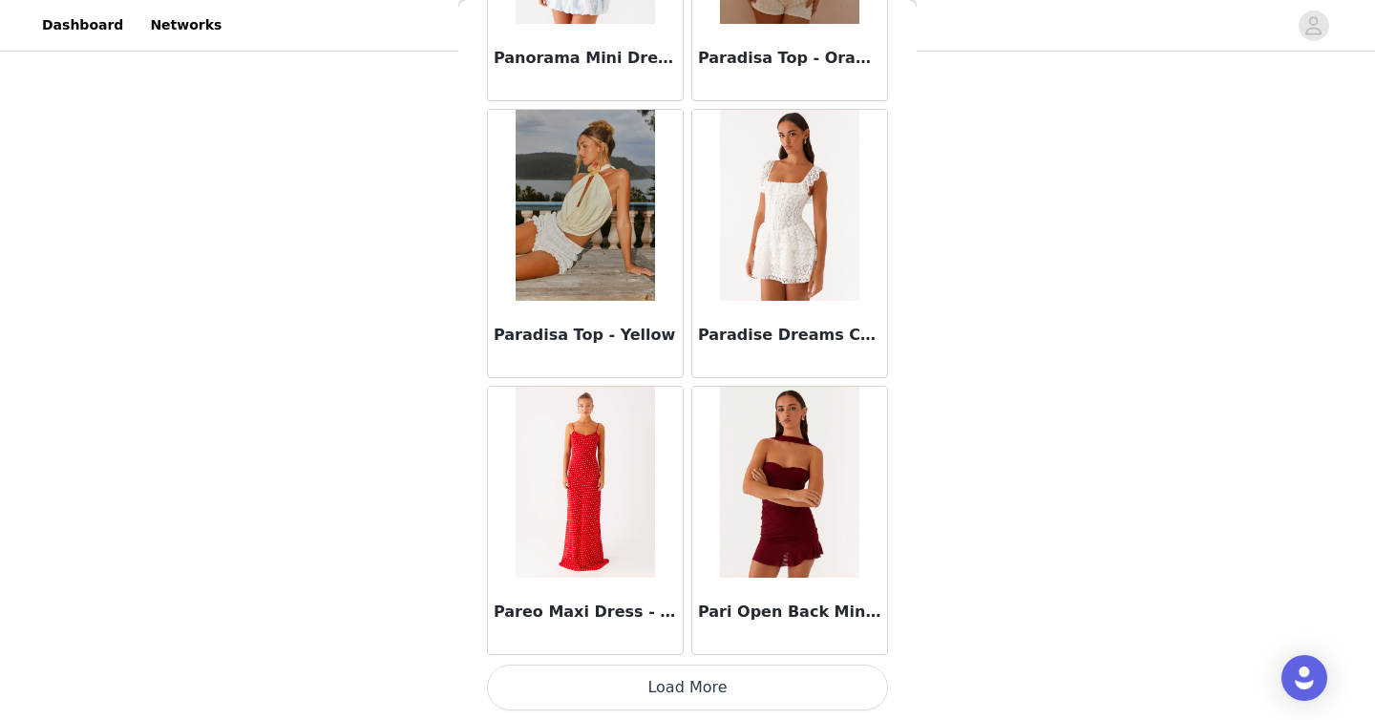
click at [763, 675] on button "Load More" at bounding box center [687, 687] width 401 height 46
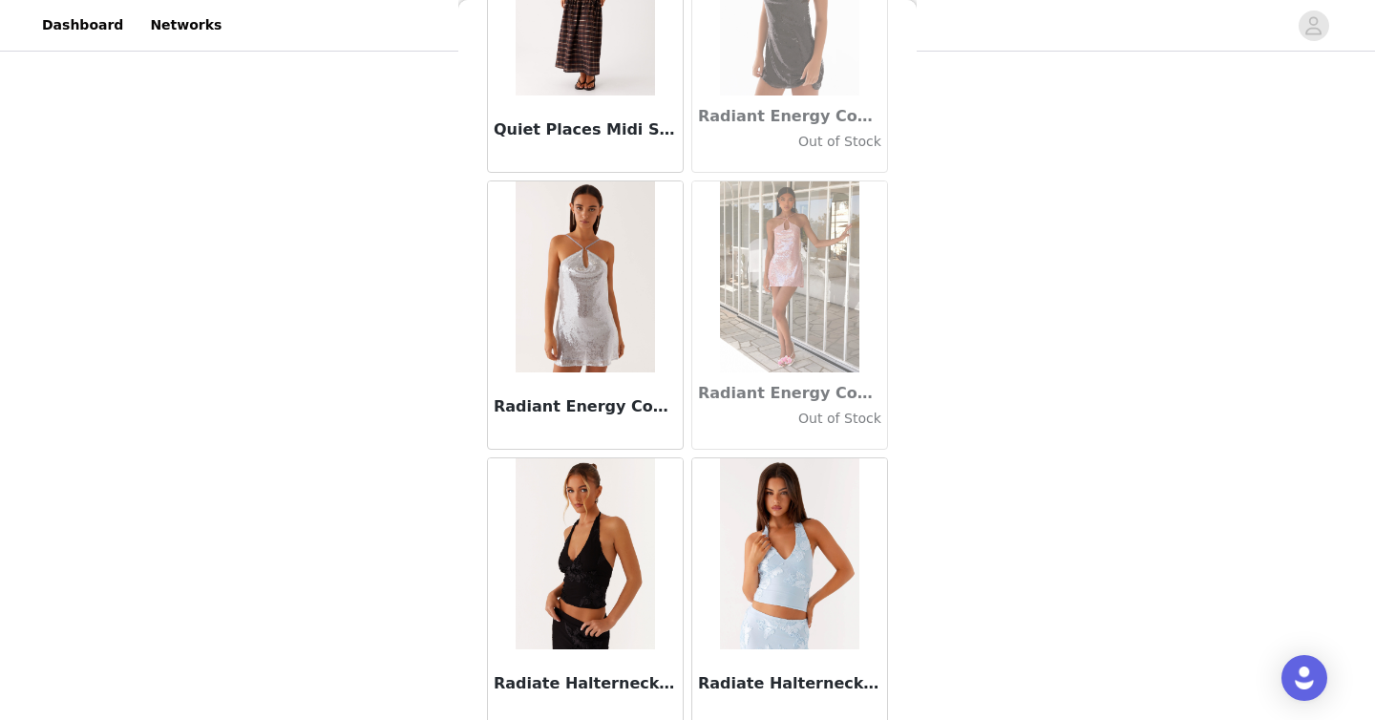
scroll to position [90793, 0]
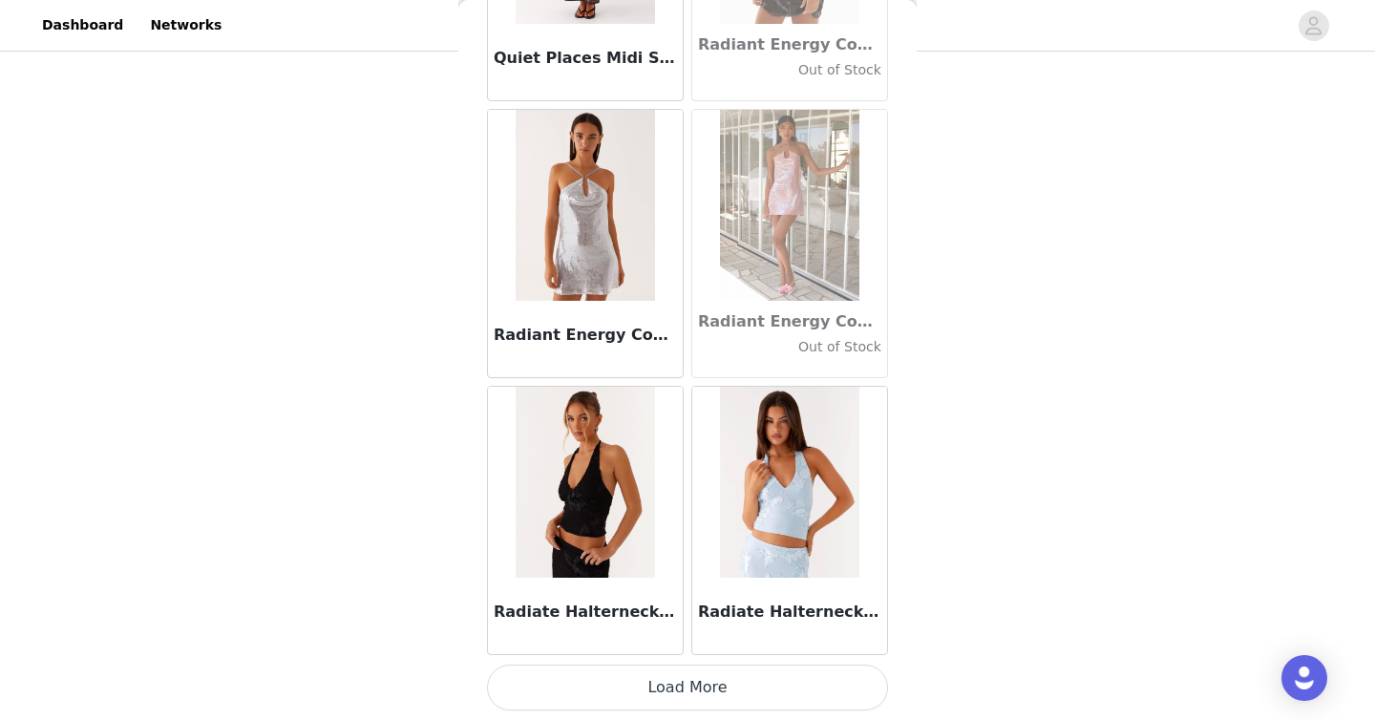
click at [751, 698] on button "Load More" at bounding box center [687, 687] width 401 height 46
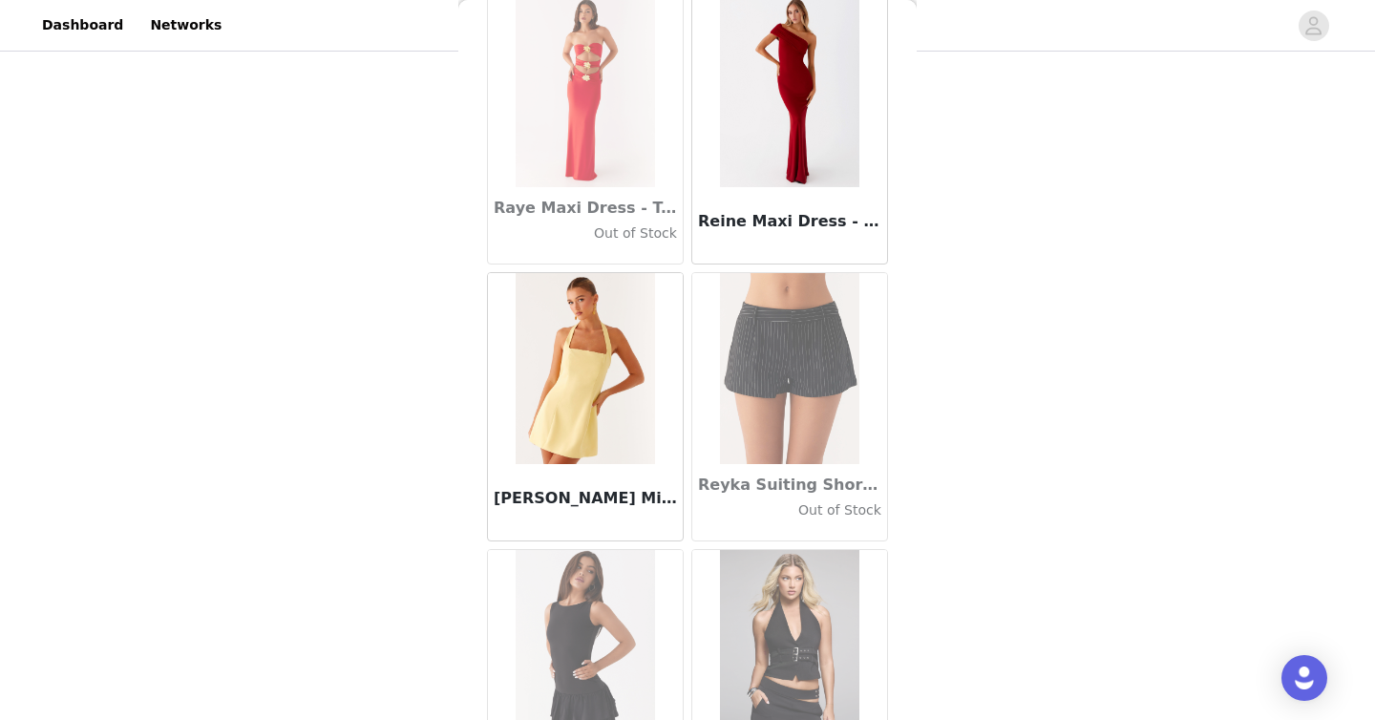
scroll to position [93561, 0]
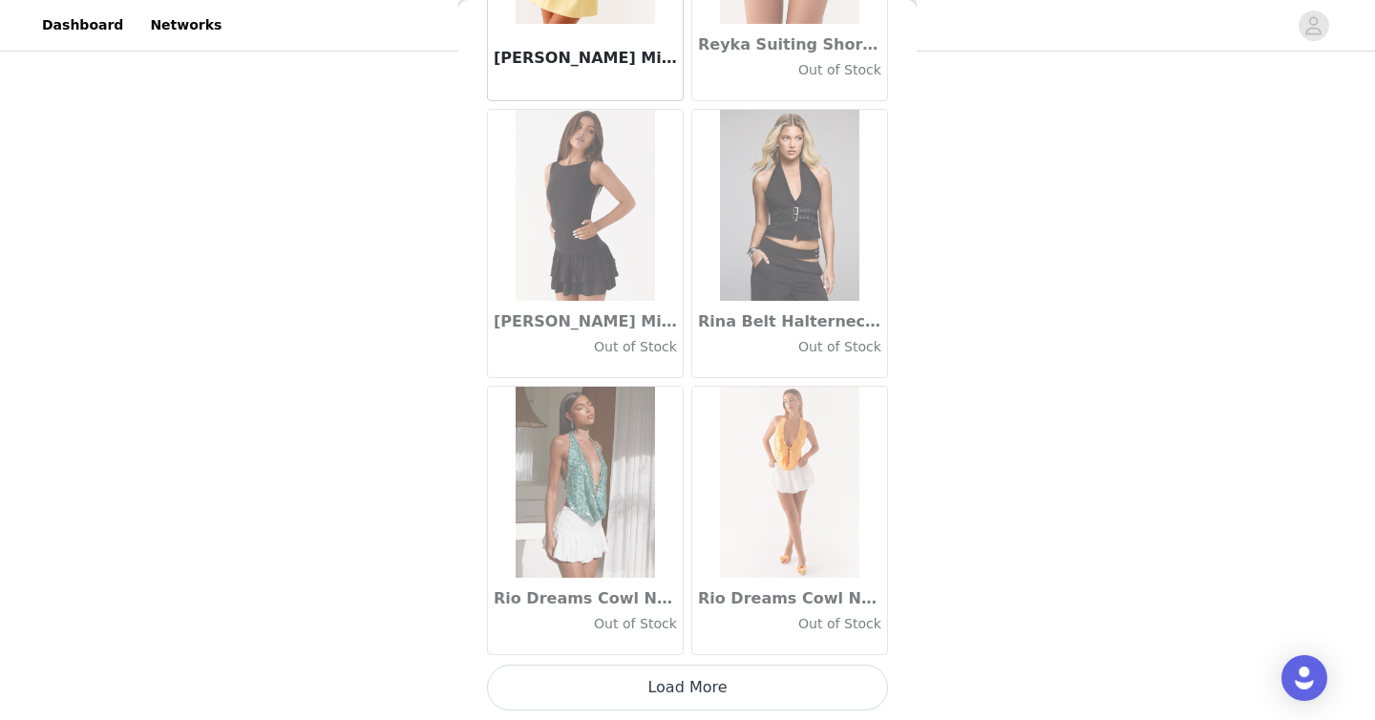
click at [755, 704] on button "Load More" at bounding box center [687, 687] width 401 height 46
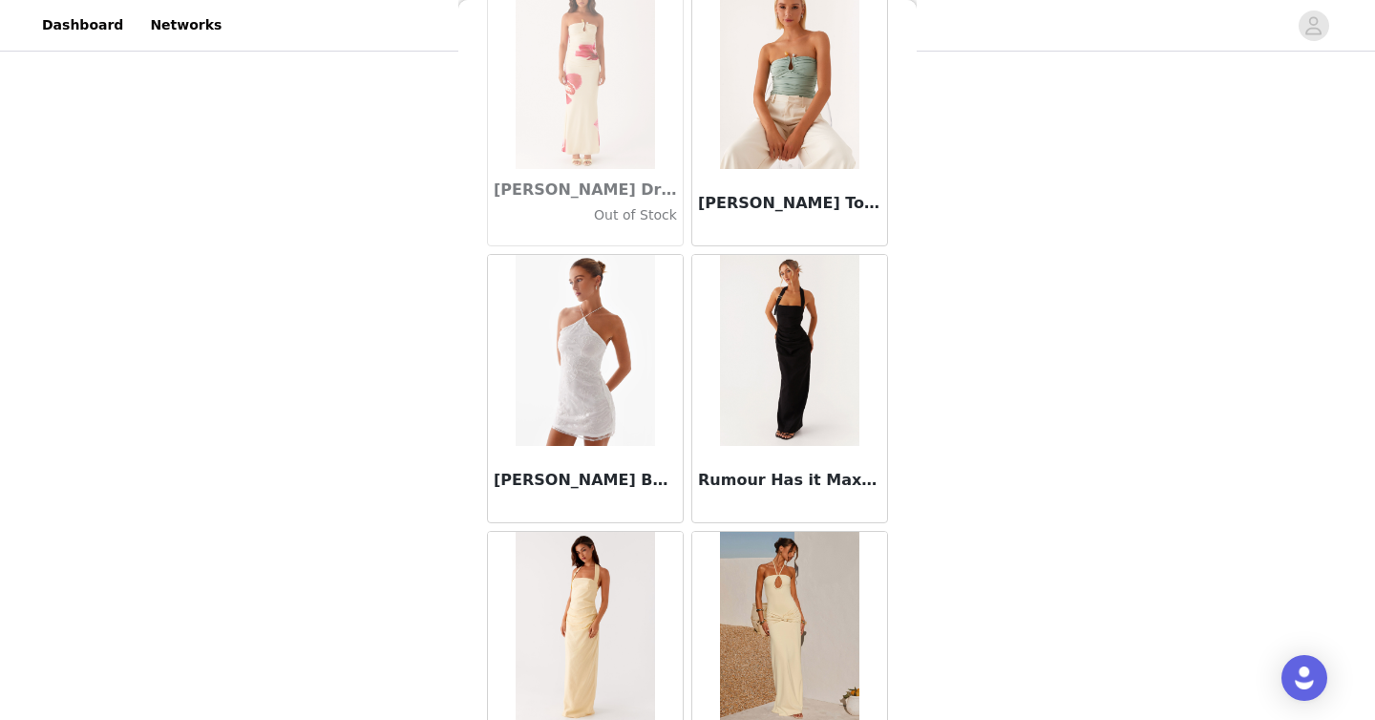
scroll to position [96330, 0]
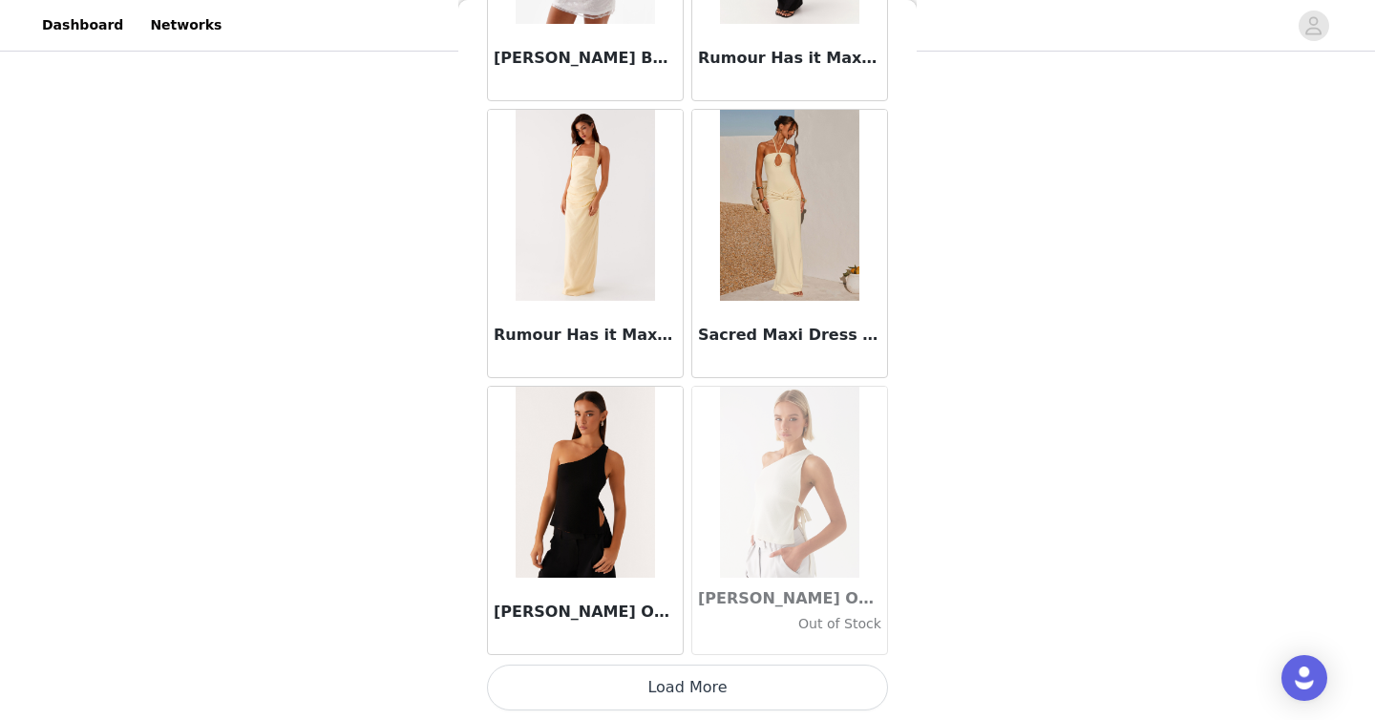
click at [715, 705] on button "Load More" at bounding box center [687, 687] width 401 height 46
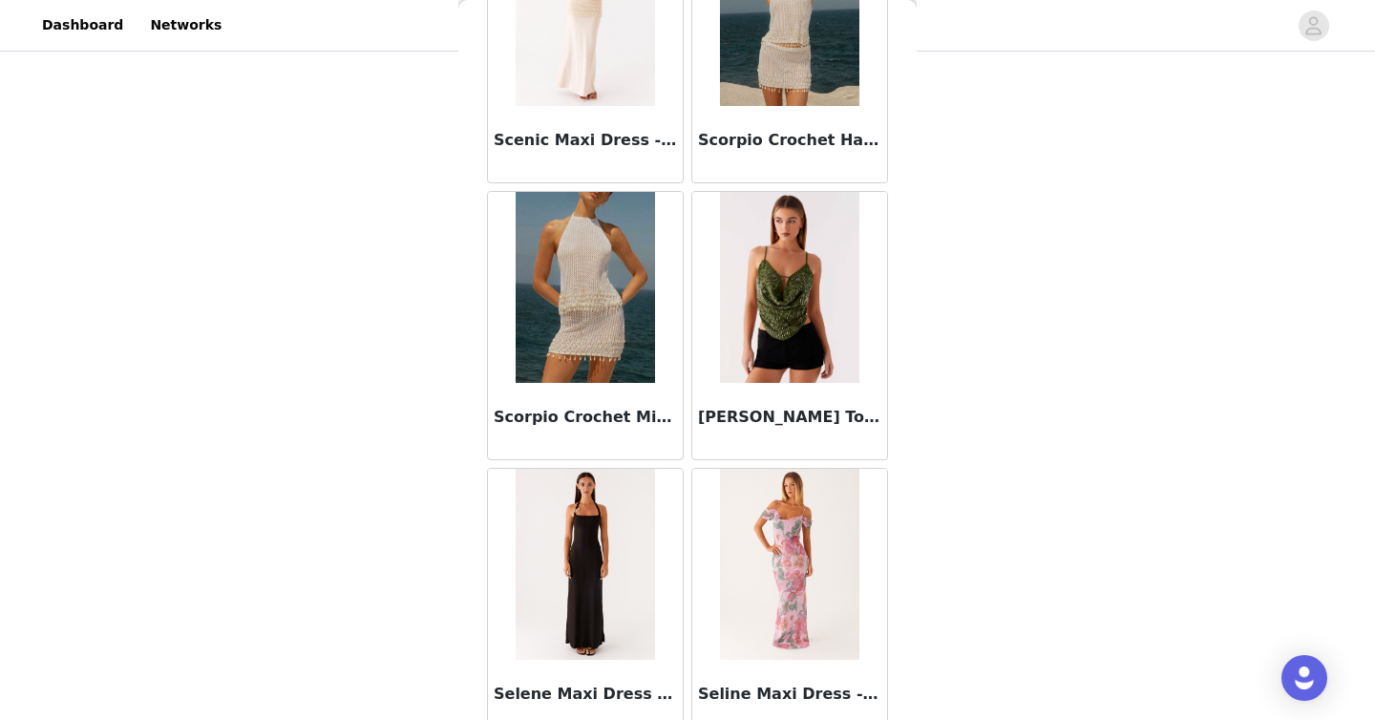
scroll to position [99098, 0]
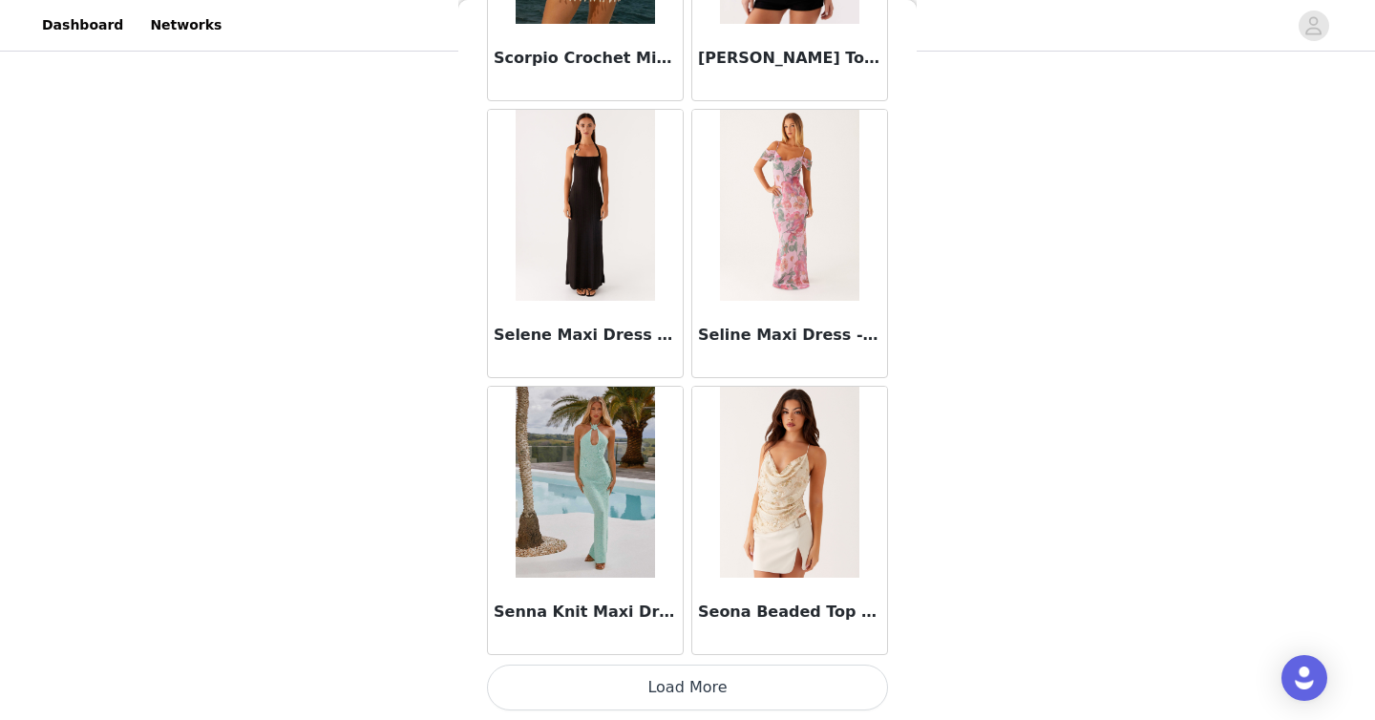
click at [739, 676] on button "Load More" at bounding box center [687, 687] width 401 height 46
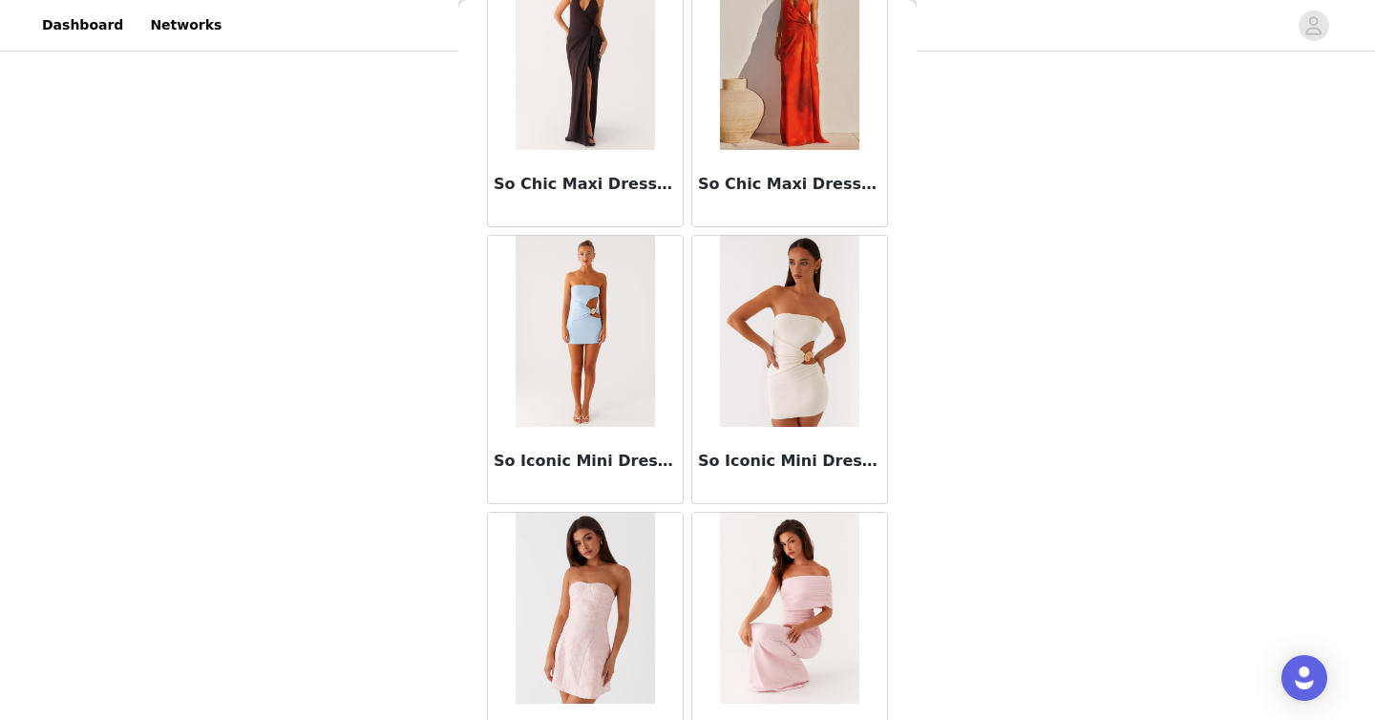
scroll to position [101867, 0]
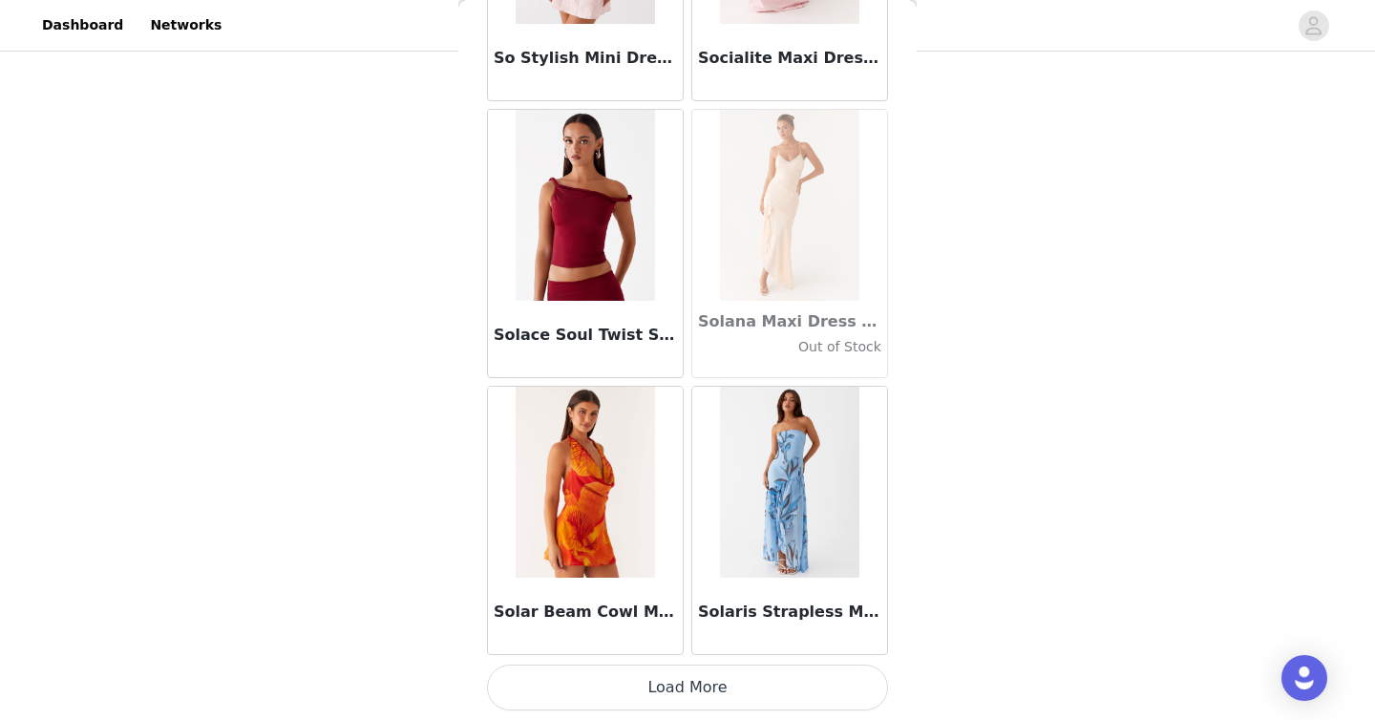
click at [752, 690] on button "Load More" at bounding box center [687, 687] width 401 height 46
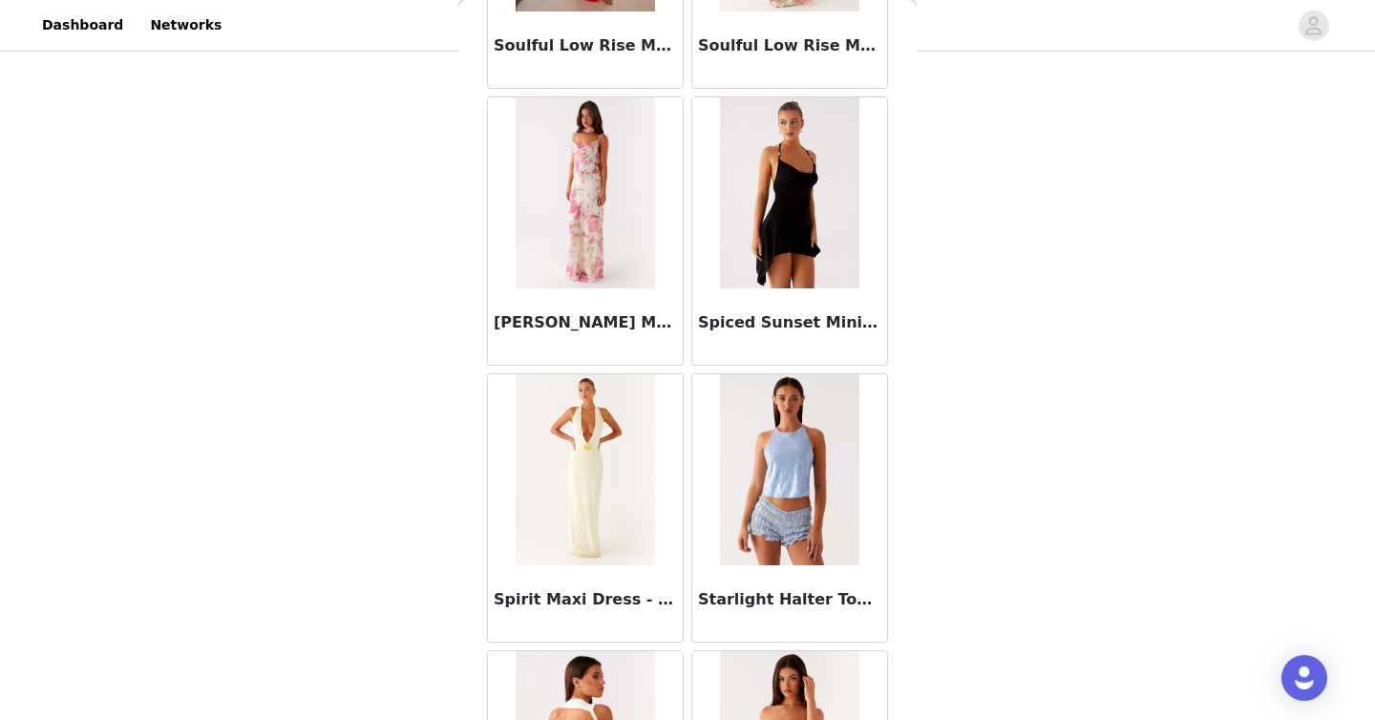
scroll to position [104635, 0]
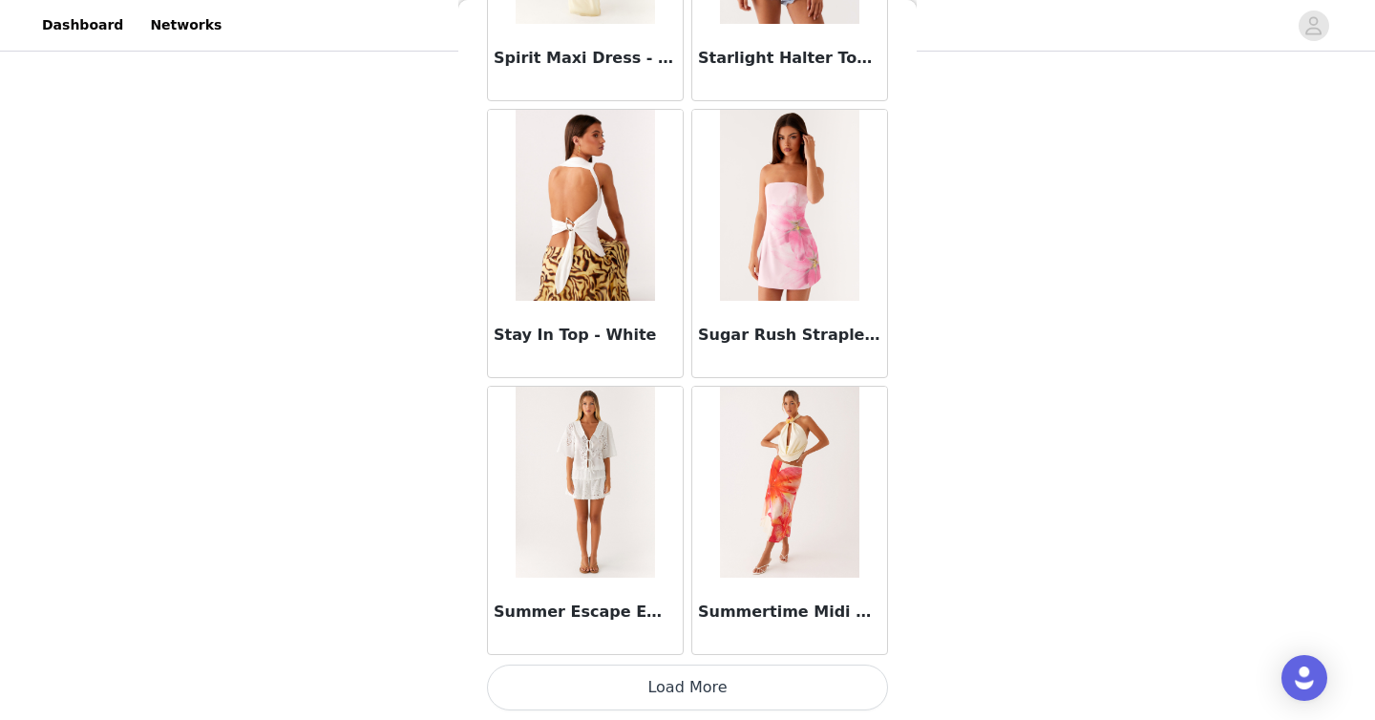
click at [730, 705] on button "Load More" at bounding box center [687, 687] width 401 height 46
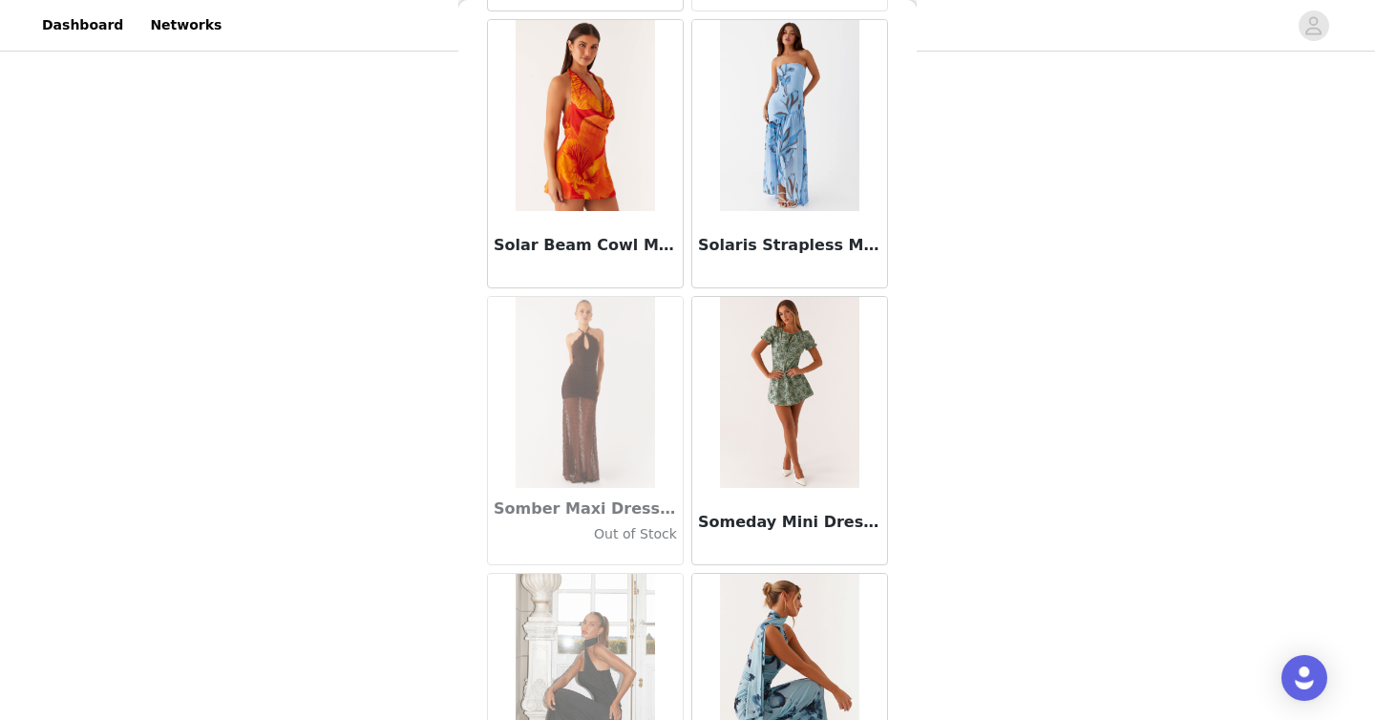
scroll to position [102151, 0]
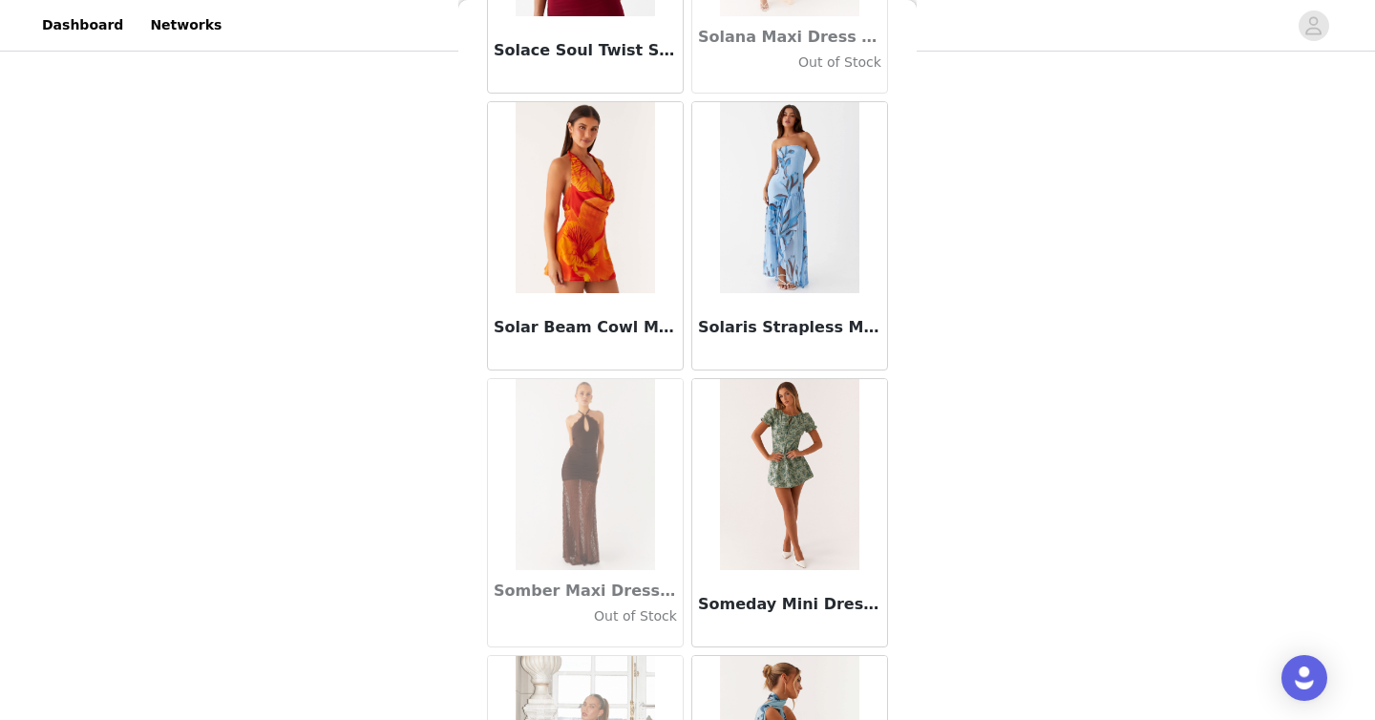
click at [754, 457] on img at bounding box center [789, 474] width 138 height 191
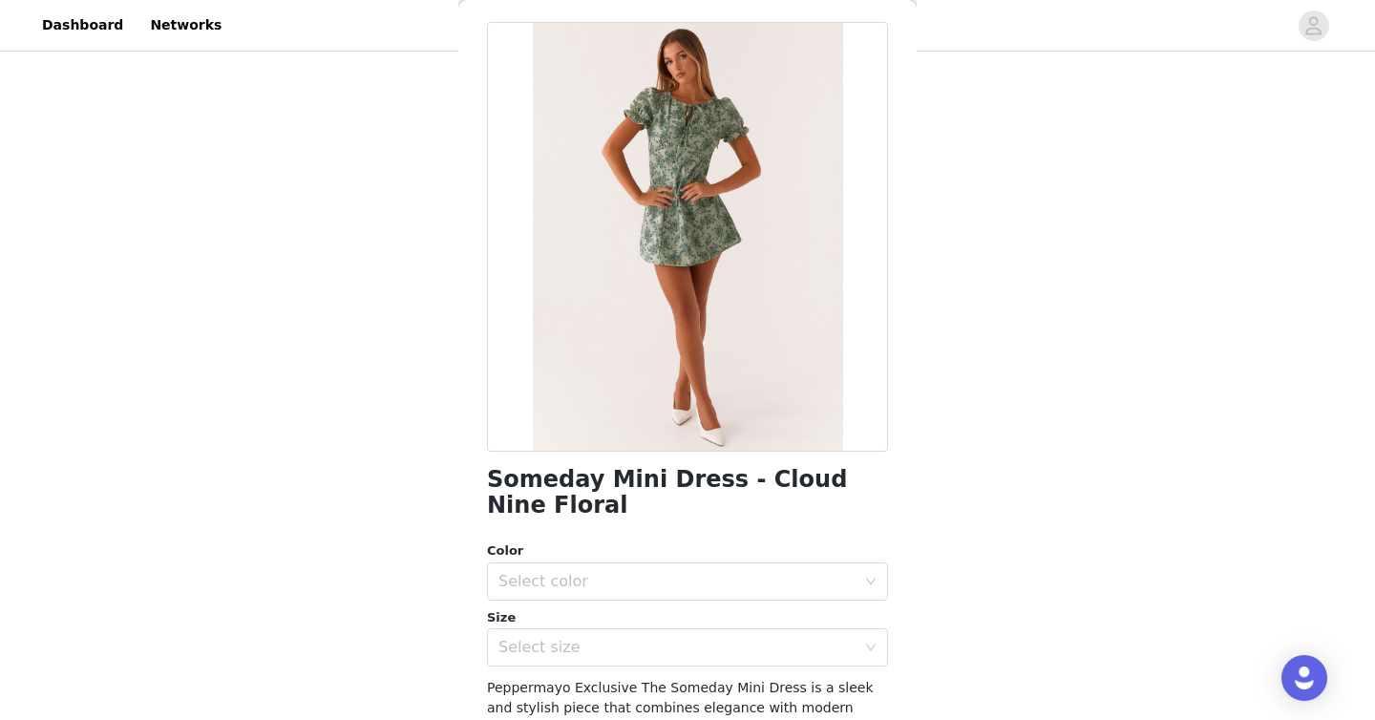
scroll to position [93, 0]
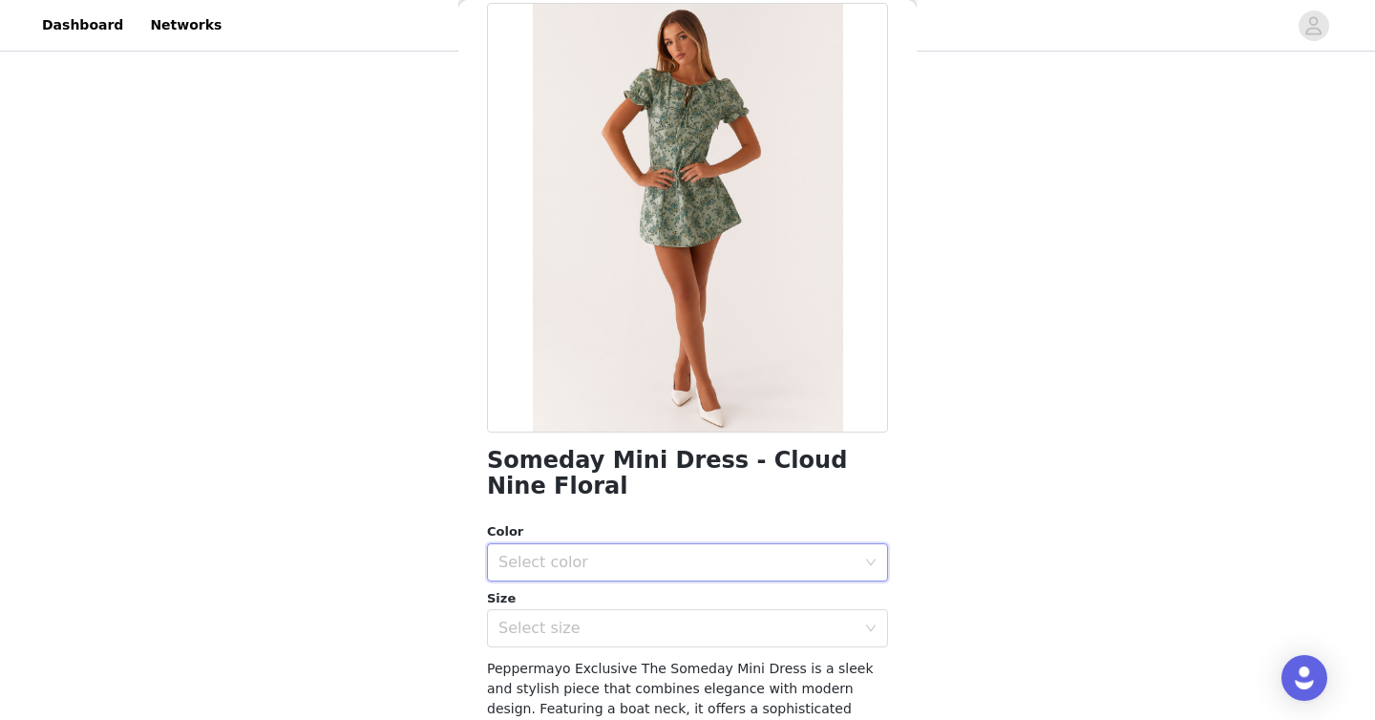
click at [646, 579] on div "Select color" at bounding box center [687, 562] width 401 height 38
click at [635, 598] on li "Cloud Nine Floral" at bounding box center [687, 604] width 401 height 31
click at [631, 633] on div "Select size" at bounding box center [676, 628] width 357 height 19
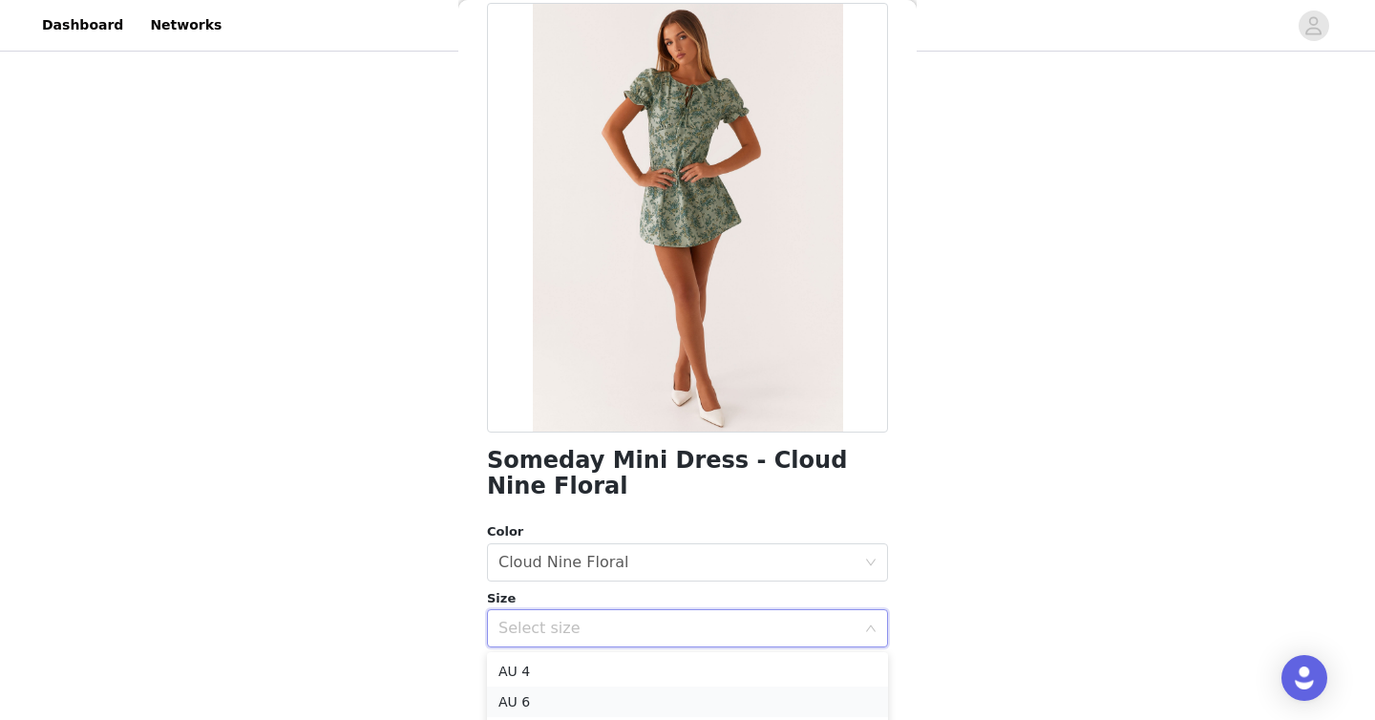
click at [604, 701] on li "AU 6" at bounding box center [687, 701] width 401 height 31
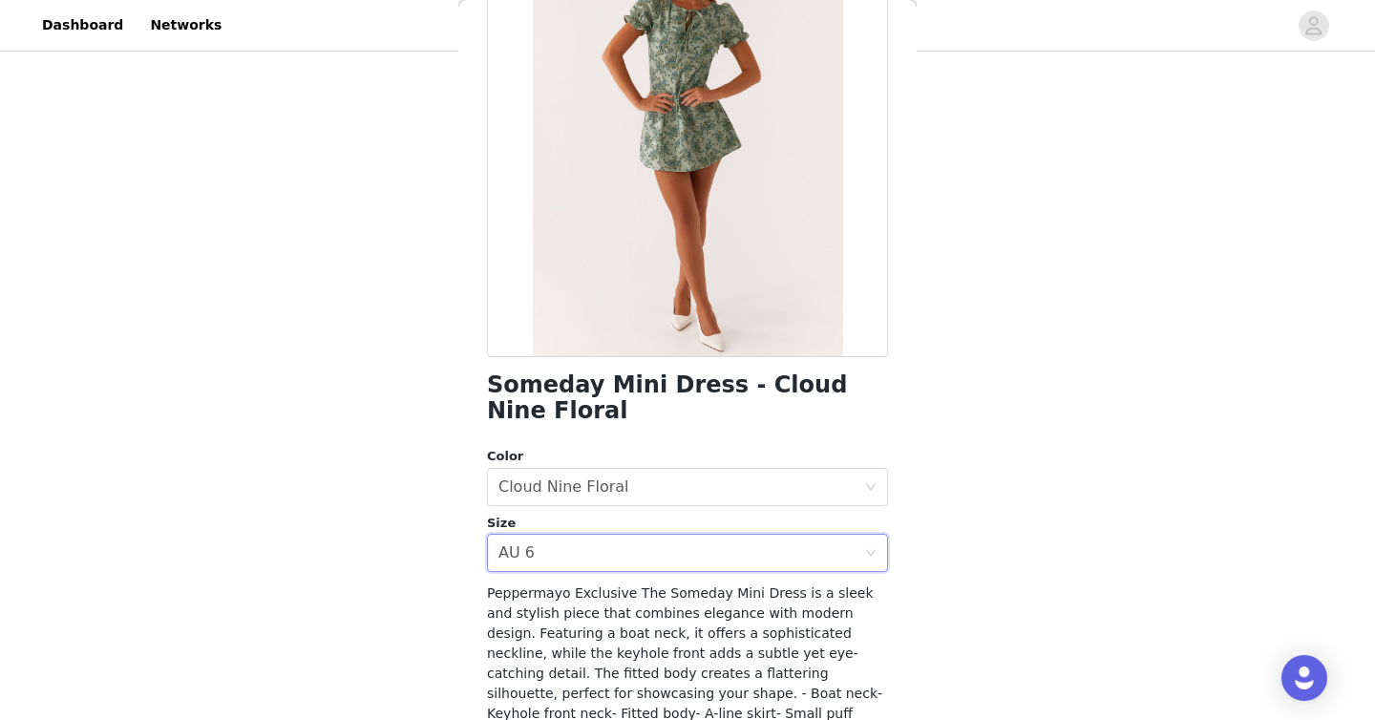
scroll to position [167, 0]
click at [593, 541] on div "Select size AU 6" at bounding box center [681, 554] width 366 height 36
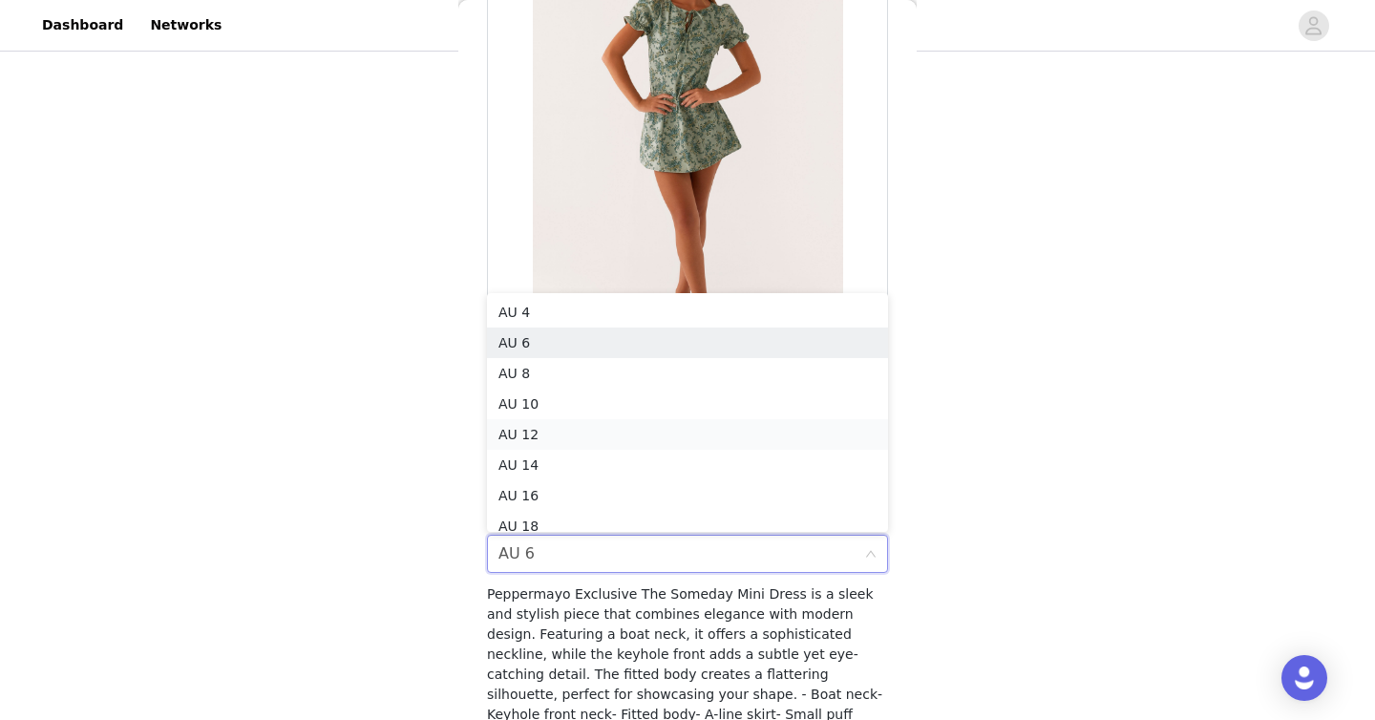
scroll to position [10, 0]
click at [535, 364] on li "AU 8" at bounding box center [687, 363] width 401 height 31
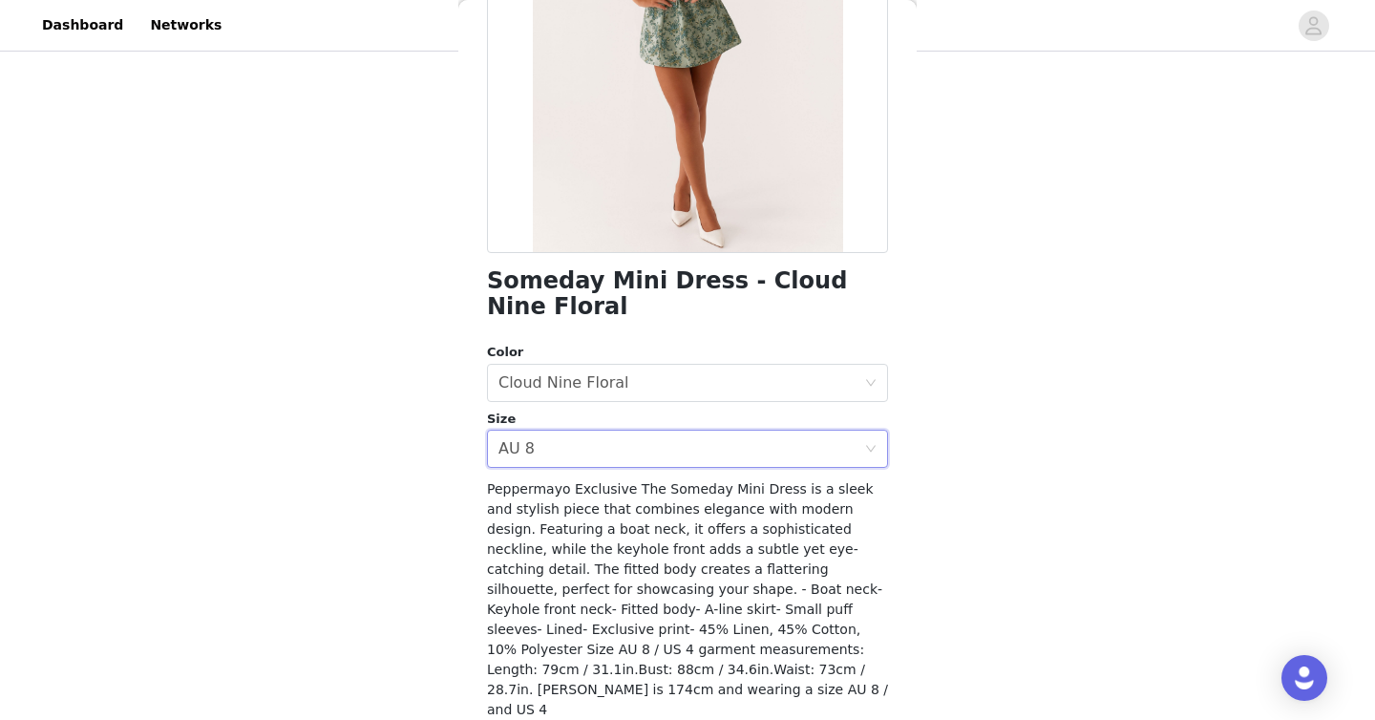
scroll to position [332, 0]
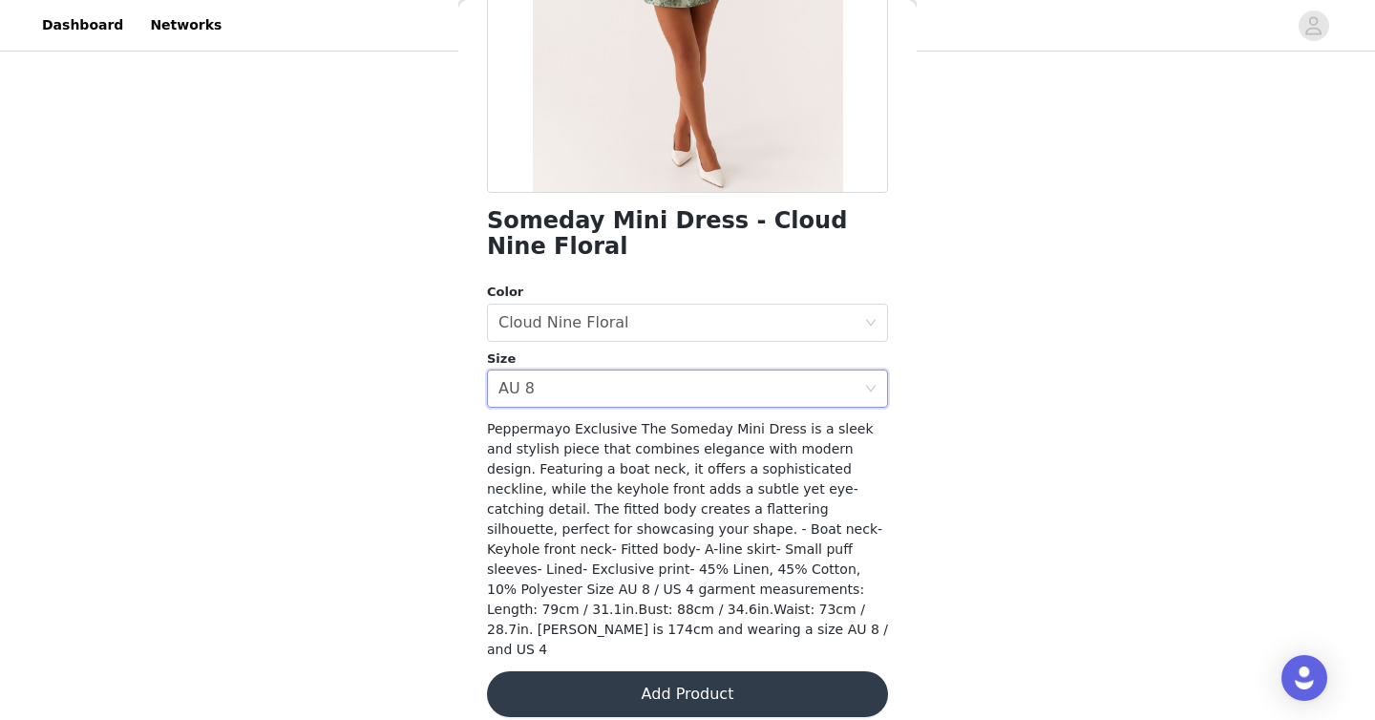
click at [609, 680] on button "Add Product" at bounding box center [687, 694] width 401 height 46
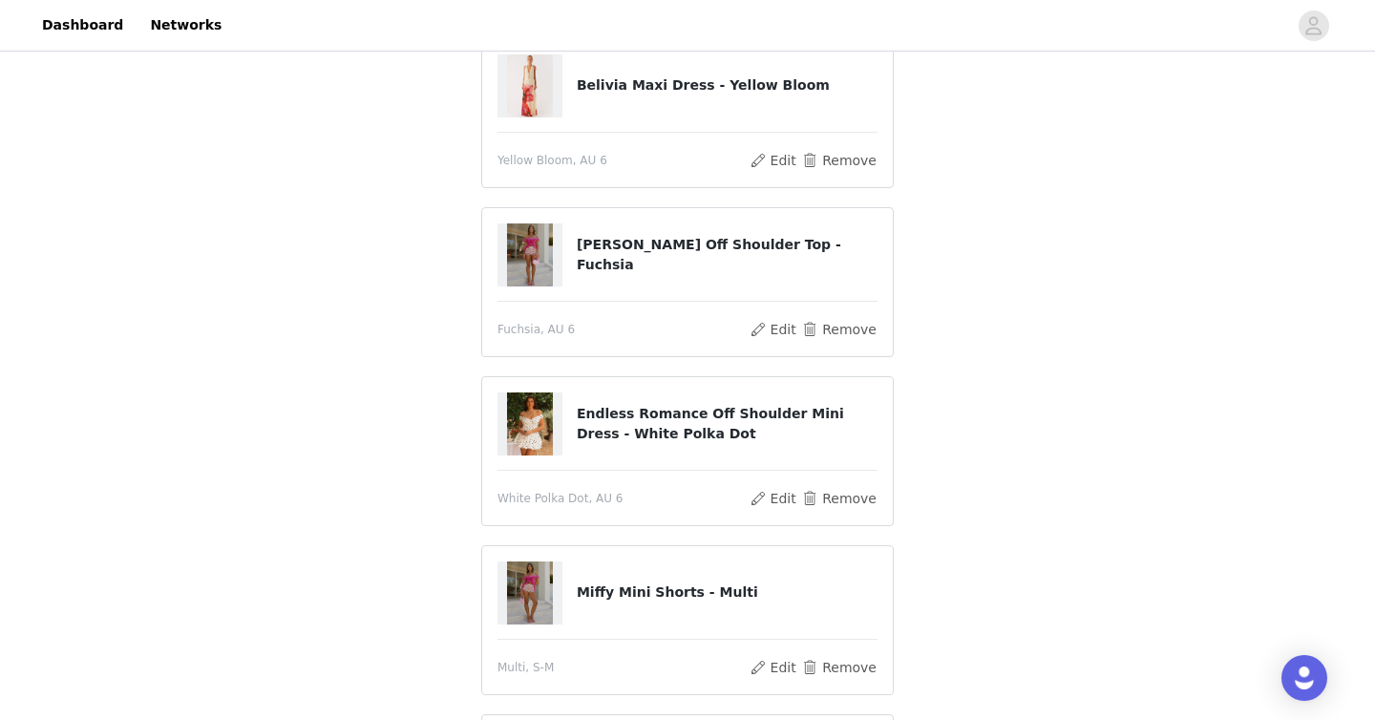
scroll to position [0, 0]
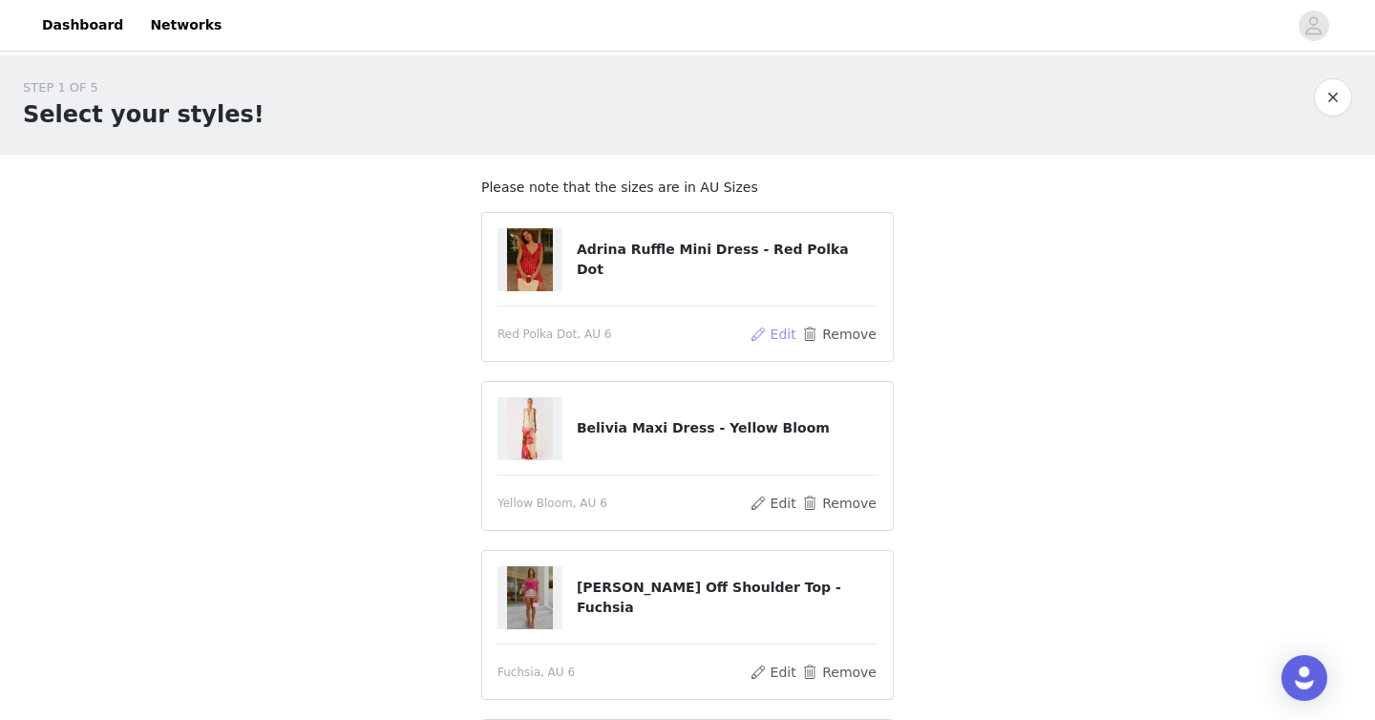
click at [771, 335] on button "Edit" at bounding box center [772, 334] width 49 height 23
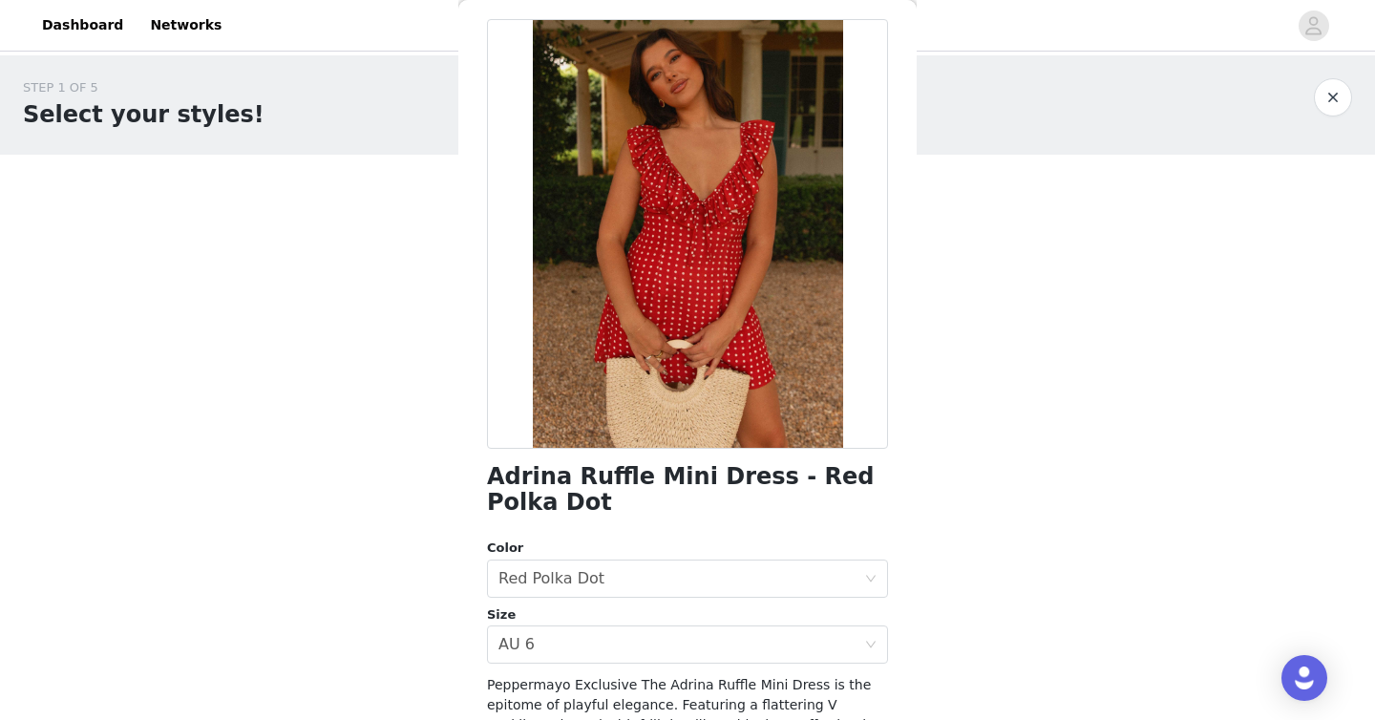
scroll to position [101, 0]
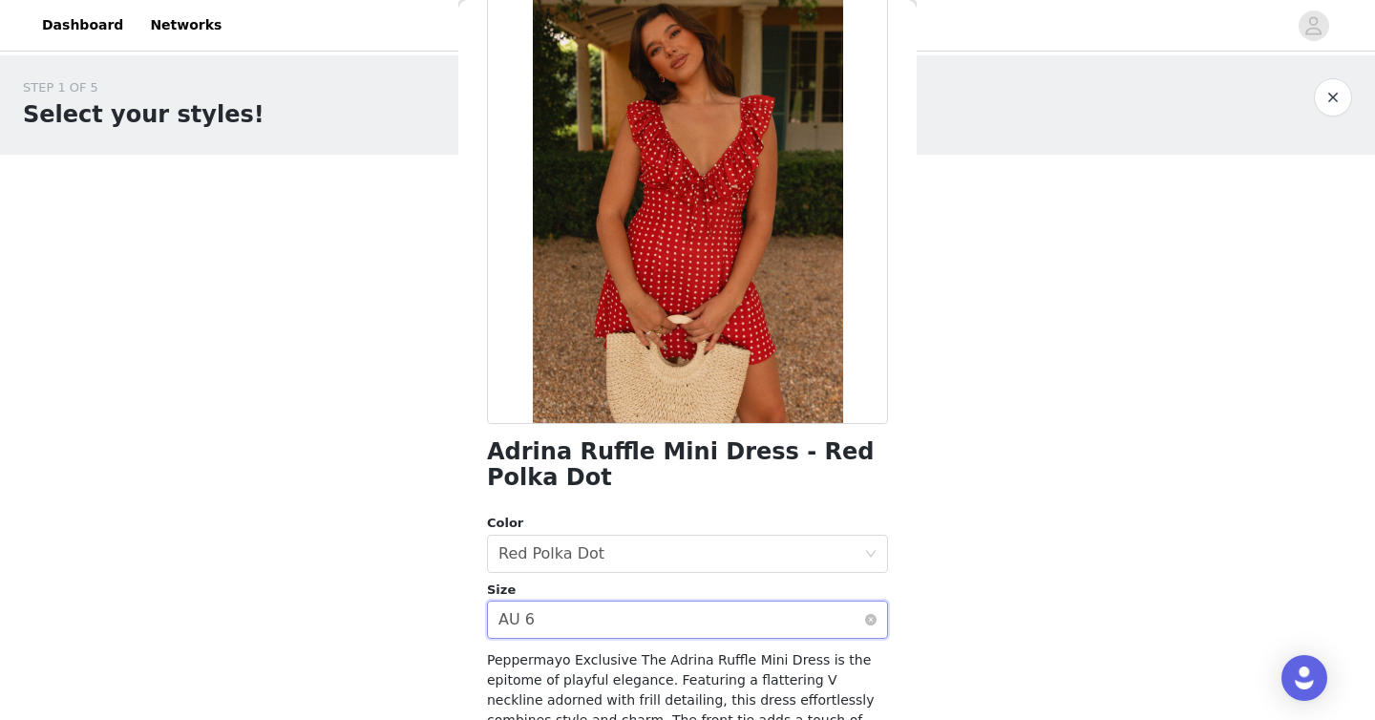
click at [573, 627] on div "Select size AU 6" at bounding box center [681, 619] width 366 height 36
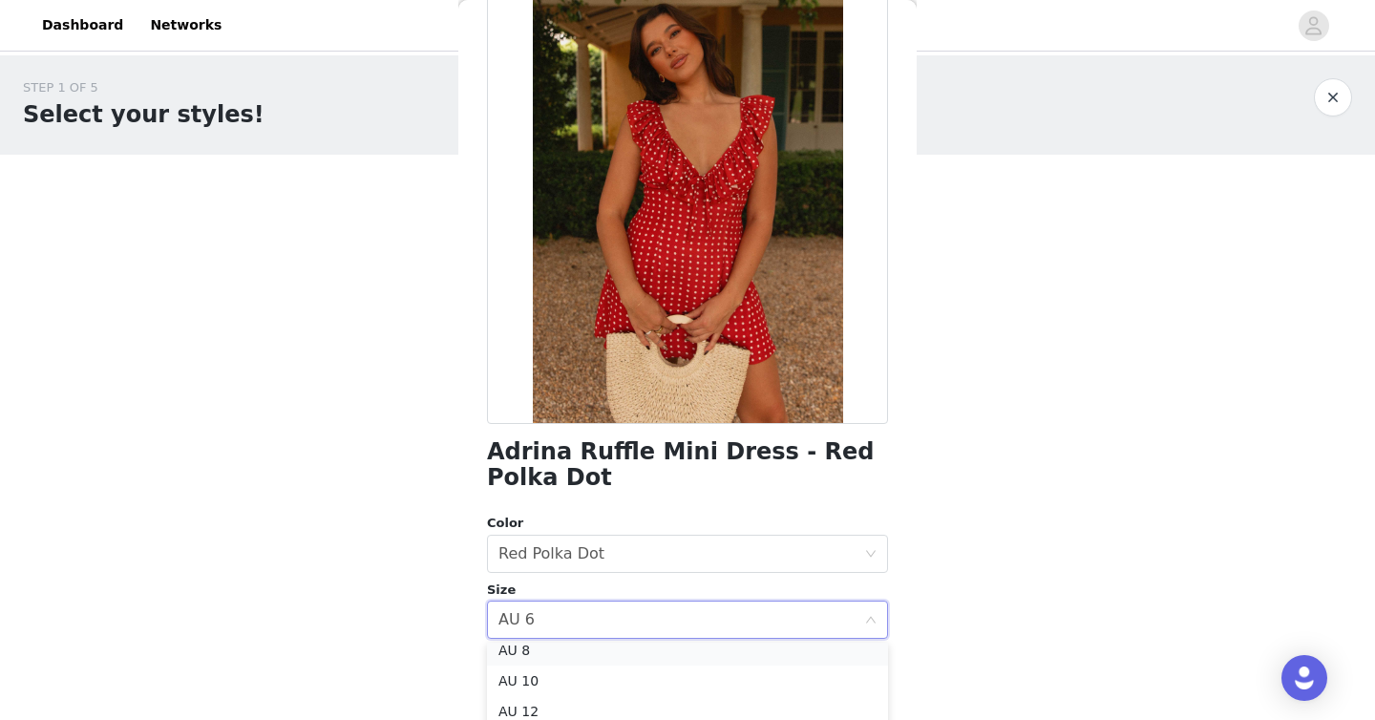
scroll to position [65, 0]
click at [551, 655] on li "AU 8" at bounding box center [687, 657] width 401 height 31
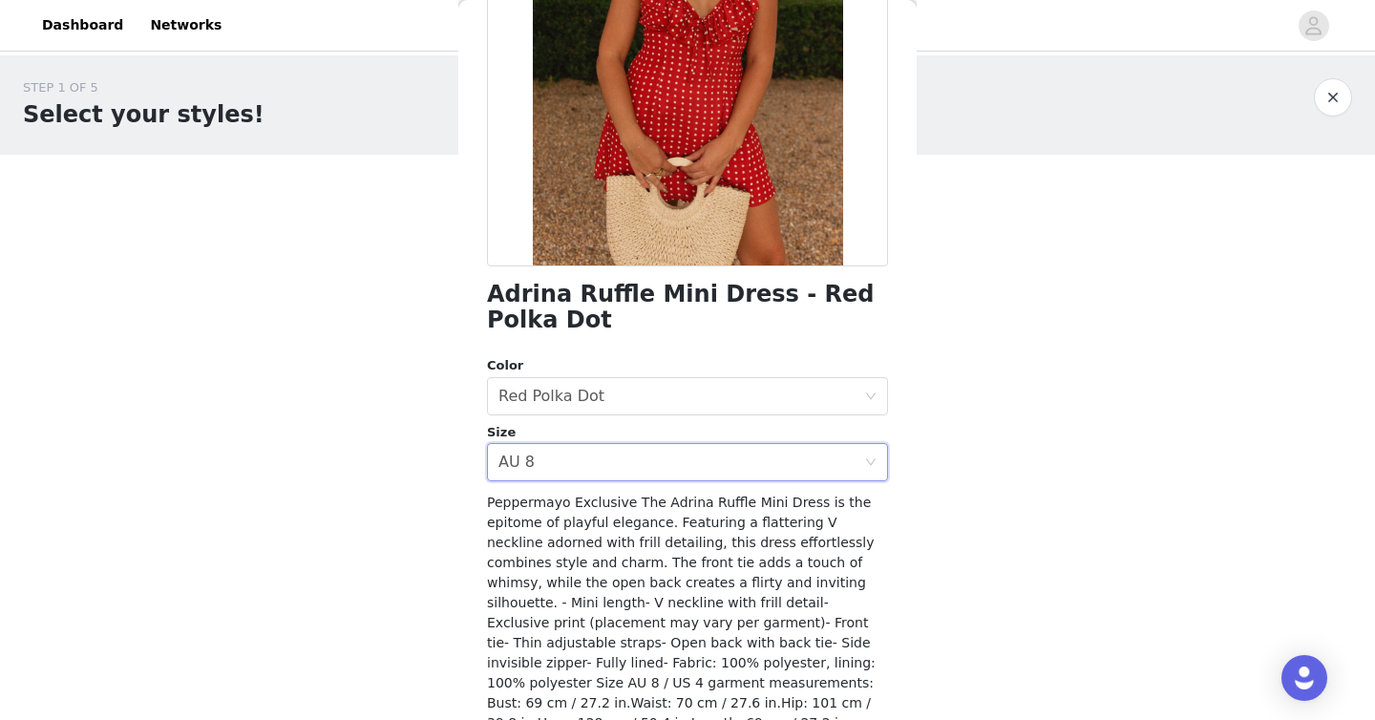
scroll to position [352, 0]
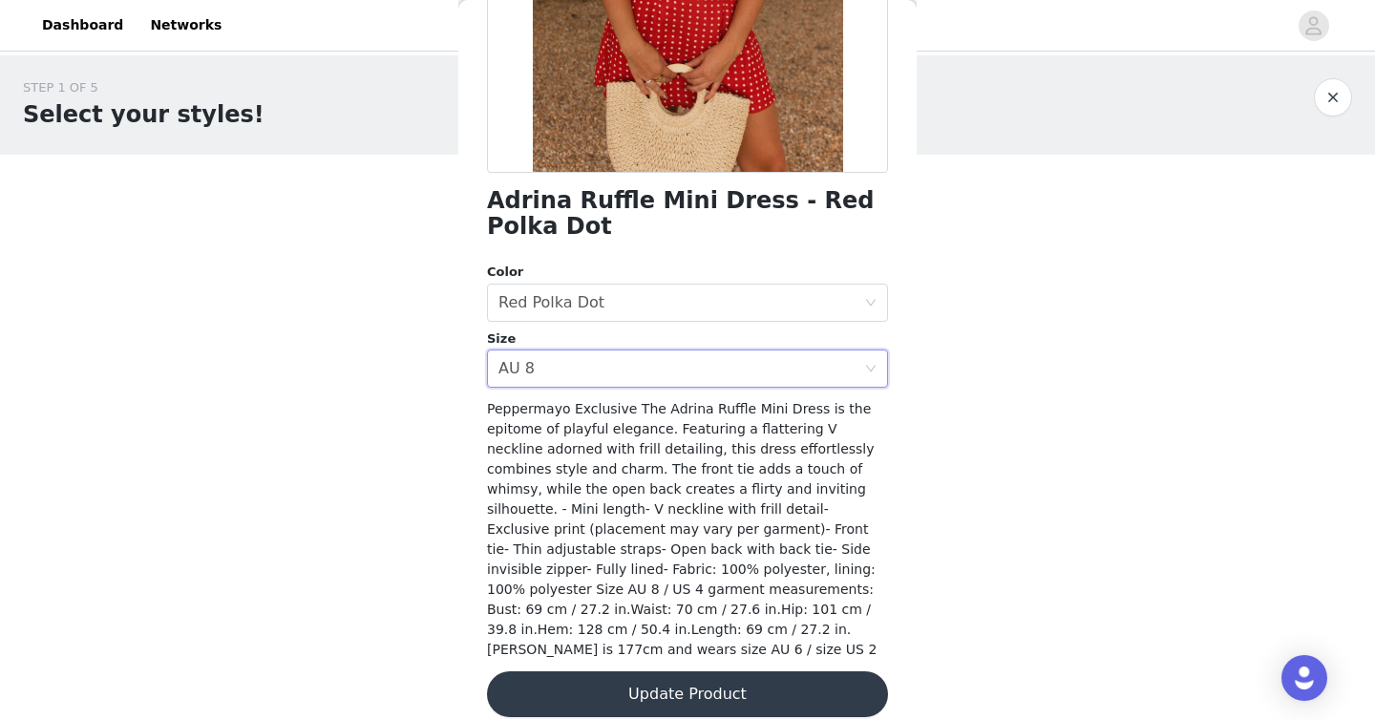
click at [573, 679] on button "Update Product" at bounding box center [687, 694] width 401 height 46
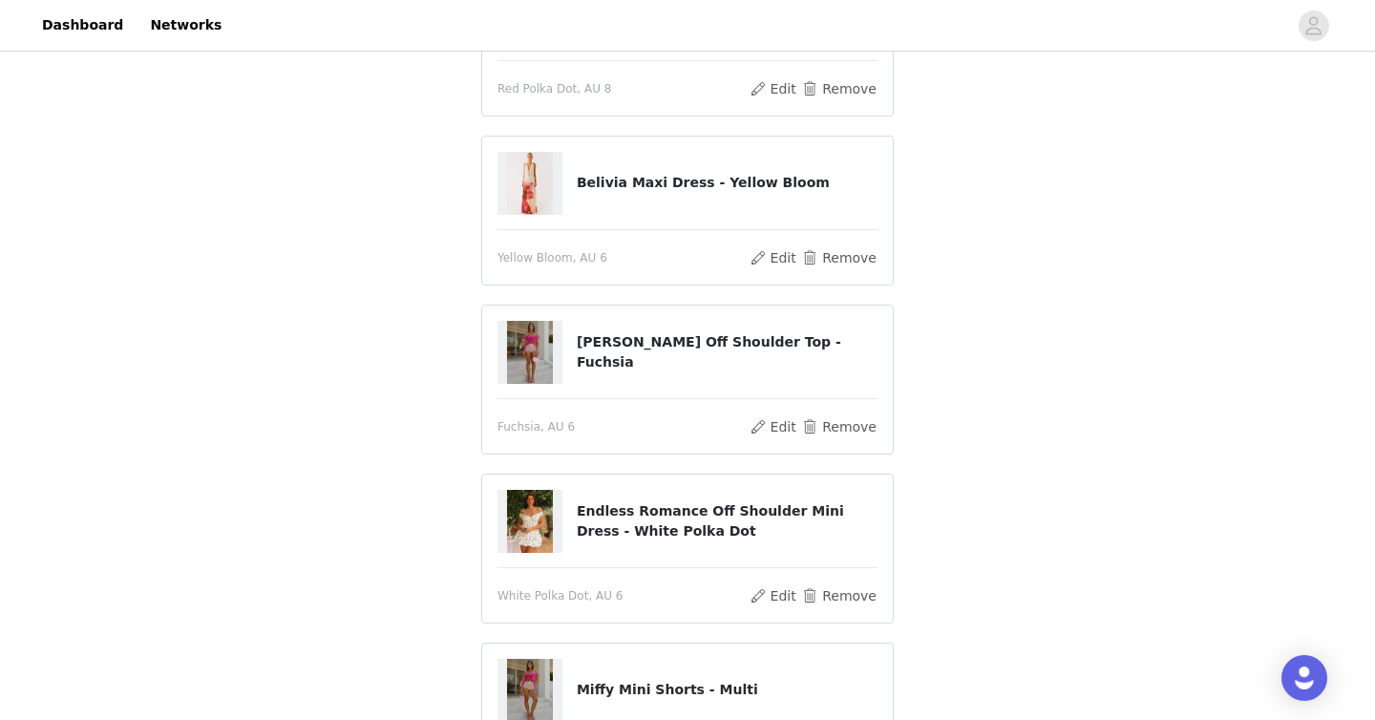
scroll to position [245, 0]
drag, startPoint x: 572, startPoint y: 347, endPoint x: 784, endPoint y: 358, distance: 212.2
click at [786, 358] on div "[PERSON_NAME] Off Shoulder Top - Fuchsia" at bounding box center [687, 352] width 380 height 63
copy div "[PERSON_NAME] Off Shoulder Top - Fuchsia"
click at [780, 421] on button "Edit" at bounding box center [772, 426] width 49 height 23
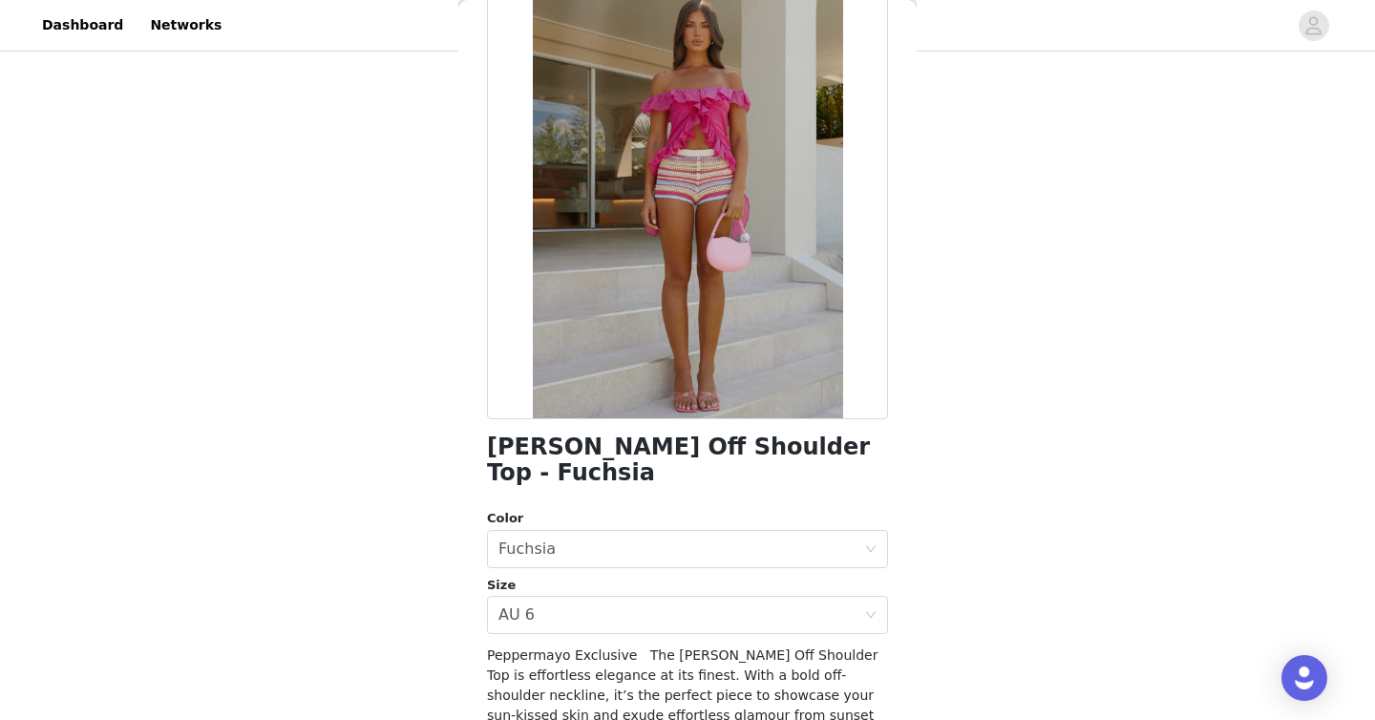
scroll to position [129, 0]
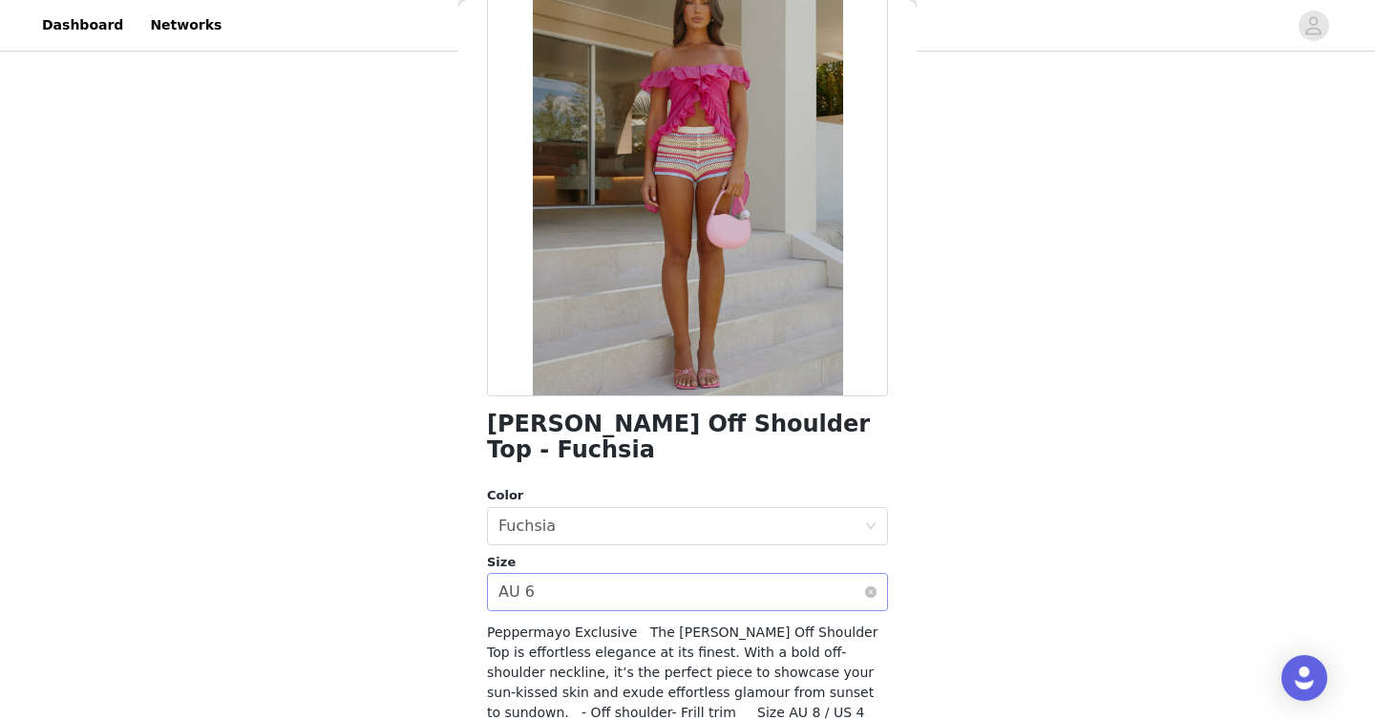
click at [584, 574] on div "Select size AU 6" at bounding box center [681, 592] width 366 height 36
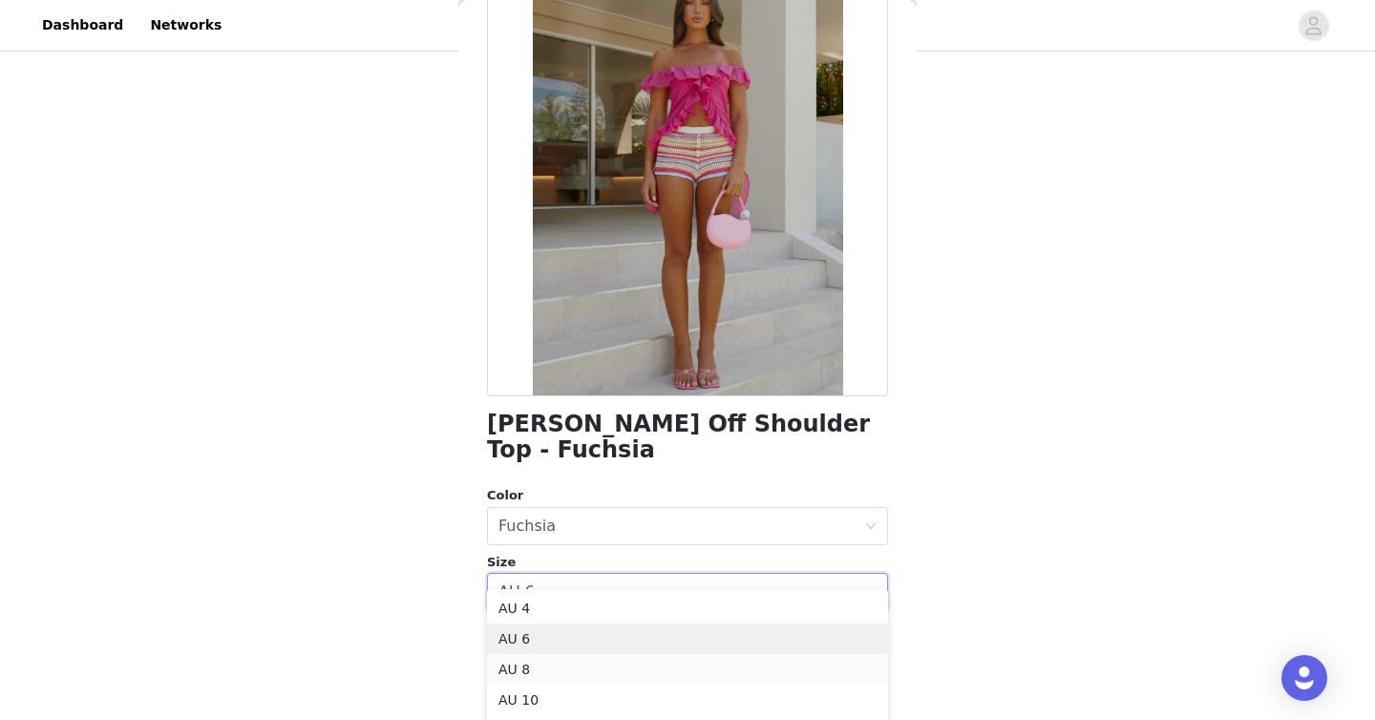
click at [563, 666] on li "AU 8" at bounding box center [687, 669] width 401 height 31
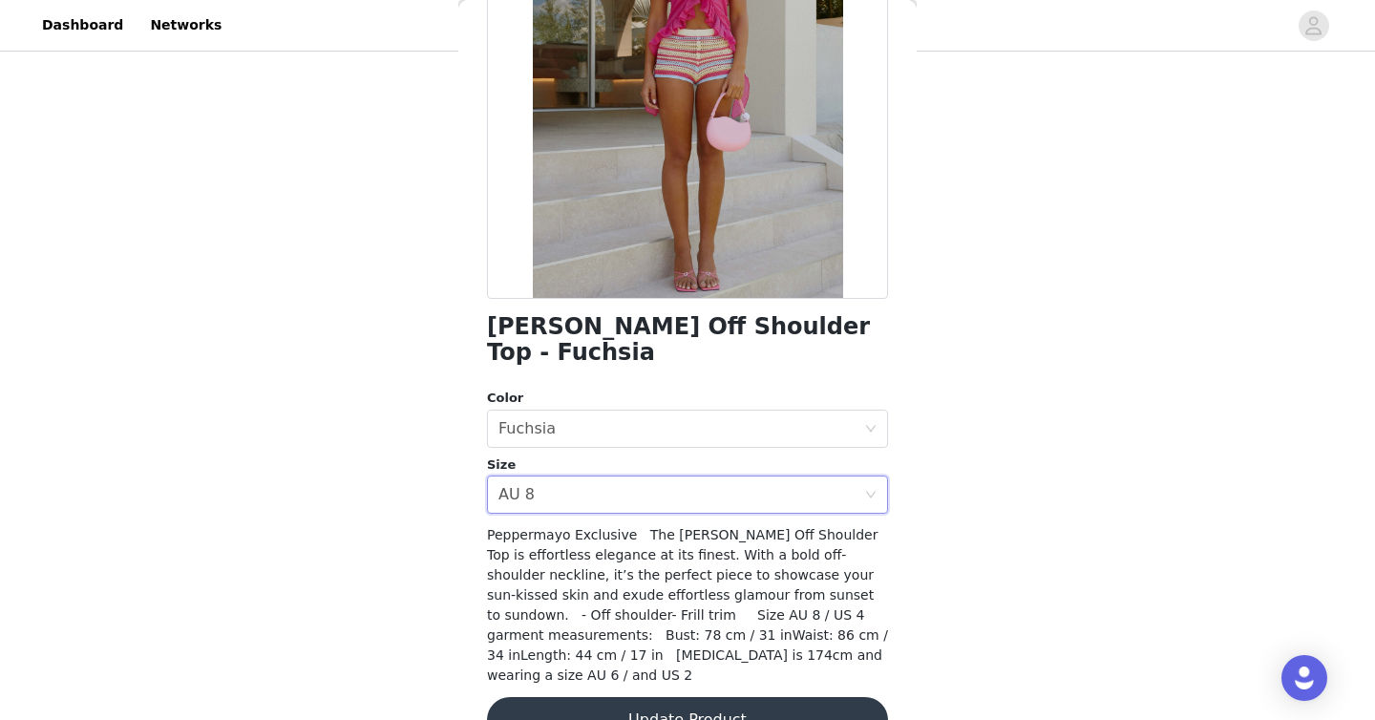
scroll to position [429, 0]
click at [638, 697] on button "Update Product" at bounding box center [687, 720] width 401 height 46
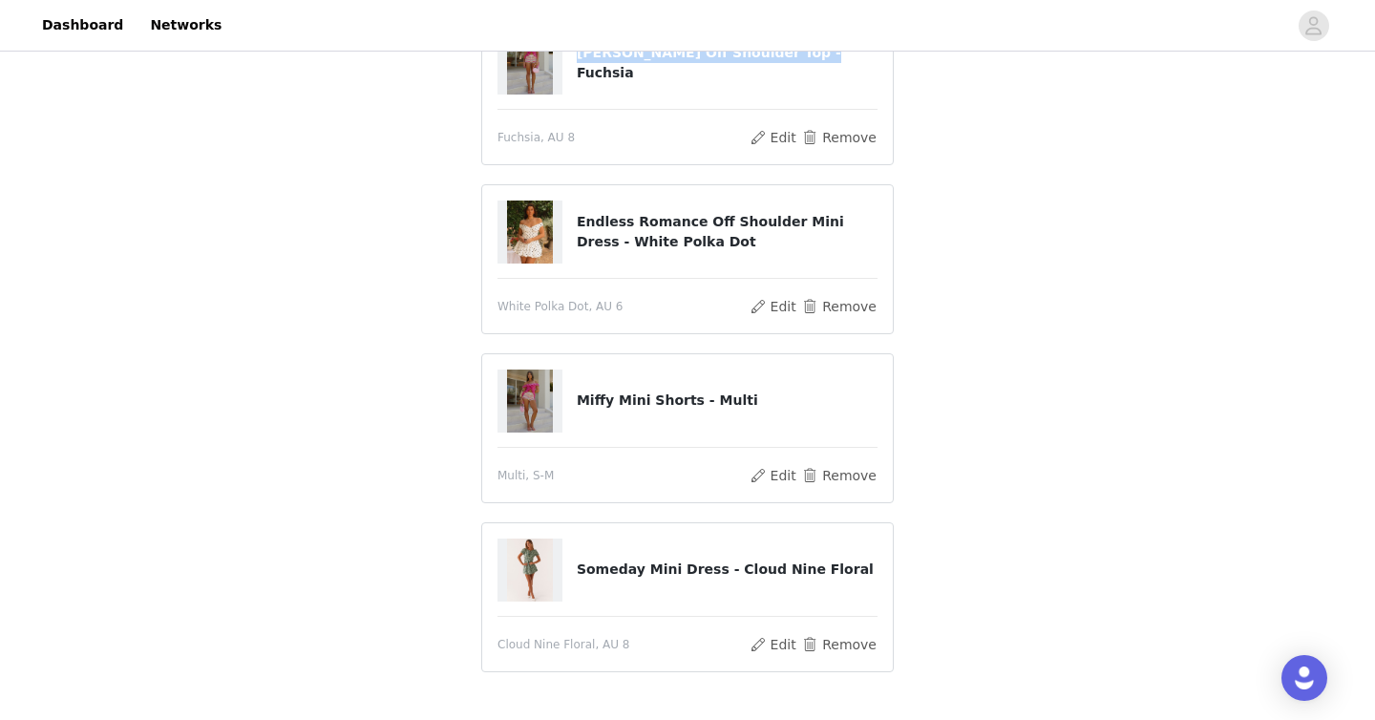
scroll to position [254, 0]
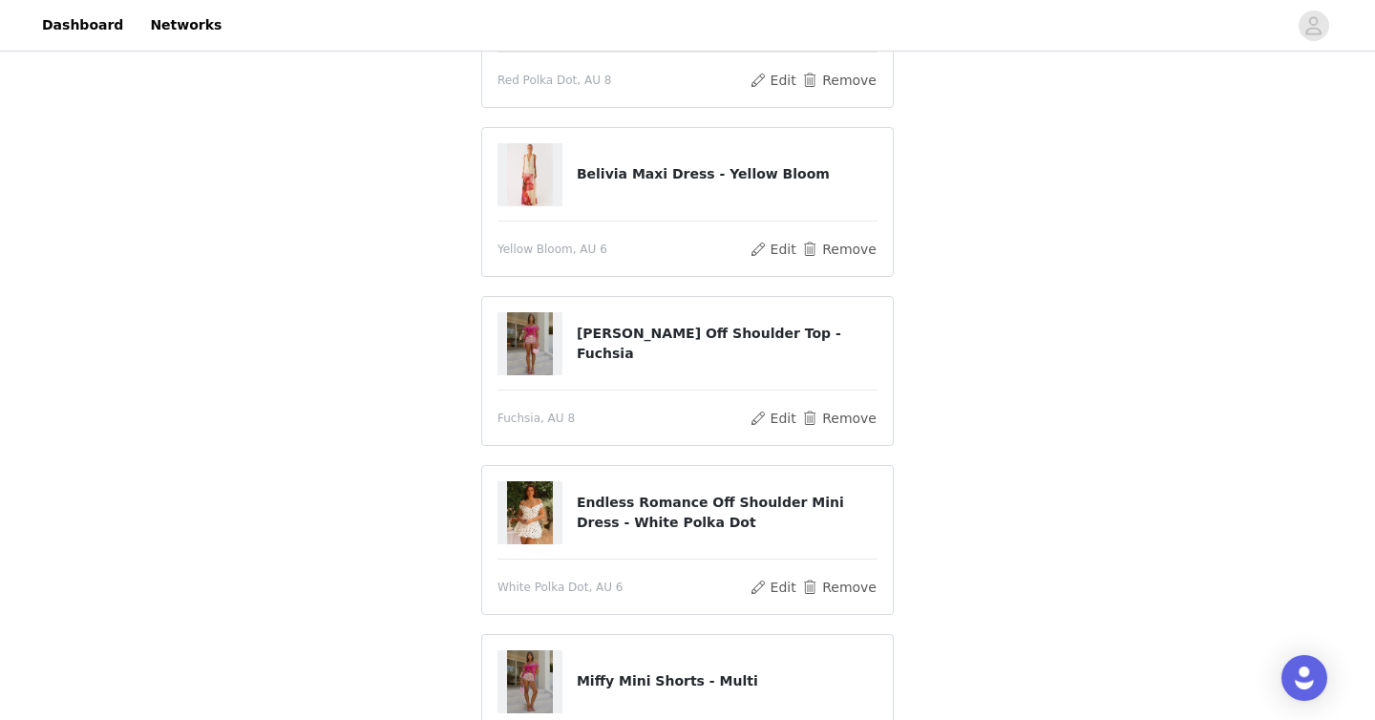
click at [457, 421] on div "STEP 1 OF 5 Select your styles! Please note that the sizes are in AU Sizes Adri…" at bounding box center [687, 397] width 1375 height 1193
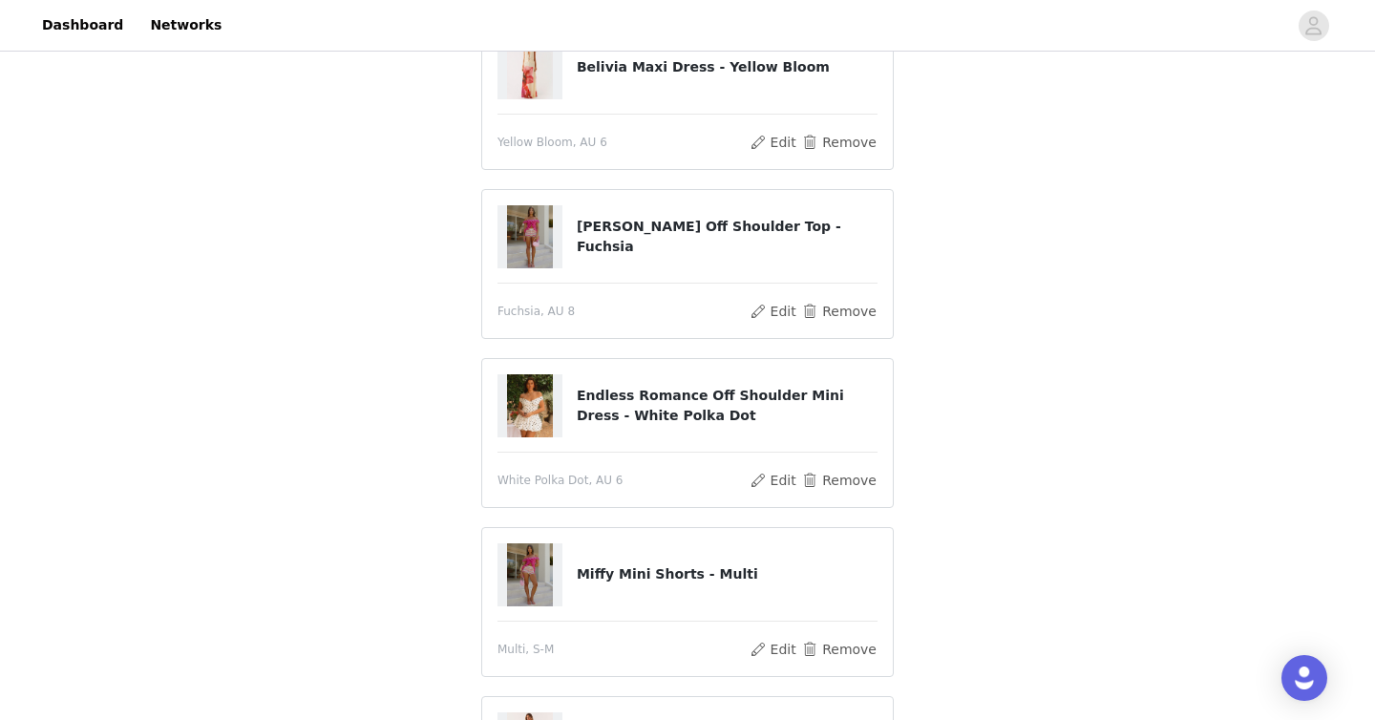
scroll to position [665, 0]
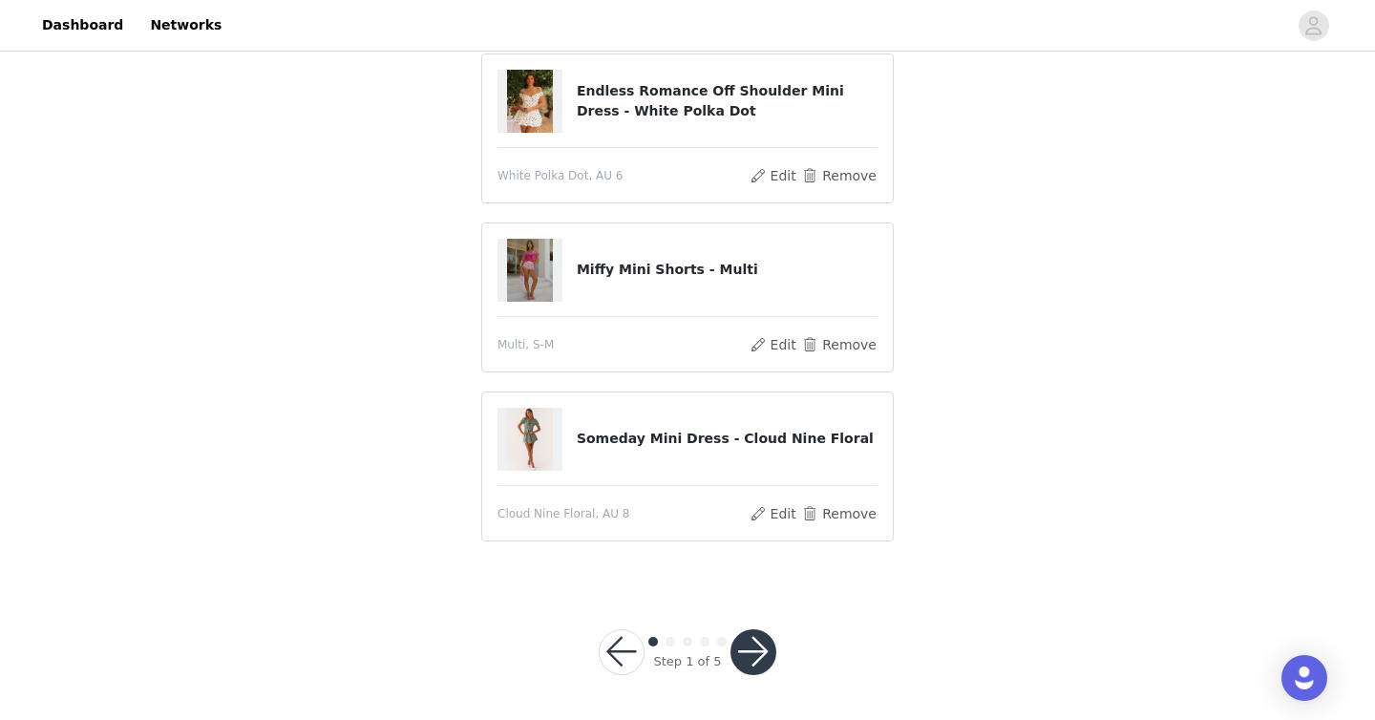
click at [762, 666] on button "button" at bounding box center [753, 652] width 46 height 46
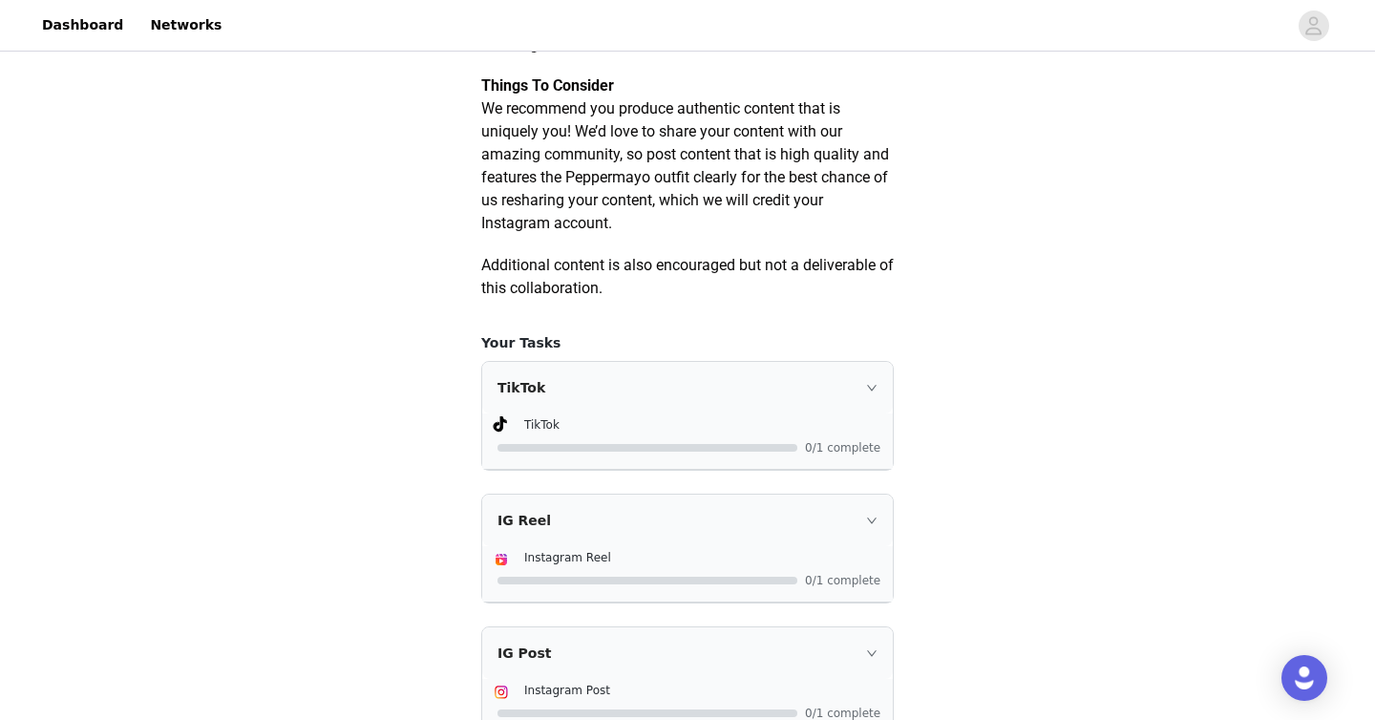
scroll to position [1168, 0]
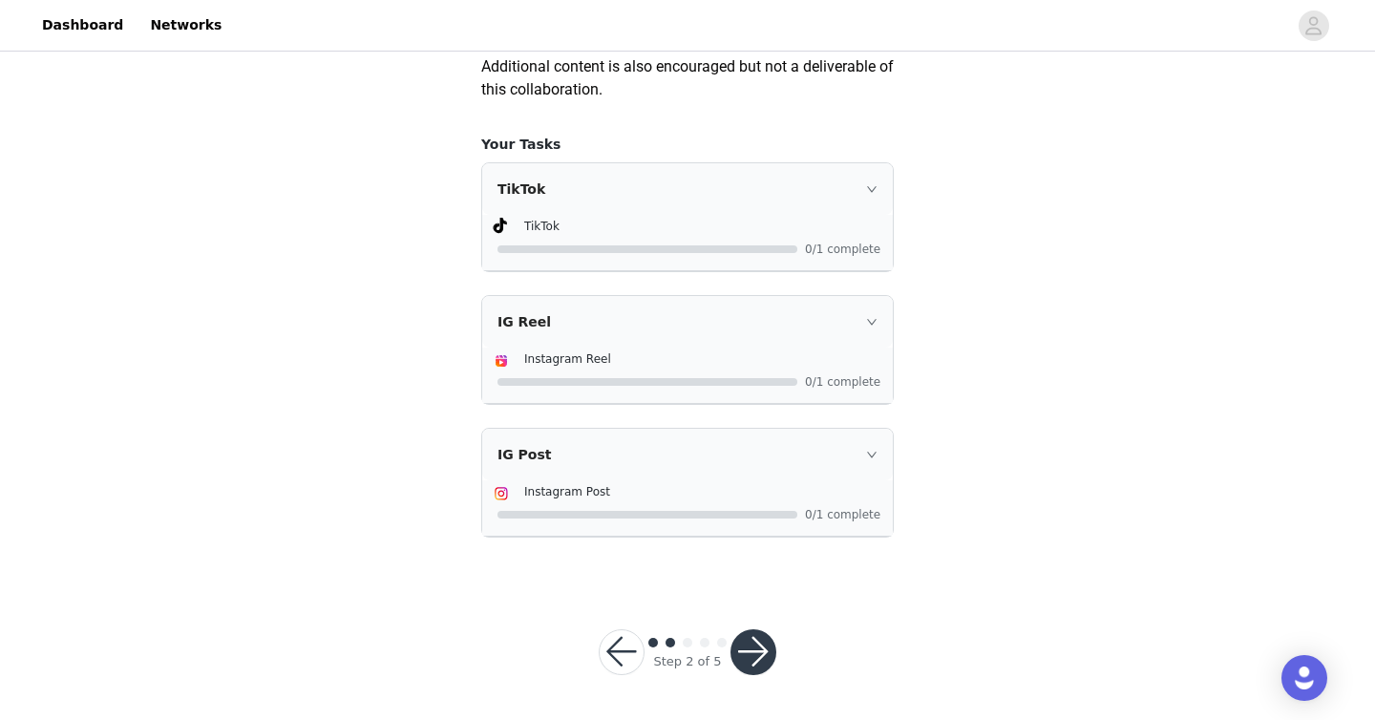
click at [767, 675] on button "button" at bounding box center [753, 652] width 46 height 46
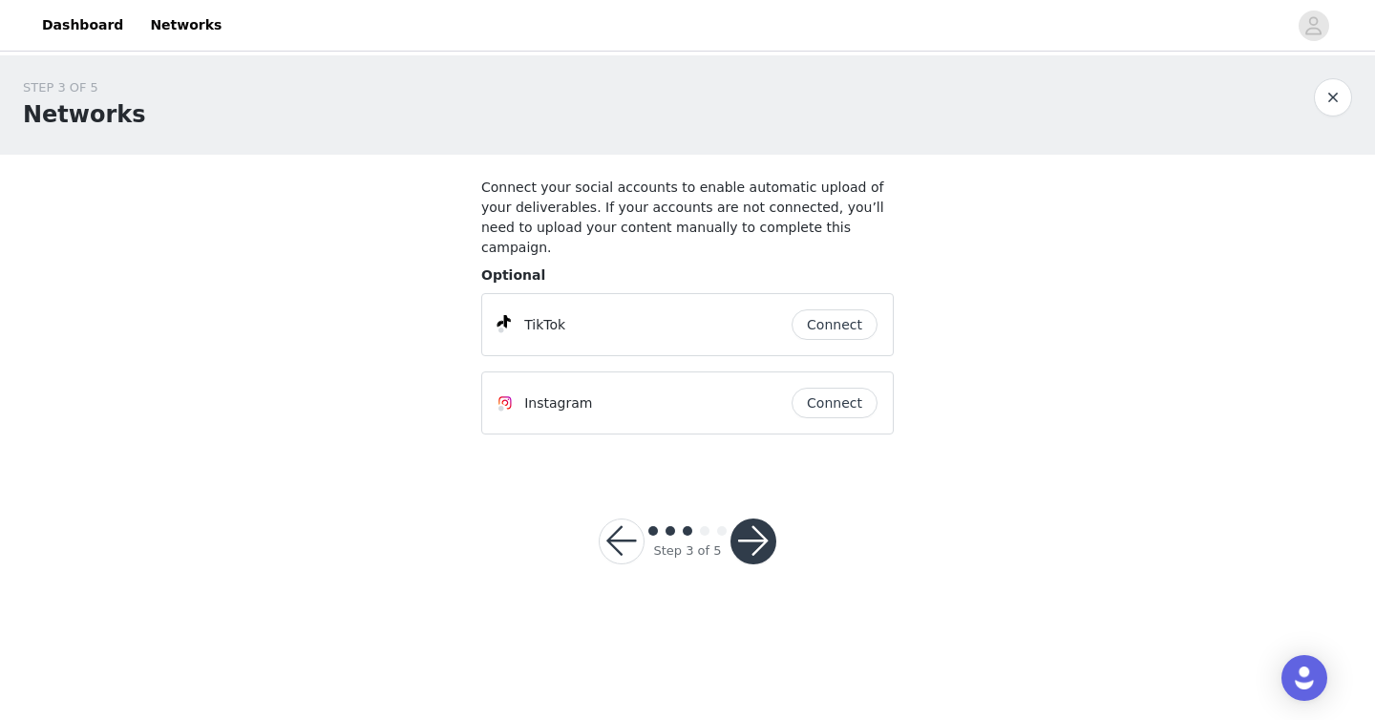
click at [764, 537] on button "button" at bounding box center [753, 541] width 46 height 46
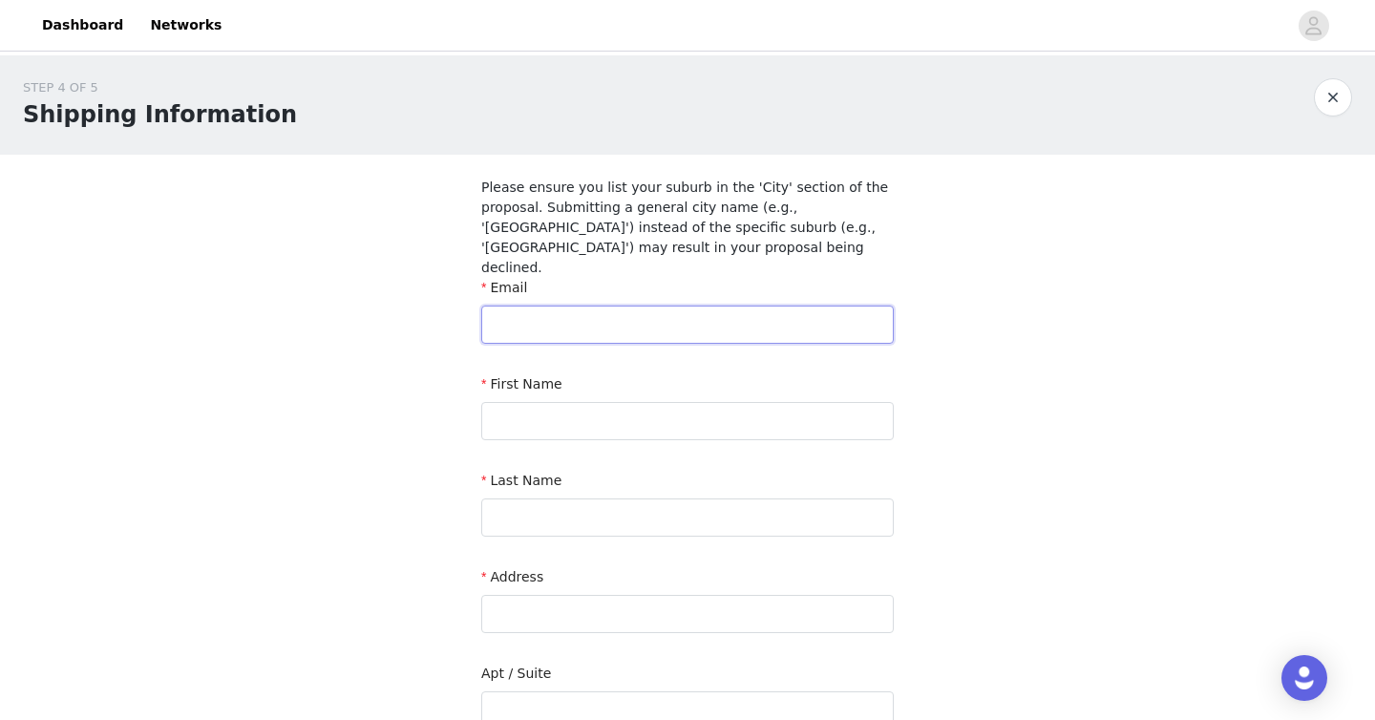
click at [733, 305] on input "text" at bounding box center [687, 324] width 412 height 38
type input "[EMAIL_ADDRESS][DOMAIN_NAME]"
type input "jasmine"
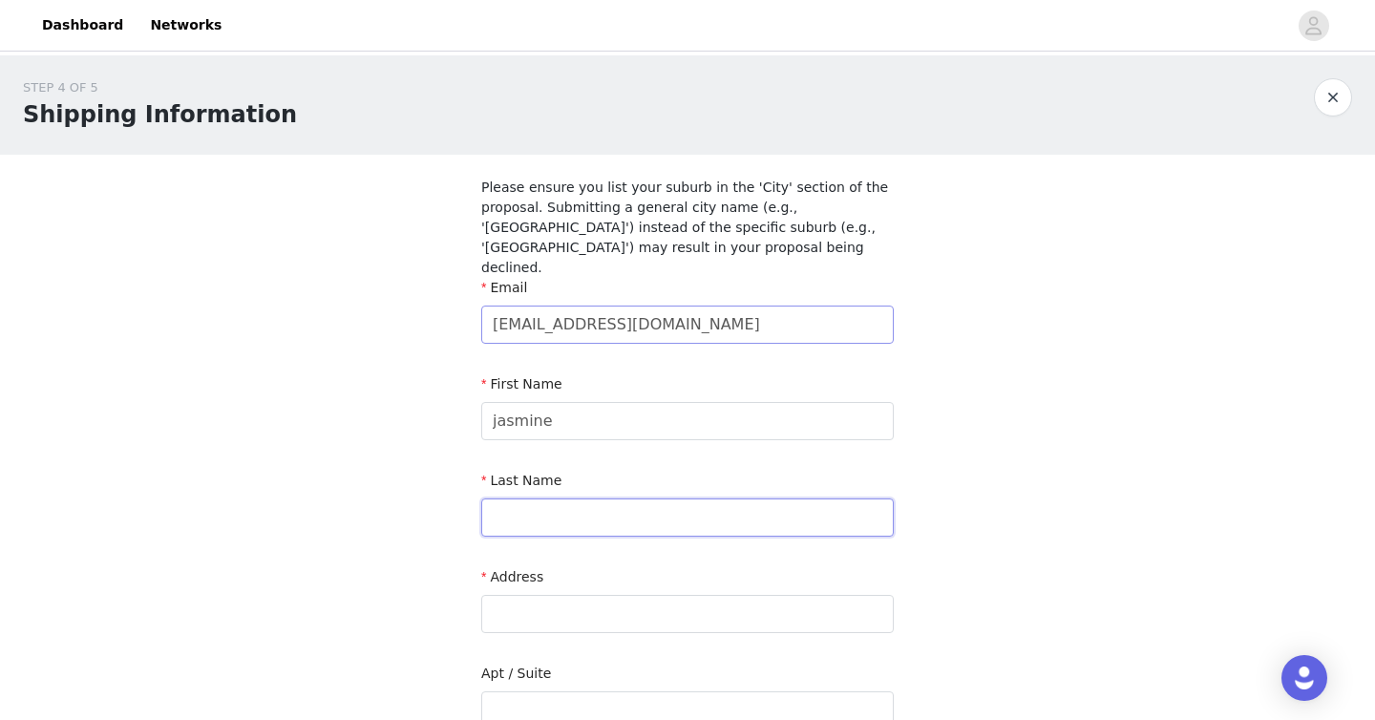
type input "[PERSON_NAME]"
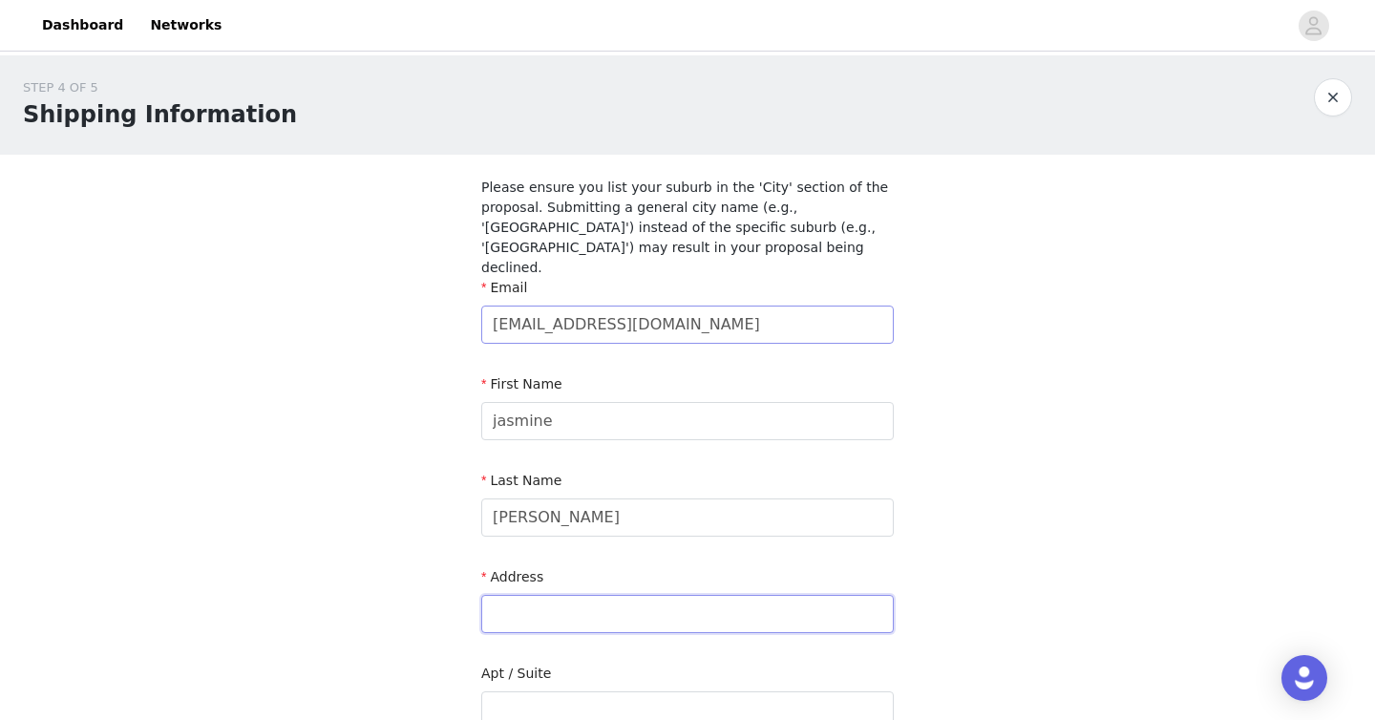
type input "U [STREET_ADDRESS]"
type input "[GEOGRAPHIC_DATA]"
type input "4221"
type input "0478946346"
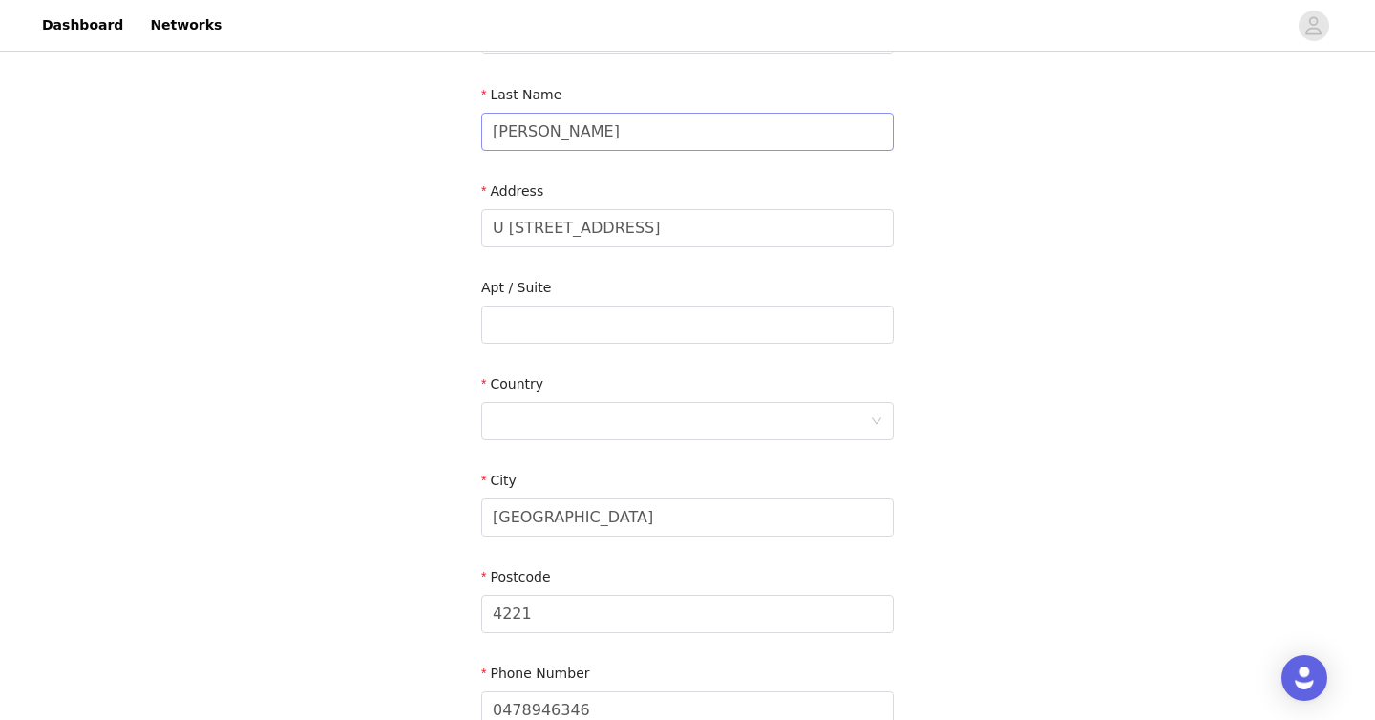
scroll to position [497, 0]
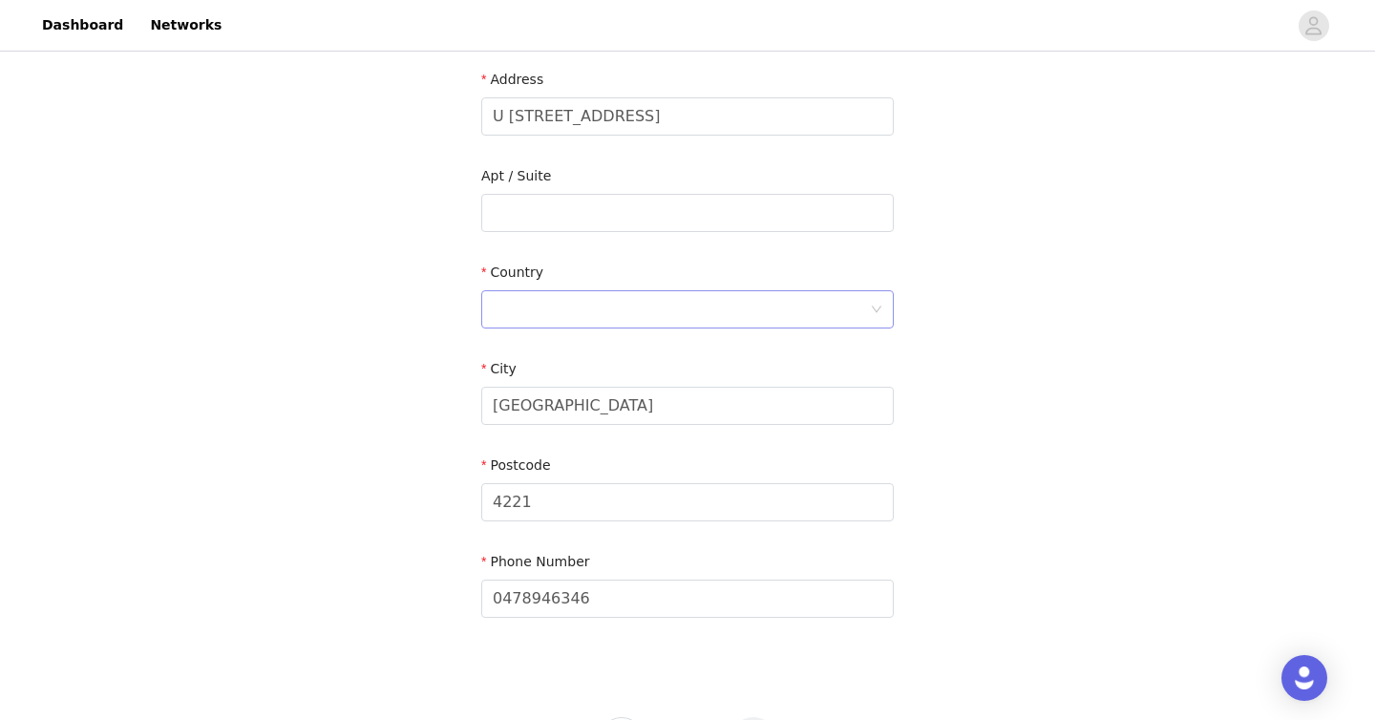
click at [691, 301] on div at bounding box center [681, 309] width 377 height 36
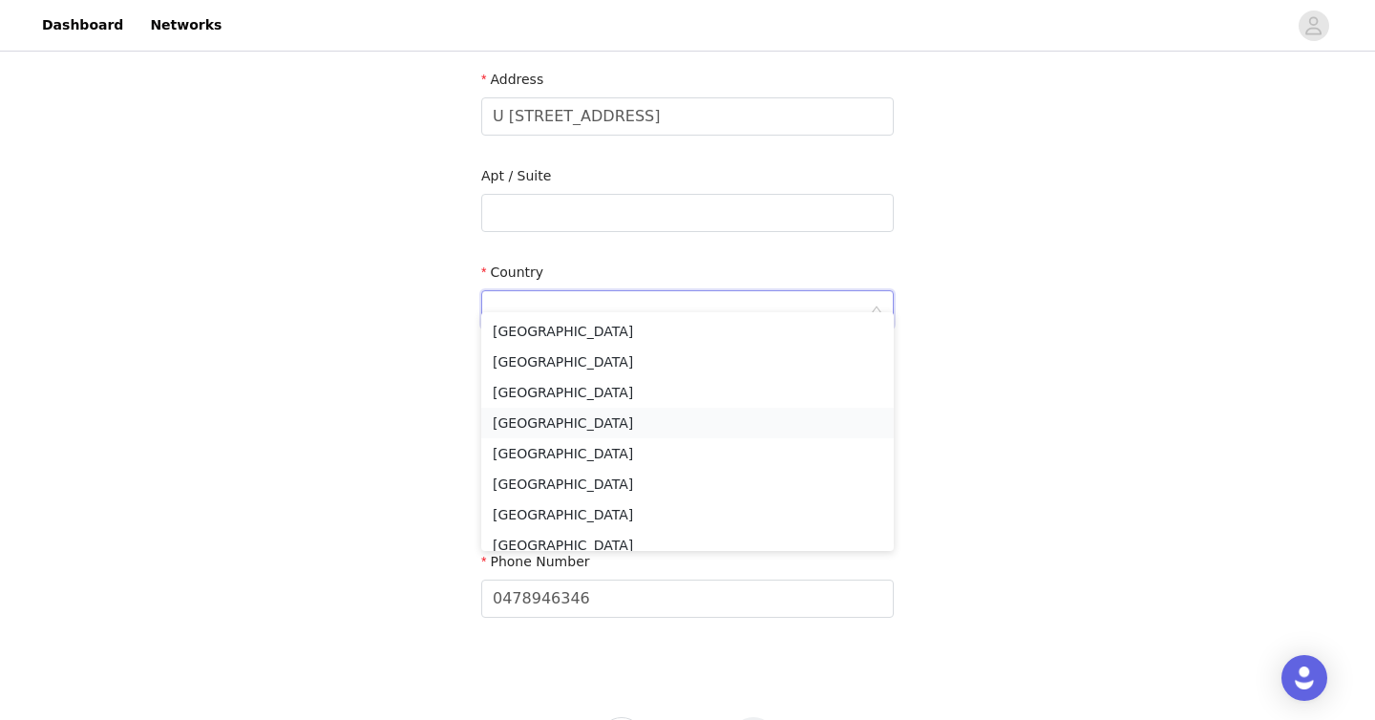
click at [639, 426] on li "[GEOGRAPHIC_DATA]" at bounding box center [687, 423] width 412 height 31
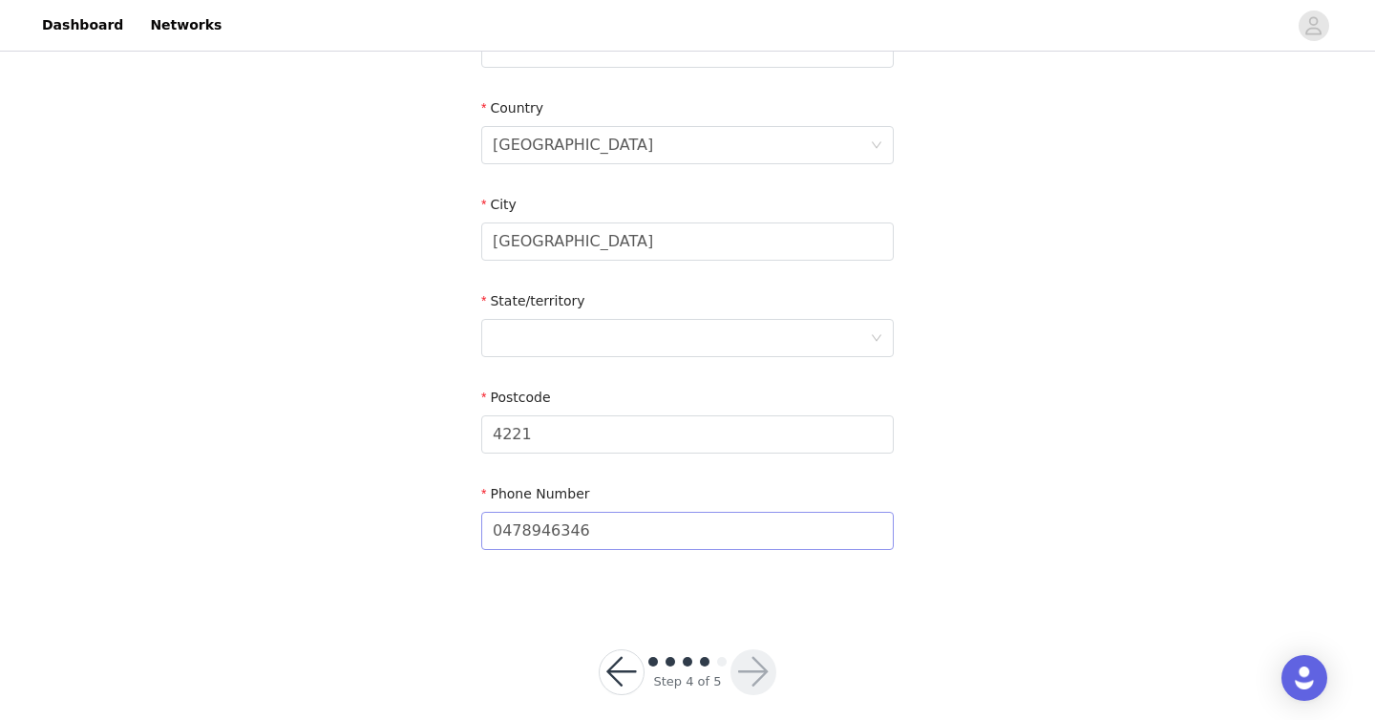
scroll to position [615, 0]
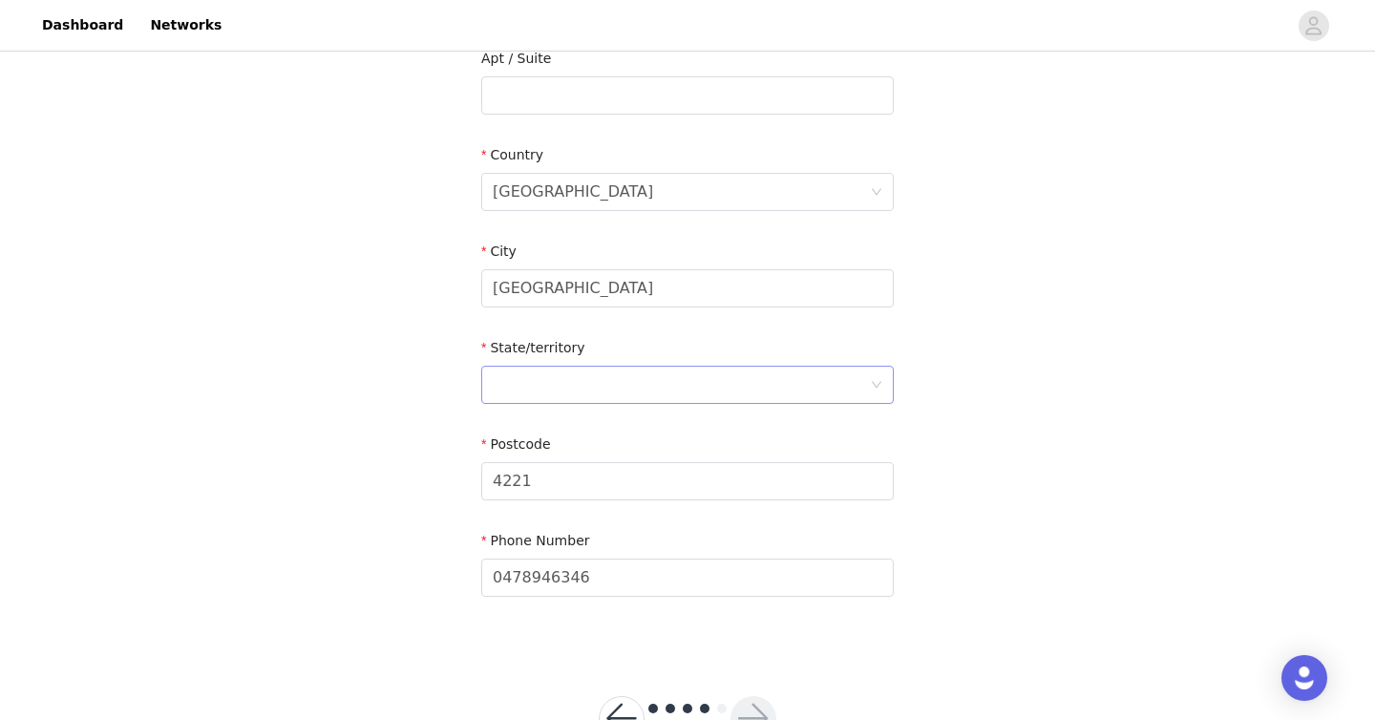
click at [673, 367] on div at bounding box center [681, 385] width 377 height 36
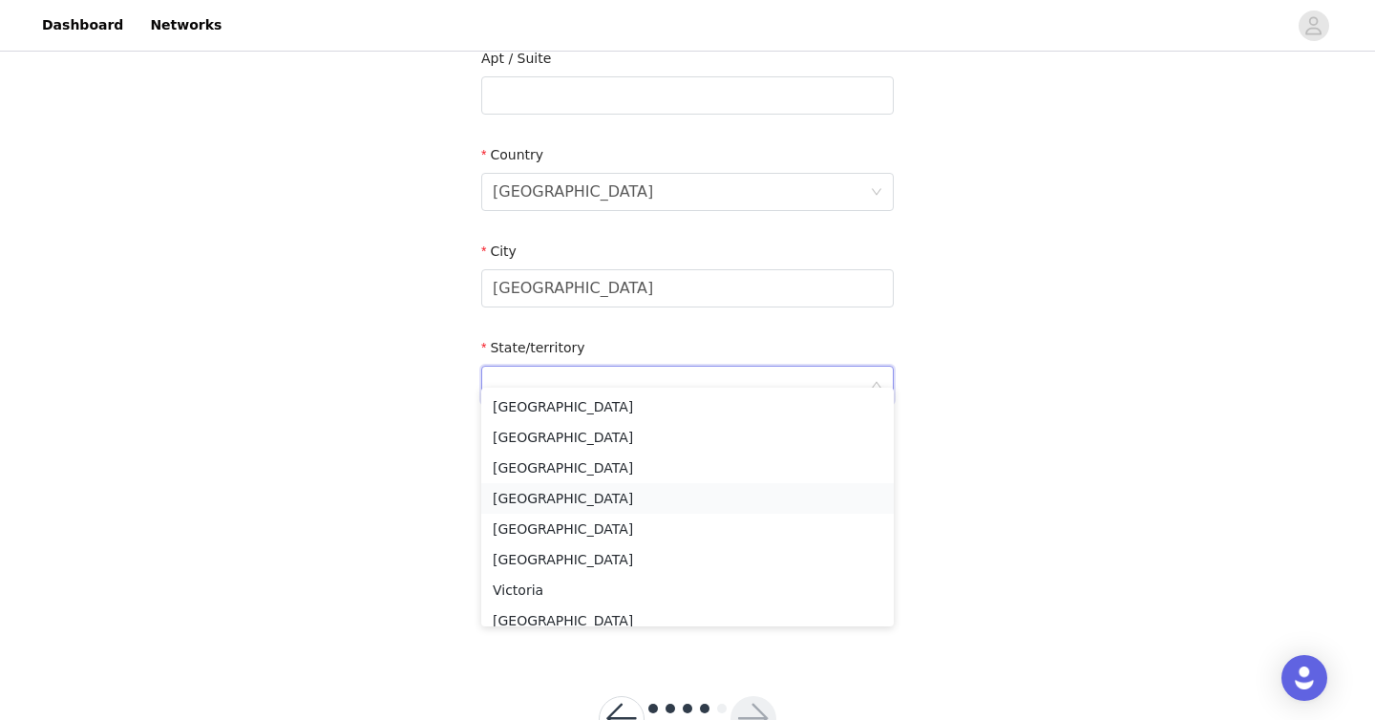
click at [599, 490] on li "[GEOGRAPHIC_DATA]" at bounding box center [687, 498] width 412 height 31
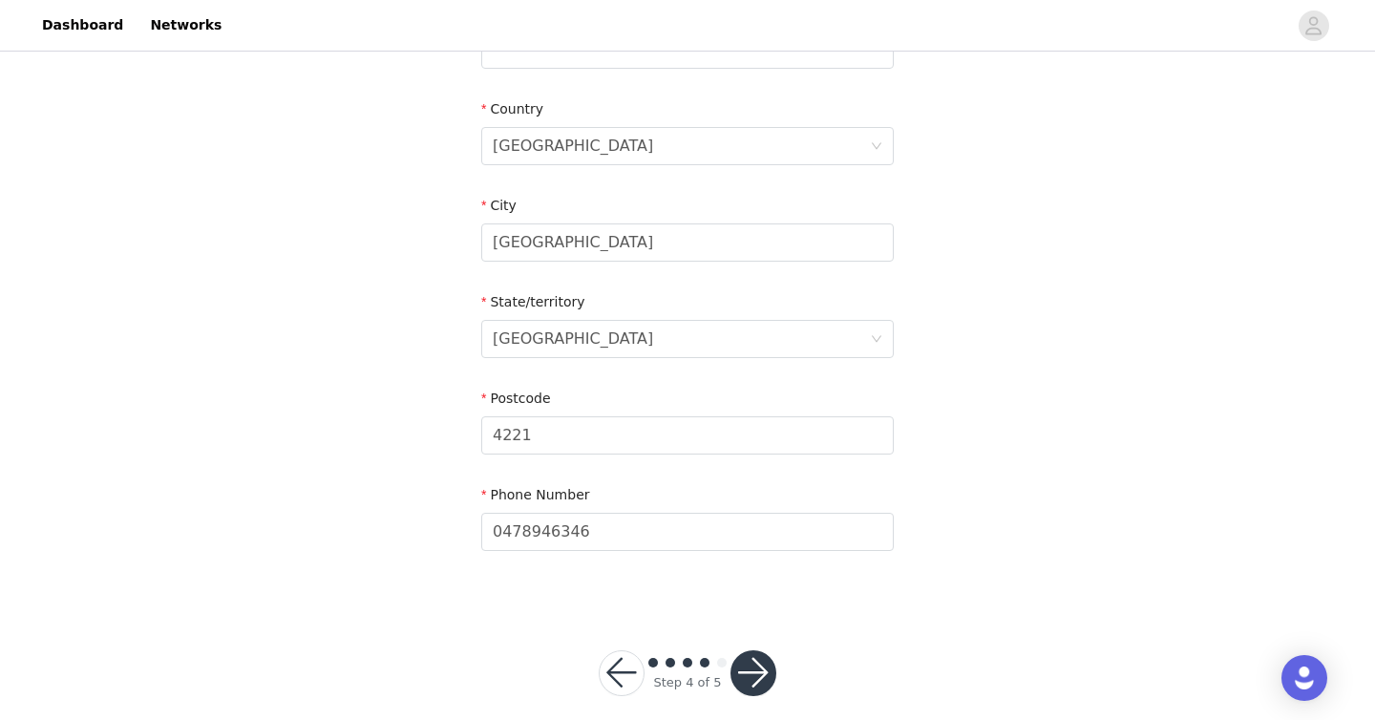
scroll to position [662, 0]
click at [747, 649] on button "button" at bounding box center [753, 672] width 46 height 46
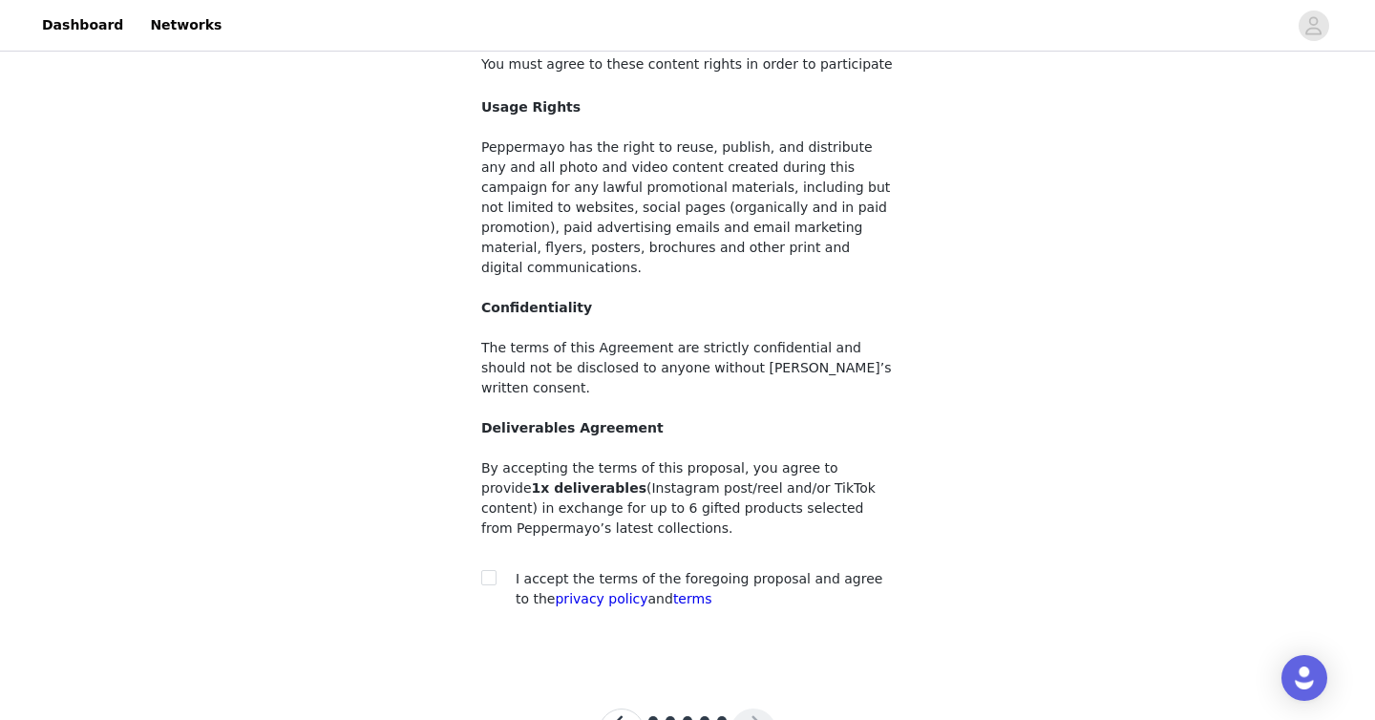
scroll to position [162, 0]
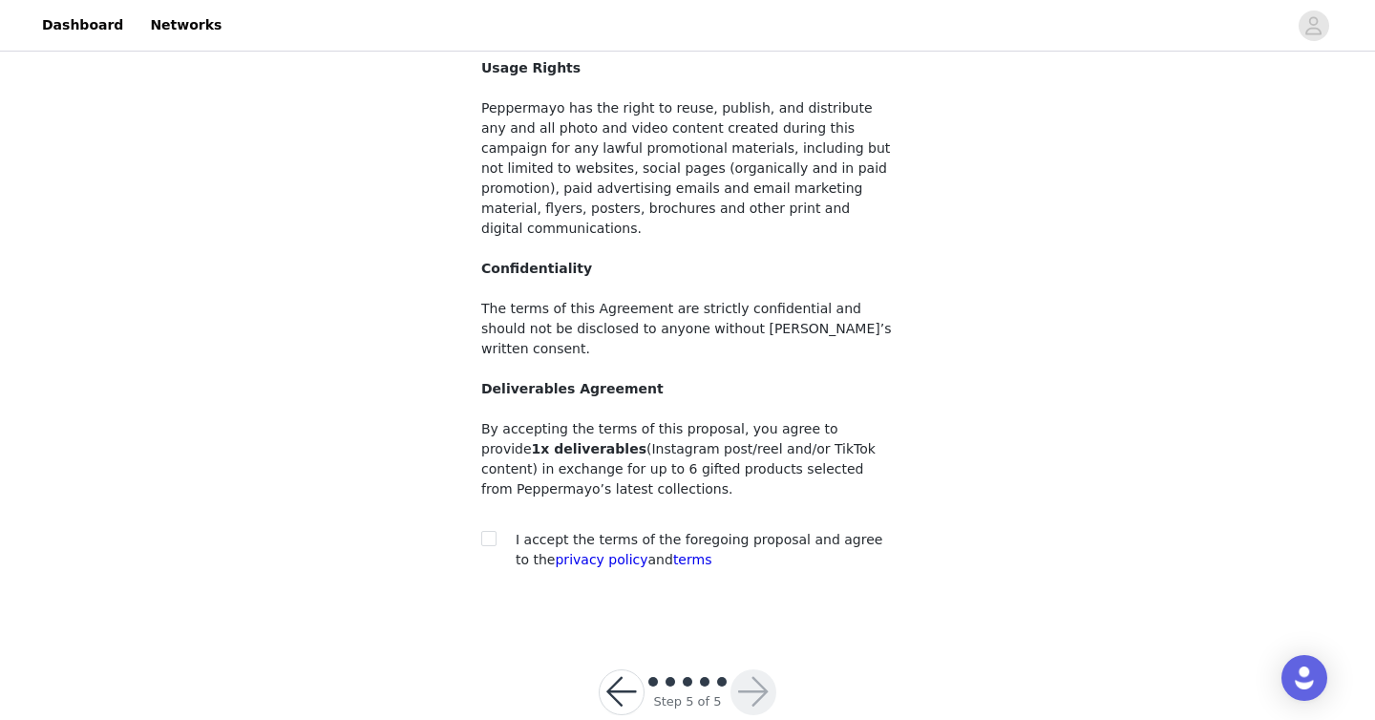
click at [630, 485] on div "You must agree to these content rights in order to participate Usage Rights Pep…" at bounding box center [687, 296] width 412 height 562
click at [629, 532] on span "I accept the terms of the foregoing proposal and agree to the privacy policy an…" at bounding box center [699, 549] width 367 height 35
click at [490, 531] on input "checkbox" at bounding box center [487, 537] width 13 height 13
checkbox input "true"
click at [762, 669] on button "button" at bounding box center [753, 692] width 46 height 46
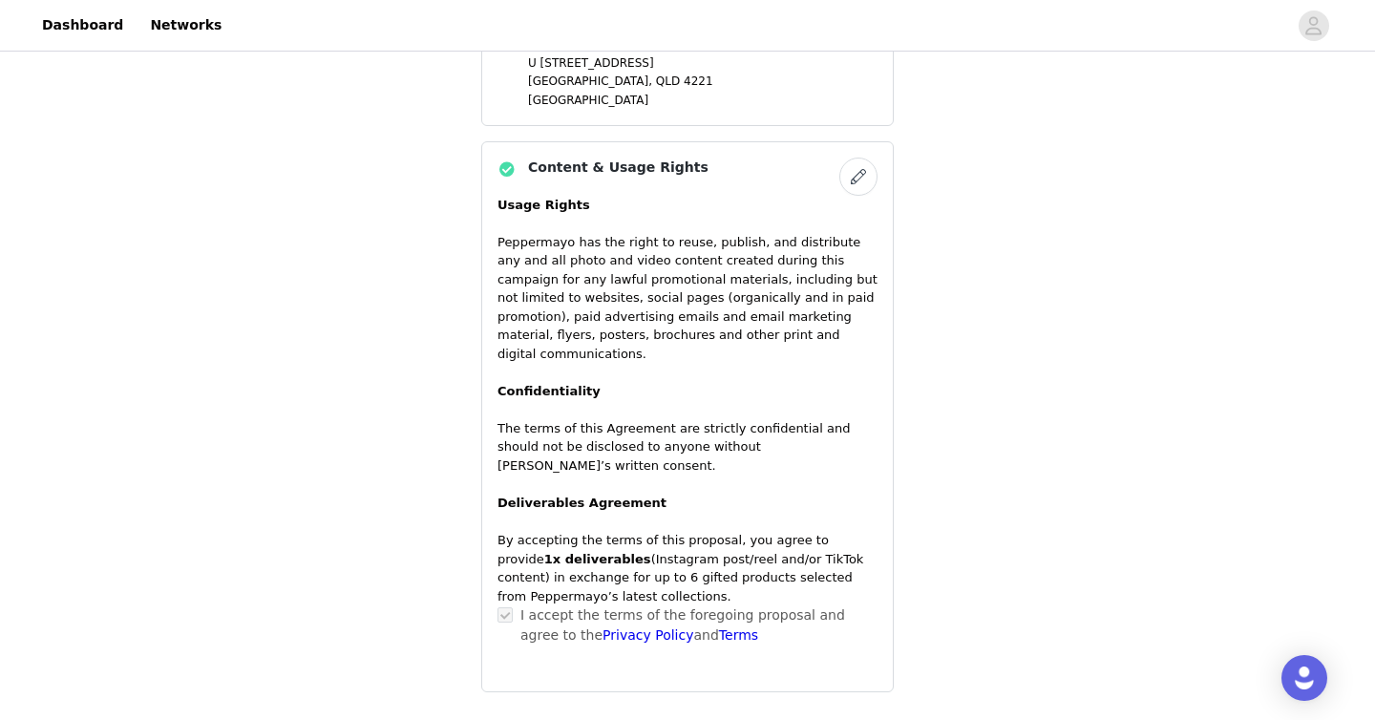
scroll to position [1692, 0]
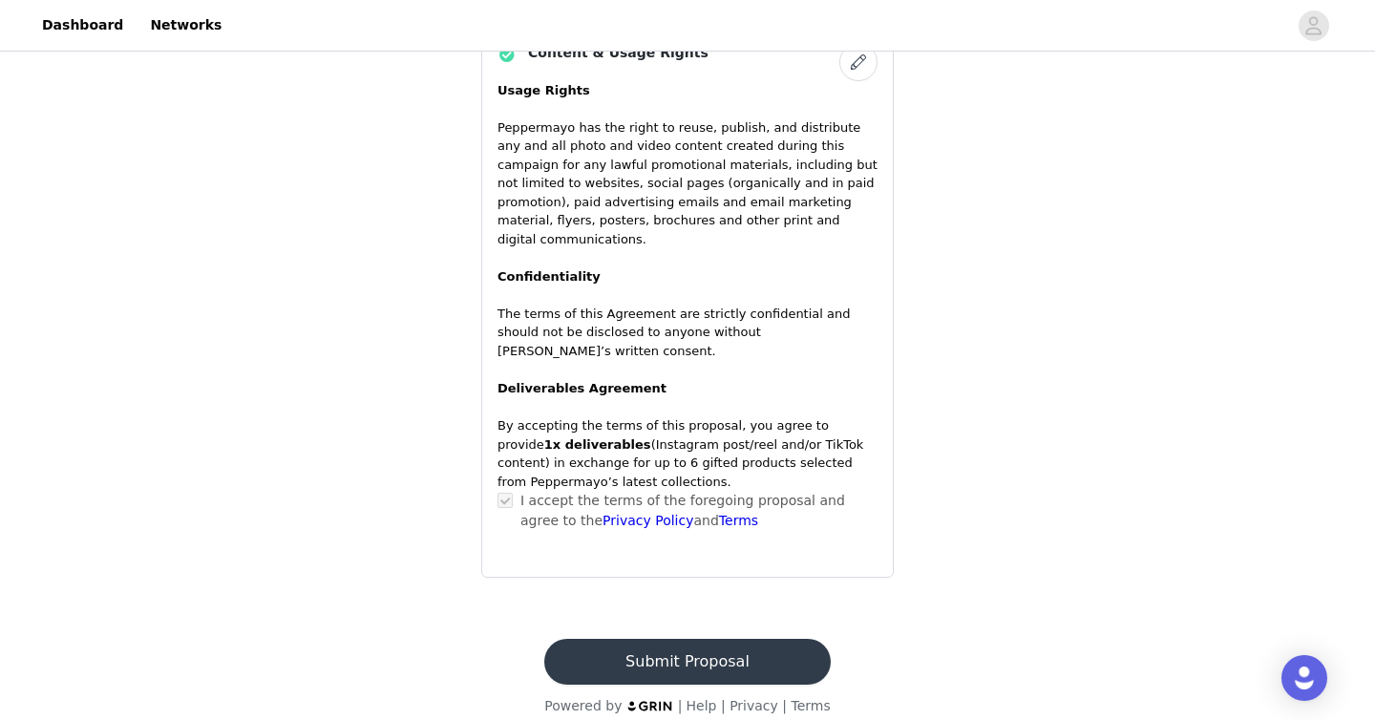
click at [751, 640] on button "Submit Proposal" at bounding box center [686, 662] width 285 height 46
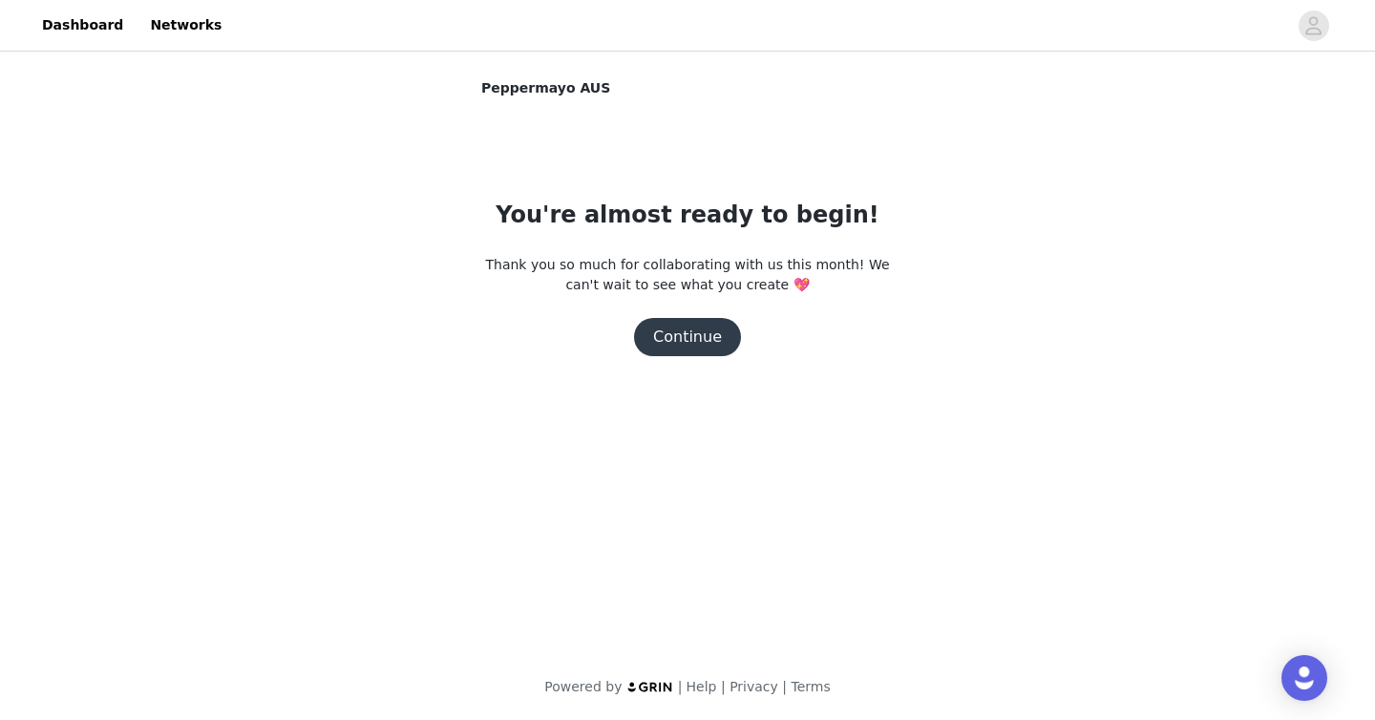
scroll to position [0, 0]
click at [693, 335] on button "Continue" at bounding box center [687, 337] width 107 height 38
